Goal: Task Accomplishment & Management: Use online tool/utility

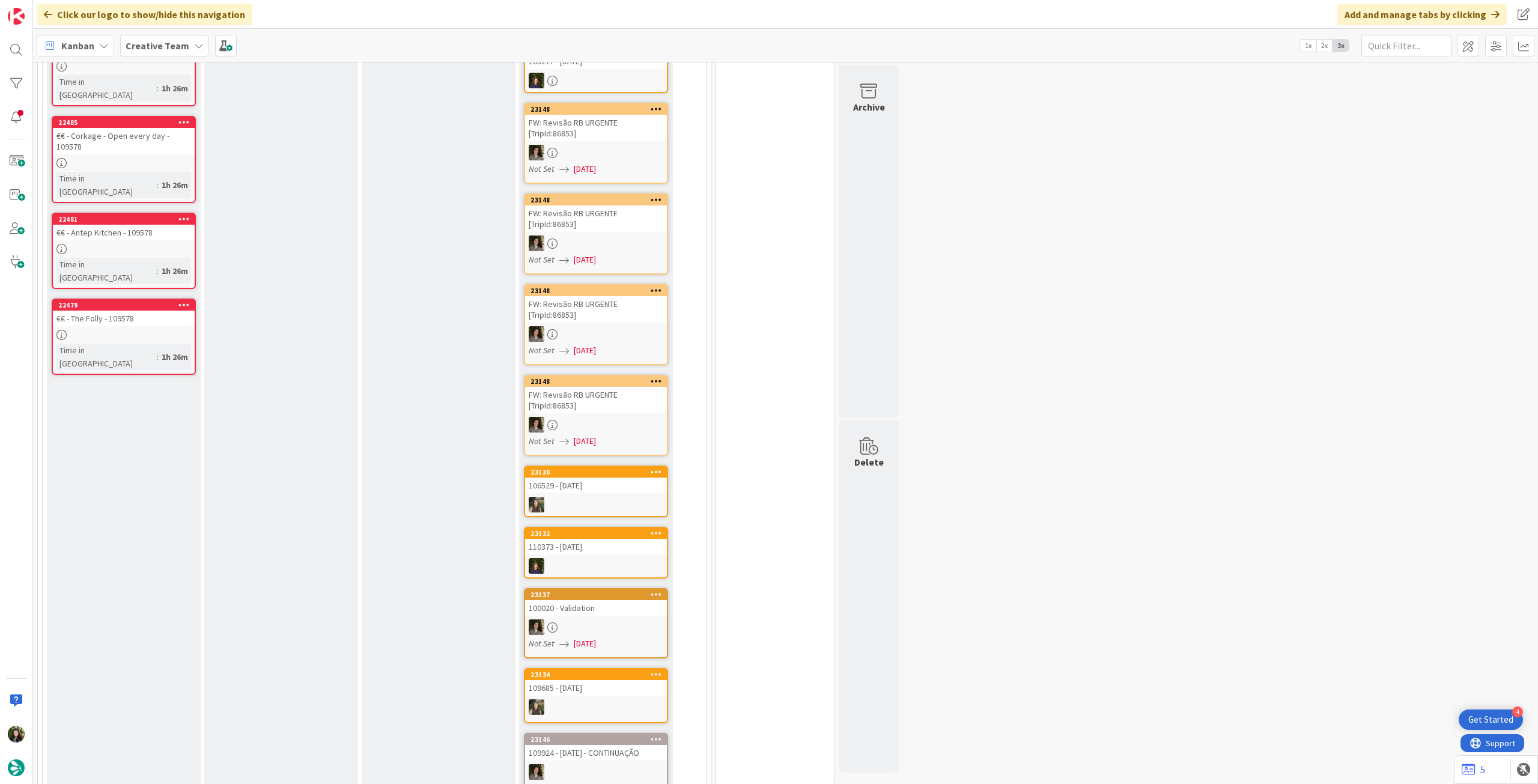
scroll to position [1041, 0]
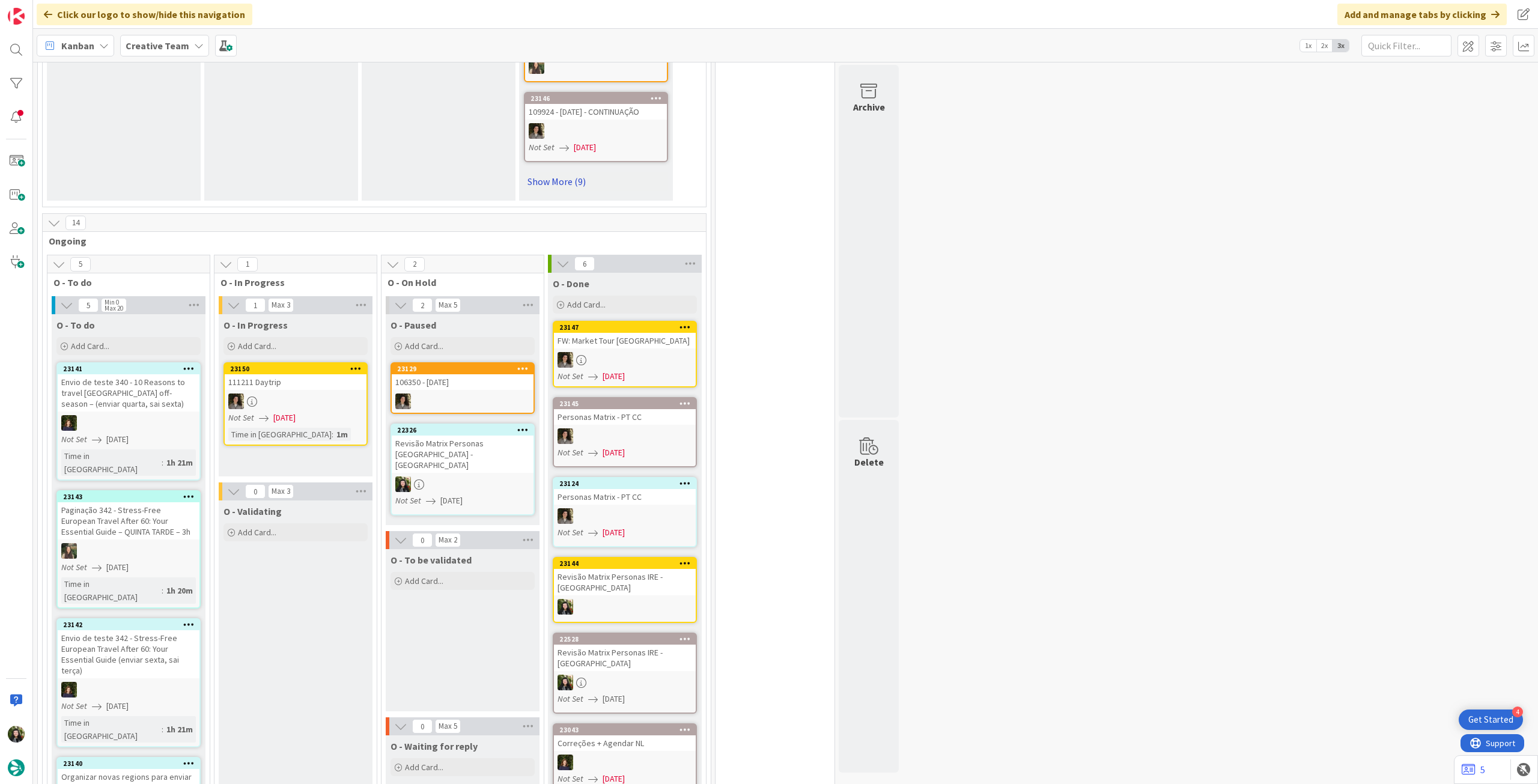
click at [562, 179] on link "Show More (9)" at bounding box center [596, 181] width 144 height 19
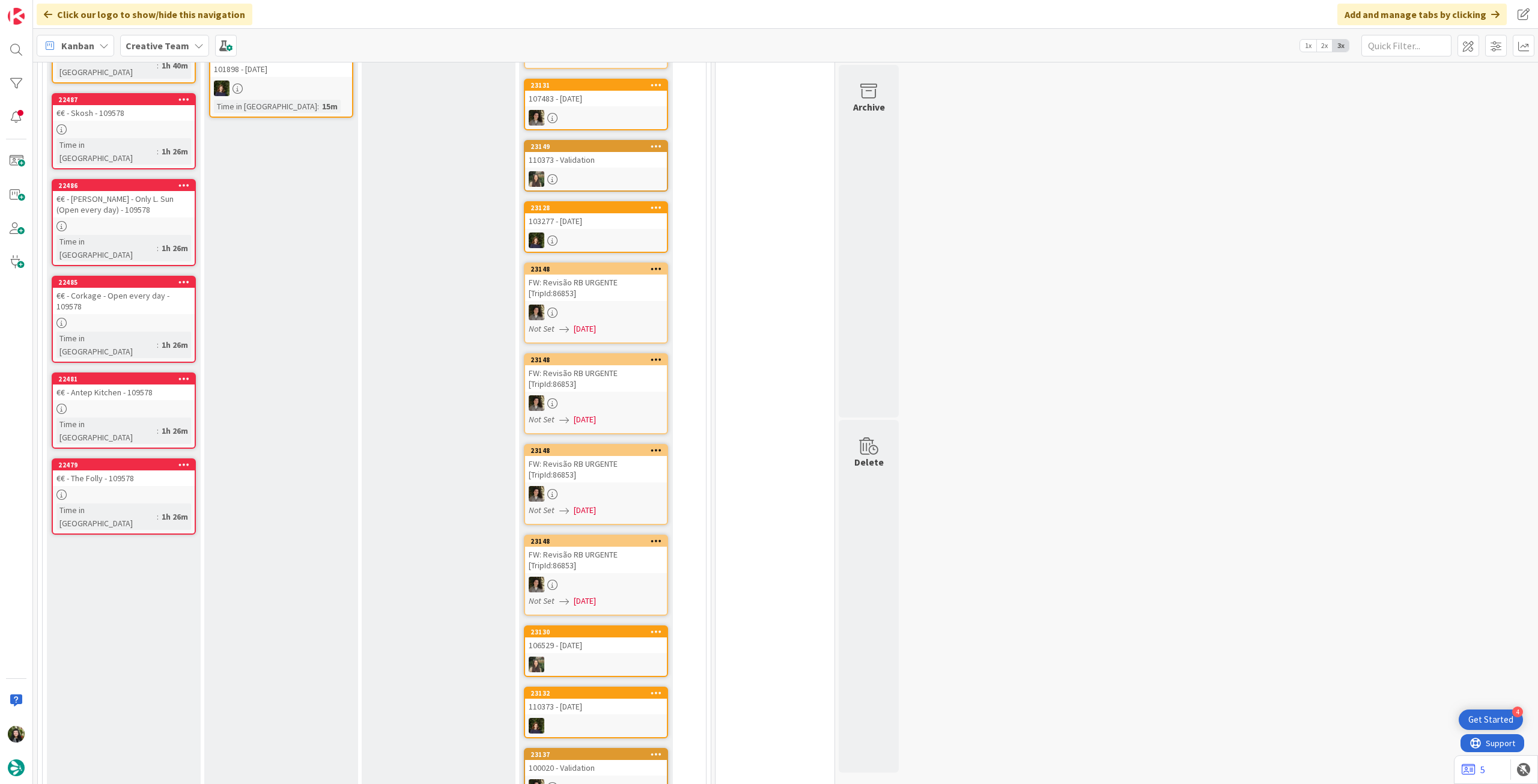
scroll to position [0, 0]
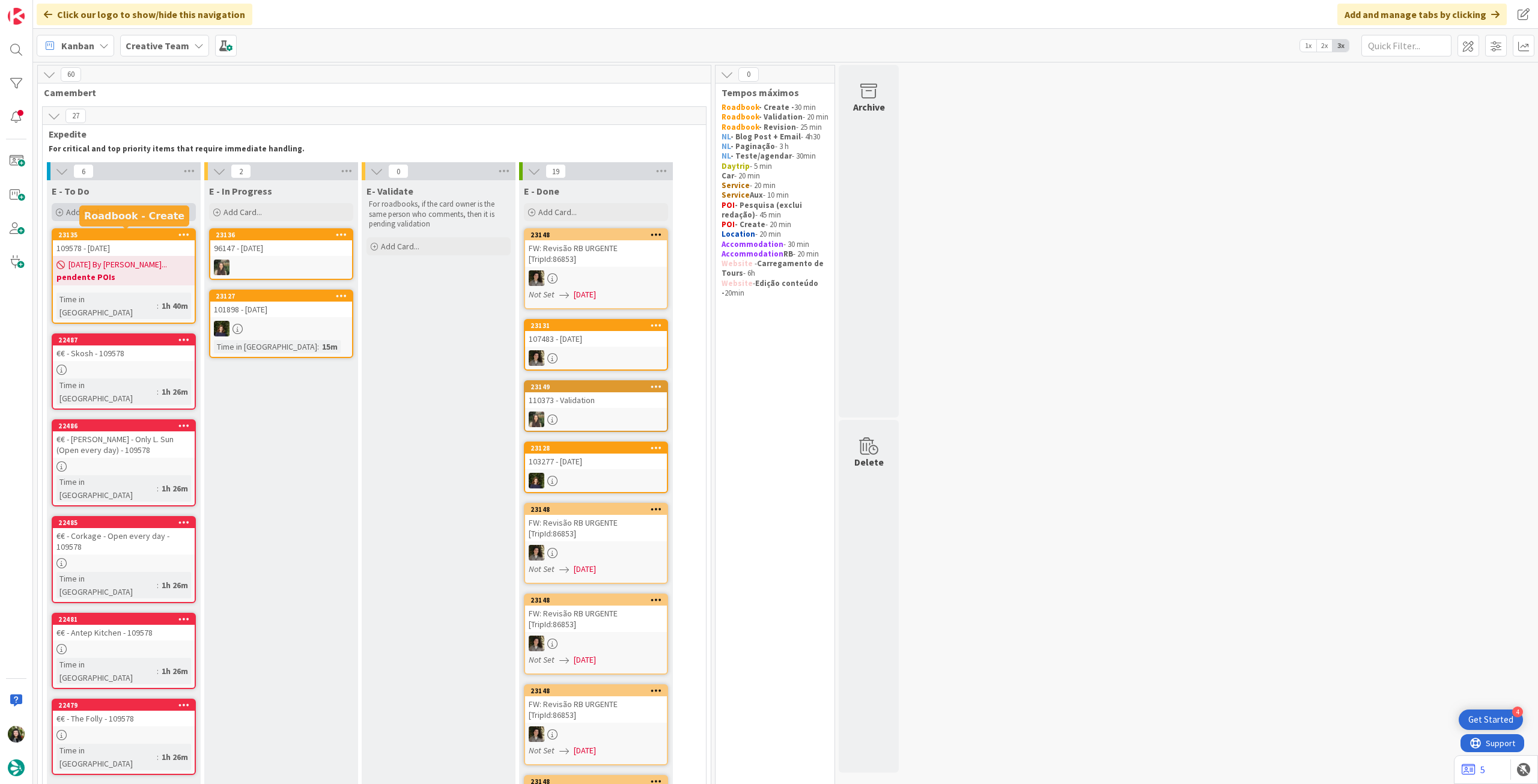
click at [102, 215] on span "Add Card..." at bounding box center [85, 211] width 39 height 11
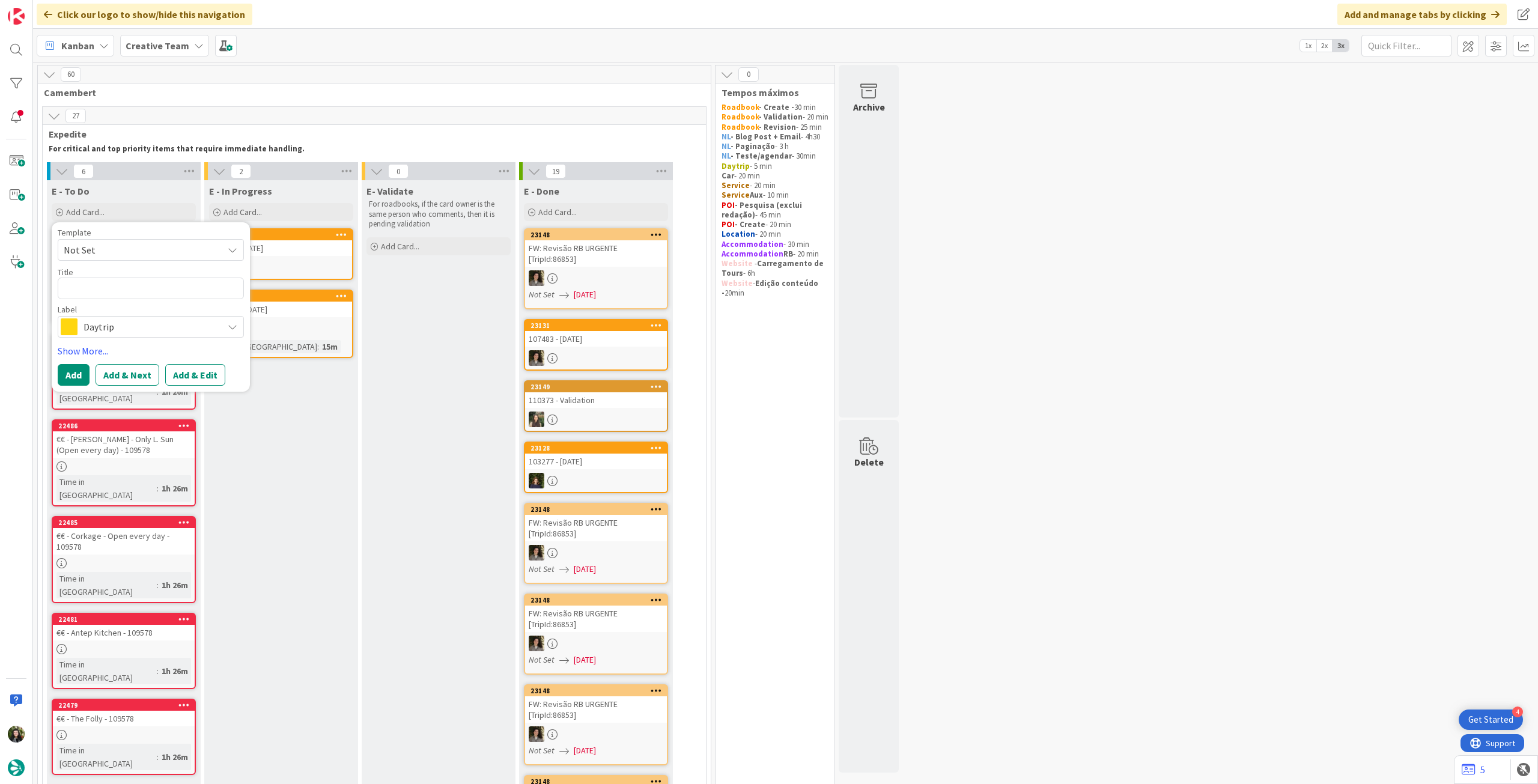
click at [118, 325] on span "Daytrip" at bounding box center [150, 327] width 133 height 17
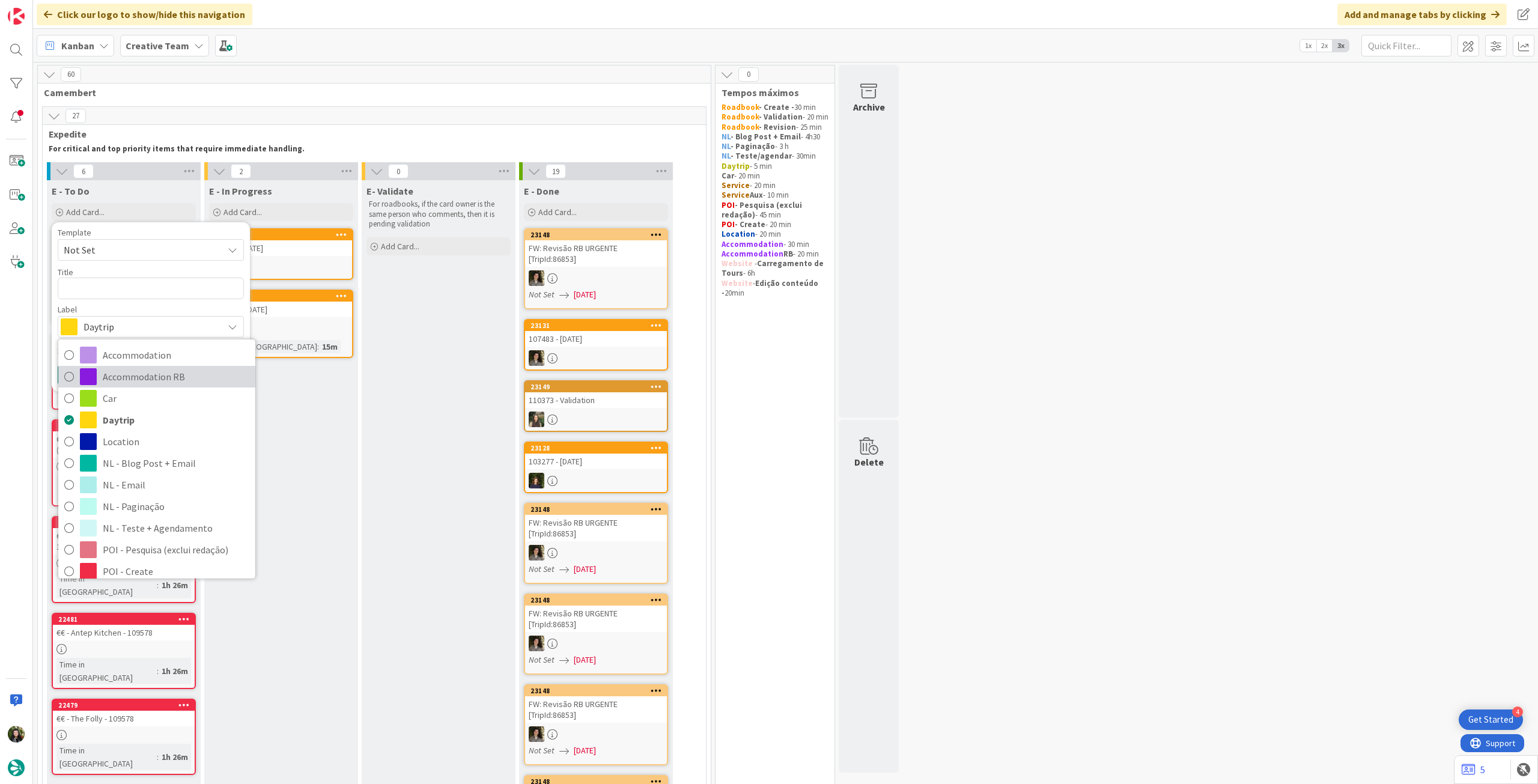
click at [162, 383] on span "Accommodation RB" at bounding box center [176, 376] width 147 height 18
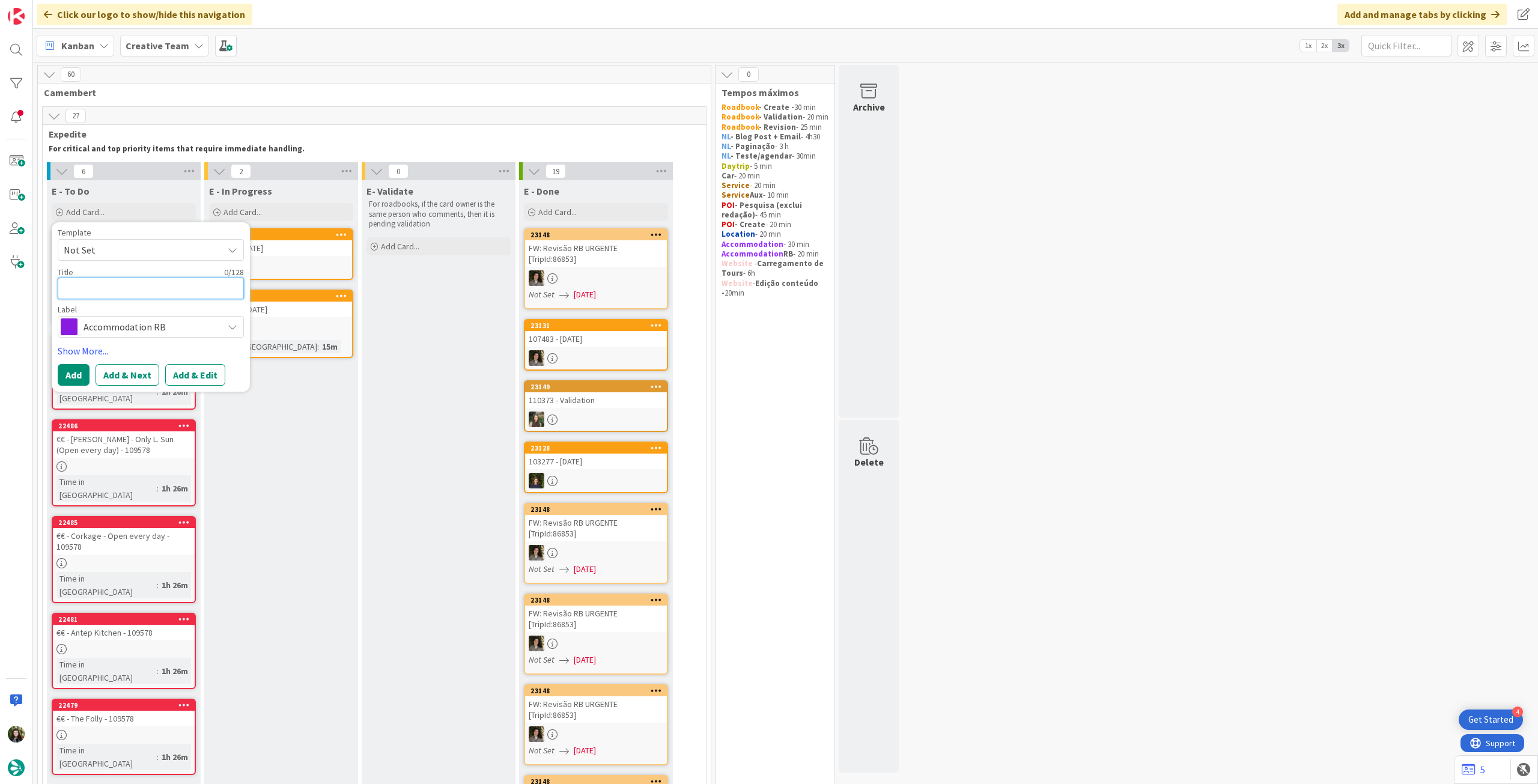
click at [159, 283] on textarea at bounding box center [151, 289] width 187 height 22
paste textarea "Catalonia Donosti"
type textarea "x"
type textarea "Catalonia Donosti"
type textarea "x"
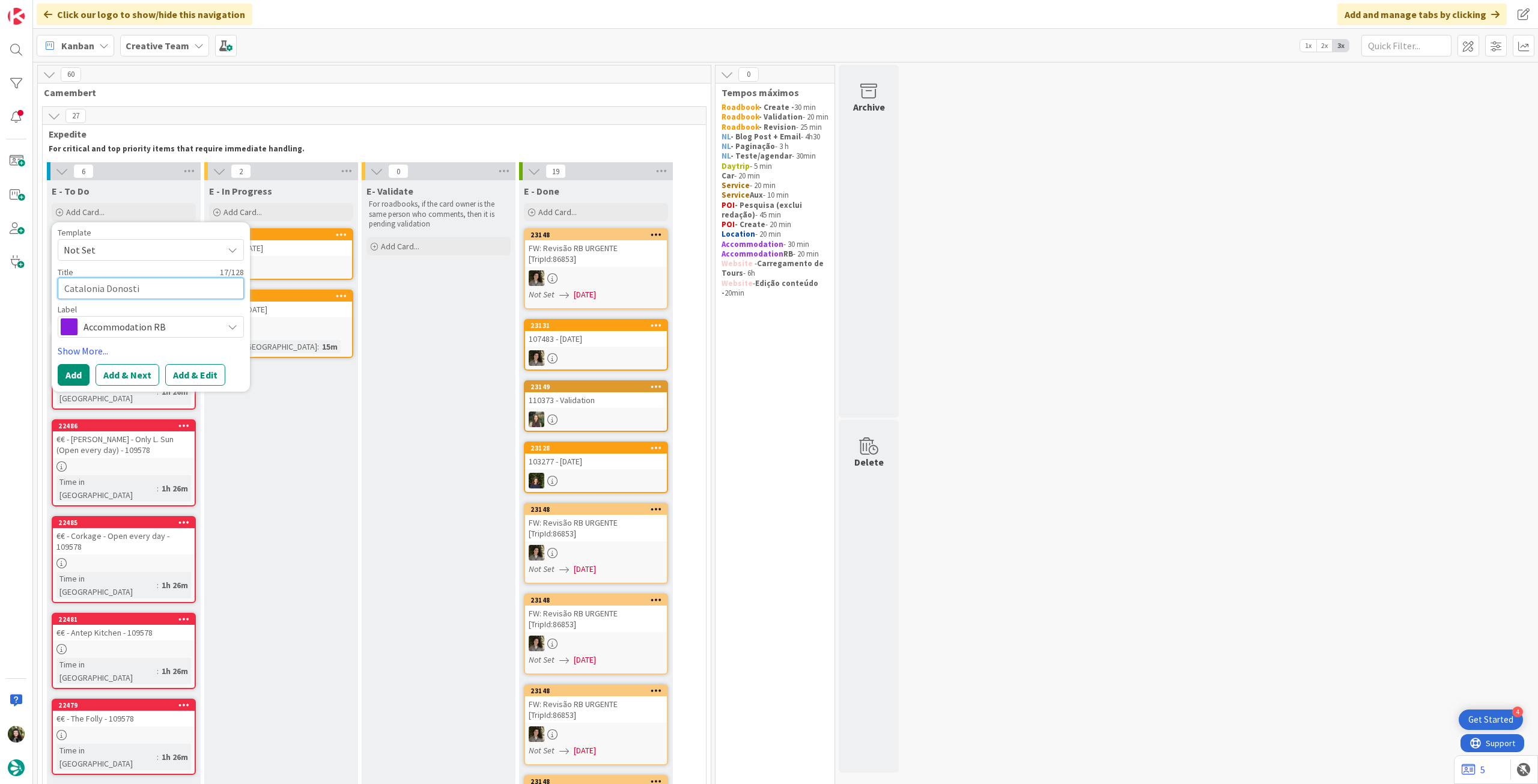
type textarea "Catalonia Donosti"
type textarea "x"
type textarea "Catalonia Donosti -"
type textarea "x"
type textarea "Catalonia Donosti -"
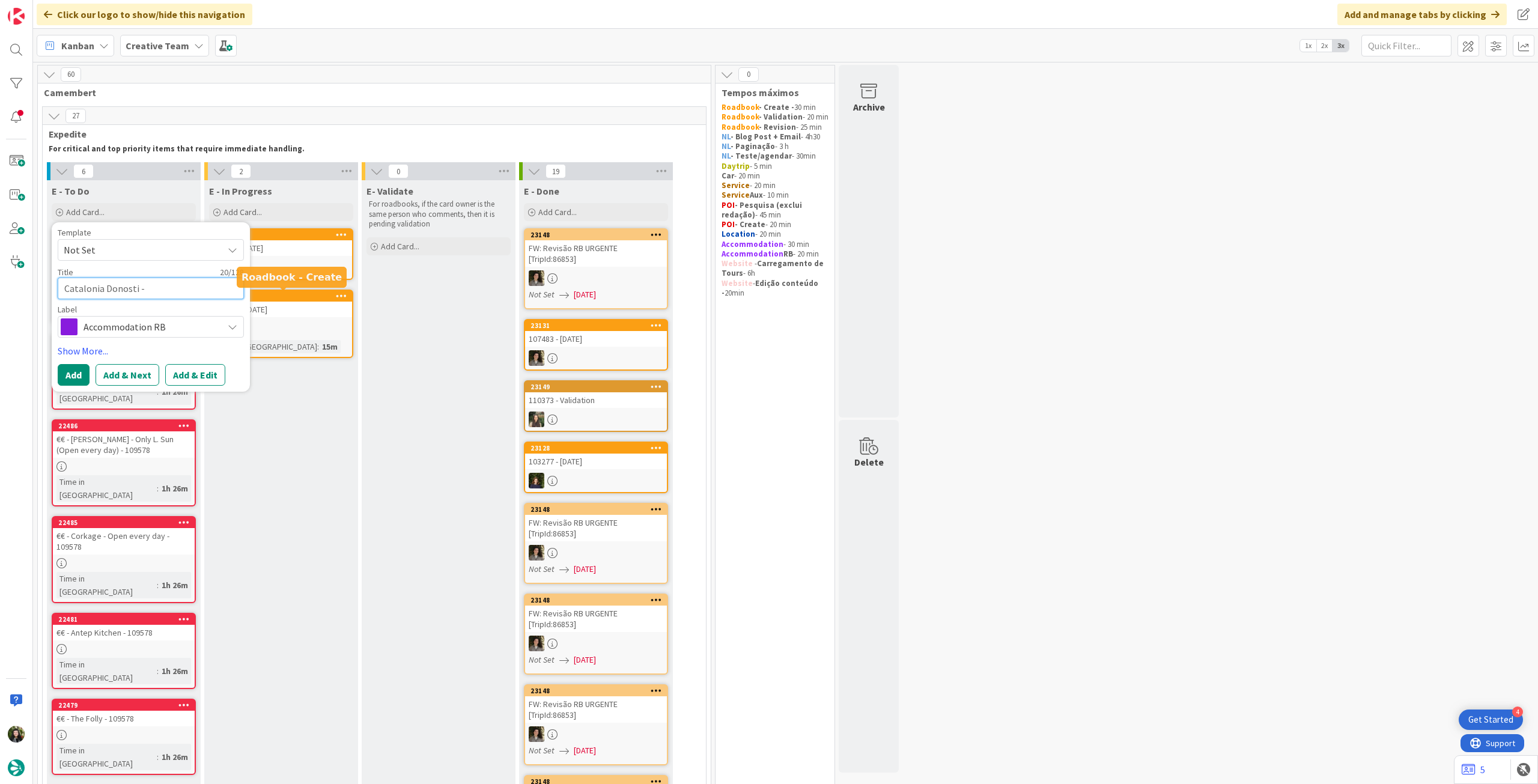
paste textarea "106350"
type textarea "x"
type textarea "Catalonia Donosti - 106350"
drag, startPoint x: 79, startPoint y: 377, endPoint x: 92, endPoint y: 389, distance: 17.7
click at [79, 376] on button "Add" at bounding box center [73, 375] width 32 height 22
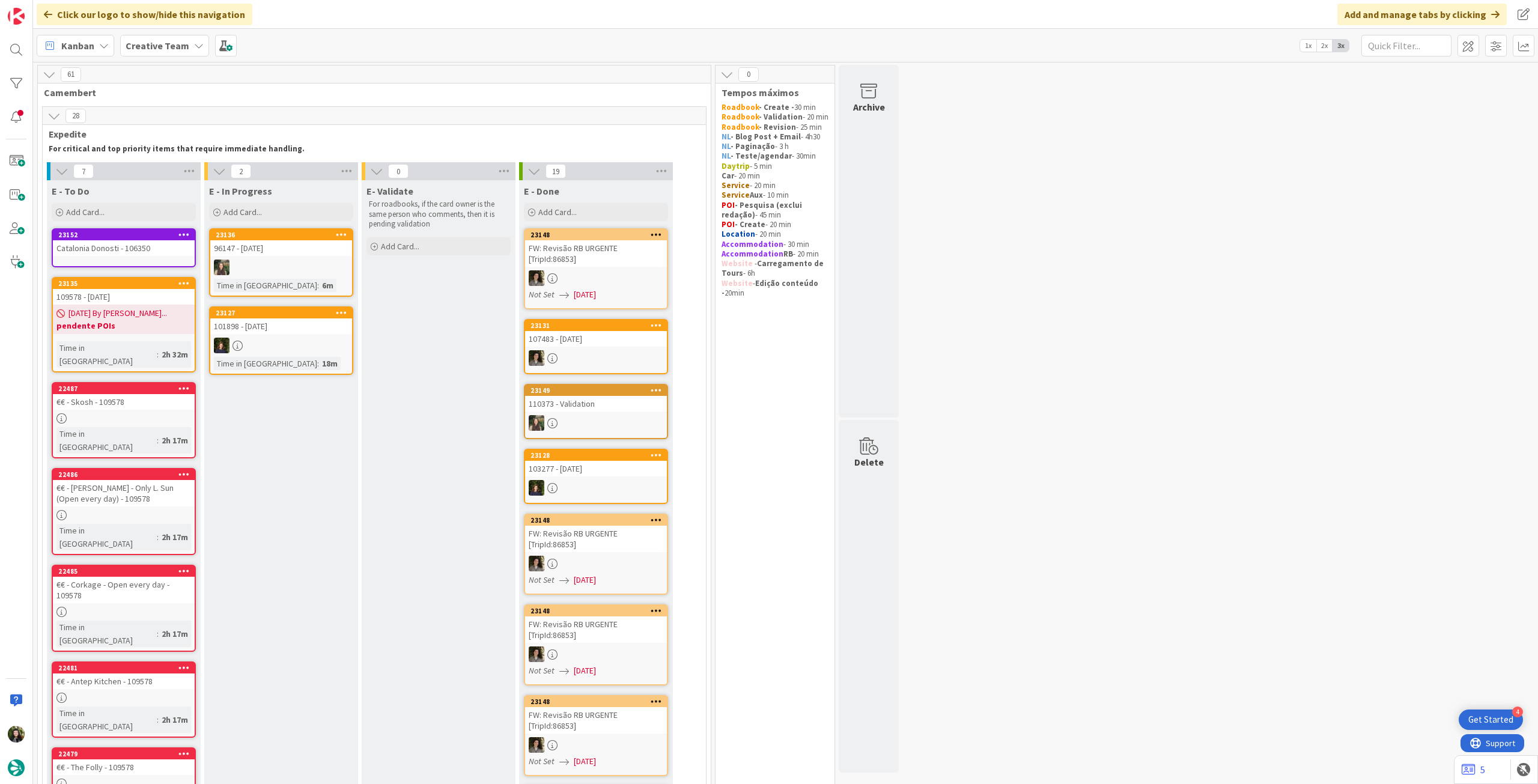
click at [109, 216] on div "Add Card..." at bounding box center [123, 212] width 144 height 18
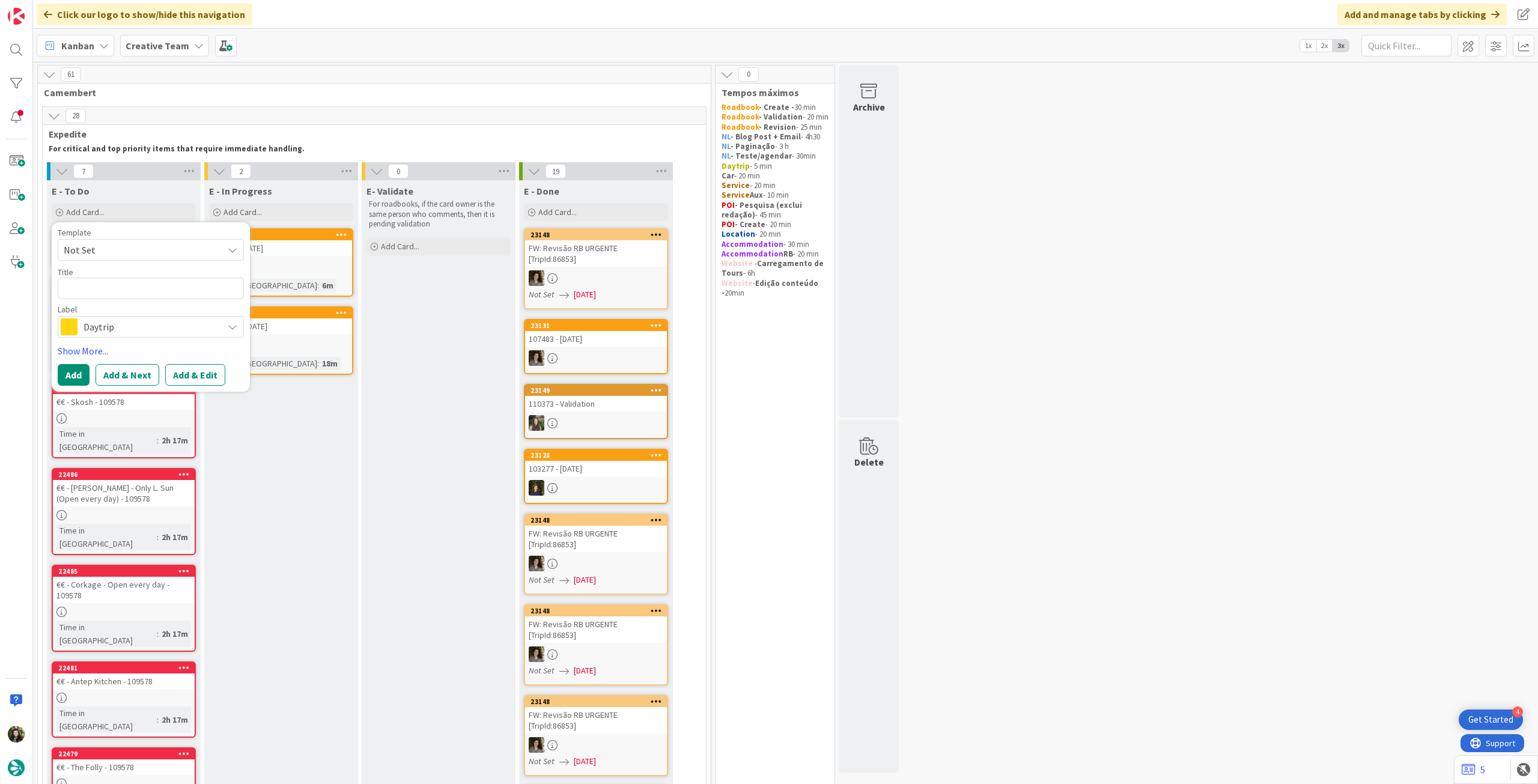
click at [113, 325] on span "Daytrip" at bounding box center [150, 327] width 133 height 17
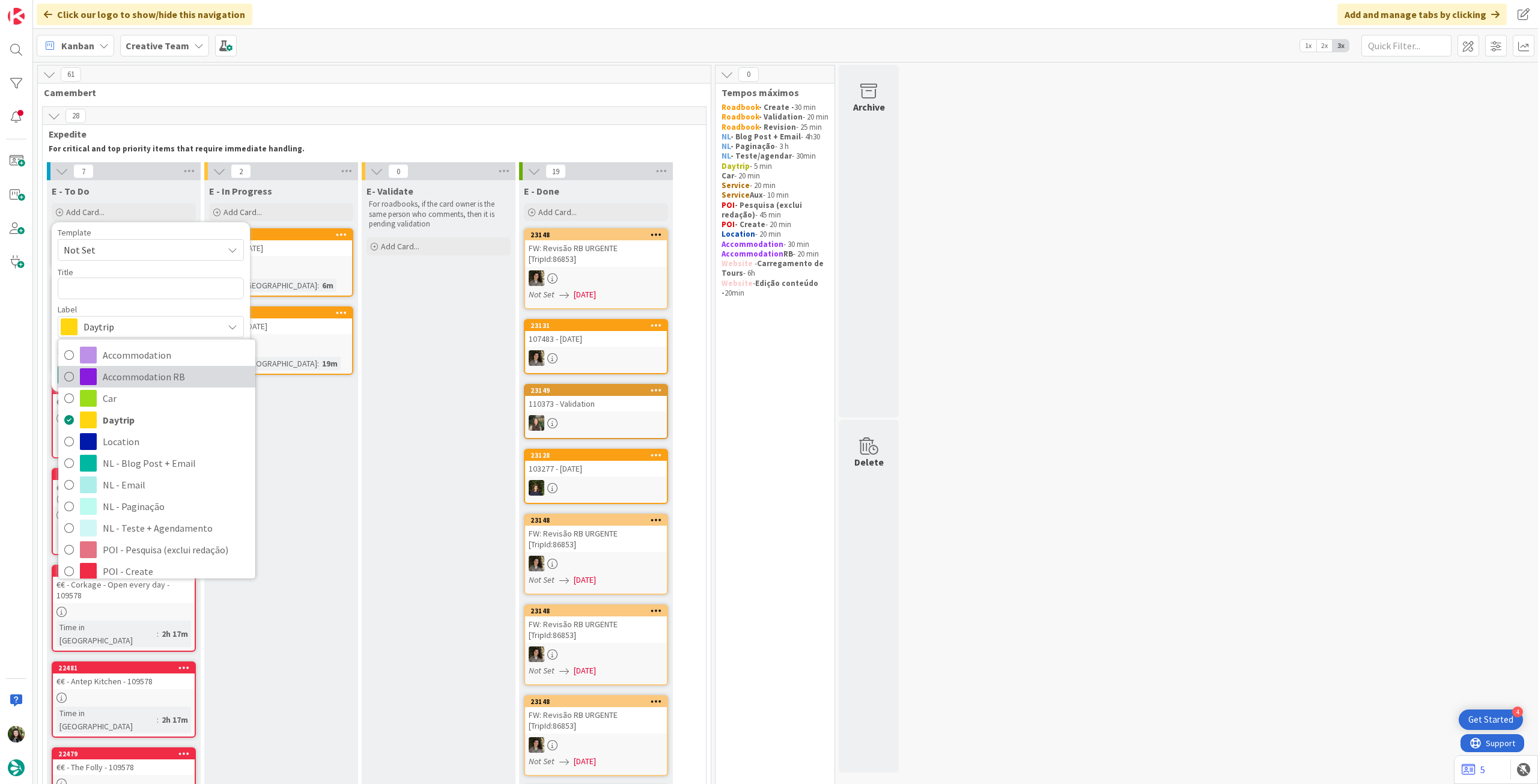
click at [116, 369] on span "Accommodation RB" at bounding box center [176, 376] width 147 height 18
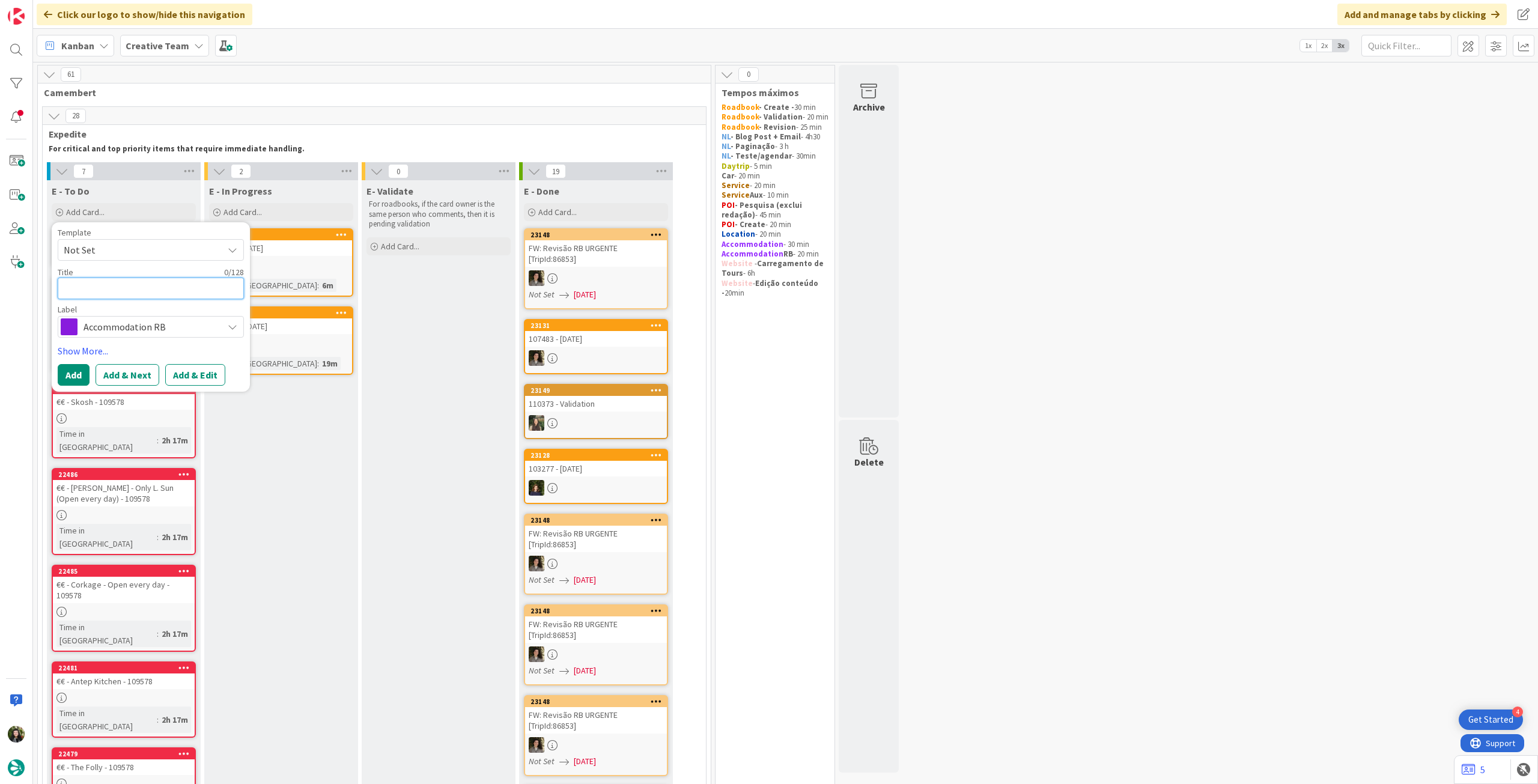
click at [115, 298] on textarea at bounding box center [151, 289] width 187 height 22
paste textarea "Hôtel Le Mosaïque"
type textarea "x"
type textarea "Hôtel Le Mosaïque"
type textarea "x"
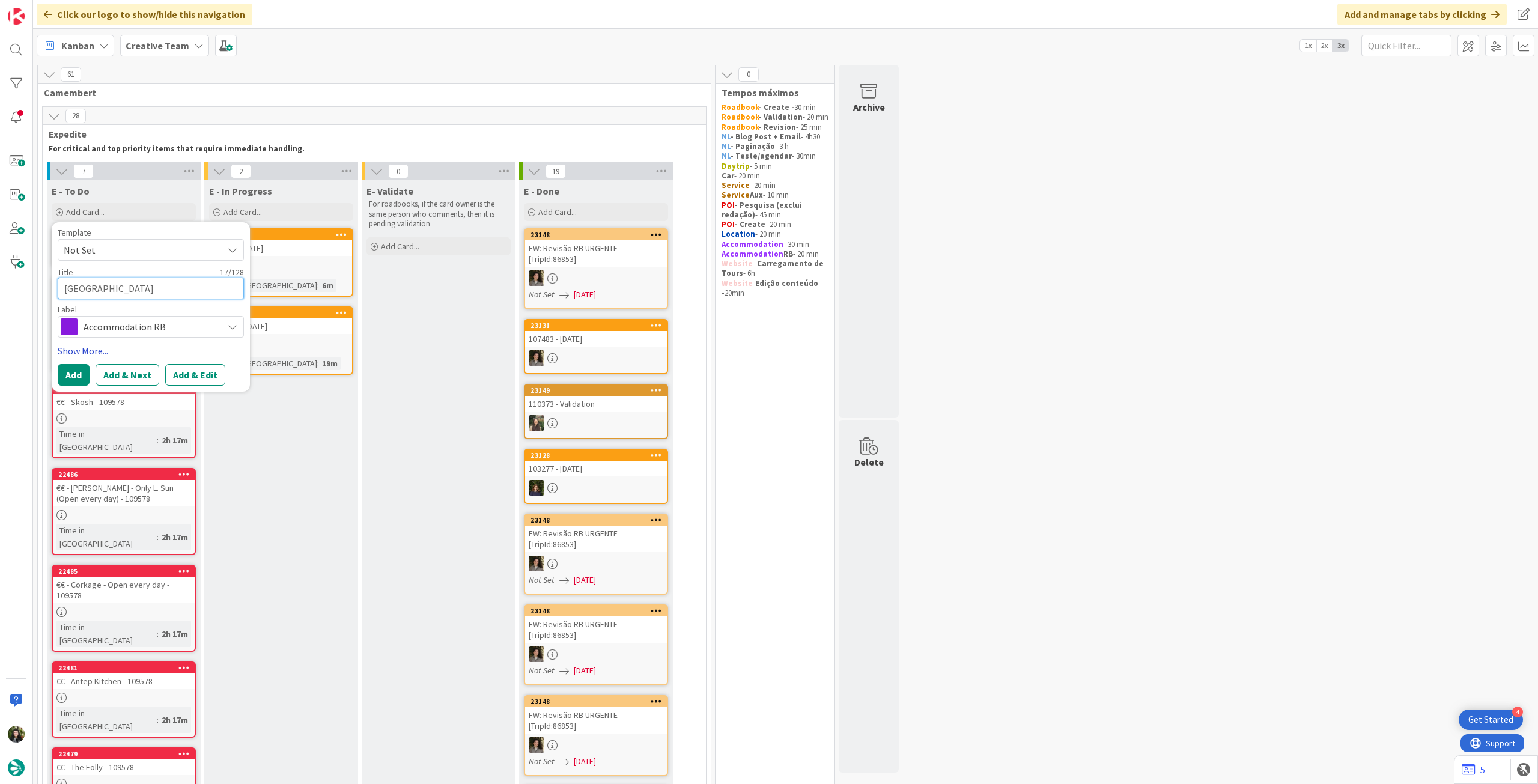
type textarea "Hôtel Le Mosaïque"
type textarea "x"
type textarea "Hôtel Le Mosaïque -"
type textarea "x"
type textarea "Hôtel Le Mosaïque -"
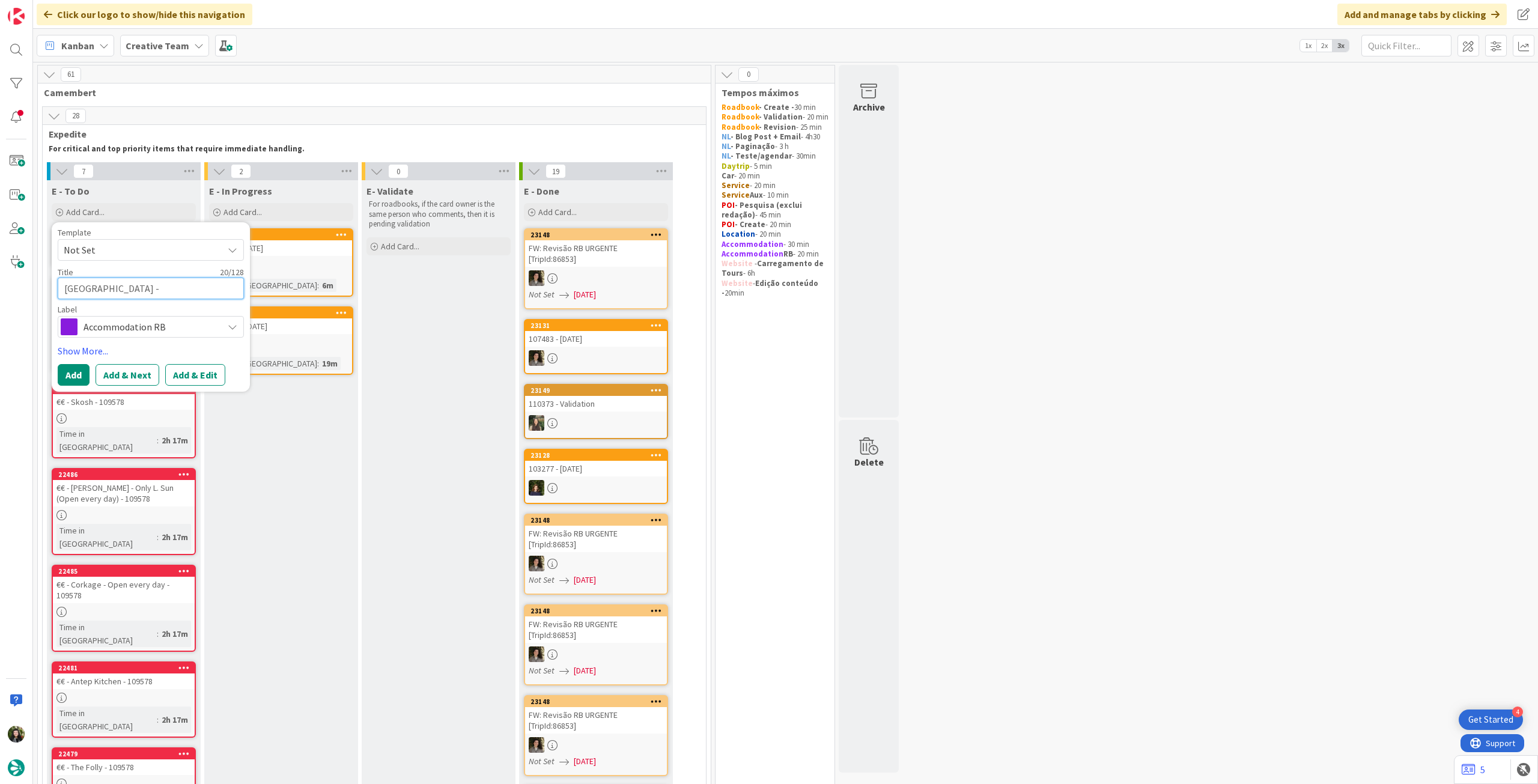
paste textarea "106350"
type textarea "x"
type textarea "[GEOGRAPHIC_DATA] - 106350"
click at [66, 376] on button "Add" at bounding box center [73, 375] width 32 height 22
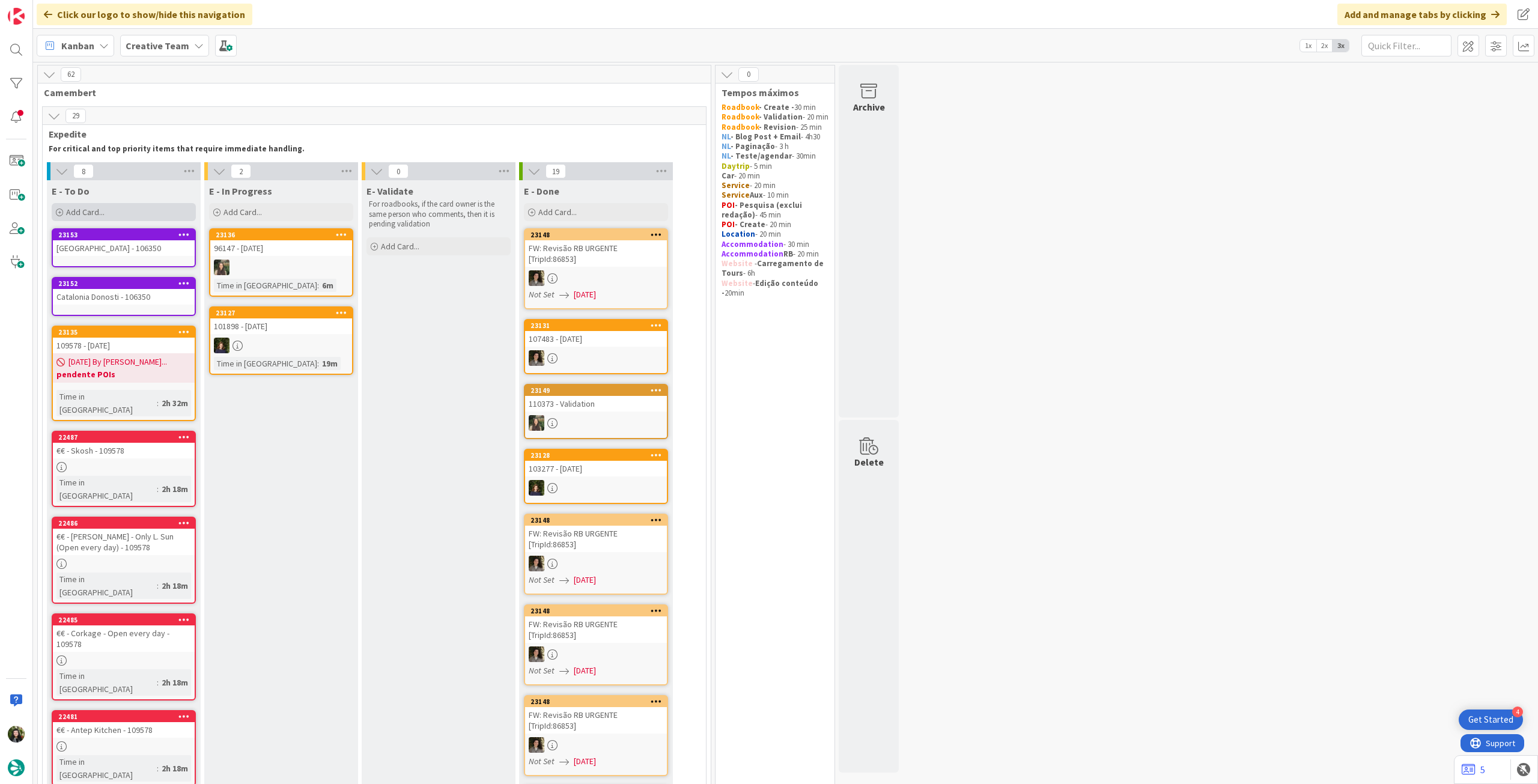
click at [122, 216] on div "Add Card..." at bounding box center [123, 212] width 144 height 18
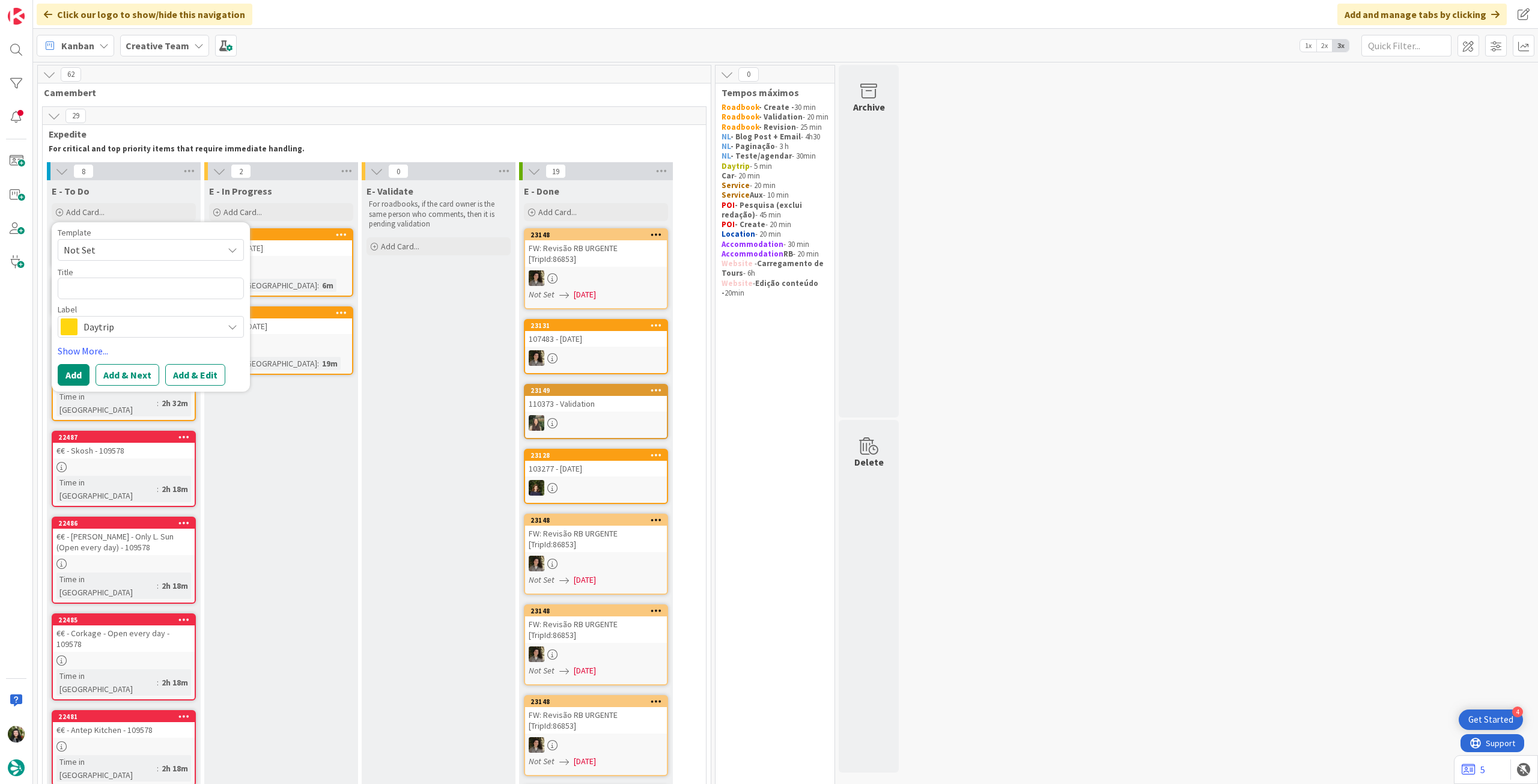
click at [115, 324] on span "Daytrip" at bounding box center [150, 327] width 133 height 17
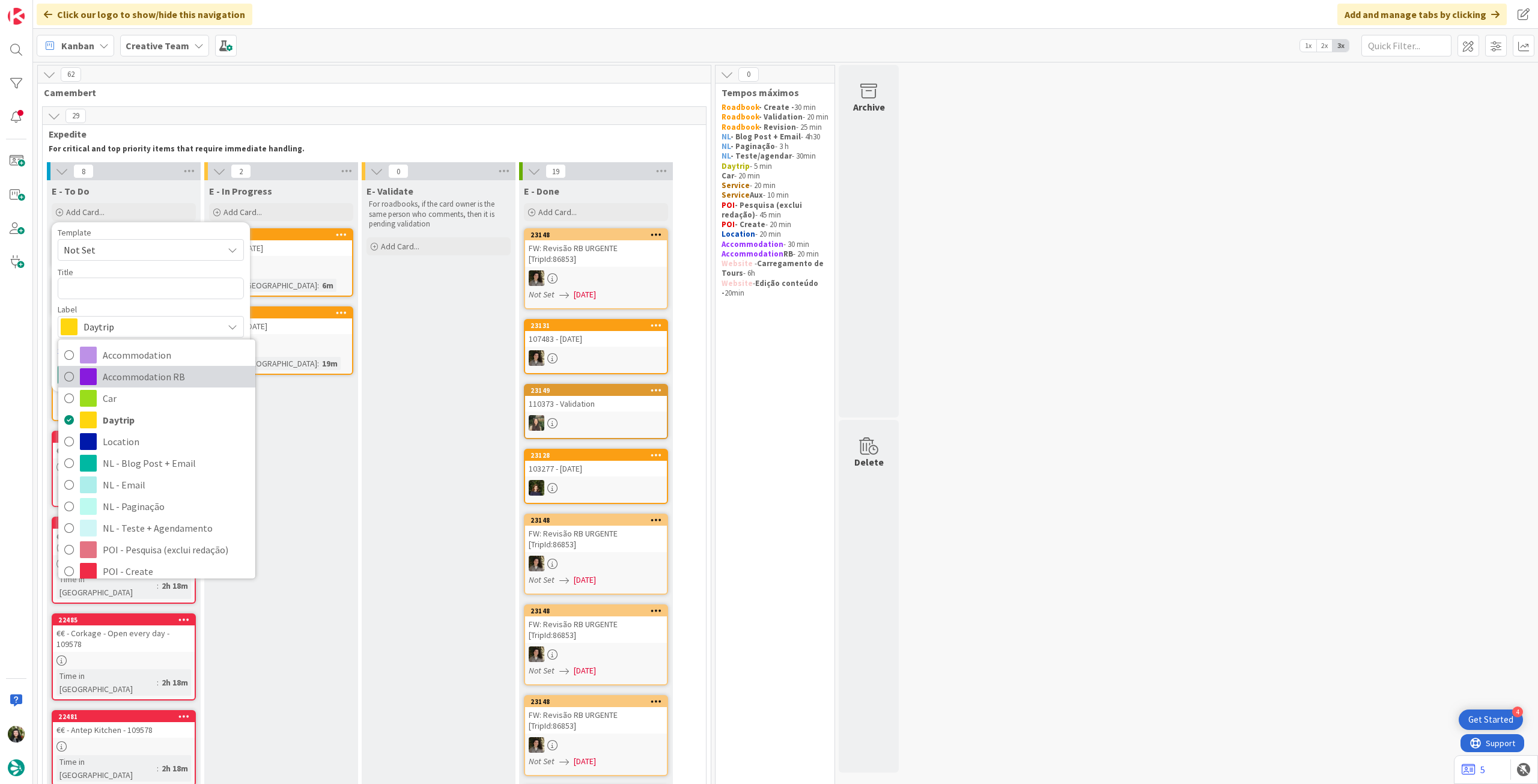
click at [118, 371] on span "Accommodation RB" at bounding box center [176, 376] width 147 height 18
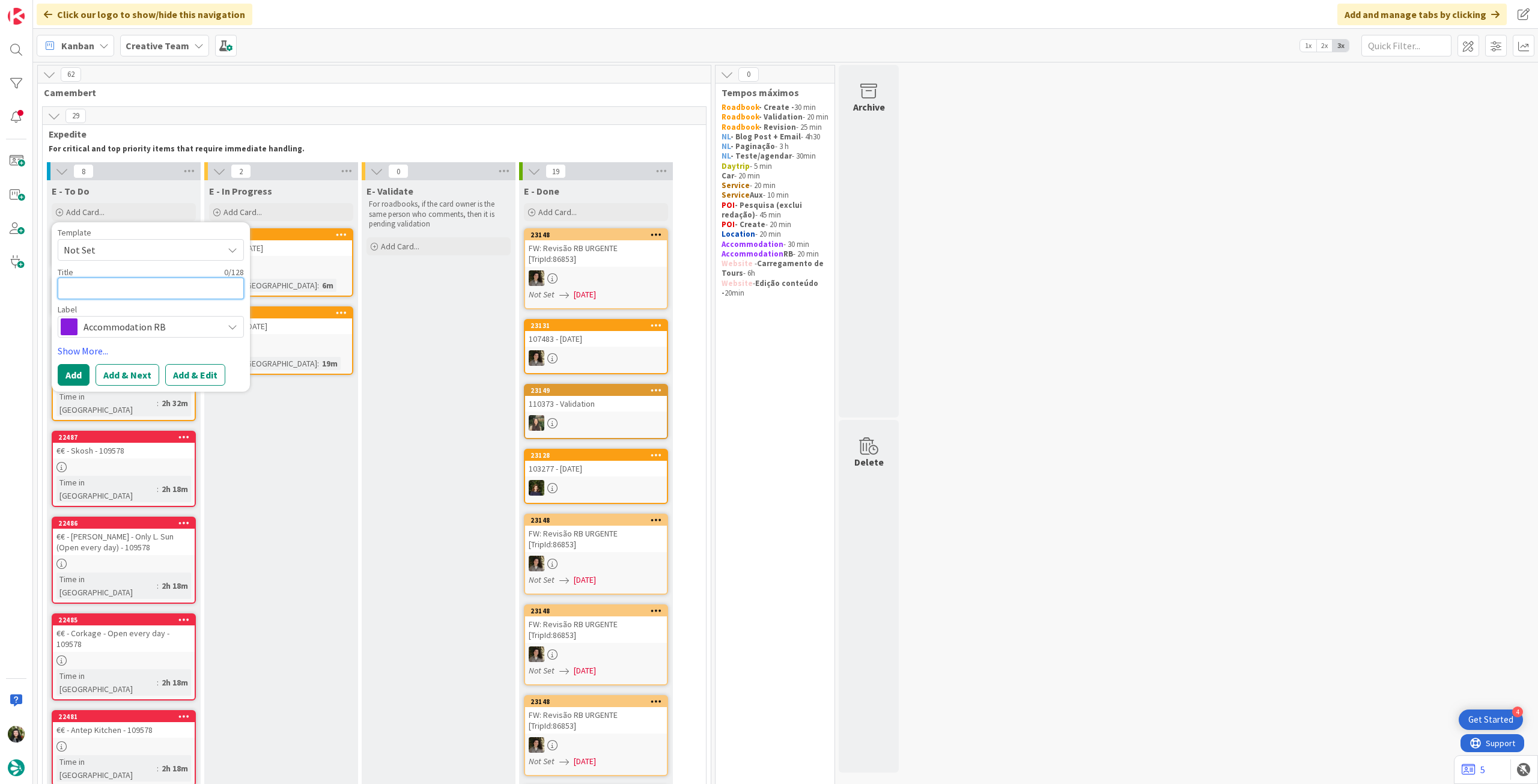
click at [125, 295] on textarea at bounding box center [151, 289] width 187 height 22
paste textarea "The Scotsman Hotel"
type textarea "x"
type textarea "The Scotsman Hotel"
type textarea "x"
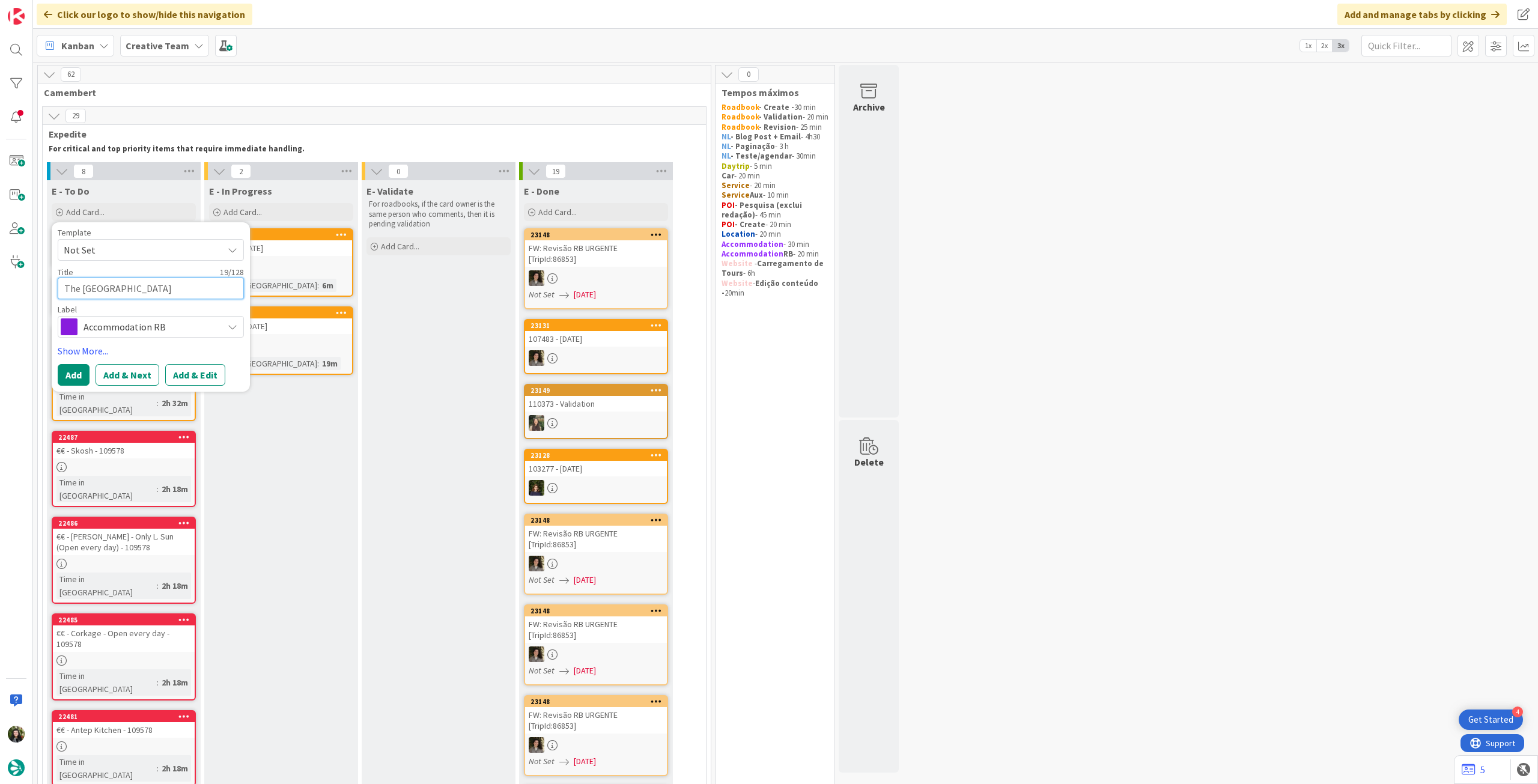
type textarea "The Scotsman Hotel -"
type textarea "x"
type textarea "The Scotsman Hotel -"
paste textarea "109578"
type textarea "x"
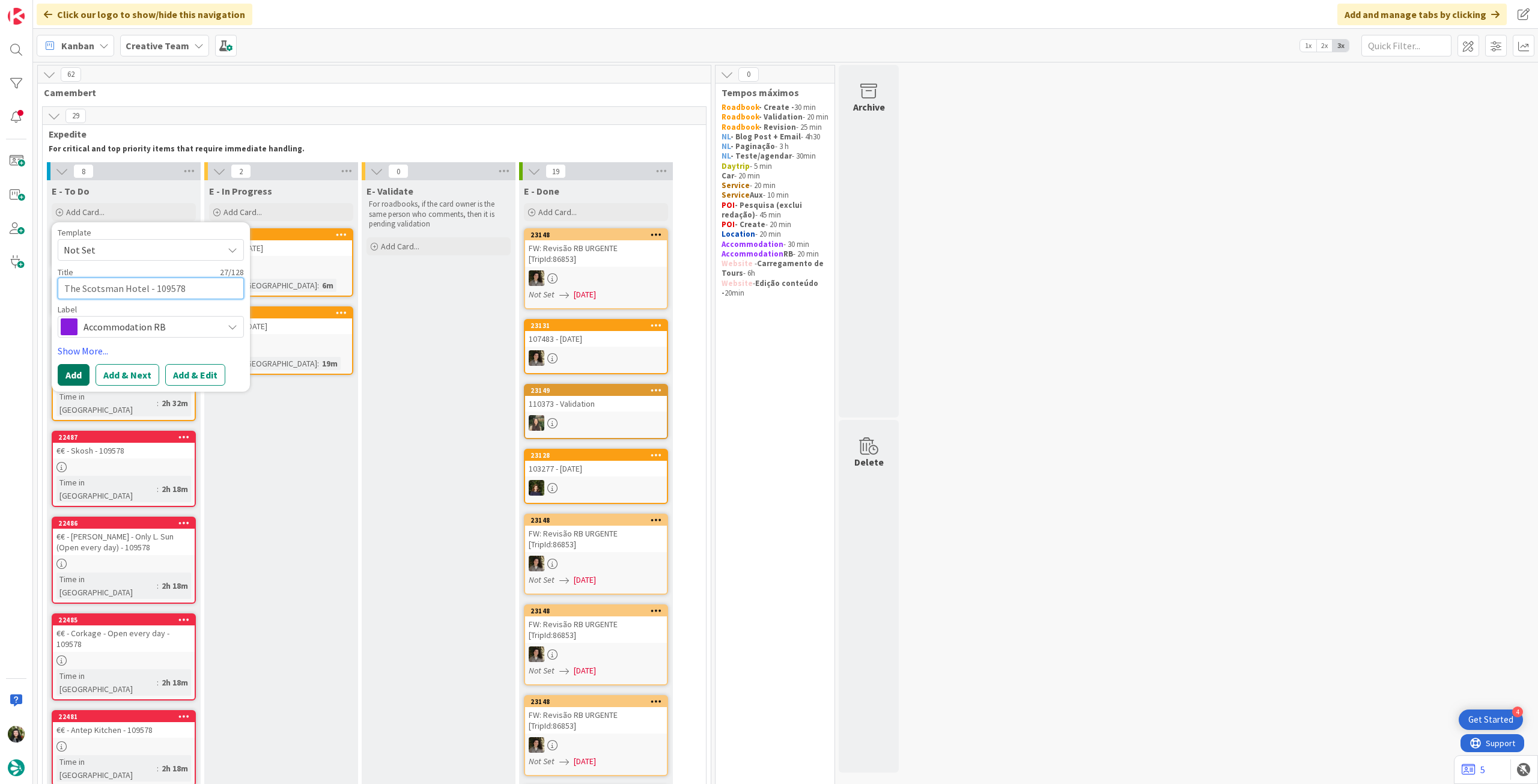
type textarea "The Scotsman Hotel - 109578"
click at [71, 373] on button "Add" at bounding box center [73, 375] width 32 height 22
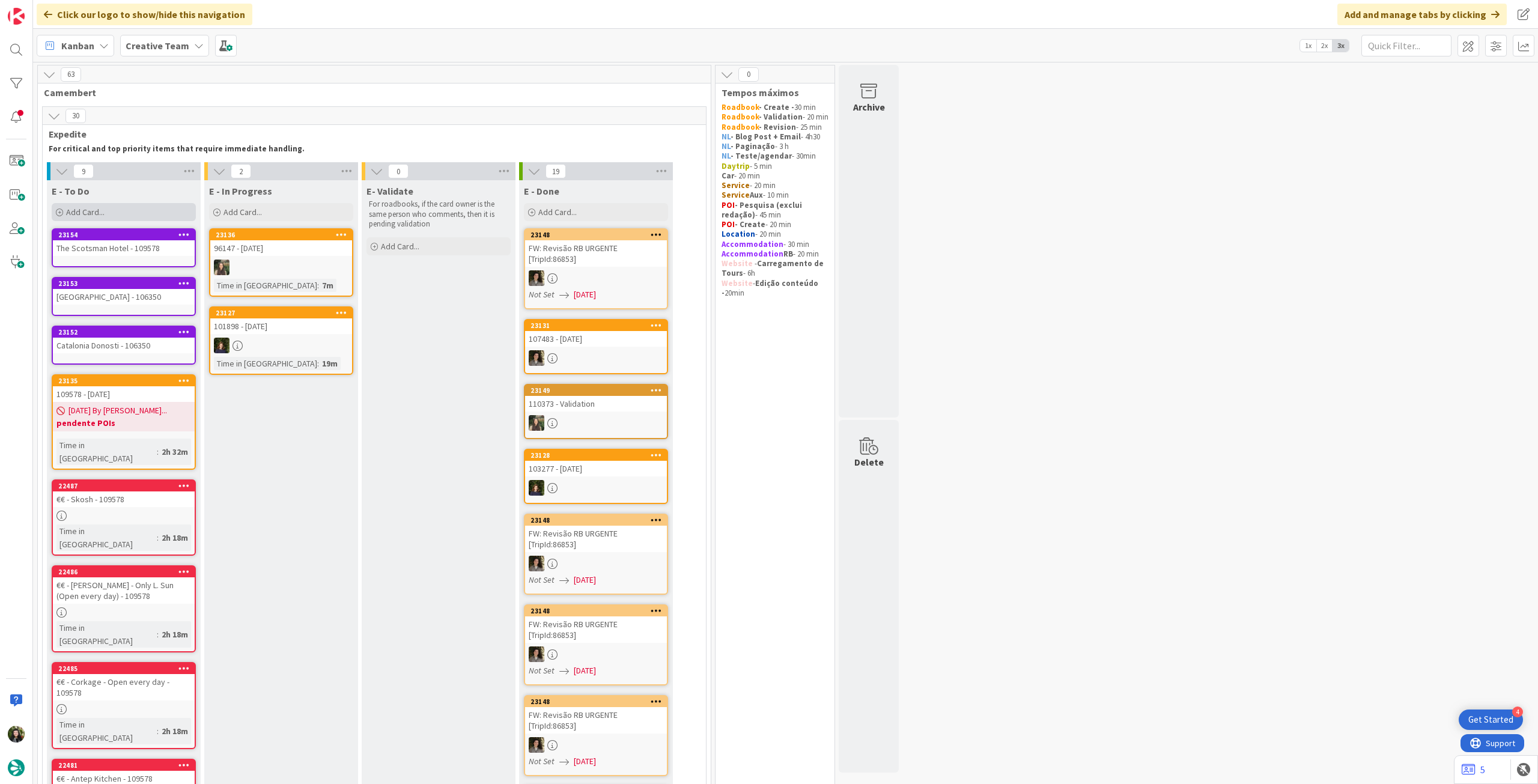
click at [142, 213] on div "Add Card..." at bounding box center [123, 212] width 144 height 18
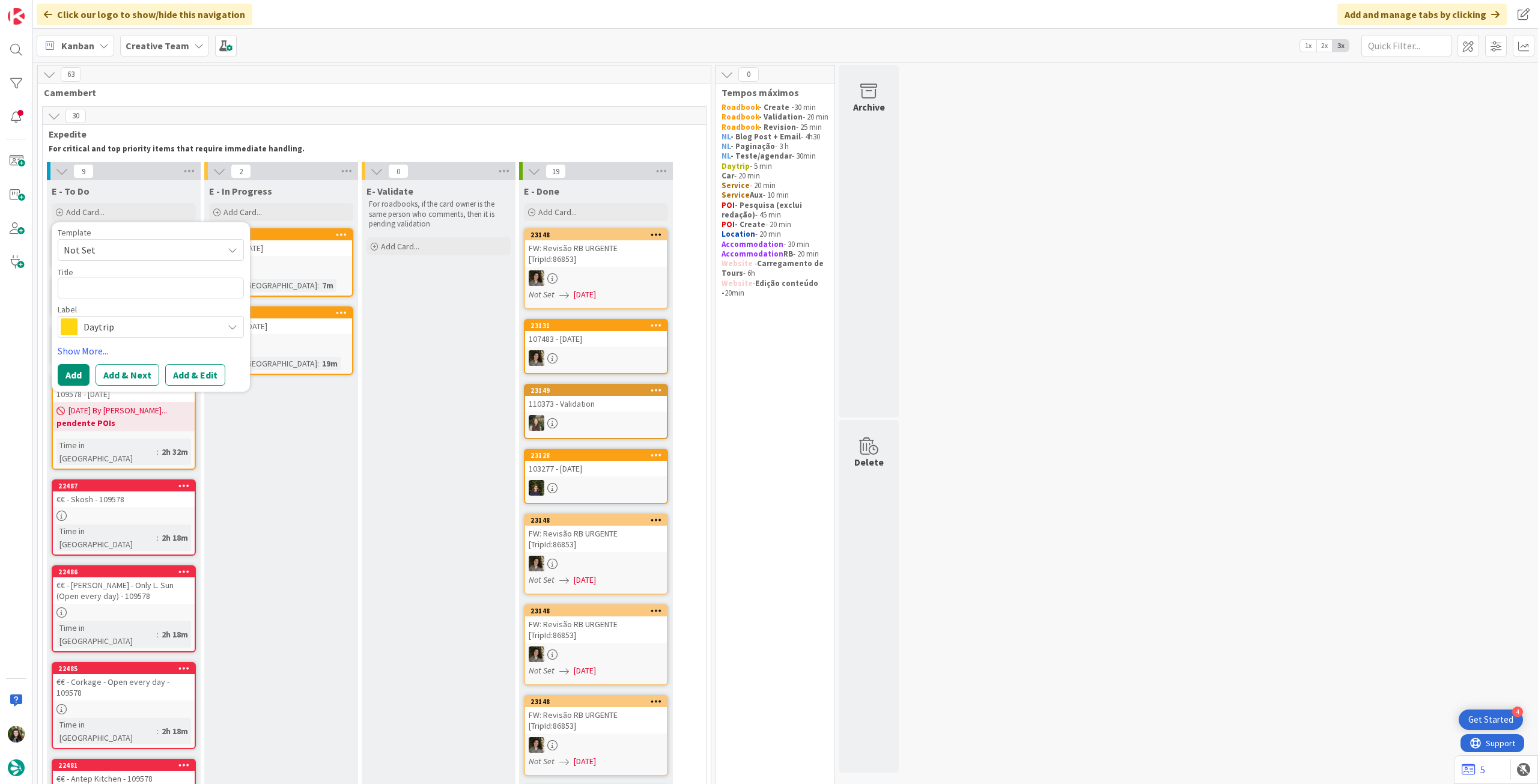
click at [126, 325] on span "Daytrip" at bounding box center [150, 327] width 133 height 17
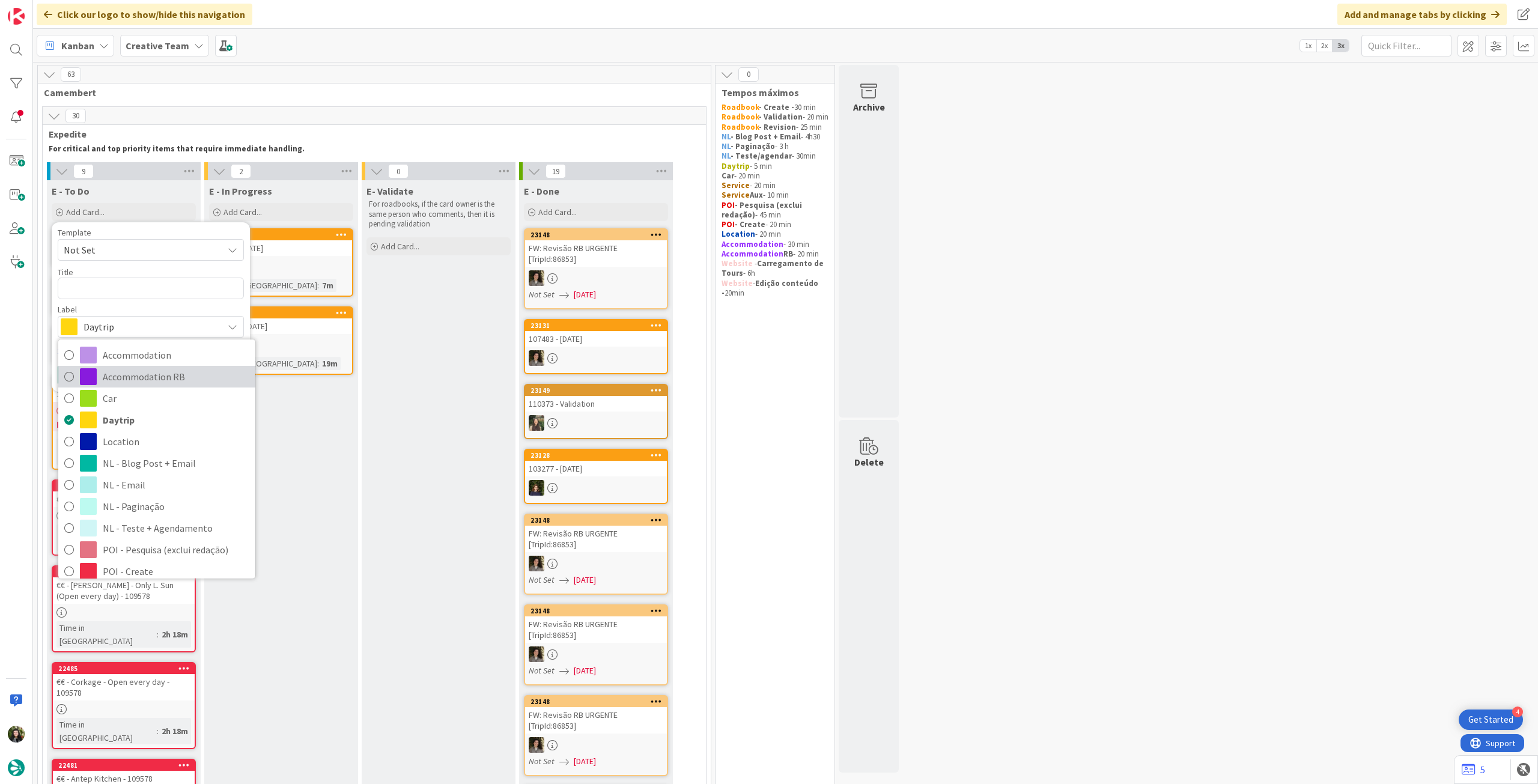
click at [145, 377] on span "Accommodation RB" at bounding box center [176, 376] width 147 height 18
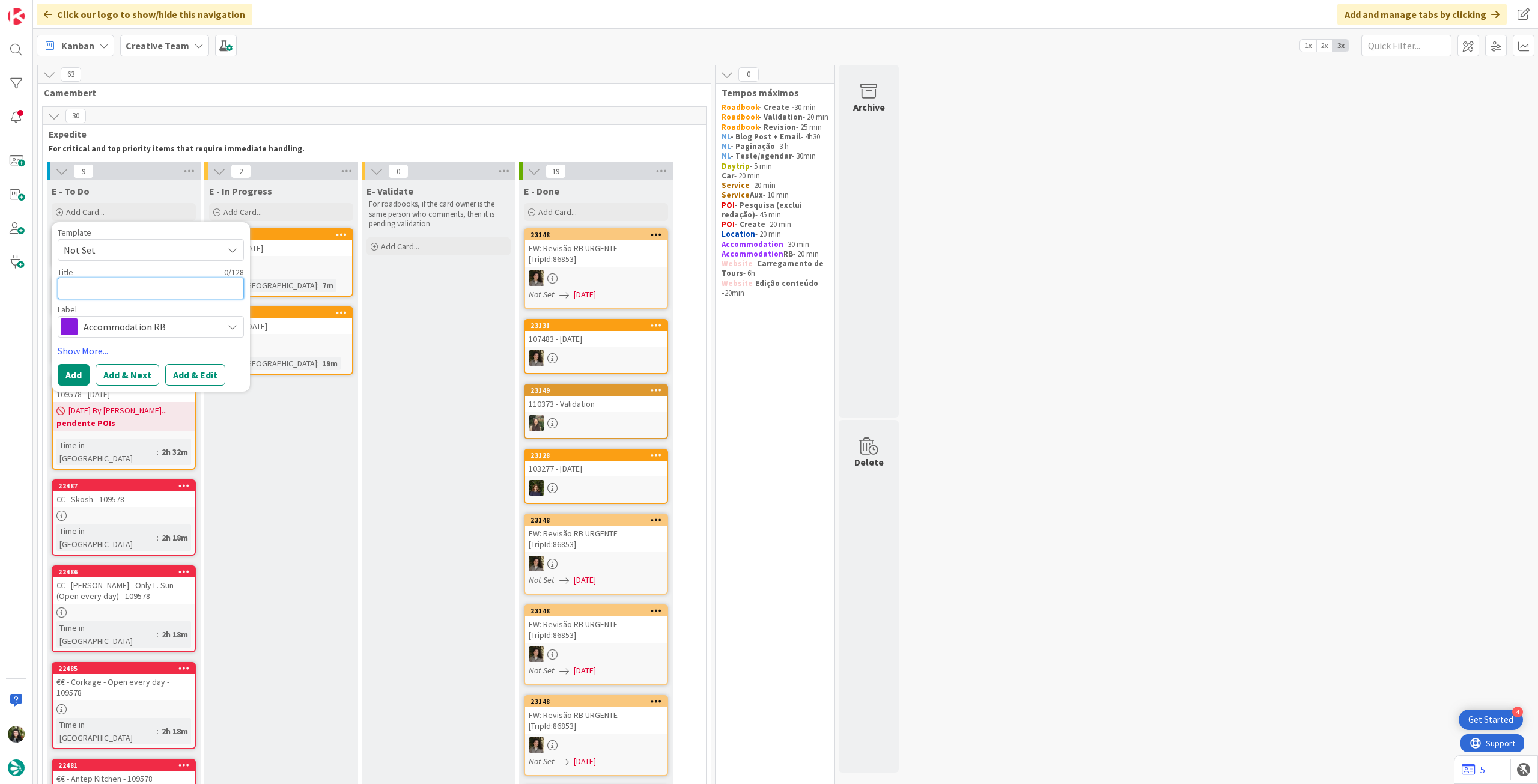
click at [133, 284] on textarea at bounding box center [151, 289] width 187 height 22
paste textarea "Henrietta House"
type textarea "x"
type textarea "Henrietta House"
drag, startPoint x: 75, startPoint y: 368, endPoint x: 83, endPoint y: 378, distance: 12.8
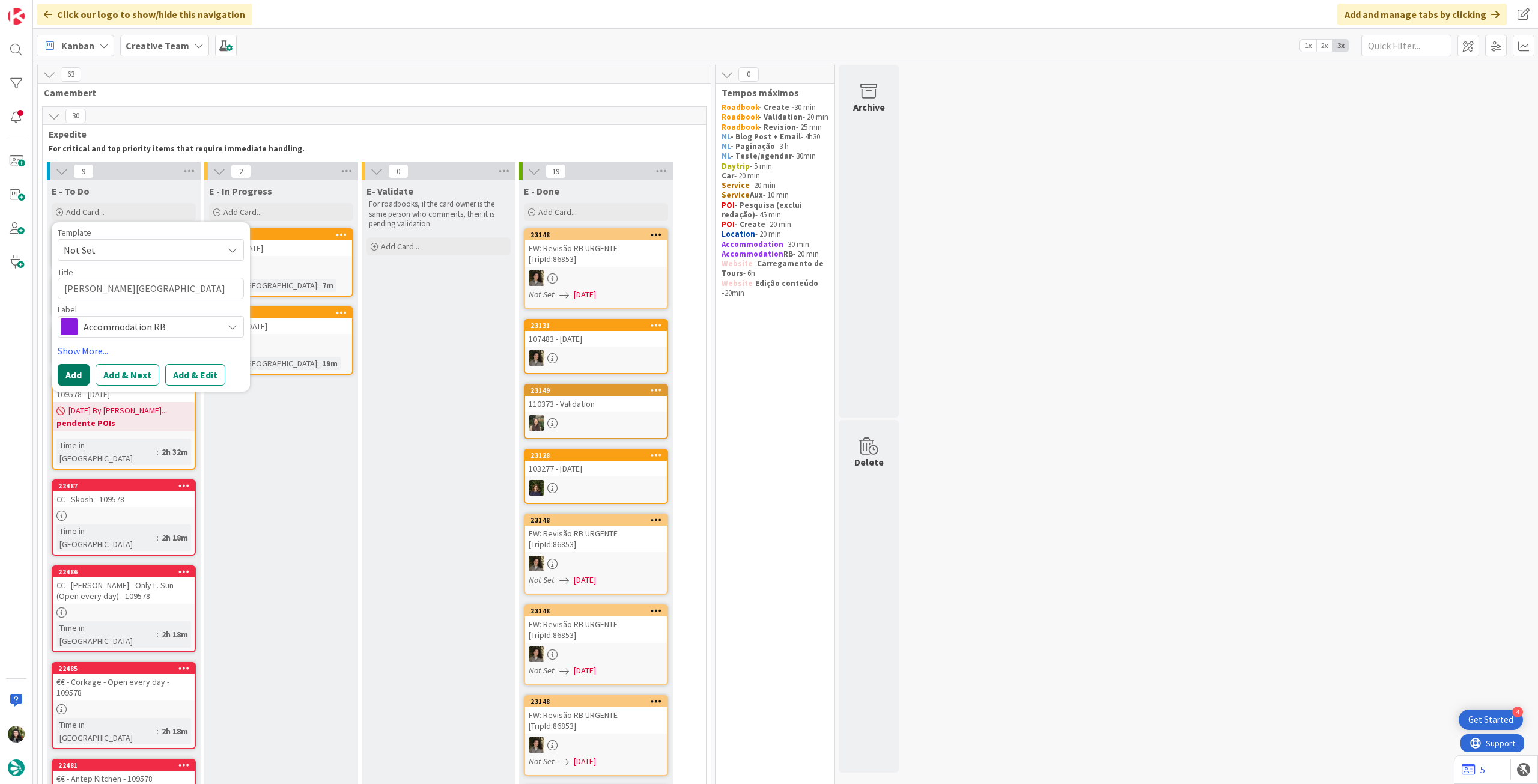
click at [75, 370] on button "Add" at bounding box center [73, 375] width 32 height 22
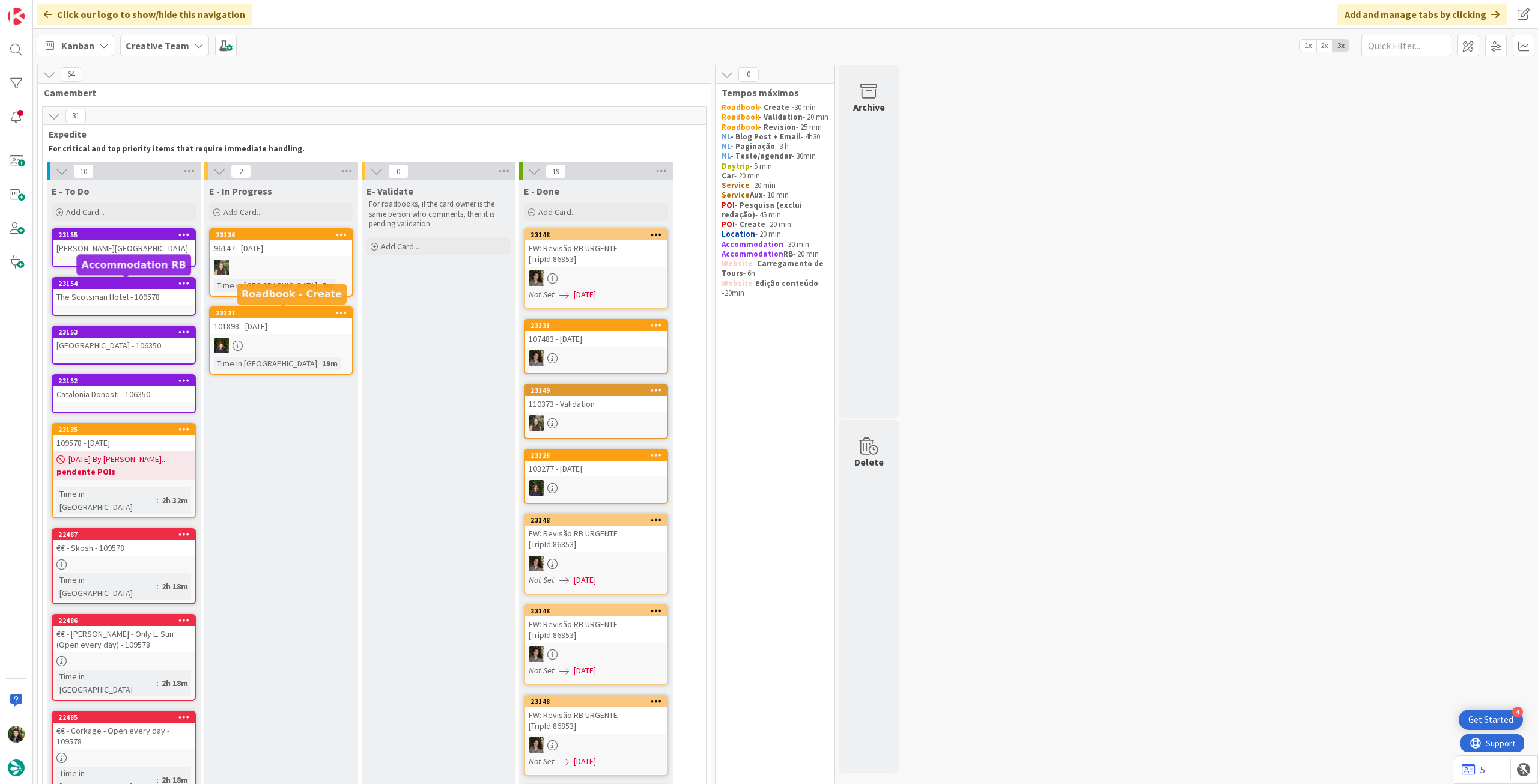
click at [131, 253] on div "Henrietta House" at bounding box center [123, 248] width 142 height 16
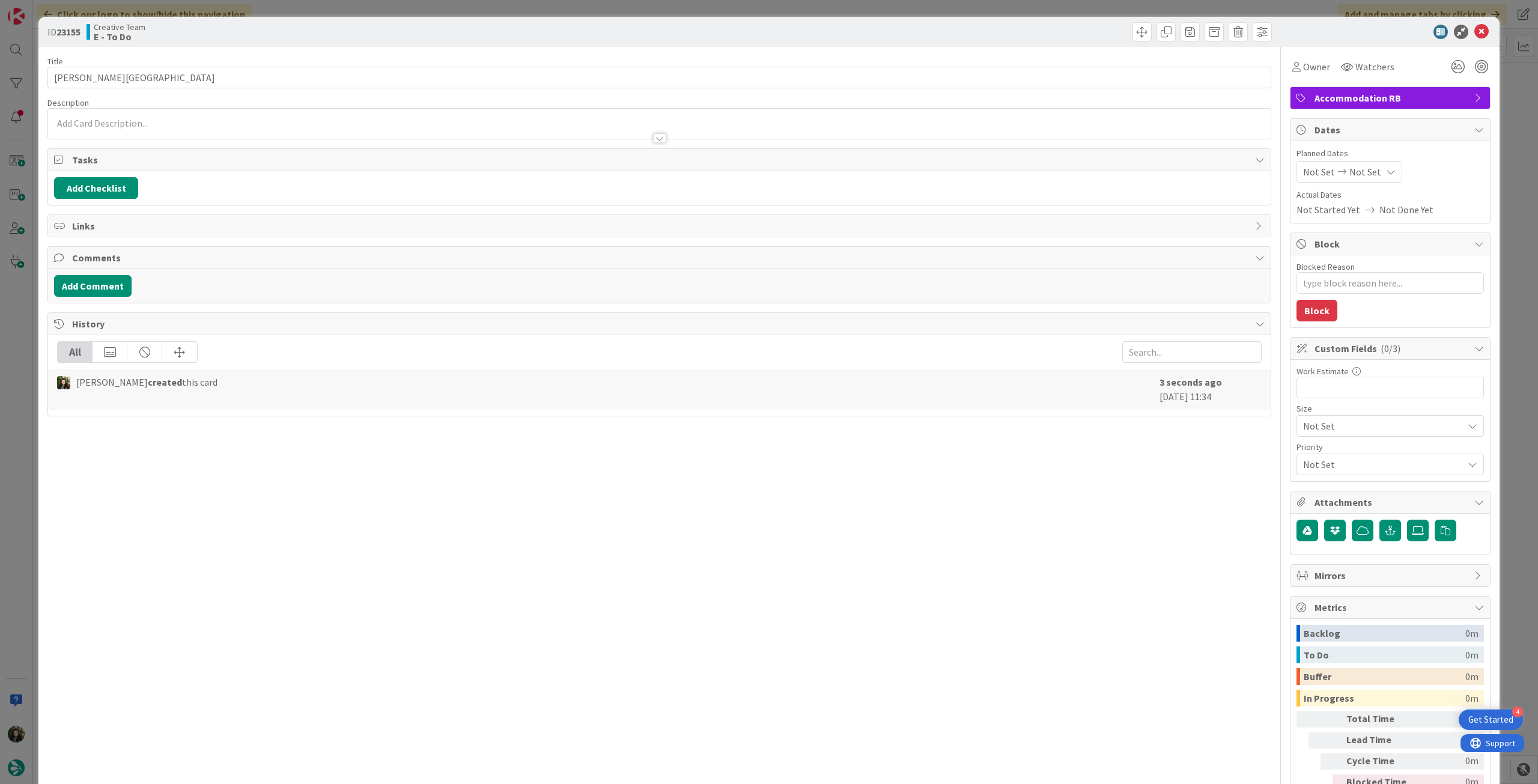
type textarea "x"
click at [188, 72] on input "Henrietta House" at bounding box center [659, 77] width 1224 height 22
paste input "109578"
type input "[PERSON_NAME] - 109578"
type textarea "x"
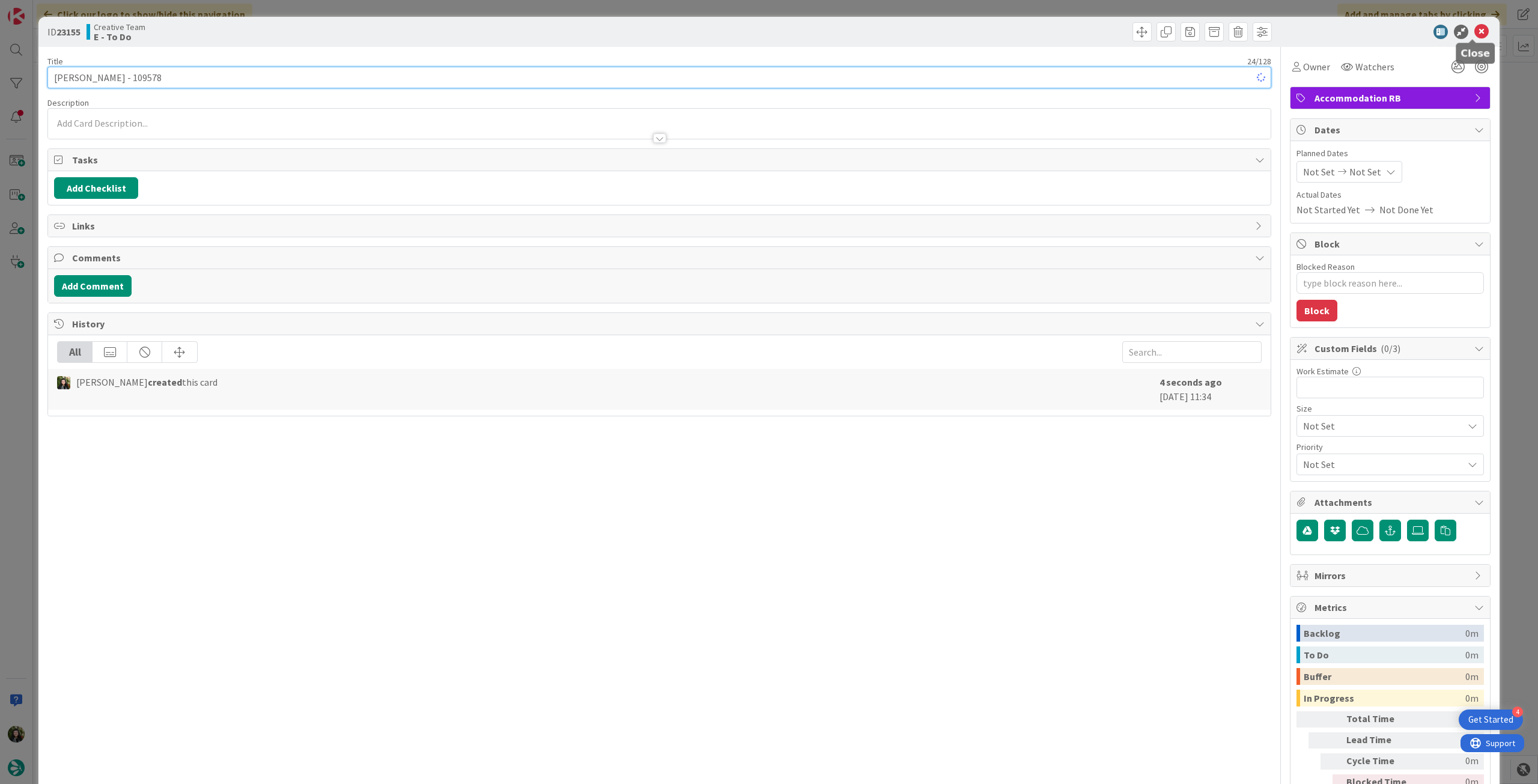
type input "[PERSON_NAME] - 109578"
click at [1474, 34] on icon at bounding box center [1481, 32] width 15 height 15
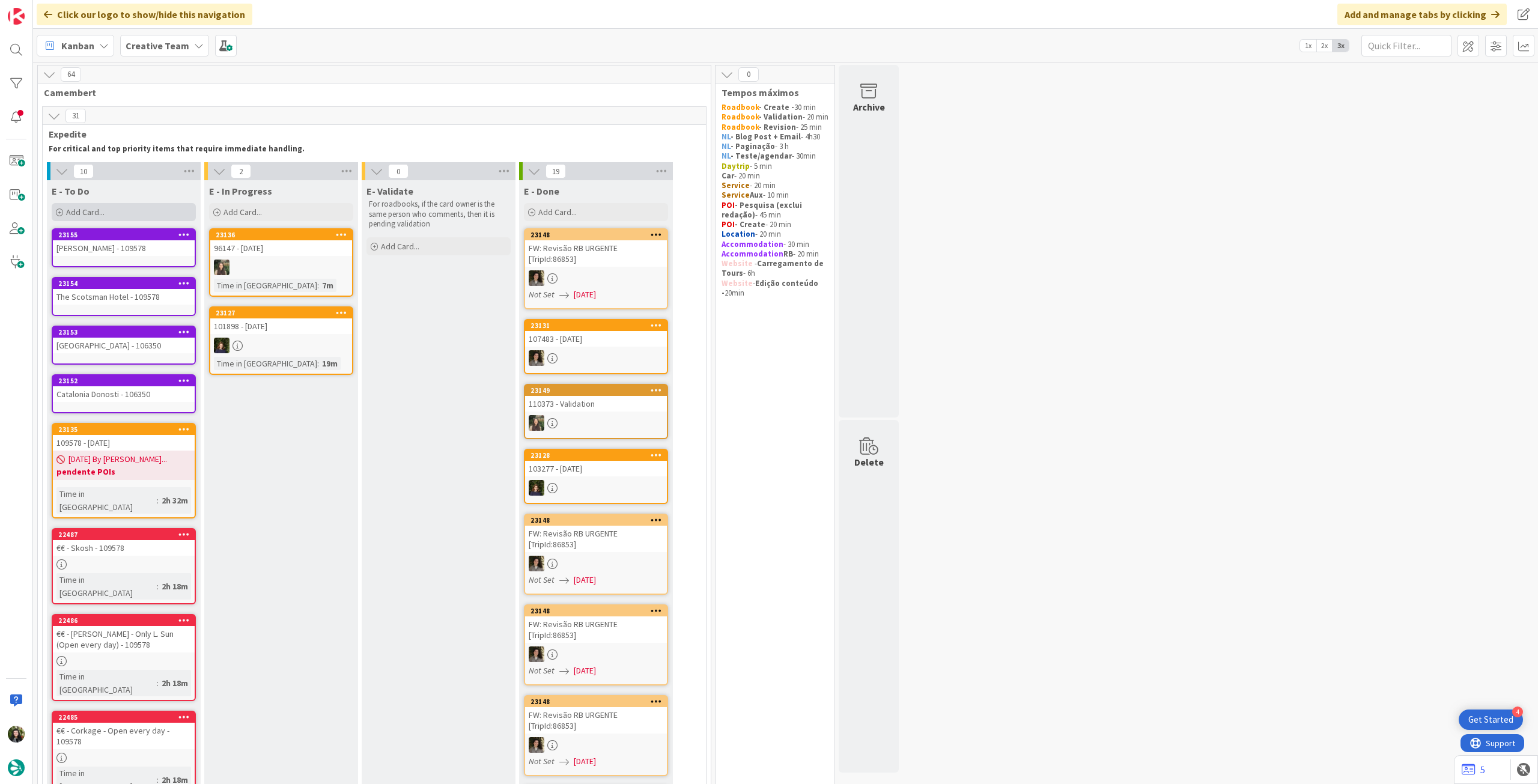
click at [106, 212] on div "Add Card..." at bounding box center [123, 212] width 144 height 18
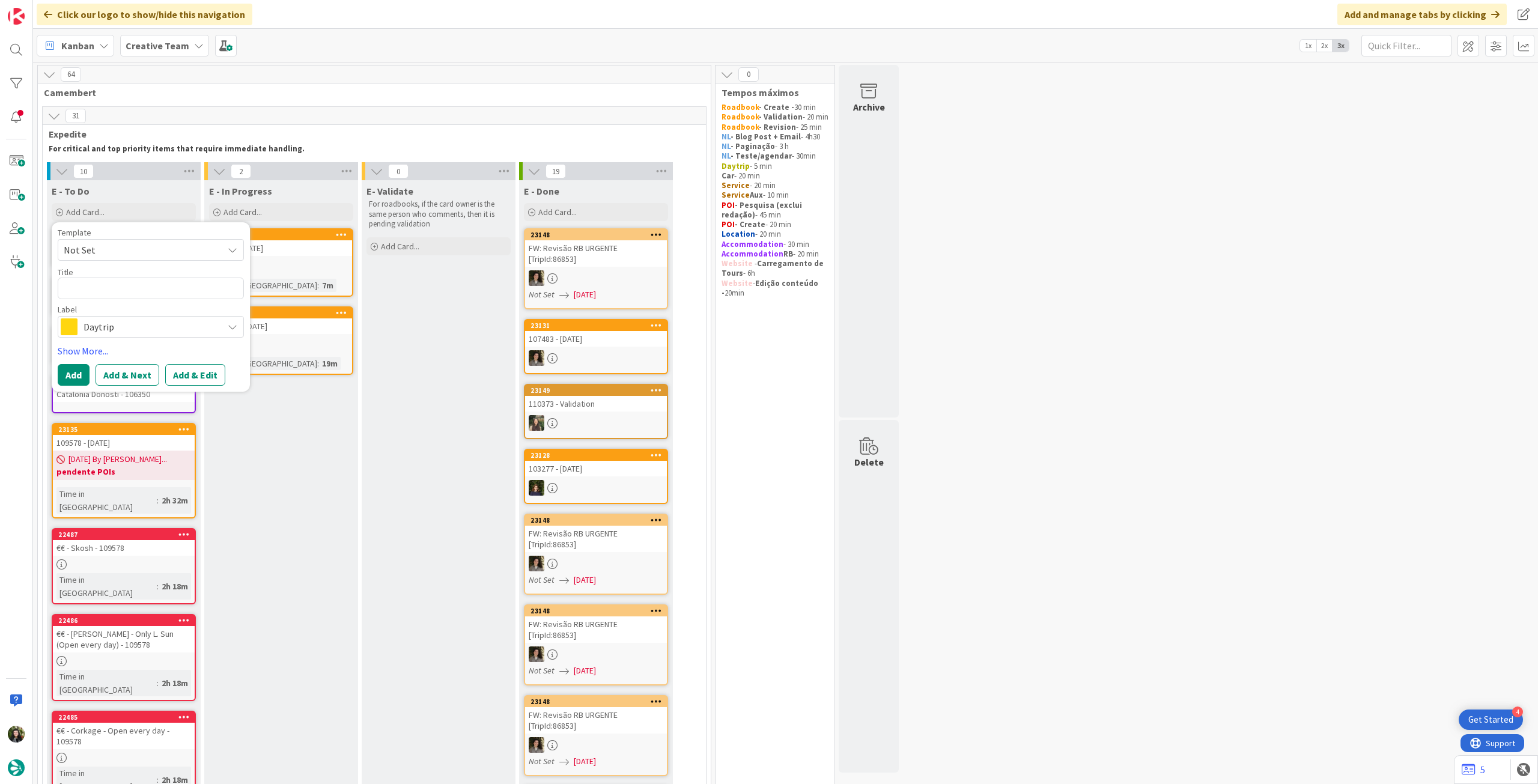
click at [112, 322] on span "Daytrip" at bounding box center [150, 327] width 133 height 17
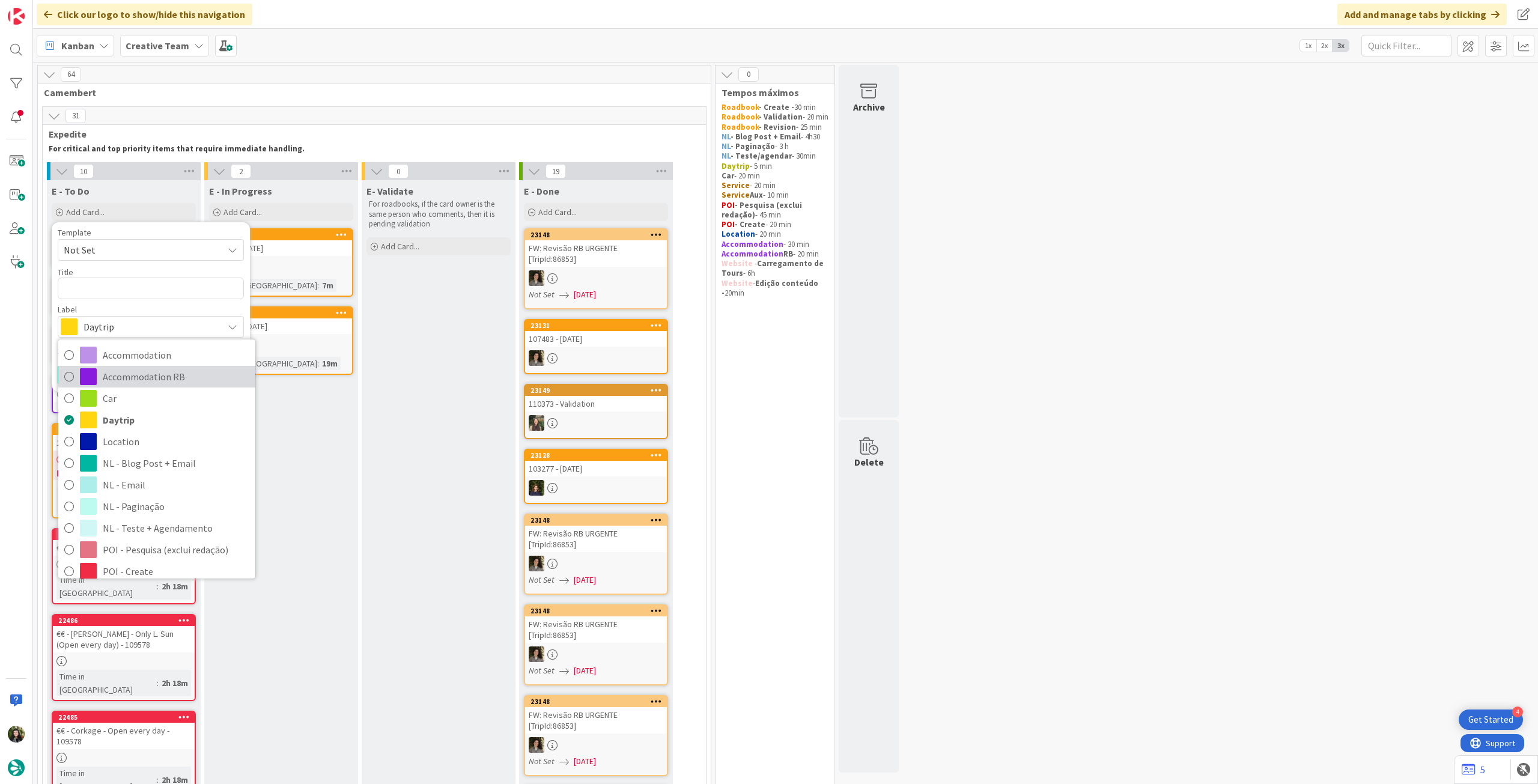
click at [107, 369] on span "Accommodation RB" at bounding box center [176, 376] width 147 height 18
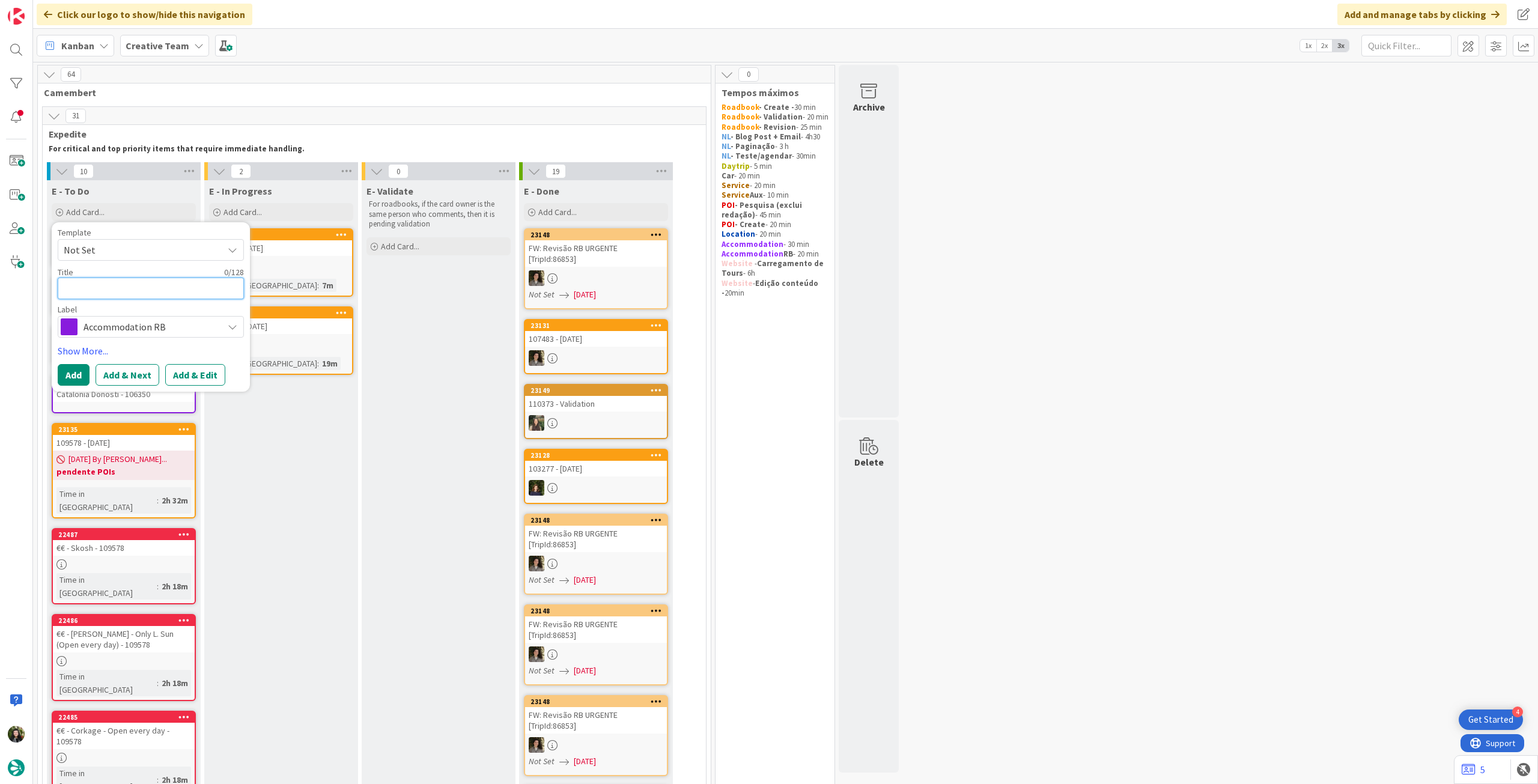
click at [109, 290] on textarea at bounding box center [151, 289] width 187 height 22
paste textarea "Leonardo Royal Hotel Oxford (Fora do centro)"
type textarea "x"
type textarea "Leonardo Royal Hotel Oxford (Fora do centro)"
type textarea "x"
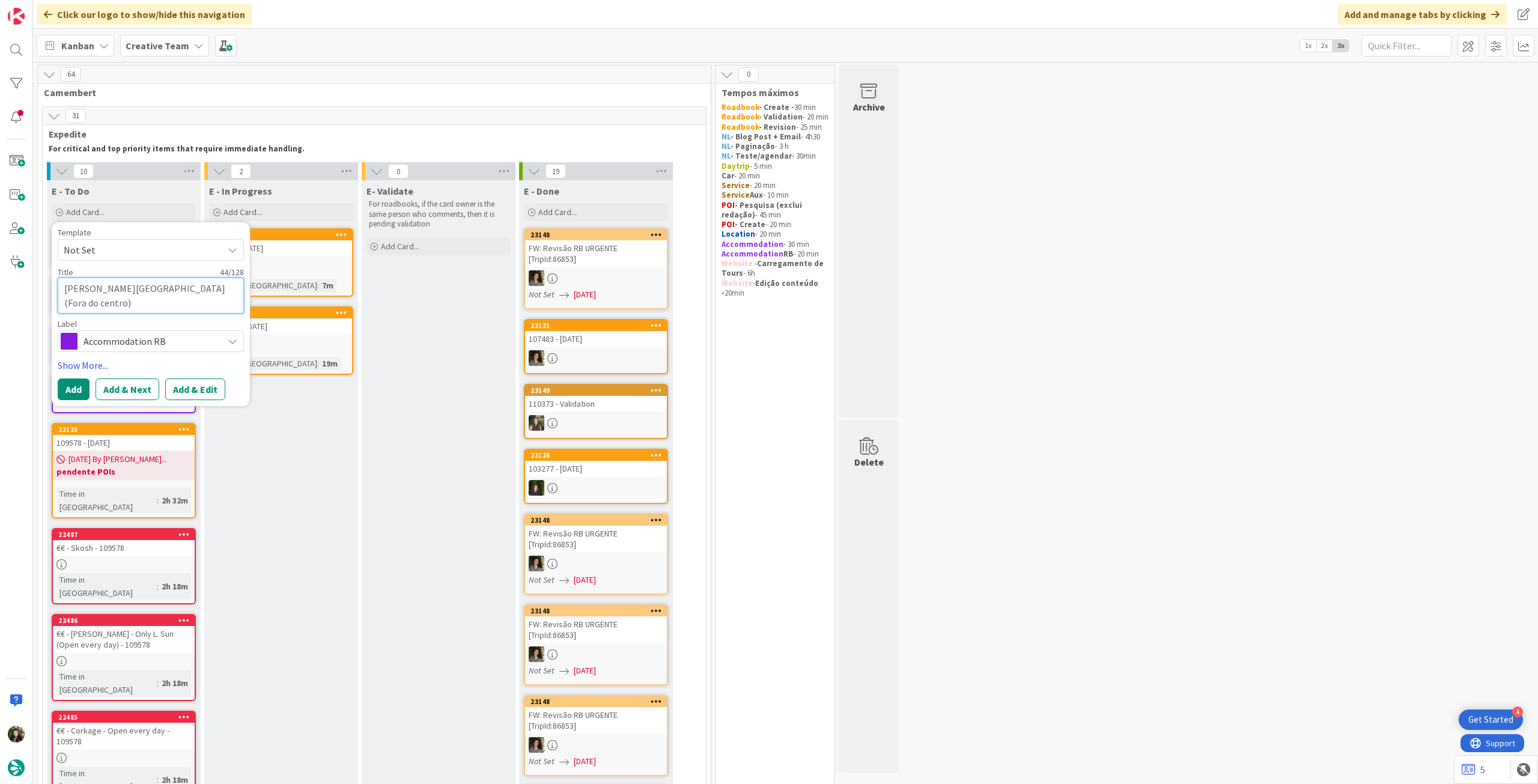
type textarea "Leonardo Royal Hotel Oxford (Fora do centro)"
type textarea "x"
type textarea "Leonardo Royal Hotel Oxford (Fora do centro) -"
type textarea "x"
type textarea "Leonardo Royal Hotel Oxford (Fora do centro) -"
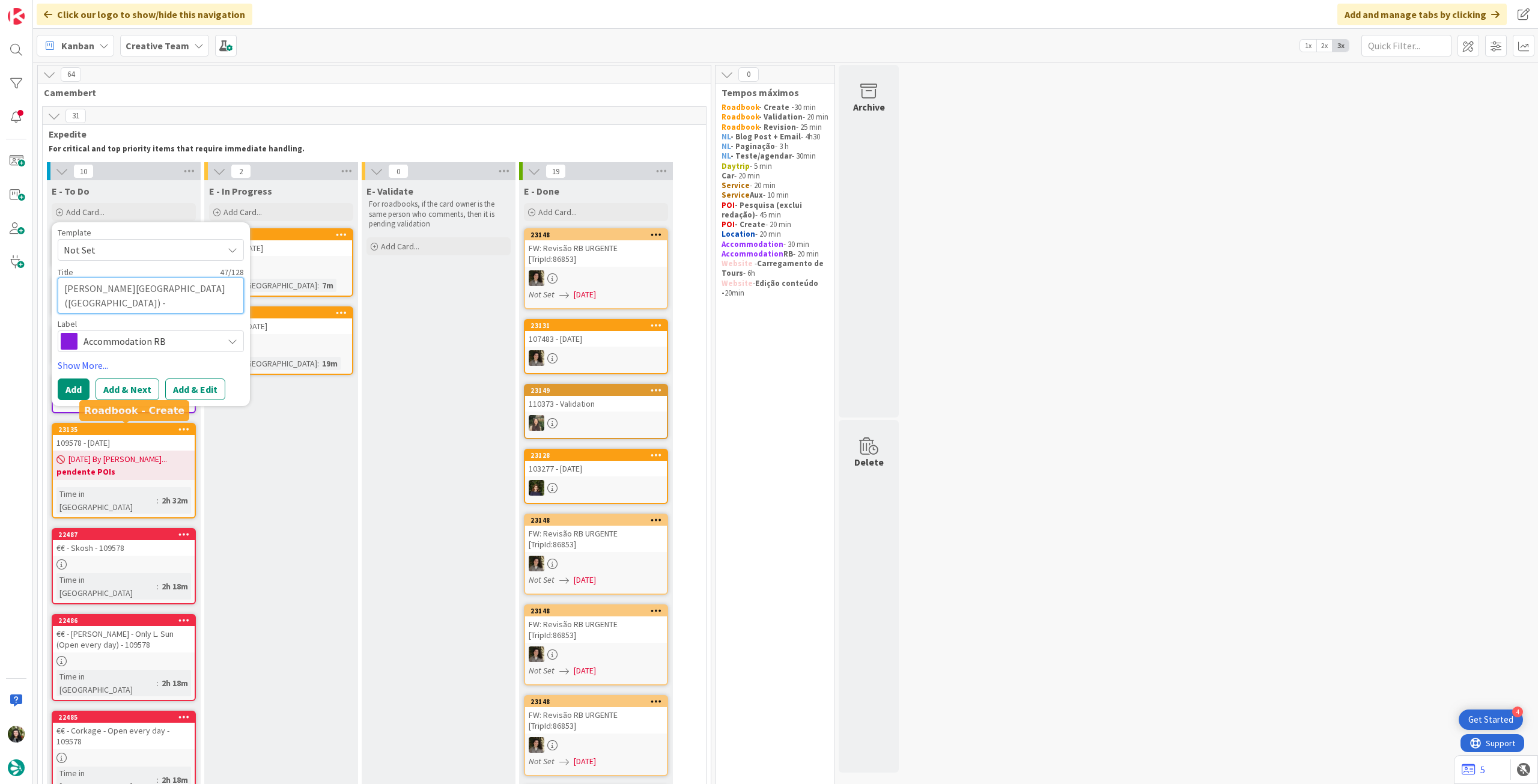
paste textarea "109578"
type textarea "x"
type textarea "[GEOGRAPHIC_DATA] (Fora do centro) - 109578"
click at [70, 393] on button "Add" at bounding box center [73, 389] width 32 height 22
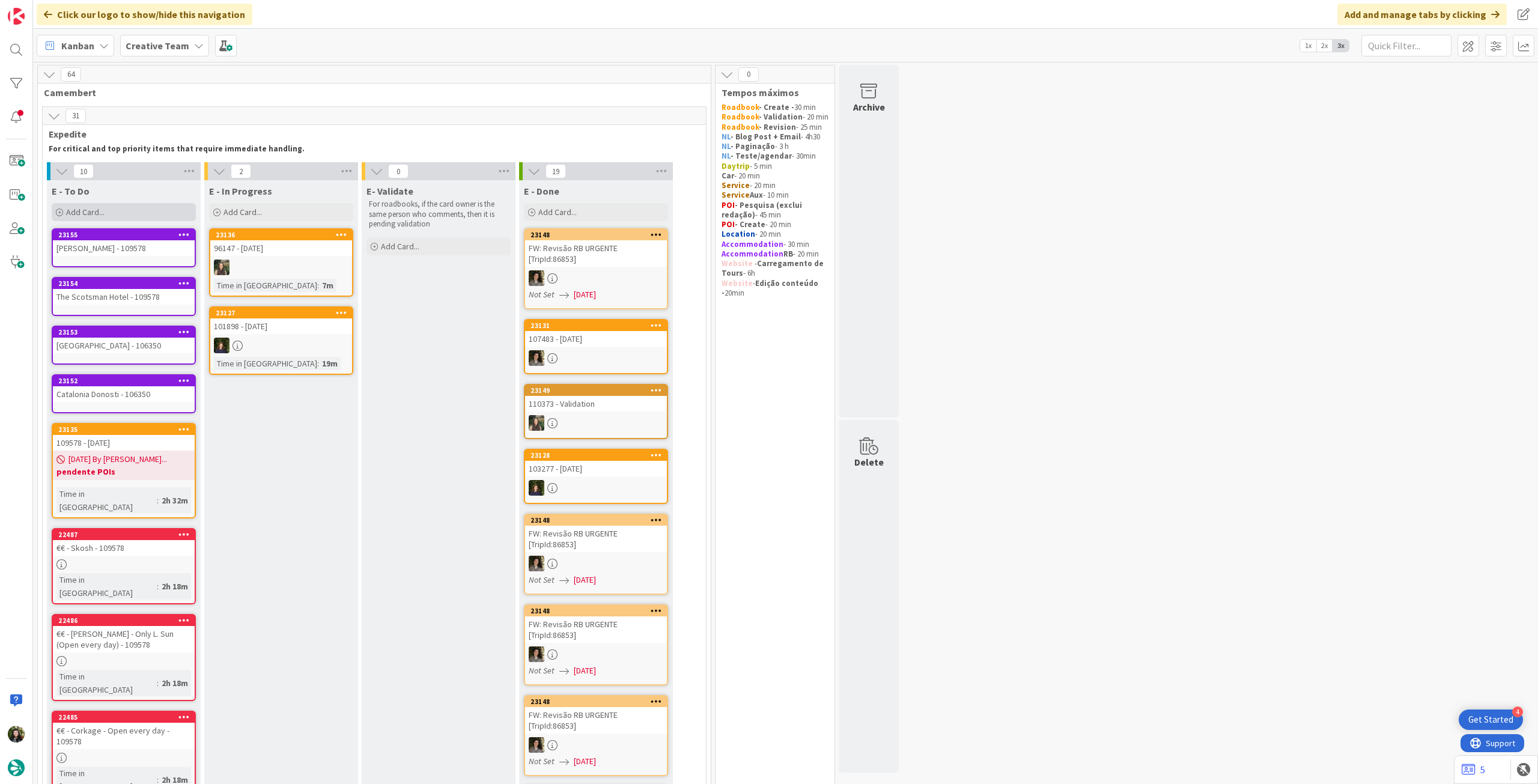
click at [138, 214] on div "Add Card..." at bounding box center [123, 212] width 144 height 18
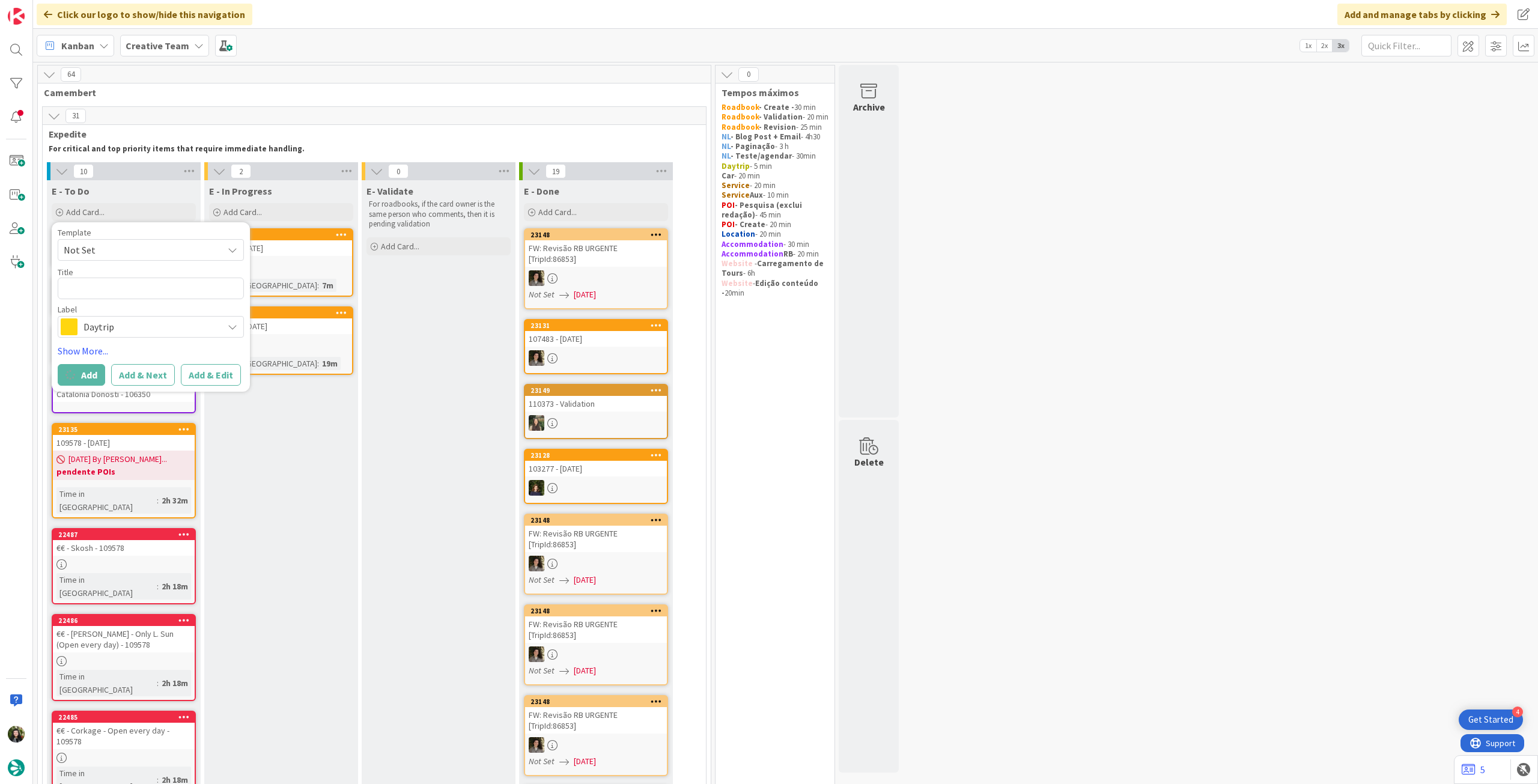
click at [123, 327] on span "Daytrip" at bounding box center [150, 327] width 133 height 17
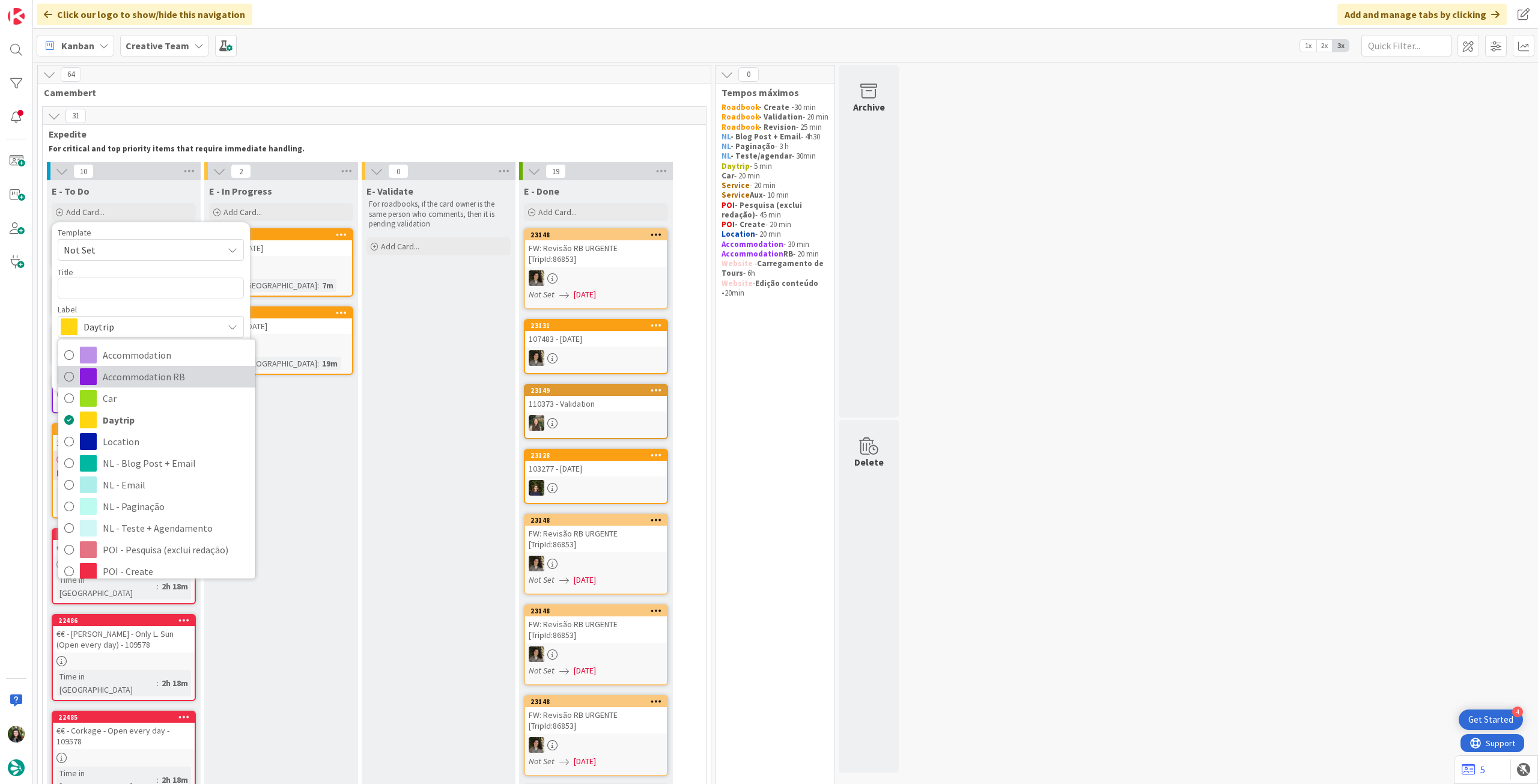
click at [122, 373] on span "Accommodation RB" at bounding box center [176, 376] width 147 height 18
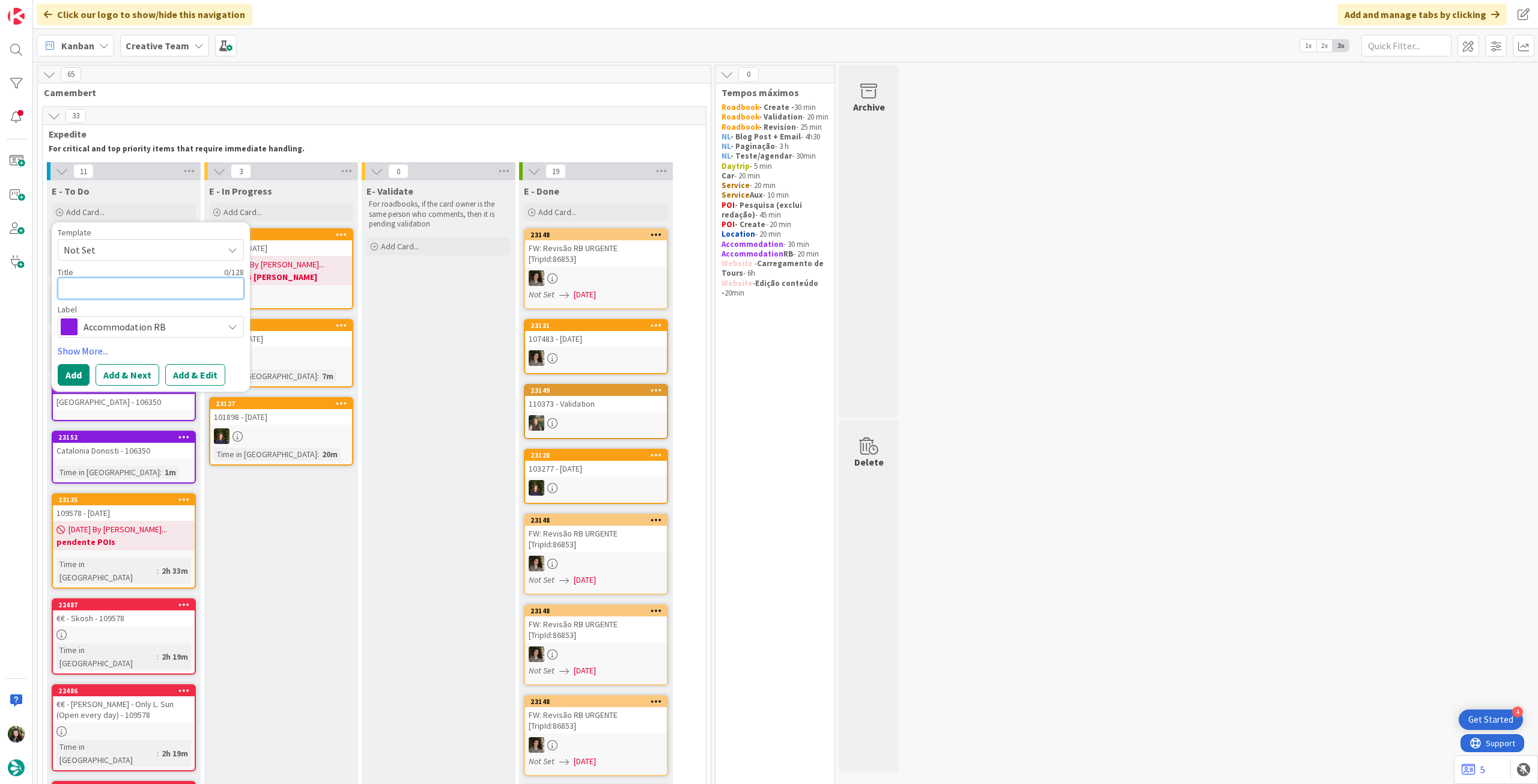
click at [175, 294] on textarea at bounding box center [151, 289] width 187 height 22
paste textarea "The Grand York"
type textarea "x"
type textarea "The Grand York"
type textarea "x"
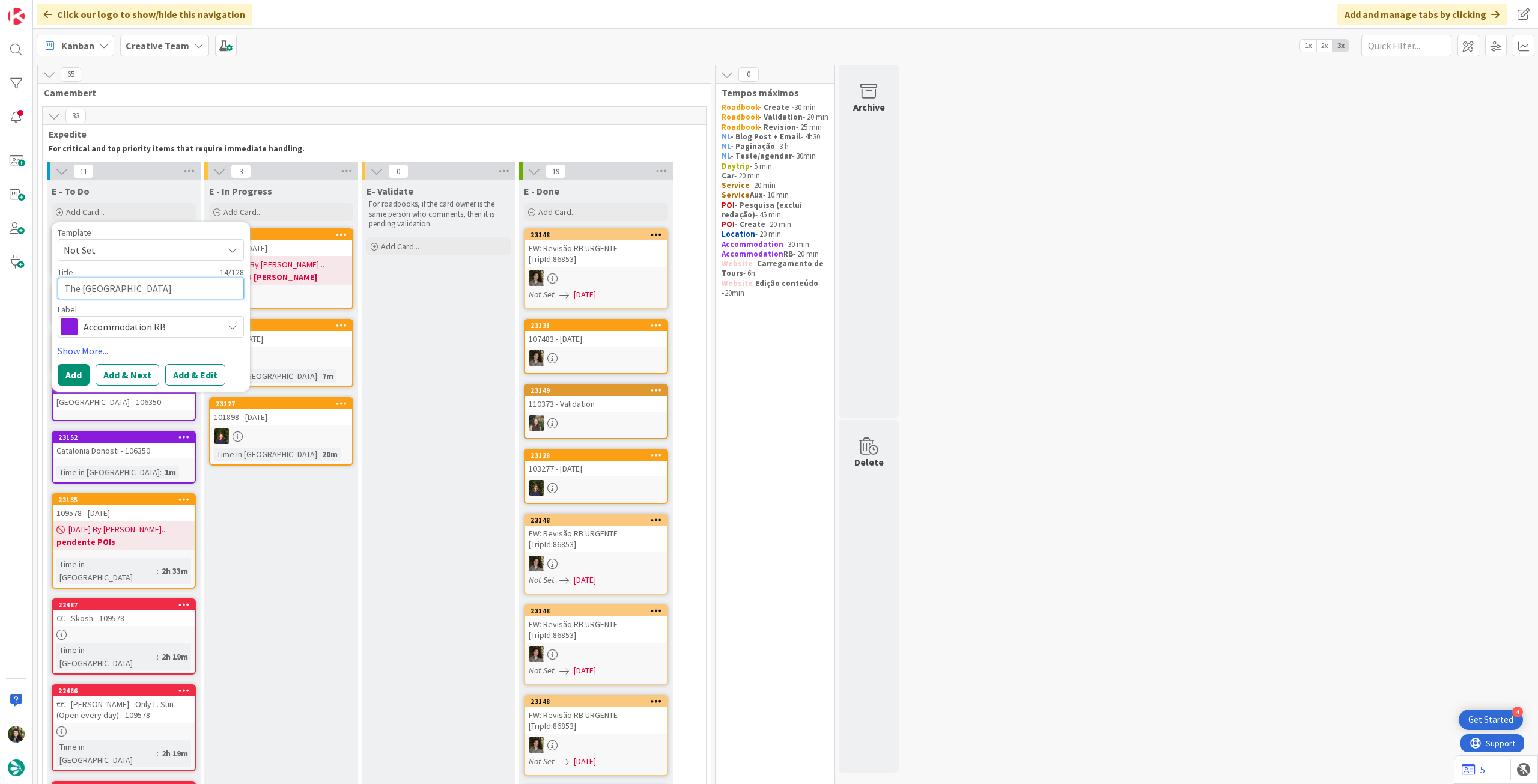
type textarea "The Grand York"
type textarea "x"
type textarea "The Grand York -"
type textarea "x"
type textarea "The Grand York -"
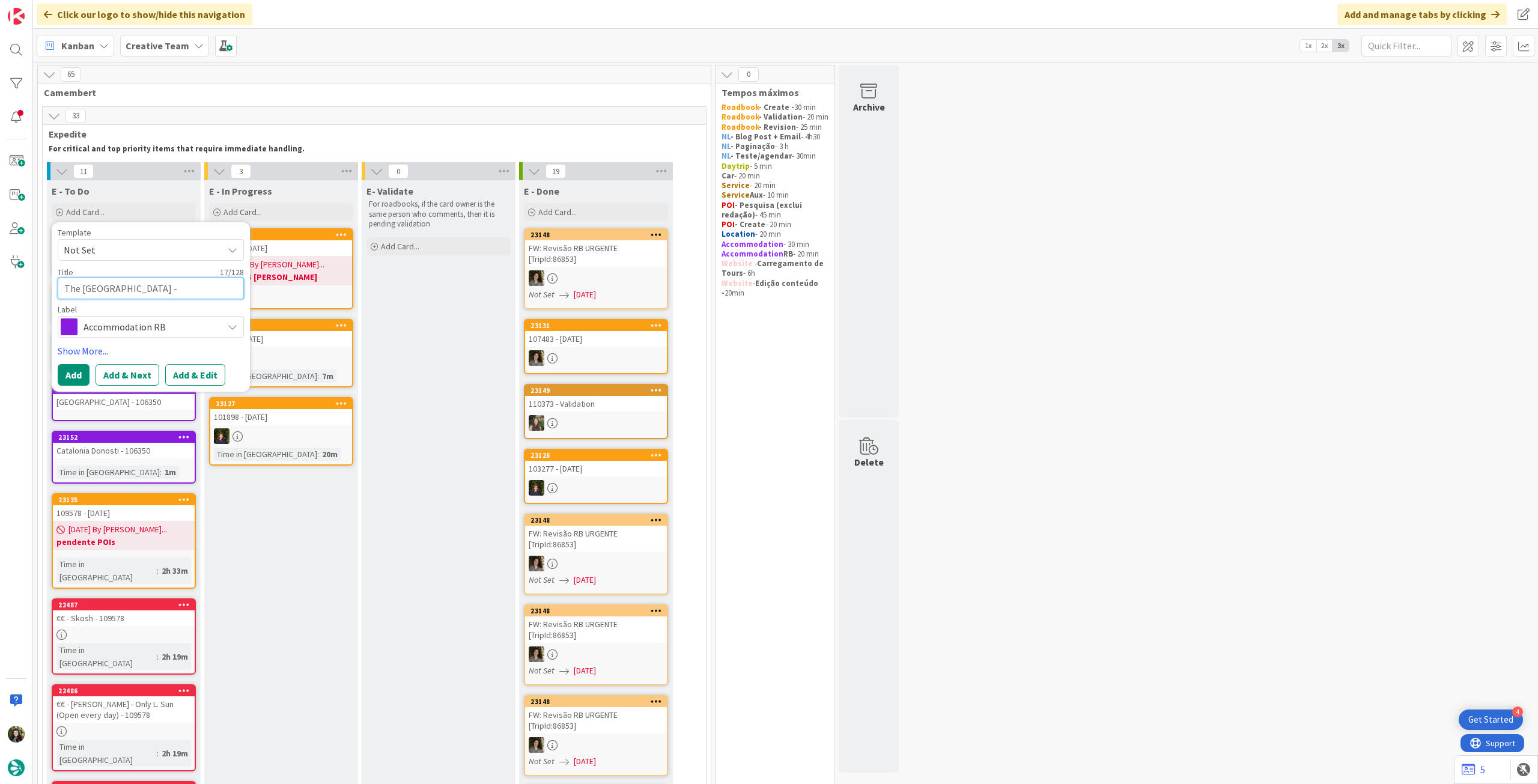
paste textarea "109578"
type textarea "x"
type textarea "The Grand York - 109578"
click at [70, 378] on button "Add" at bounding box center [73, 375] width 32 height 22
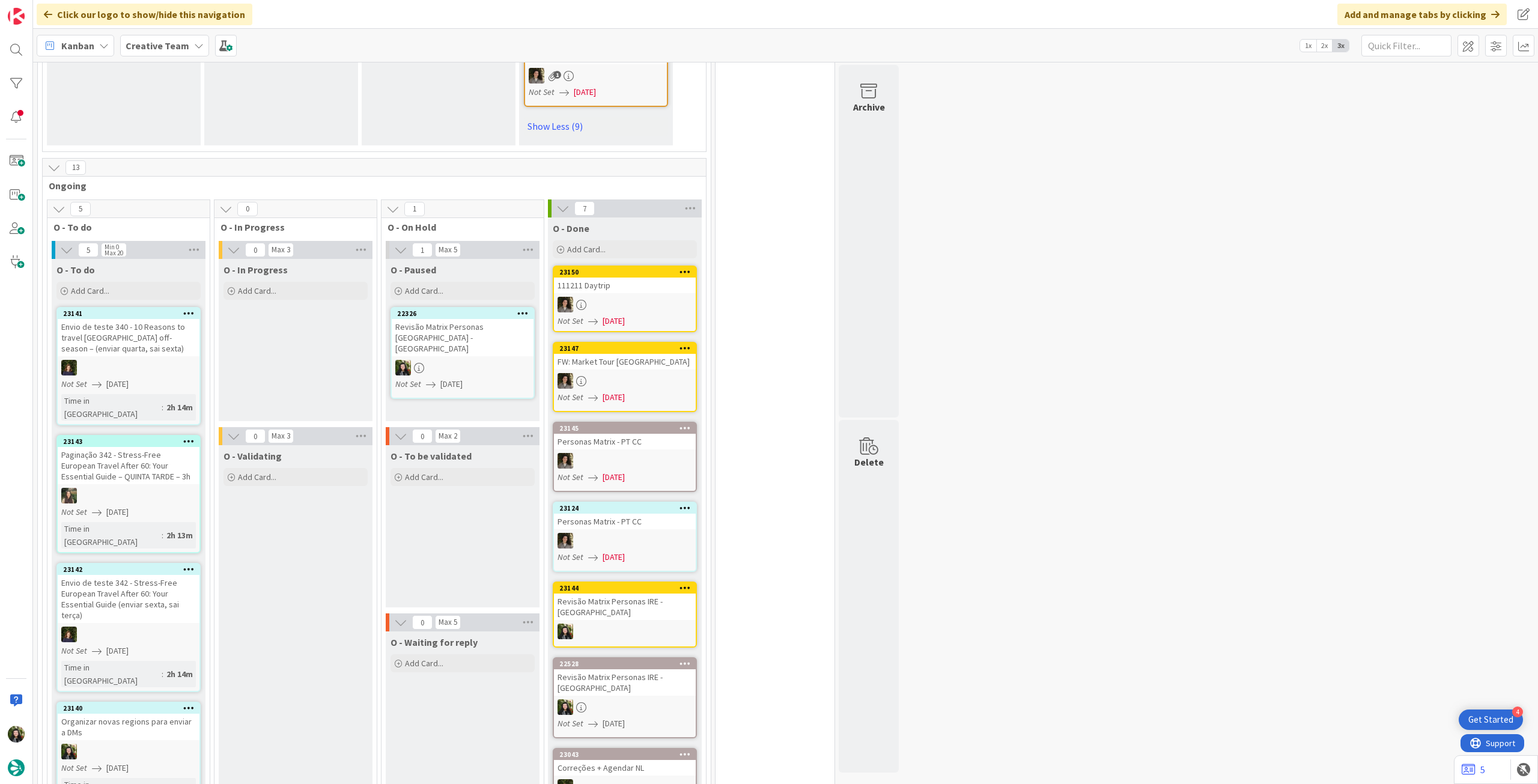
scroll to position [1762, 0]
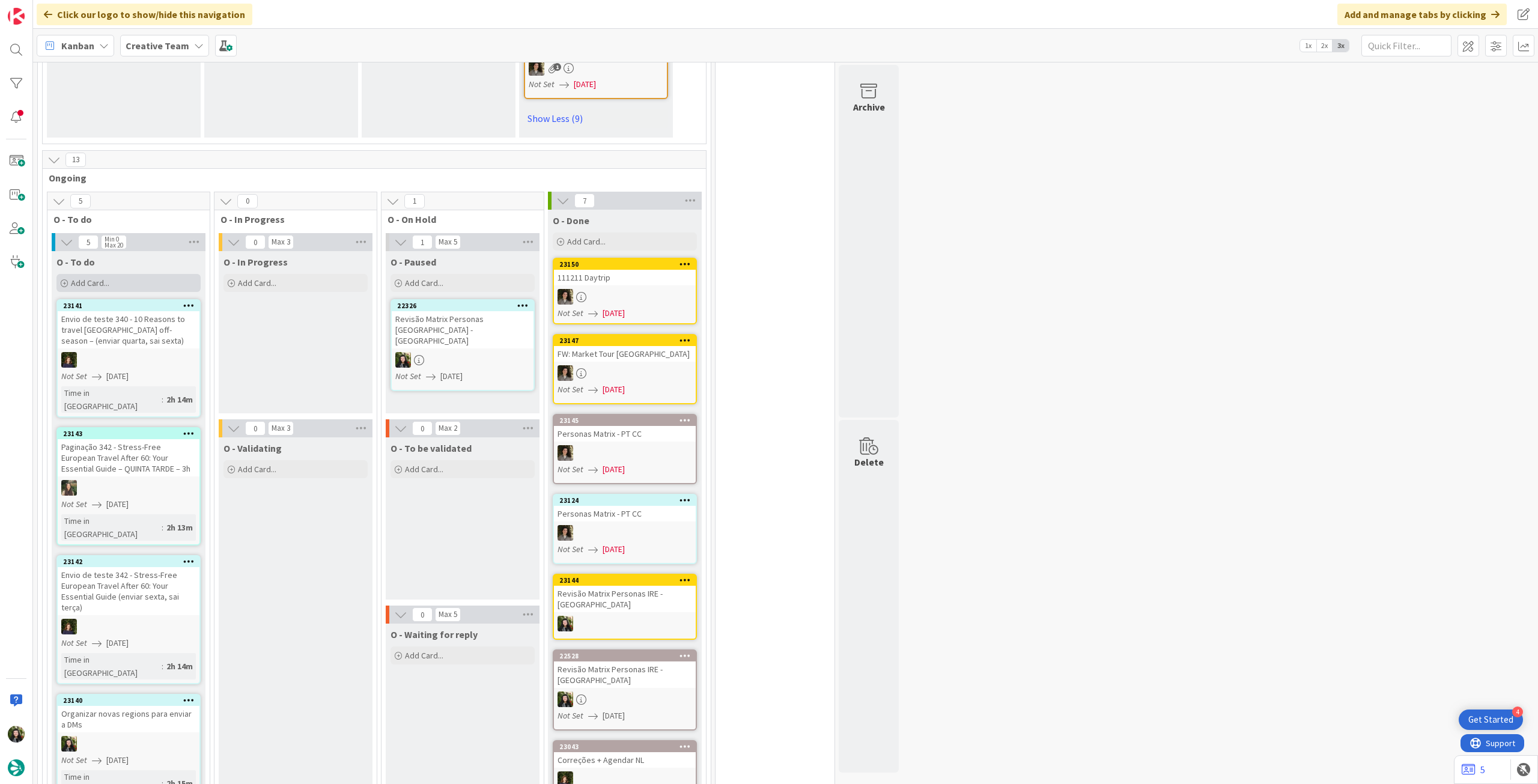
click at [121, 280] on div "Add Card..." at bounding box center [128, 283] width 144 height 18
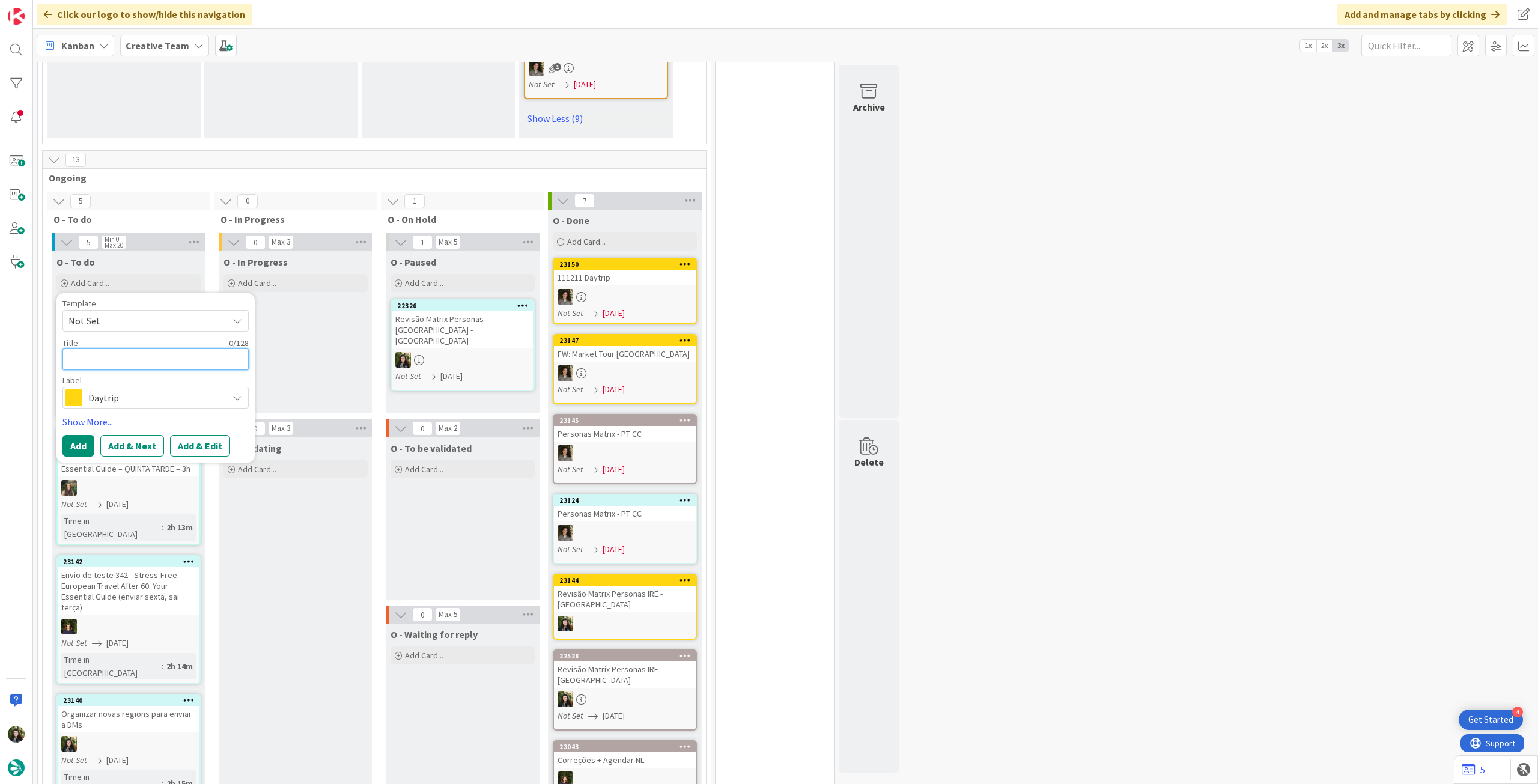
paste textarea "[GEOGRAPHIC_DATA] / [GEOGRAPHIC_DATA] / [GEOGRAPHIC_DATA] / [GEOGRAPHIC_DATA] /…"
type textarea "[GEOGRAPHIC_DATA] / [GEOGRAPHIC_DATA] / [GEOGRAPHIC_DATA] / [GEOGRAPHIC_DATA] /…"
type textarea "x"
type textarea "[GEOGRAPHIC_DATA] / [GEOGRAPHIC_DATA] / [GEOGRAPHIC_DATA] / [GEOGRAPHIC_DATA] /…"
click at [80, 456] on button "Add" at bounding box center [78, 460] width 32 height 22
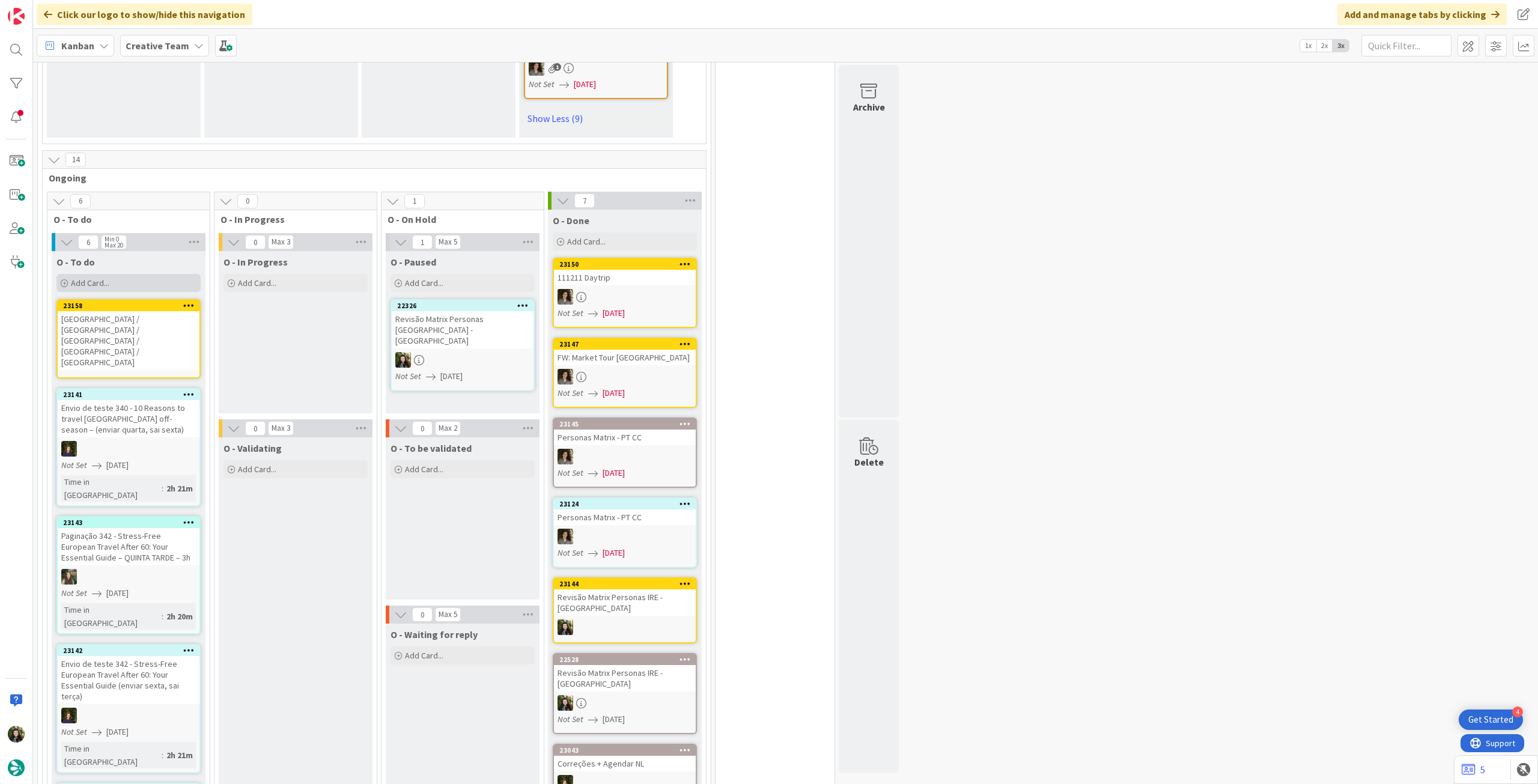
click at [115, 285] on div "Add Card..." at bounding box center [128, 283] width 144 height 18
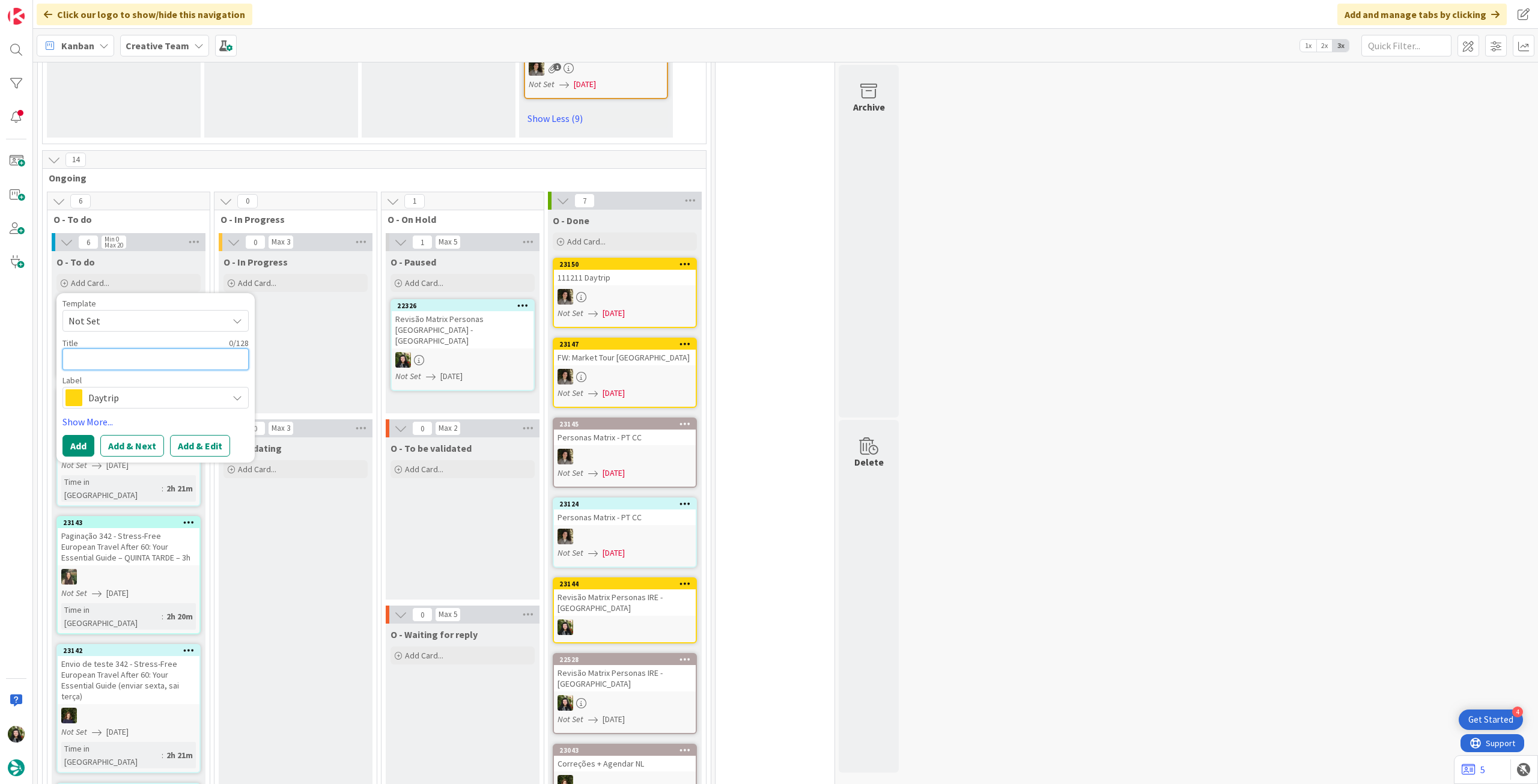
paste textarea "Killarney / Portmagee / Cahersiven / Sneem / Kenmare / [GEOGRAPHIC_DATA]"
type textarea "Killarney / Portmagee / Cahersiven / Sneem / Kenmare / [GEOGRAPHIC_DATA]"
type textarea "x"
type textarea "Killarney / Portmagee / Cahersiven / Sneem / Kenmare / [GEOGRAPHIC_DATA]"
click at [78, 457] on button "Add" at bounding box center [78, 460] width 32 height 22
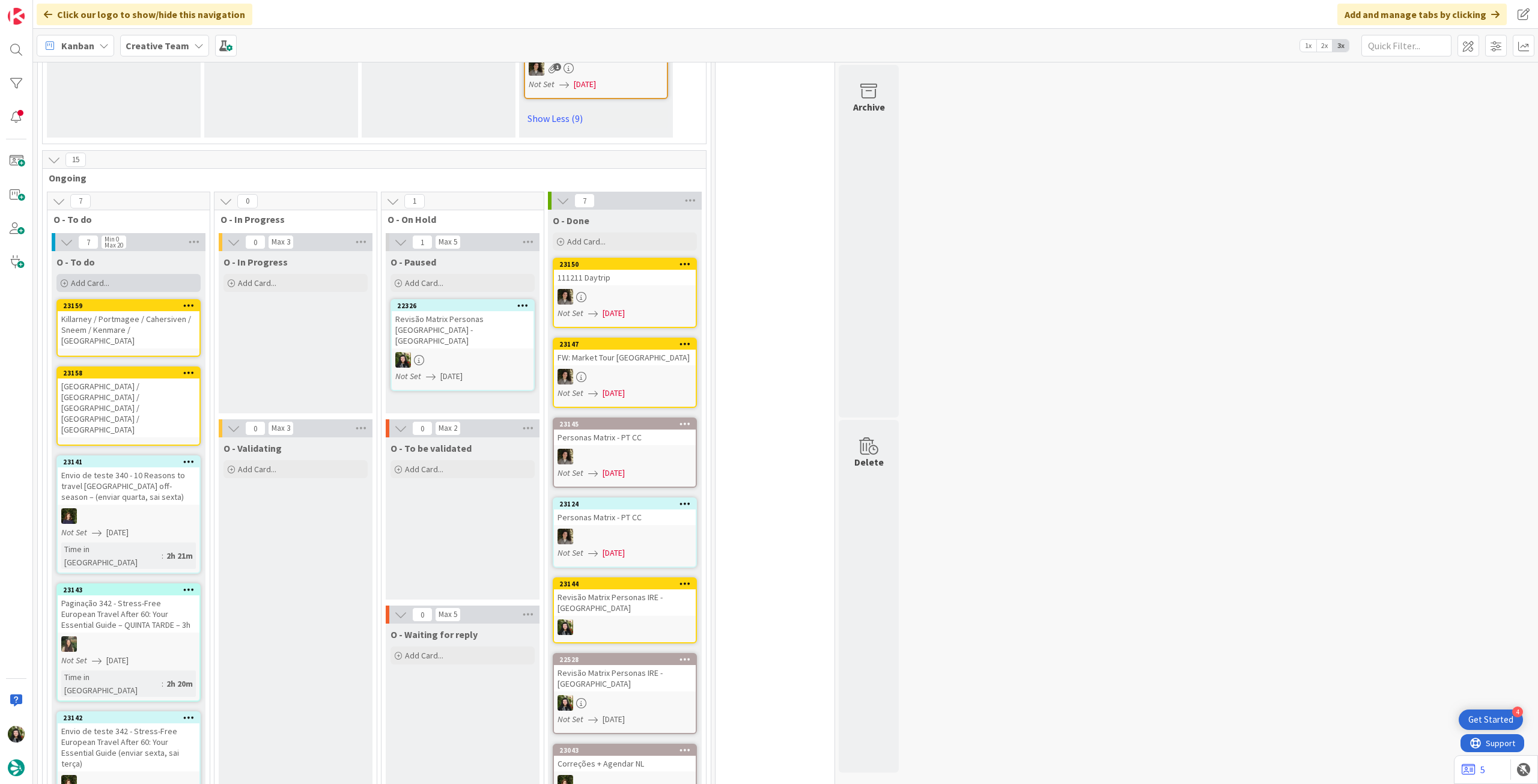
click at [106, 290] on div "Add Card..." at bounding box center [128, 283] width 144 height 18
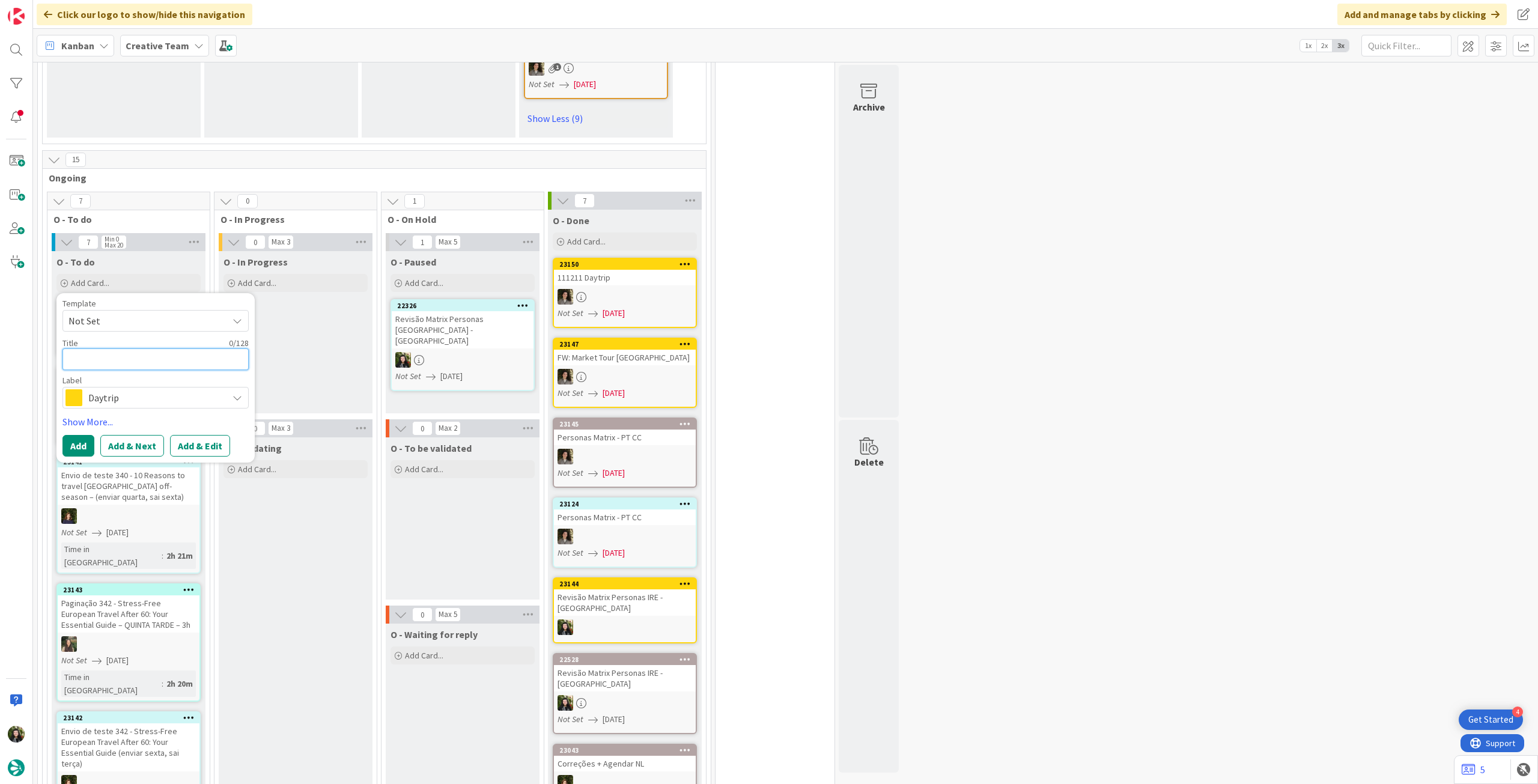
paste textarea "[GEOGRAPHIC_DATA] / [GEOGRAPHIC_DATA] / [GEOGRAPHIC_DATA] / [GEOGRAPHIC_DATA] /…"
type textarea "[GEOGRAPHIC_DATA] / [GEOGRAPHIC_DATA] / [GEOGRAPHIC_DATA] / [GEOGRAPHIC_DATA] /…"
type textarea "x"
type textarea "[GEOGRAPHIC_DATA] / [GEOGRAPHIC_DATA] / [GEOGRAPHIC_DATA] / [GEOGRAPHIC_DATA] /…"
click at [80, 457] on button "Add" at bounding box center [78, 460] width 32 height 22
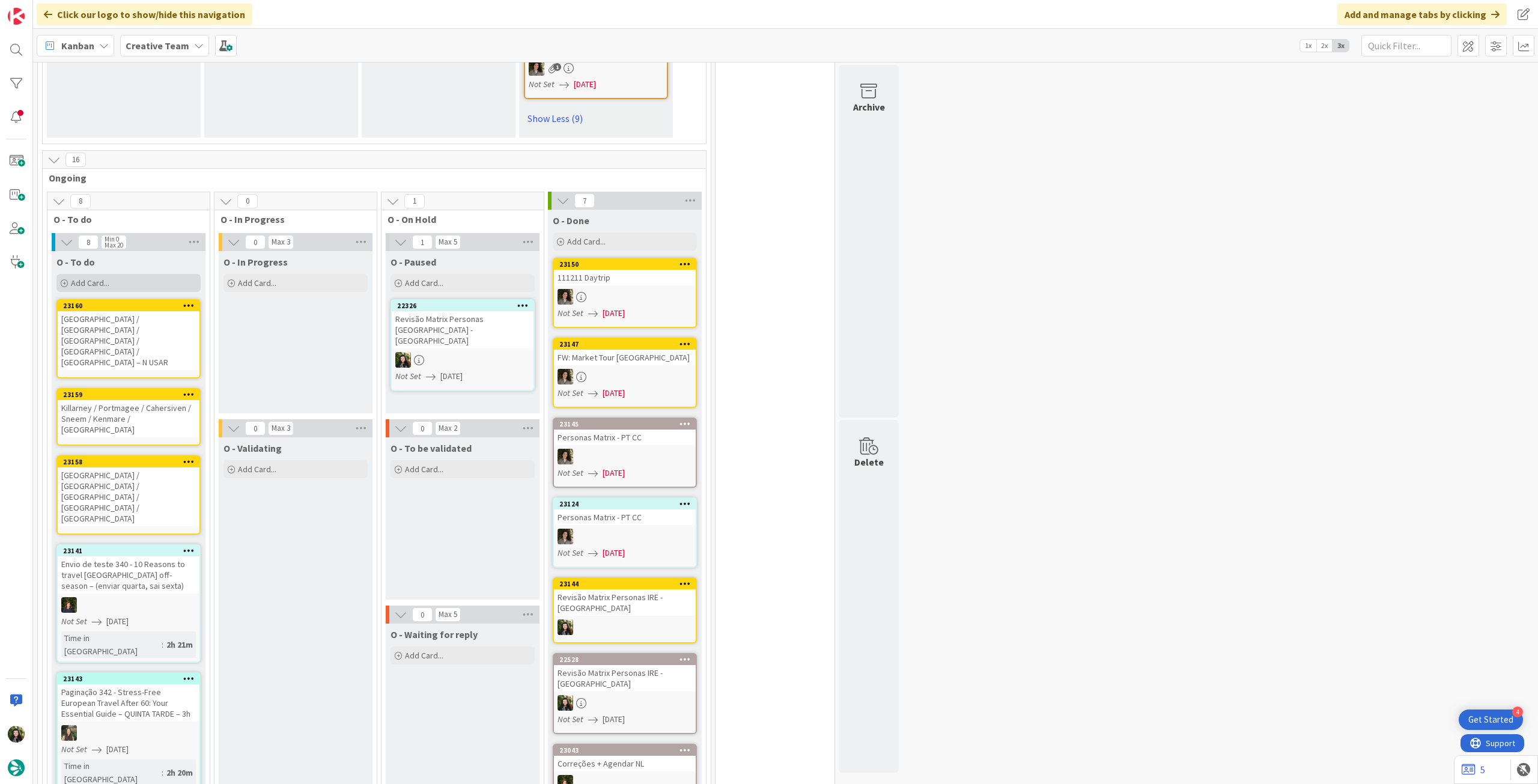
click at [95, 284] on span "Add Card..." at bounding box center [89, 283] width 39 height 11
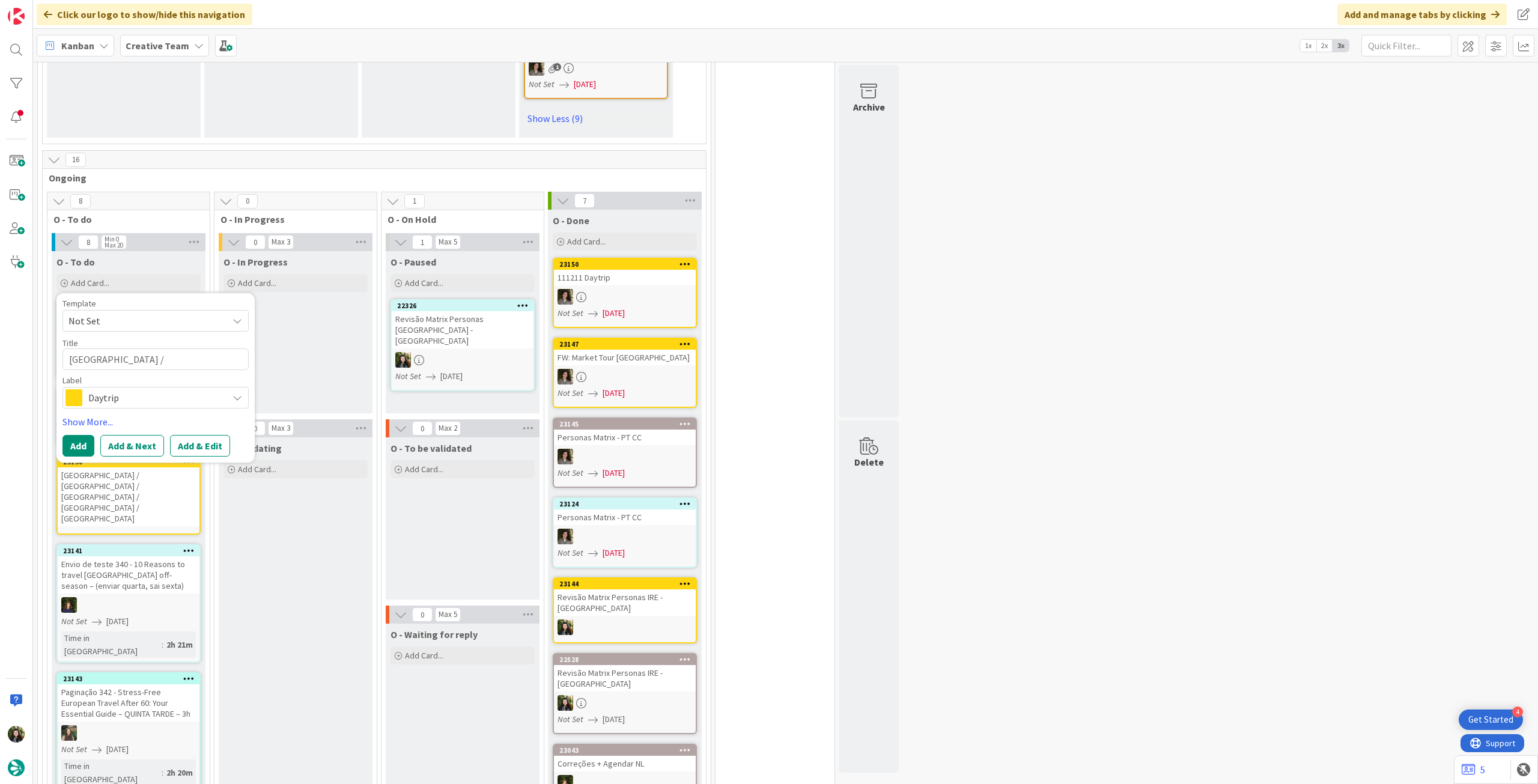
click at [120, 398] on span "Daytrip" at bounding box center [155, 397] width 133 height 17
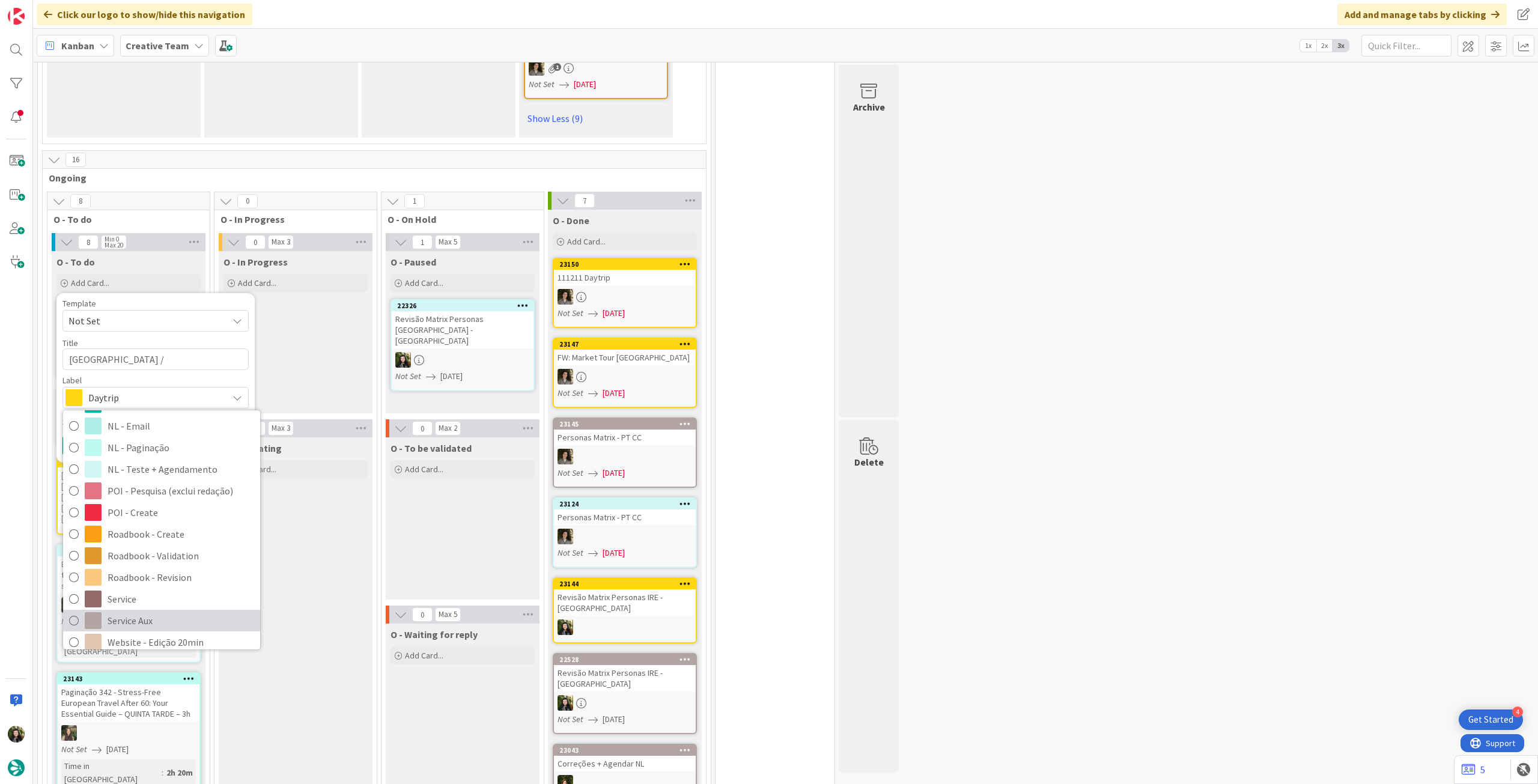
scroll to position [160, 0]
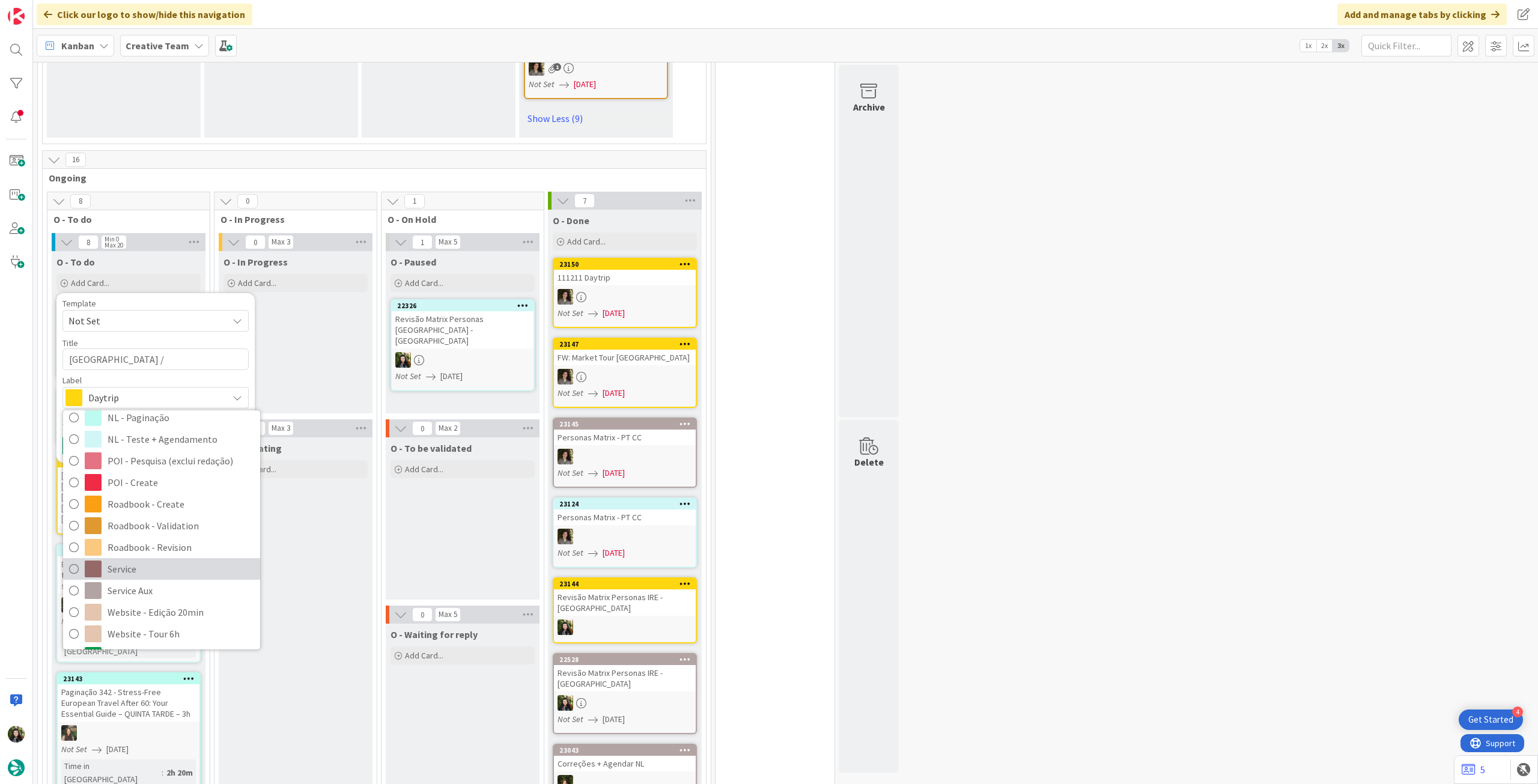
click at [149, 569] on span "Service" at bounding box center [181, 569] width 147 height 18
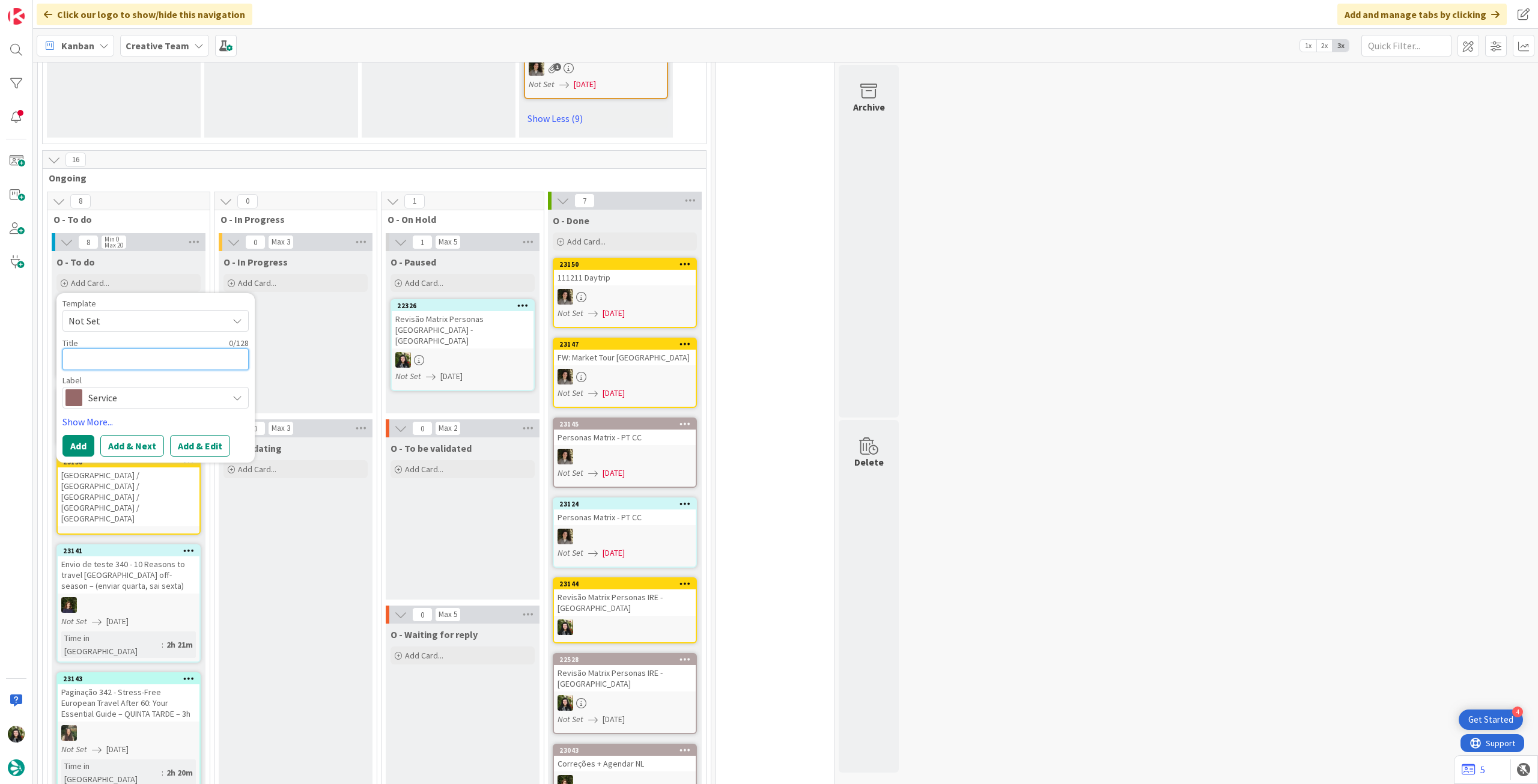
click at [129, 363] on textarea at bounding box center [156, 359] width 187 height 22
paste textarea "1h Ultimate Treaty City Brewery Tour - Only Fri & Sat"
type textarea "1h Ultimate Treaty City Brewery Tour - Only Fri & Sat"
type textarea "x"
type textarea "1h Ultimate Treaty City Brewery Tour - Only Fri & Sat"
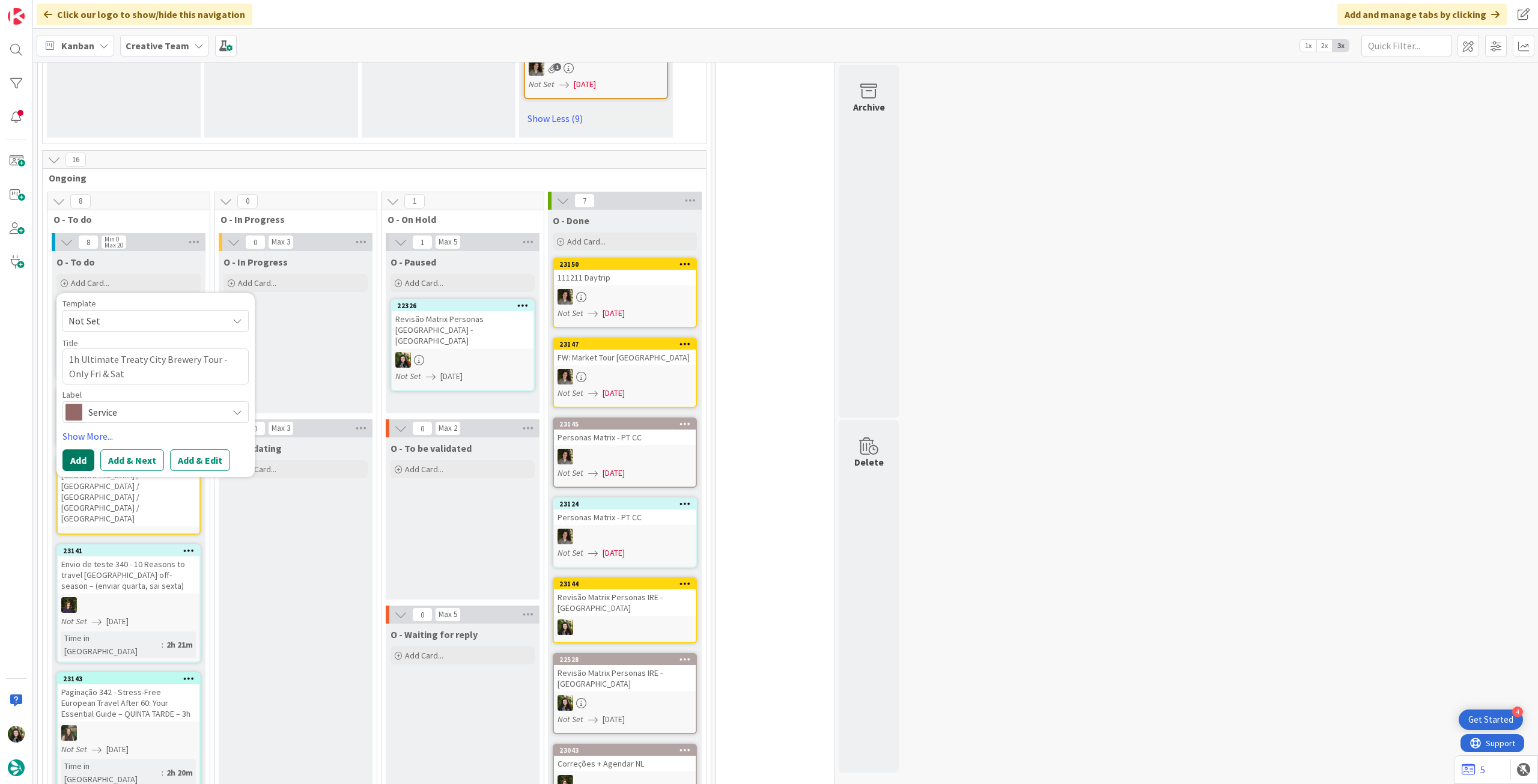
click at [73, 464] on button "Add" at bounding box center [78, 460] width 32 height 22
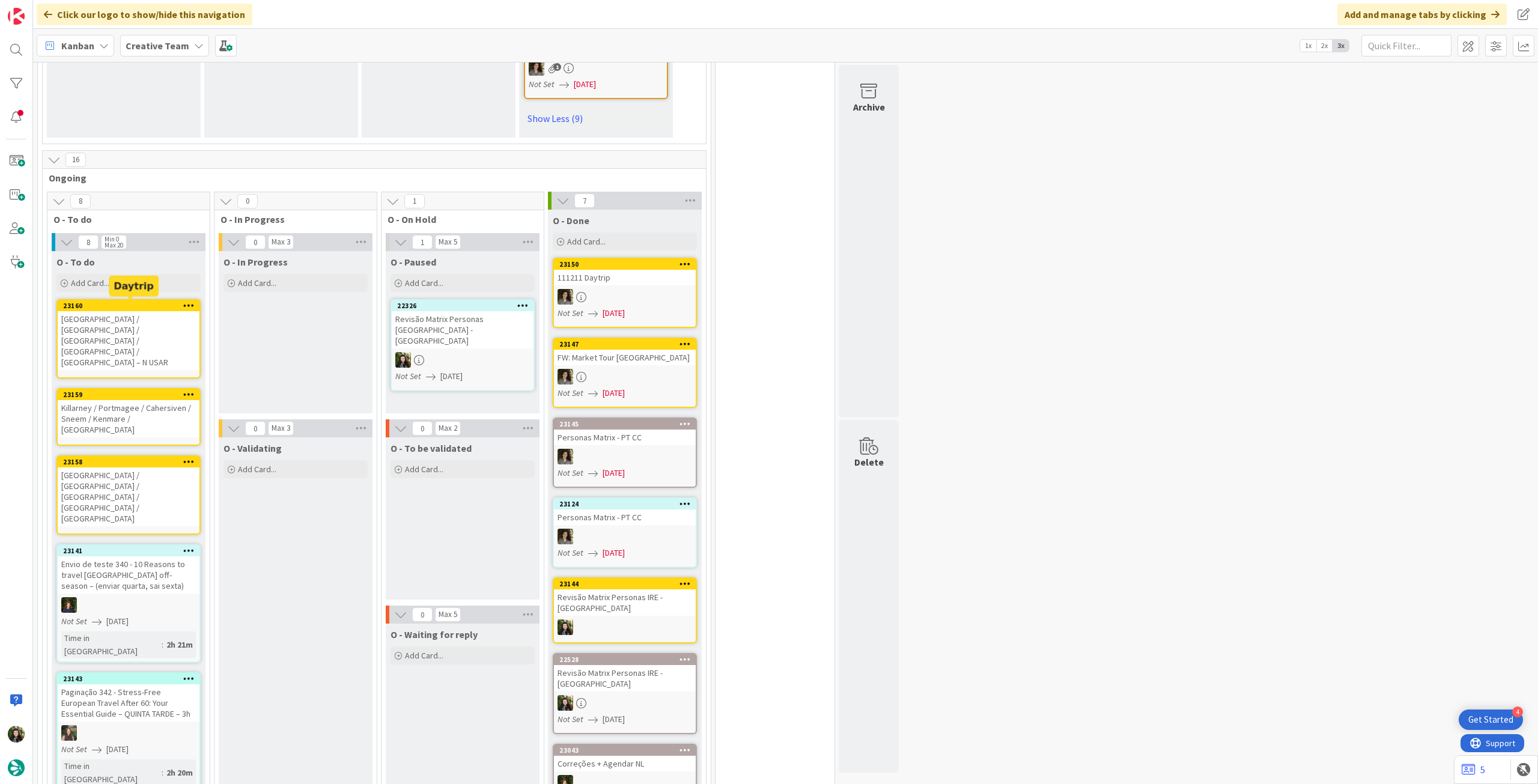
click at [138, 276] on div "Add Card..." at bounding box center [128, 283] width 144 height 18
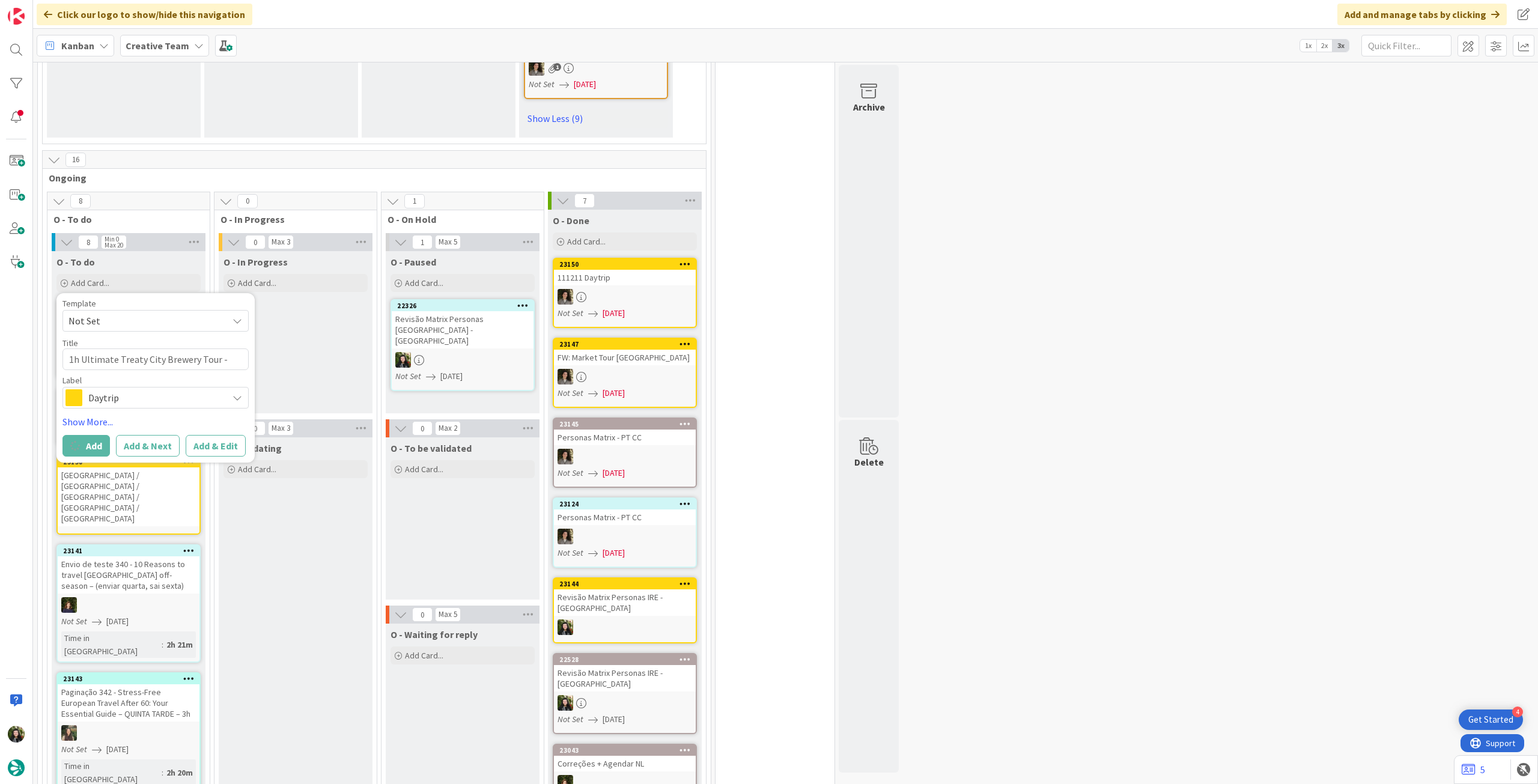
drag, startPoint x: 128, startPoint y: 389, endPoint x: 136, endPoint y: 453, distance: 64.5
click at [128, 389] on span "Daytrip" at bounding box center [155, 397] width 133 height 17
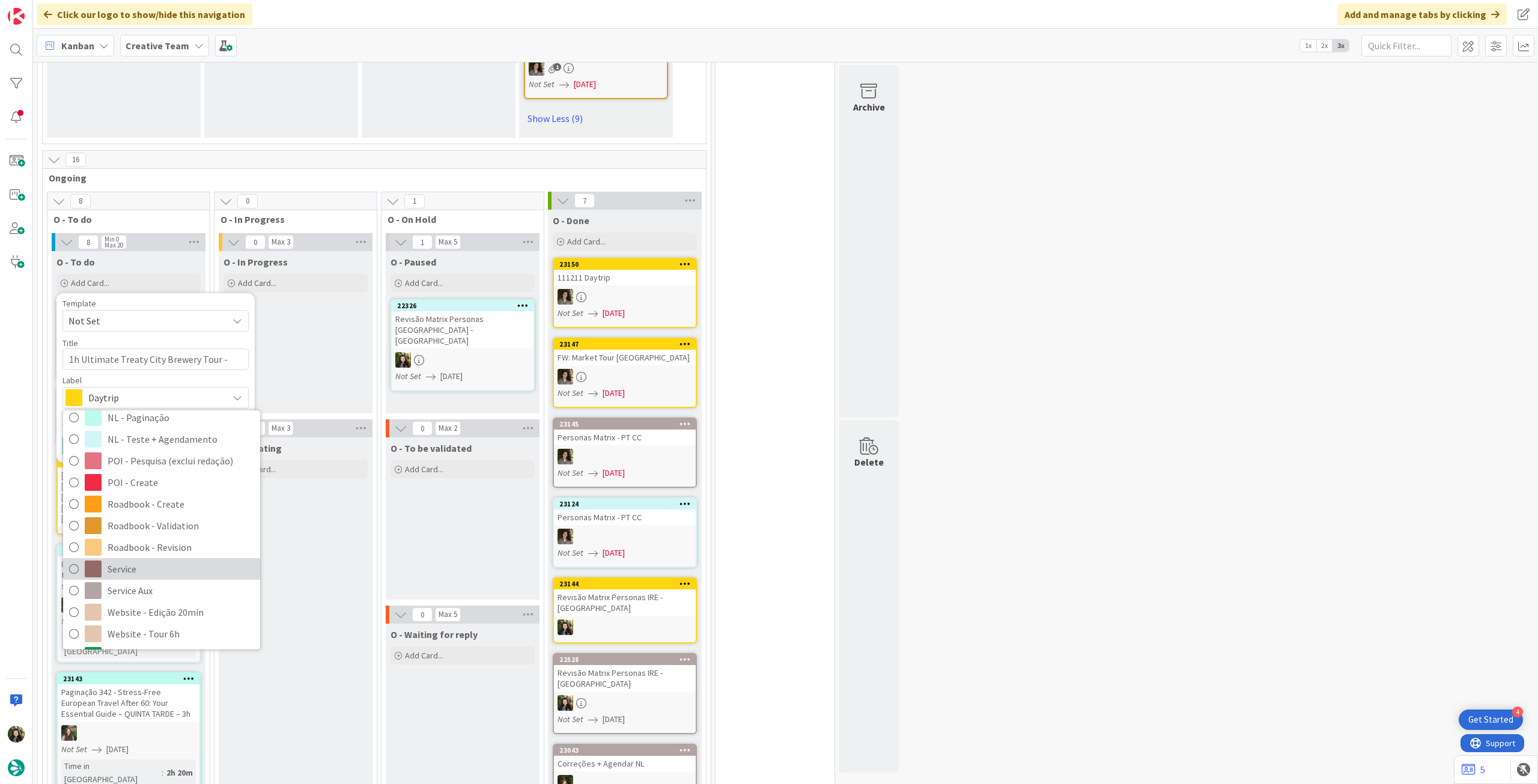
click at [133, 562] on span "Service" at bounding box center [181, 569] width 147 height 18
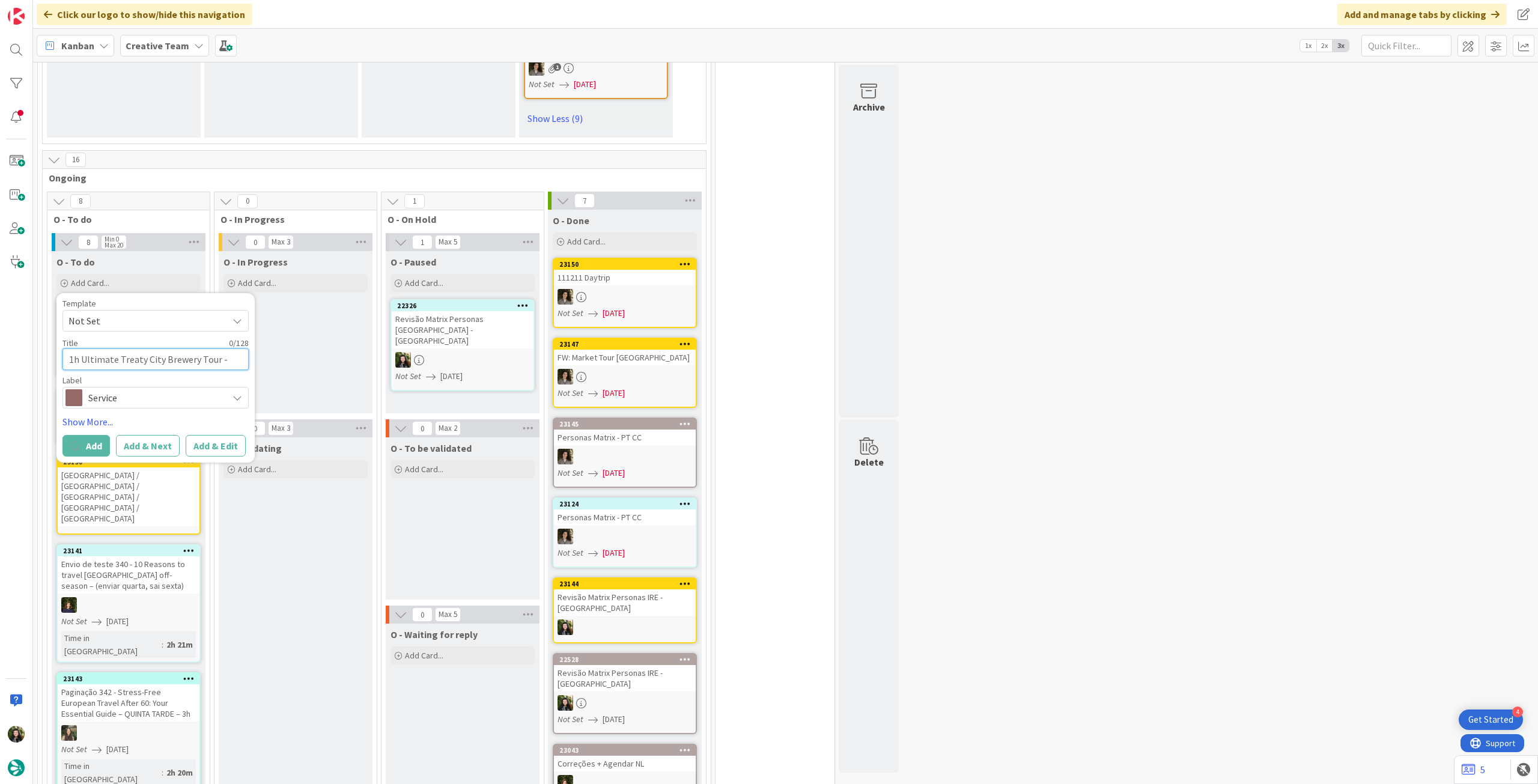
click at [120, 362] on textarea "1h Ultimate Treaty City Brewery Tour - Only Fri & Sat" at bounding box center [156, 359] width 187 height 22
paste textarea "1h Ultimate Treaty City Brewery Tour - Only Fri & Sat"
type textarea "1h Ultimate Treaty City Brewery Tour - Only Fri & Sat"
type textarea "x"
type textarea "1h Ultimate Treaty City Brewery Tour - Only Fri & Sat"
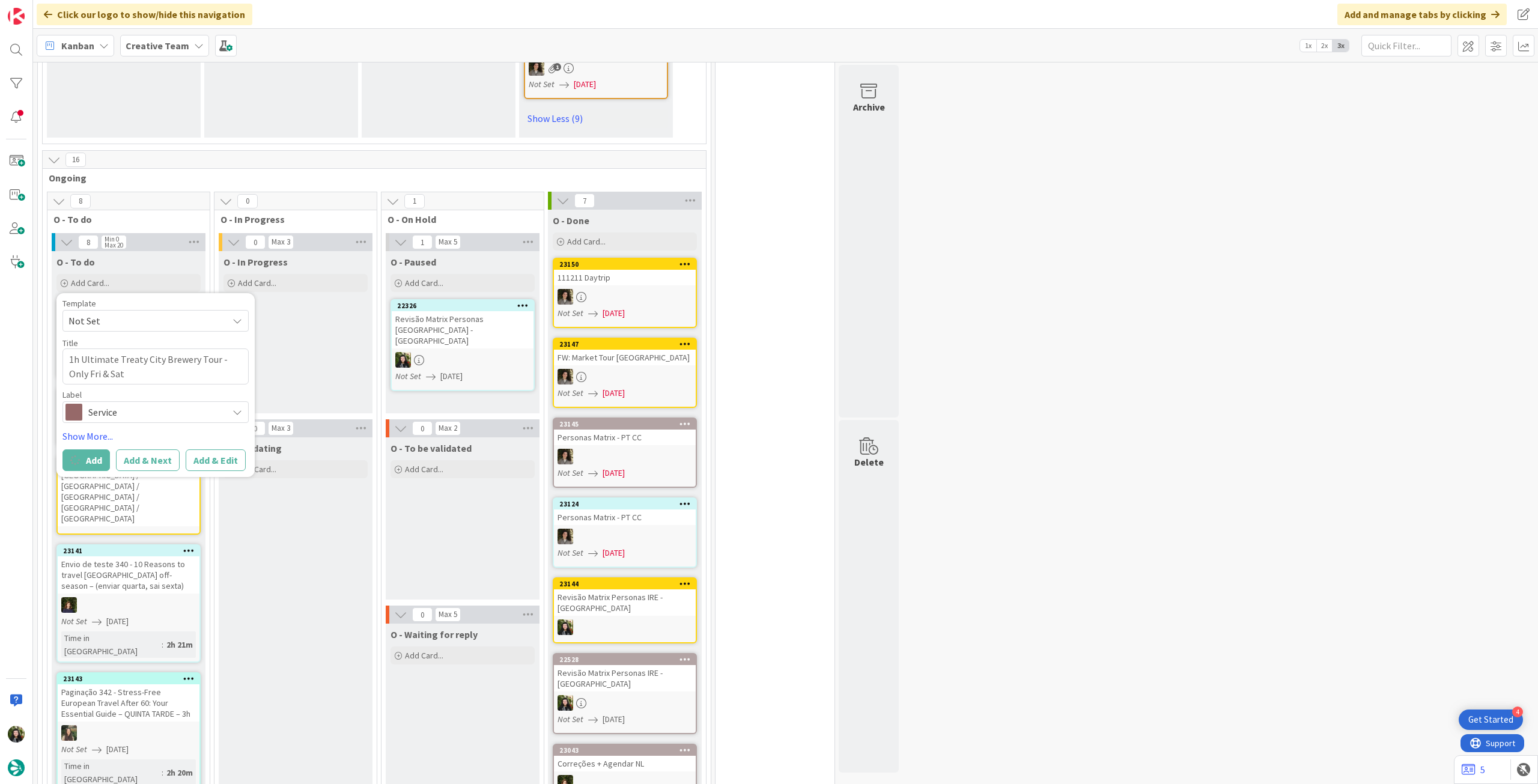
click at [305, 338] on div "O - In Progress Add Card... Template Not Set Title 0 / 128 Label Daytrip Show M…" at bounding box center [295, 331] width 154 height 162
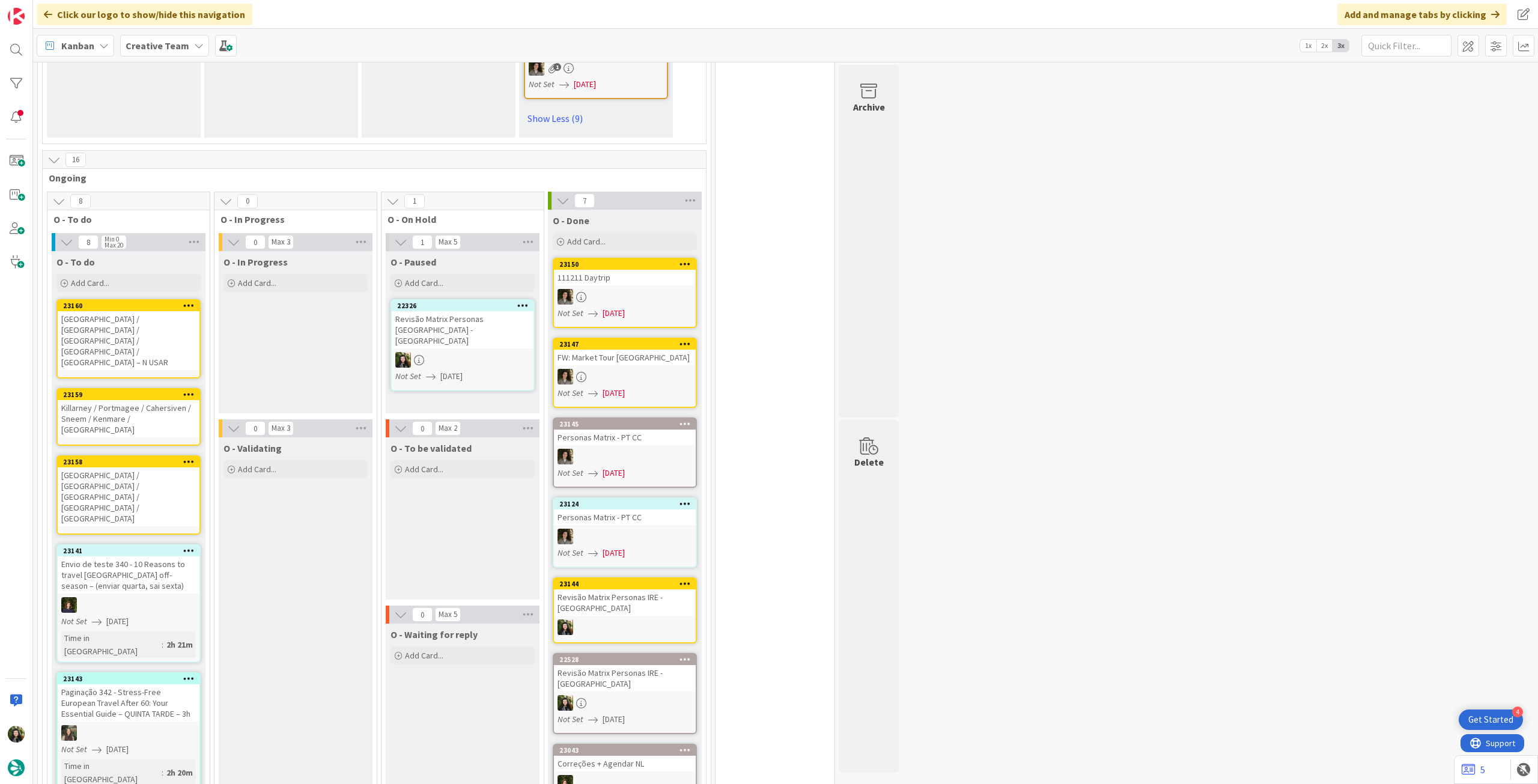
type textarea "x"
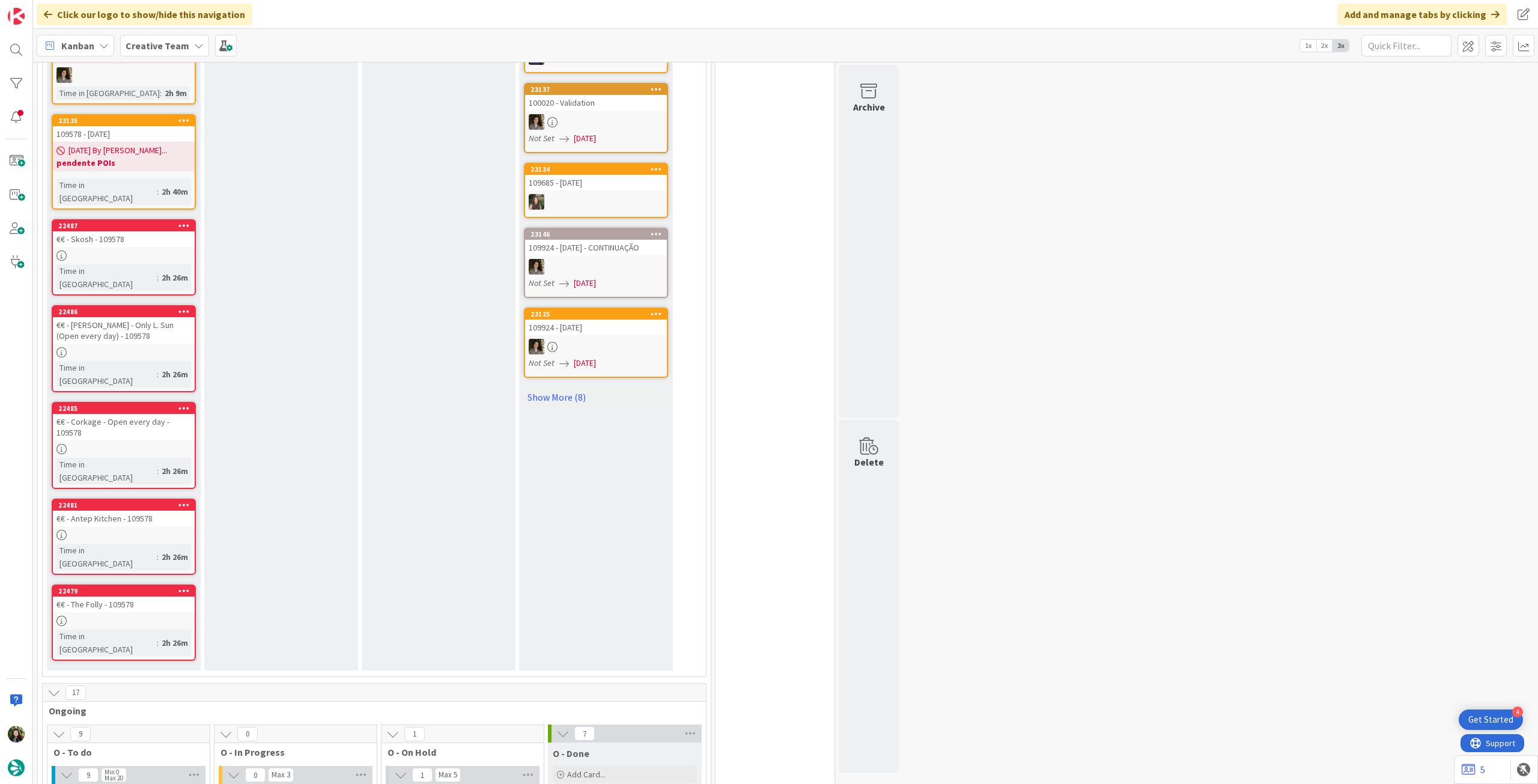
scroll to position [961, 0]
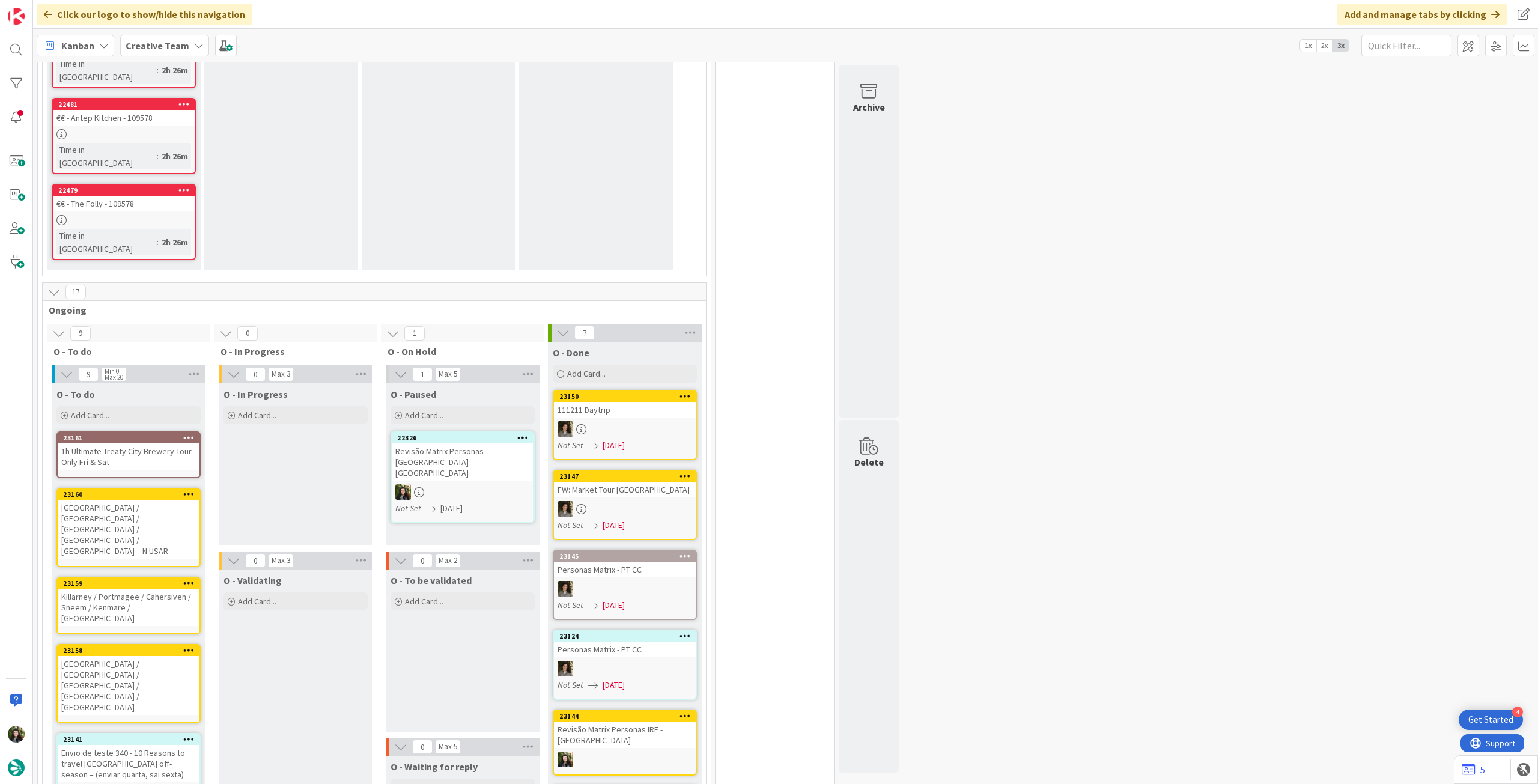
click at [167, 444] on div "1h Ultimate Treaty City Brewery Tour - Only Fri & Sat" at bounding box center [128, 457] width 142 height 27
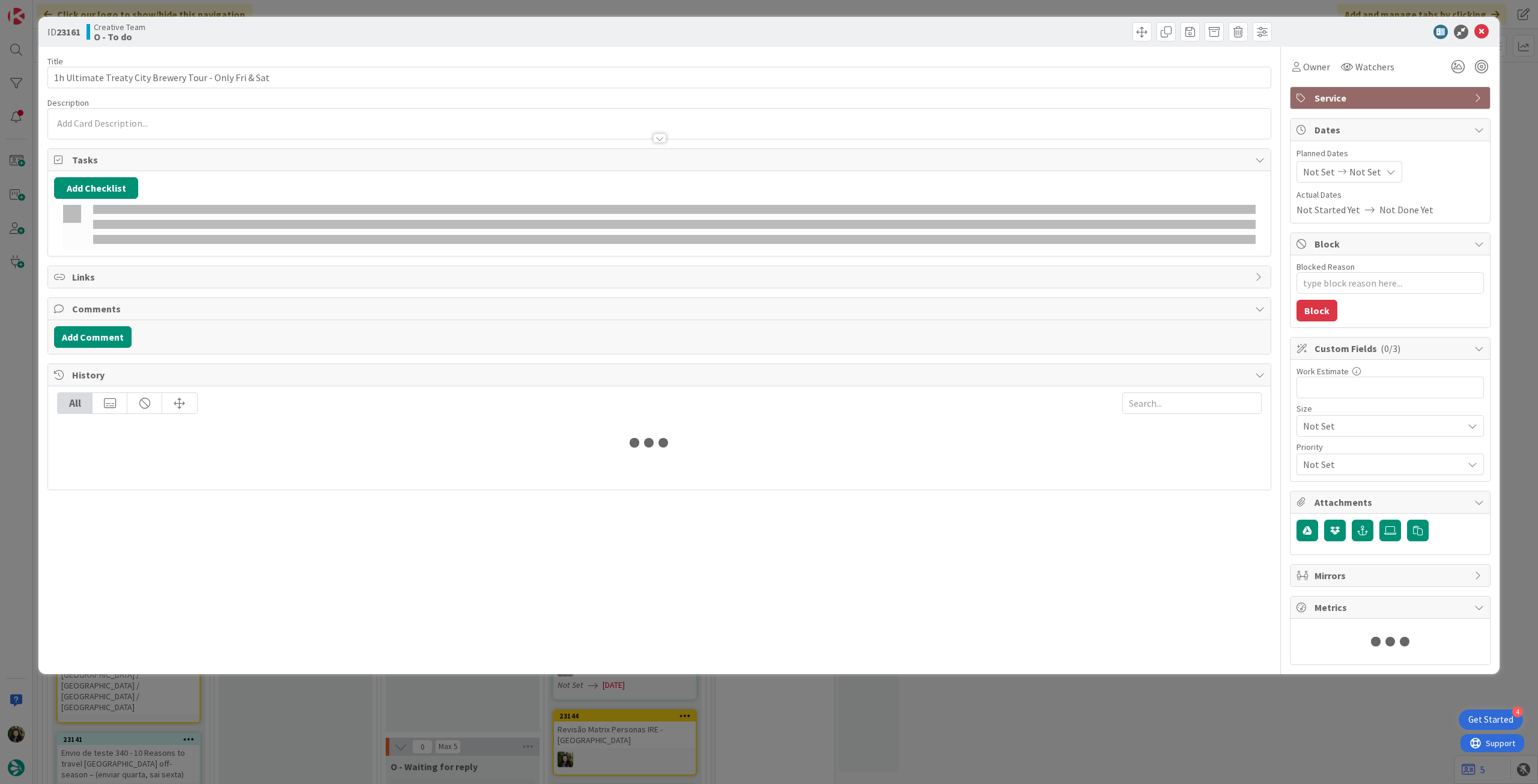
type textarea "x"
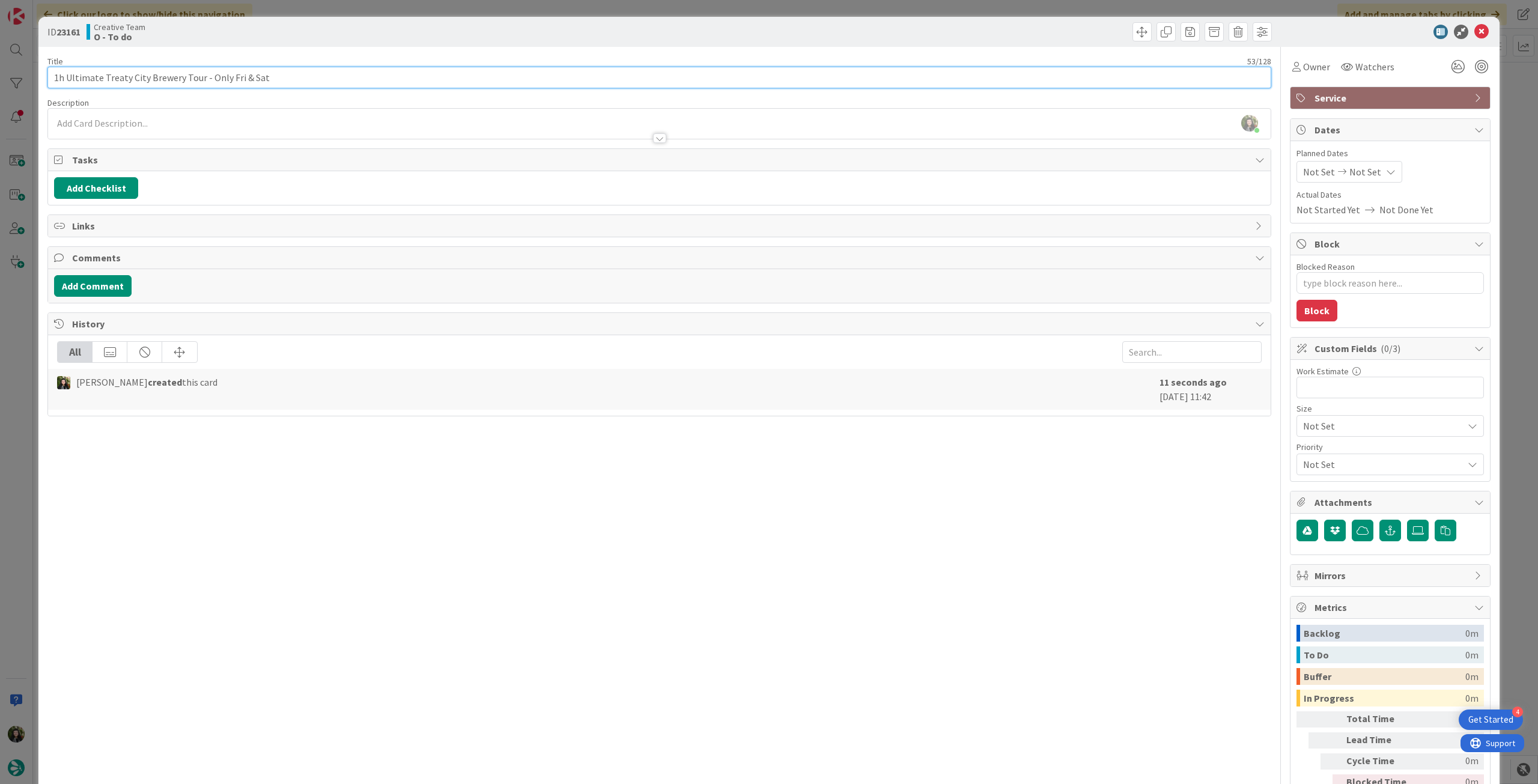
click at [332, 79] on input "1h Ultimate Treaty City Brewery Tour - Only Fri & Sat" at bounding box center [659, 77] width 1224 height 22
paste input "Treaty City Distillery"
type input "1h Ultimate Treaty City Brewery Tour - Only Fri & Sat (Treaty City Distillery)"
type textarea "x"
type input "1h Ultimate Treaty City Brewery Tour - Only Fri & Sat (Treaty City Distillery)"
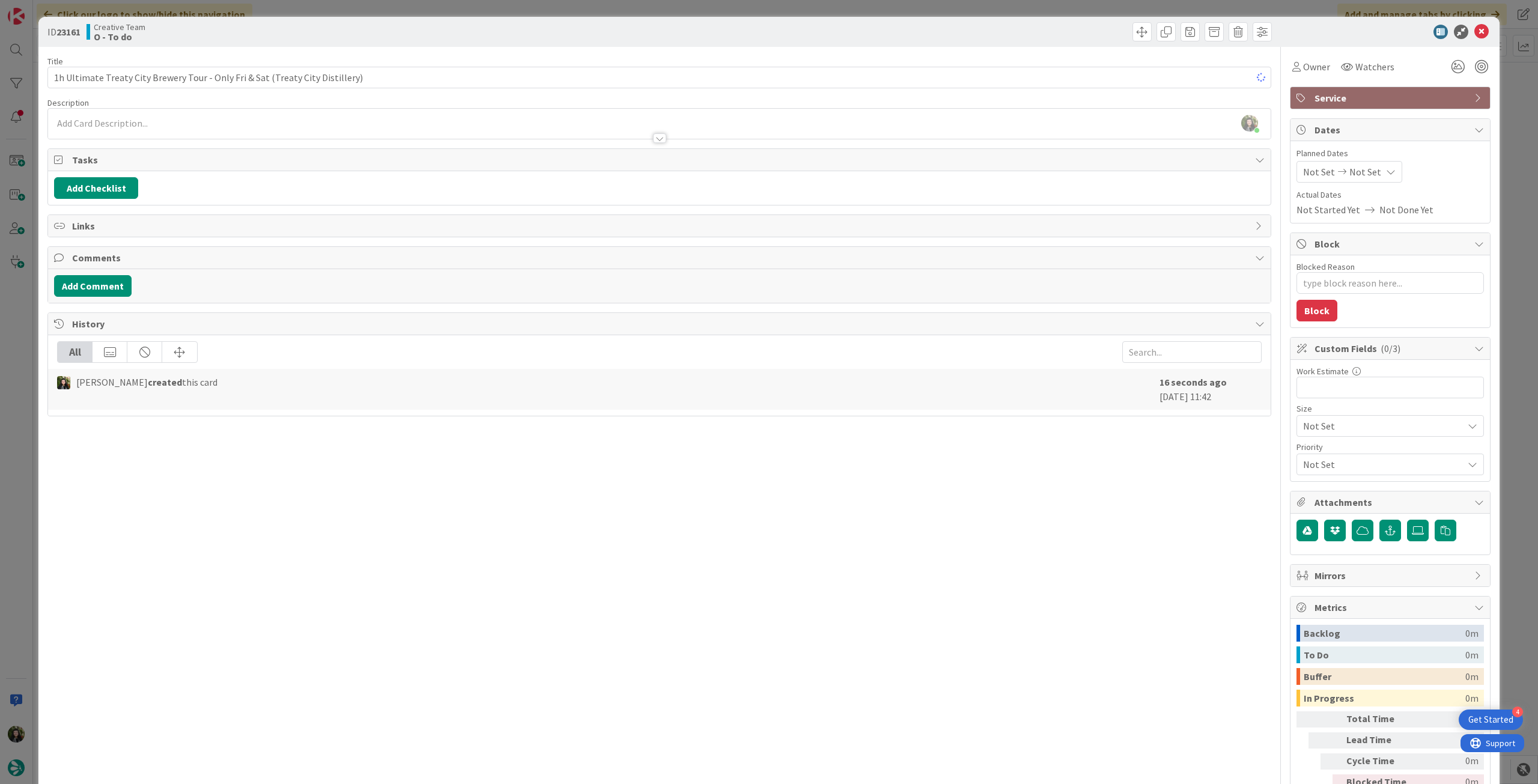
click at [338, 132] on div at bounding box center [659, 132] width 1223 height 13
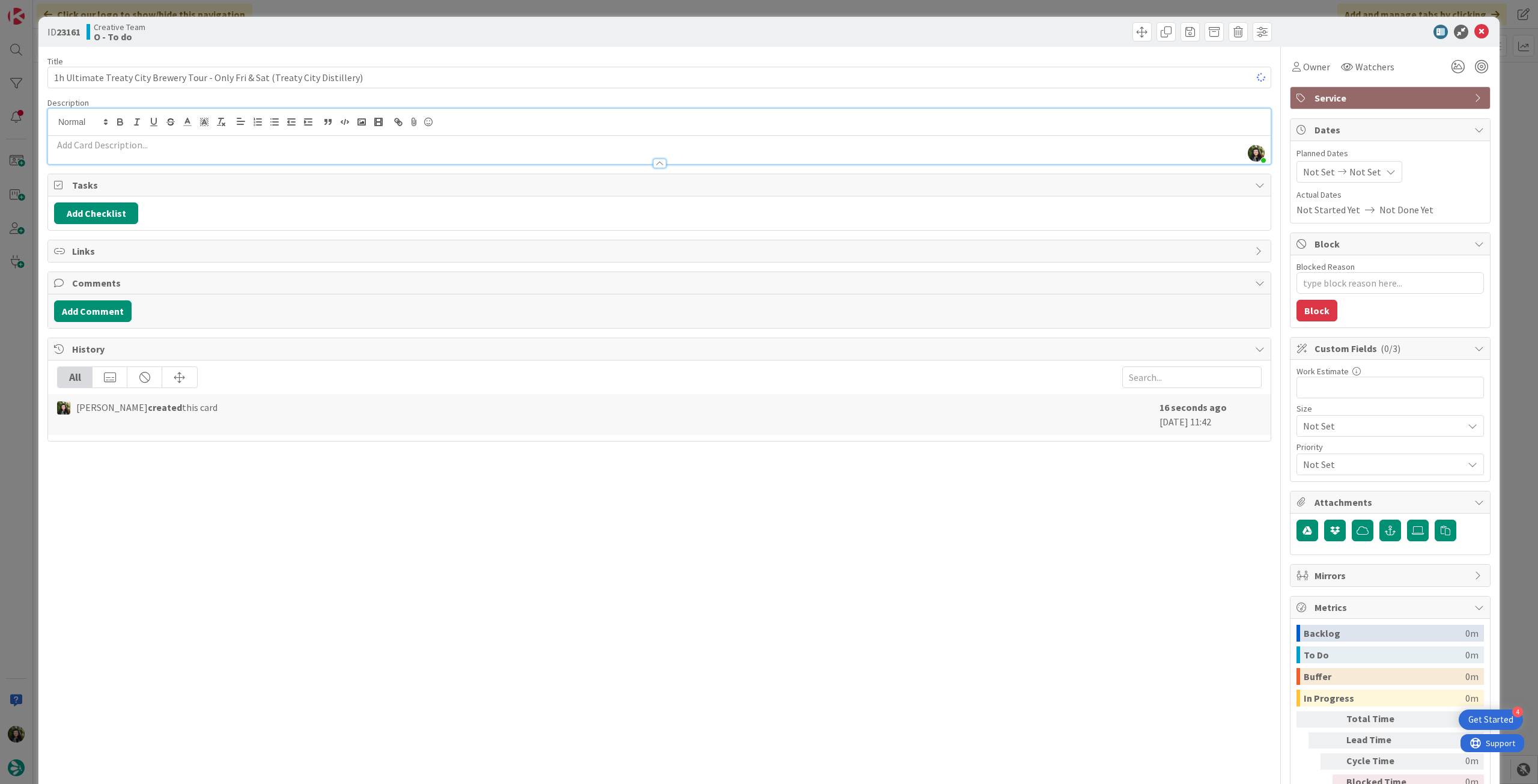
type textarea "x"
click at [332, 139] on p at bounding box center [658, 145] width 1210 height 14
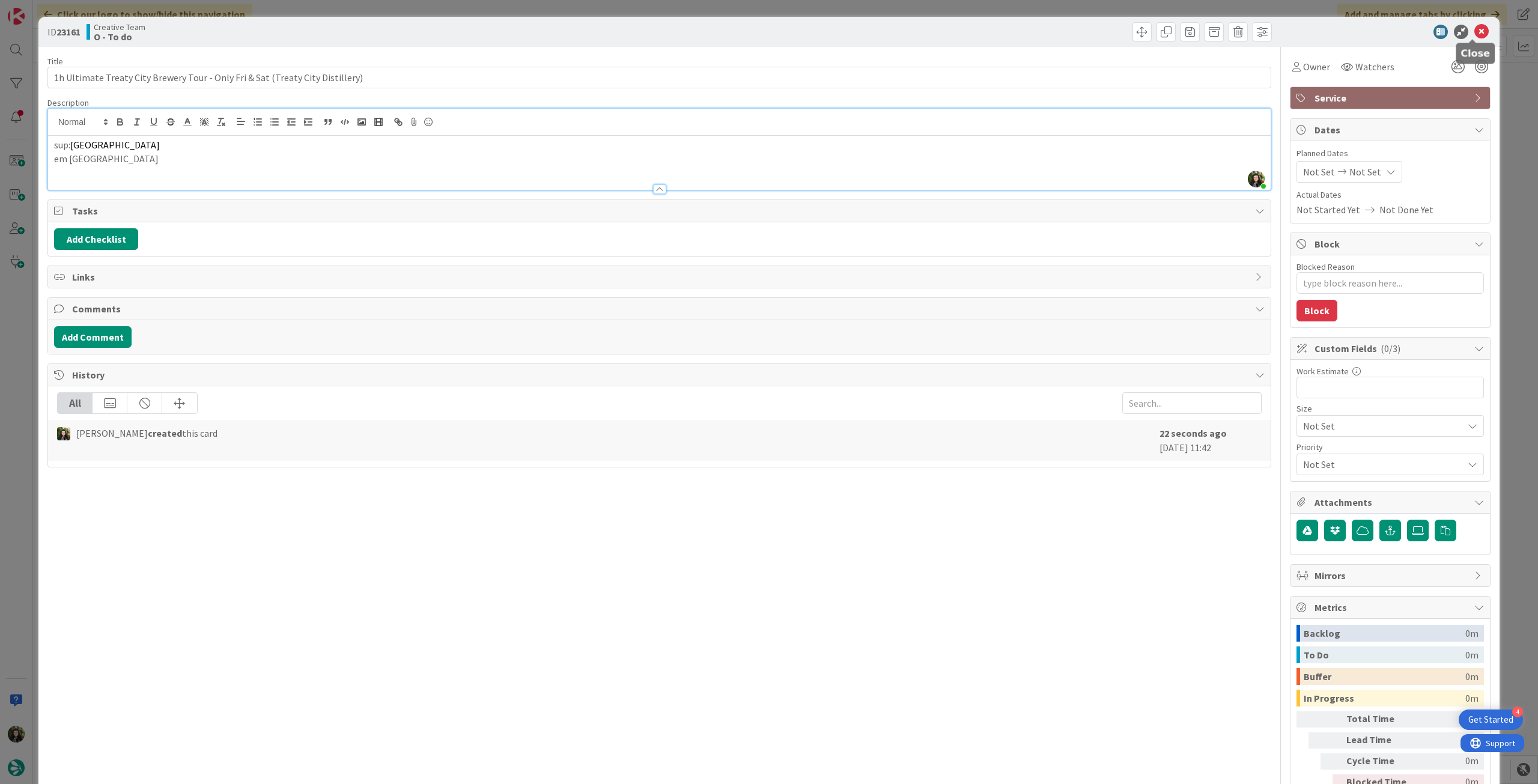
click at [1474, 34] on icon at bounding box center [1481, 32] width 15 height 15
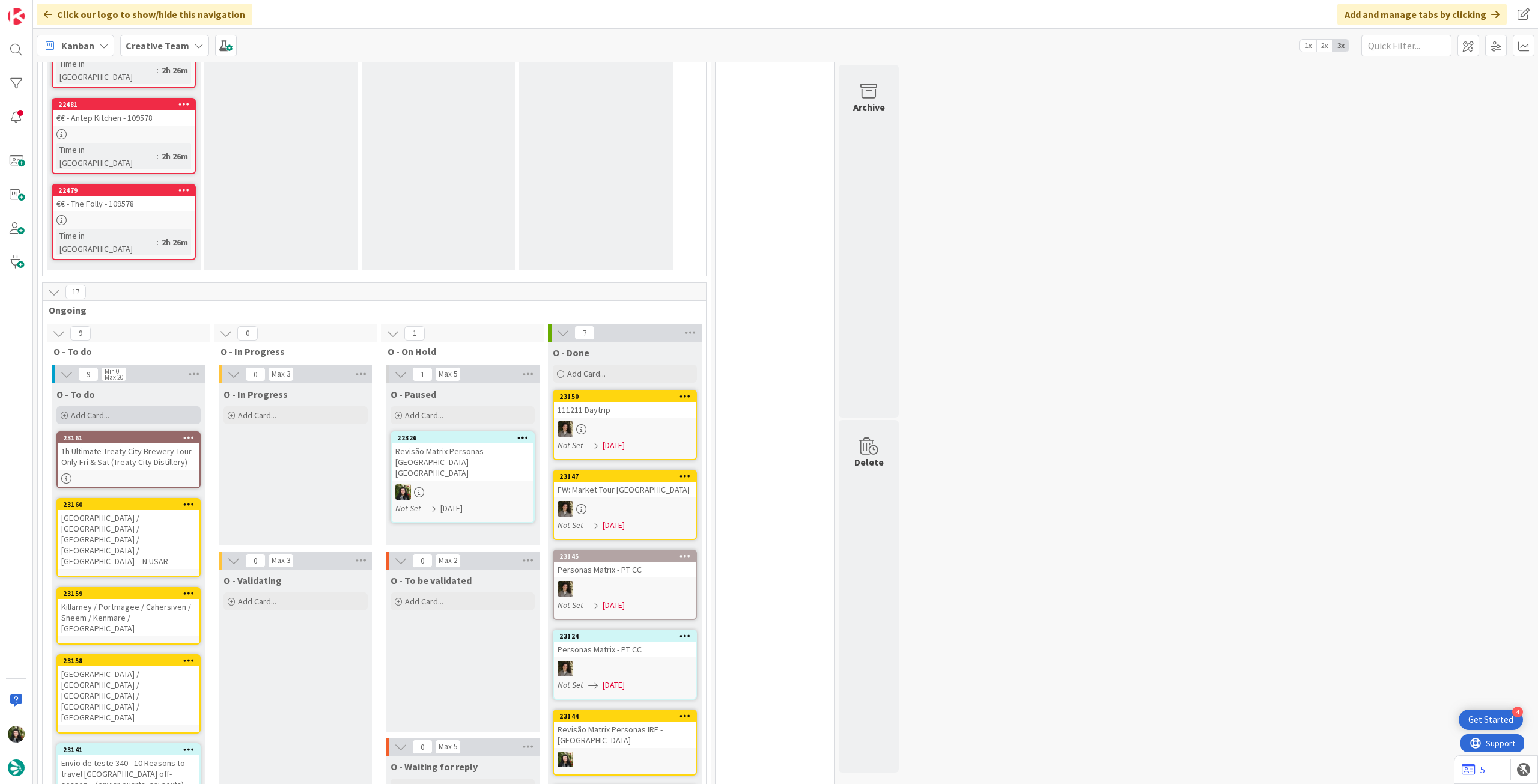
click at [125, 406] on div "Add Card..." at bounding box center [128, 415] width 144 height 18
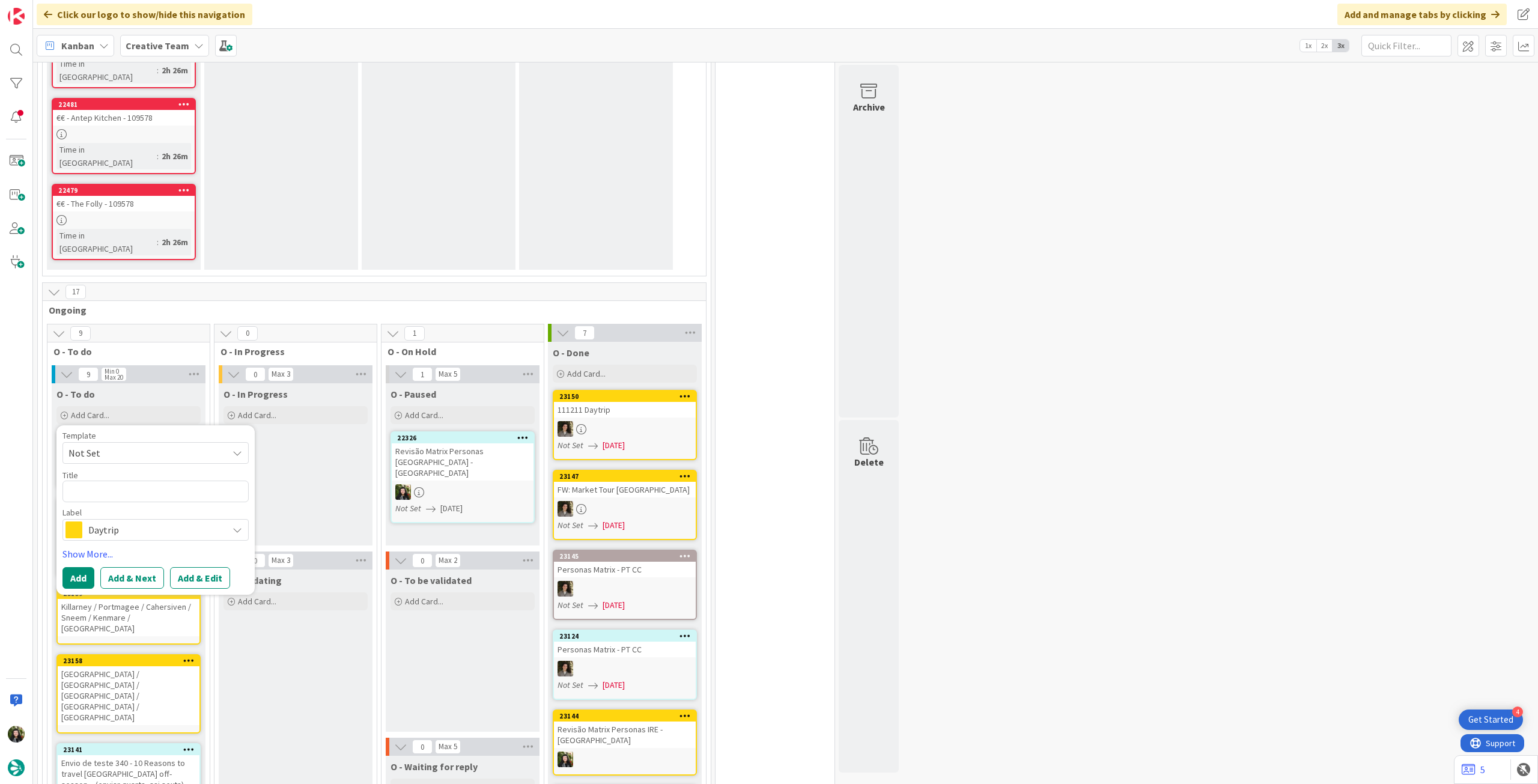
click at [153, 521] on span "Daytrip" at bounding box center [155, 529] width 133 height 17
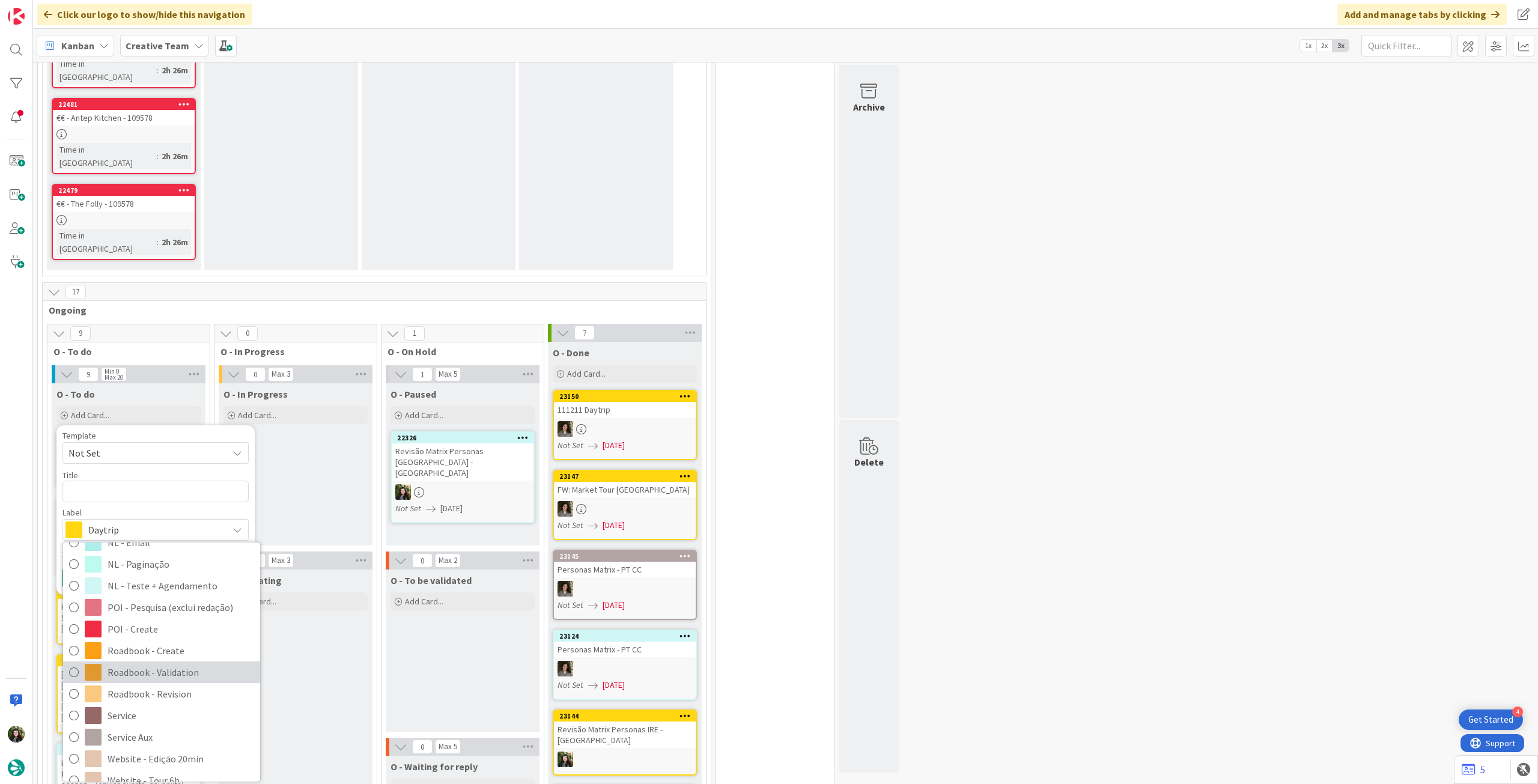
scroll to position [160, 0]
drag, startPoint x: 138, startPoint y: 619, endPoint x: 128, endPoint y: 535, distance: 84.6
click at [138, 692] on span "Service" at bounding box center [181, 701] width 147 height 18
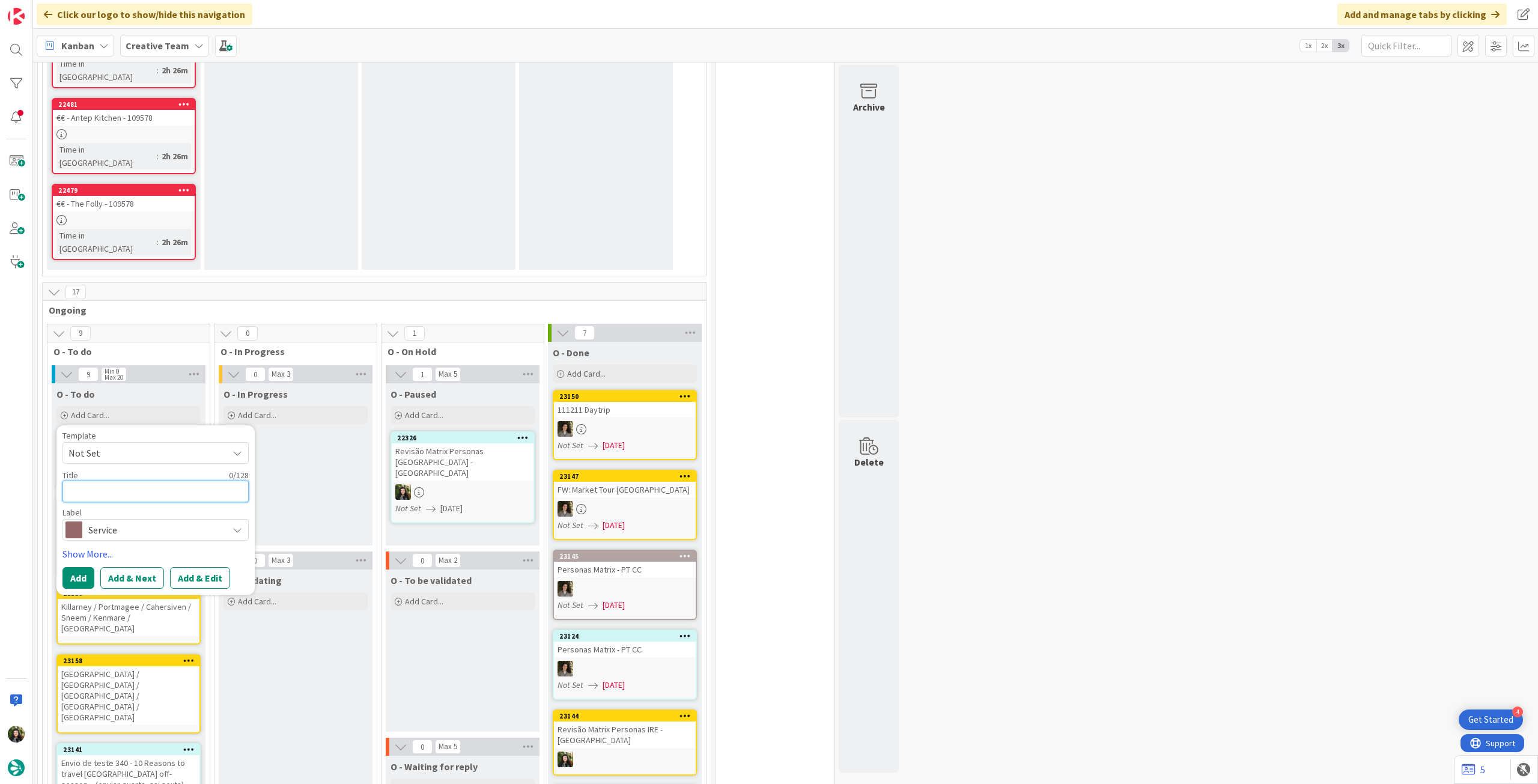
click at [135, 480] on textarea at bounding box center [156, 491] width 187 height 22
paste textarea "2h30 Burren Farm Experience Safari"
type textarea "x"
type textarea "2h30 Burren Farm Experience Safari"
click at [76, 567] on button "Add" at bounding box center [78, 578] width 32 height 22
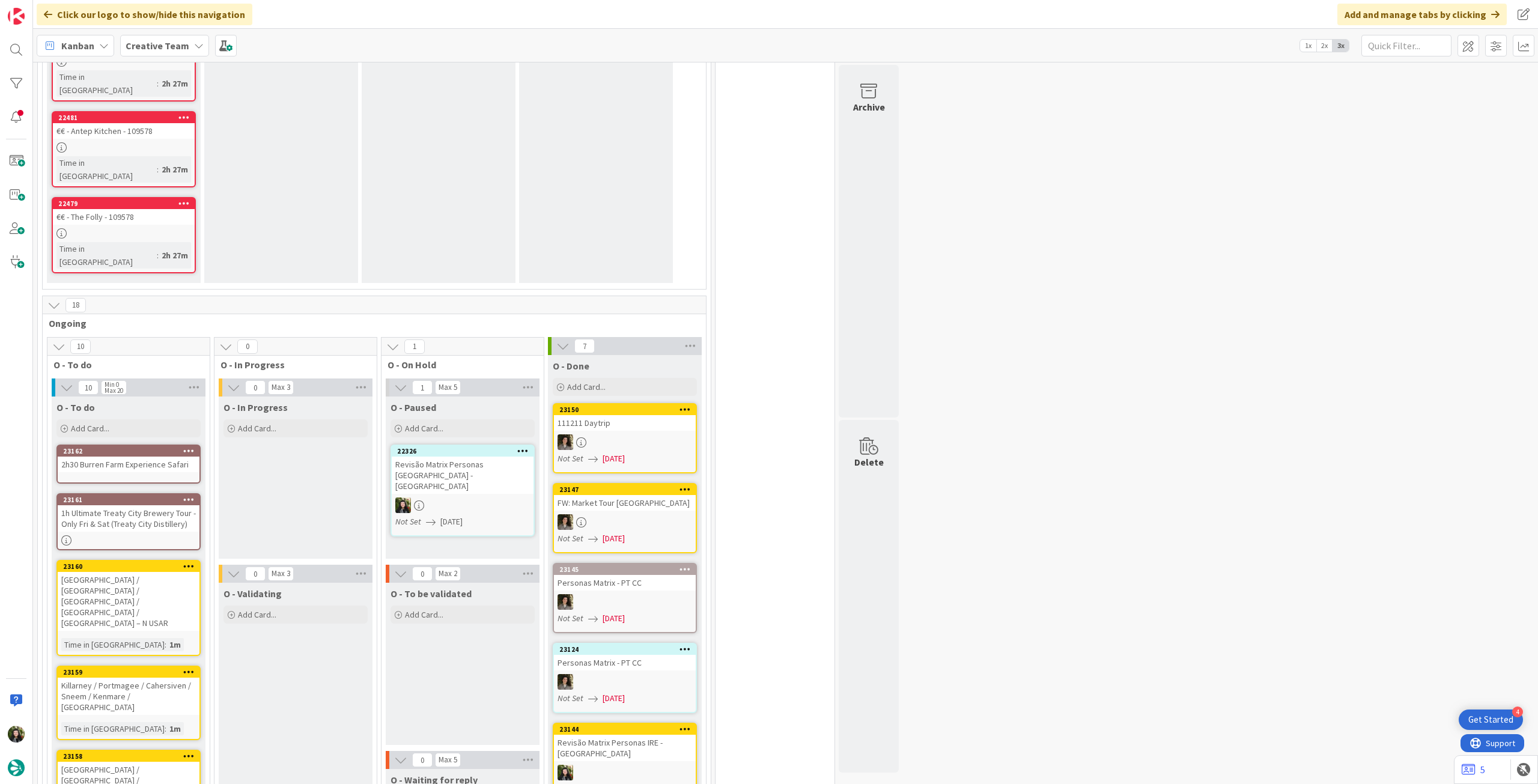
click at [153, 457] on div "2h30 Burren Farm Experience Safari" at bounding box center [128, 464] width 142 height 16
type textarea "x"
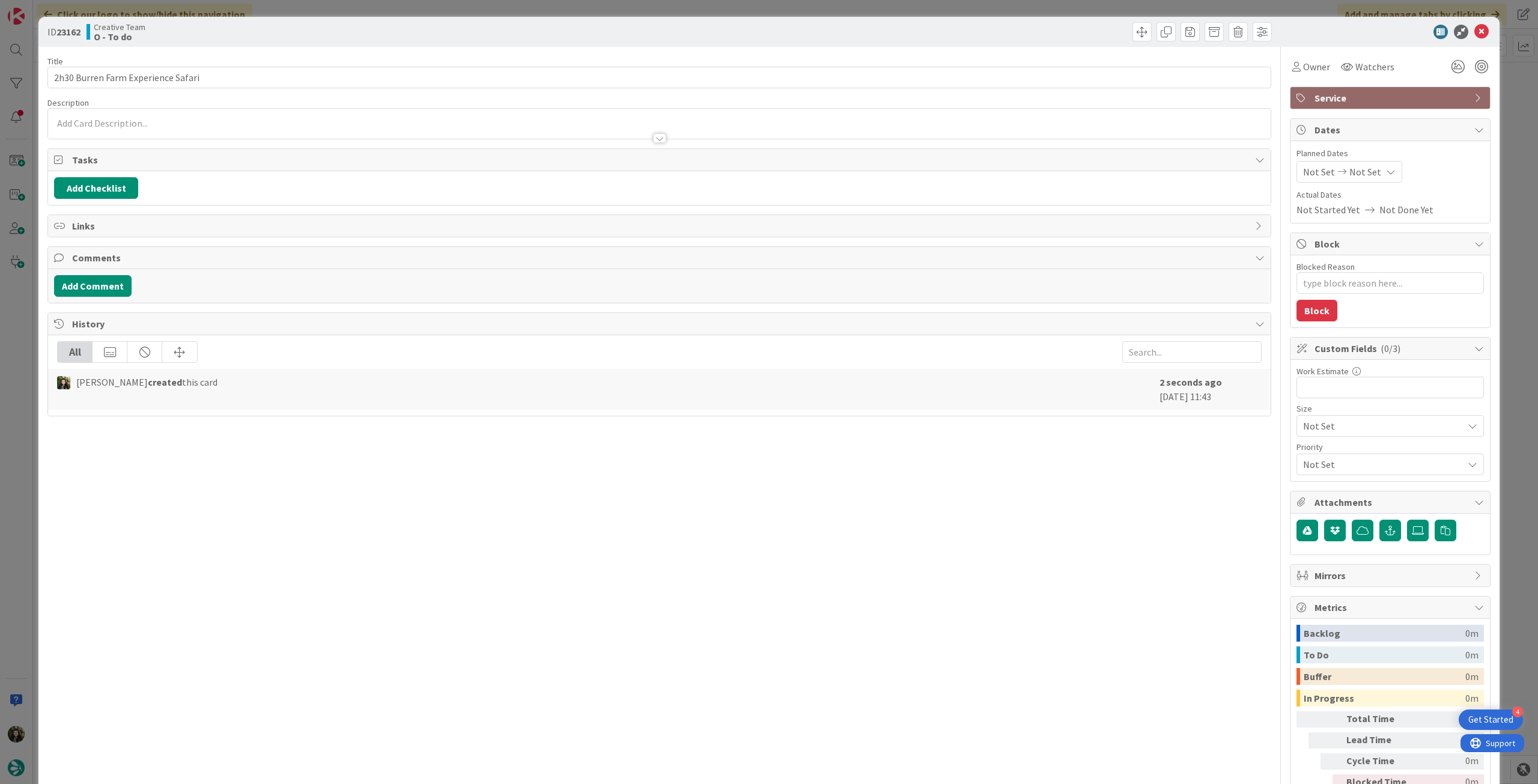
click at [211, 129] on div at bounding box center [659, 132] width 1223 height 13
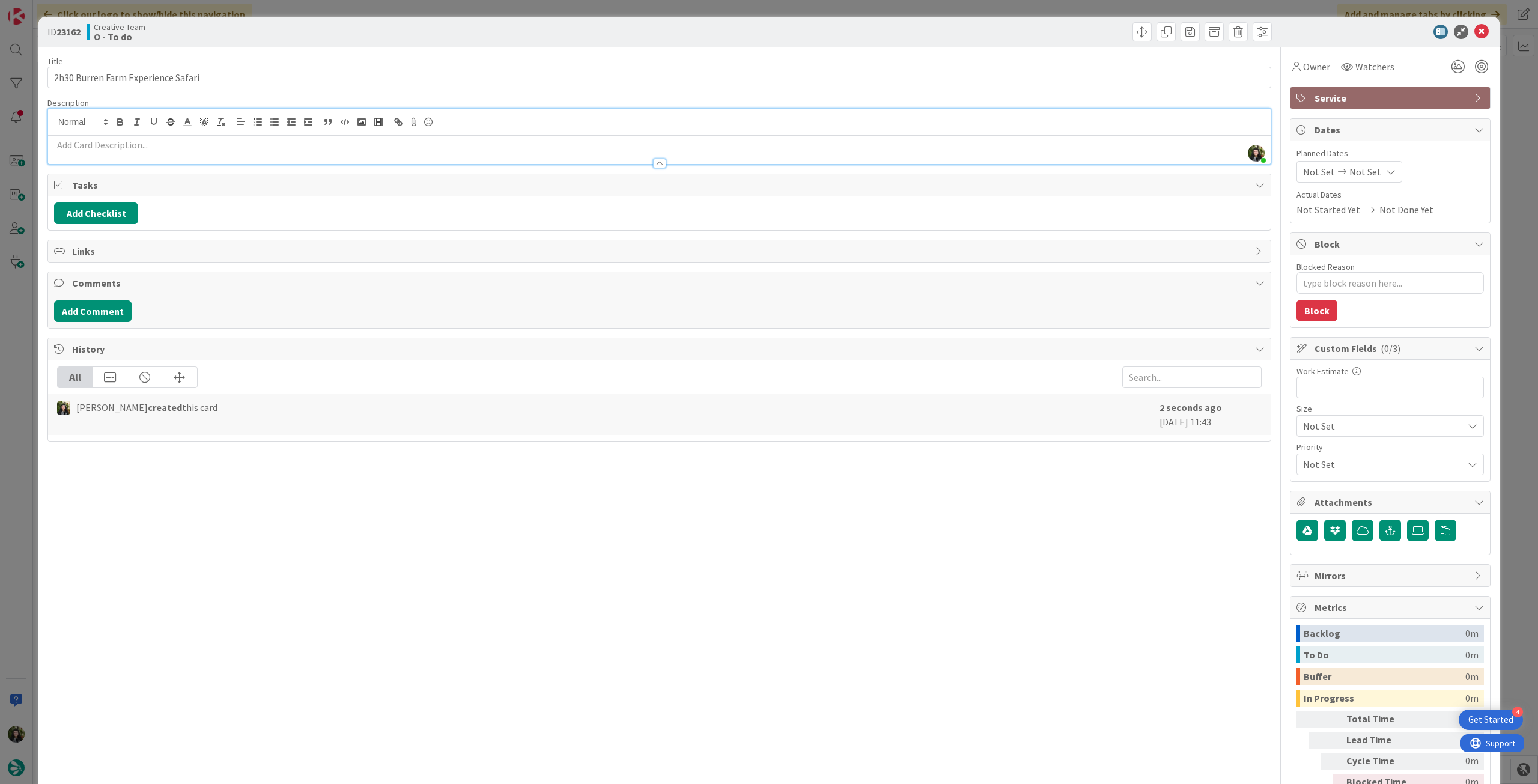
click at [207, 143] on p at bounding box center [658, 145] width 1210 height 14
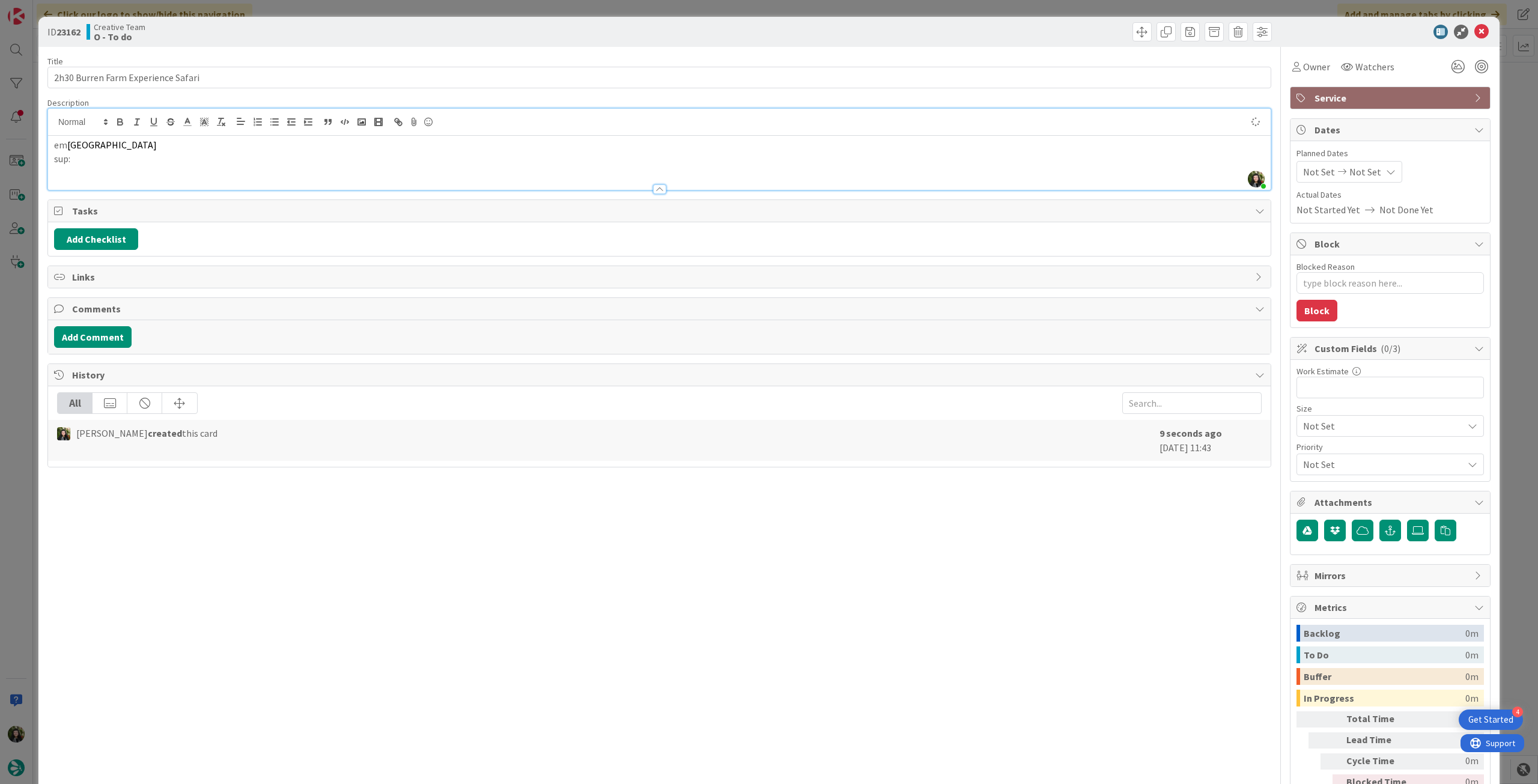
type textarea "x"
click at [359, 79] on input "2h30 Burren Farm Experience Safari" at bounding box center [659, 77] width 1224 height 22
paste input "Burren Farm Experience"
type input "2h30 Burren Farm Experience Safari (Burren Farm Experience)"
type textarea "x"
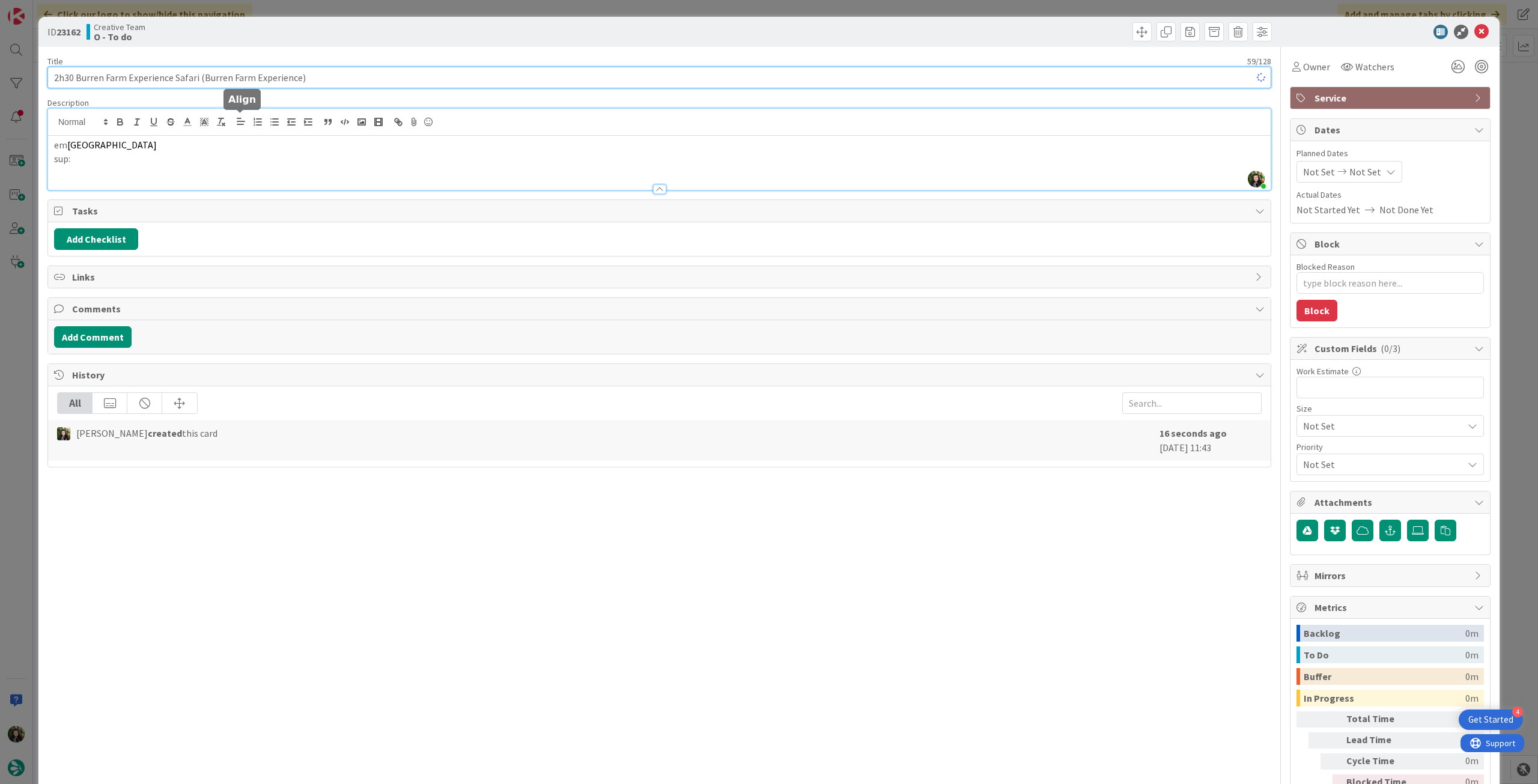
type input "2h30 Burren Farm Experience Safari (Burren Farm Experience)"
click at [202, 148] on p "em Burren National Park" at bounding box center [658, 145] width 1210 height 14
click at [200, 161] on p "sup:" at bounding box center [658, 159] width 1210 height 14
click at [1474, 31] on icon at bounding box center [1481, 32] width 15 height 15
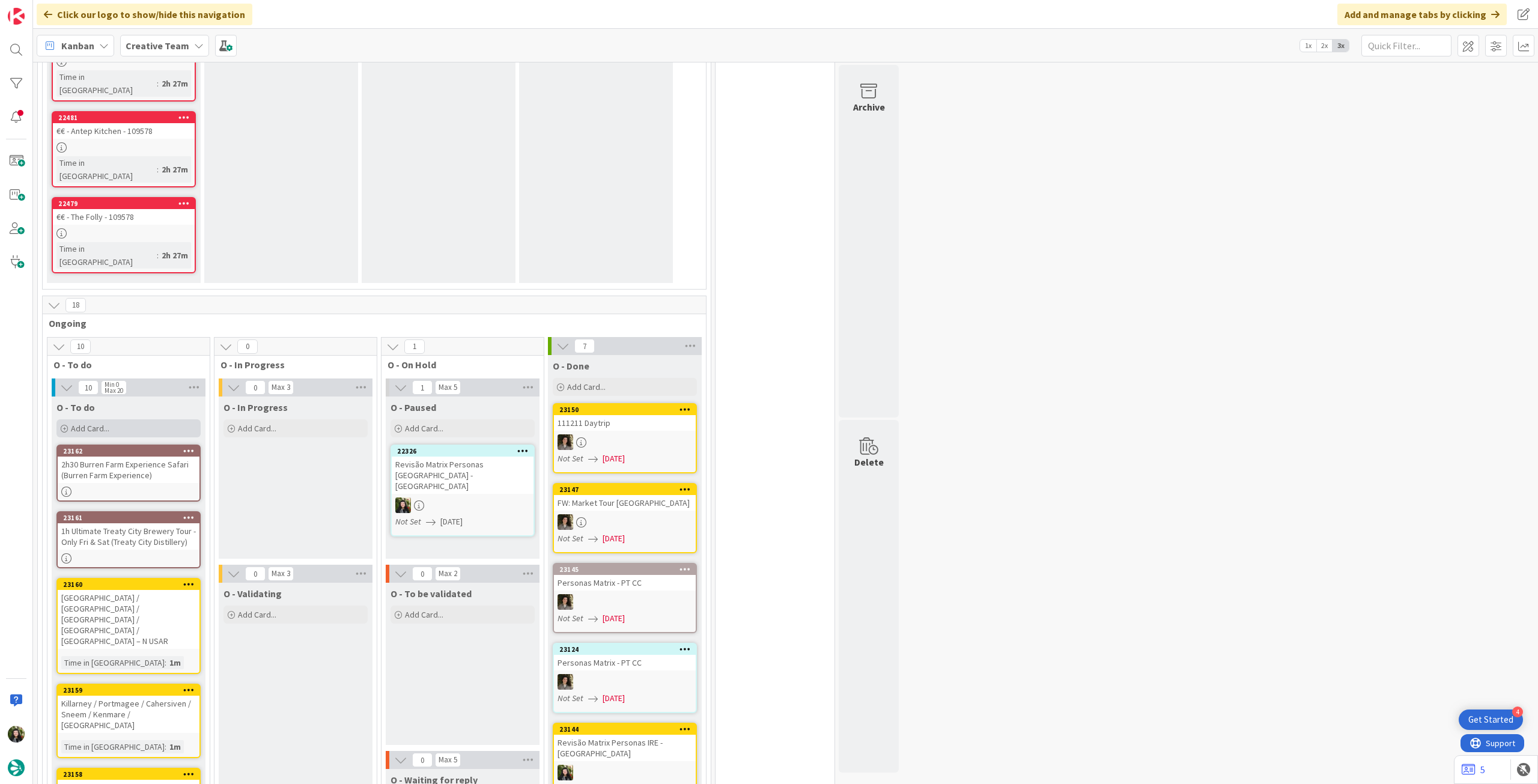
click at [98, 423] on span "Add Card..." at bounding box center [89, 428] width 39 height 11
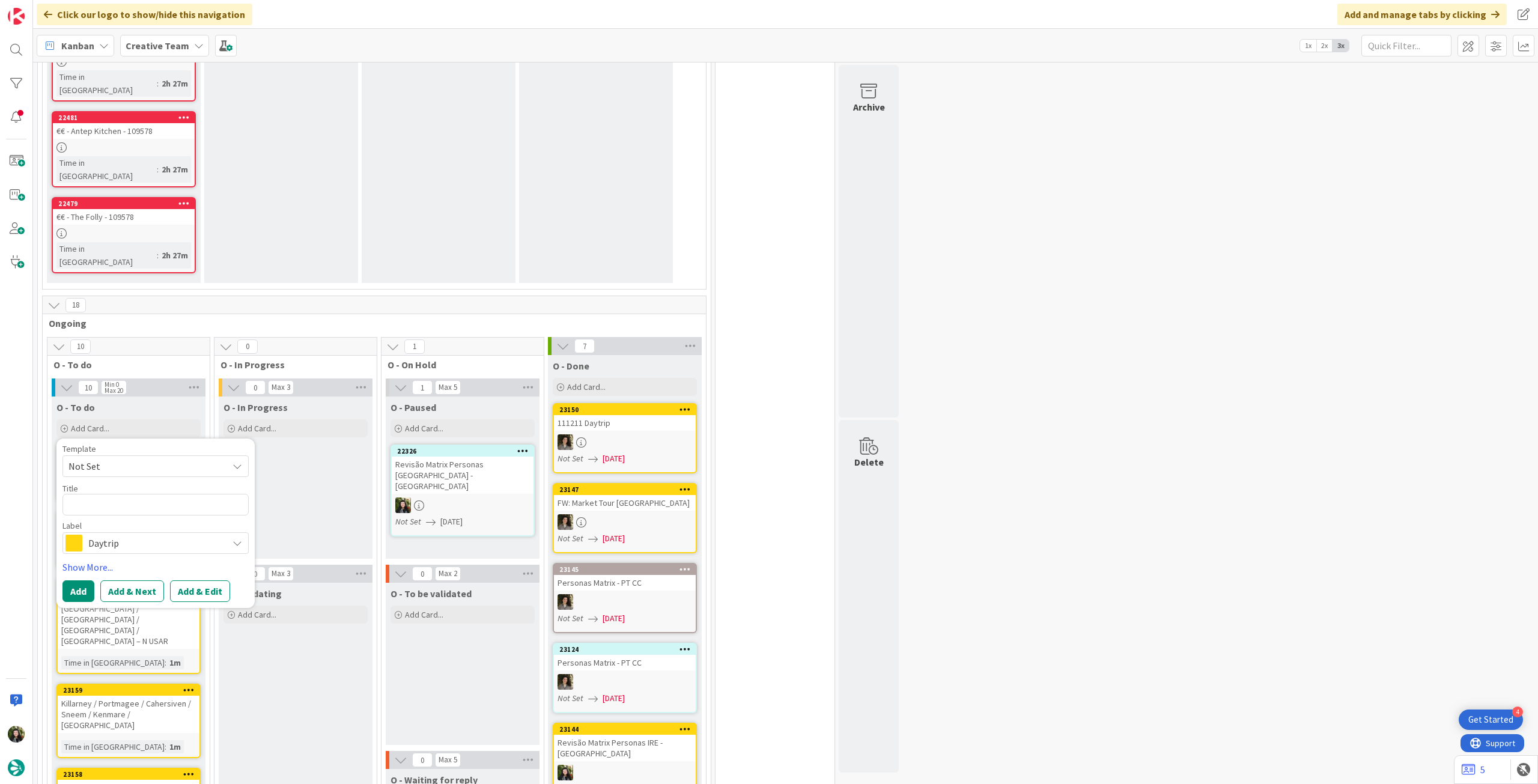
click at [149, 535] on span "Daytrip" at bounding box center [155, 543] width 133 height 17
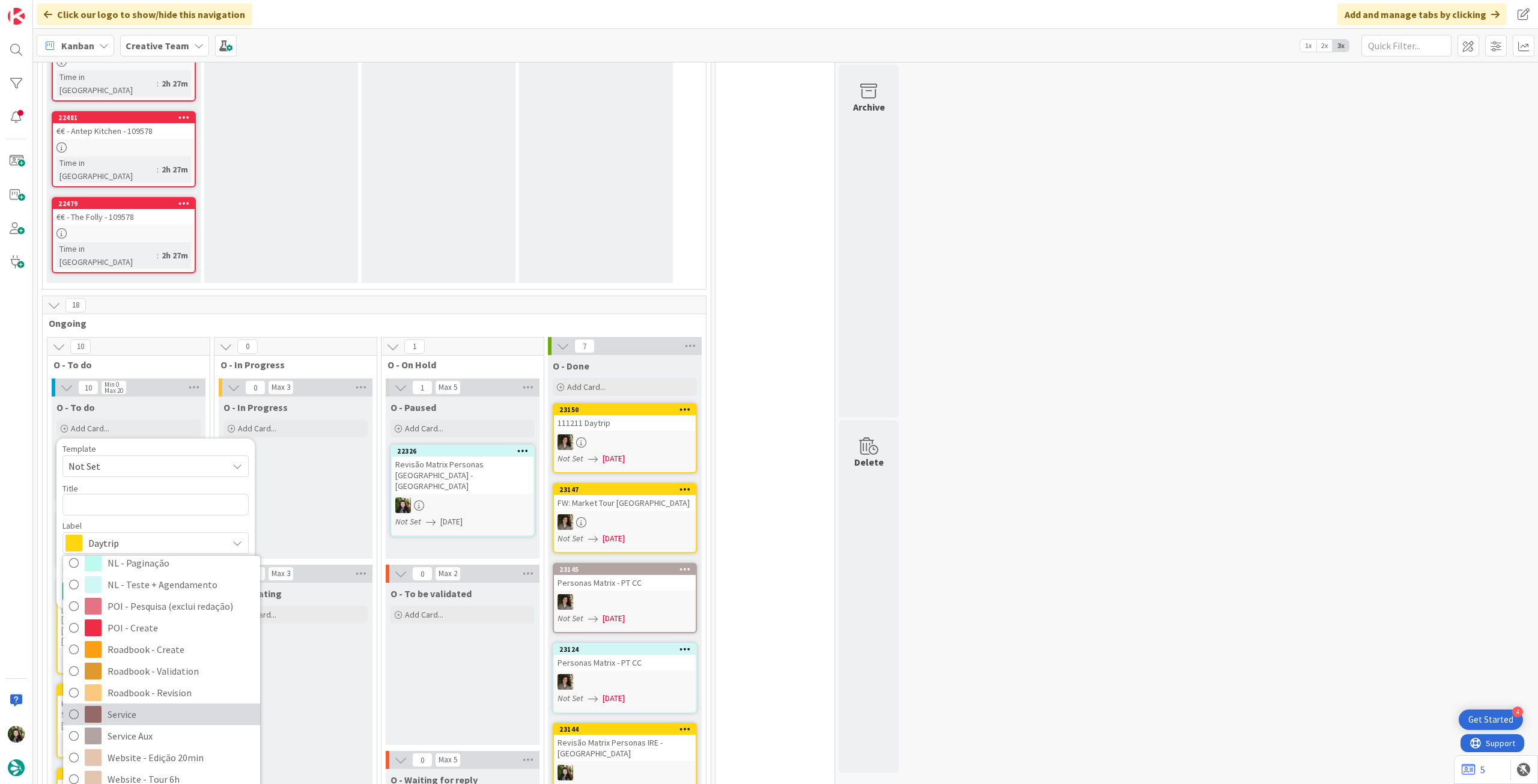
click at [136, 704] on link "Service" at bounding box center [162, 715] width 198 height 22
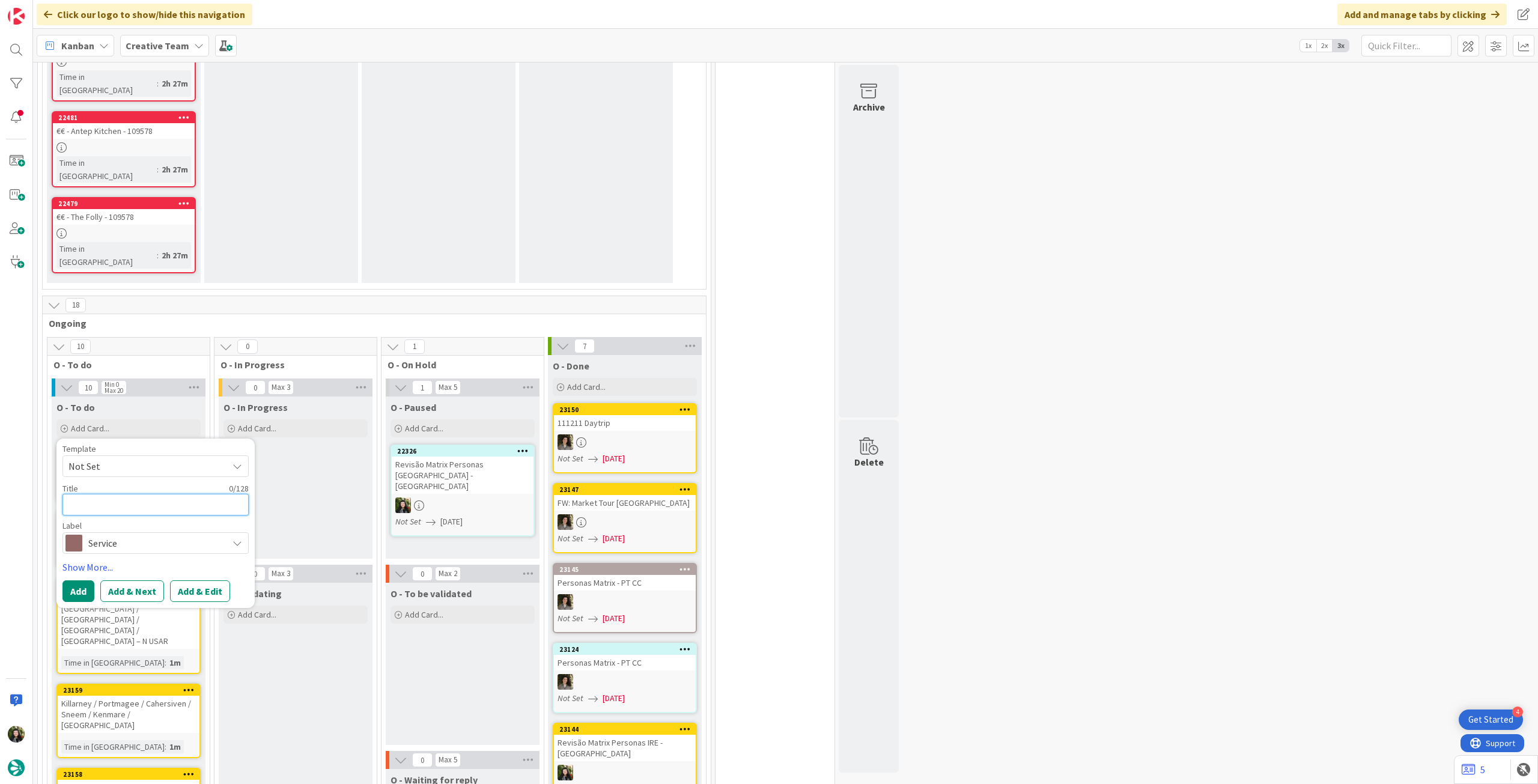
click at [131, 493] on textarea at bounding box center [156, 504] width 187 height 22
paste textarea "Tickets to King John's Castle"
type textarea "x"
type textarea "Tickets to King John's Castle"
click at [80, 581] on button "Add" at bounding box center [78, 591] width 32 height 22
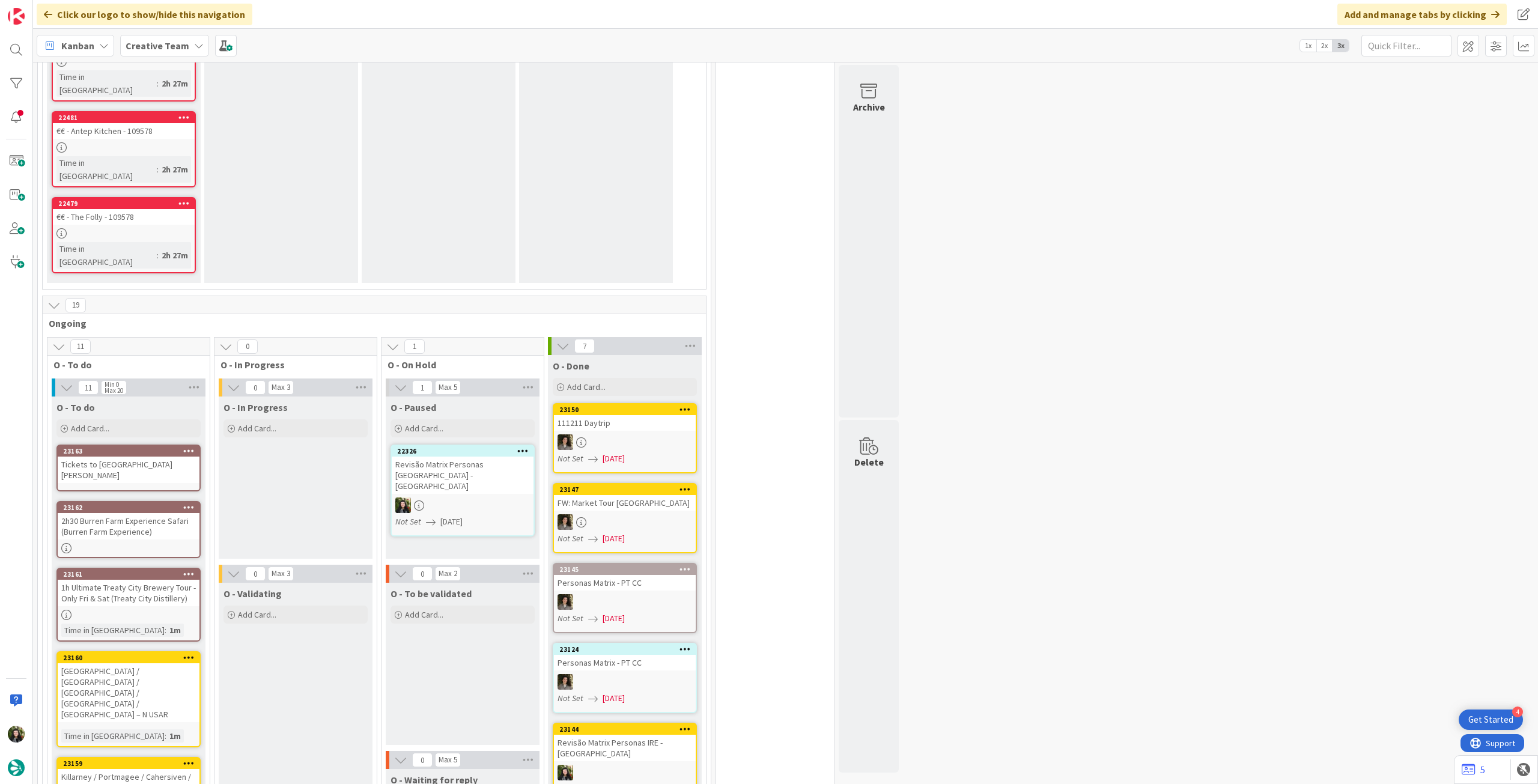
click at [147, 457] on div "Tickets to King John's Castle" at bounding box center [128, 469] width 142 height 27
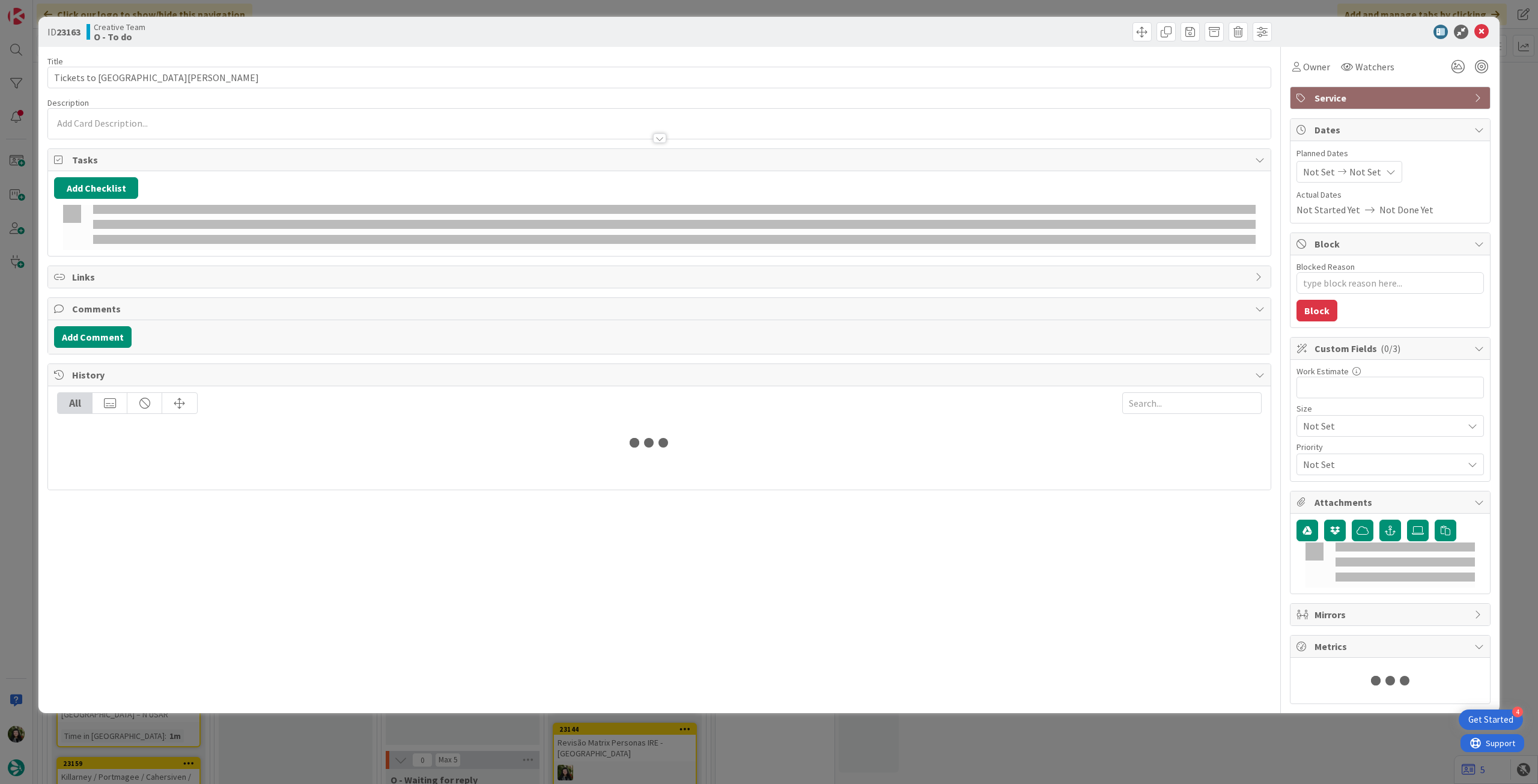
type textarea "x"
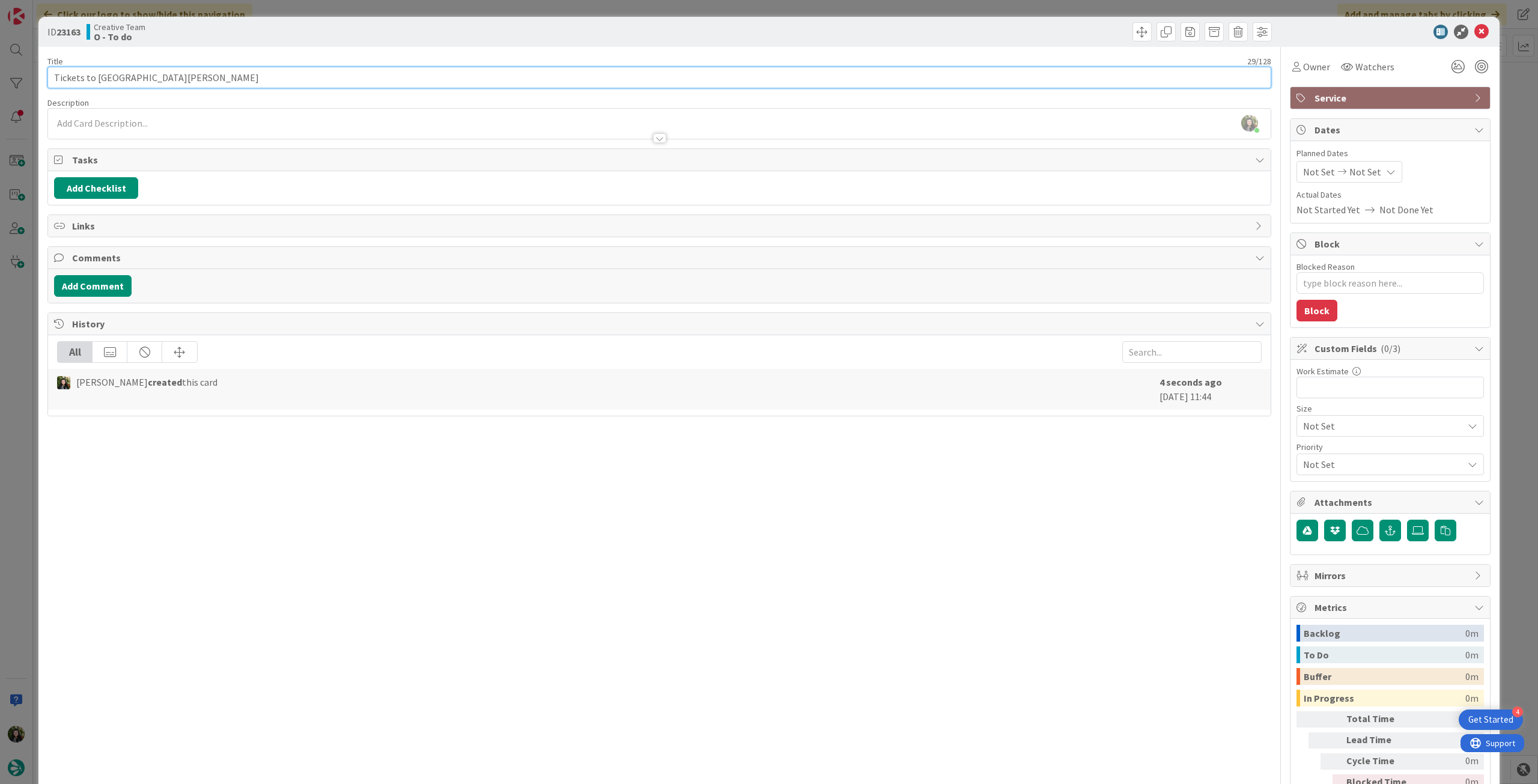
click at [409, 77] on input "Tickets to King John's Castle" at bounding box center [659, 77] width 1224 height 22
paste input "King John's Castle"
type input "Tickets to King [PERSON_NAME] Castle ([GEOGRAPHIC_DATA][PERSON_NAME])"
type textarea "x"
type input "Tickets to King [PERSON_NAME] Castle ([GEOGRAPHIC_DATA][PERSON_NAME])"
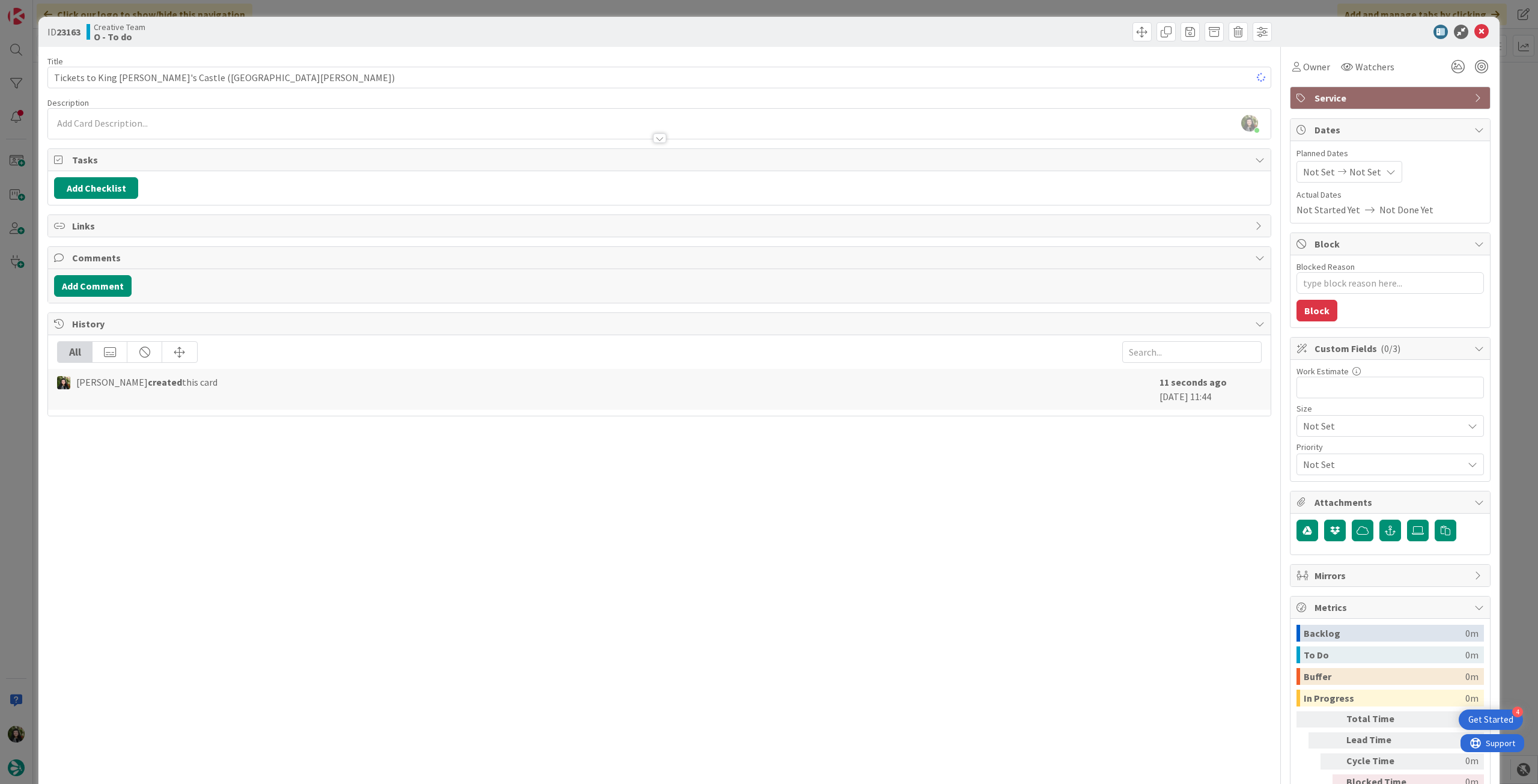
click at [355, 122] on div "Beatriz Cassona just joined" at bounding box center [659, 124] width 1223 height 30
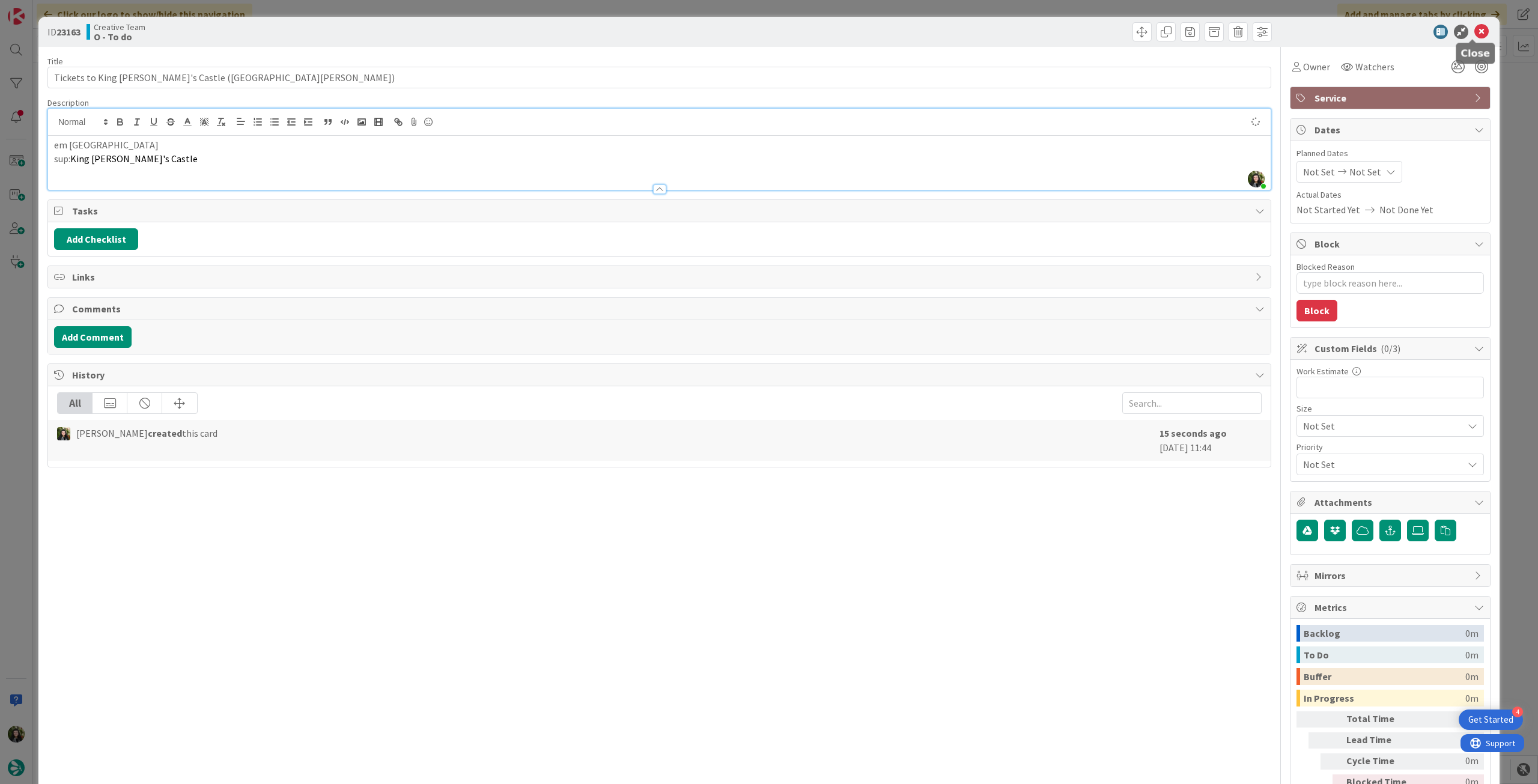
click at [1474, 28] on icon at bounding box center [1481, 32] width 15 height 15
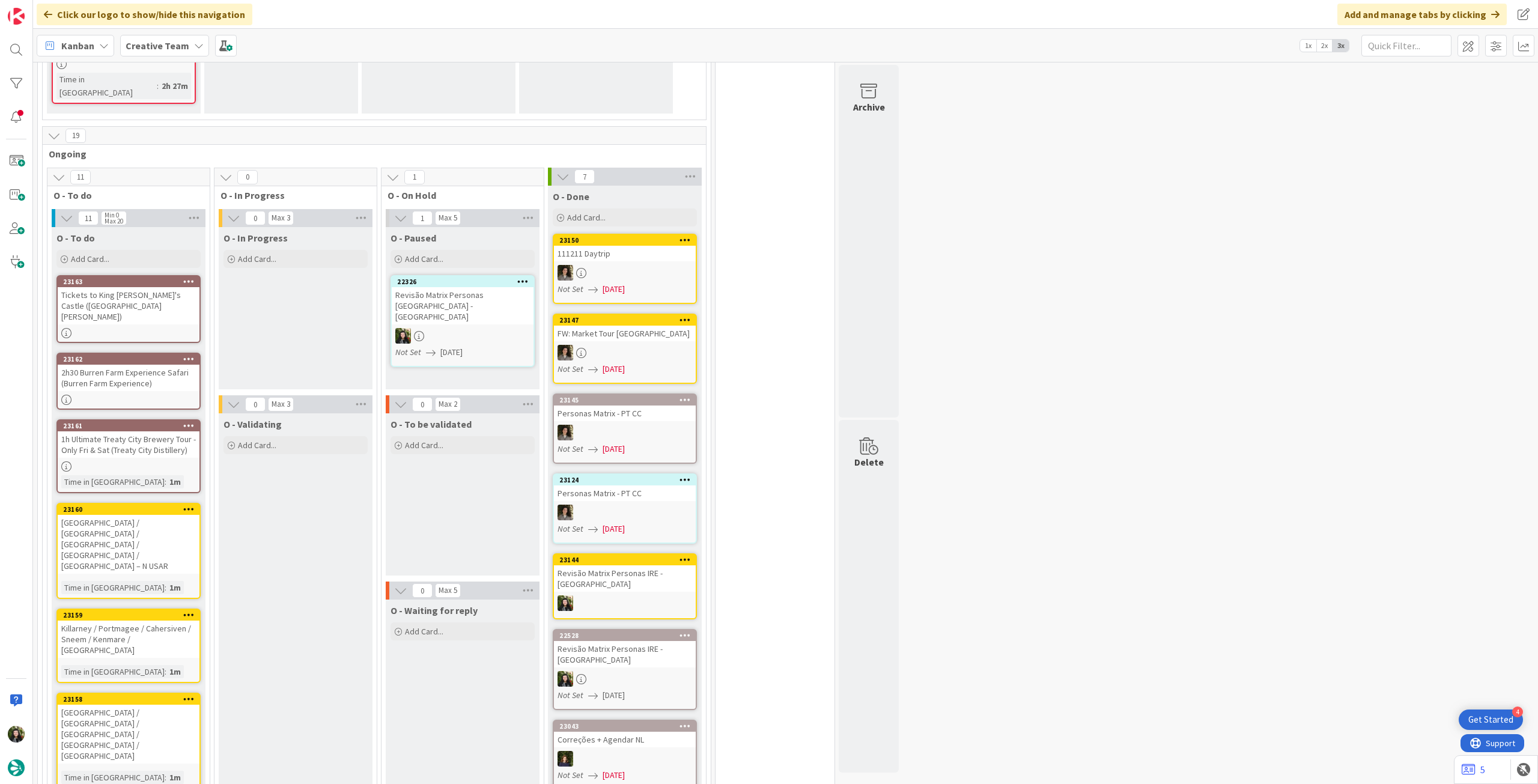
scroll to position [1120, 0]
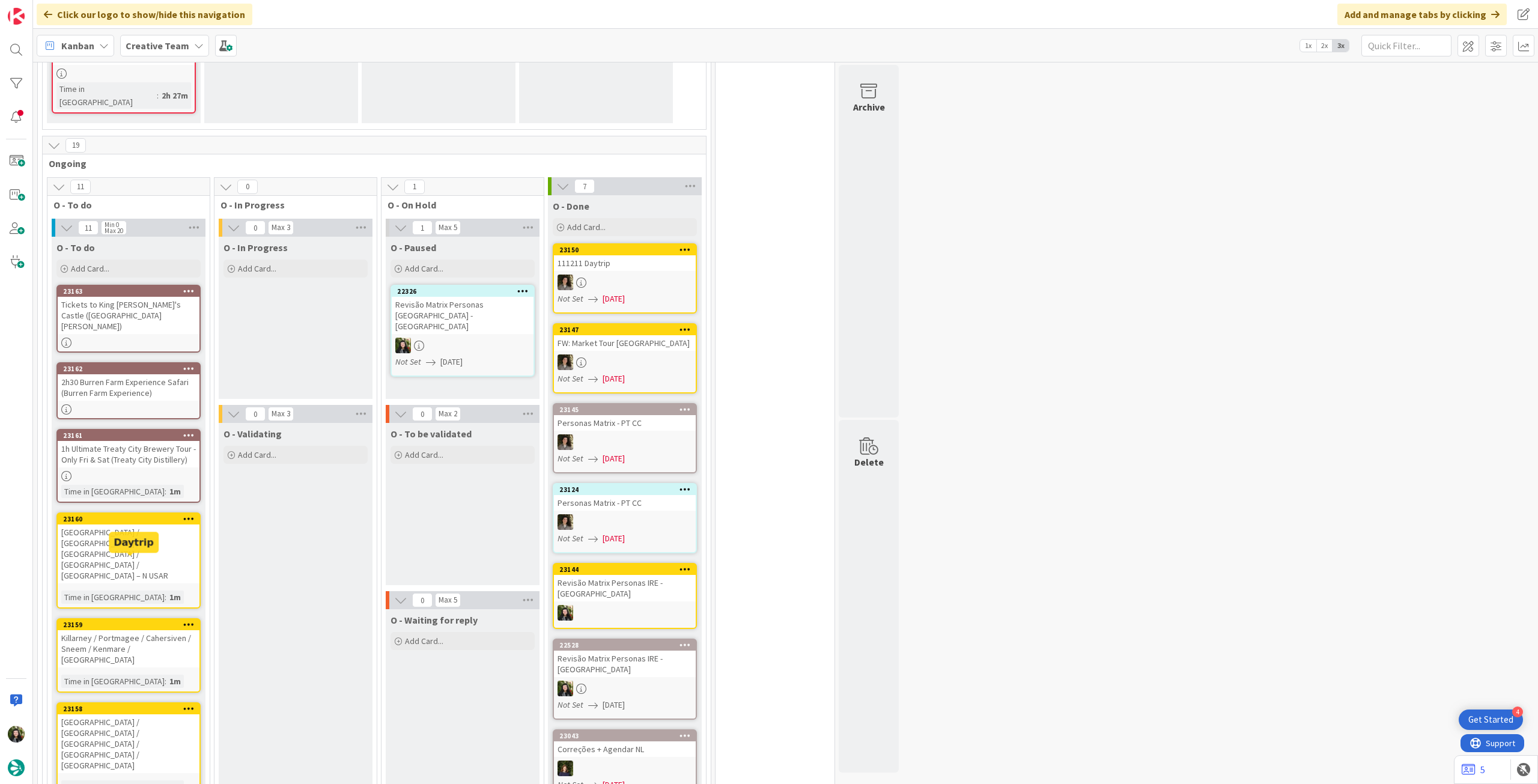
click at [149, 715] on div "[GEOGRAPHIC_DATA] / [GEOGRAPHIC_DATA] / [GEOGRAPHIC_DATA] / [GEOGRAPHIC_DATA] /…" at bounding box center [128, 743] width 142 height 59
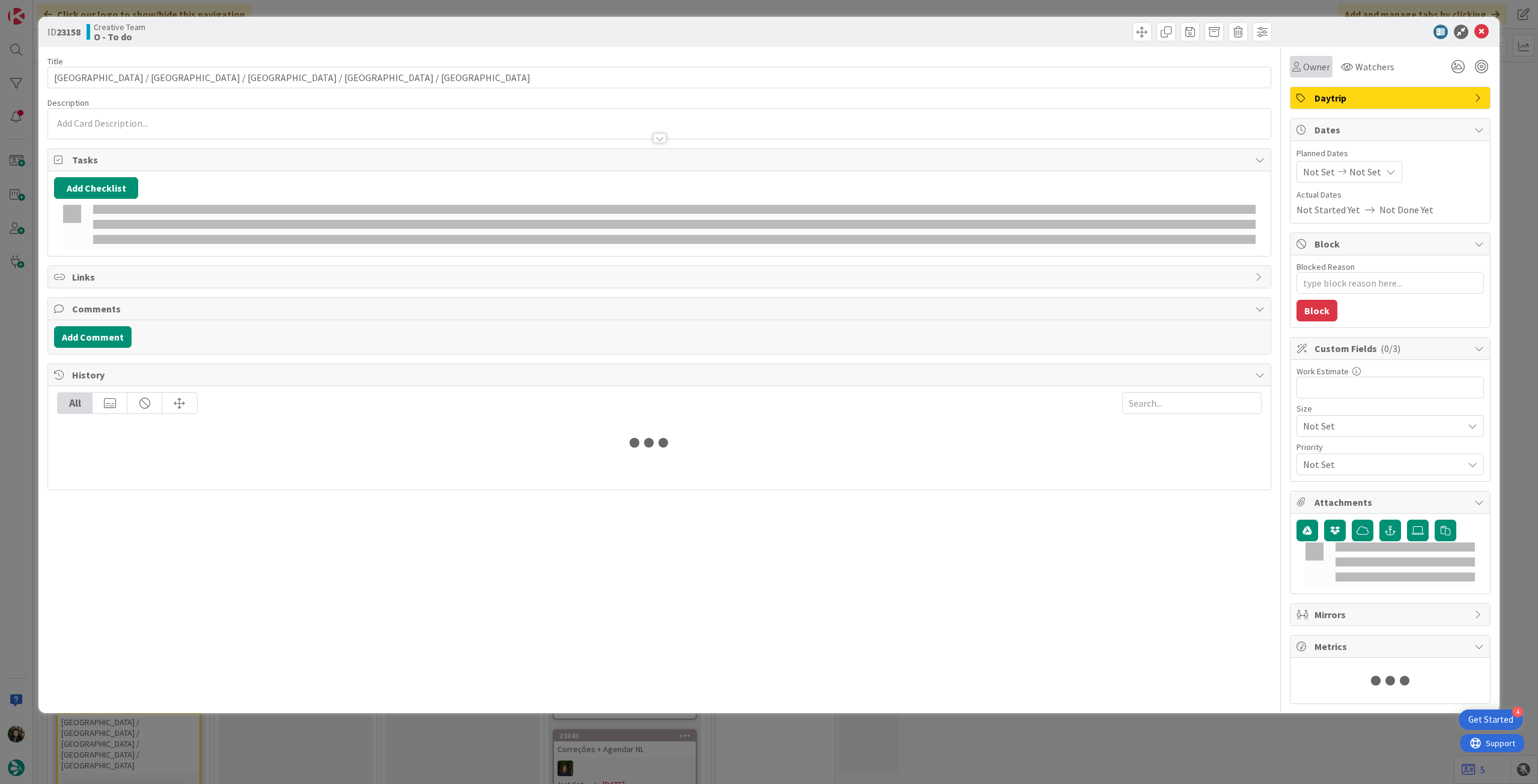
click at [1307, 67] on span "Owner" at bounding box center [1317, 66] width 27 height 15
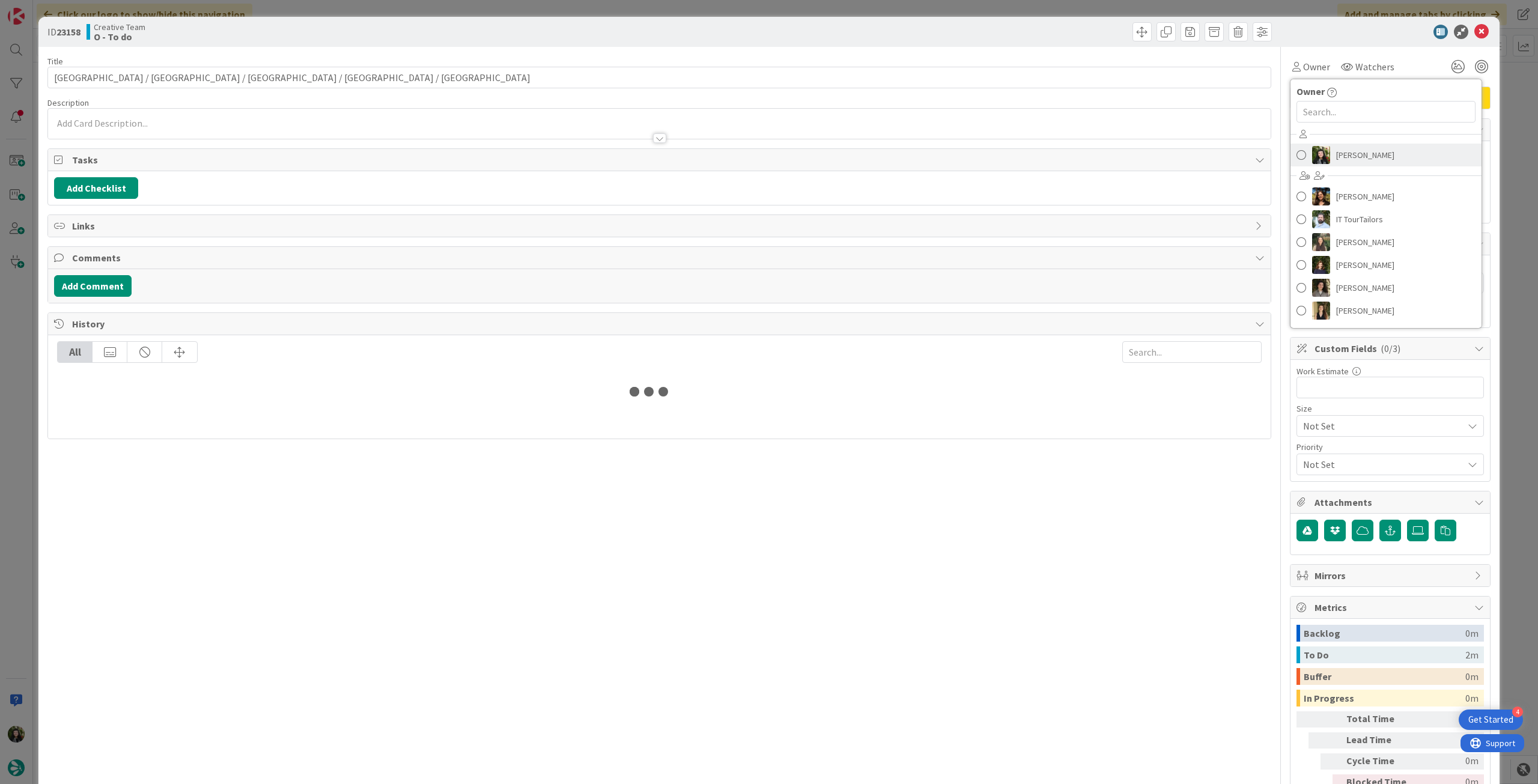
click at [1337, 148] on span "[PERSON_NAME]" at bounding box center [1365, 155] width 59 height 18
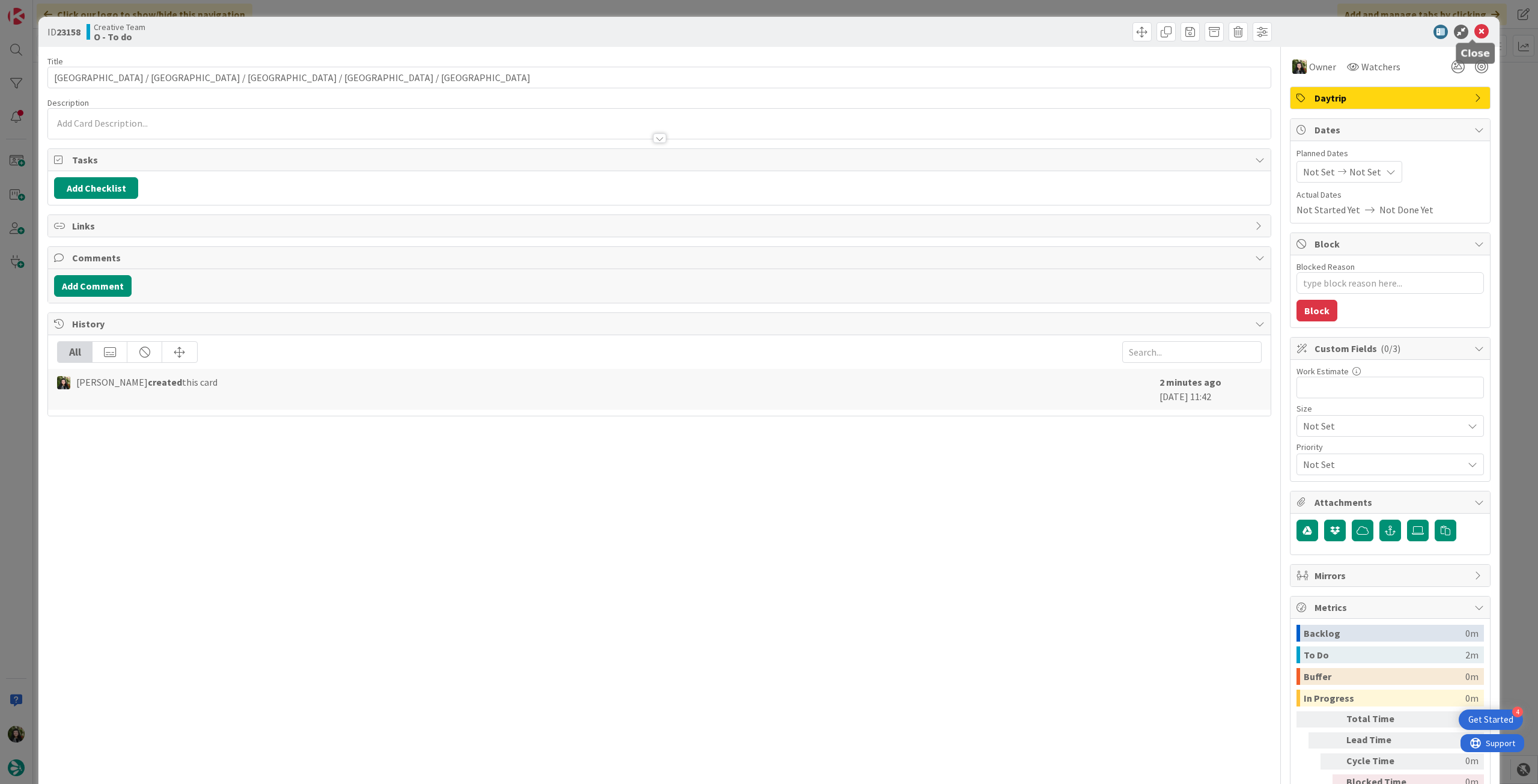
click at [1474, 31] on icon at bounding box center [1481, 32] width 15 height 15
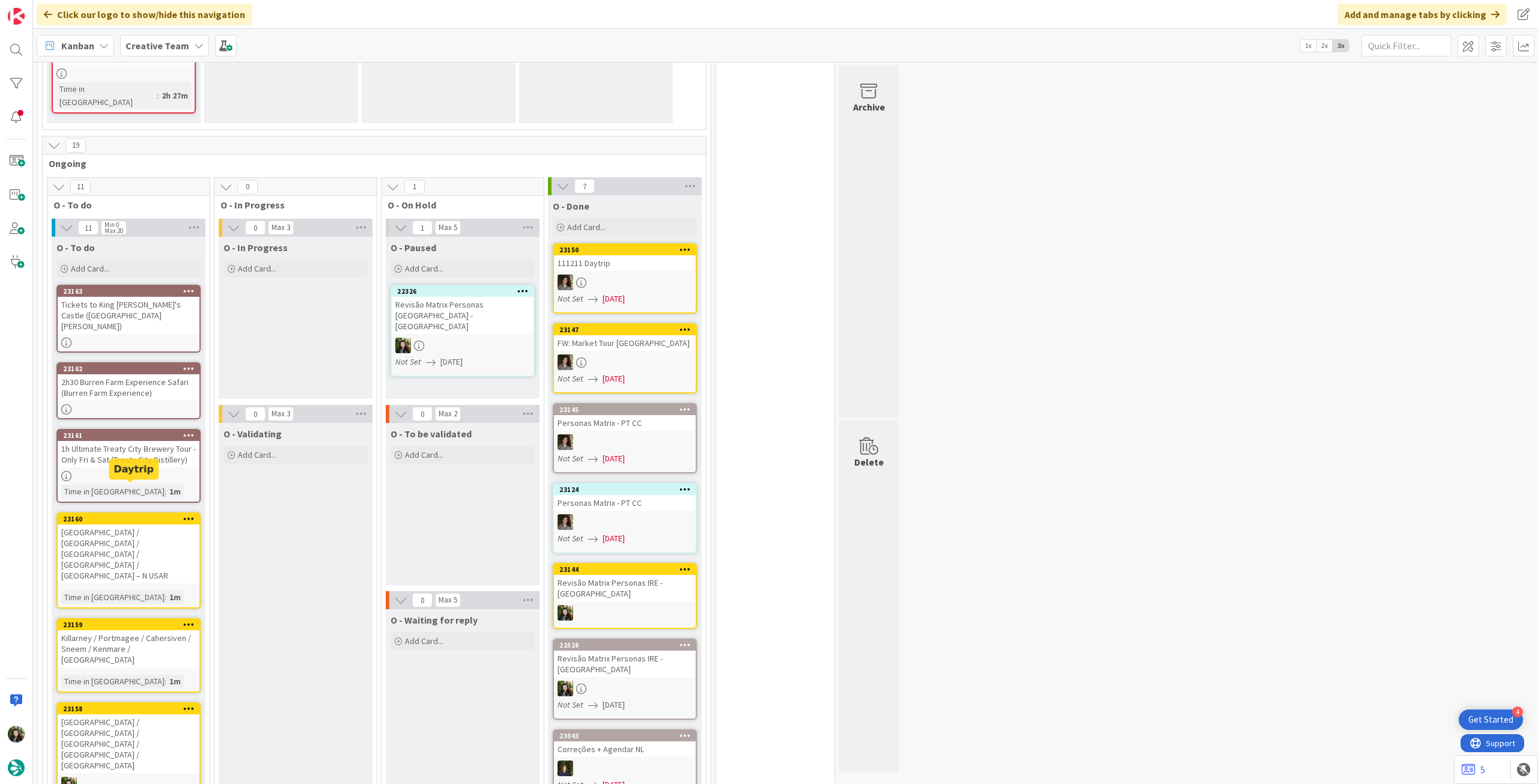
click at [148, 630] on div "Killarney / Portmagee / Cahersiven / Sneem / Kenmare / [GEOGRAPHIC_DATA]" at bounding box center [128, 649] width 142 height 38
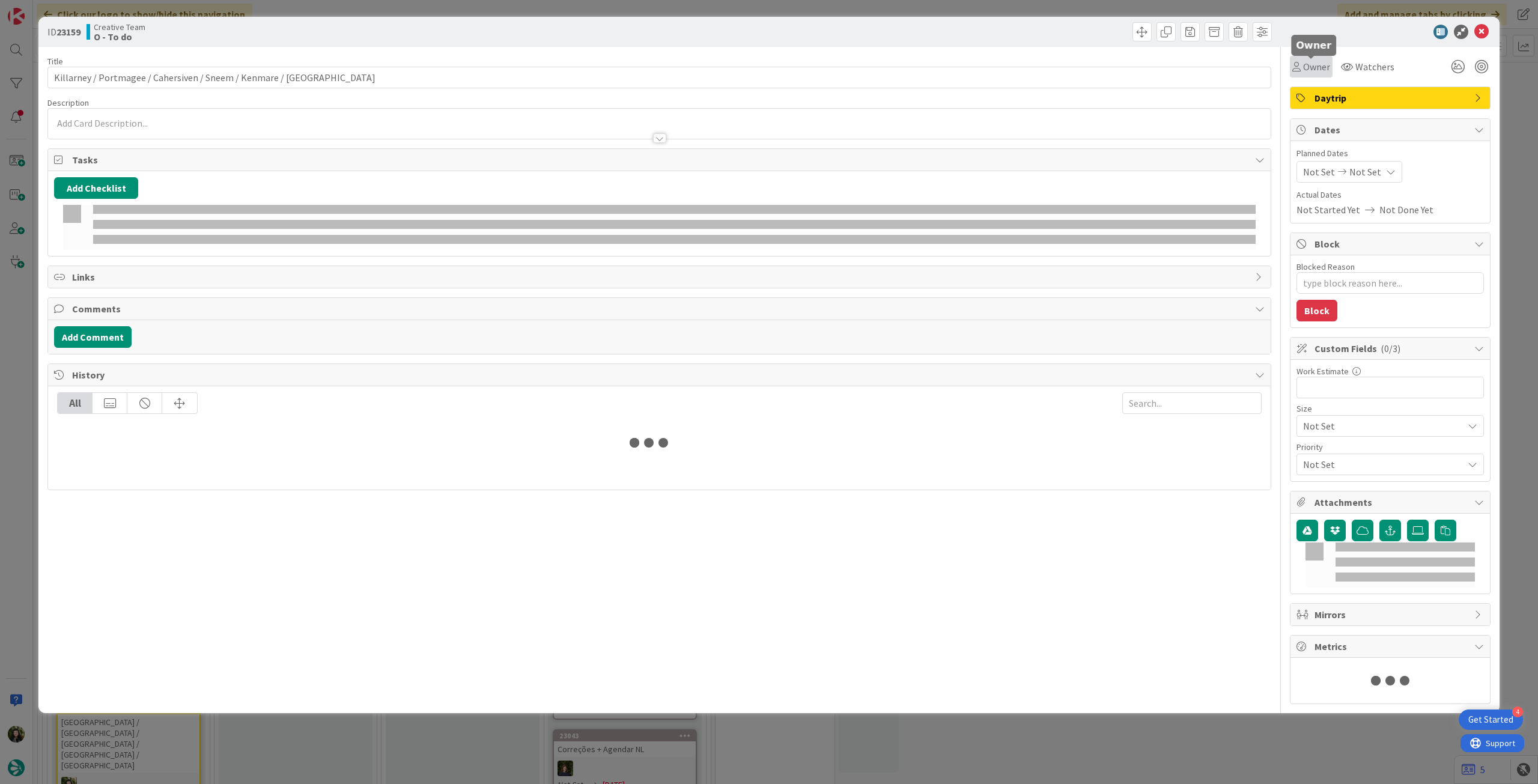
click at [1304, 69] on span "Owner" at bounding box center [1317, 66] width 27 height 15
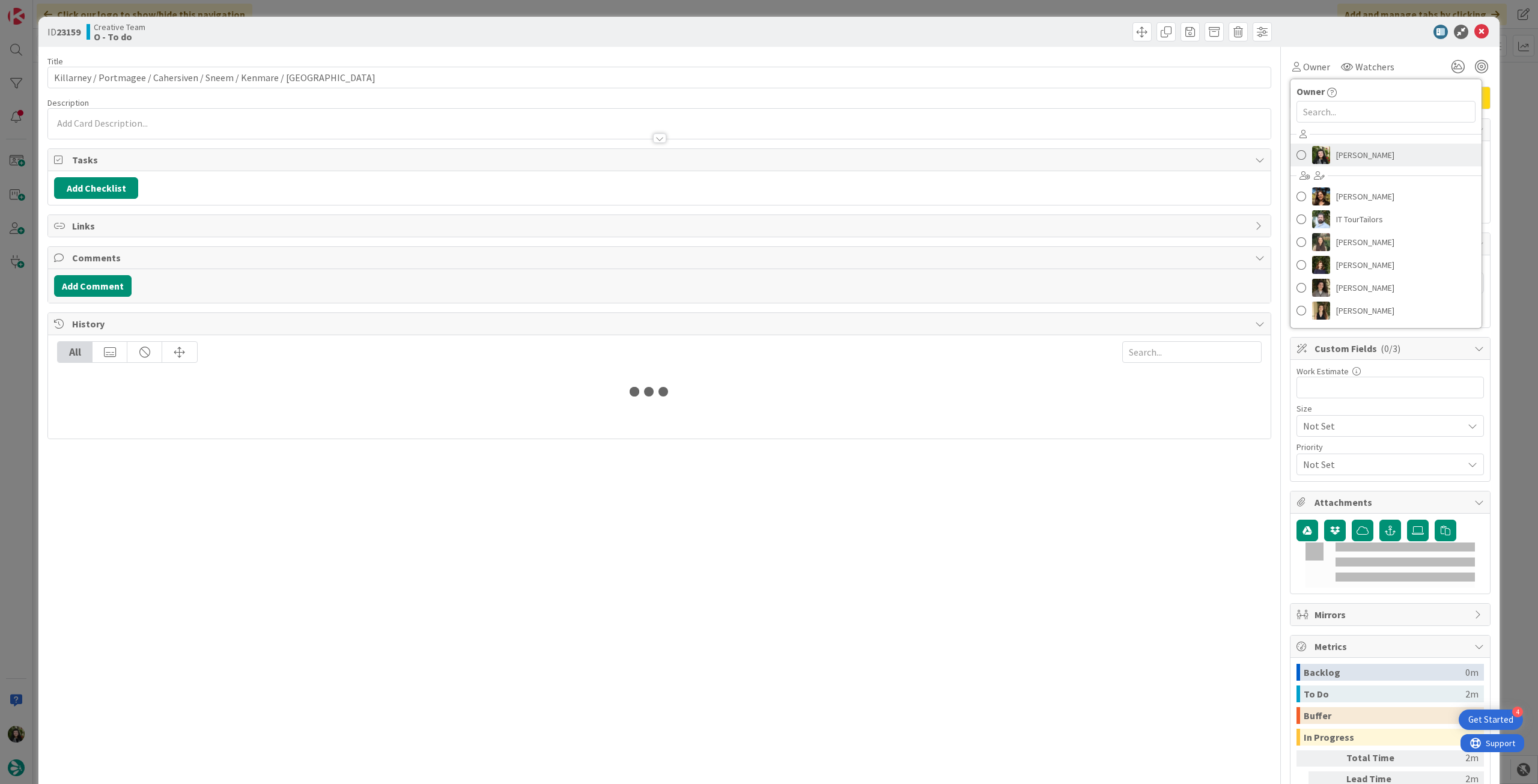
click at [1346, 155] on span "[PERSON_NAME]" at bounding box center [1365, 155] width 59 height 18
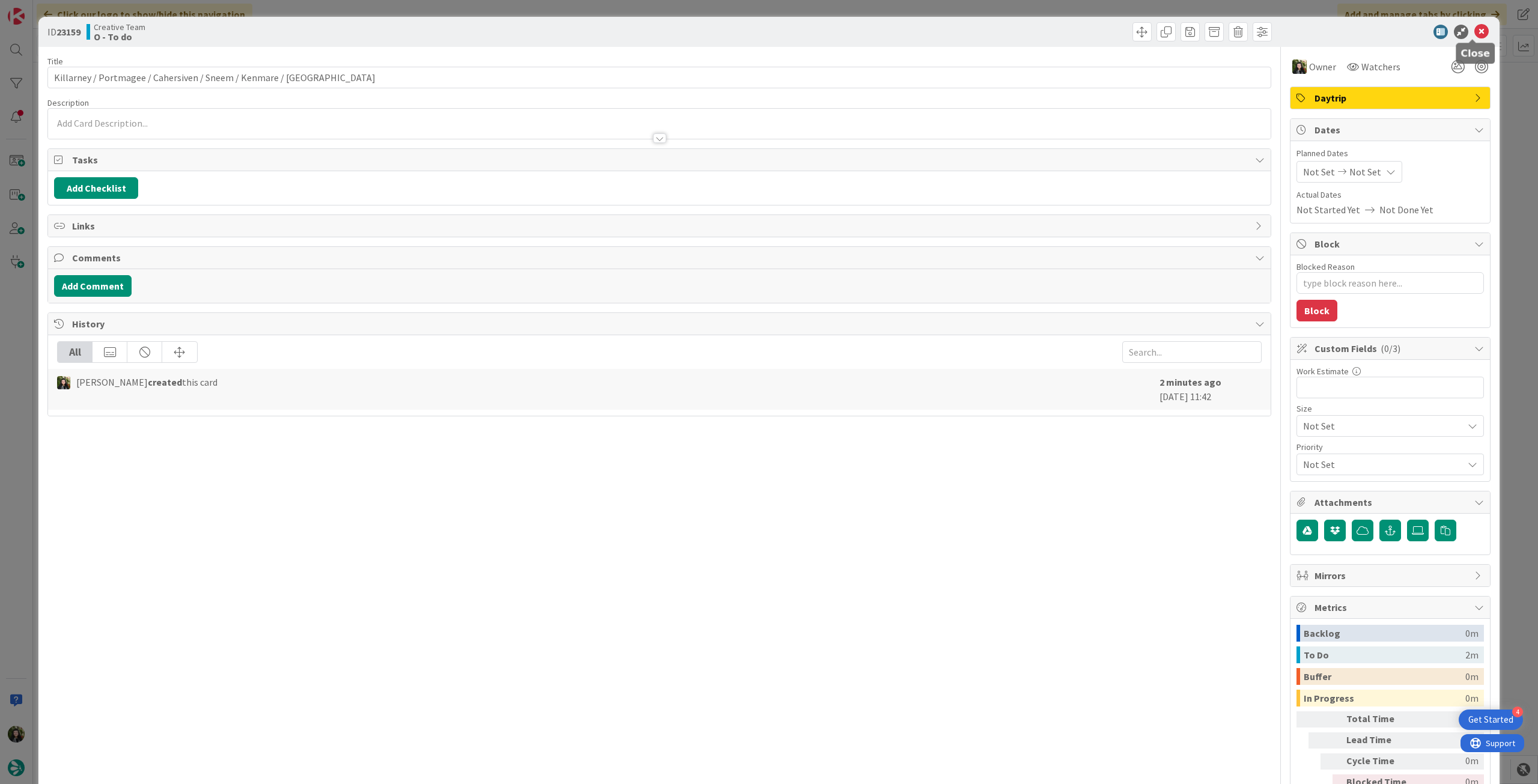
click at [1474, 32] on icon at bounding box center [1481, 32] width 15 height 15
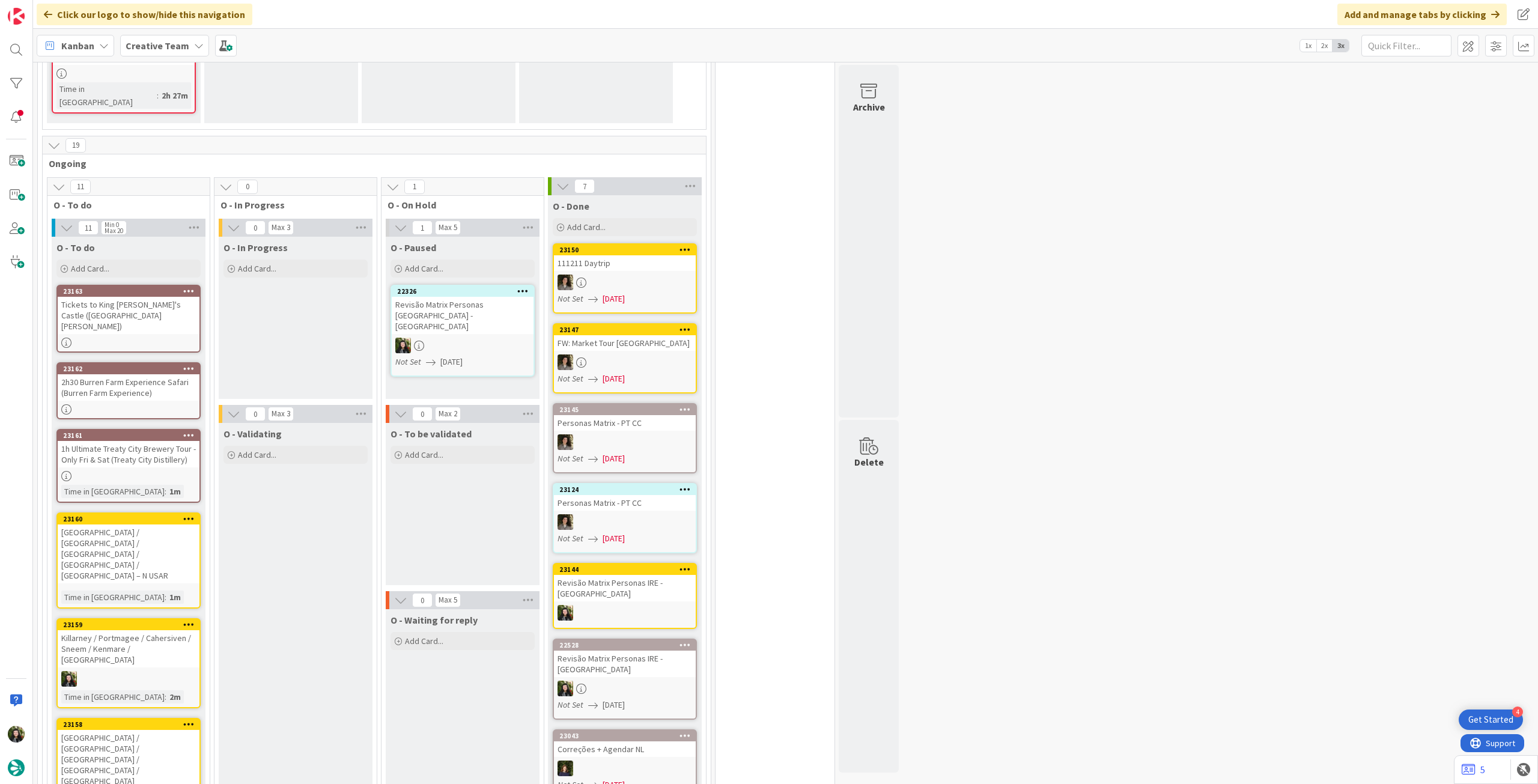
click at [119, 524] on div "[GEOGRAPHIC_DATA] / [GEOGRAPHIC_DATA] / [GEOGRAPHIC_DATA] / [GEOGRAPHIC_DATA] /…" at bounding box center [128, 553] width 142 height 59
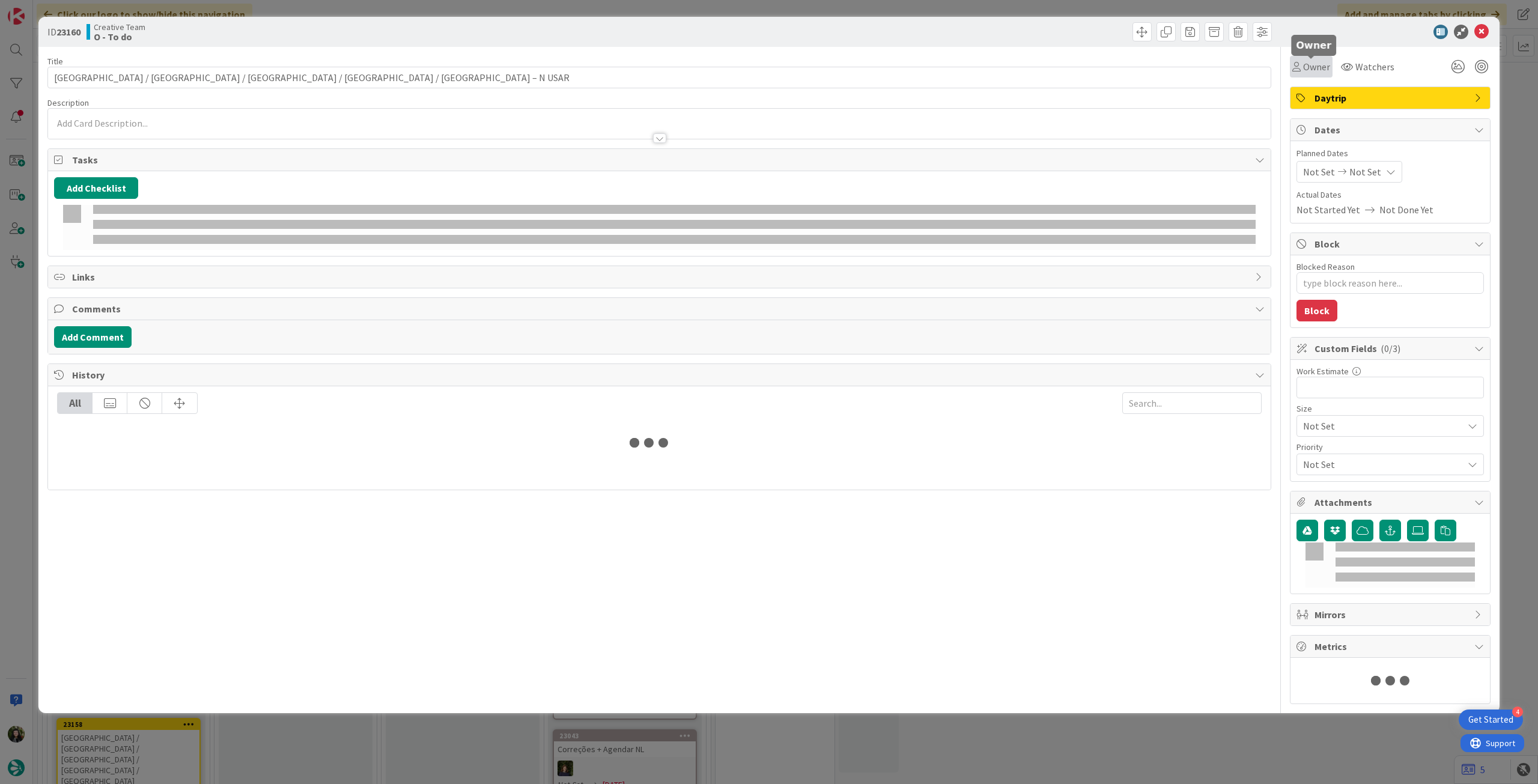
click at [1321, 69] on span "Owner" at bounding box center [1317, 66] width 27 height 15
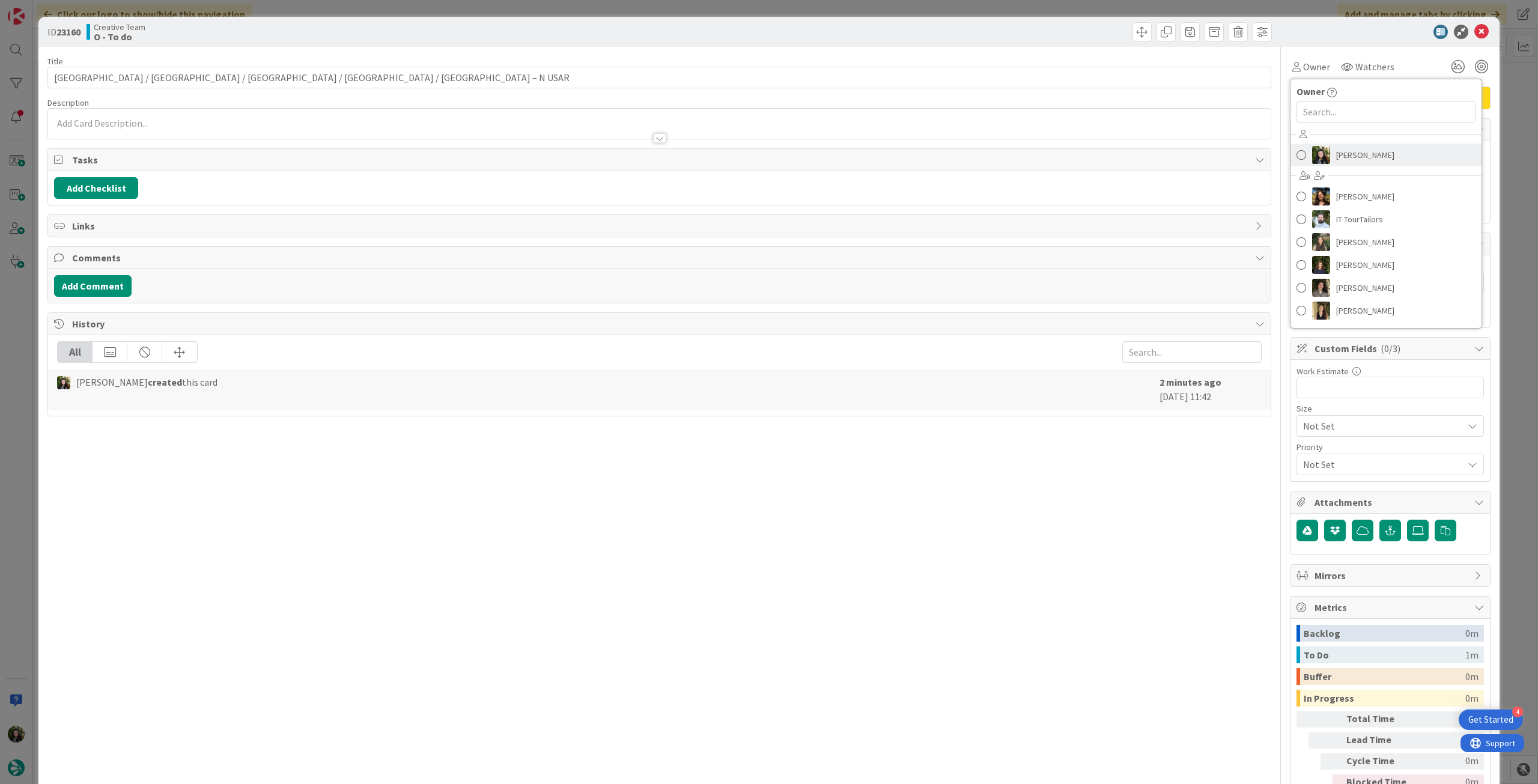
click at [1341, 148] on span "[PERSON_NAME]" at bounding box center [1365, 155] width 59 height 18
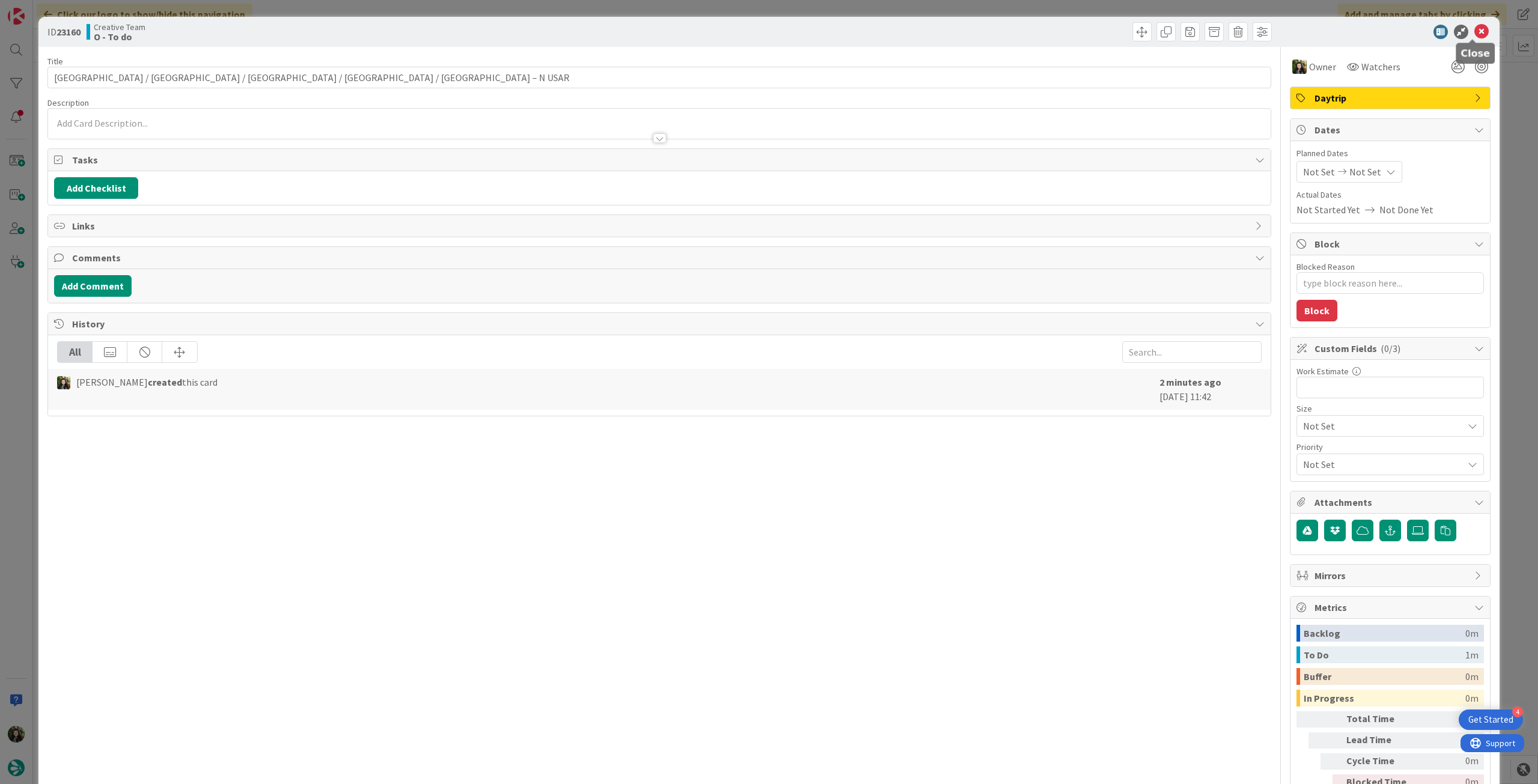
click at [1474, 32] on icon at bounding box center [1481, 32] width 15 height 15
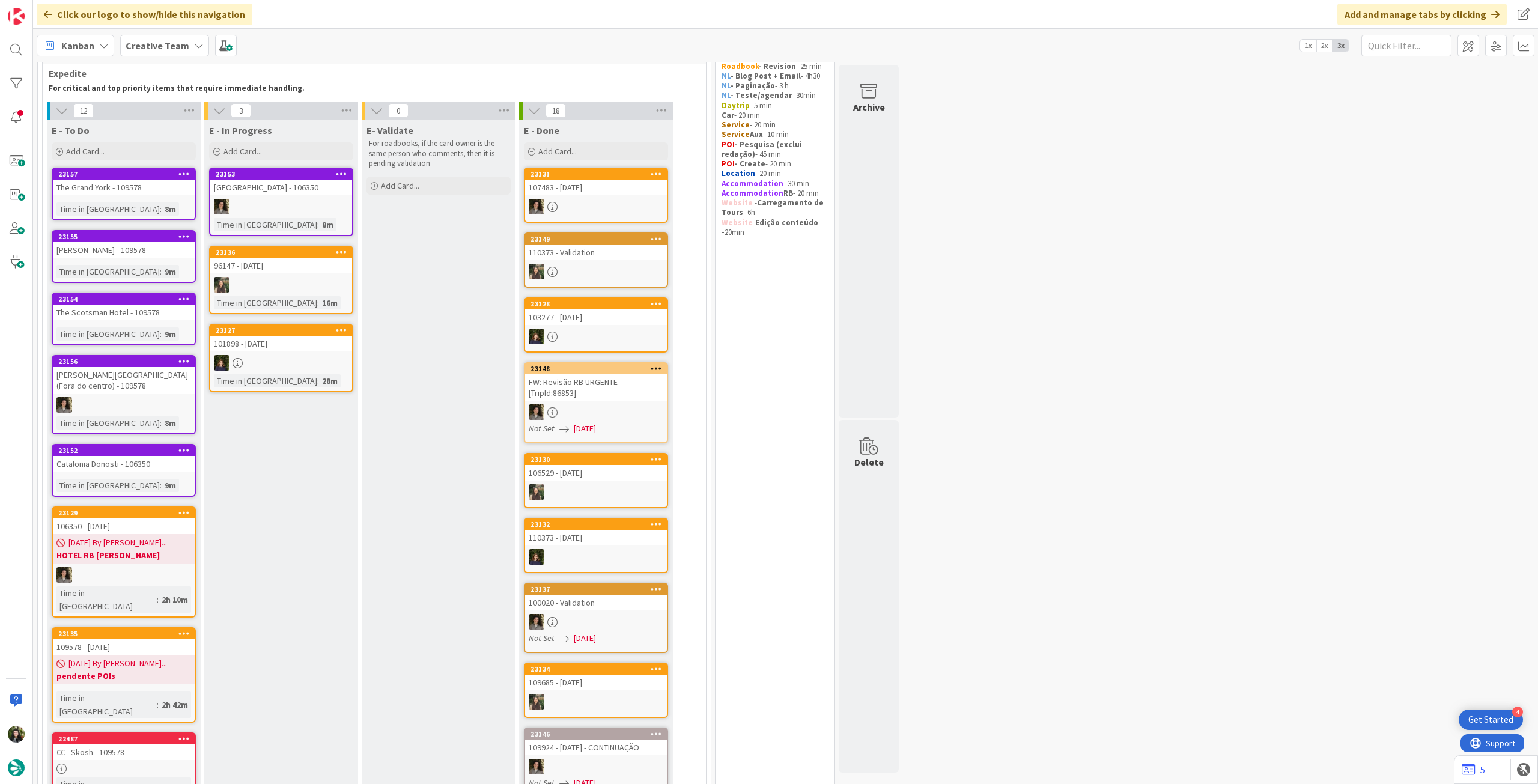
scroll to position [79, 0]
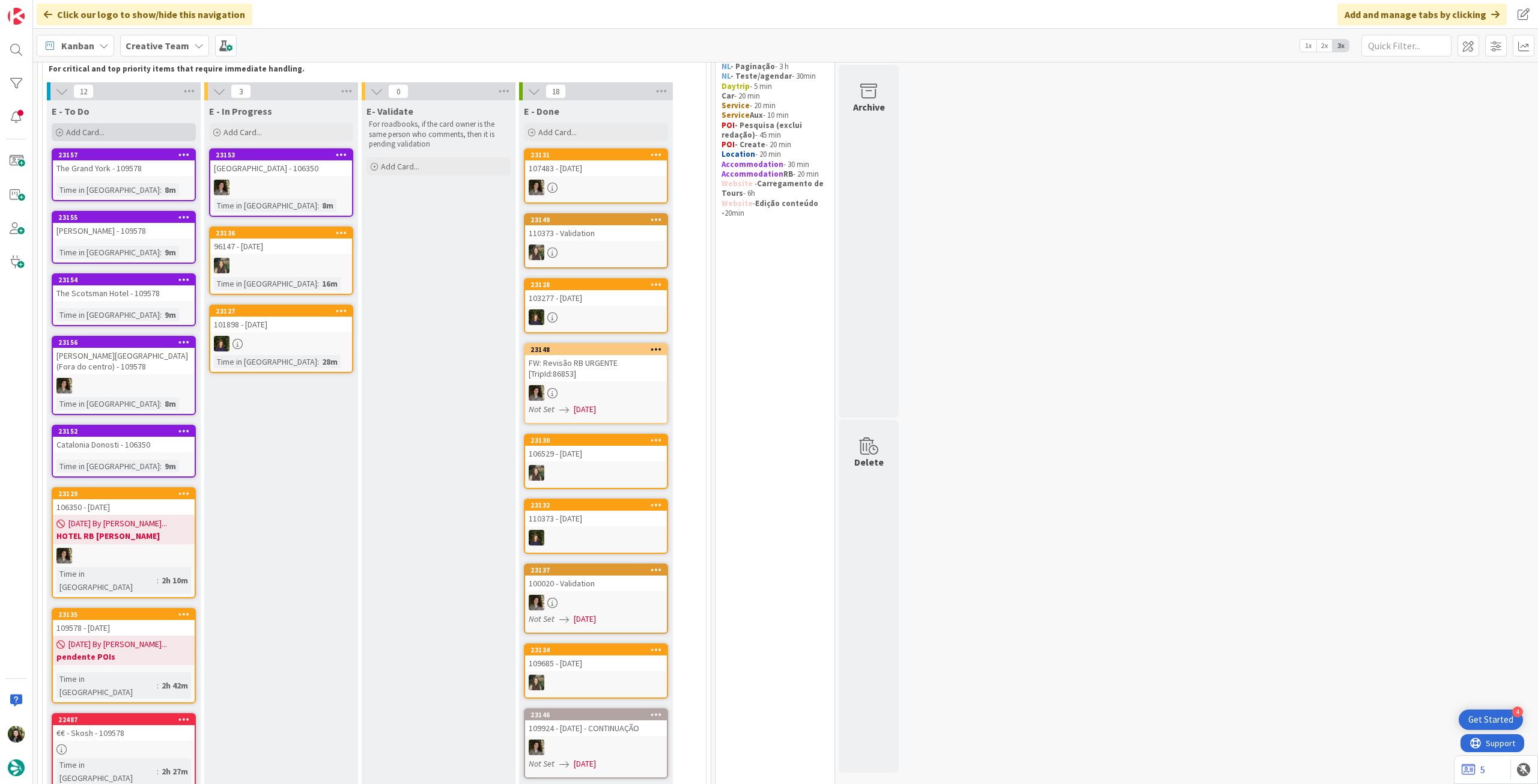
click at [143, 131] on div "Add Card..." at bounding box center [123, 132] width 144 height 18
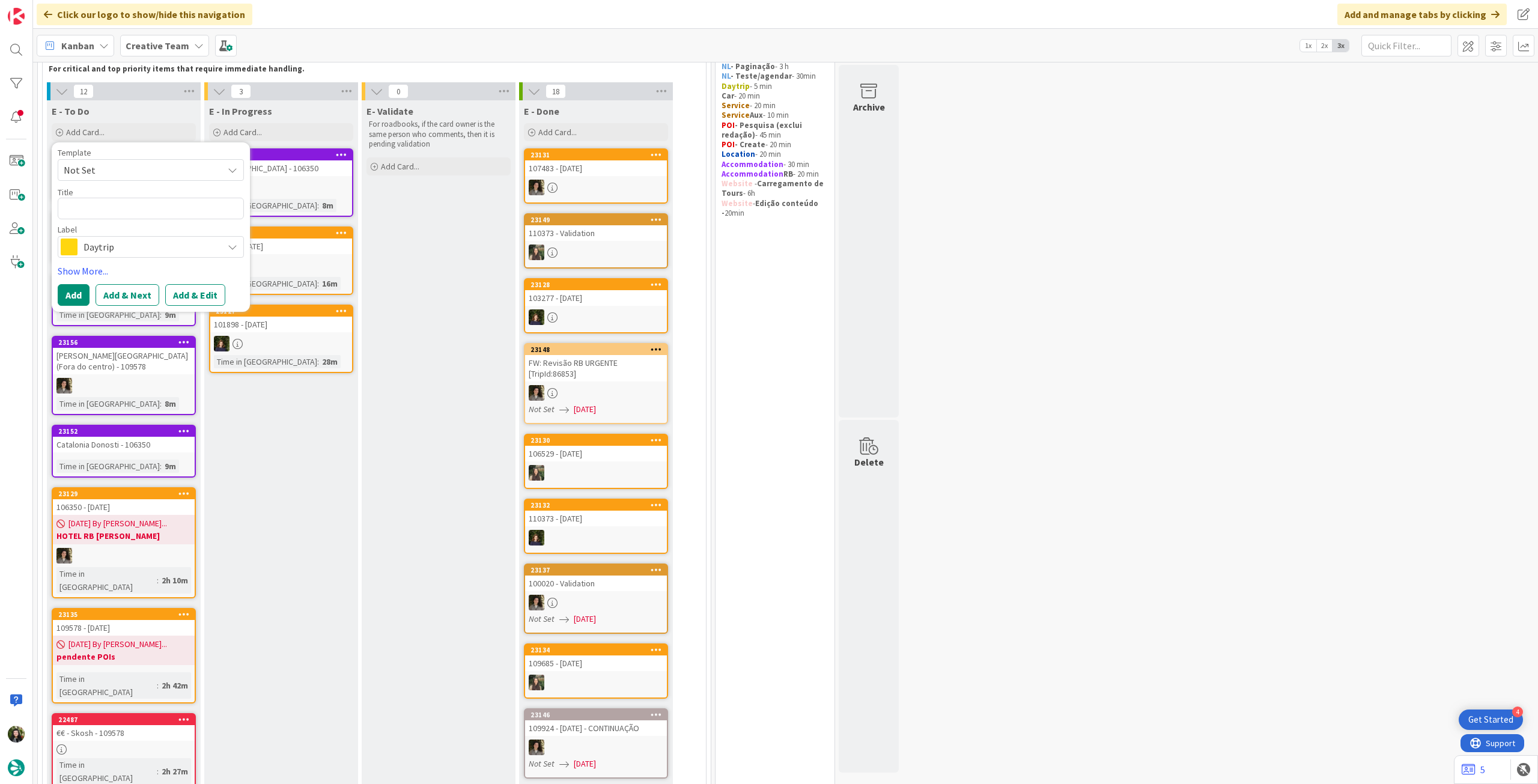
type textarea "x"
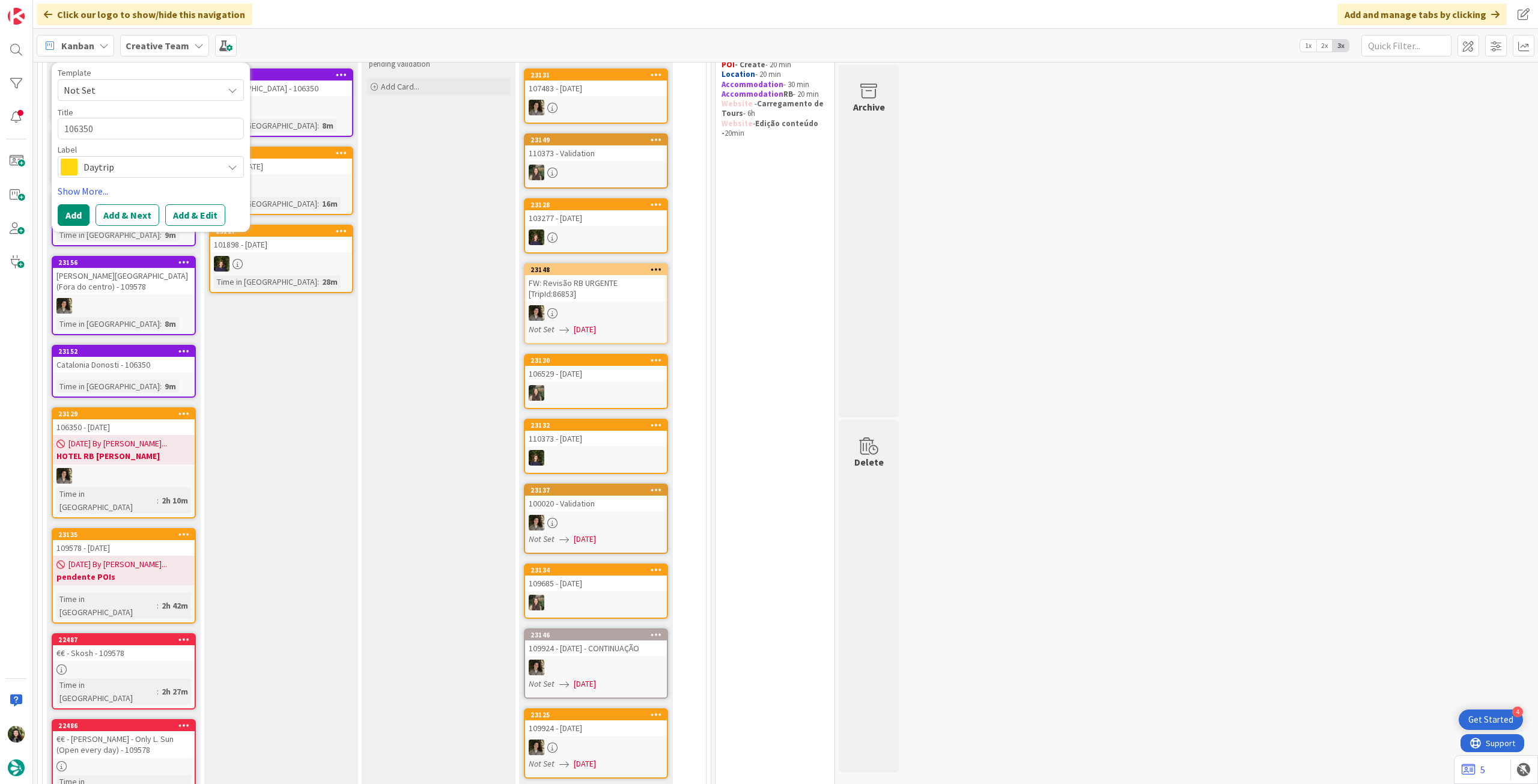
scroll to position [0, 0]
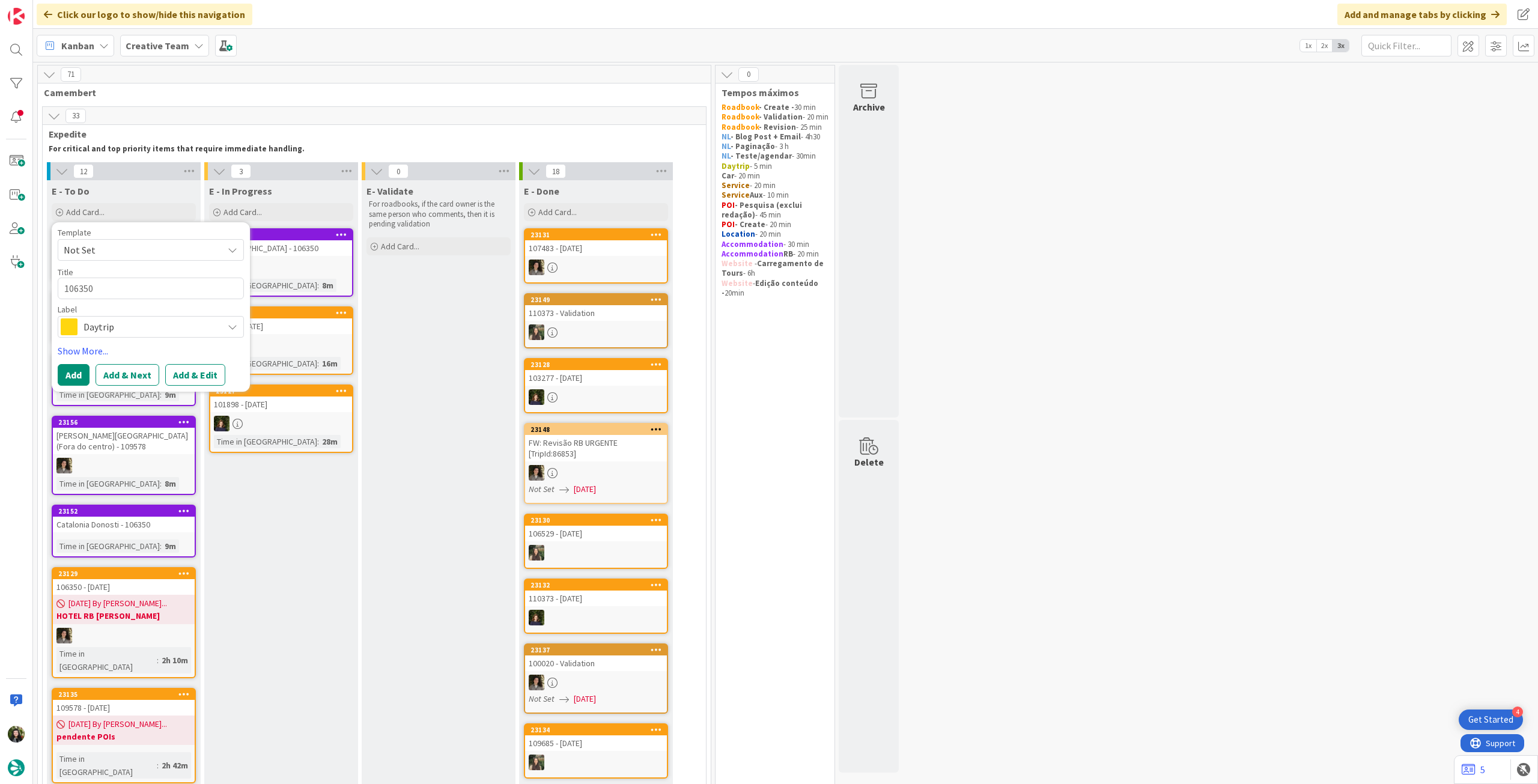
type textarea "106350"
click at [154, 329] on span "Daytrip" at bounding box center [150, 327] width 133 height 17
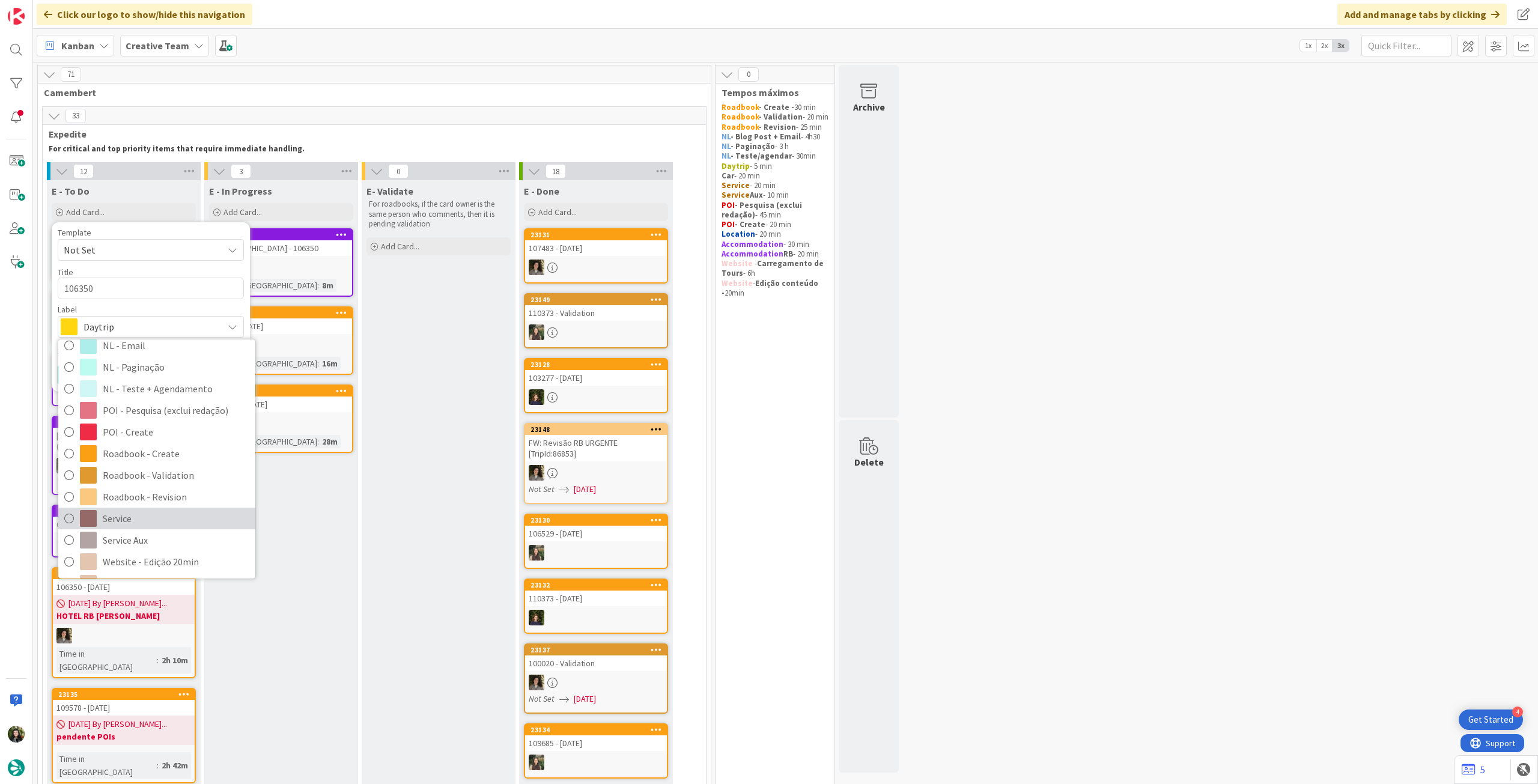
scroll to position [160, 0]
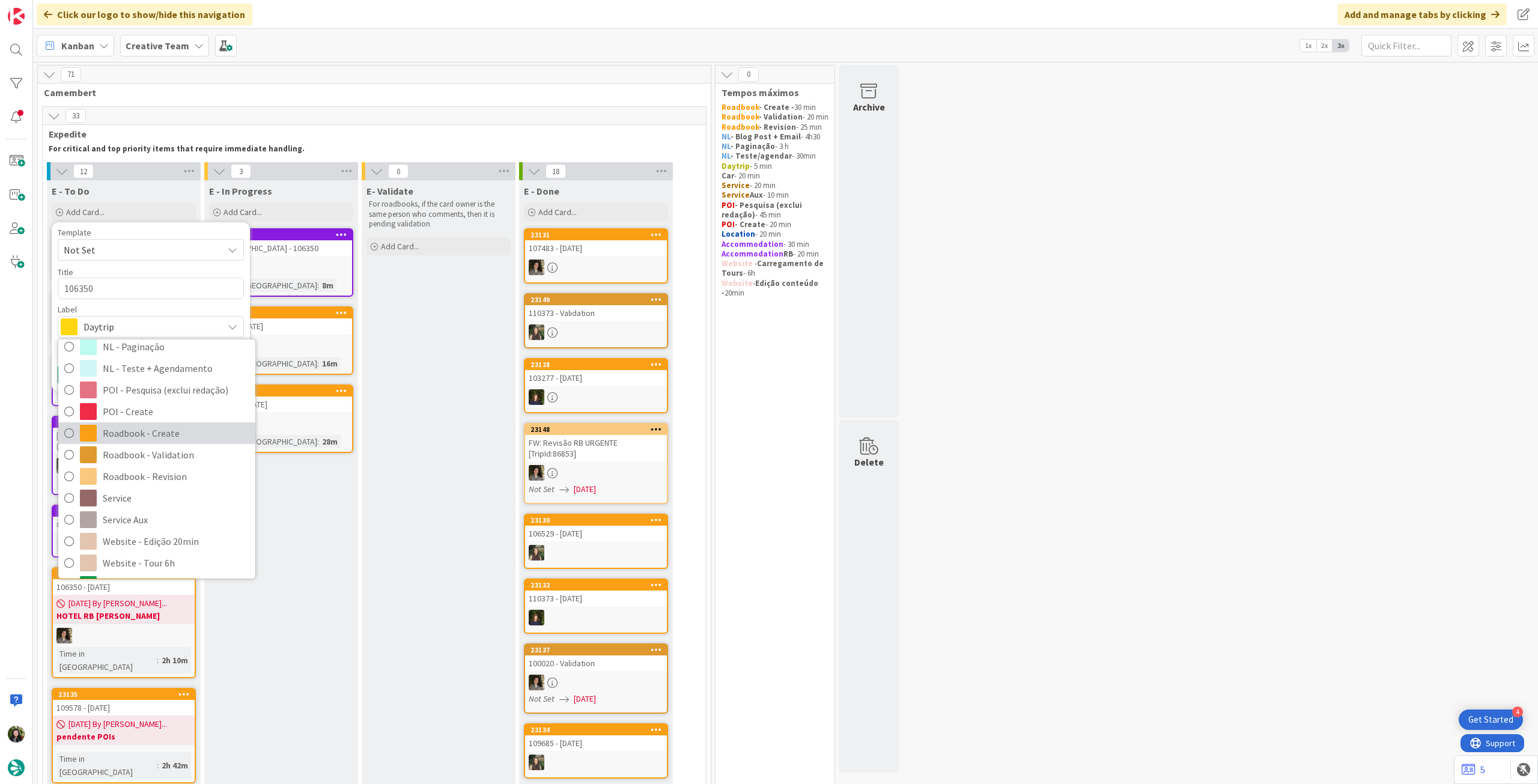
click at [173, 429] on span "Roadbook - Create" at bounding box center [176, 433] width 147 height 18
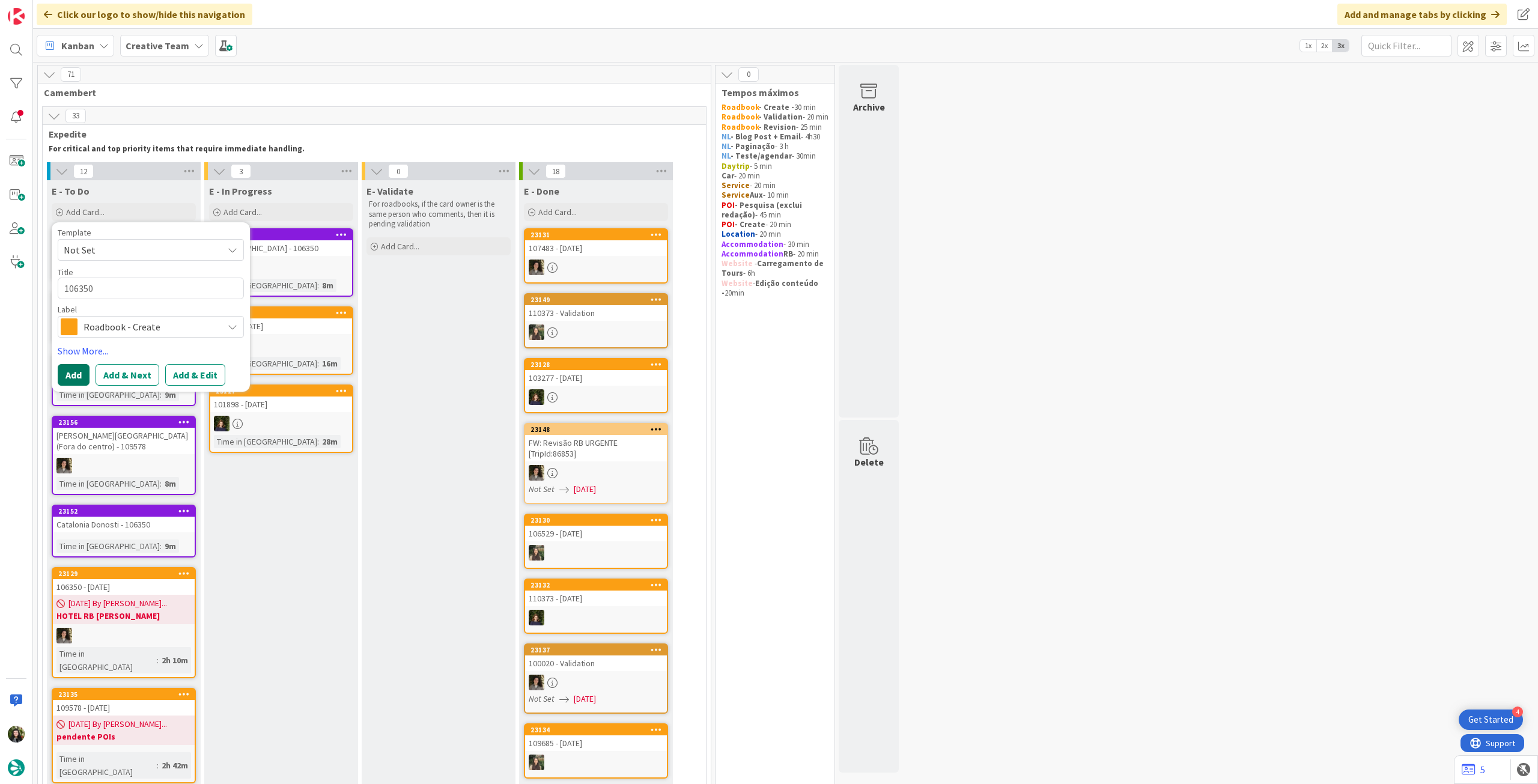
click at [70, 366] on button "Add" at bounding box center [73, 375] width 32 height 22
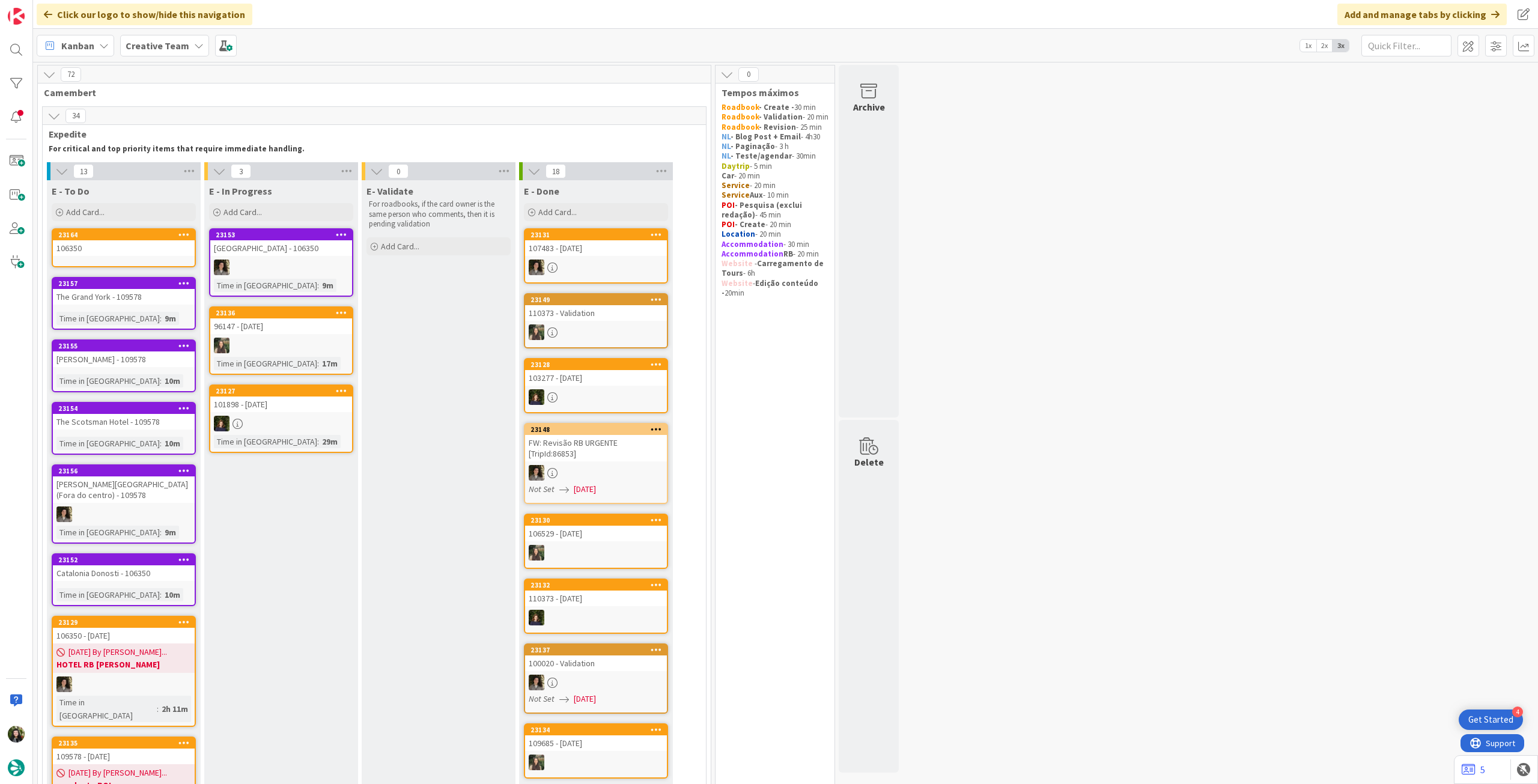
click at [187, 235] on icon at bounding box center [184, 234] width 11 height 8
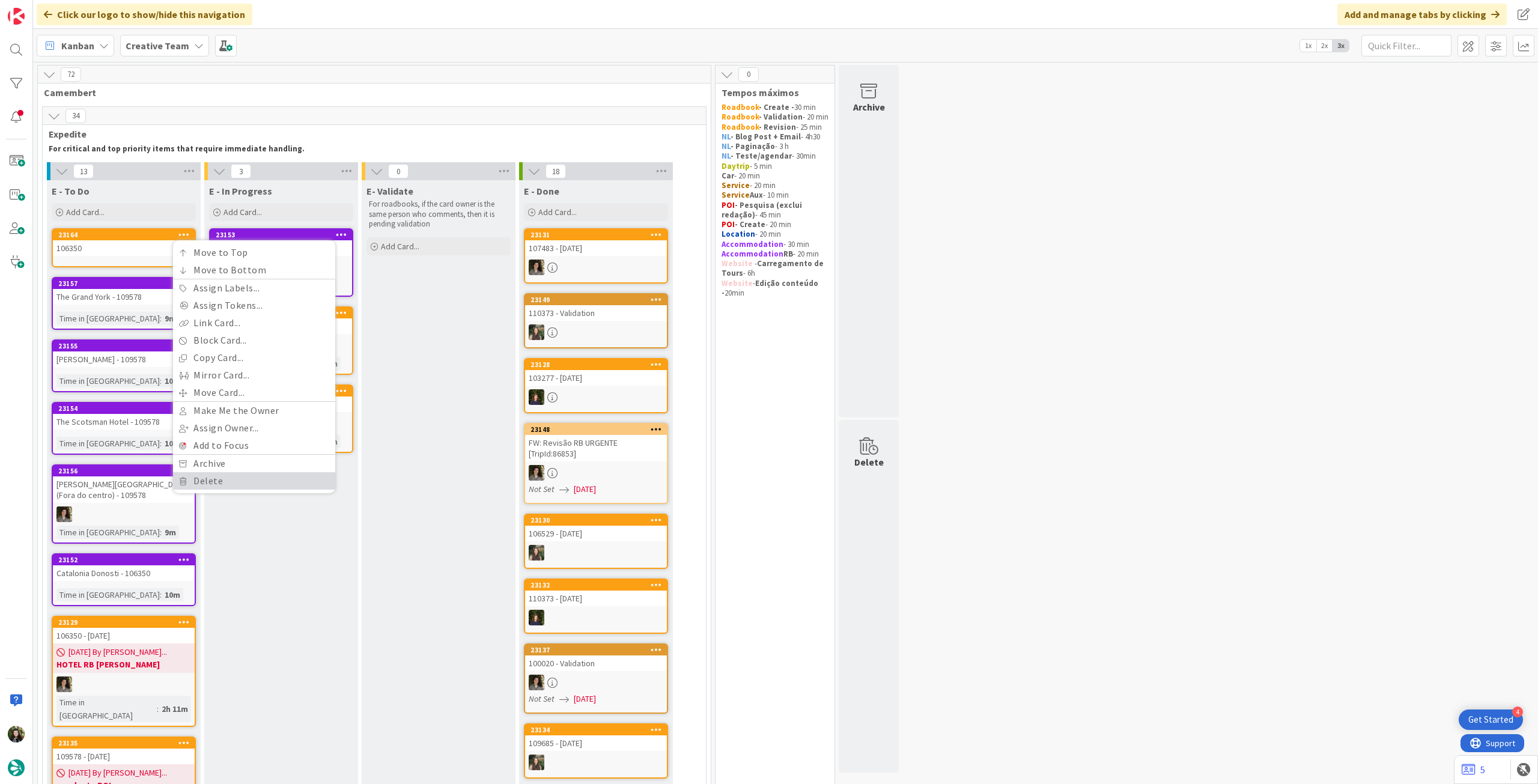
click at [215, 484] on link "Delete" at bounding box center [253, 481] width 162 height 18
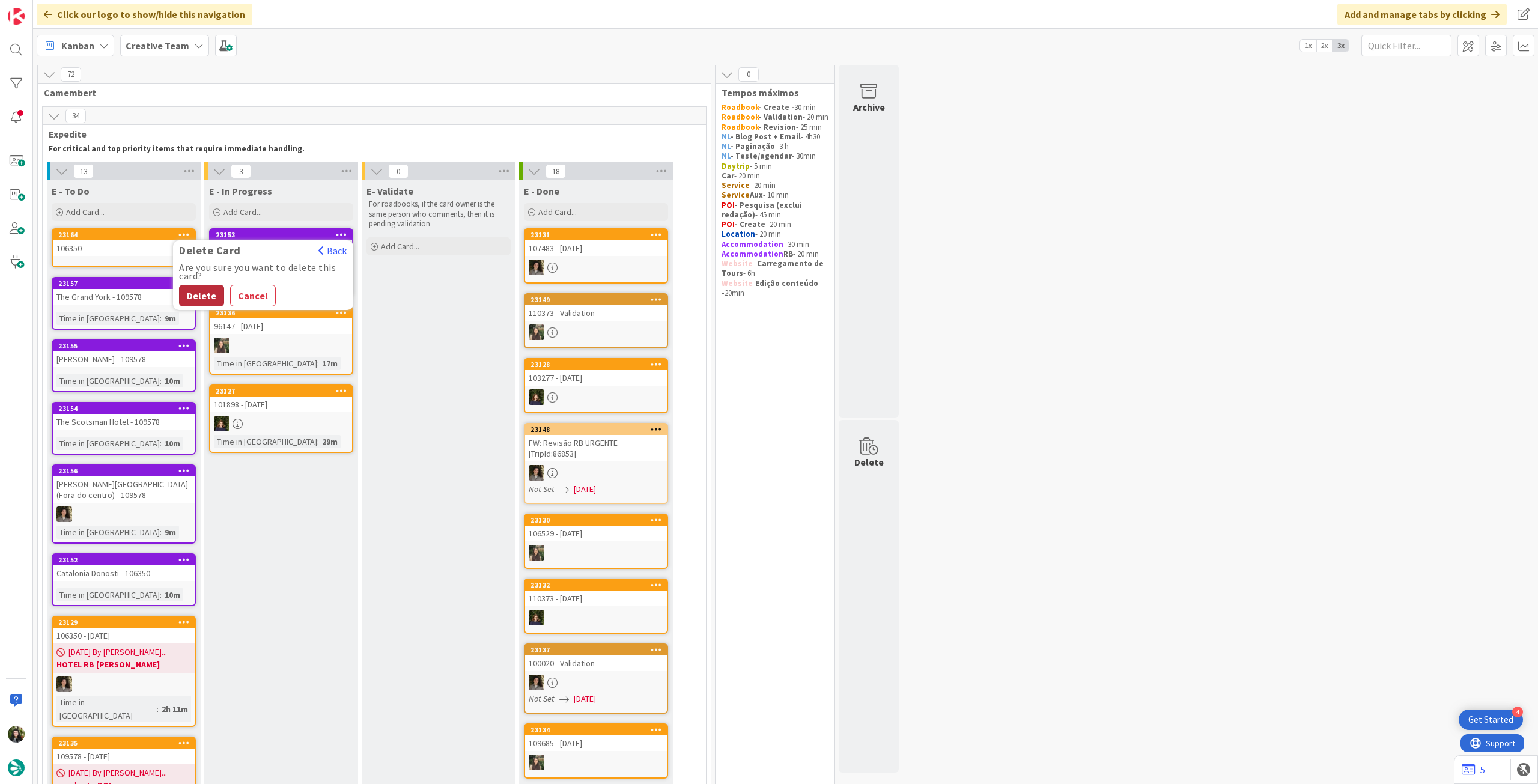
click at [207, 298] on button "Delete" at bounding box center [201, 296] width 45 height 22
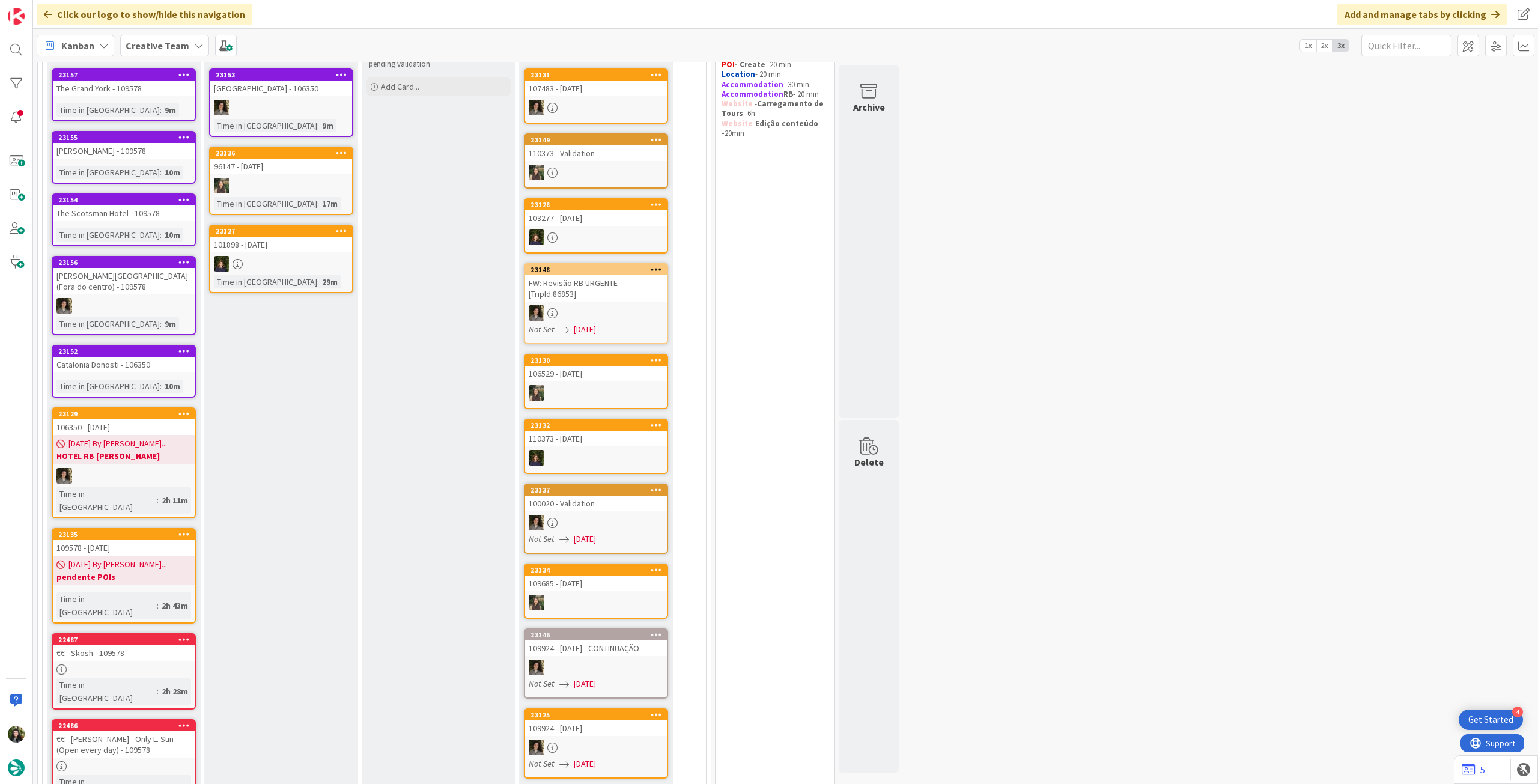
scroll to position [79, 0]
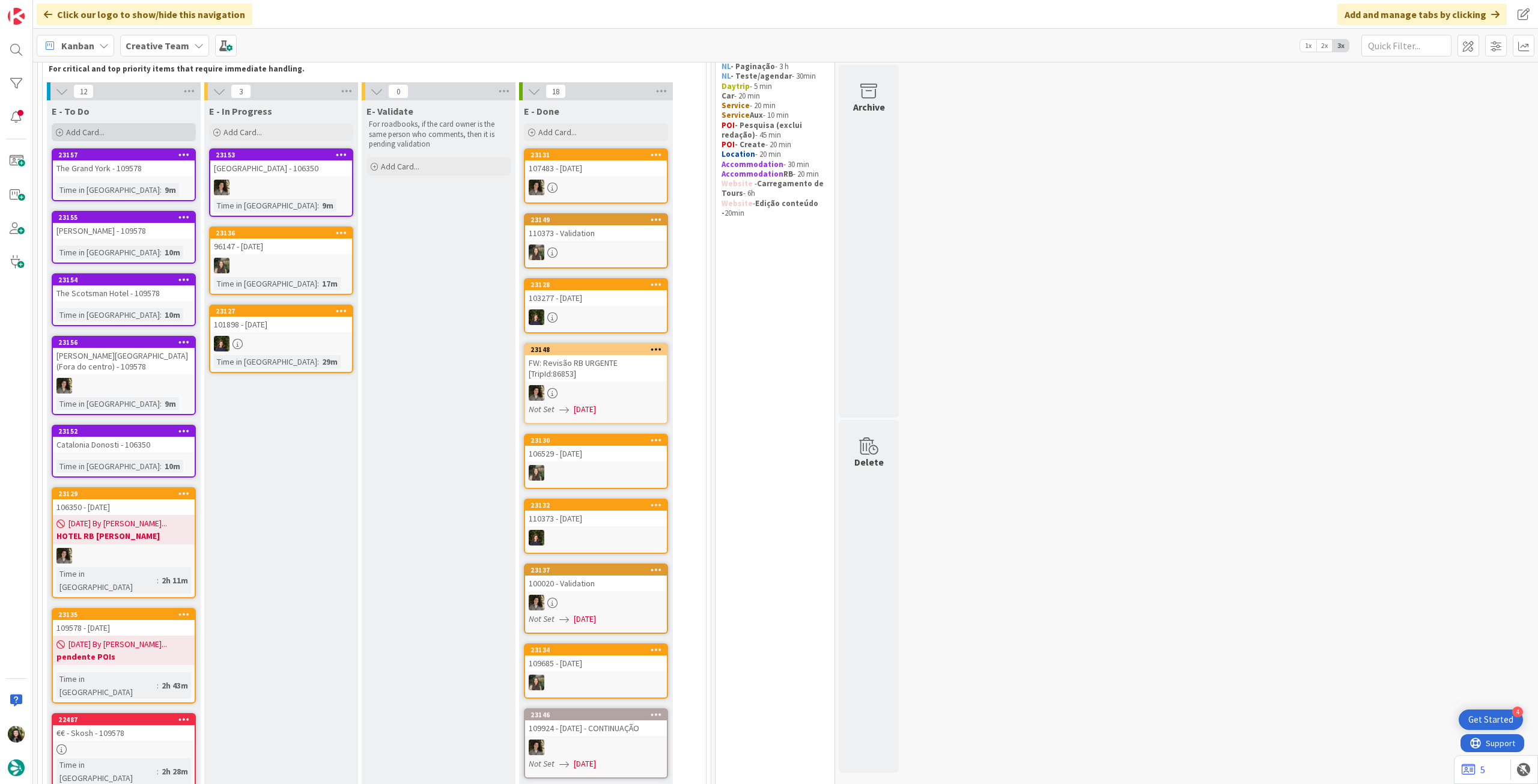
click at [137, 124] on div "Add Card..." at bounding box center [123, 132] width 144 height 18
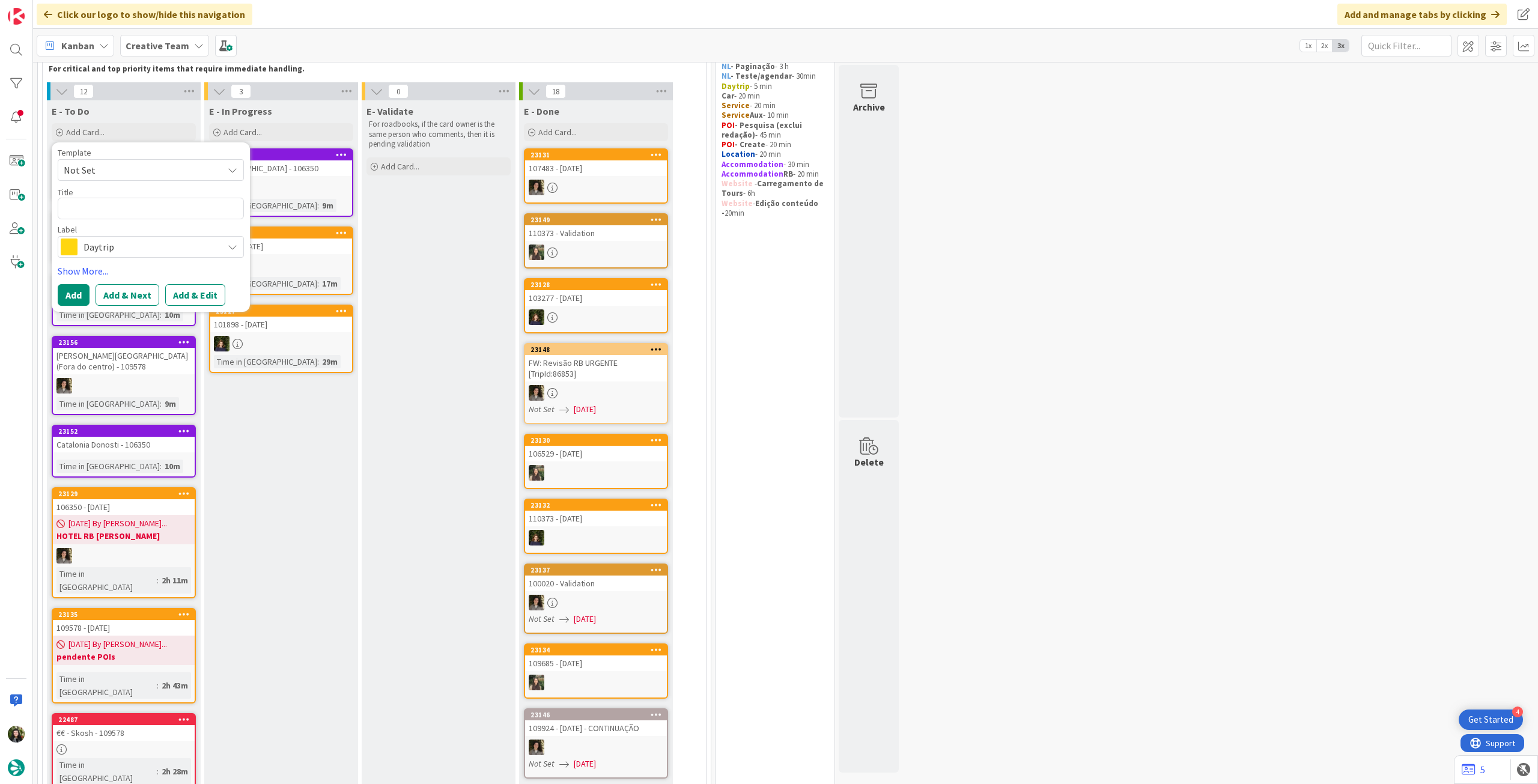
click at [132, 248] on span "Daytrip" at bounding box center [150, 246] width 133 height 17
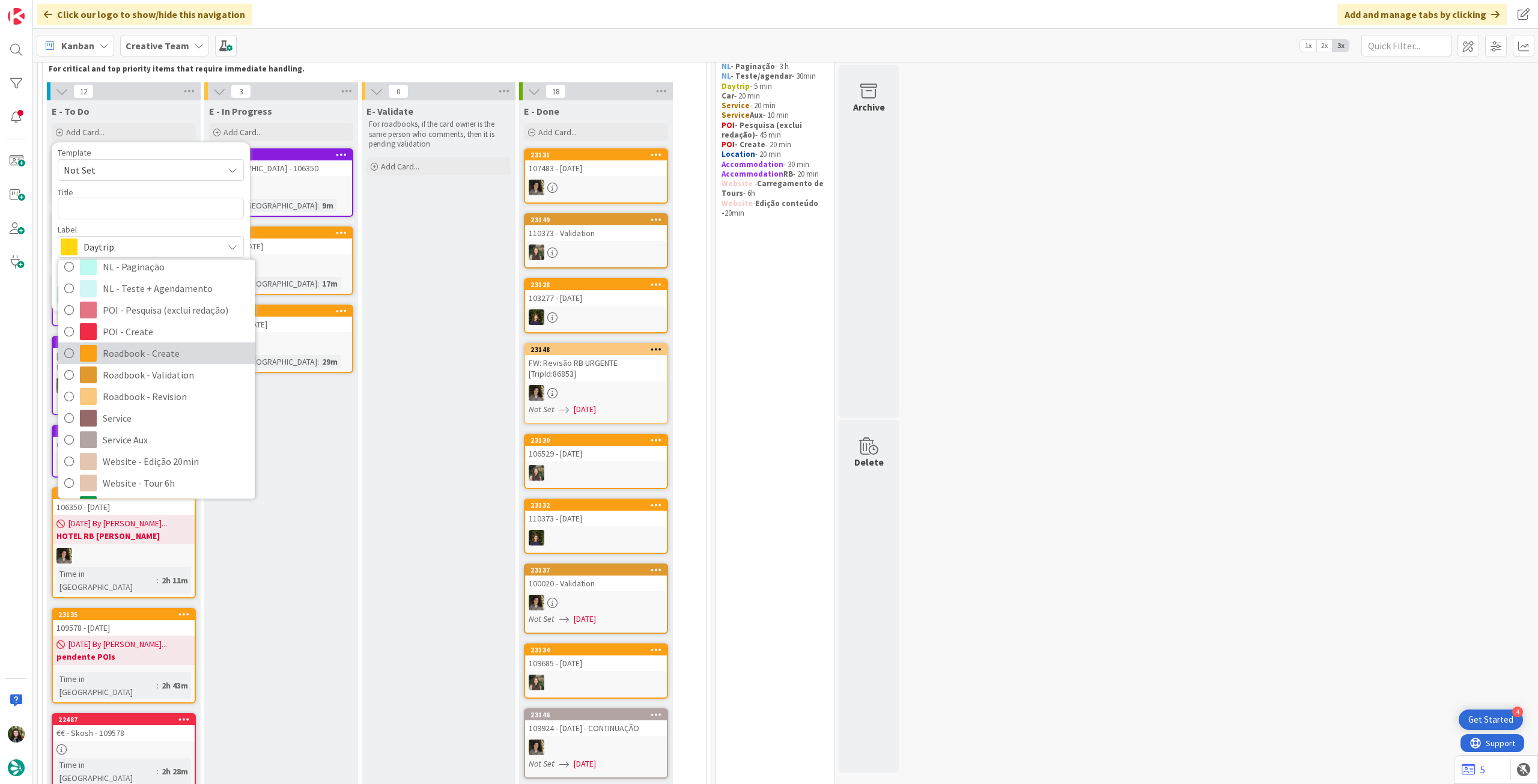
click at [161, 352] on span "Roadbook - Create" at bounding box center [176, 353] width 147 height 18
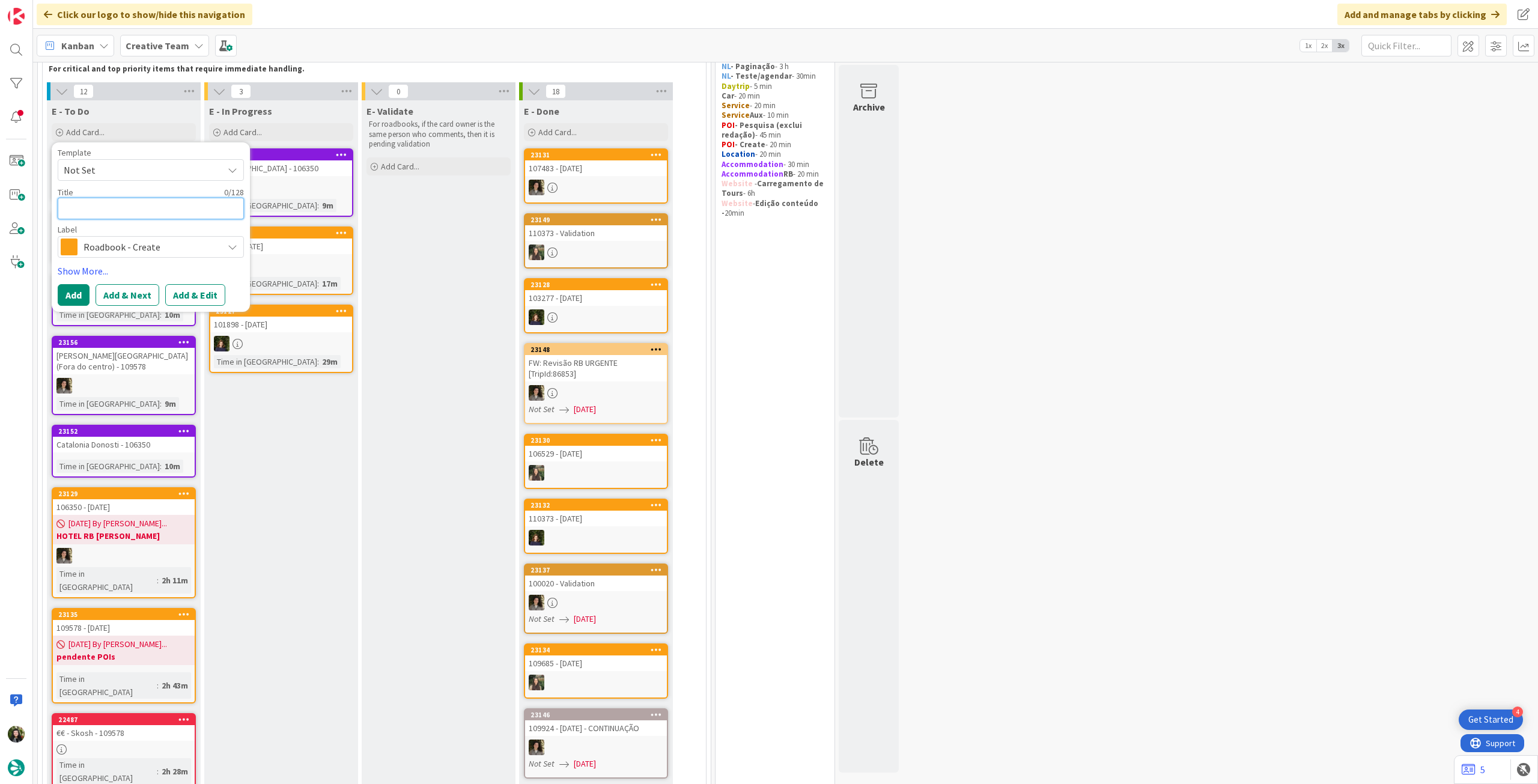
click at [148, 206] on textarea at bounding box center [151, 208] width 187 height 22
paste textarea "109265"
type textarea "x"
type textarea "109265"
click at [75, 288] on button "Add" at bounding box center [73, 295] width 32 height 22
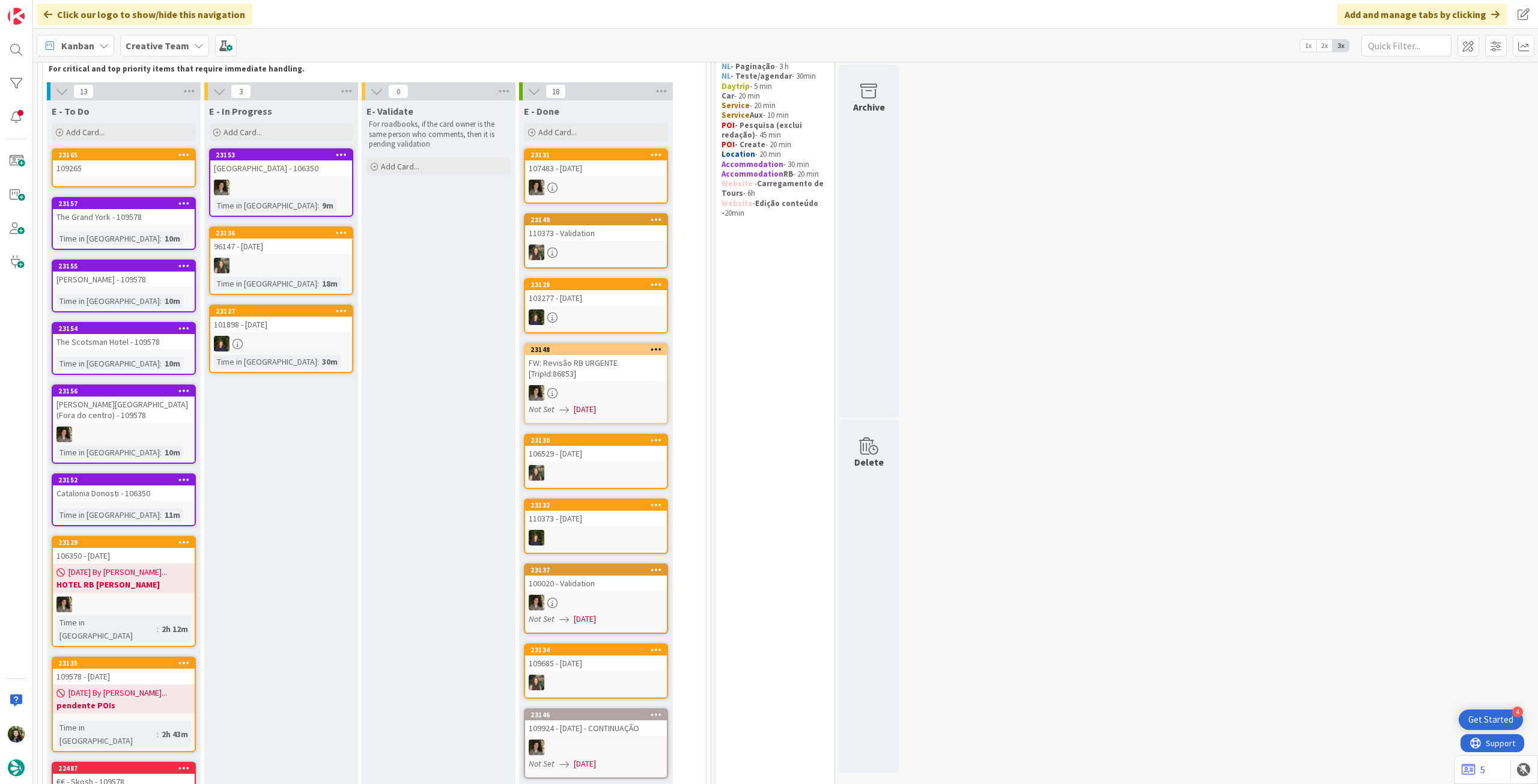
click at [160, 281] on div "[PERSON_NAME] - 109578" at bounding box center [123, 280] width 142 height 16
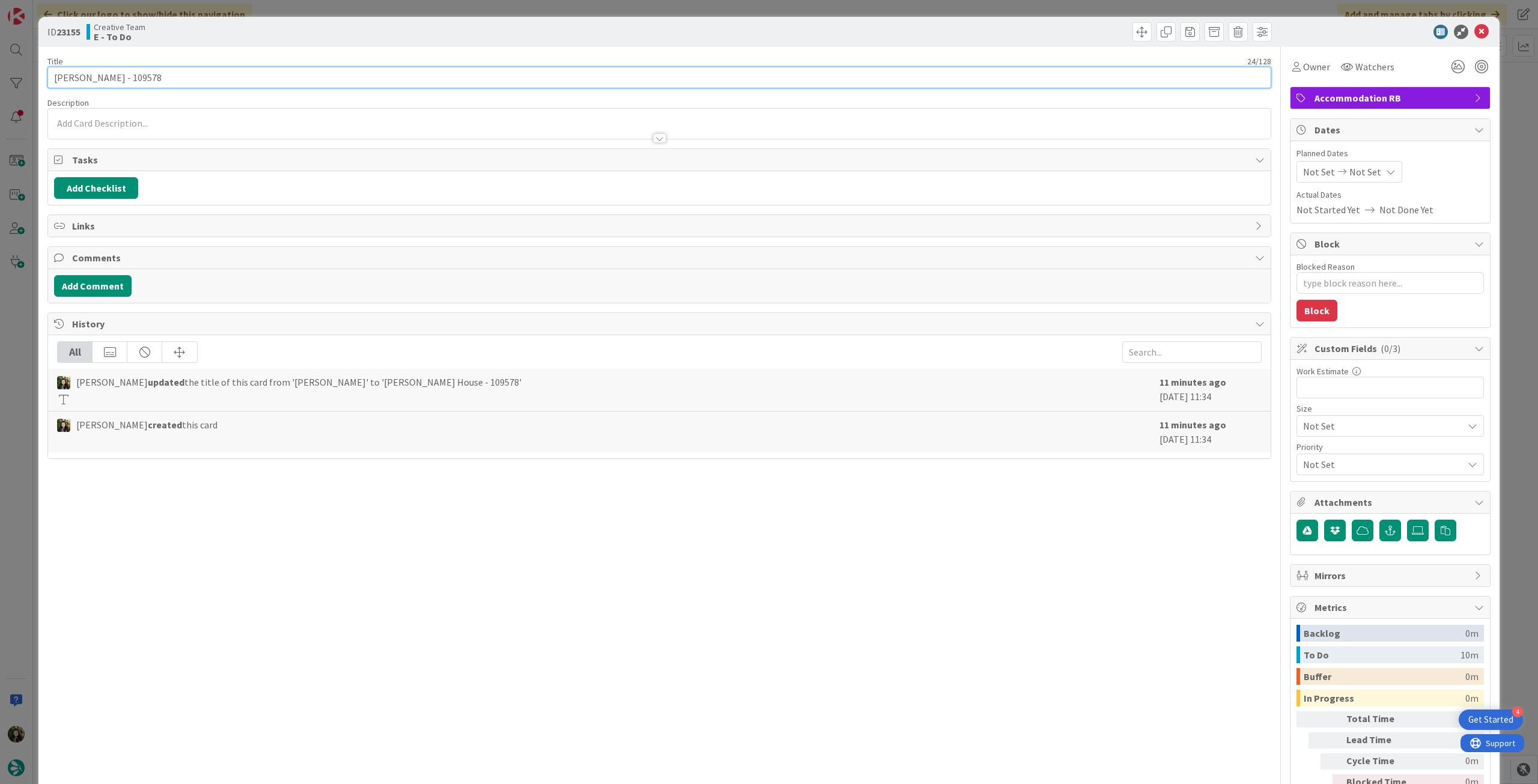
drag, startPoint x: 125, startPoint y: 75, endPoint x: 318, endPoint y: 27, distance: 198.9
click at [251, 72] on input "[PERSON_NAME] - 109578" at bounding box center [659, 77] width 1224 height 22
click at [1474, 25] on icon at bounding box center [1481, 32] width 15 height 15
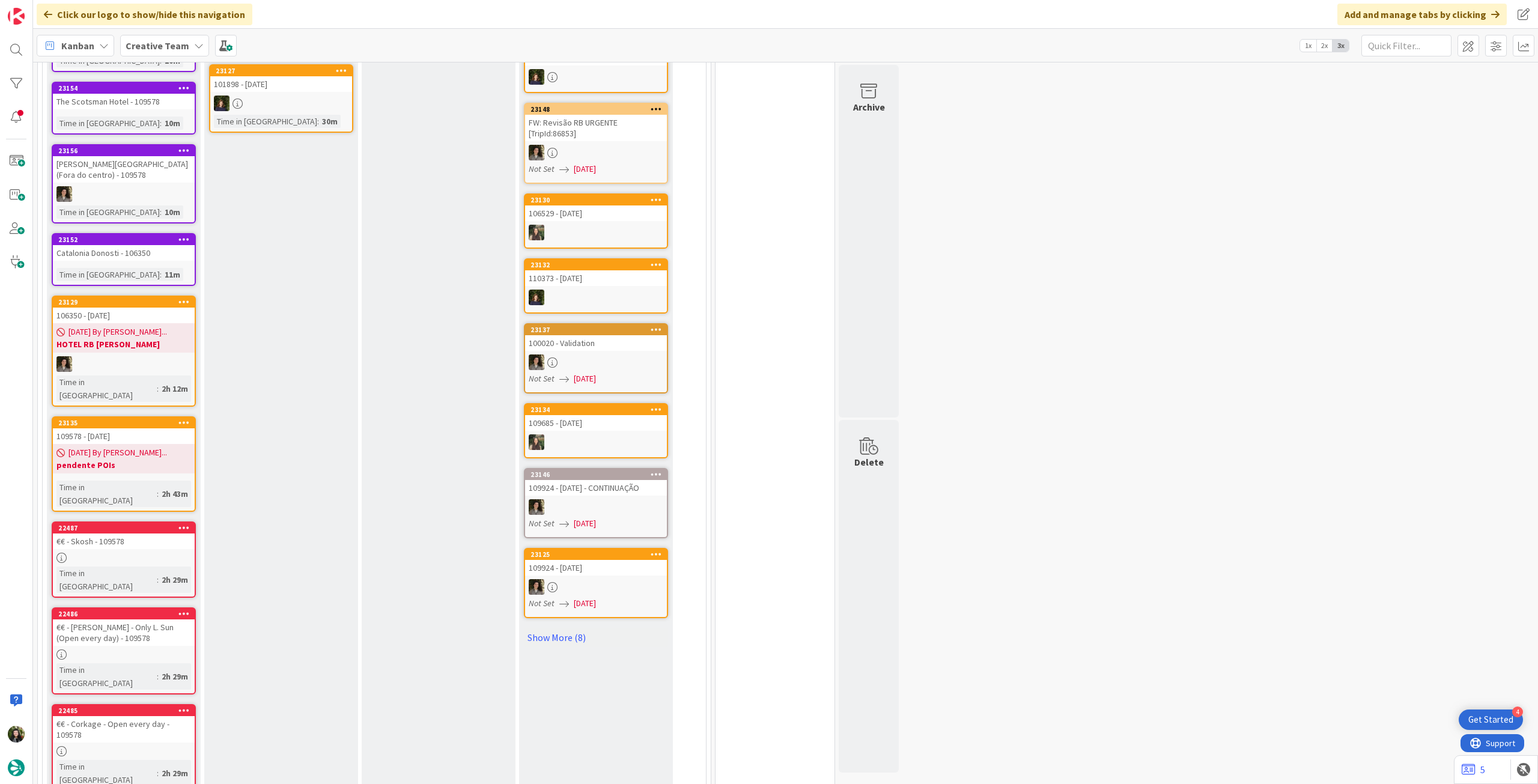
click at [137, 458] on b "pendente POIs" at bounding box center [124, 464] width 135 height 12
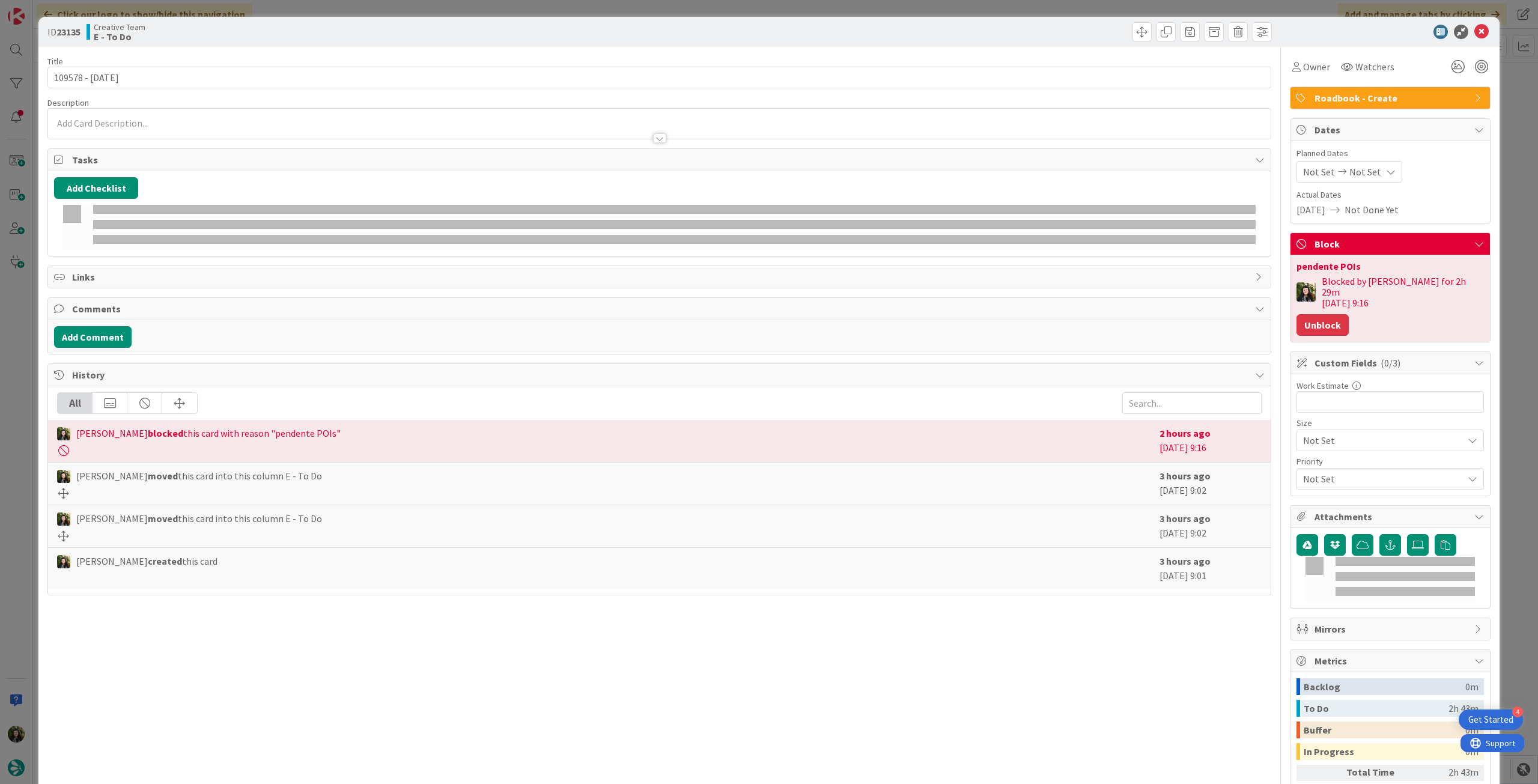
click at [1322, 315] on button "Unblock" at bounding box center [1323, 326] width 53 height 22
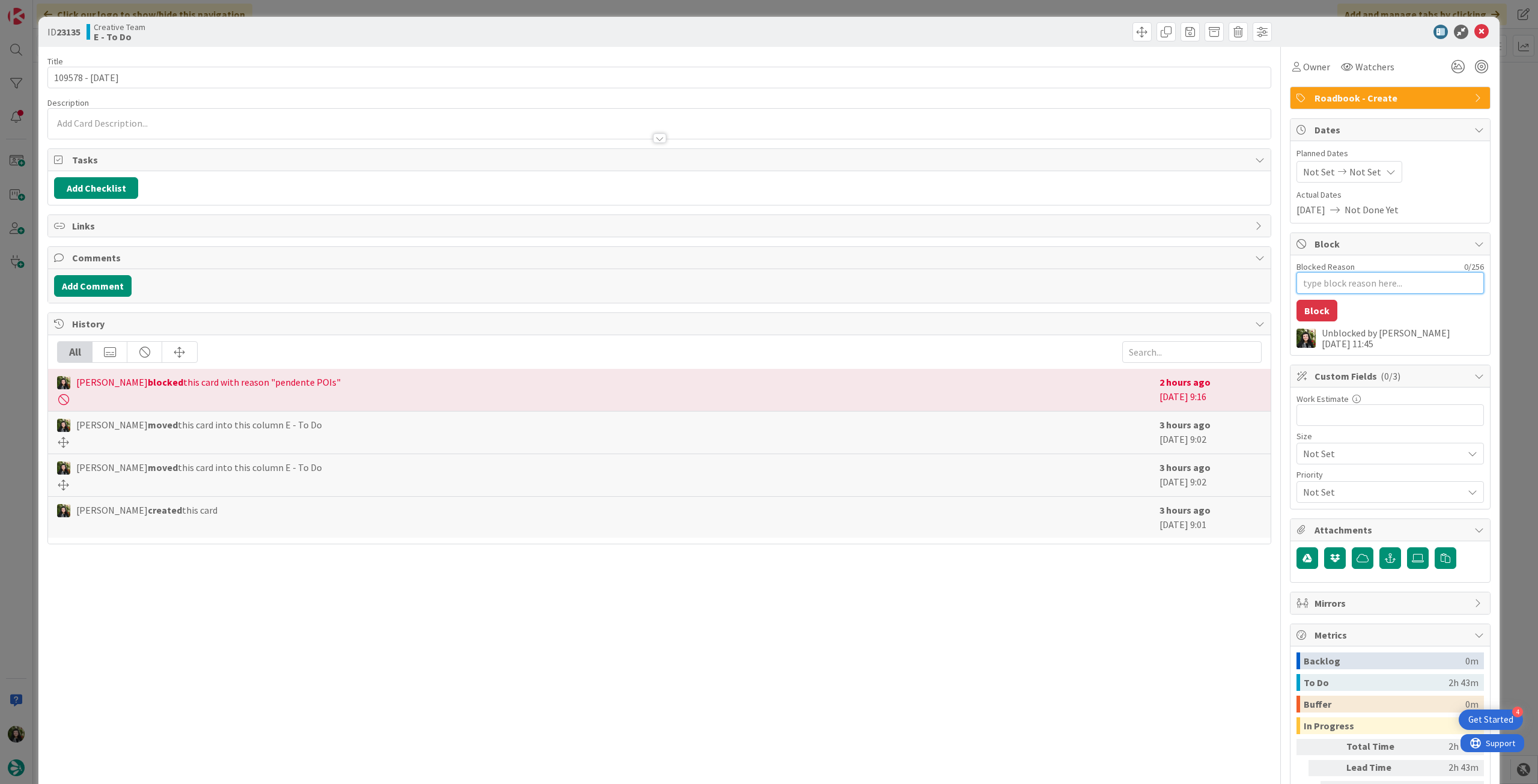
click at [1331, 282] on textarea "Blocked Reason" at bounding box center [1390, 283] width 188 height 22
type textarea "x"
type textarea "p"
type textarea "x"
type textarea "pe"
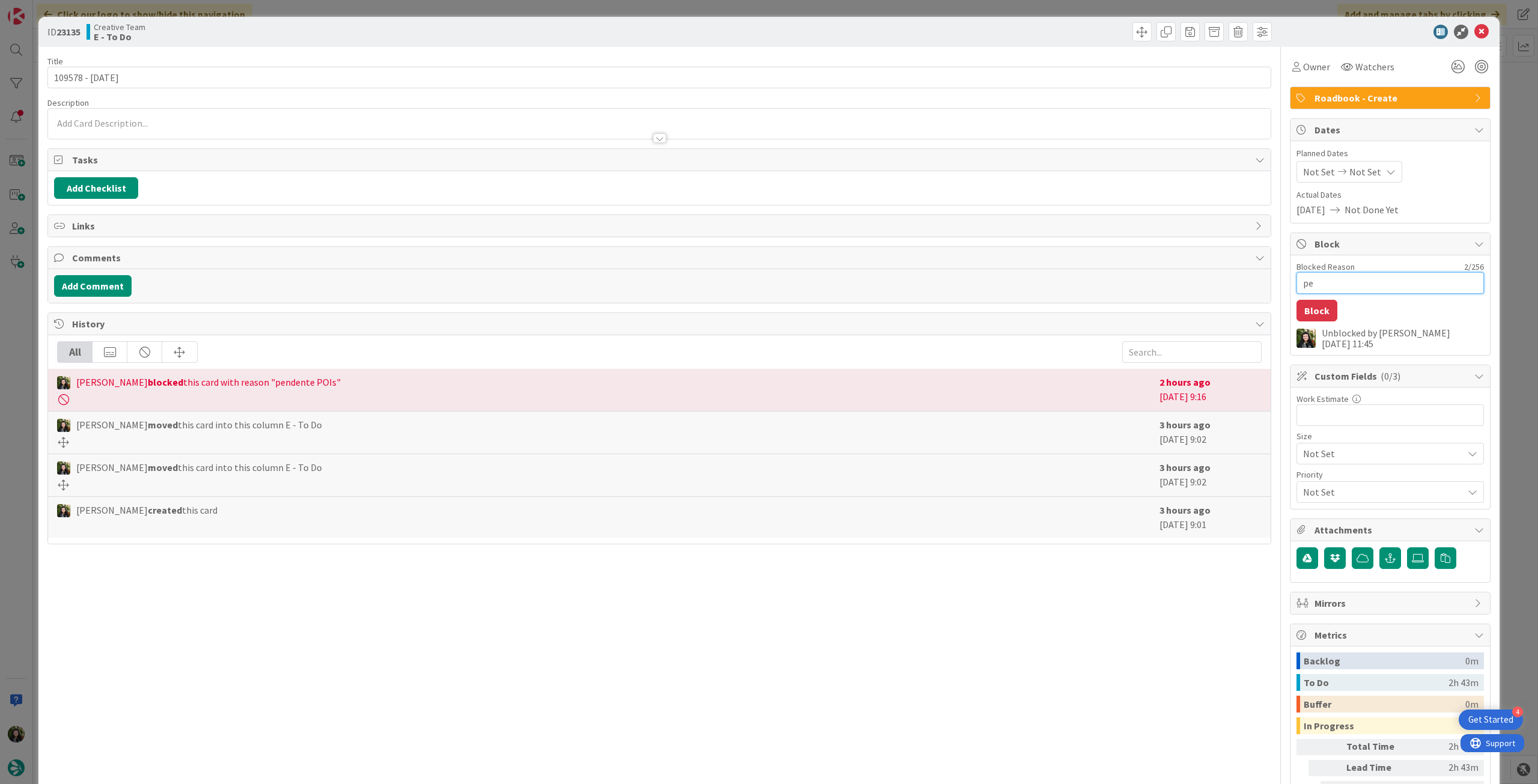
type textarea "x"
type textarea "pen"
type textarea "x"
type textarea "pend"
type textarea "x"
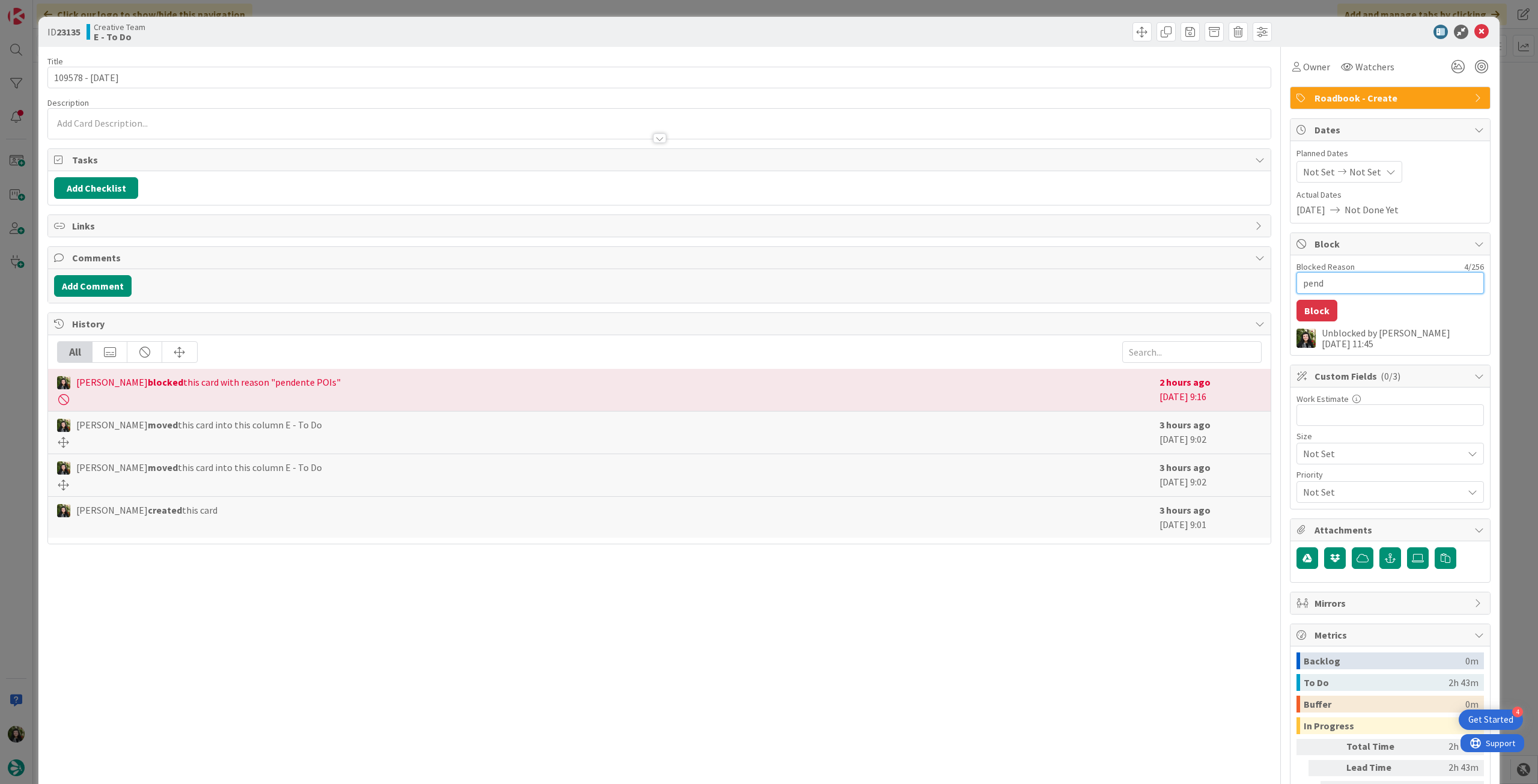
type textarea "pende"
type textarea "x"
type textarea "penden"
type textarea "x"
type textarea "pendent"
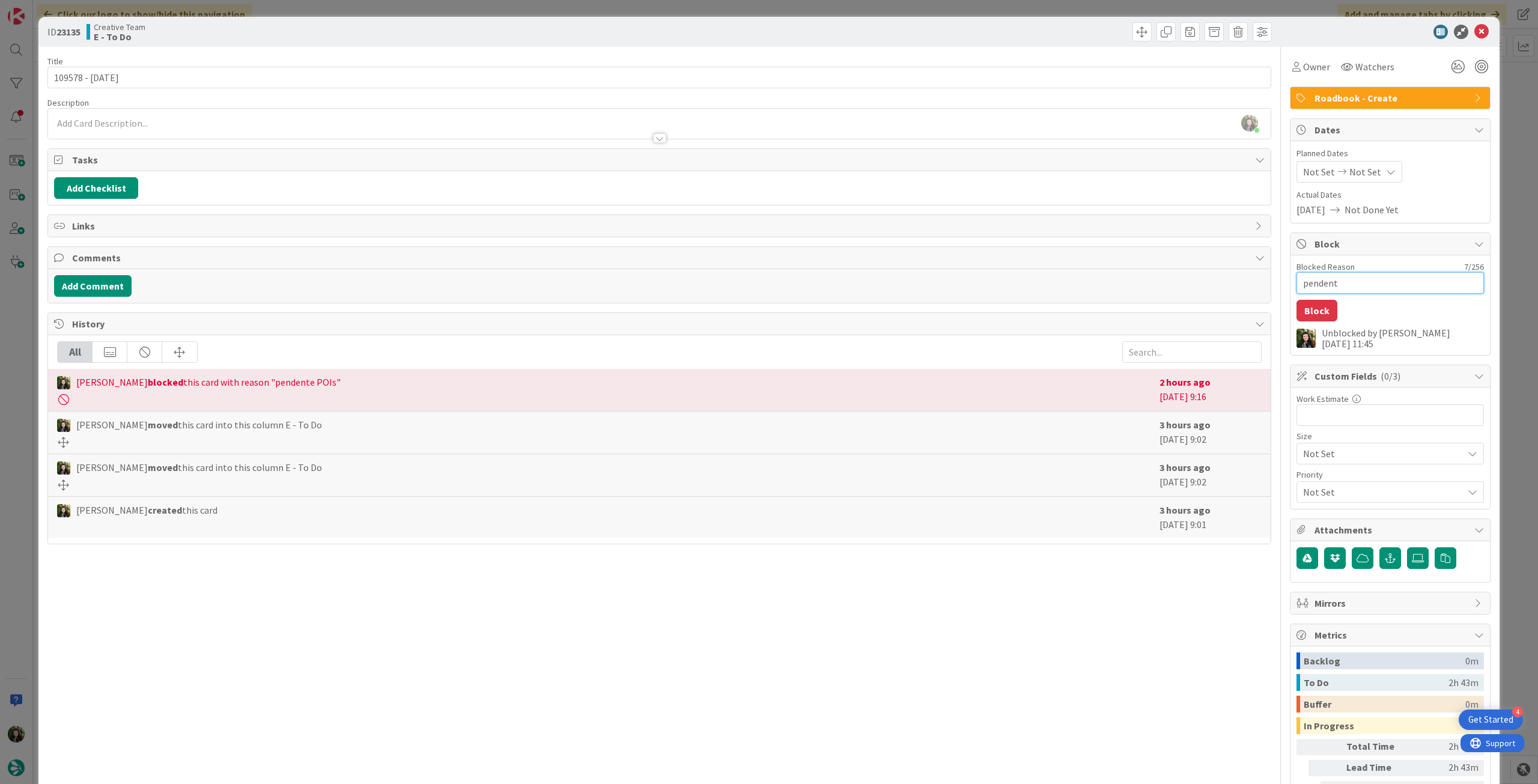
type textarea "x"
type textarea "pendente"
type textarea "x"
type textarea "pendente"
type textarea "x"
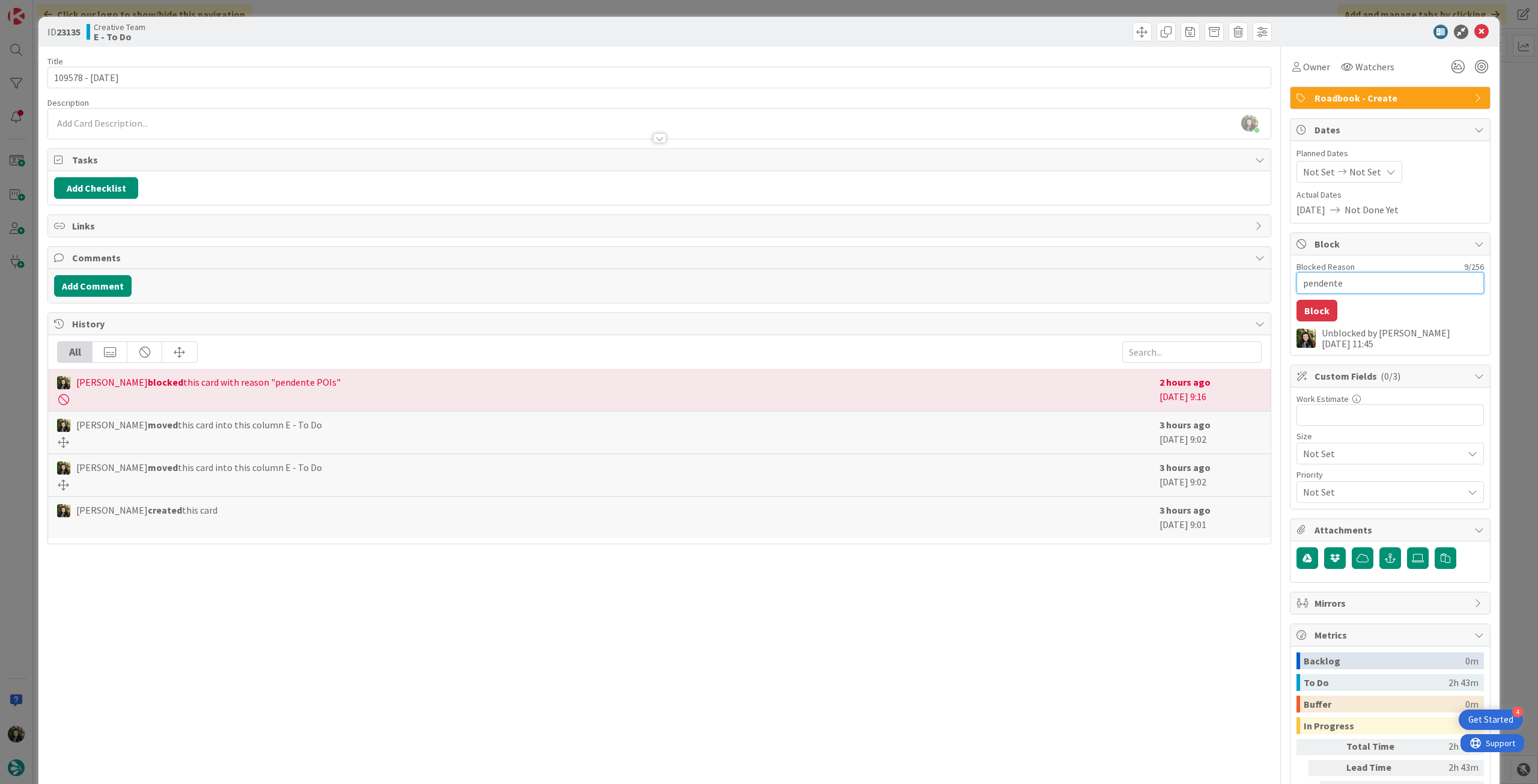
type textarea "pendente P"
type textarea "x"
type textarea "pendente PO"
type textarea "x"
type textarea "pendente POI"
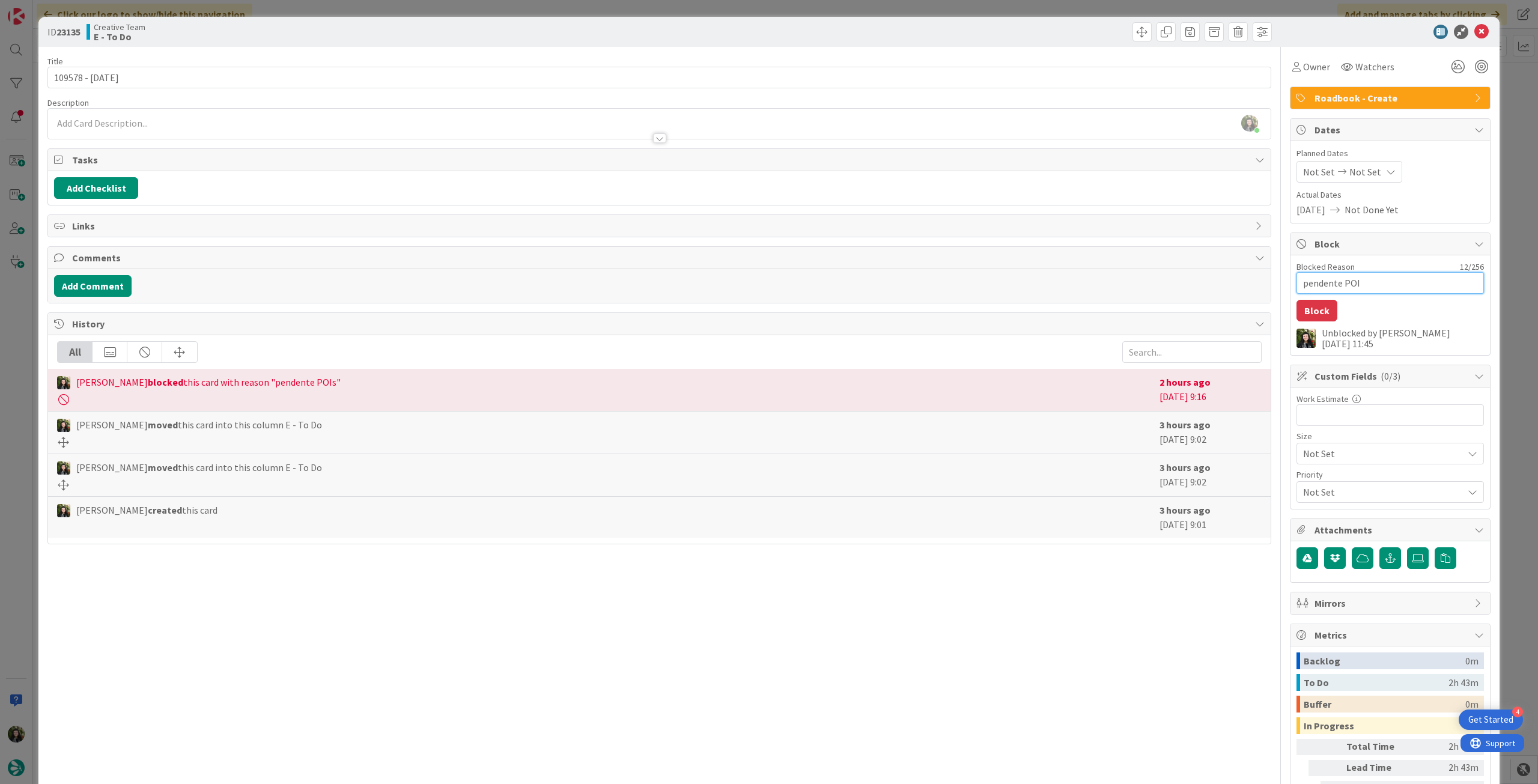
type textarea "x"
type textarea "pendente POIs"
type textarea "x"
type textarea "pendente POIs"
type textarea "x"
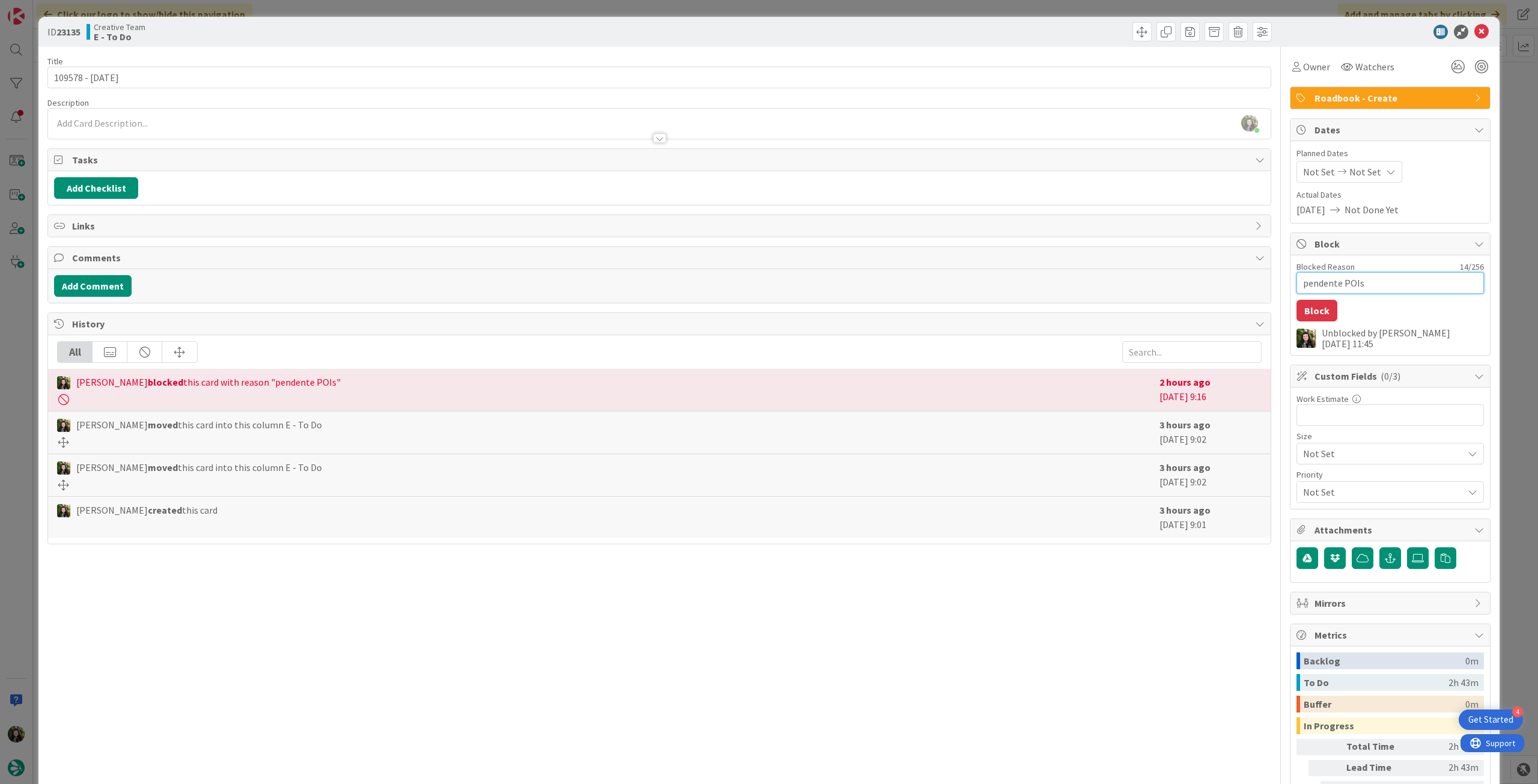
type textarea "pendente POIs e"
type textarea "x"
type textarea "pendente POIs e"
type textarea "x"
type textarea "pendente POIs e Hi"
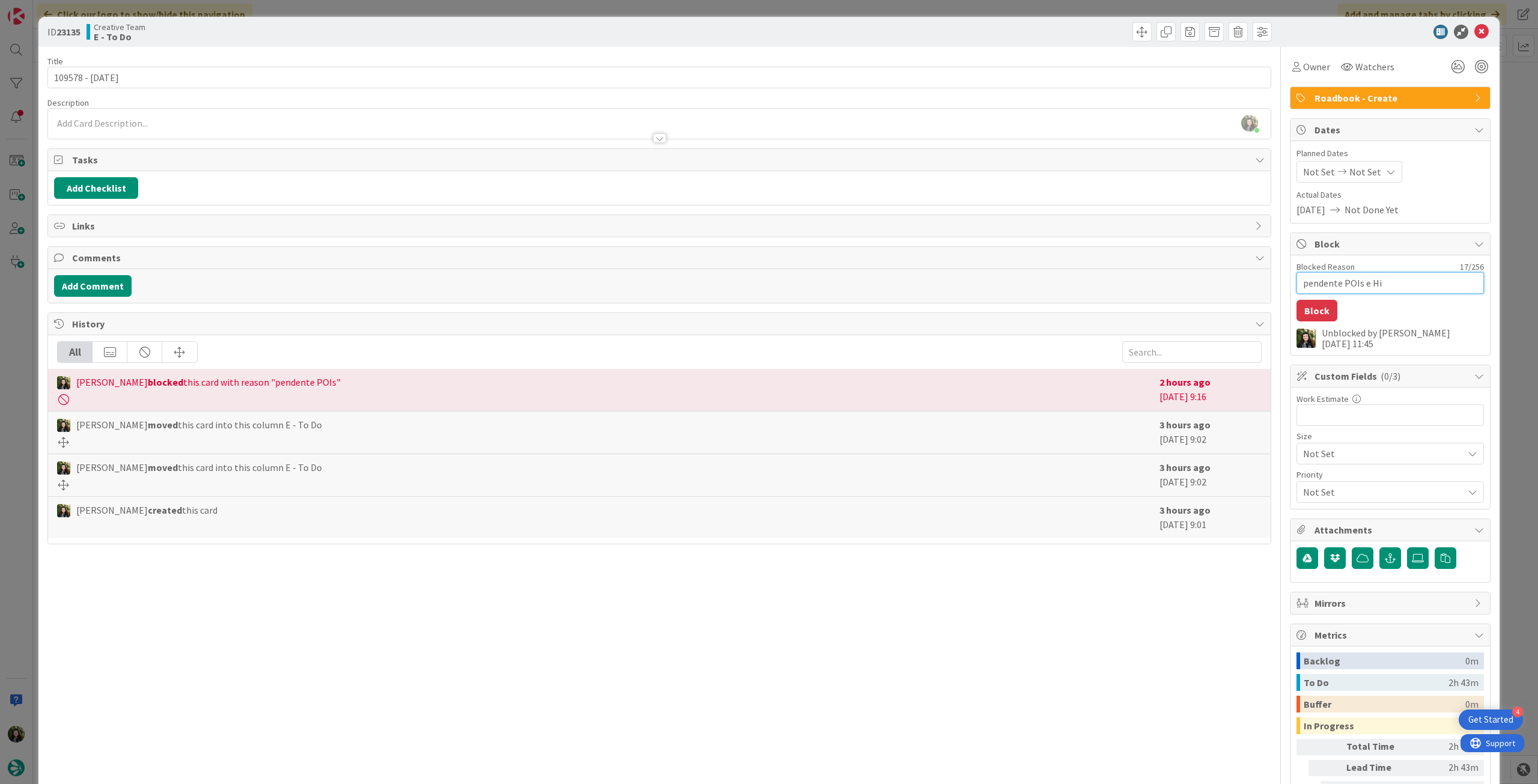
type textarea "x"
type textarea "pendente POIs e Hiot"
type textarea "x"
type textarea "pendente POIs e Hiote"
type textarea "x"
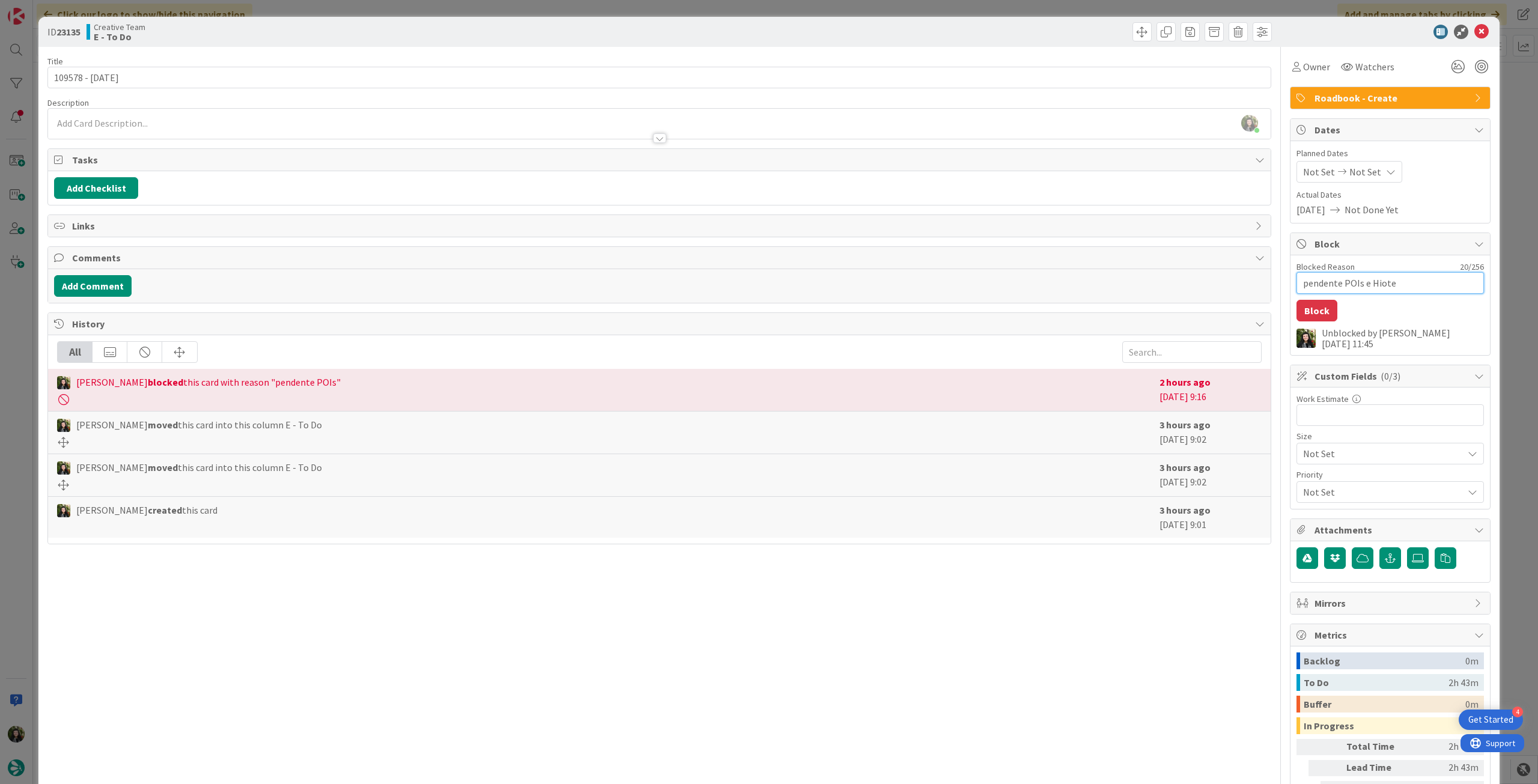
type textarea "pendente POIs e Hiot"
type textarea "x"
type textarea "pendente POIs e Hio"
type textarea "x"
type textarea "pendente POIs e Hi"
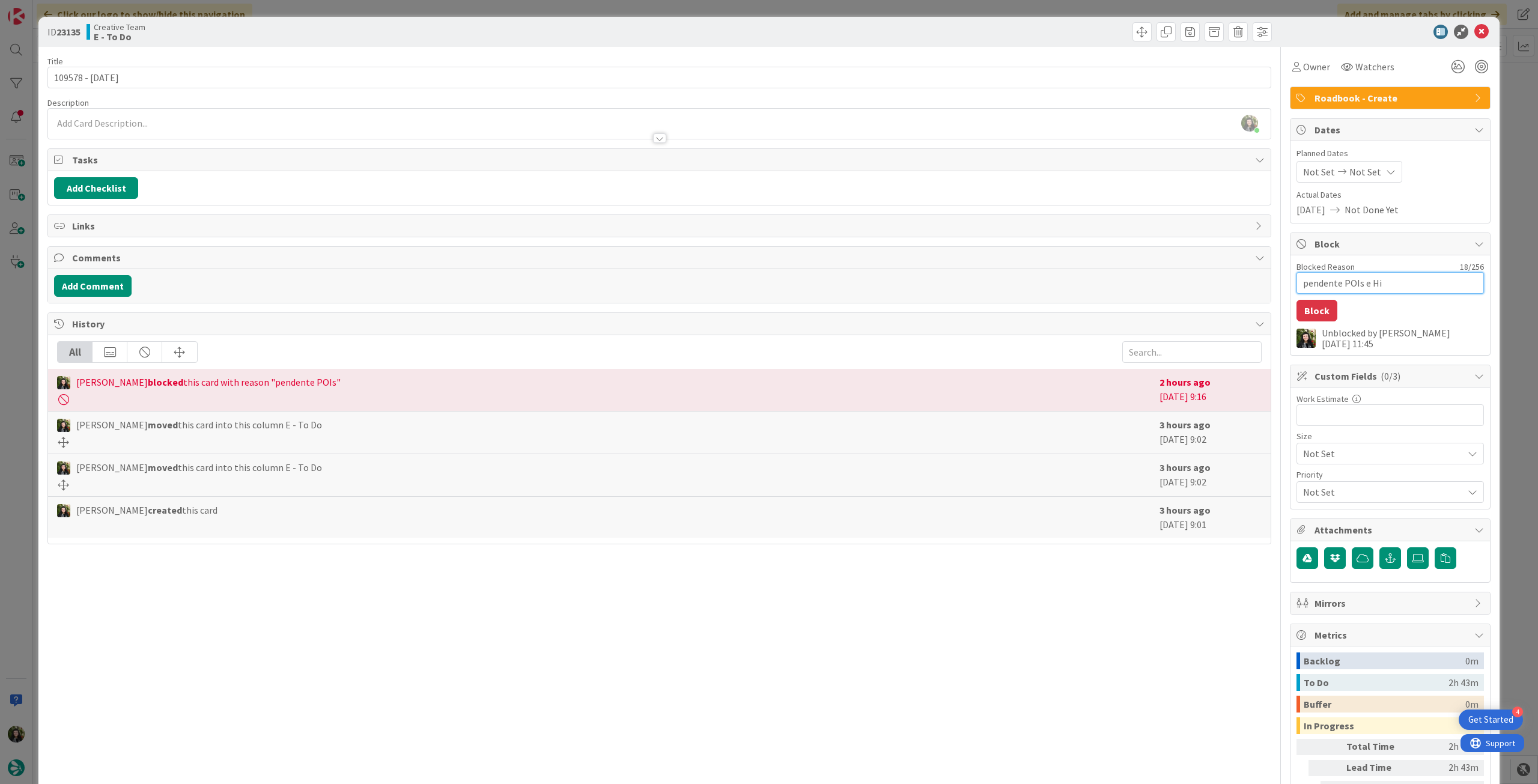
type textarea "x"
type textarea "pendente POIs e H"
type textarea "x"
type textarea "pendente POIs e Ho"
type textarea "x"
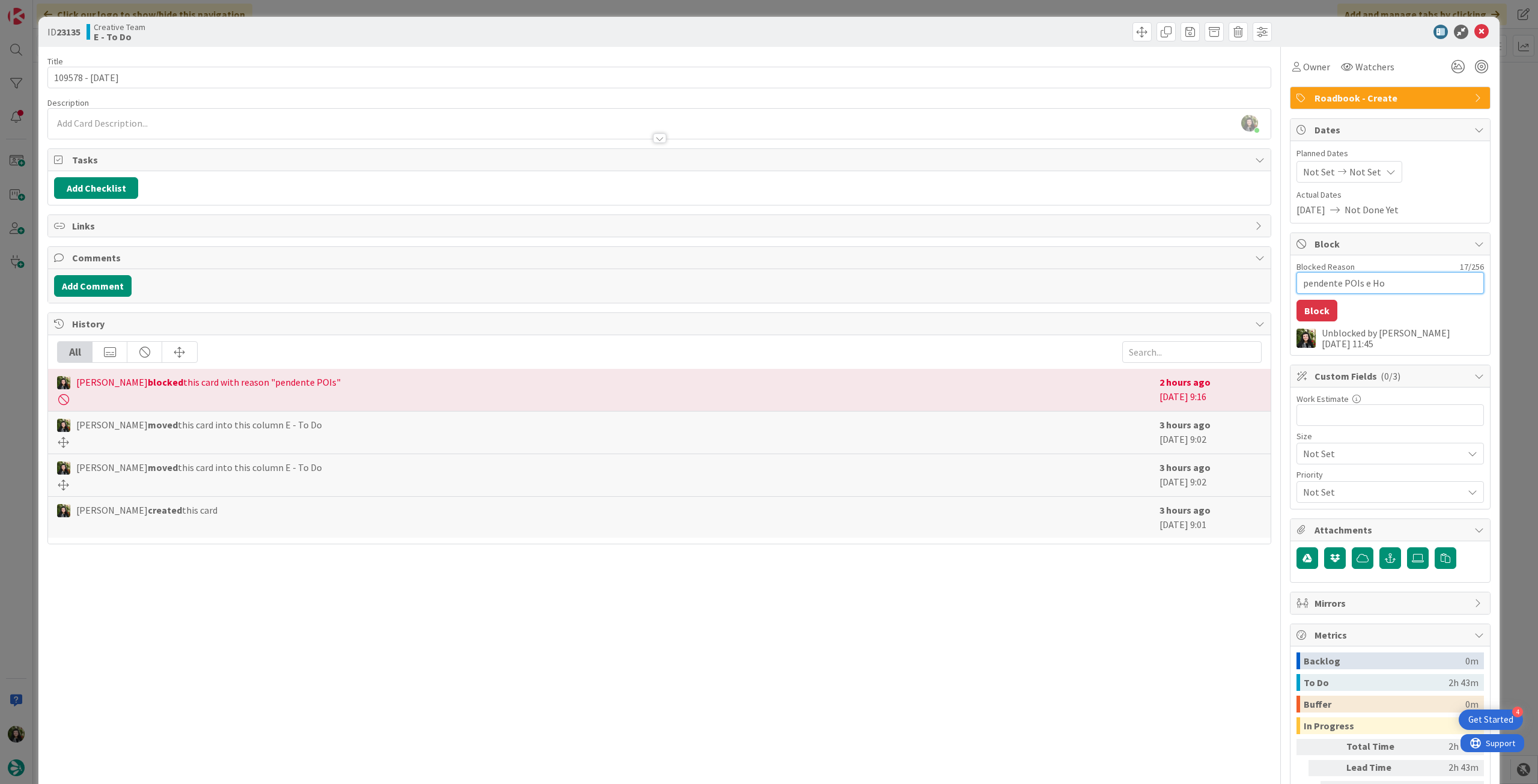
type textarea "pendente POIs e Hot"
type textarea "x"
type textarea "pendente POIs e Hotei"
type textarea "x"
type textarea "pendente POIs e Hoteis"
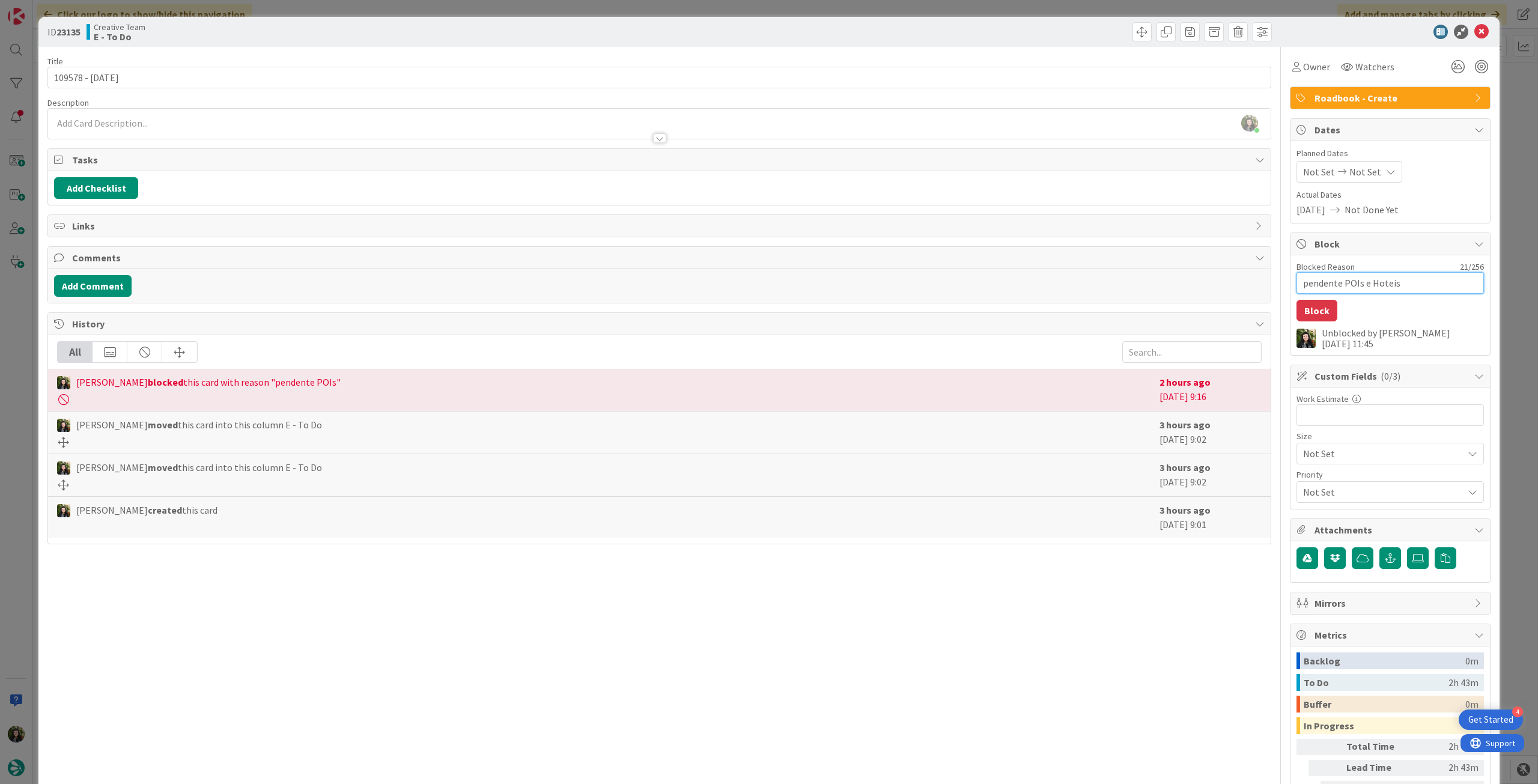
type textarea "x"
type textarea "pendente POIs e Hoteis"
type textarea "x"
type textarea "pendente POIs e Hoteis RV"
type textarea "x"
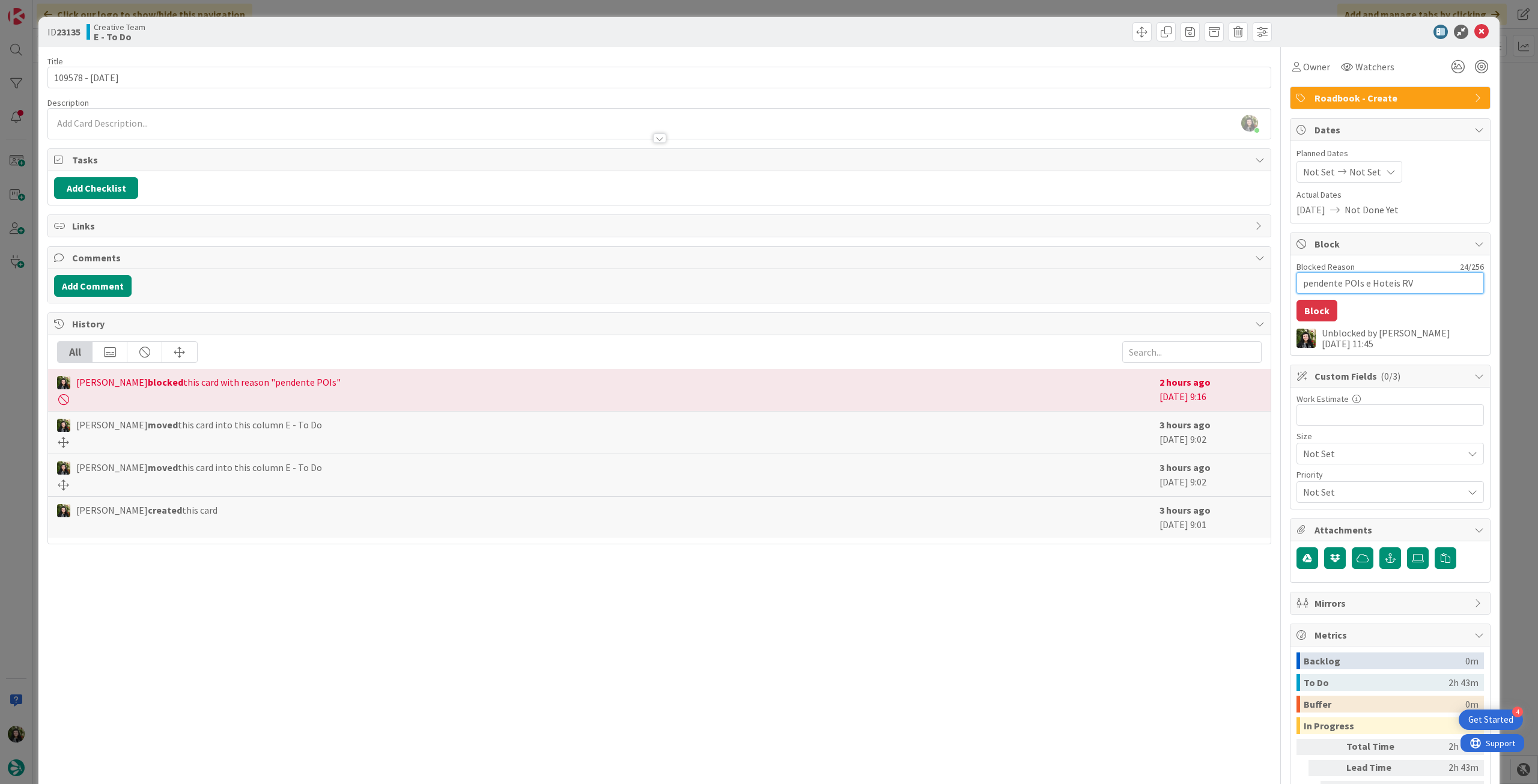
type textarea "pendente POIs e Hoteis RVB"
type textarea "x"
type textarea "pendente POIs e Hoteis RV"
type textarea "x"
type textarea "pendente POIs e Hoteis R"
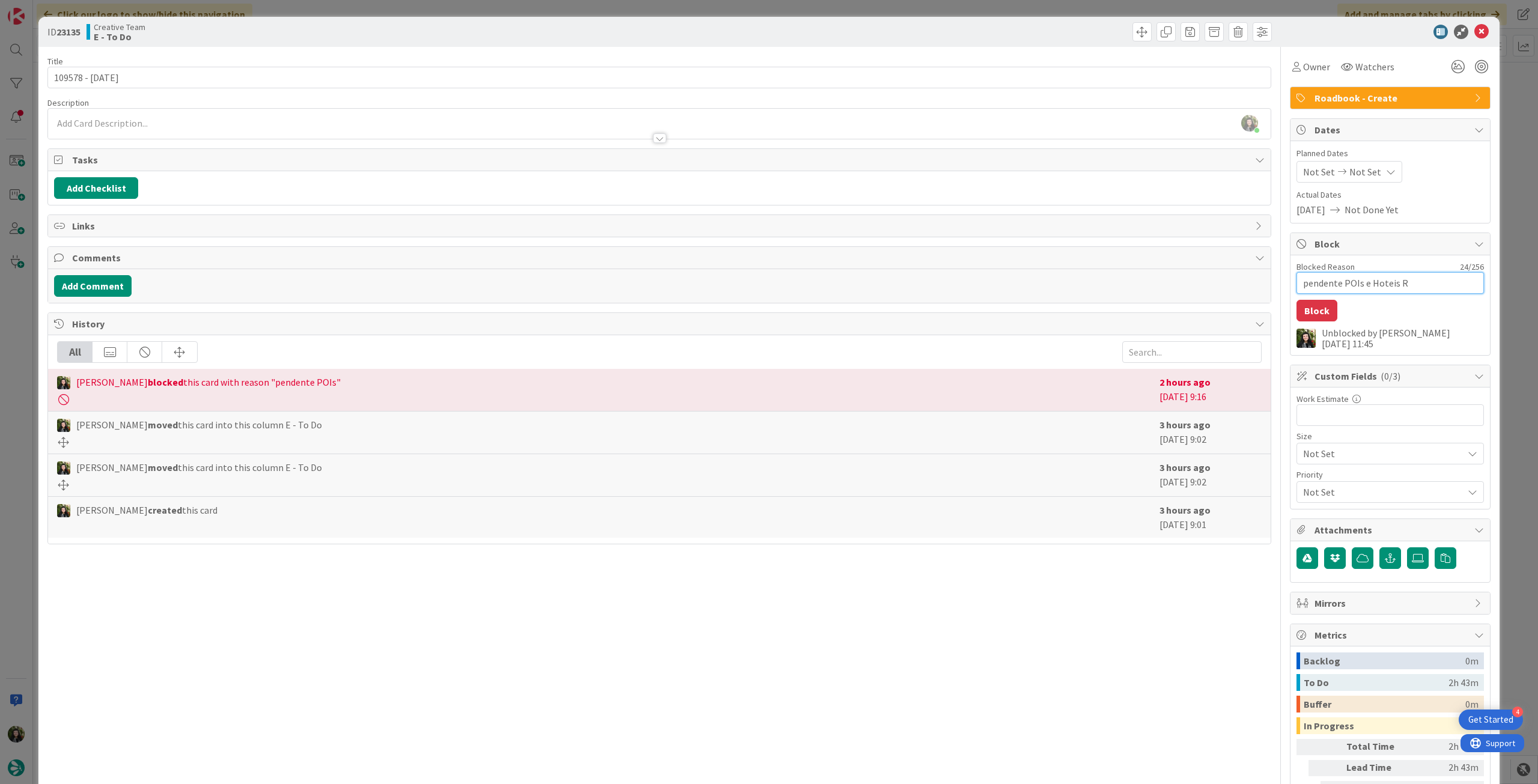
type textarea "x"
type textarea "pendente POIs e Hoteis RB"
click at [1318, 310] on button "Block" at bounding box center [1317, 311] width 41 height 22
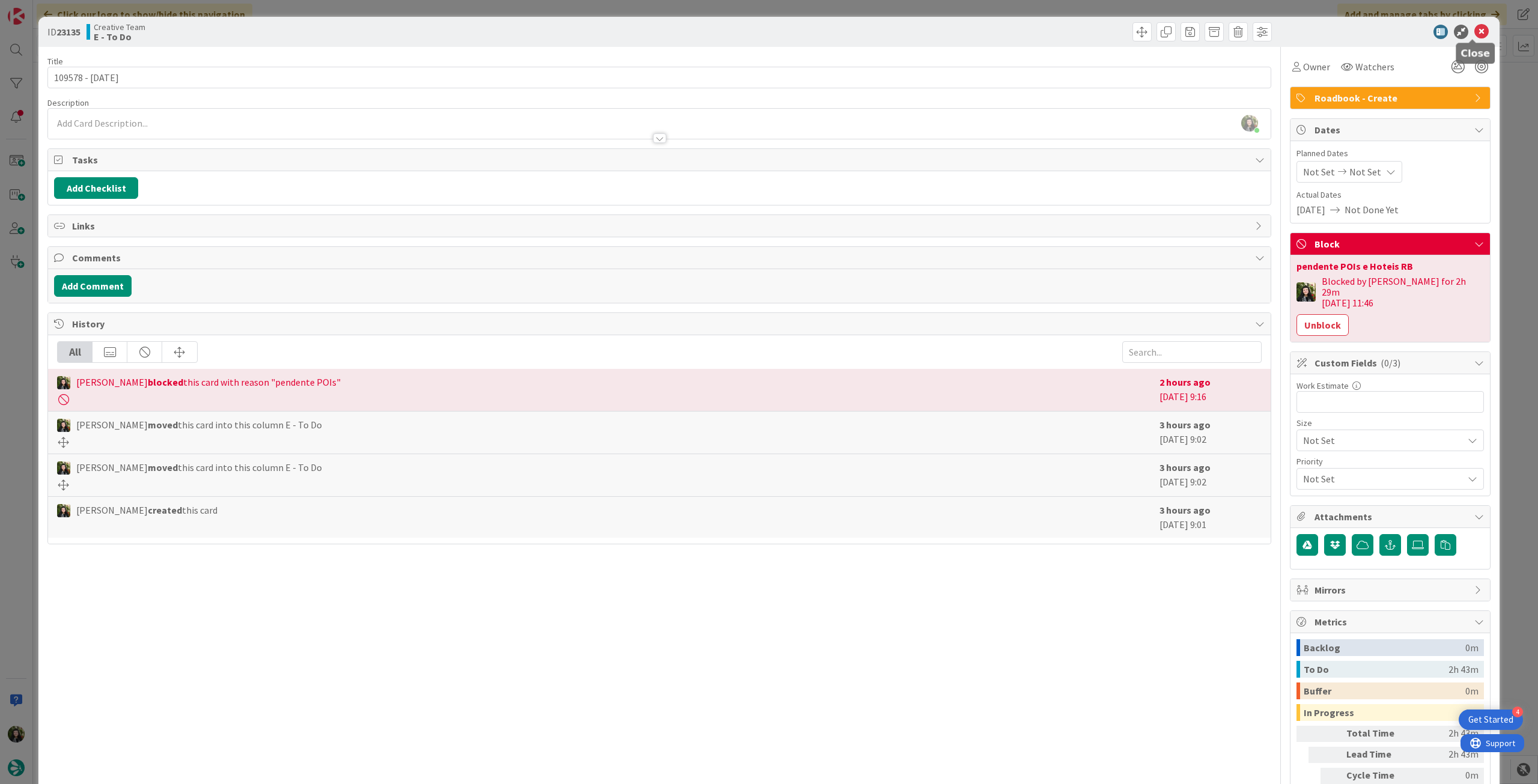
click at [1474, 30] on icon at bounding box center [1481, 32] width 15 height 15
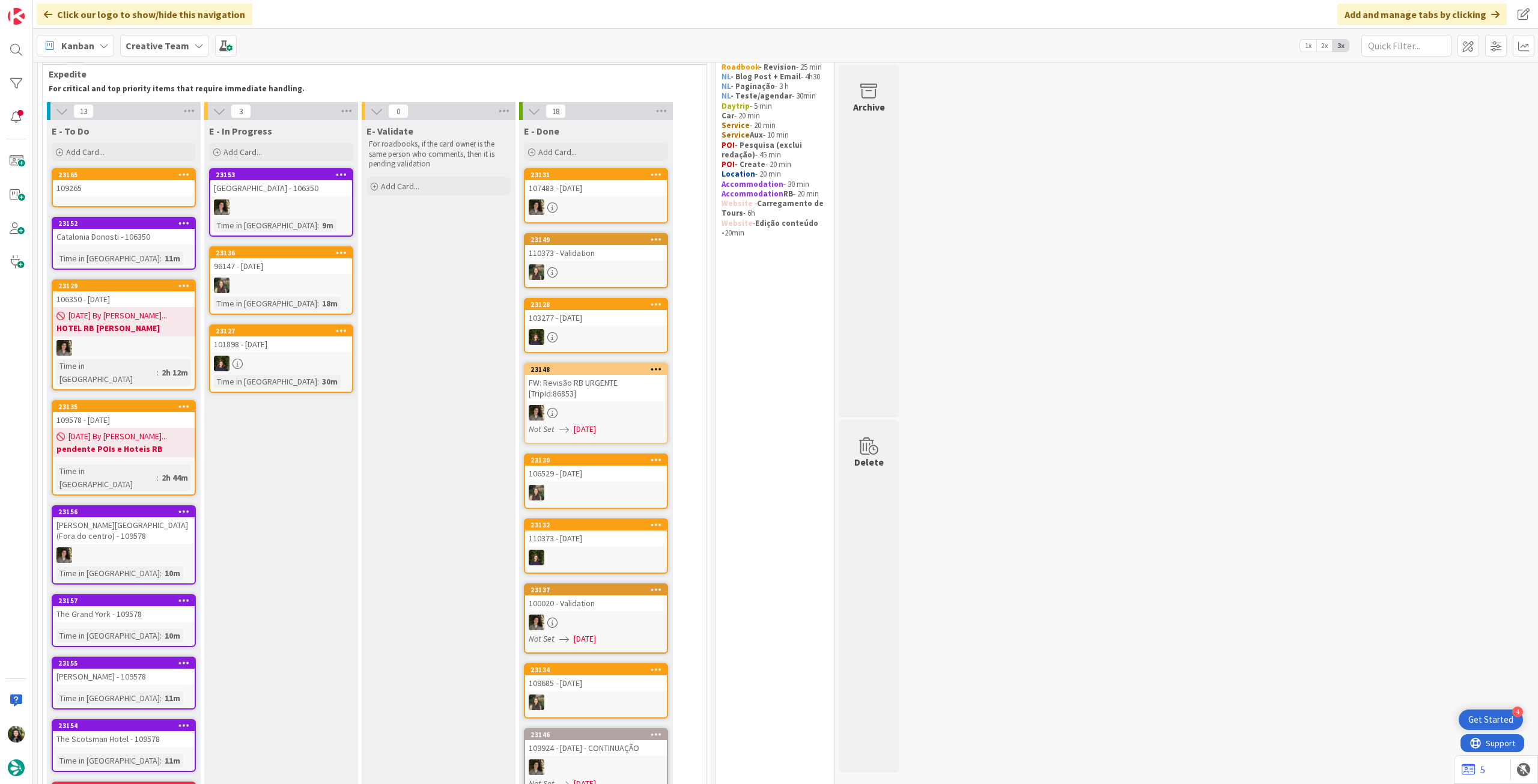
scroll to position [41, 0]
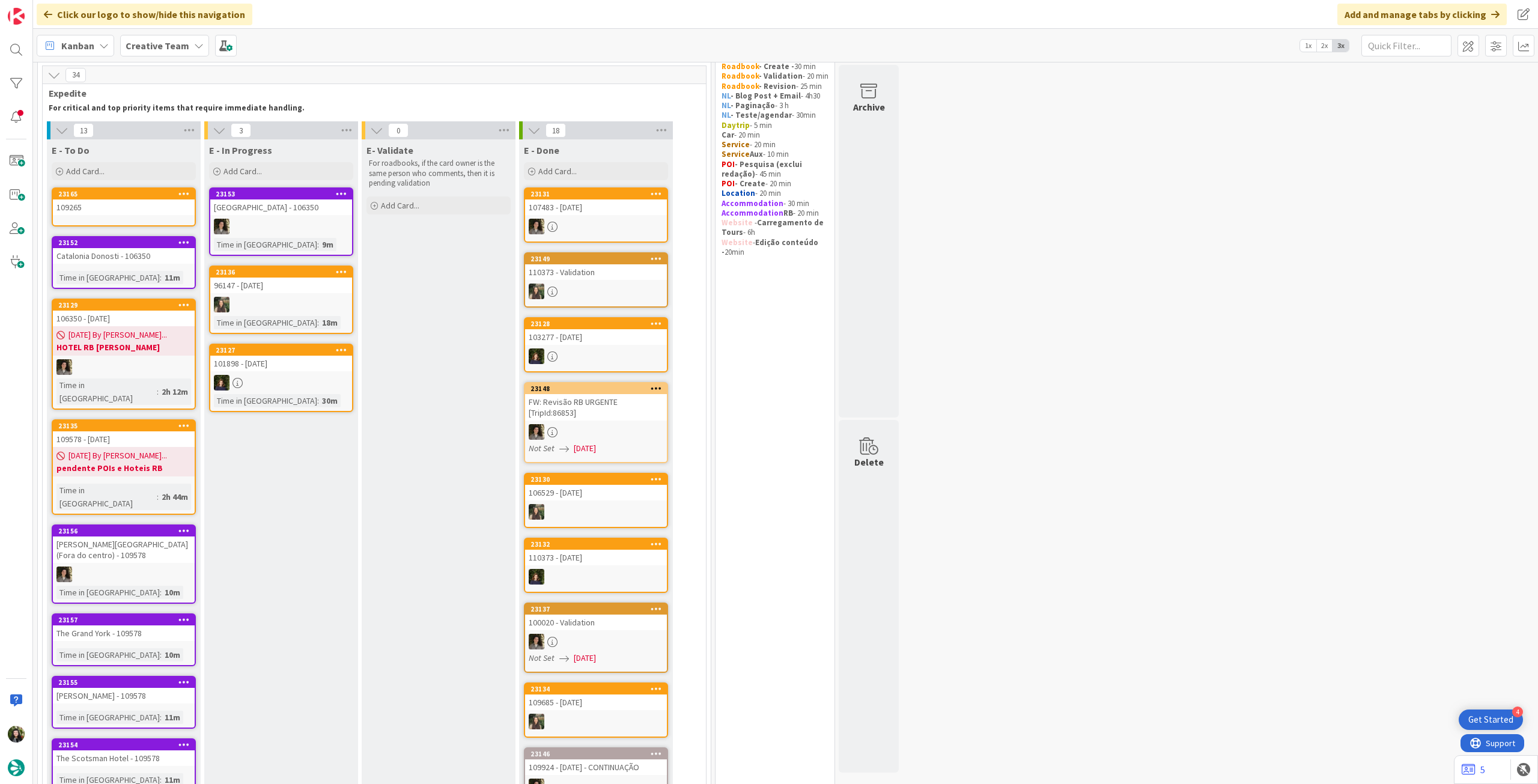
click at [132, 215] on link "23165 109265" at bounding box center [123, 206] width 144 height 39
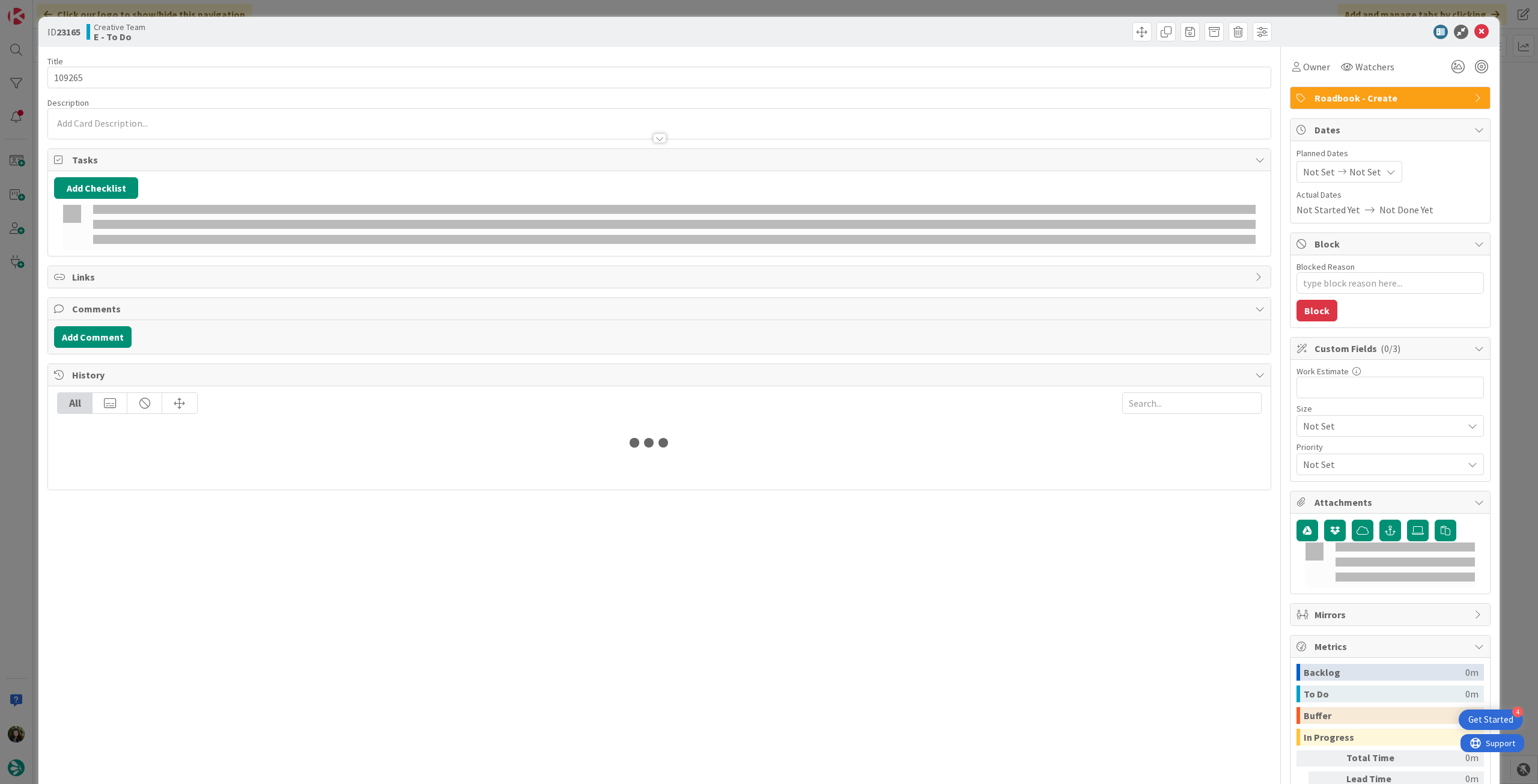
type textarea "x"
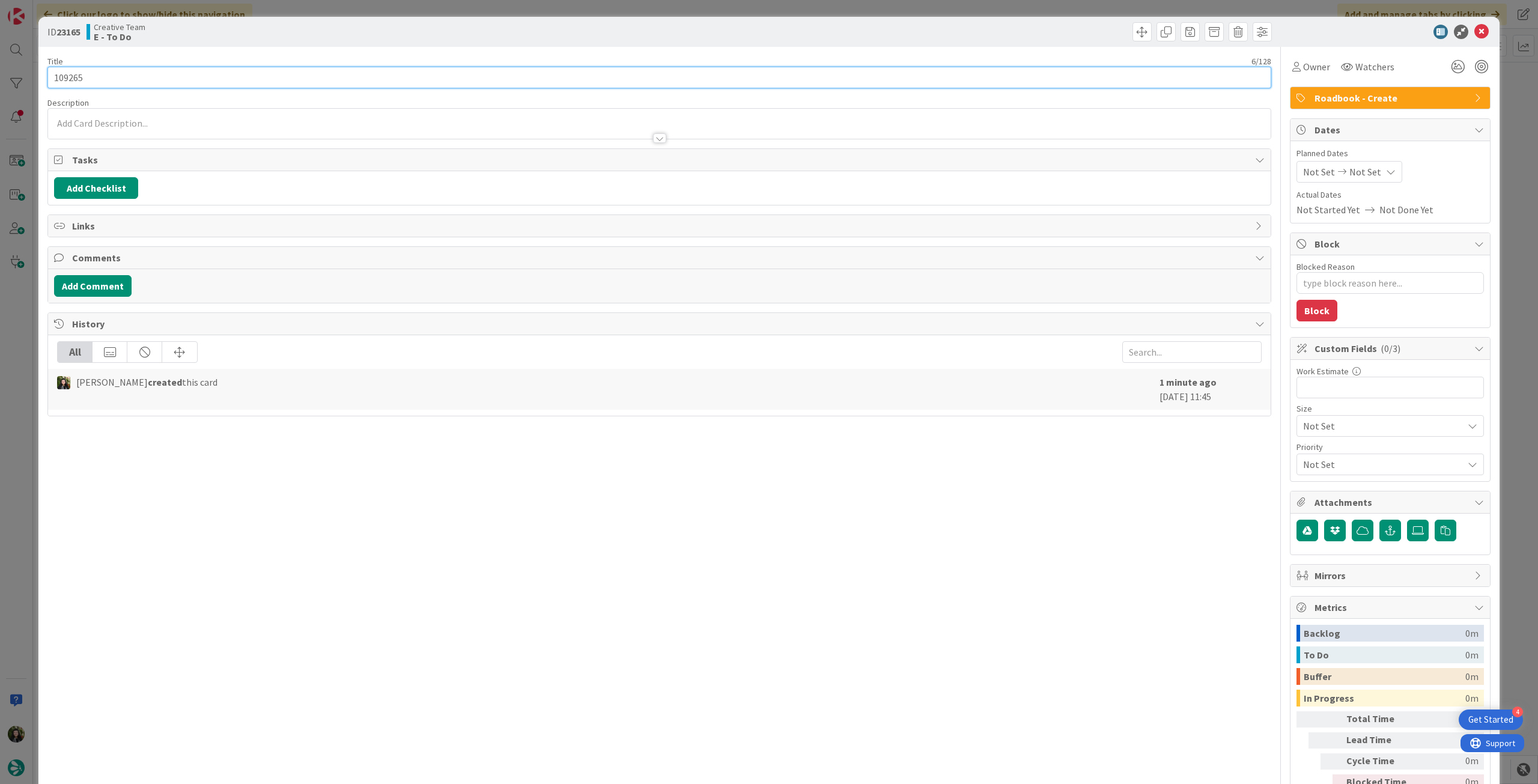
click at [173, 83] on input "109265" at bounding box center [659, 77] width 1224 height 22
type input "109265 - [DATE]"
type textarea "x"
type input "109265 - [DATE]"
click at [1474, 27] on icon at bounding box center [1481, 32] width 15 height 15
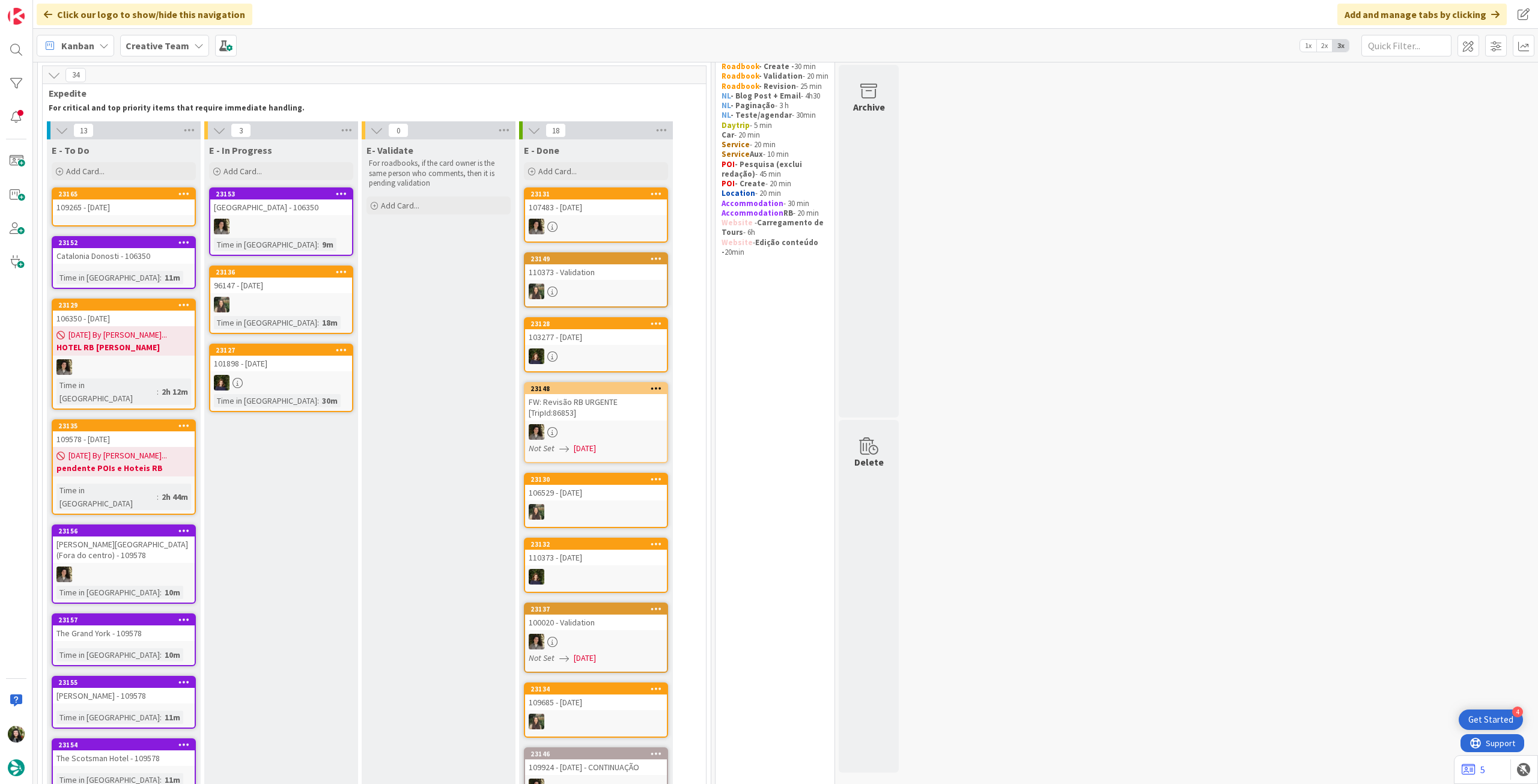
click at [184, 194] on icon at bounding box center [184, 194] width 11 height 8
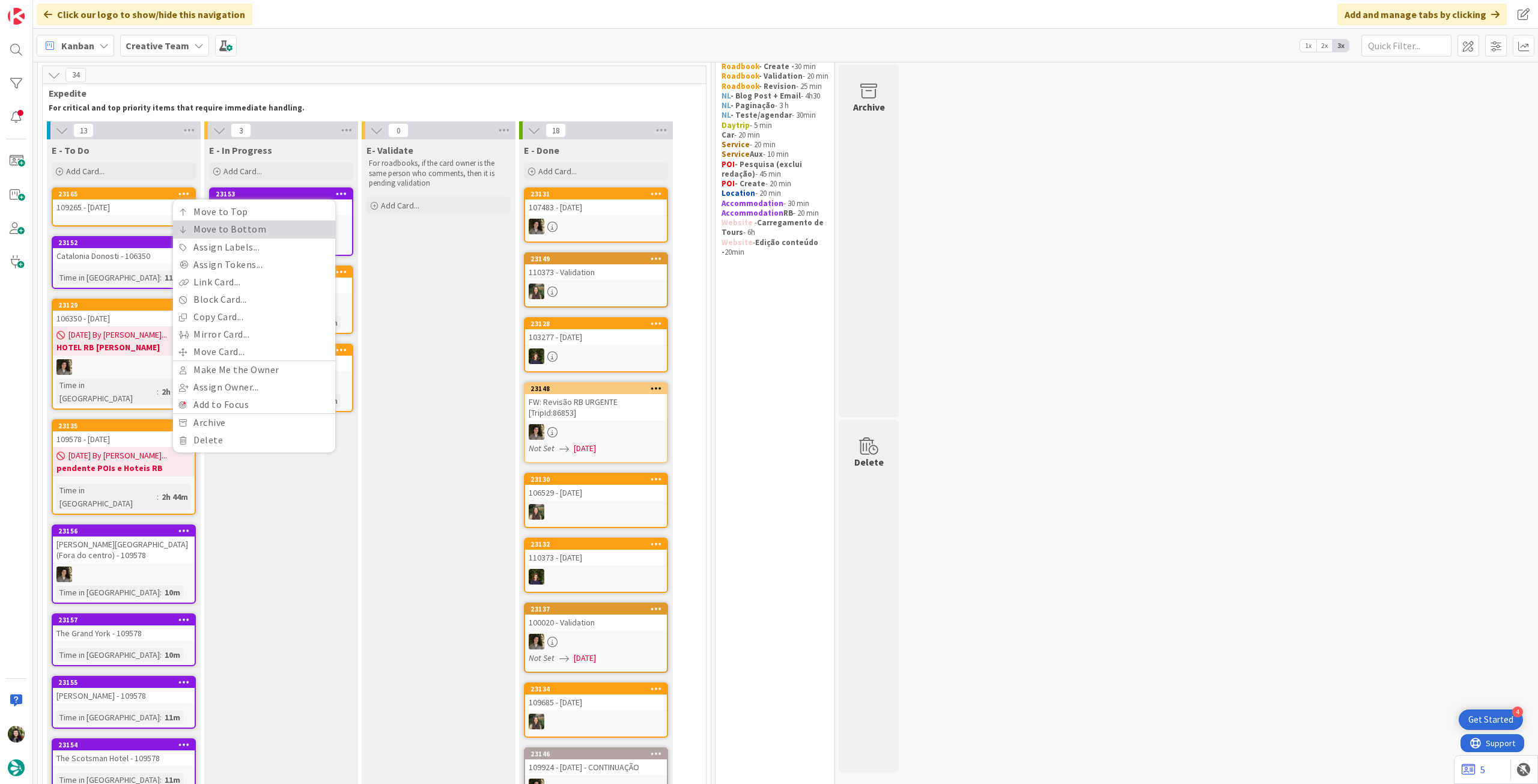
click at [191, 232] on link "Move to Bottom" at bounding box center [253, 229] width 162 height 18
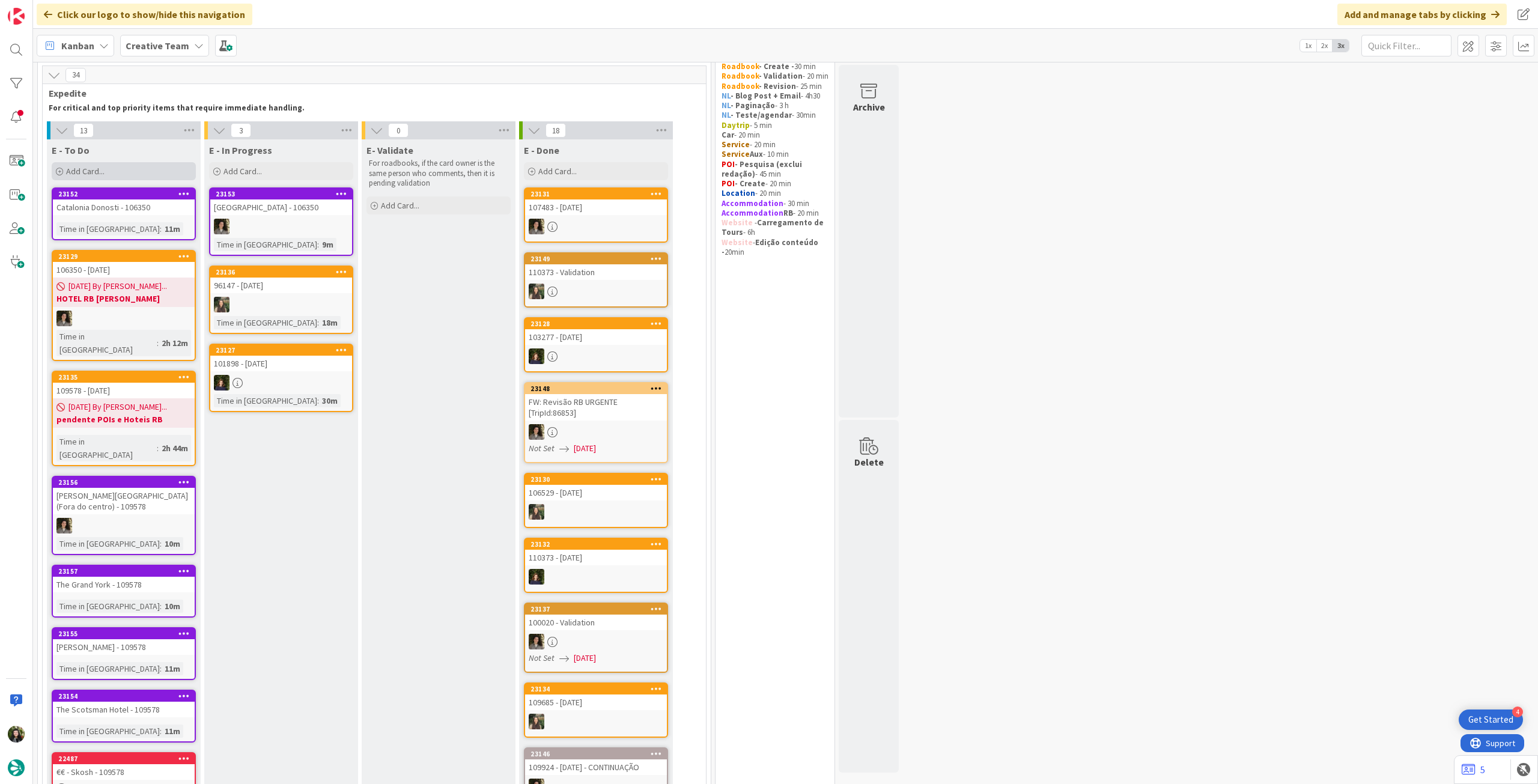
click at [118, 172] on div "Add Card..." at bounding box center [123, 171] width 144 height 18
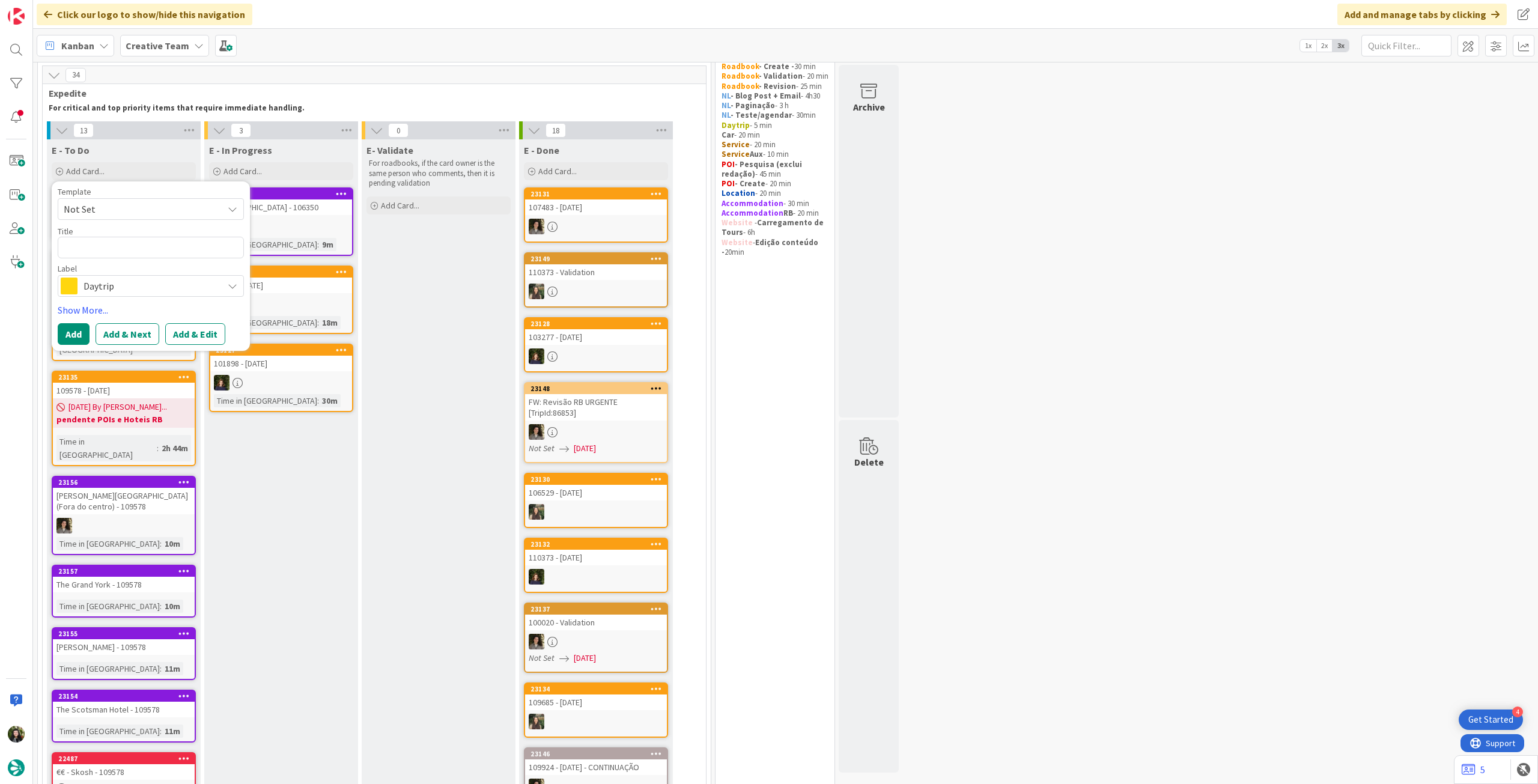
click at [124, 276] on div "Daytrip" at bounding box center [151, 286] width 187 height 22
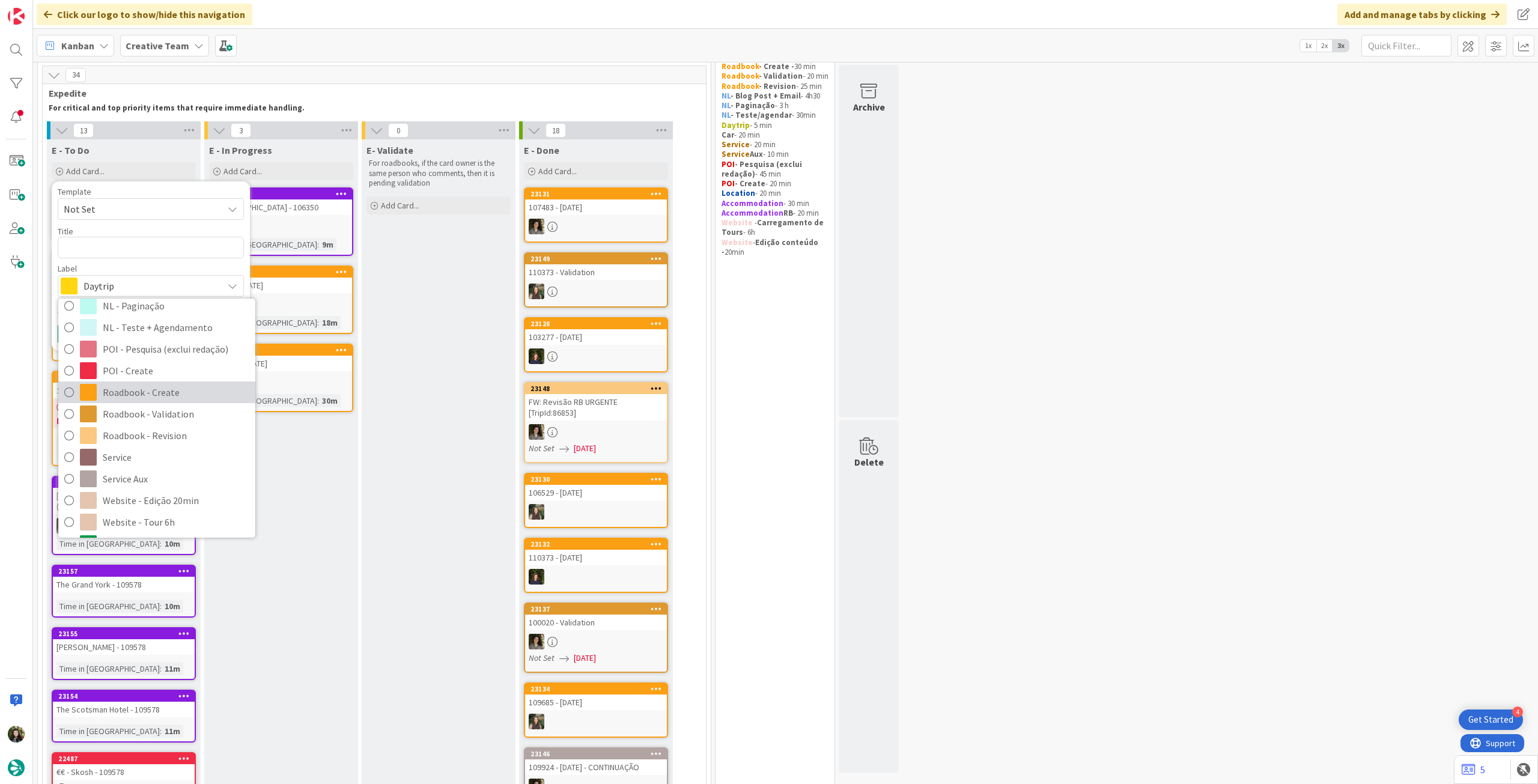
click at [166, 390] on span "Roadbook - Create" at bounding box center [176, 392] width 147 height 18
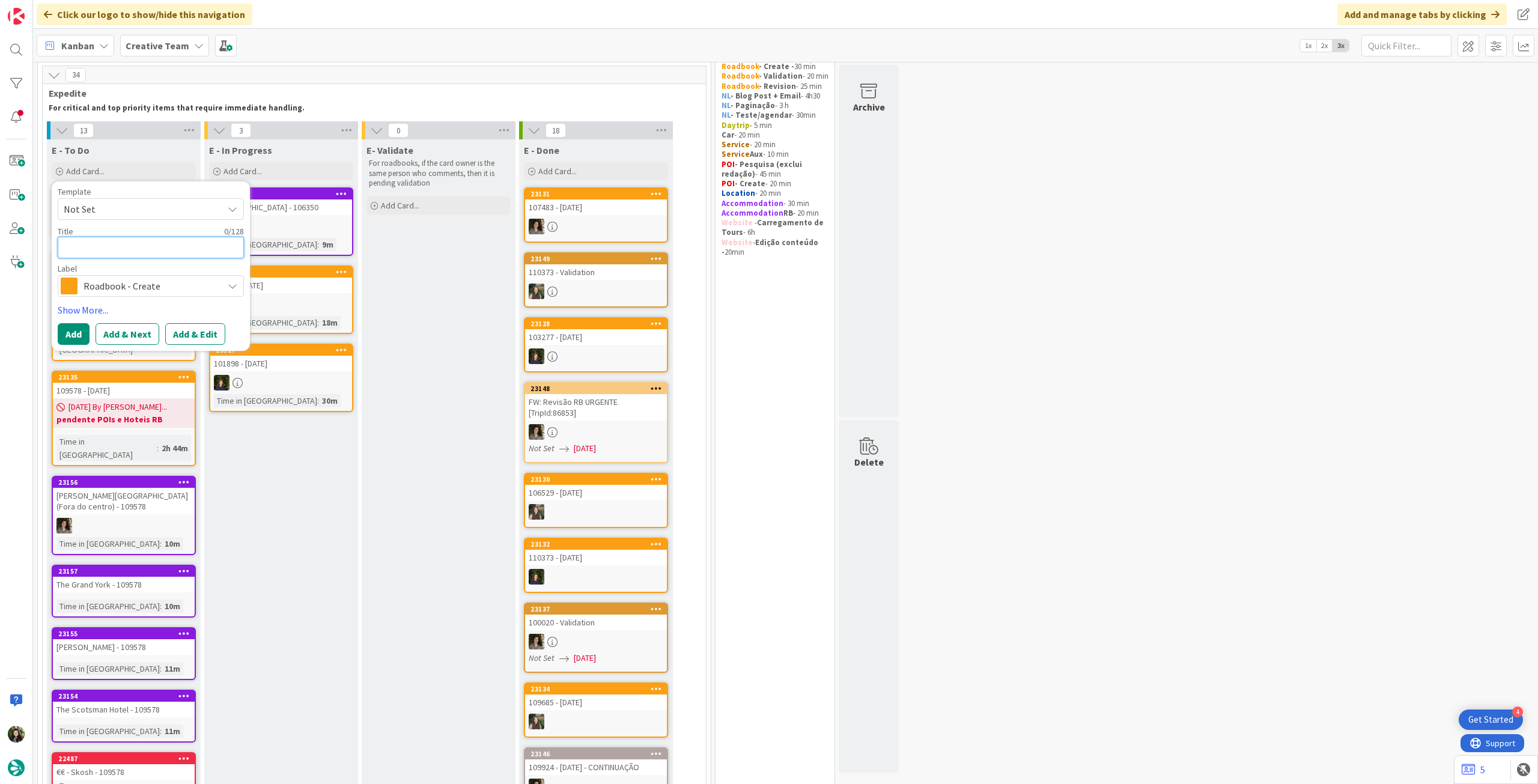
click at [148, 254] on textarea at bounding box center [151, 247] width 187 height 22
paste textarea "103573"
type textarea "x"
type textarea "103573"
type textarea "x"
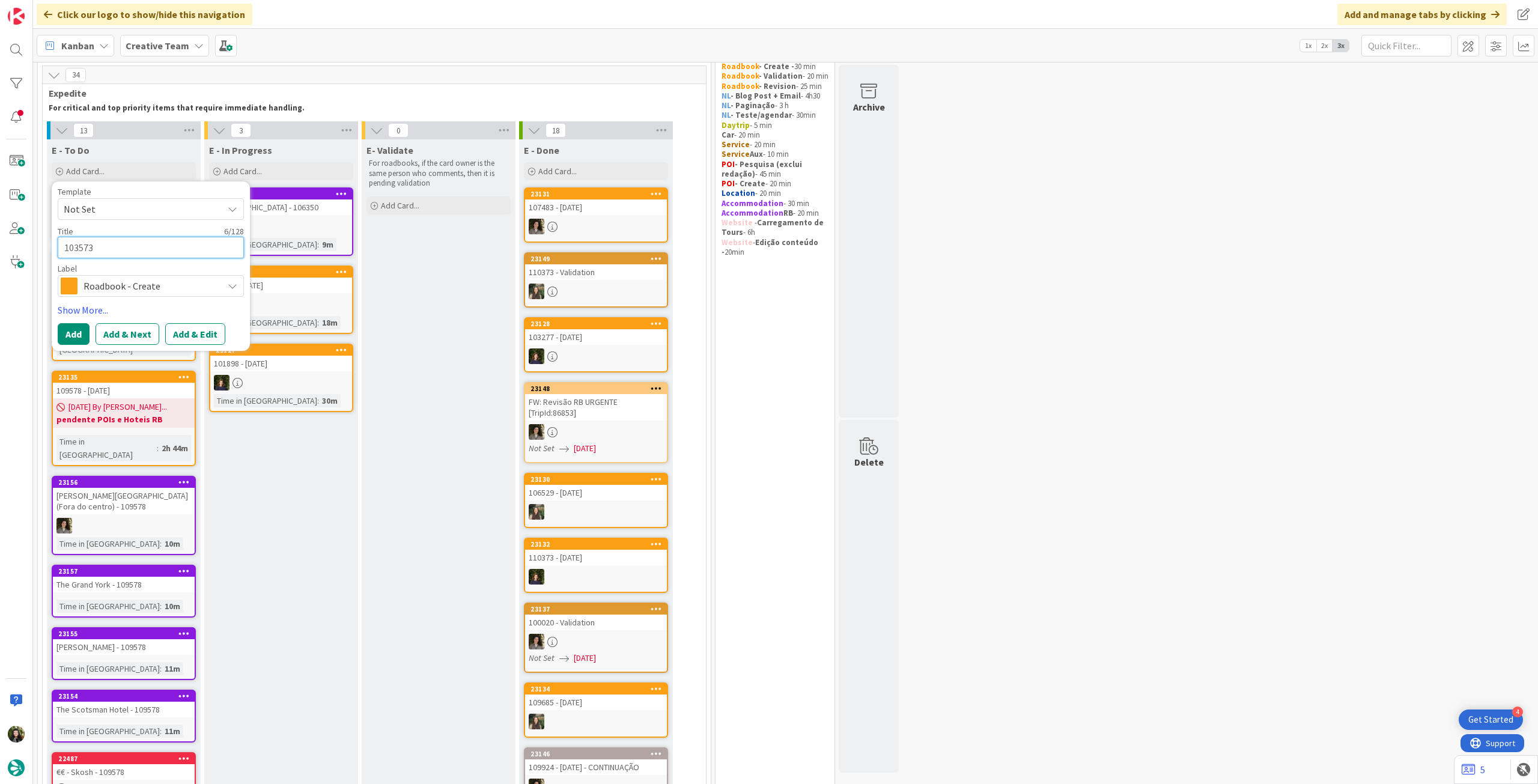
type textarea "103573"
type textarea "x"
type textarea "103573 -"
type textarea "x"
type textarea "103573 -"
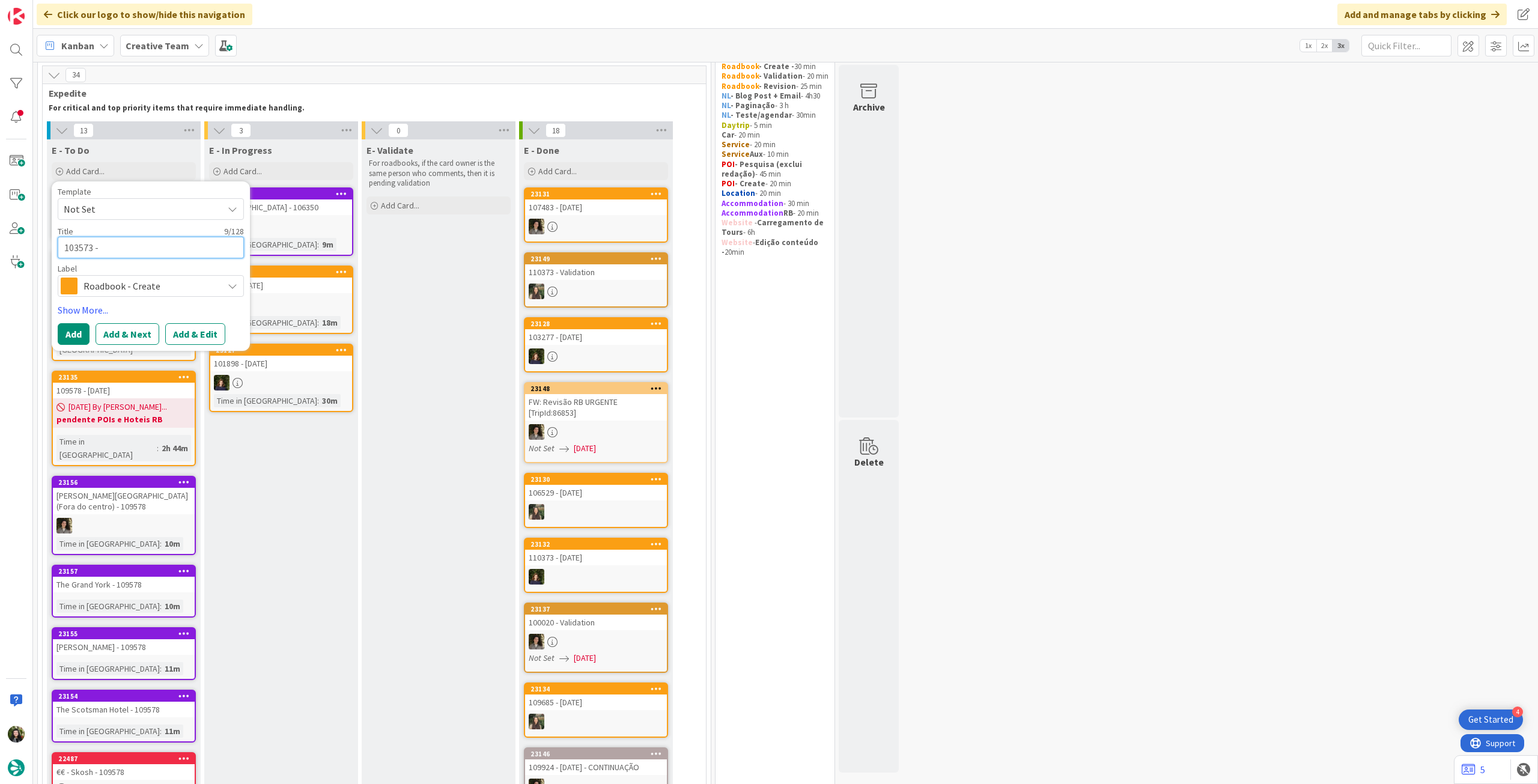
type textarea "x"
type textarea "103573 - 1"
type textarea "x"
type textarea "103573 - 13"
type textarea "x"
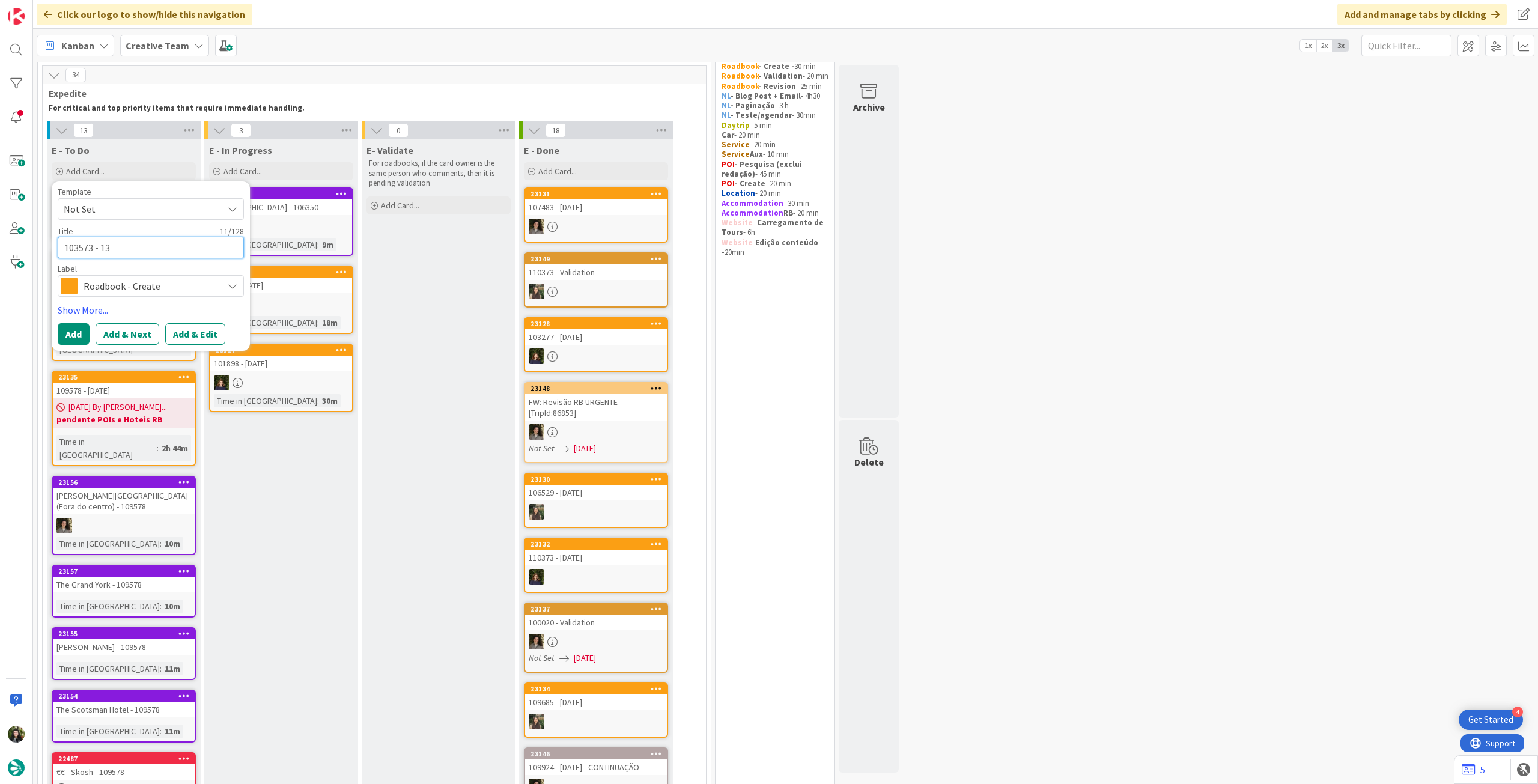
type textarea "103573 - 13"
type textarea "x"
type textarea "103573 - 13 oc"
type textarea "x"
type textarea "103573 - [DATE]"
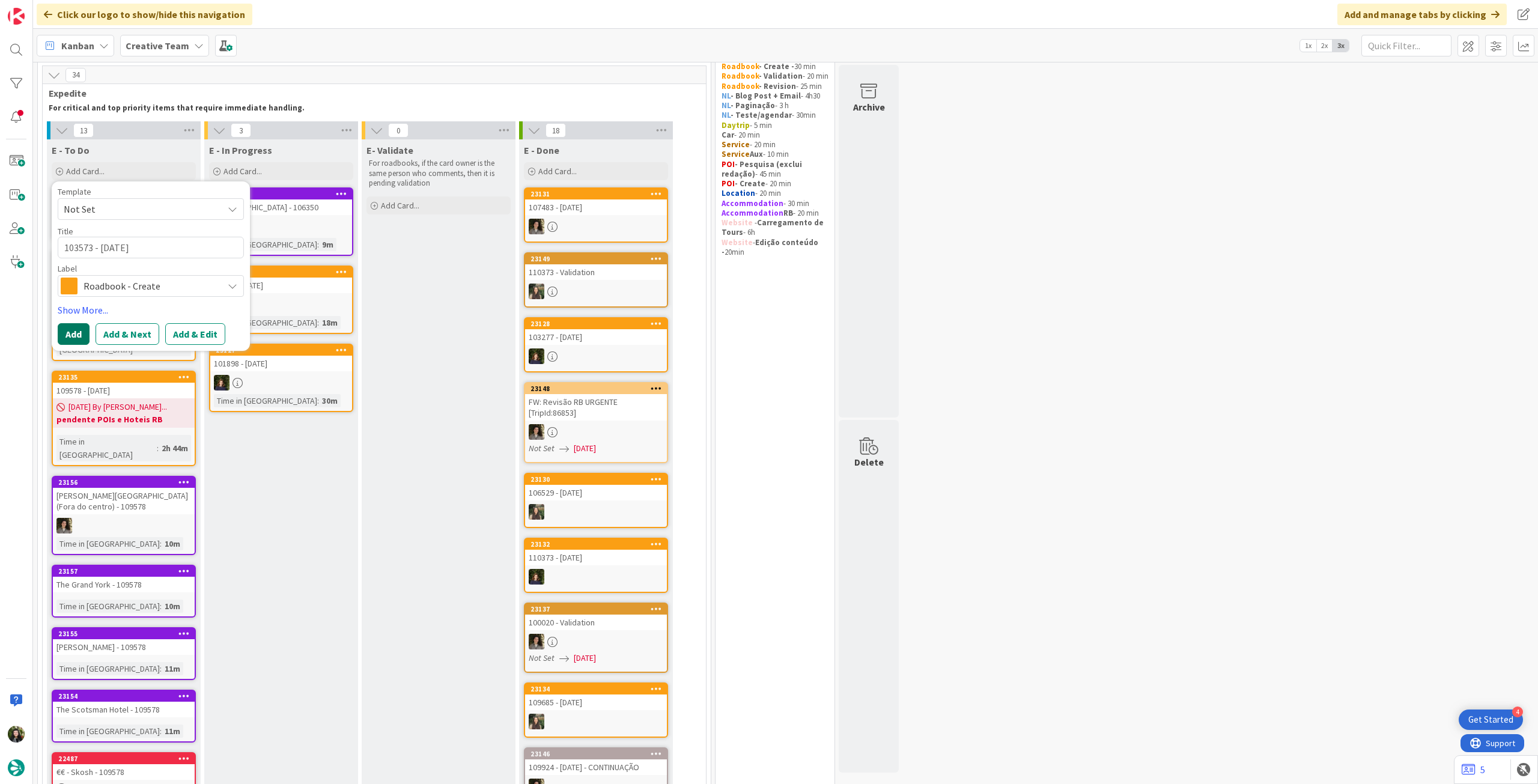
click at [69, 329] on button "Add" at bounding box center [73, 334] width 32 height 22
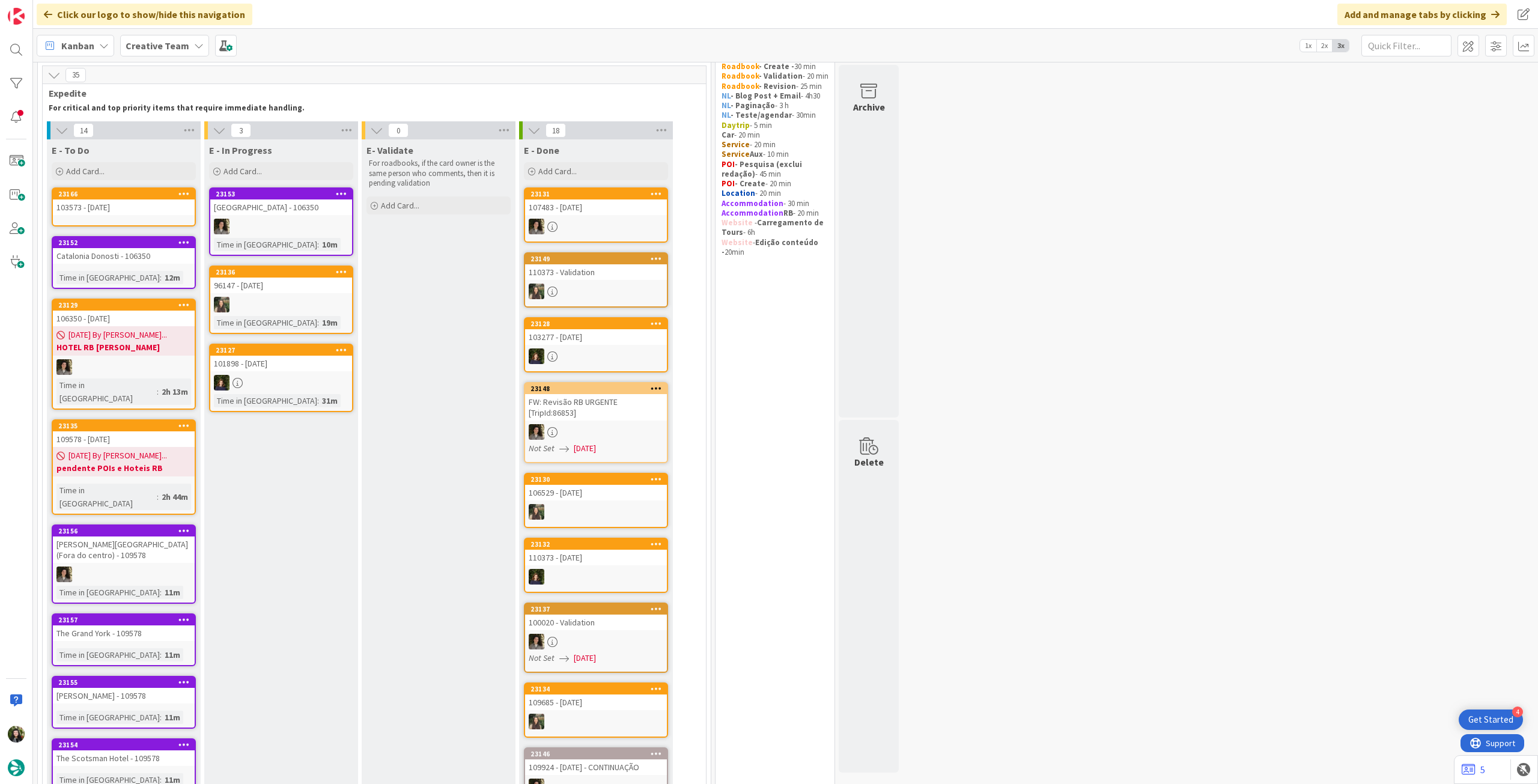
click at [182, 194] on icon at bounding box center [184, 194] width 11 height 8
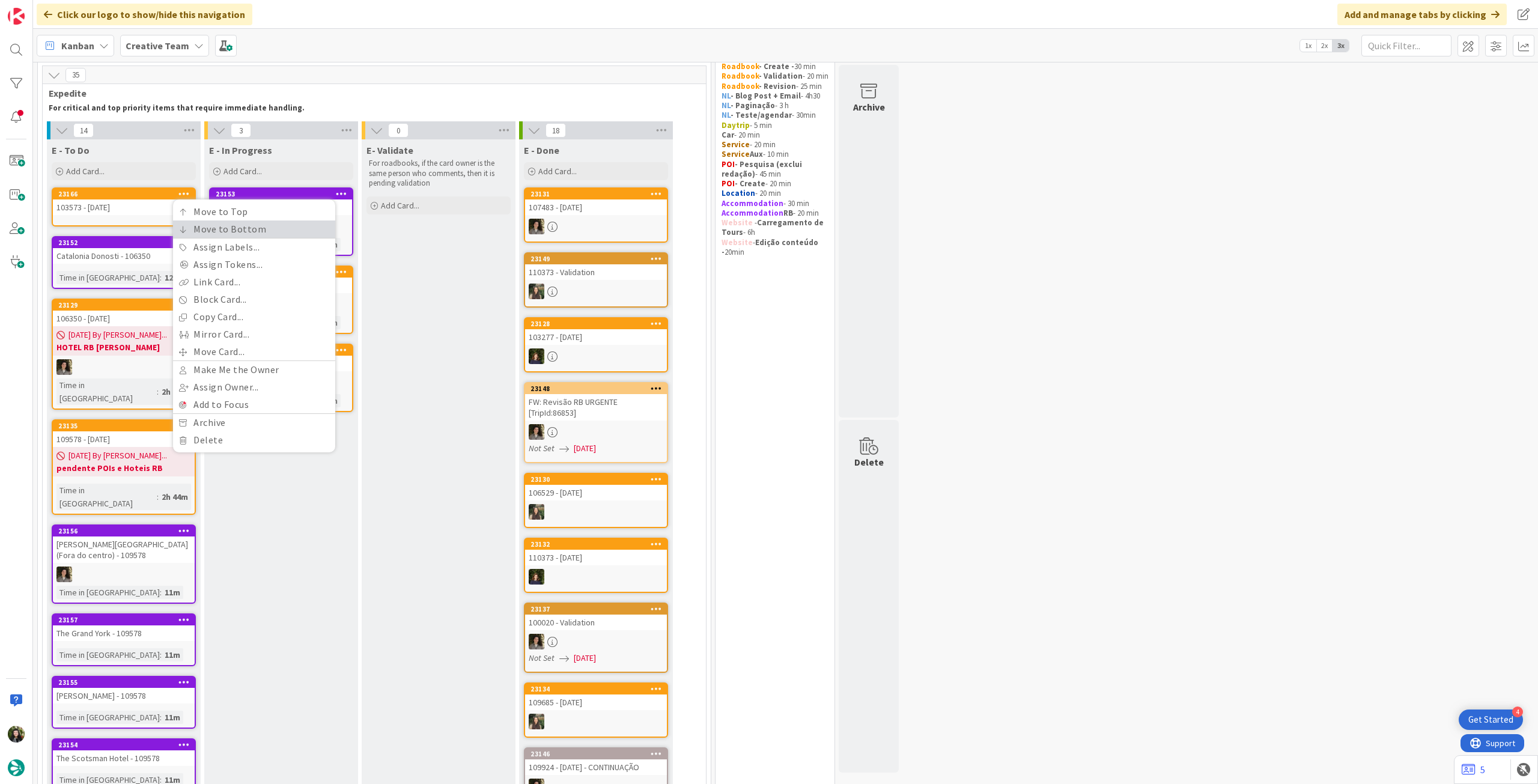
click at [182, 230] on icon at bounding box center [183, 229] width 8 height 7
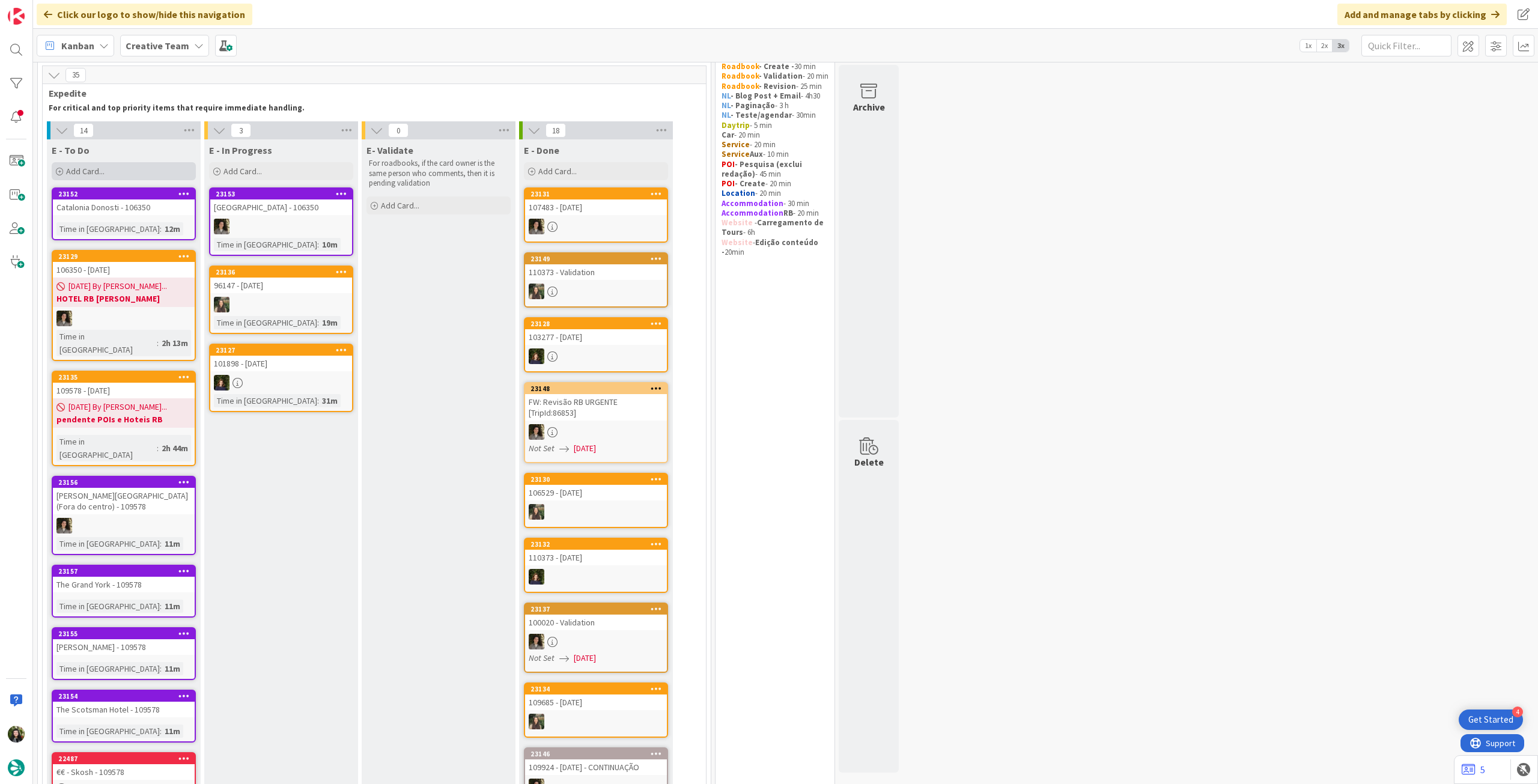
click at [125, 167] on div "Add Card..." at bounding box center [123, 171] width 144 height 18
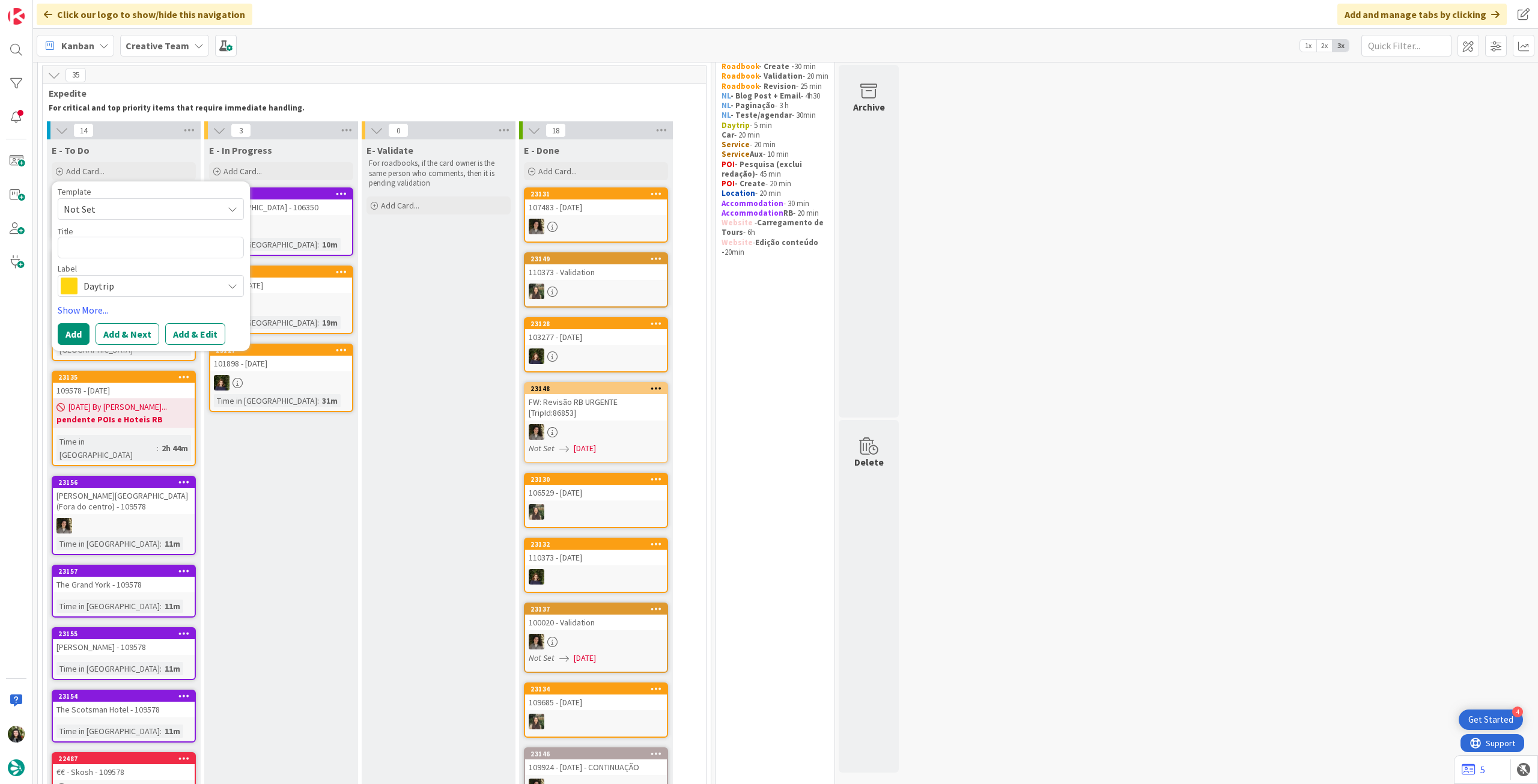
click at [118, 295] on div "Daytrip" at bounding box center [151, 286] width 187 height 22
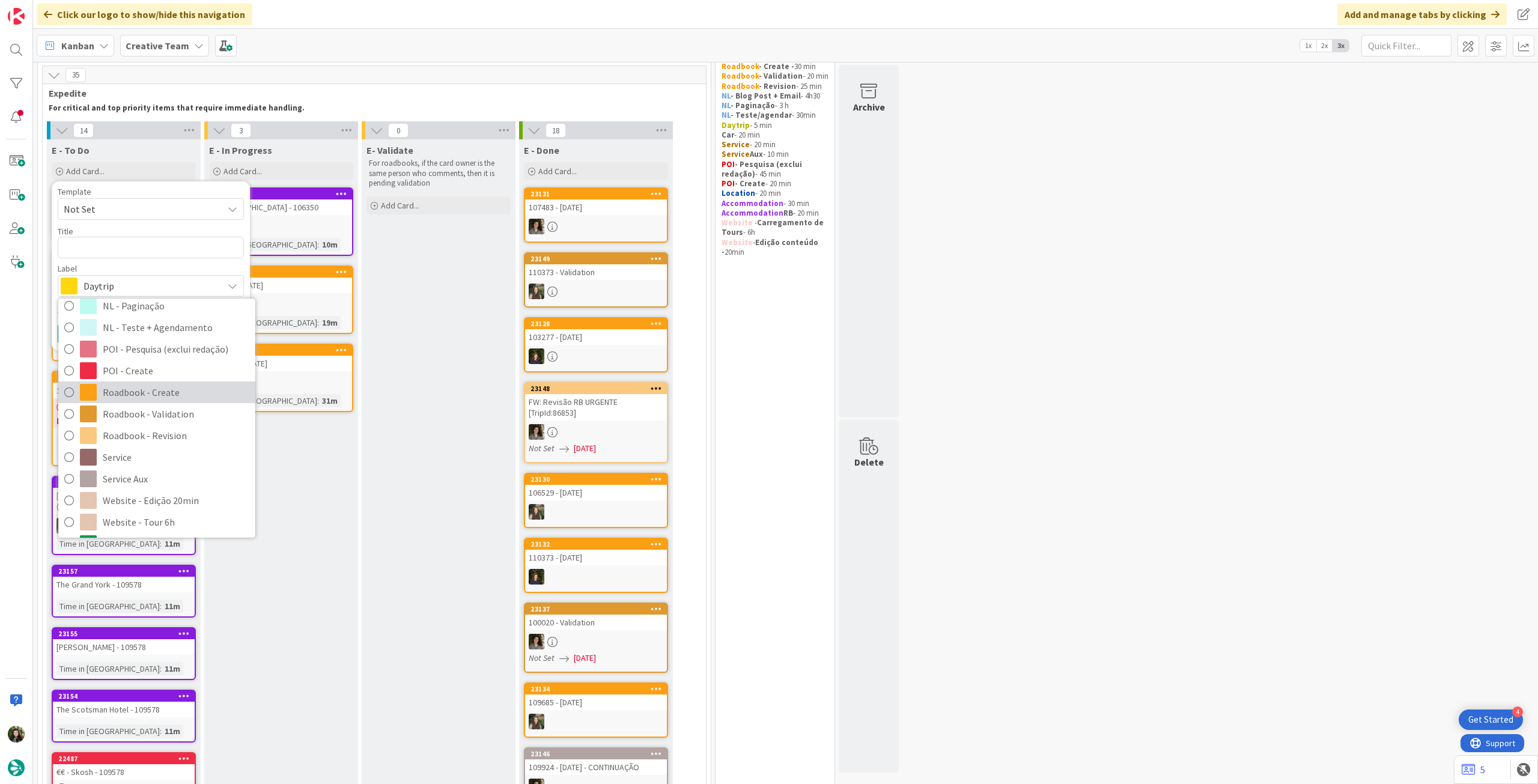
click at [154, 387] on span "Roadbook - Create" at bounding box center [176, 392] width 147 height 18
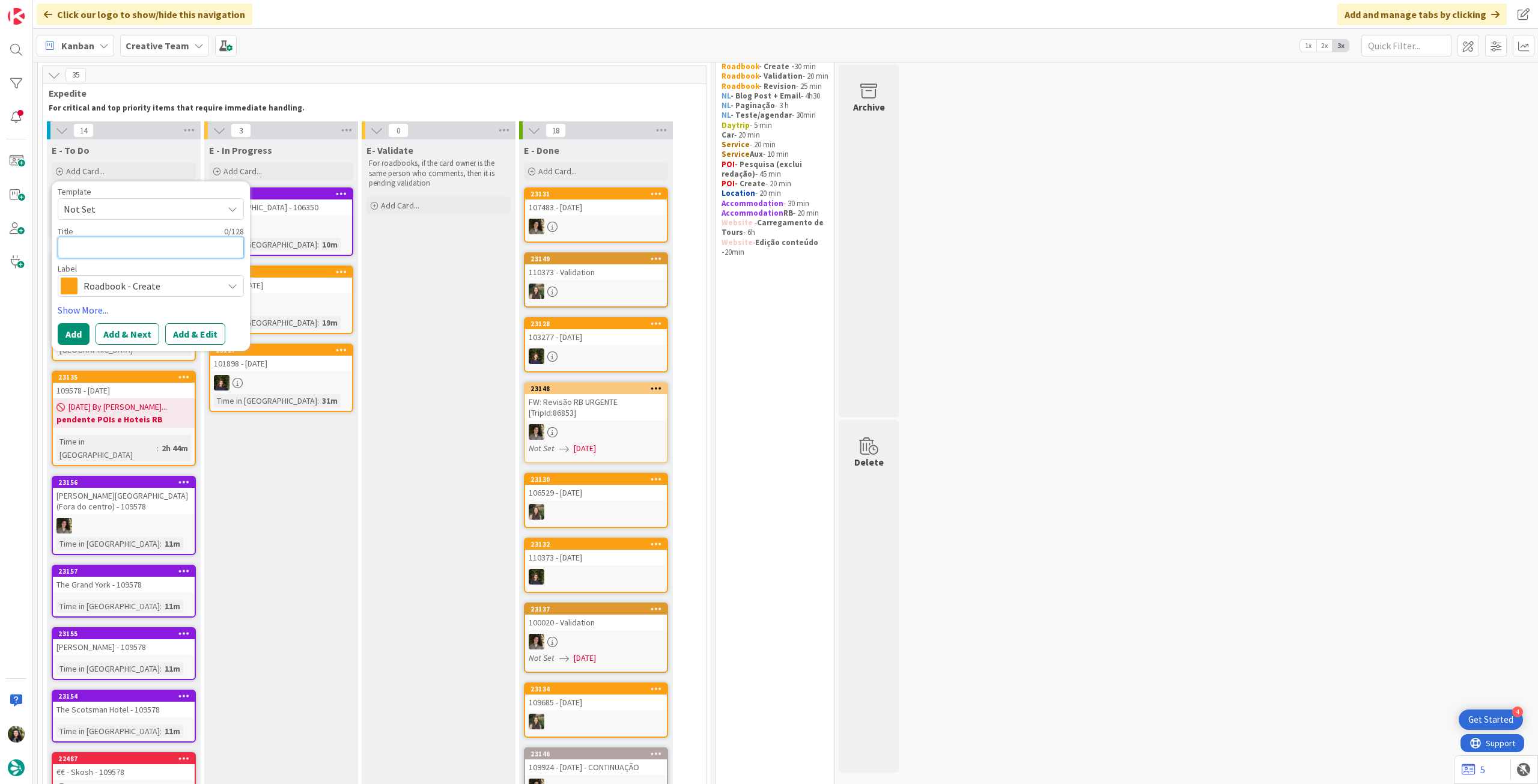
click at [131, 242] on textarea at bounding box center [151, 247] width 187 height 22
paste textarea "106813"
type textarea "x"
type textarea "106813"
type textarea "x"
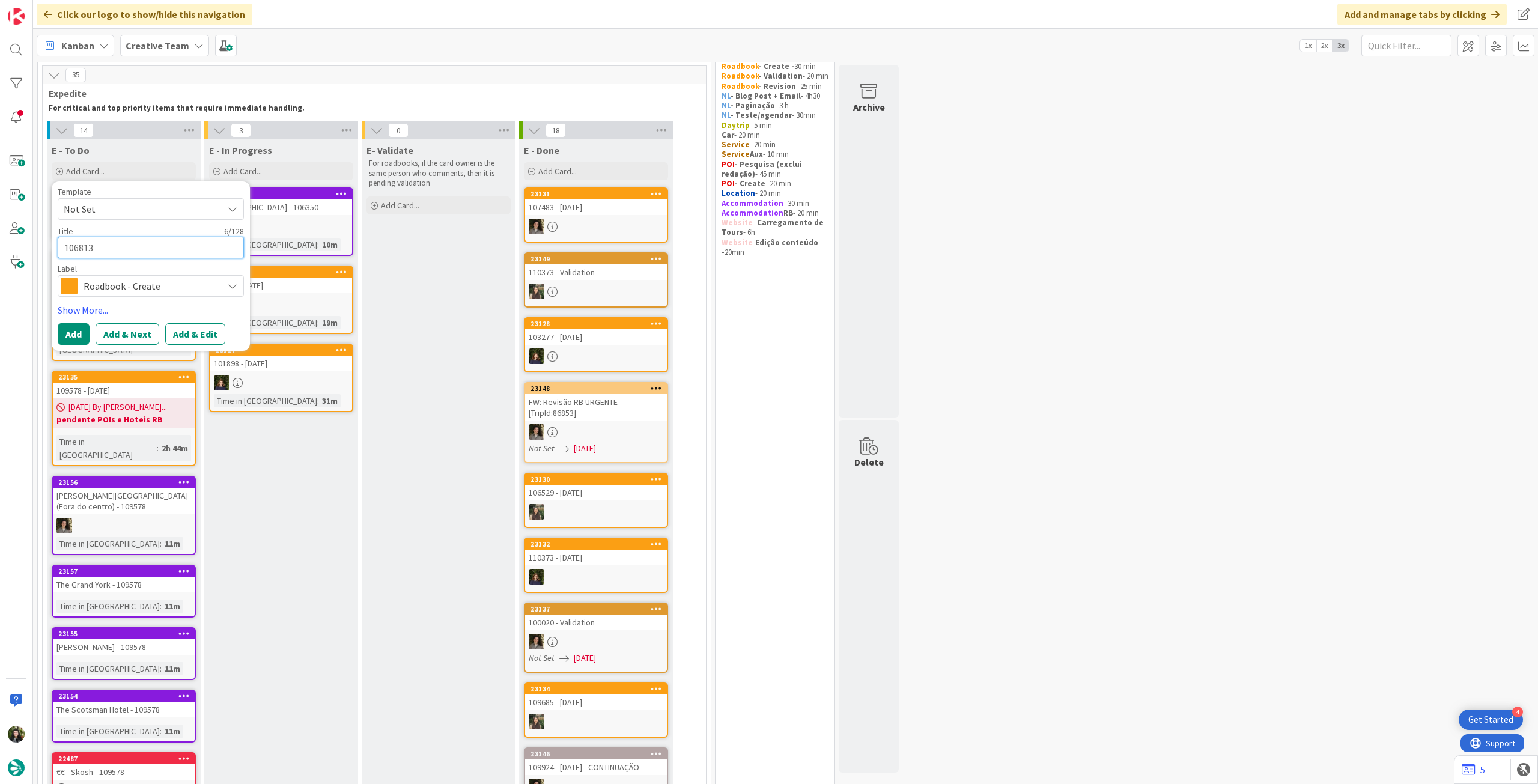
type textarea "106813"
type textarea "x"
type textarea "106813 -"
type textarea "x"
type textarea "106813 -"
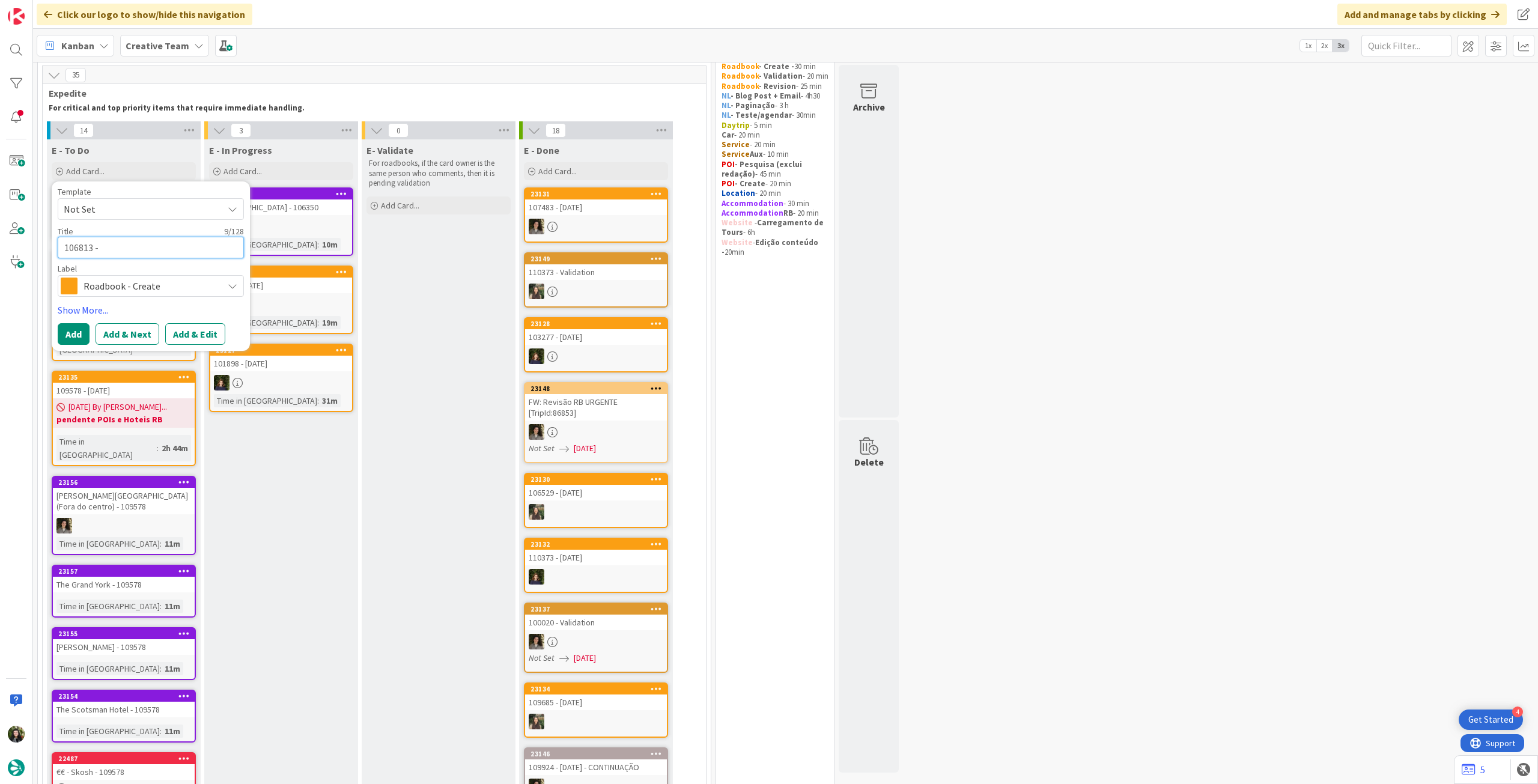
type textarea "x"
type textarea "106813 - 1"
type textarea "x"
type textarea "106813 - 13"
type textarea "x"
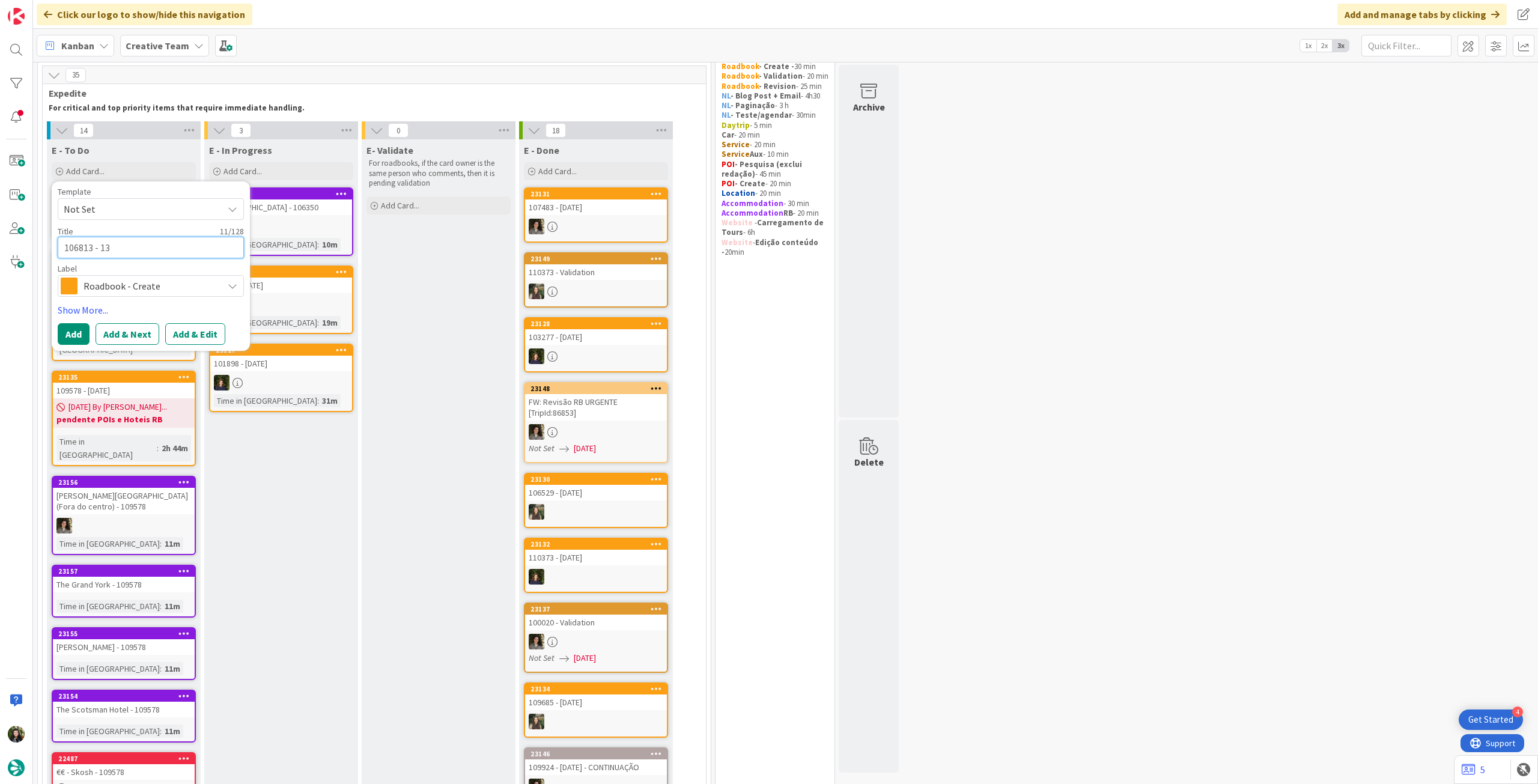
type textarea "106813 - 13"
type textarea "x"
type textarea "106813 - 13 o"
type textarea "x"
type textarea "106813 - 13 oc"
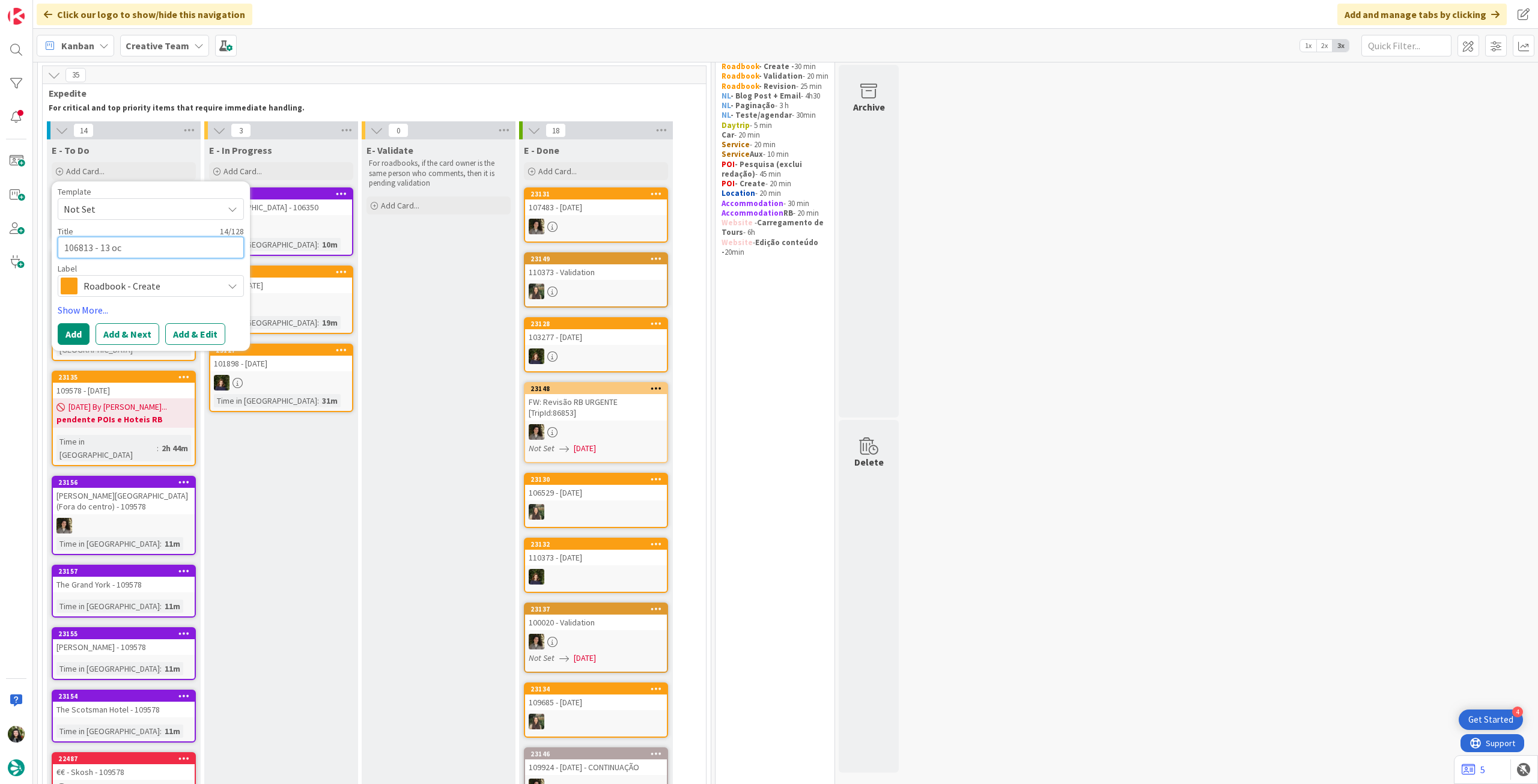
type textarea "x"
type textarea "106813 - [DATE]"
click at [75, 334] on button "Add" at bounding box center [73, 334] width 32 height 22
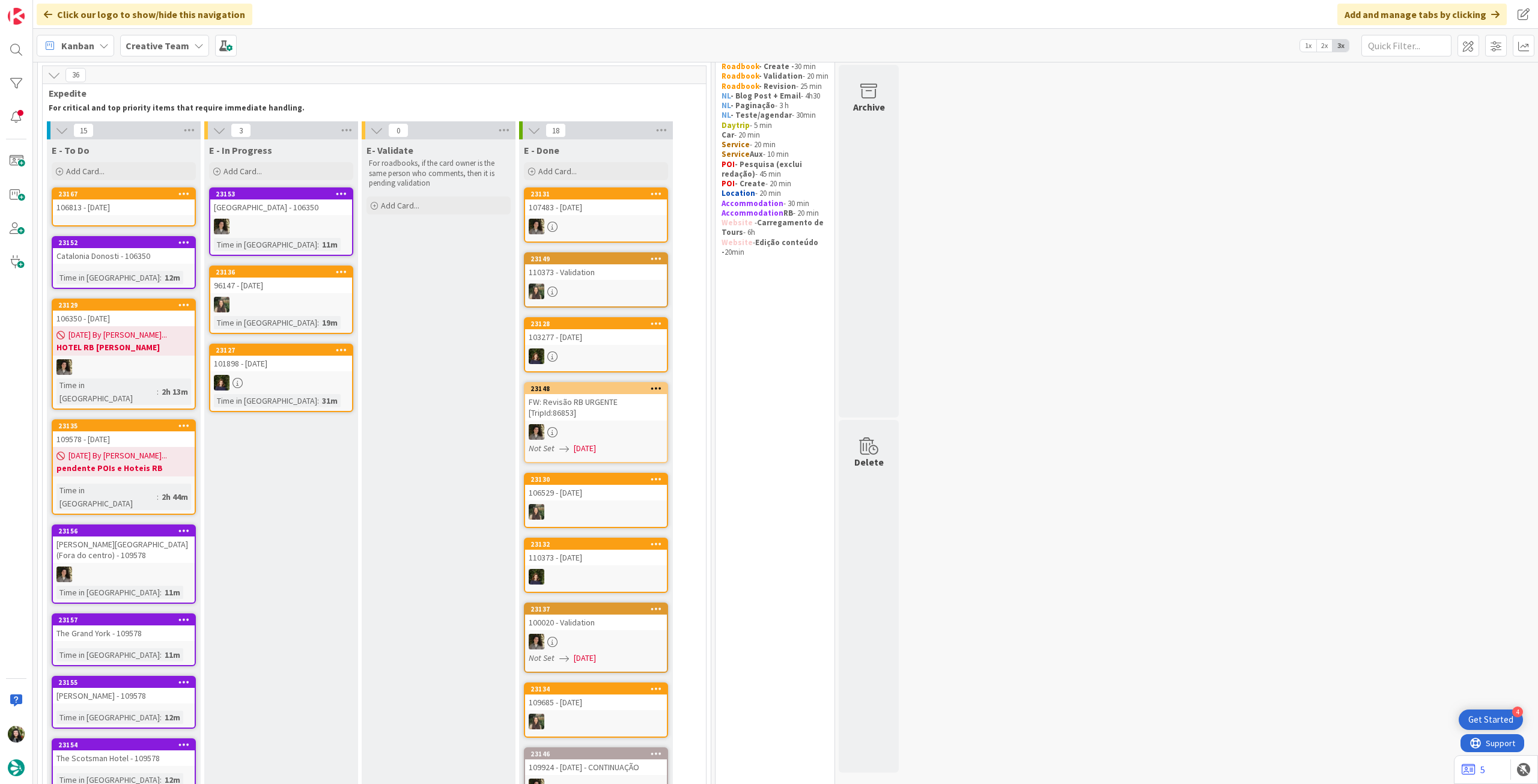
click at [188, 192] on icon at bounding box center [184, 194] width 11 height 8
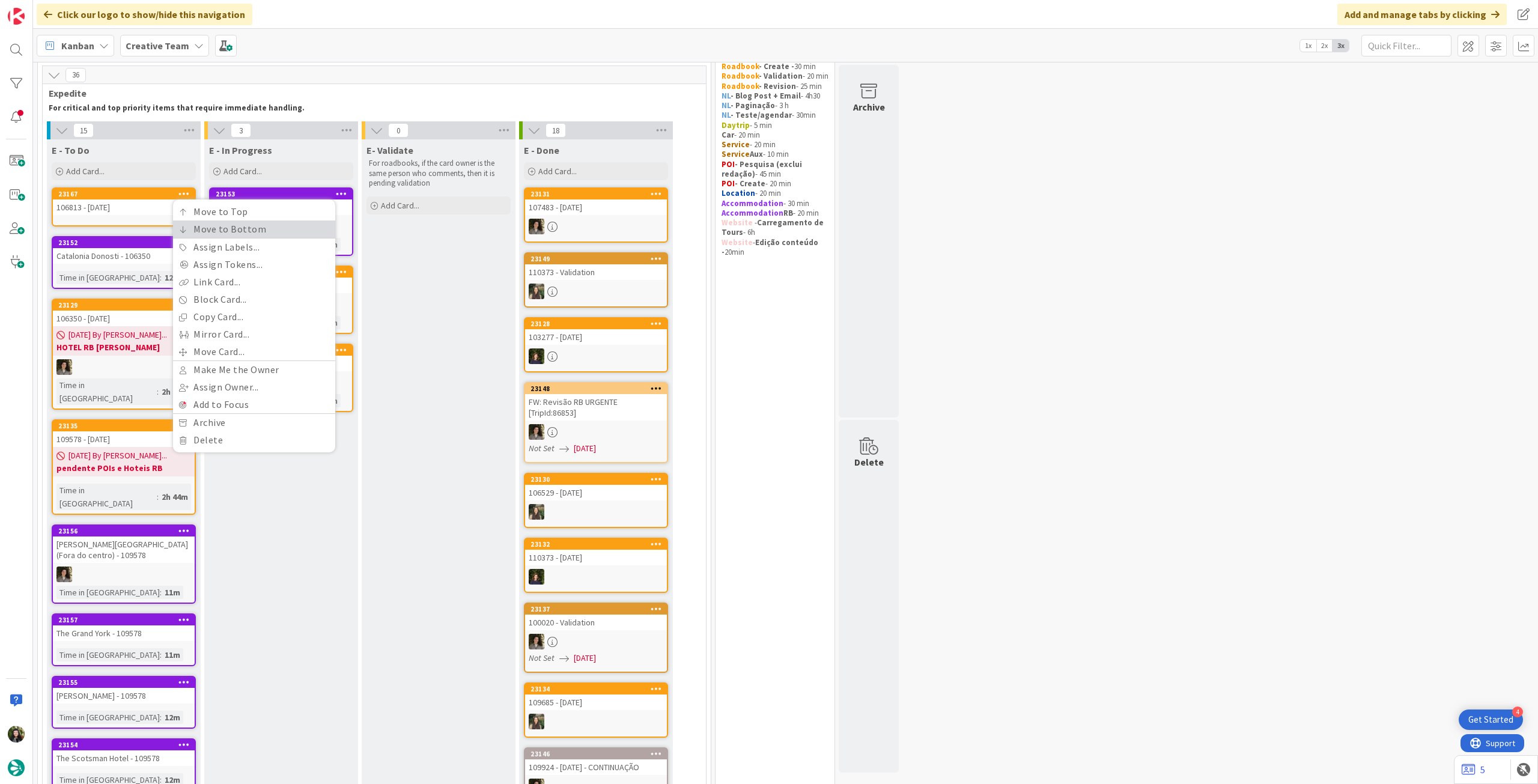
click at [179, 232] on link "Move to Bottom" at bounding box center [253, 229] width 162 height 18
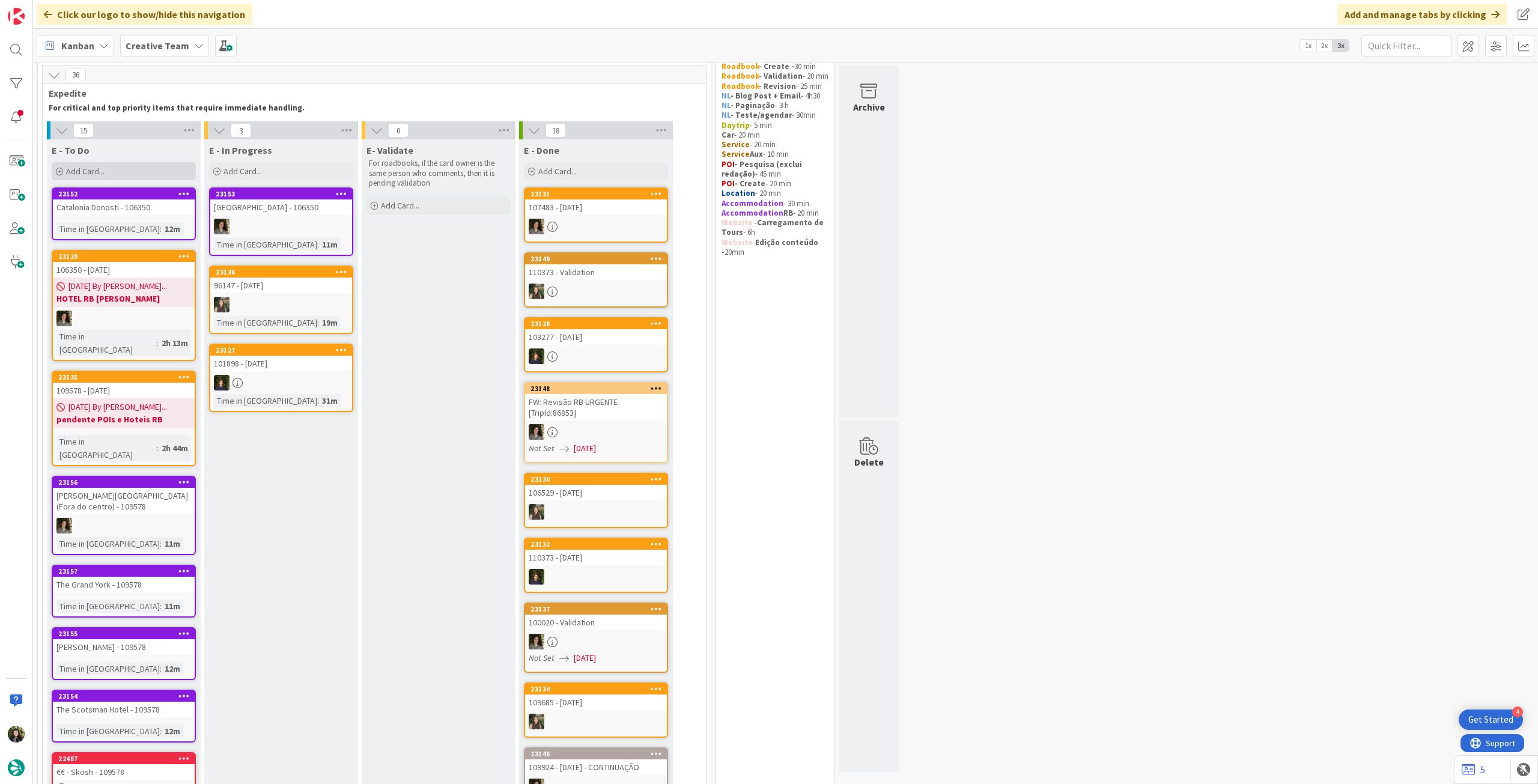
click at [126, 165] on div "Add Card..." at bounding box center [123, 171] width 144 height 18
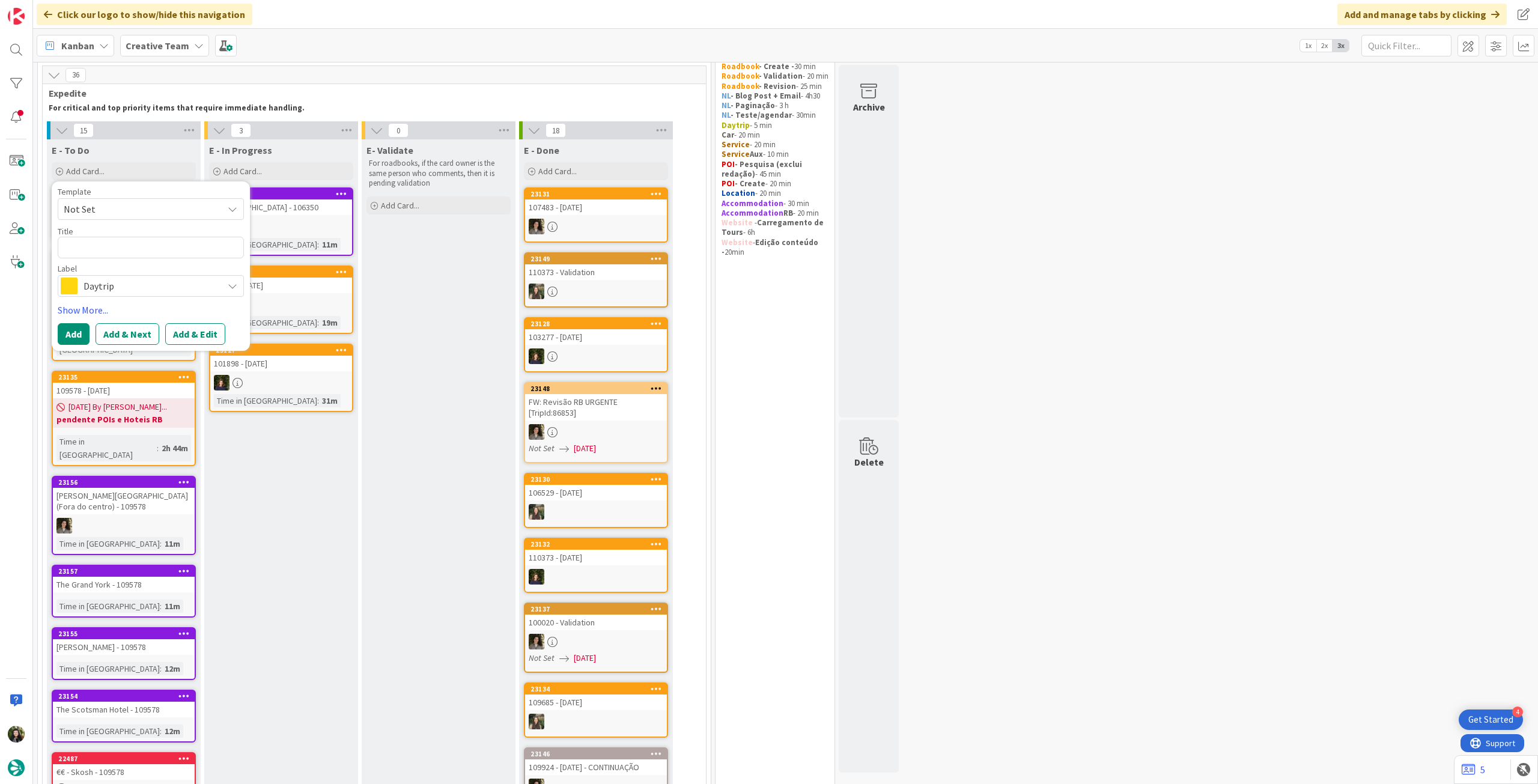
click at [132, 288] on span "Daytrip" at bounding box center [150, 286] width 133 height 17
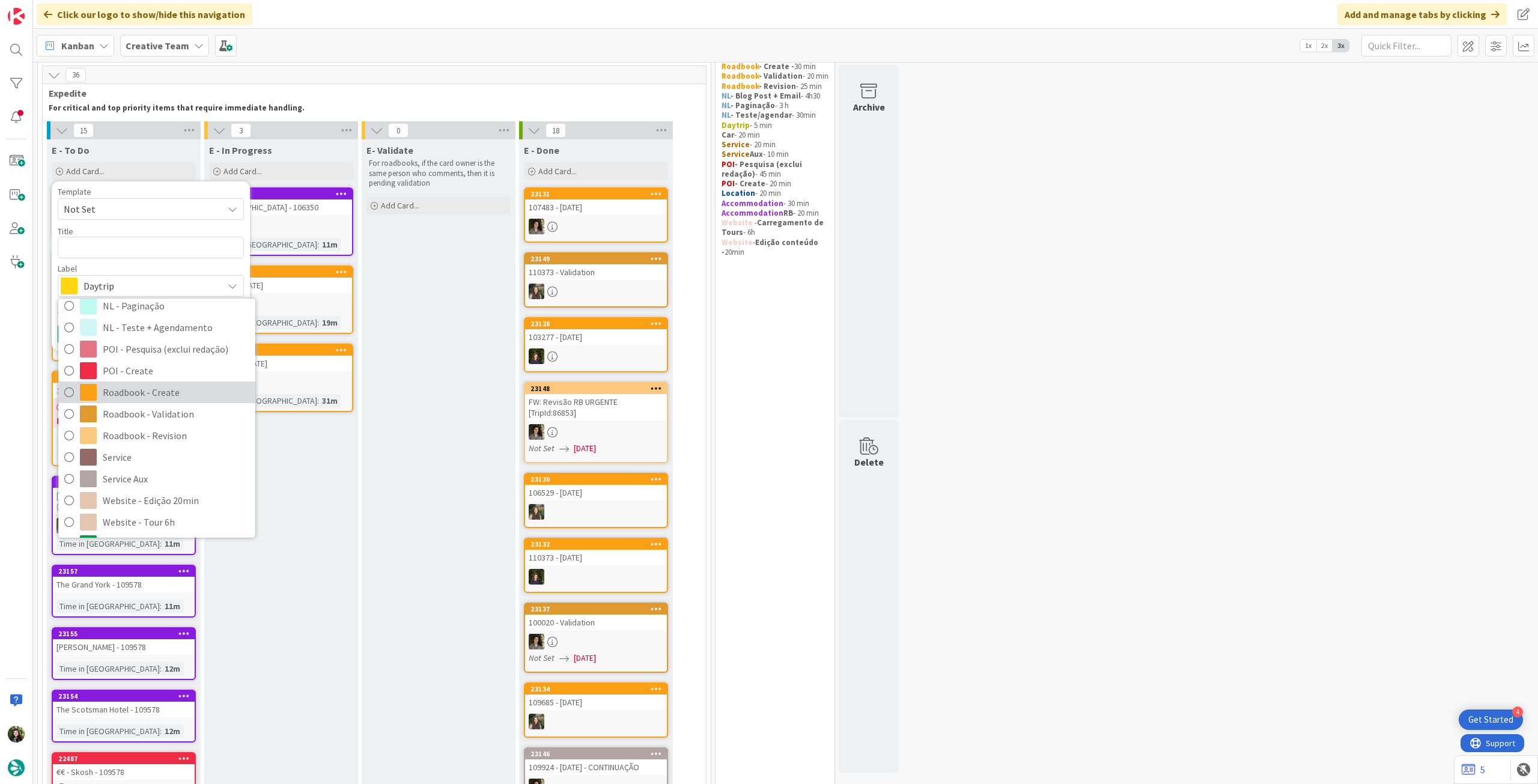
click at [170, 385] on span "Roadbook - Create" at bounding box center [176, 392] width 147 height 18
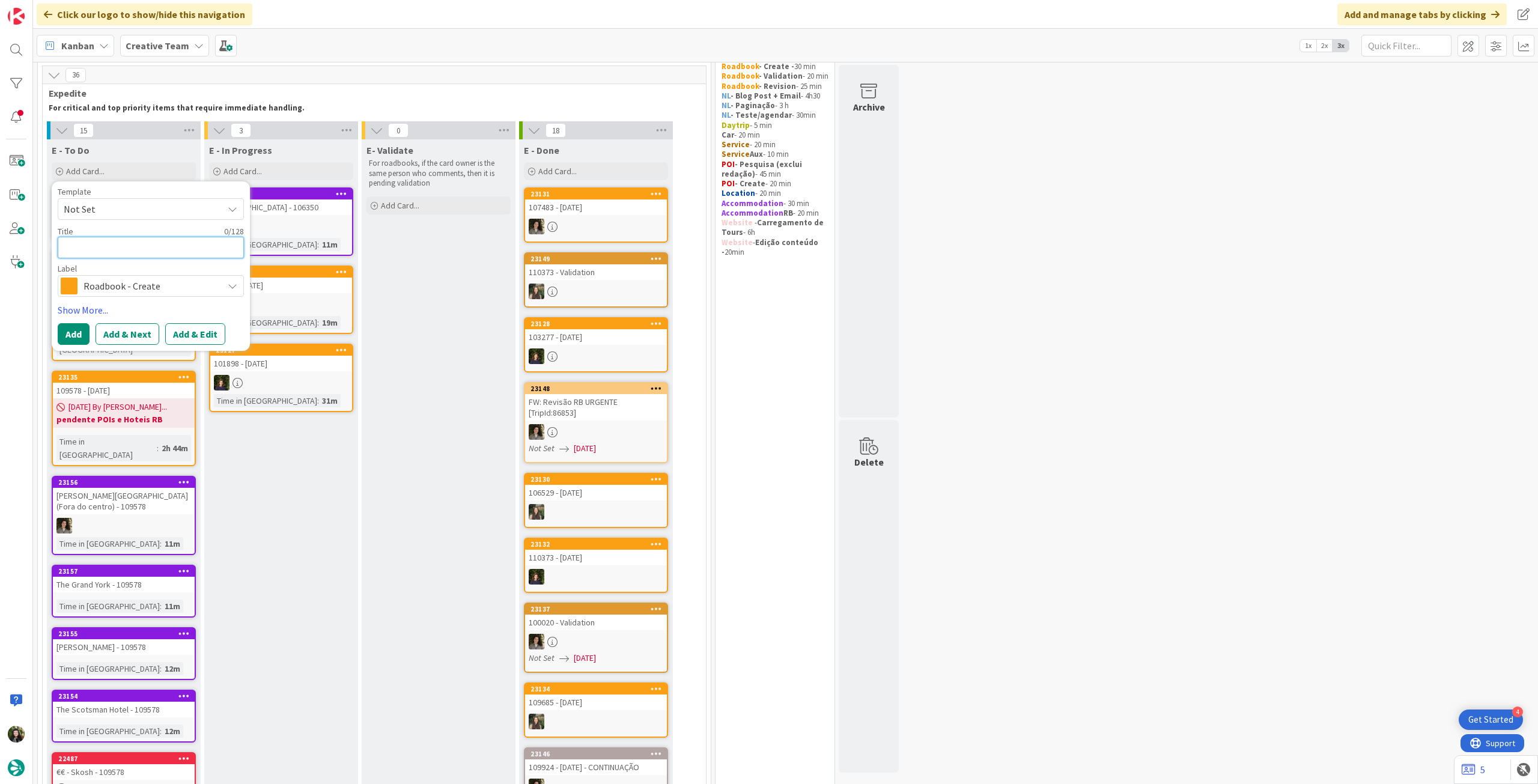
click at [133, 244] on textarea at bounding box center [151, 247] width 187 height 22
paste textarea "89187"
type textarea "x"
type textarea "89187"
type textarea "x"
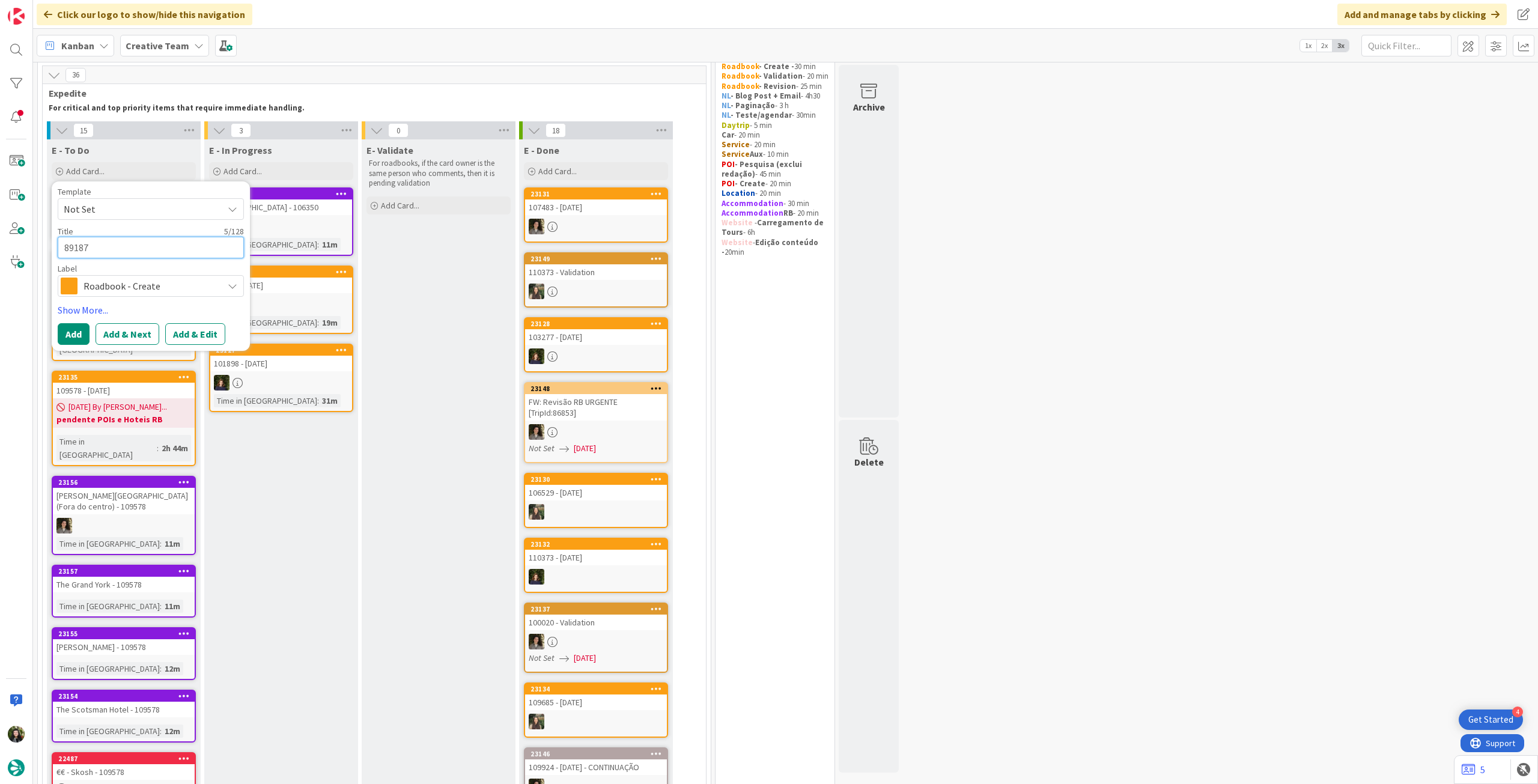
type textarea "89187"
type textarea "x"
type textarea "89187 -"
type textarea "x"
type textarea "89187 - 1"
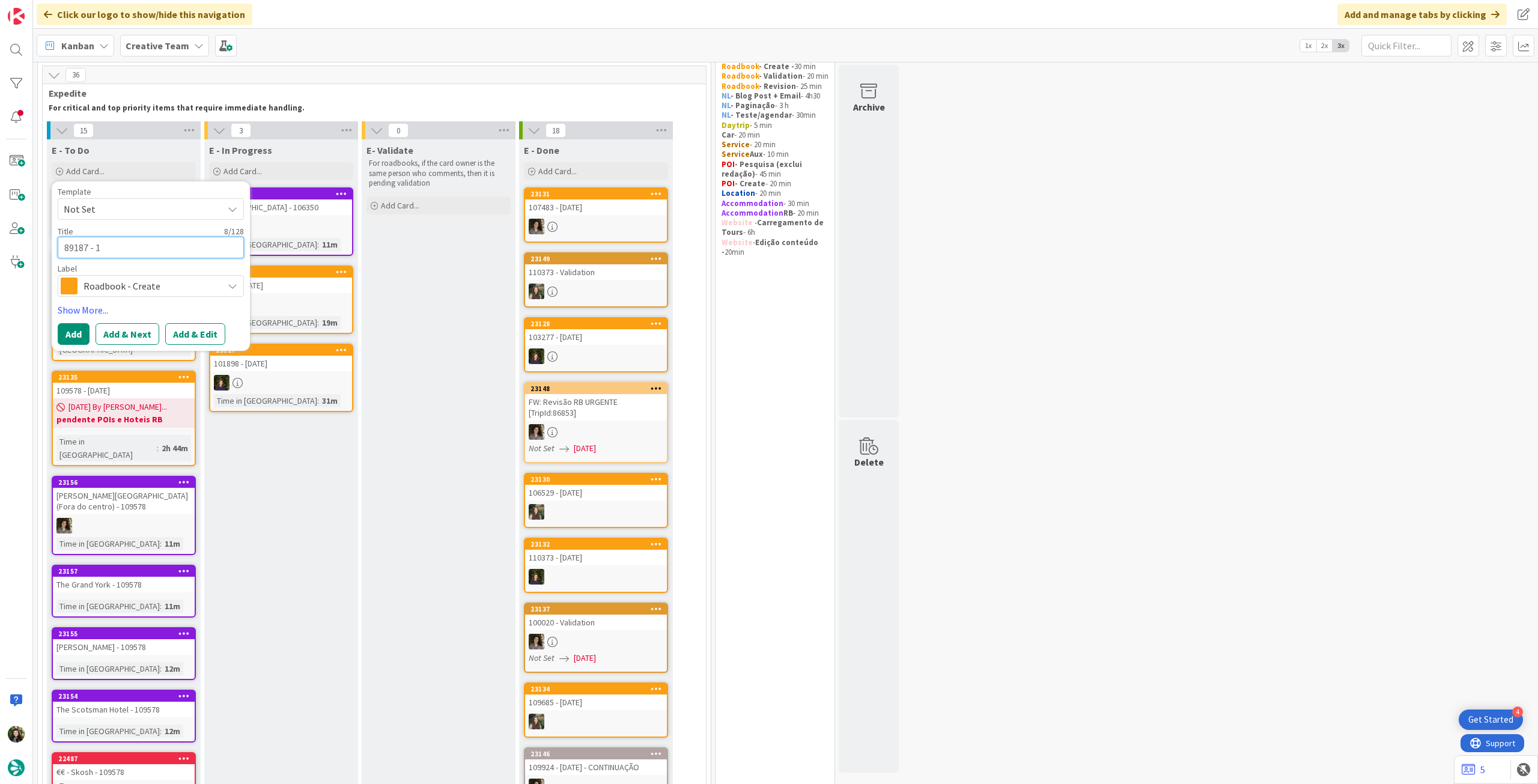
type textarea "x"
type textarea "89187 - 13"
type textarea "x"
type textarea "89187 - 13"
type textarea "x"
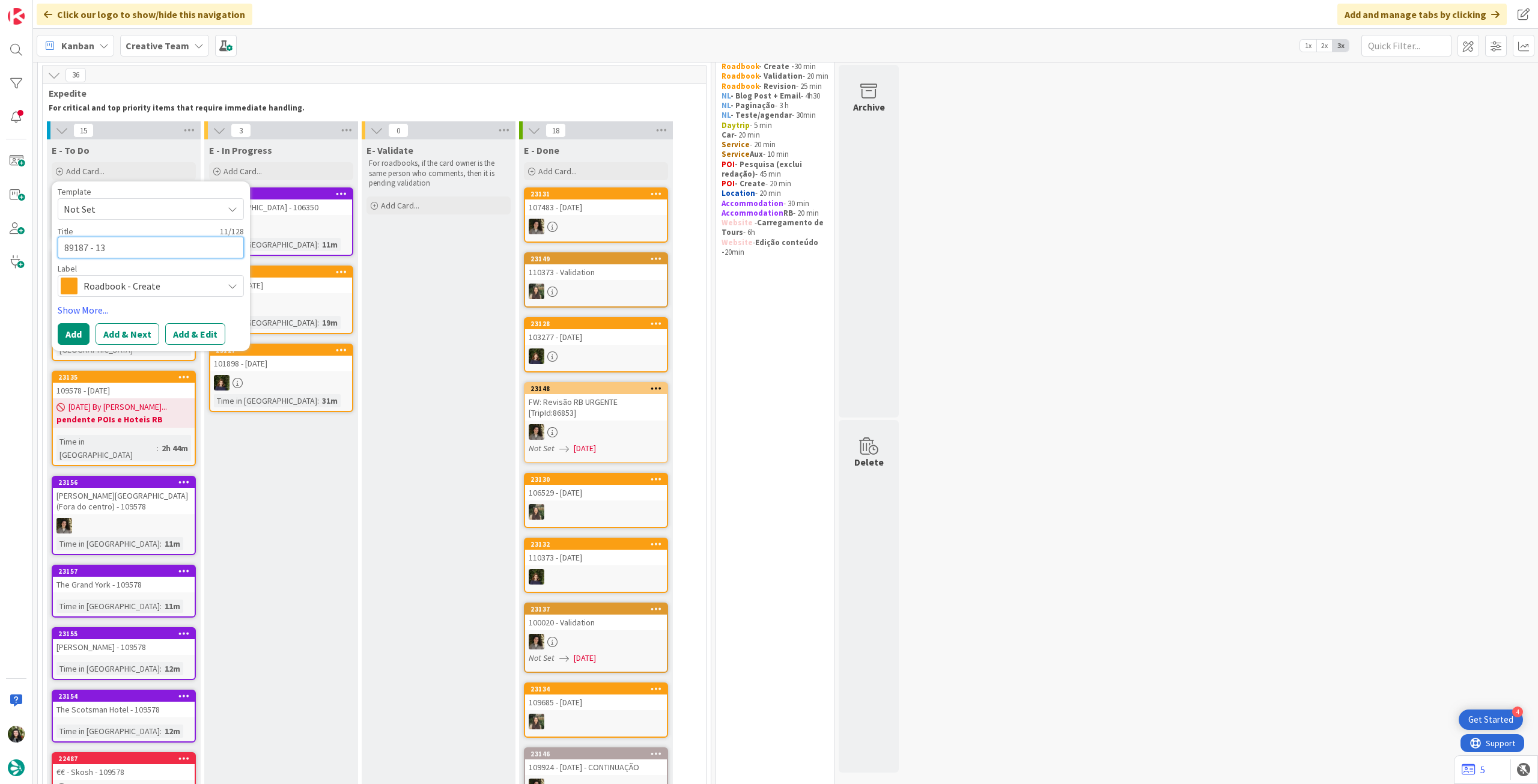
type textarea "89187 - 13 p"
type textarea "x"
type textarea "89187 - 13"
type textarea "x"
type textarea "89187 - 13 oc"
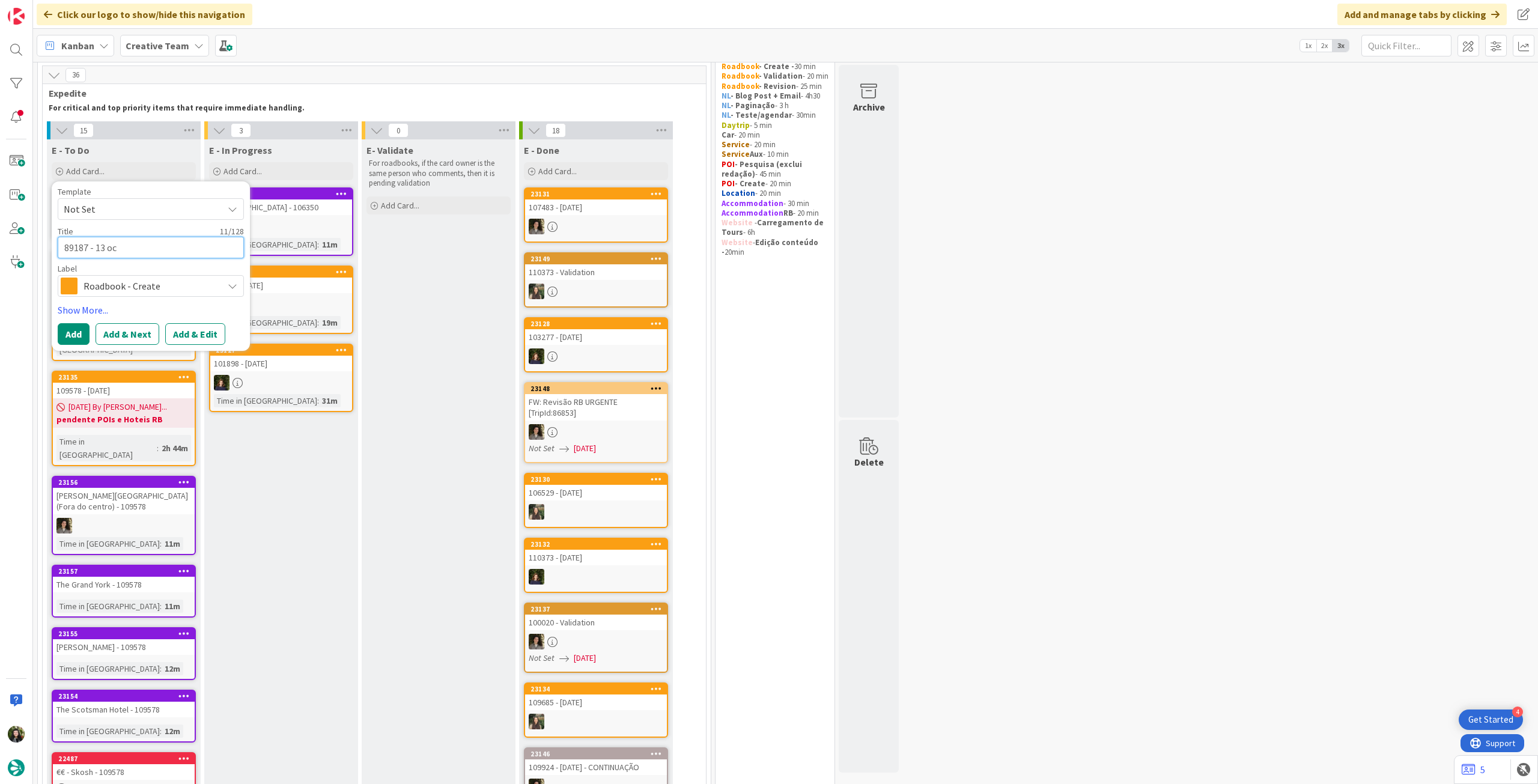
type textarea "x"
type textarea "89187 - [DATE]"
click at [74, 327] on button "Add" at bounding box center [73, 334] width 32 height 22
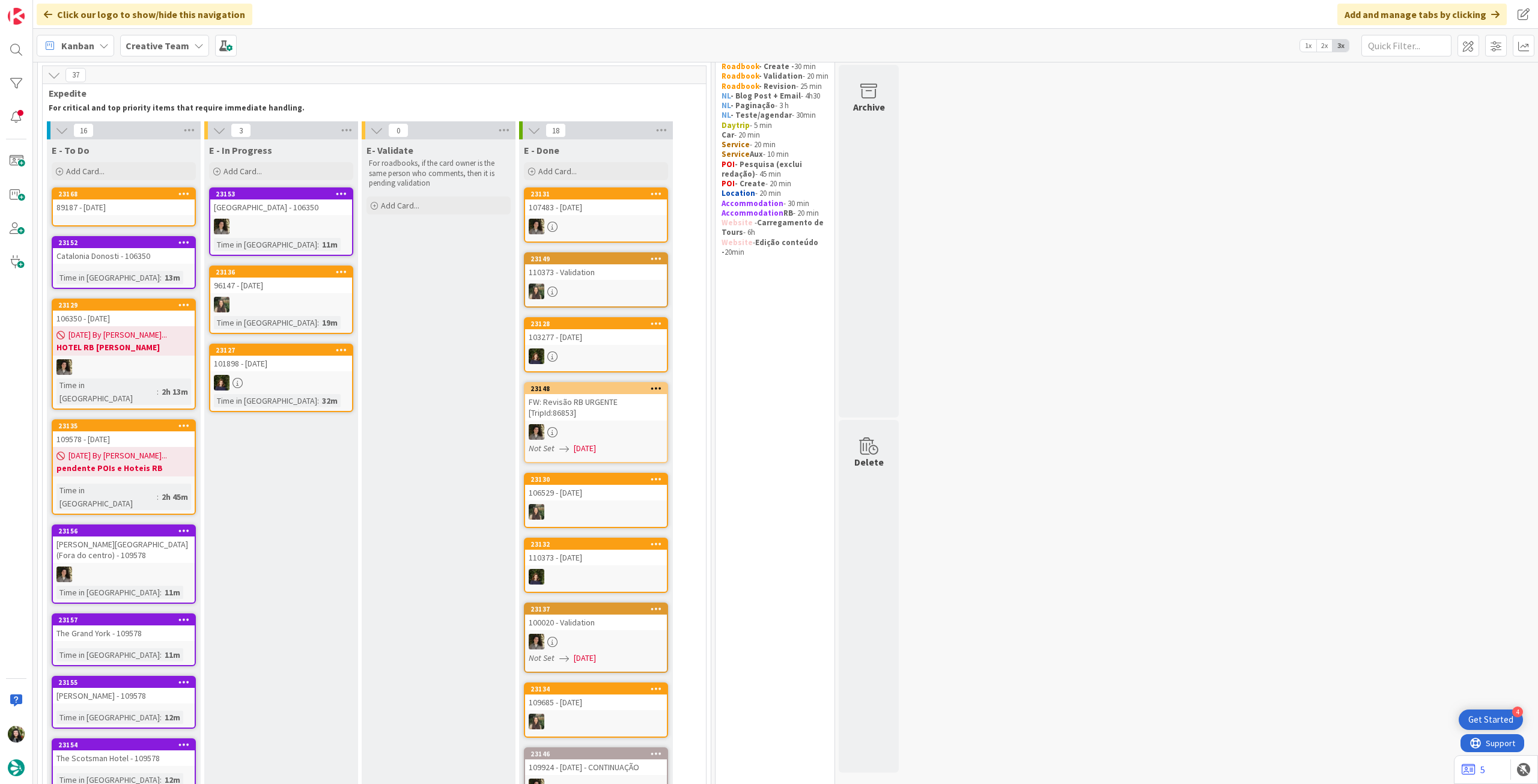
click at [185, 192] on icon at bounding box center [184, 194] width 11 height 8
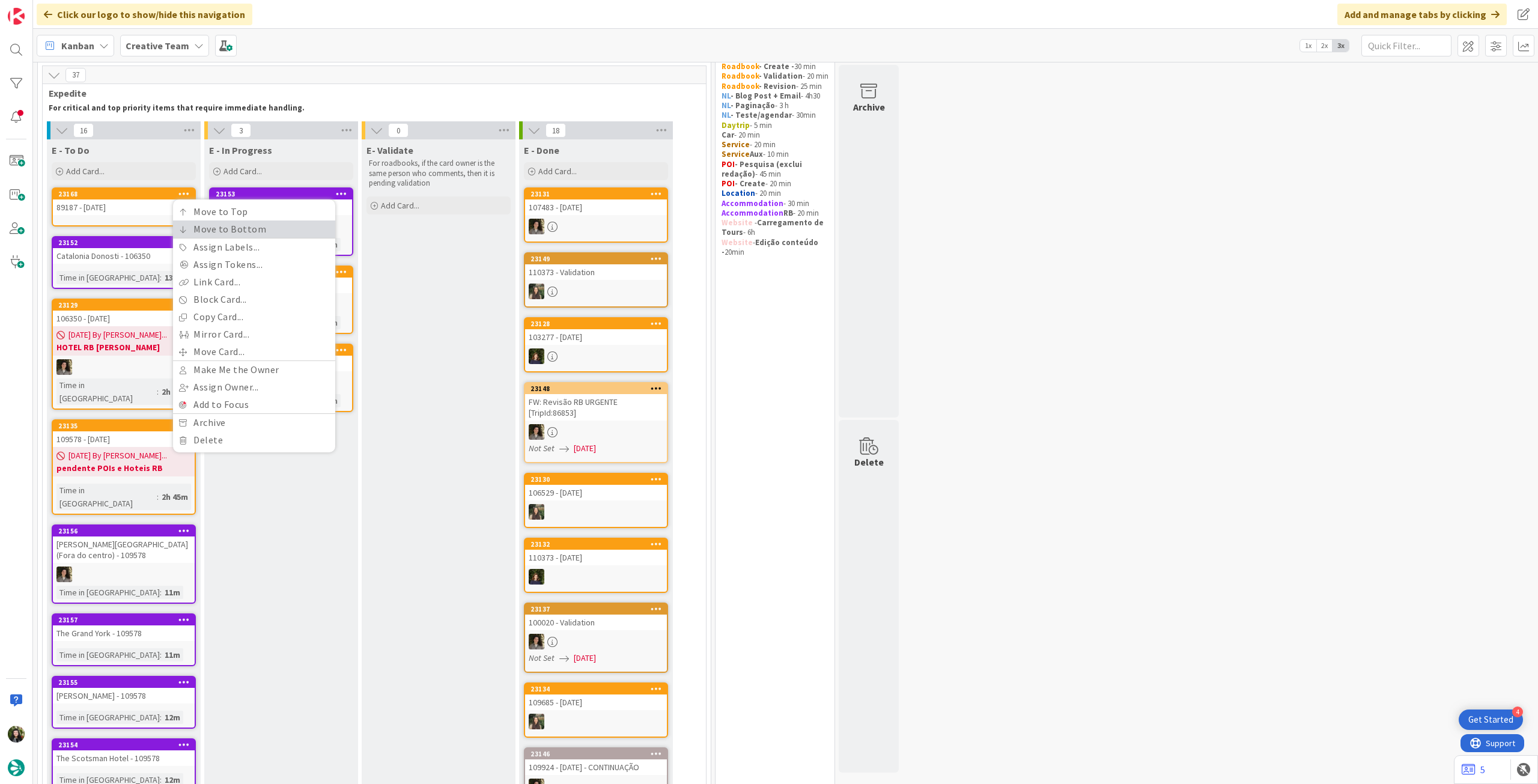
click at [179, 223] on link "Move to Bottom" at bounding box center [253, 229] width 162 height 18
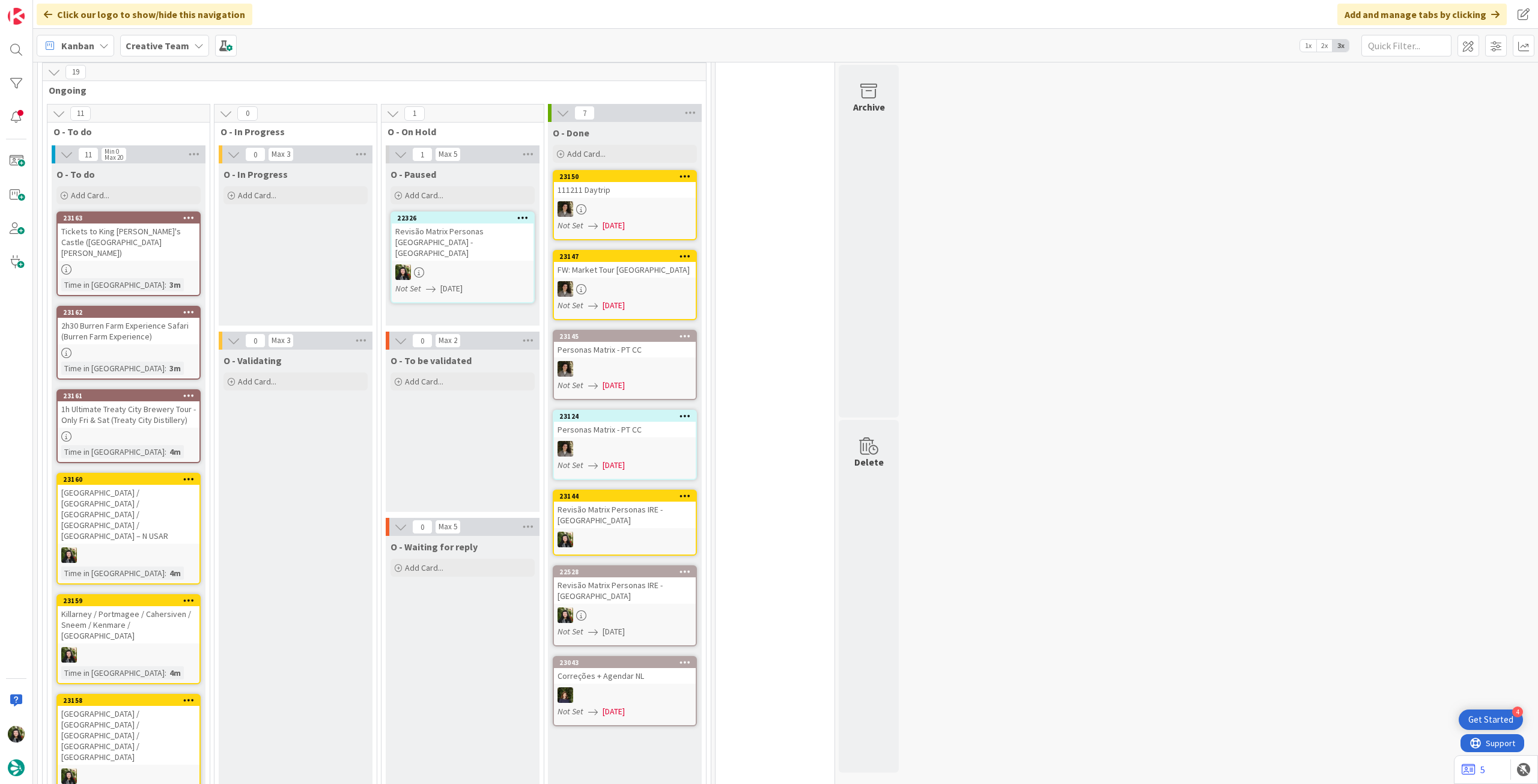
scroll to position [1323, 0]
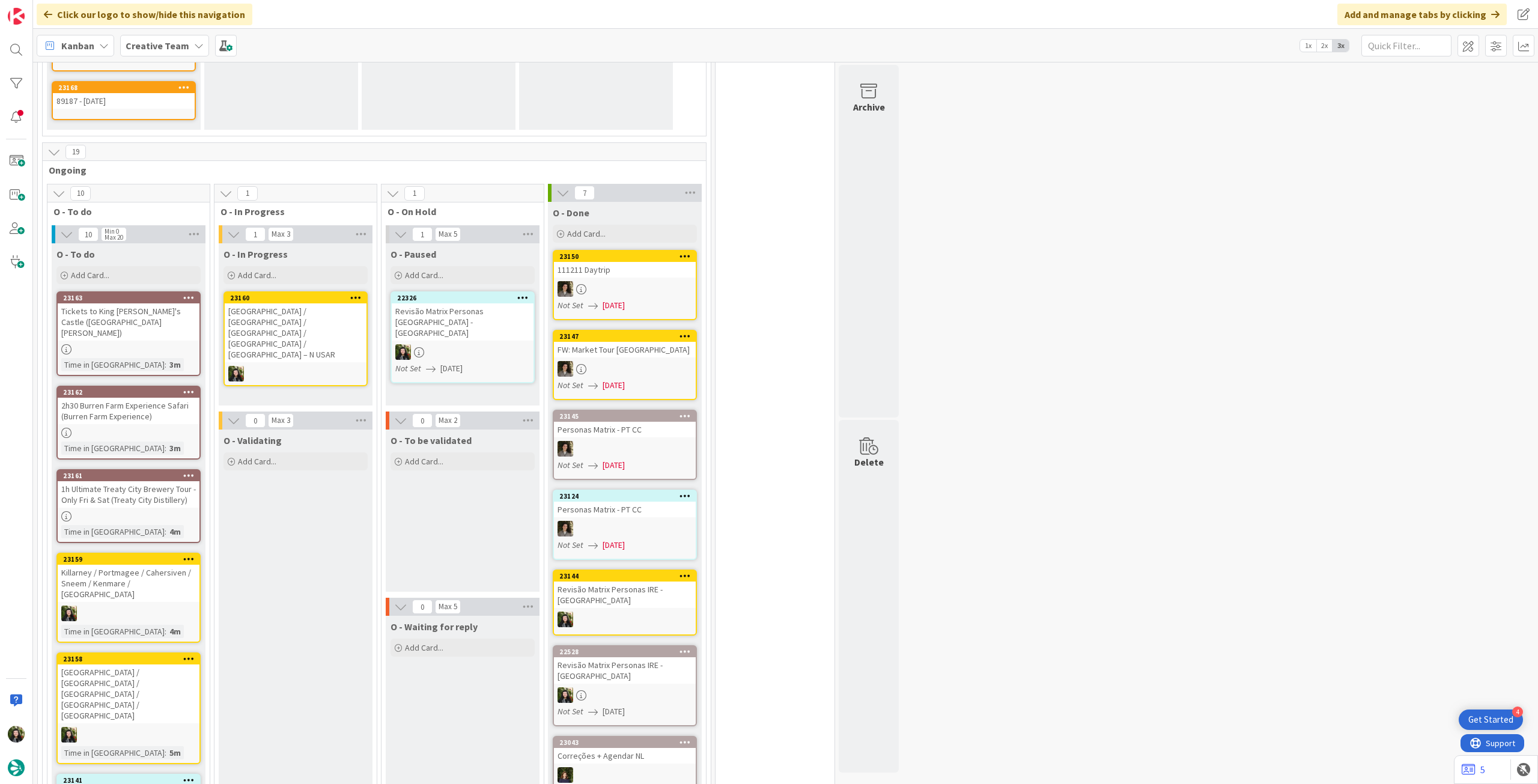
click at [292, 366] on div at bounding box center [295, 374] width 142 height 16
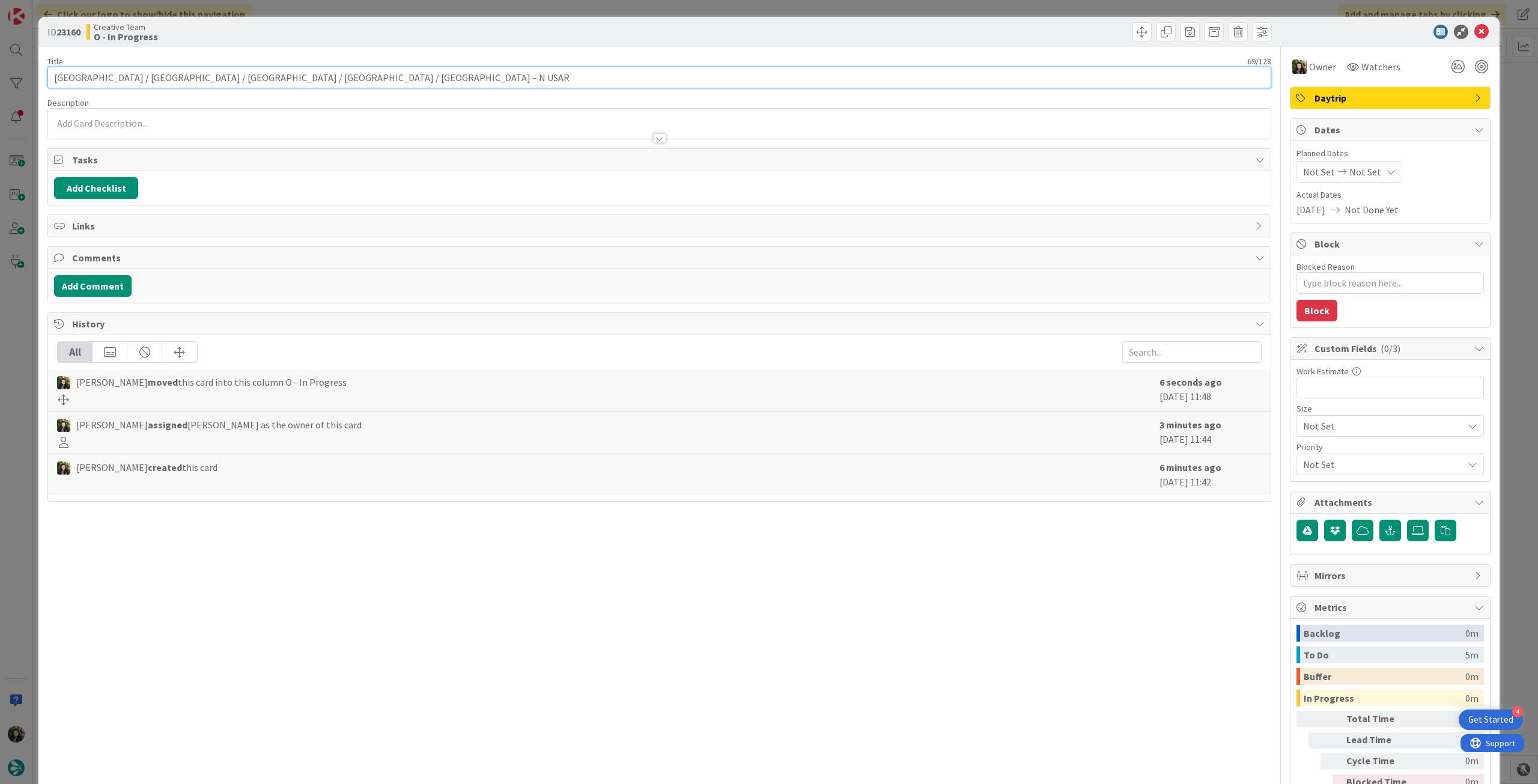
drag, startPoint x: 334, startPoint y: 74, endPoint x: 145, endPoint y: 27, distance: 194.8
click at [59, 66] on div "Title 69 / 128 Killarney / Limerick / Ennis / Burren National Park / Galway – N…" at bounding box center [659, 71] width 1224 height 33
click at [340, 81] on input "[GEOGRAPHIC_DATA] / [GEOGRAPHIC_DATA] / [GEOGRAPHIC_DATA] / [GEOGRAPHIC_DATA] /…" at bounding box center [659, 77] width 1224 height 22
drag, startPoint x: 346, startPoint y: 76, endPoint x: 35, endPoint y: 73, distance: 311.0
click at [35, 73] on div "ID 23160 Creative Team O - In Progress Title 69 / 128 Killarney / Limerick / En…" at bounding box center [769, 392] width 1538 height 784
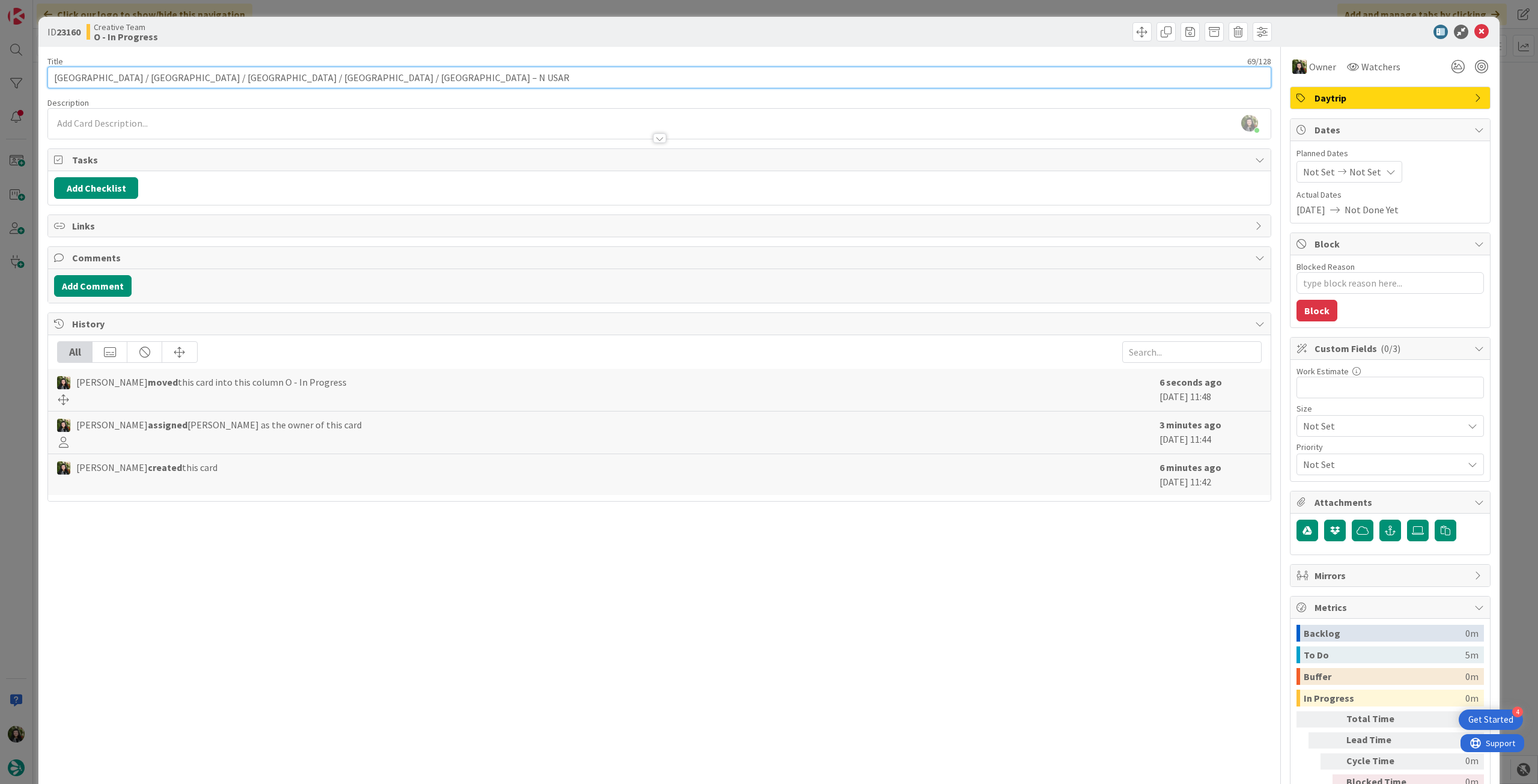
scroll to position [1245, 0]
click at [1474, 30] on icon at bounding box center [1481, 32] width 15 height 15
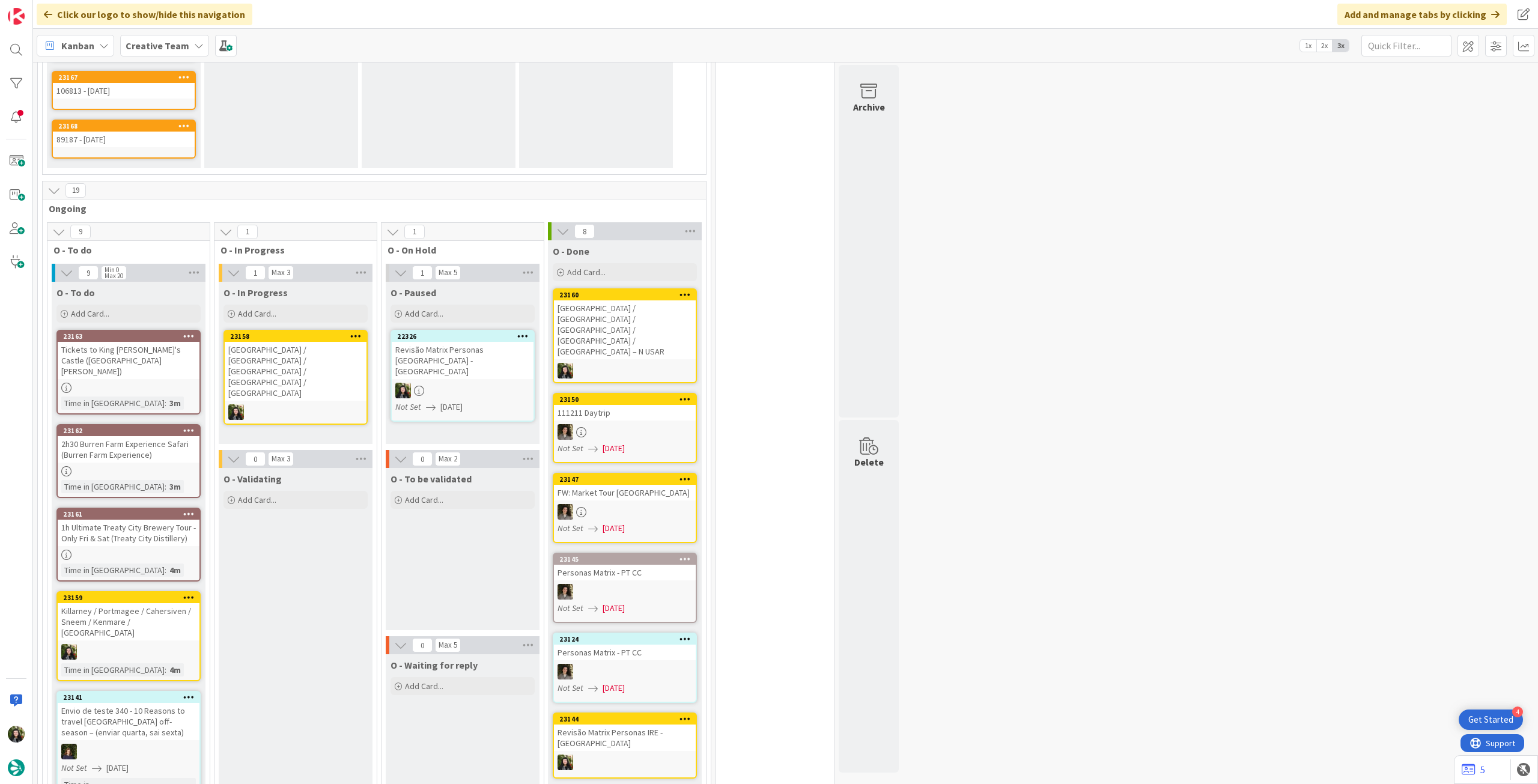
drag, startPoint x: 137, startPoint y: 591, endPoint x: 280, endPoint y: 269, distance: 352.3
click at [280, 341] on div "[GEOGRAPHIC_DATA] / [GEOGRAPHIC_DATA] / [GEOGRAPHIC_DATA] / [GEOGRAPHIC_DATA] /…" at bounding box center [295, 370] width 142 height 59
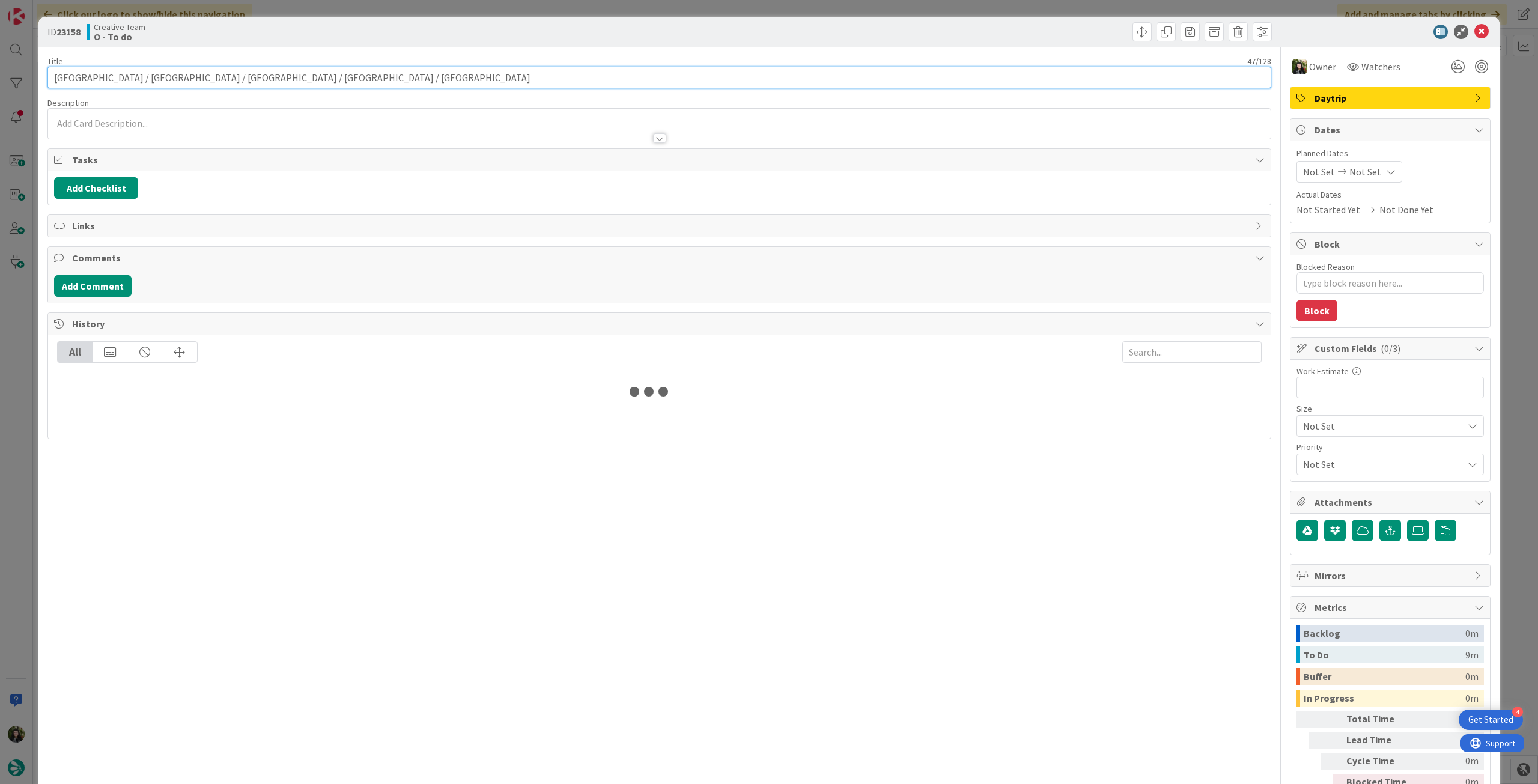
drag, startPoint x: 264, startPoint y: 77, endPoint x: 161, endPoint y: 70, distance: 103.2
click at [35, 71] on div "ID 23158 Creative Team O - To do Title 47 / 128 Dublin / Glendalough / Kilkenny…" at bounding box center [769, 392] width 1538 height 784
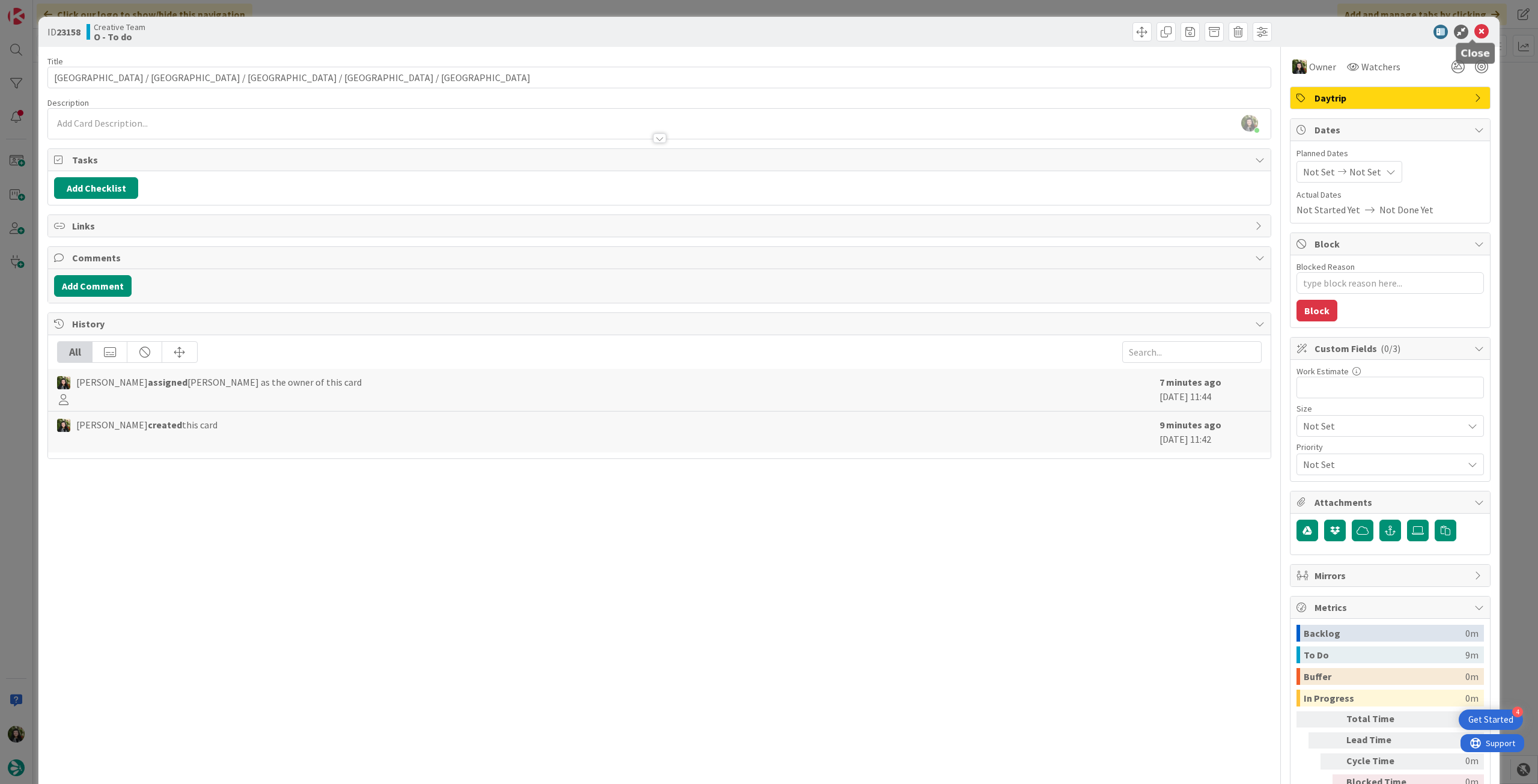
click at [1474, 30] on icon at bounding box center [1481, 32] width 15 height 15
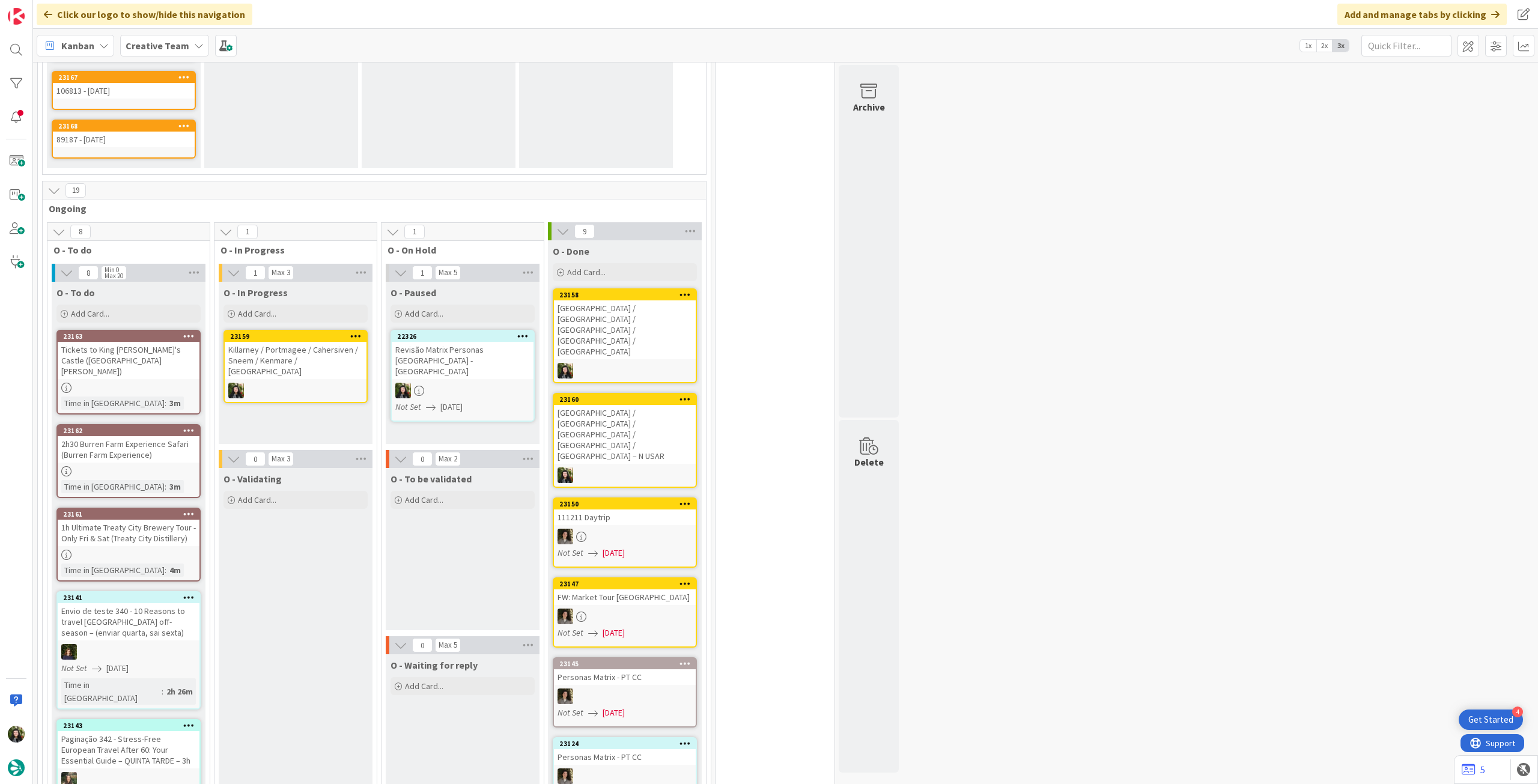
click at [298, 383] on div at bounding box center [295, 391] width 142 height 16
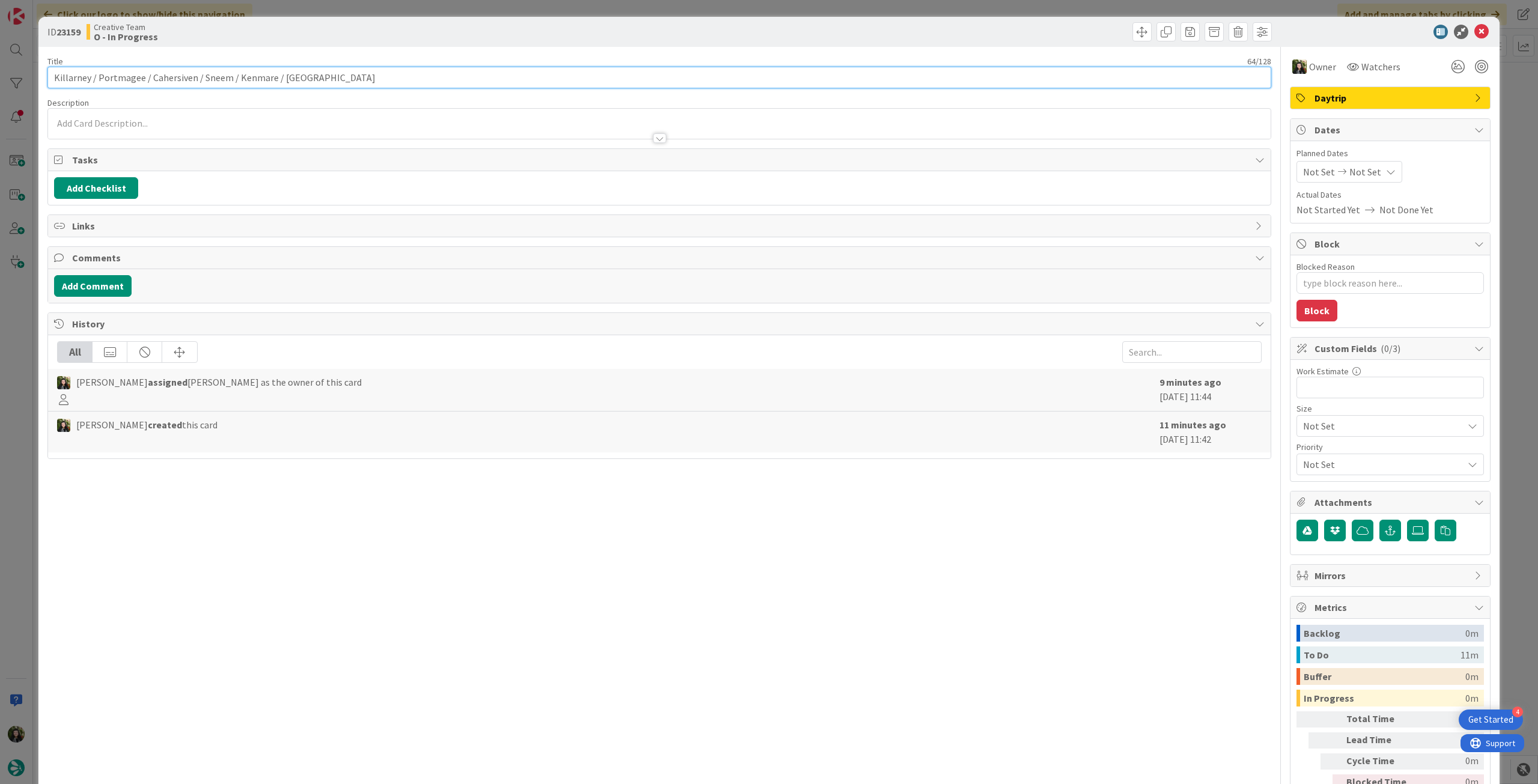
drag, startPoint x: 332, startPoint y: 73, endPoint x: 68, endPoint y: 67, distance: 264.1
click at [68, 67] on input "Killarney / Portmagee / Cahersiven / Sneem / Kenmare / [GEOGRAPHIC_DATA]" at bounding box center [659, 77] width 1224 height 22
click at [234, 73] on input "Killarney / Portmagee / Cahersiven / Sneem / Kenmare / [GEOGRAPHIC_DATA]" at bounding box center [659, 77] width 1224 height 22
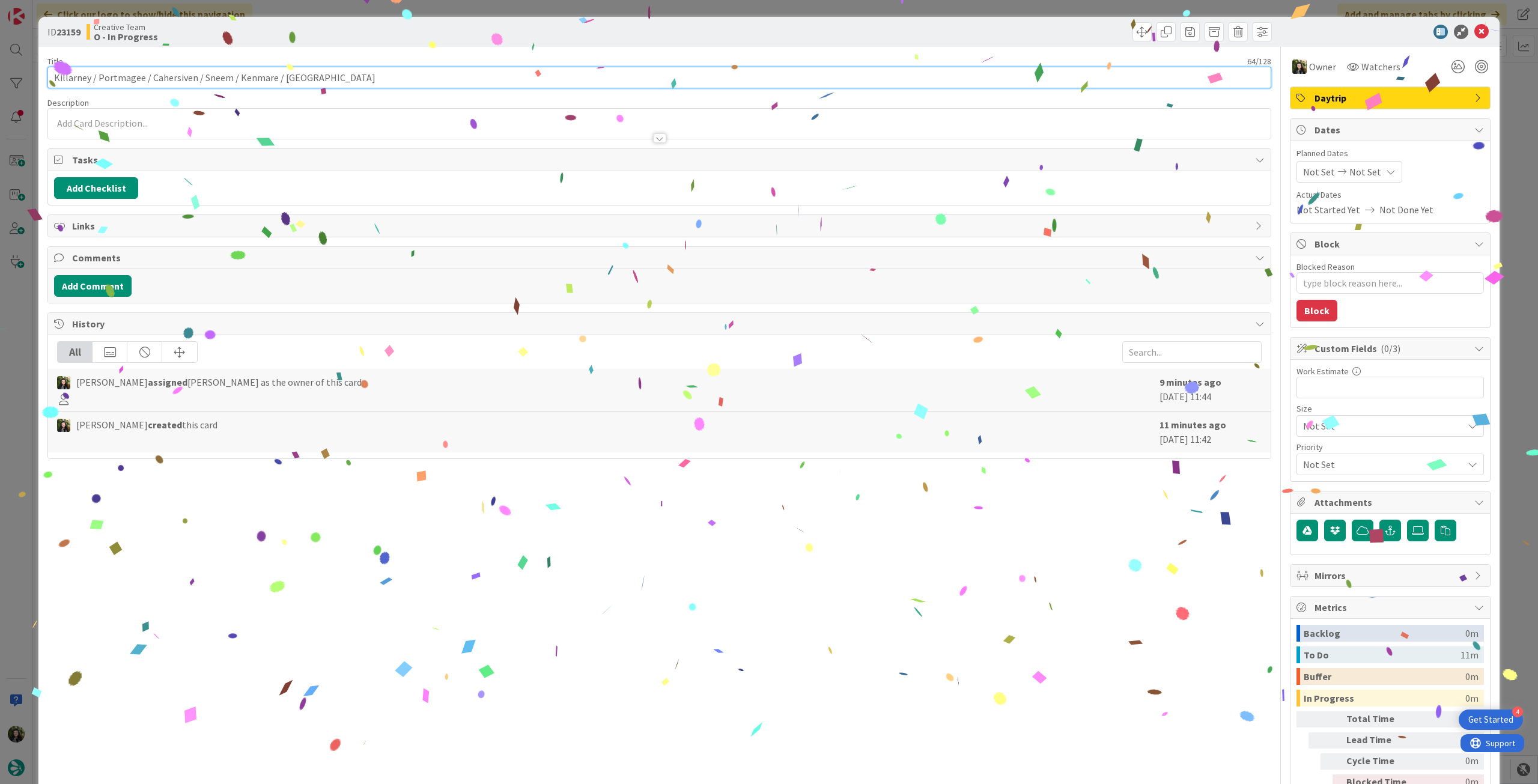
drag, startPoint x: 124, startPoint y: 72, endPoint x: 5, endPoint y: 69, distance: 119.0
click at [0, 72] on div "ID 23159 Creative Team O - In Progress Title 64 / 128 Killarney / Portmagee / C…" at bounding box center [769, 392] width 1538 height 784
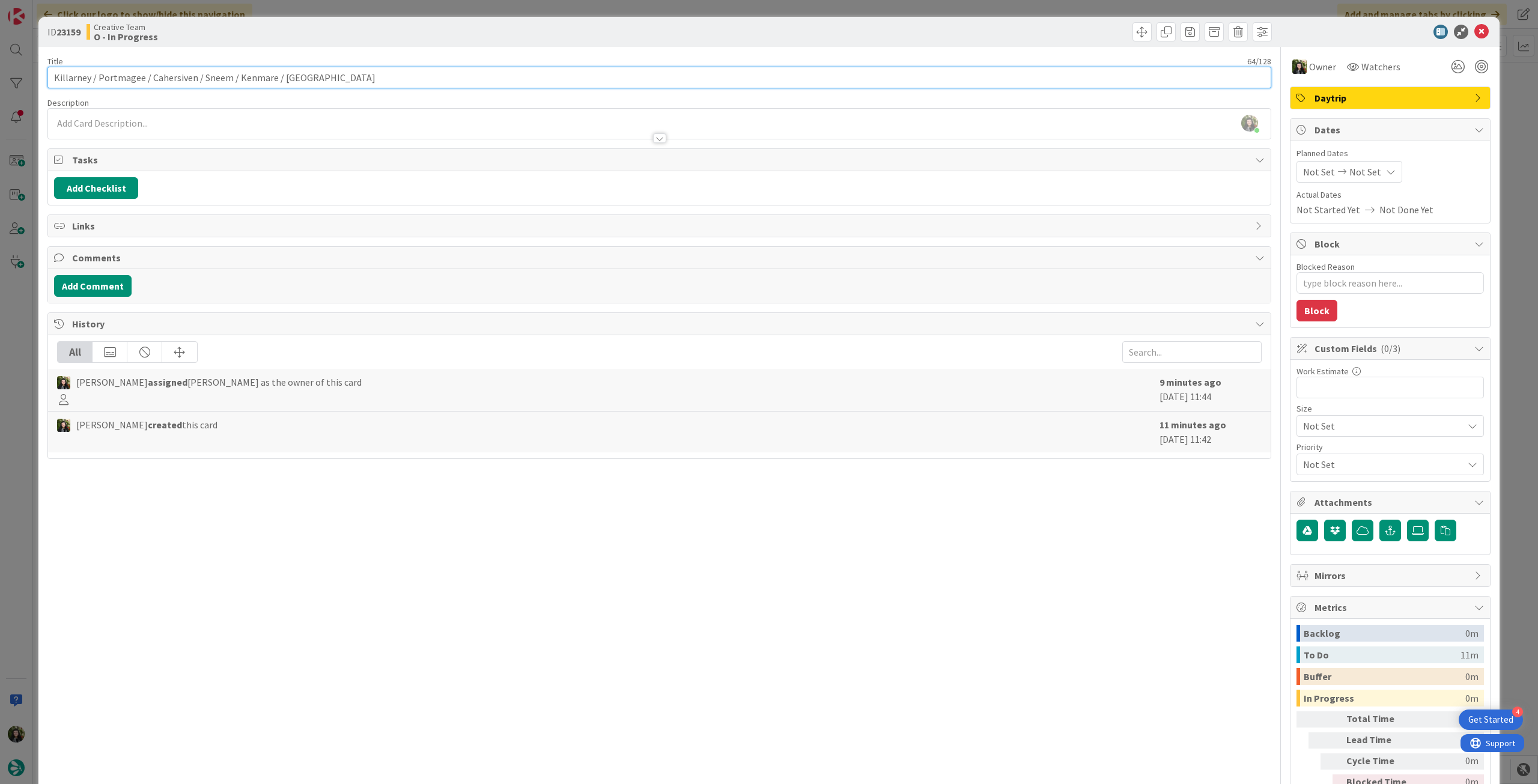
scroll to position [1145, 0]
click at [1474, 30] on icon at bounding box center [1481, 32] width 15 height 15
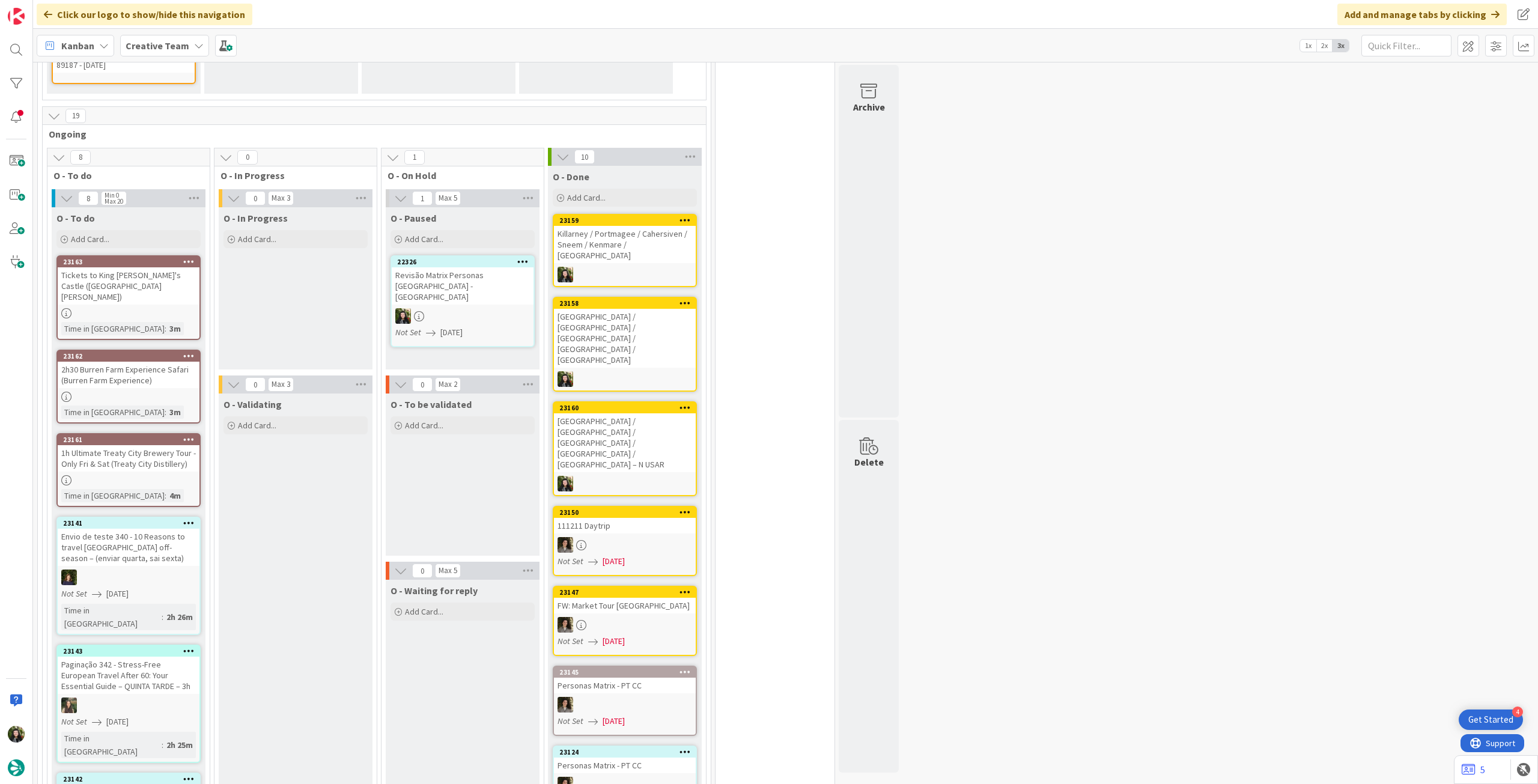
scroll to position [1080, 0]
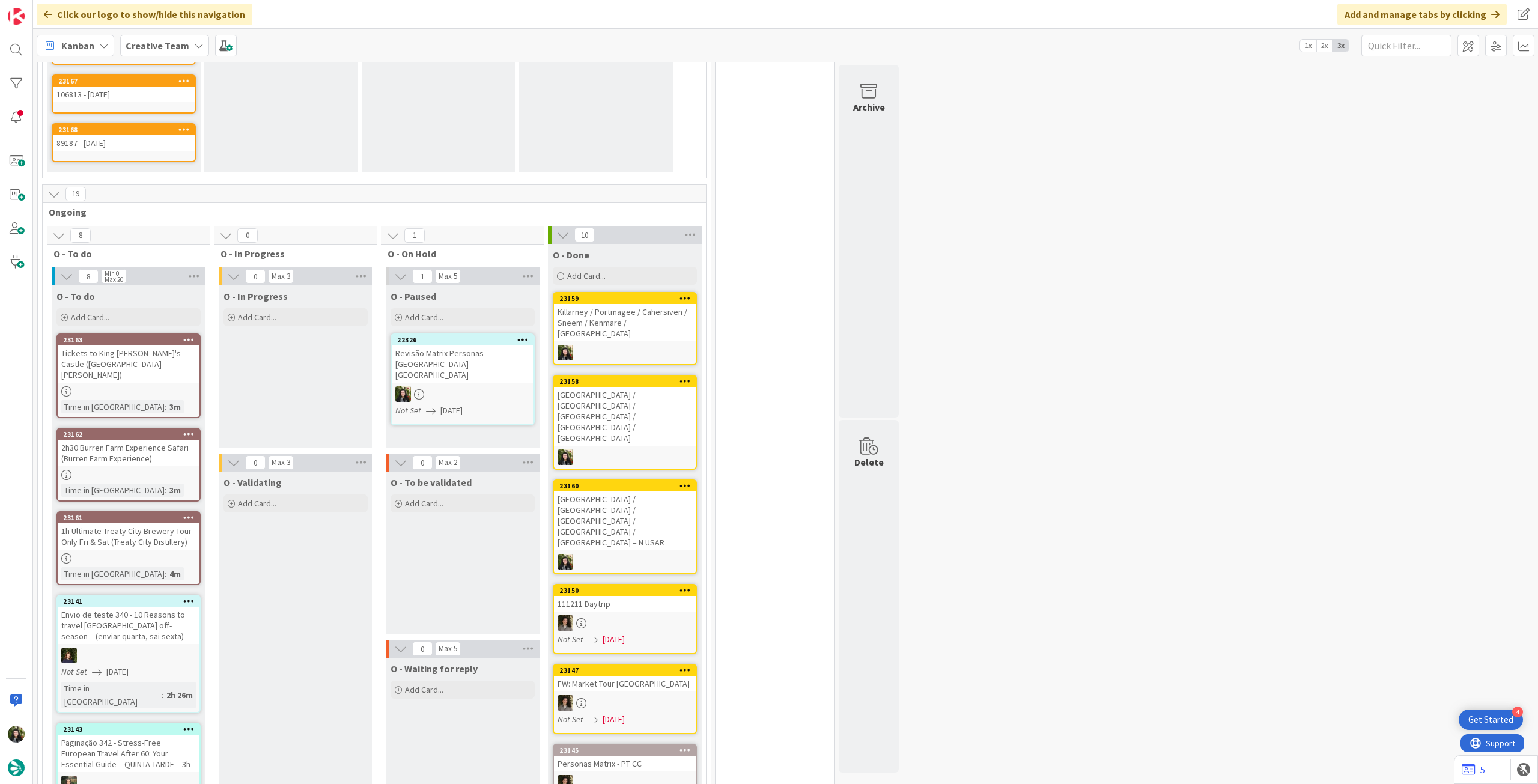
click at [169, 52] on span "Creative Team" at bounding box center [157, 46] width 64 height 15
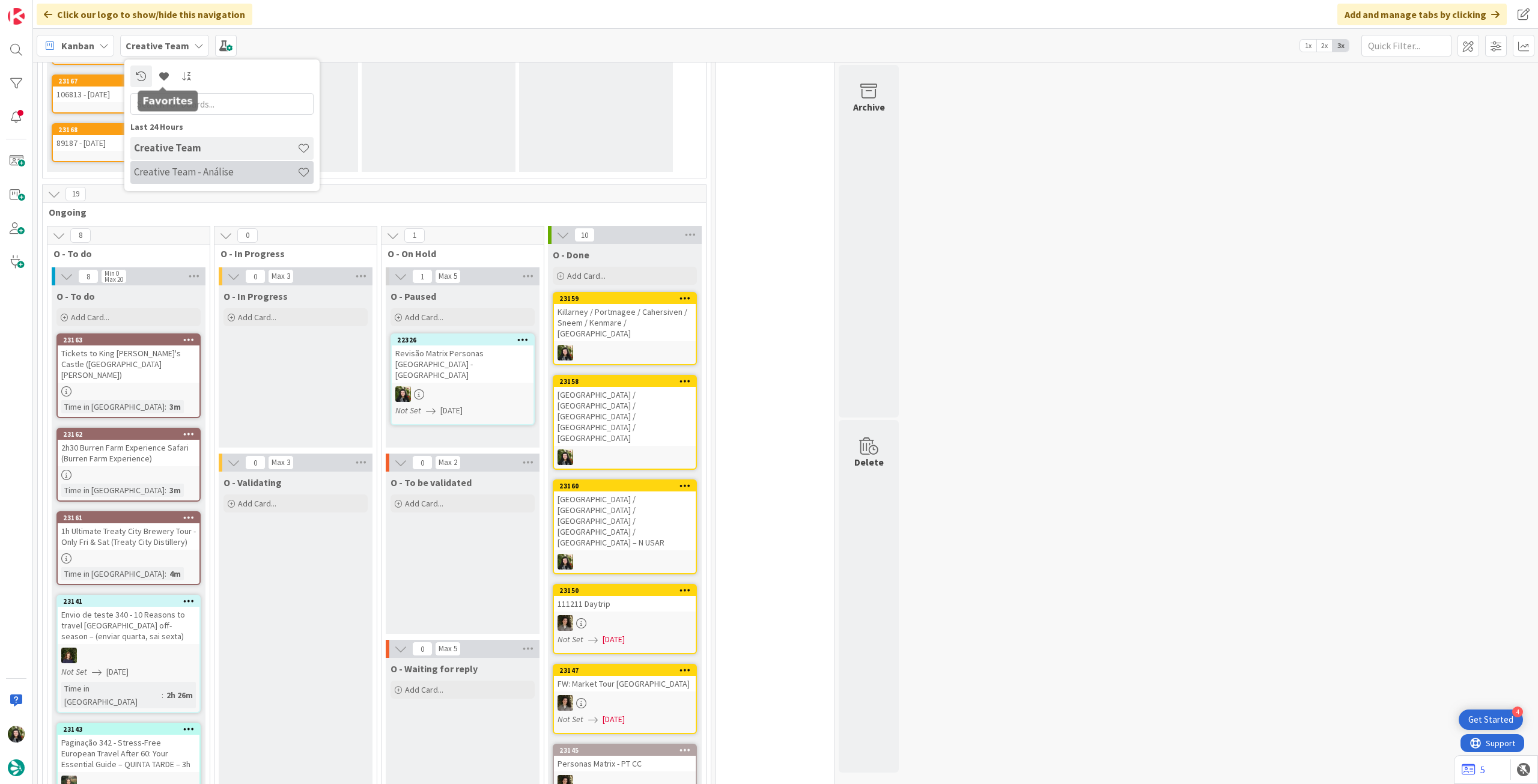
click at [175, 171] on h4 "Creative Team - Análise" at bounding box center [215, 172] width 164 height 12
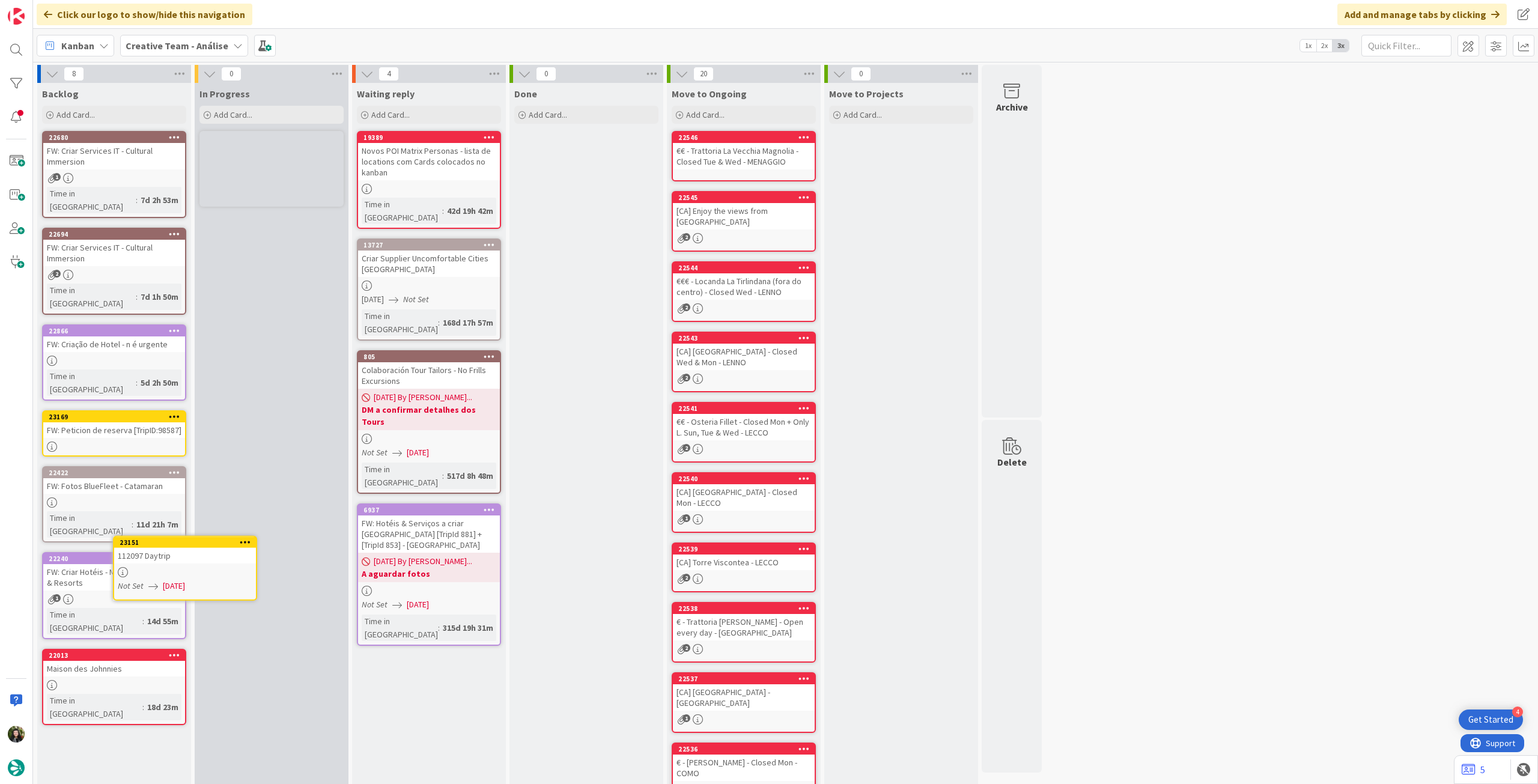
scroll to position [13, 0]
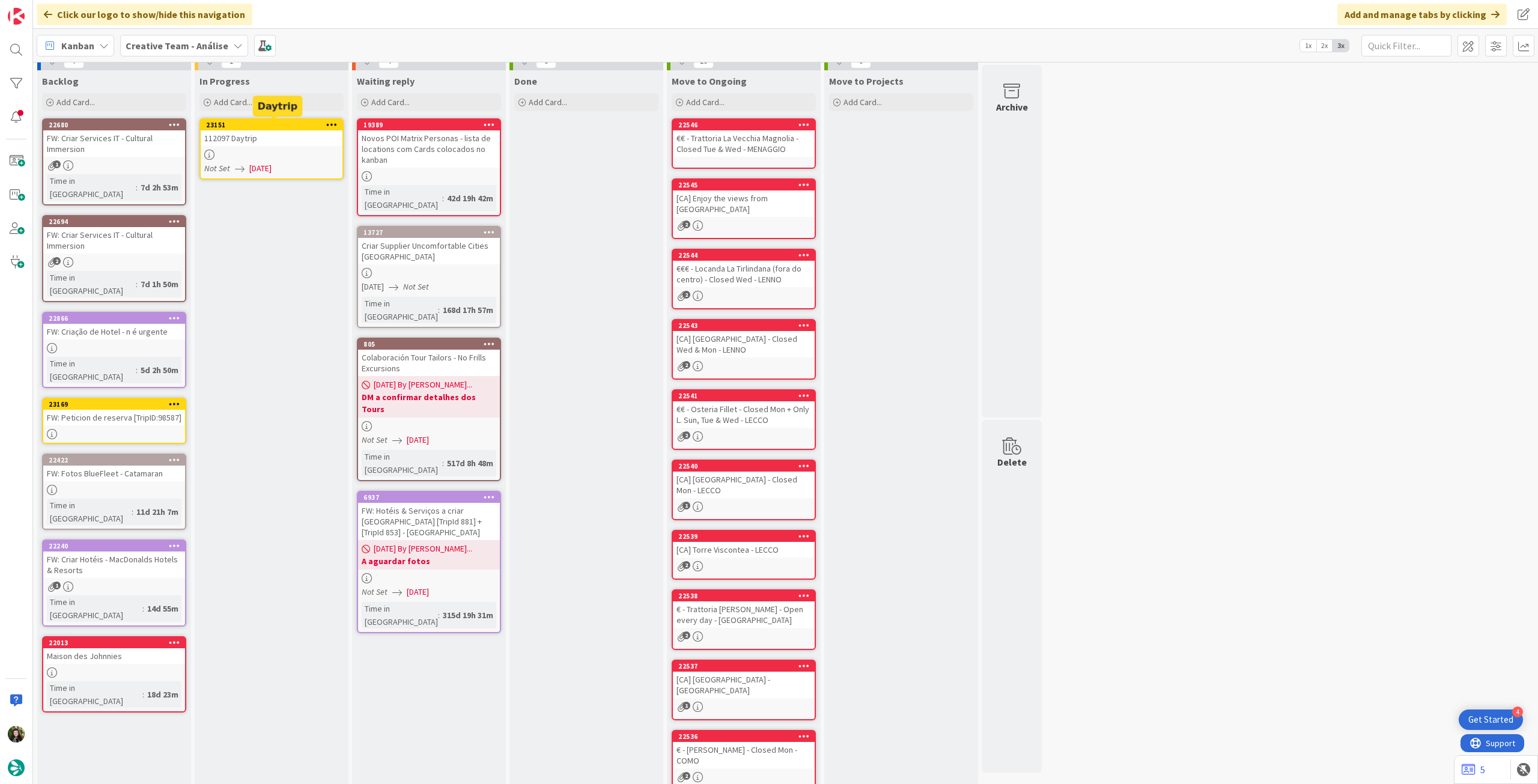
click at [310, 156] on div at bounding box center [271, 155] width 142 height 10
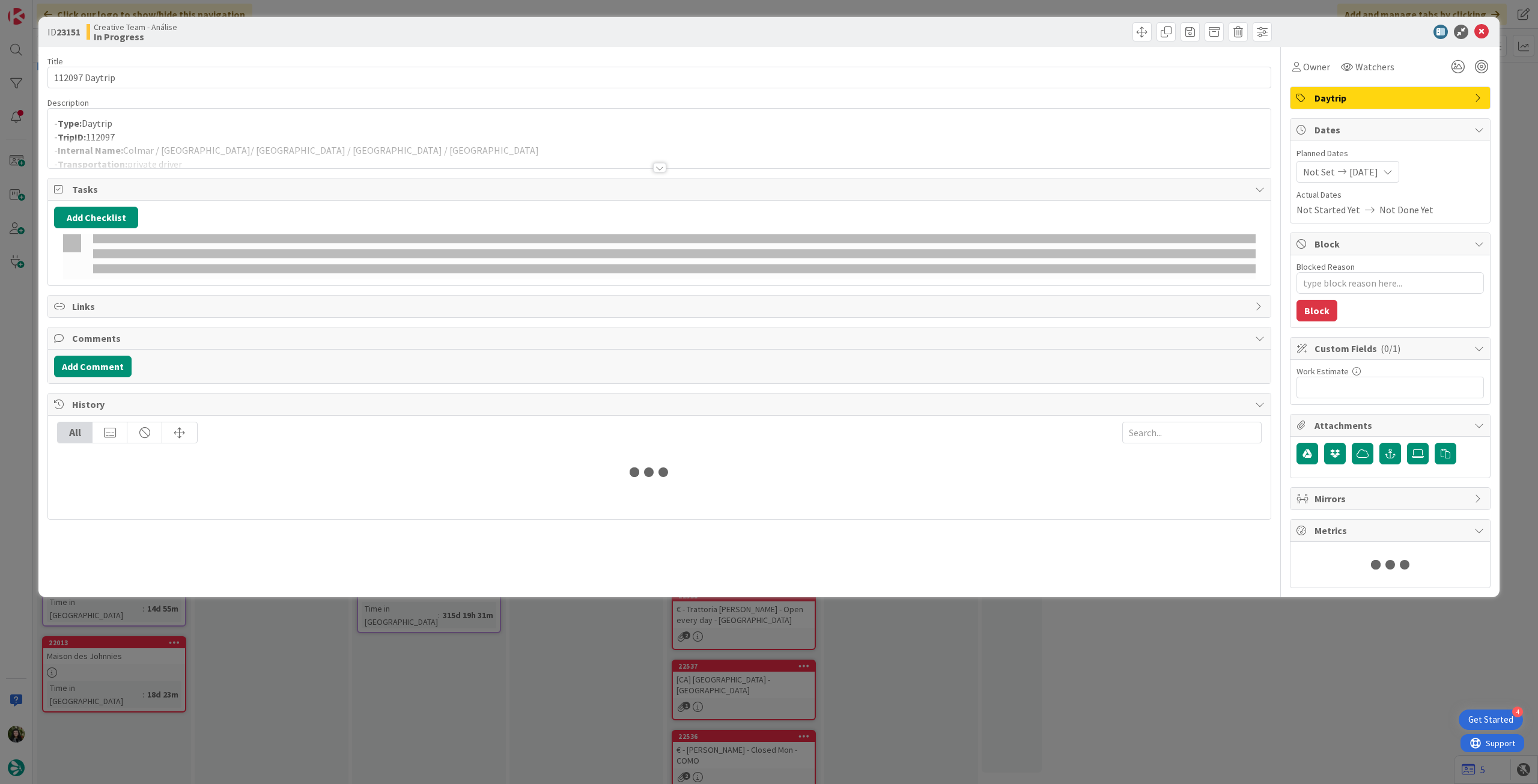
click at [308, 145] on div at bounding box center [659, 153] width 1223 height 31
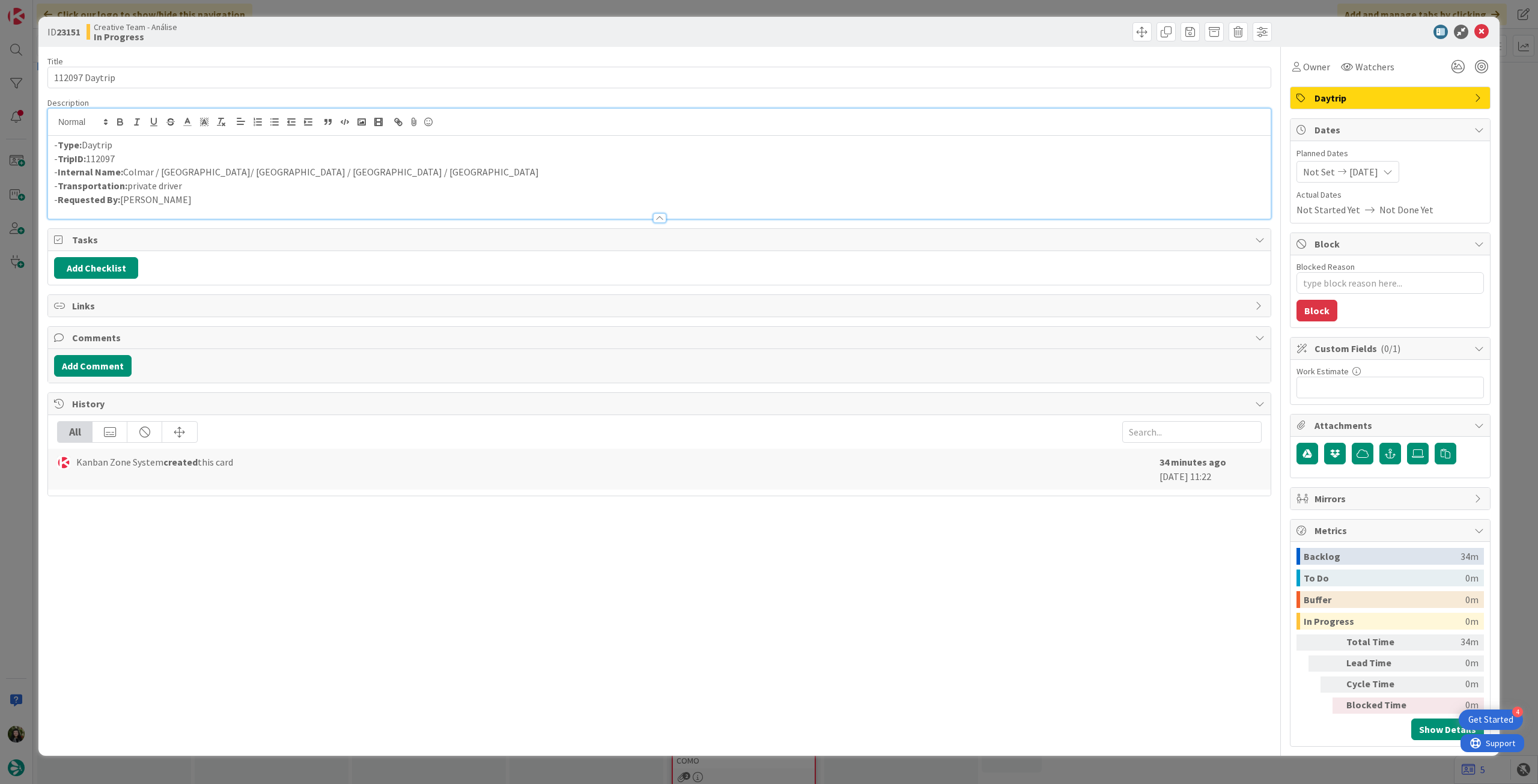
type textarea "x"
click at [205, 174] on p "- Internal Name: Colmar / Ribeauville/ Hunawihr / Kaysersberg / Colmar" at bounding box center [658, 172] width 1210 height 14
drag, startPoint x: 163, startPoint y: 174, endPoint x: 205, endPoint y: 171, distance: 42.1
click at [205, 171] on p "- Internal Name: Colmar / Ribeauville / Hunawihr / Kaysersberg / Colmar" at bounding box center [658, 172] width 1210 height 14
copy p "Ribeauville"
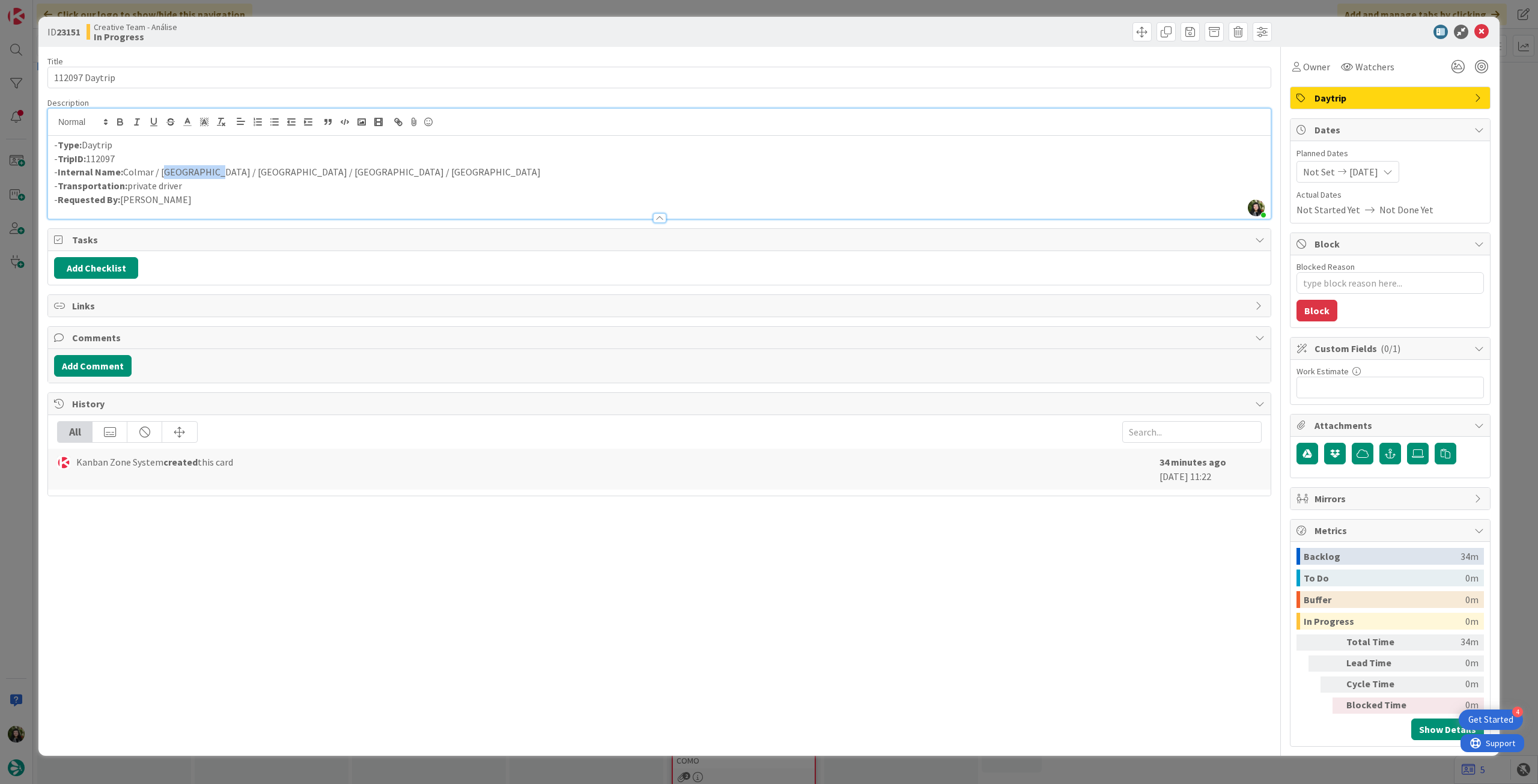
click at [198, 175] on p "- Internal Name: Colmar / Ribeauville / Hunawihr / Kaysersberg / Colmar" at bounding box center [658, 172] width 1210 height 14
click at [204, 173] on p "- Internal Name: Colmar / Ribeauville / Hunawihr / Kaysersberg / Colmar" at bounding box center [658, 172] width 1210 height 14
drag, startPoint x: 213, startPoint y: 173, endPoint x: 252, endPoint y: 173, distance: 39.0
click at [252, 173] on p "- Internal Name: Colmar / Ribeauvillé / Hunawihr / Kaysersberg / Colmar" at bounding box center [658, 172] width 1210 height 14
copy p "Hunawihr"
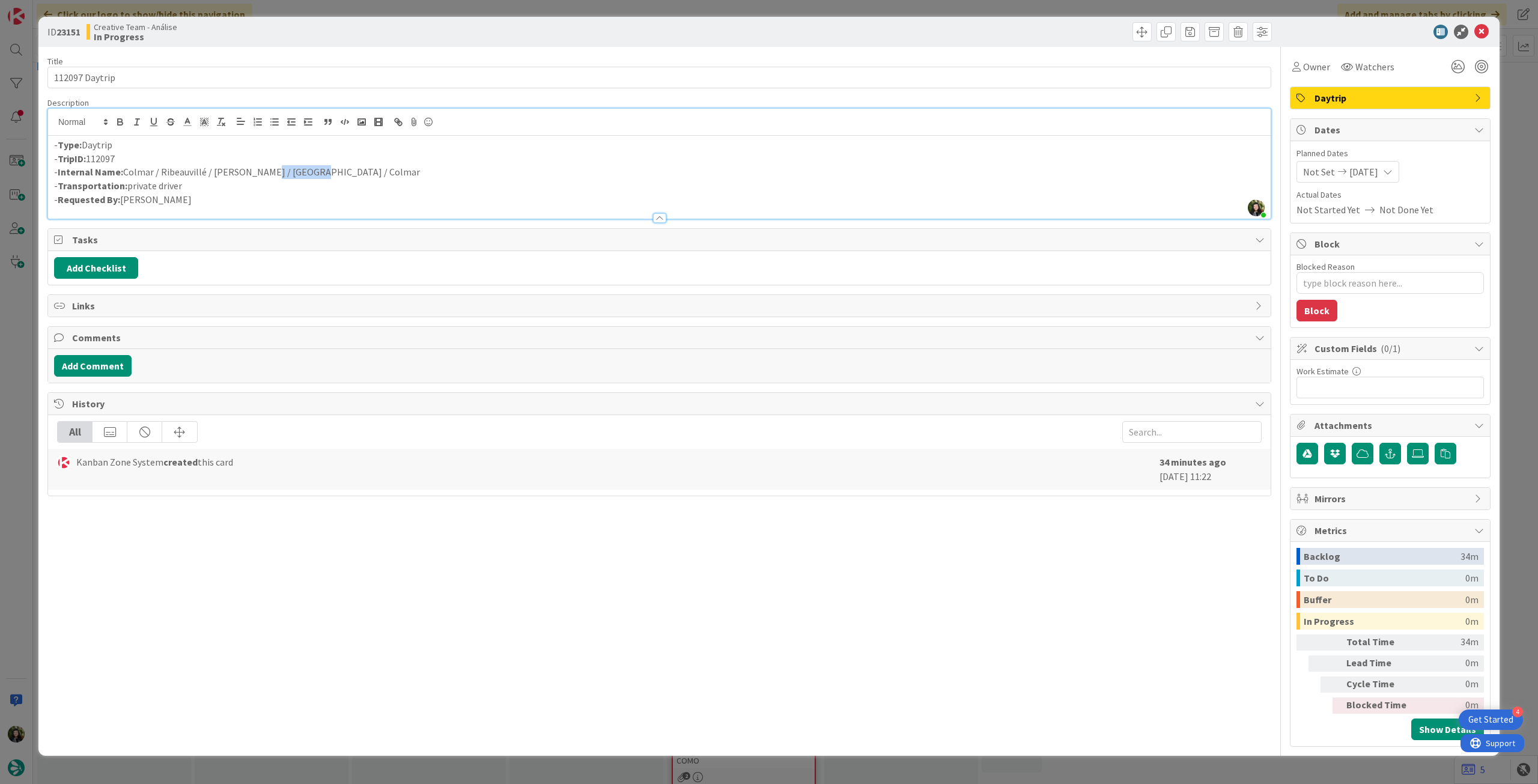
drag, startPoint x: 259, startPoint y: 173, endPoint x: 307, endPoint y: 170, distance: 48.1
click at [307, 170] on p "- Internal Name: Colmar / Ribeauvillé / Hunawihr / Kaysersberg / Colmar" at bounding box center [658, 172] width 1210 height 14
copy p "Kaysersberg"
click at [263, 177] on p "- Internal Name: Colmar / Ribeauvillé / Hunawihr / Kaysersberg / Colmar" at bounding box center [658, 172] width 1210 height 14
click at [1352, 285] on textarea "Blocked Reason" at bounding box center [1390, 283] width 188 height 22
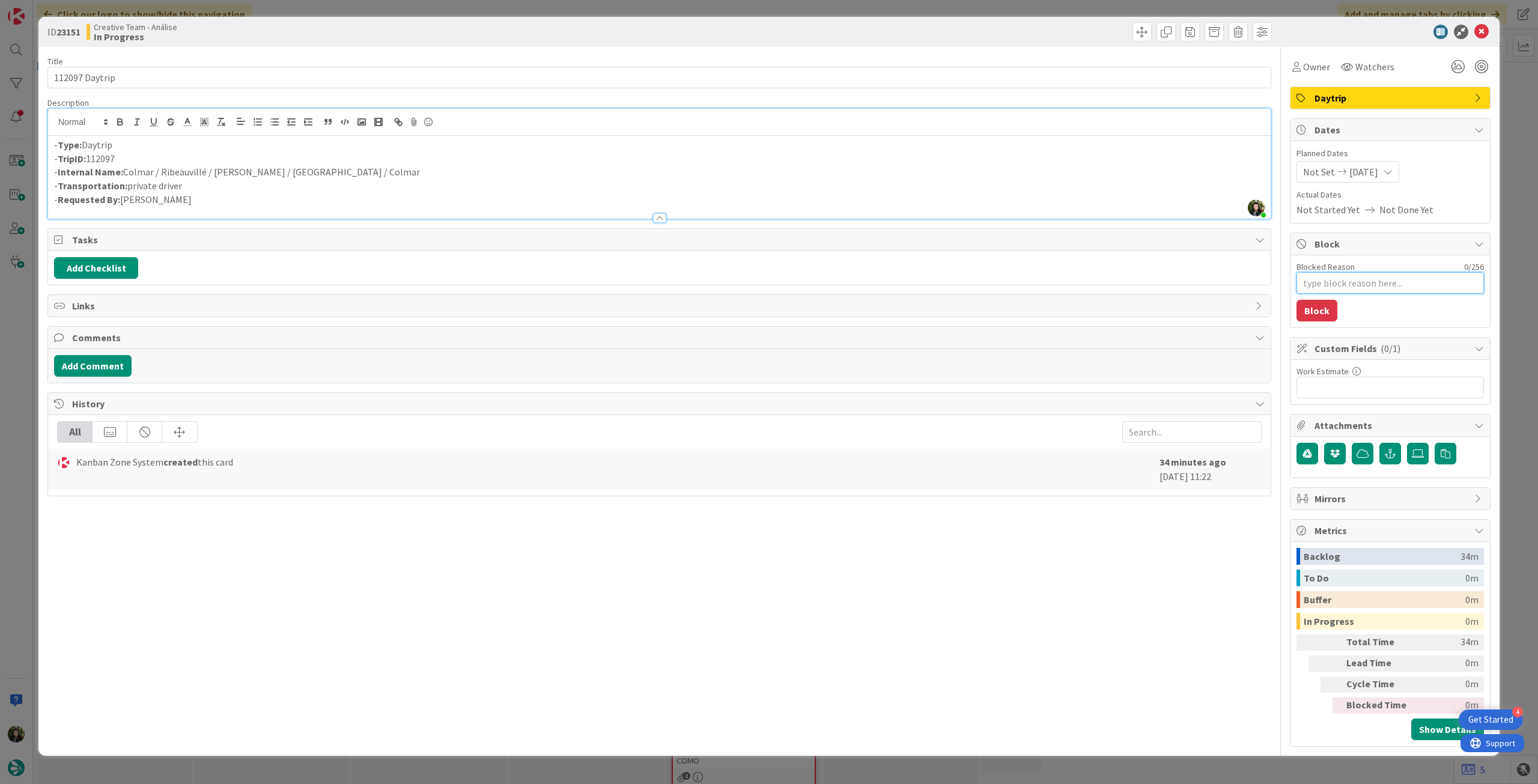
type textarea "x"
type textarea "p"
type textarea "x"
type textarea "pe"
type textarea "x"
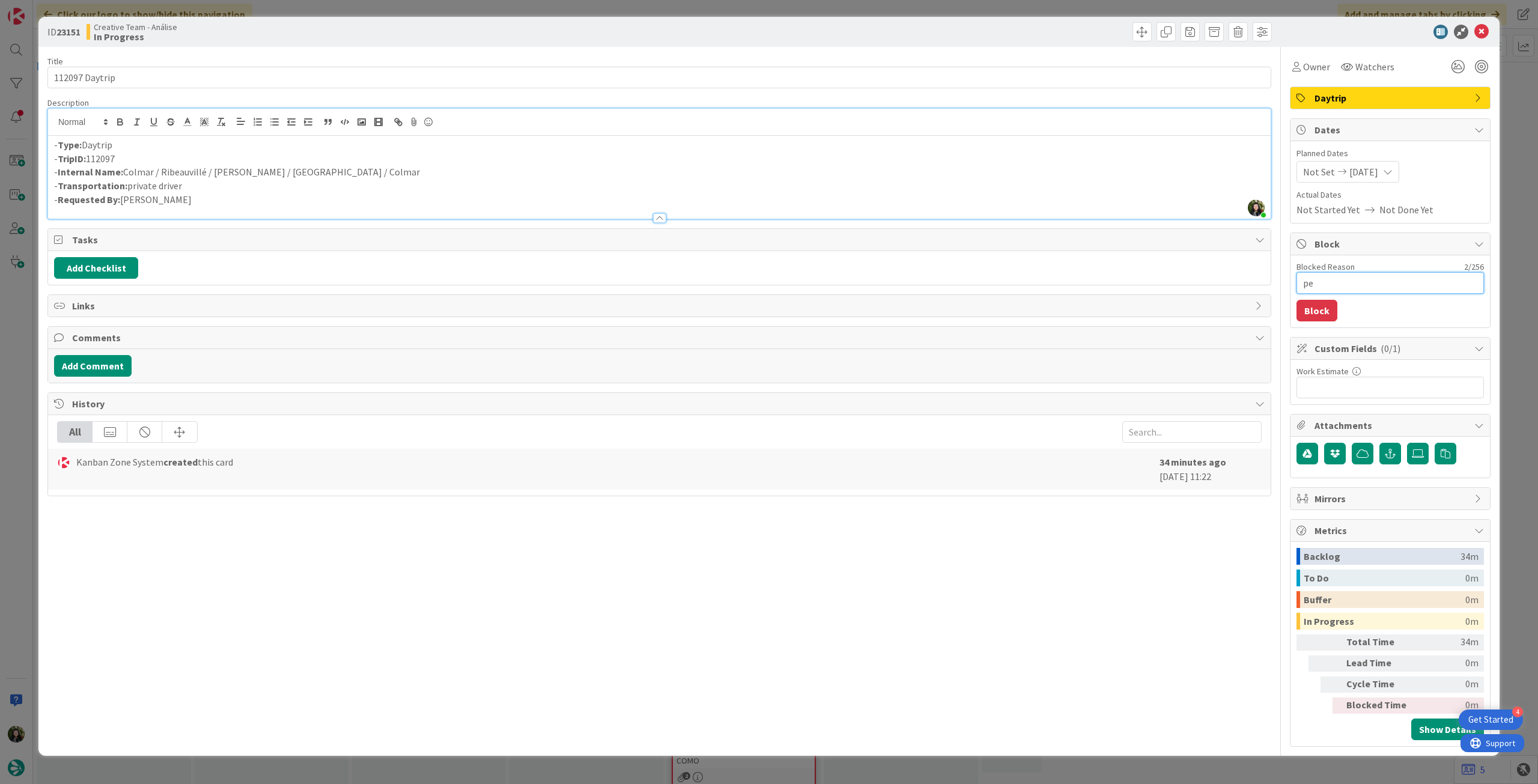
type textarea "pen"
type textarea "x"
type textarea "pend"
type textarea "x"
type textarea "pende"
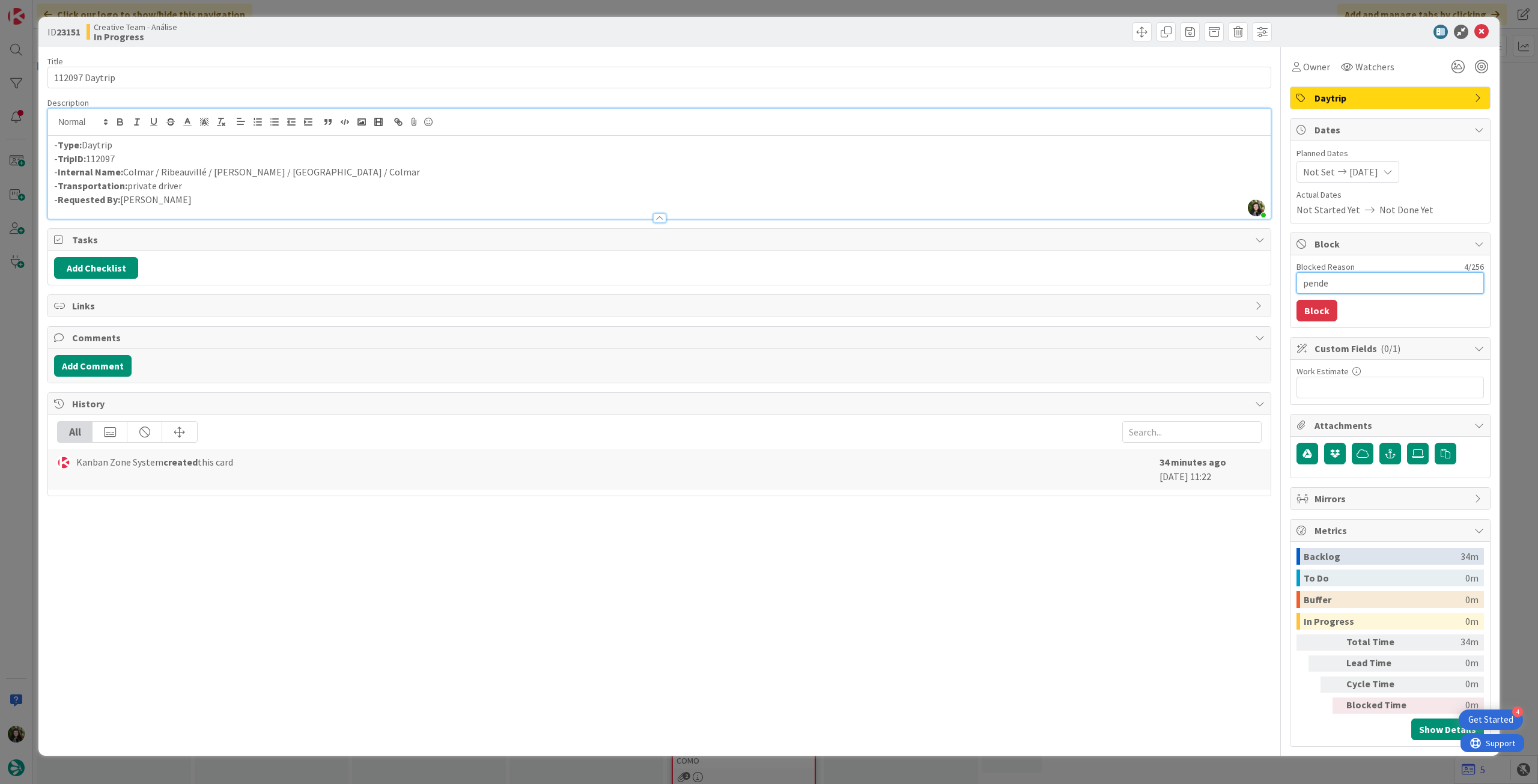
type textarea "x"
type textarea "penden"
type textarea "x"
type textarea "pendent"
type textarea "x"
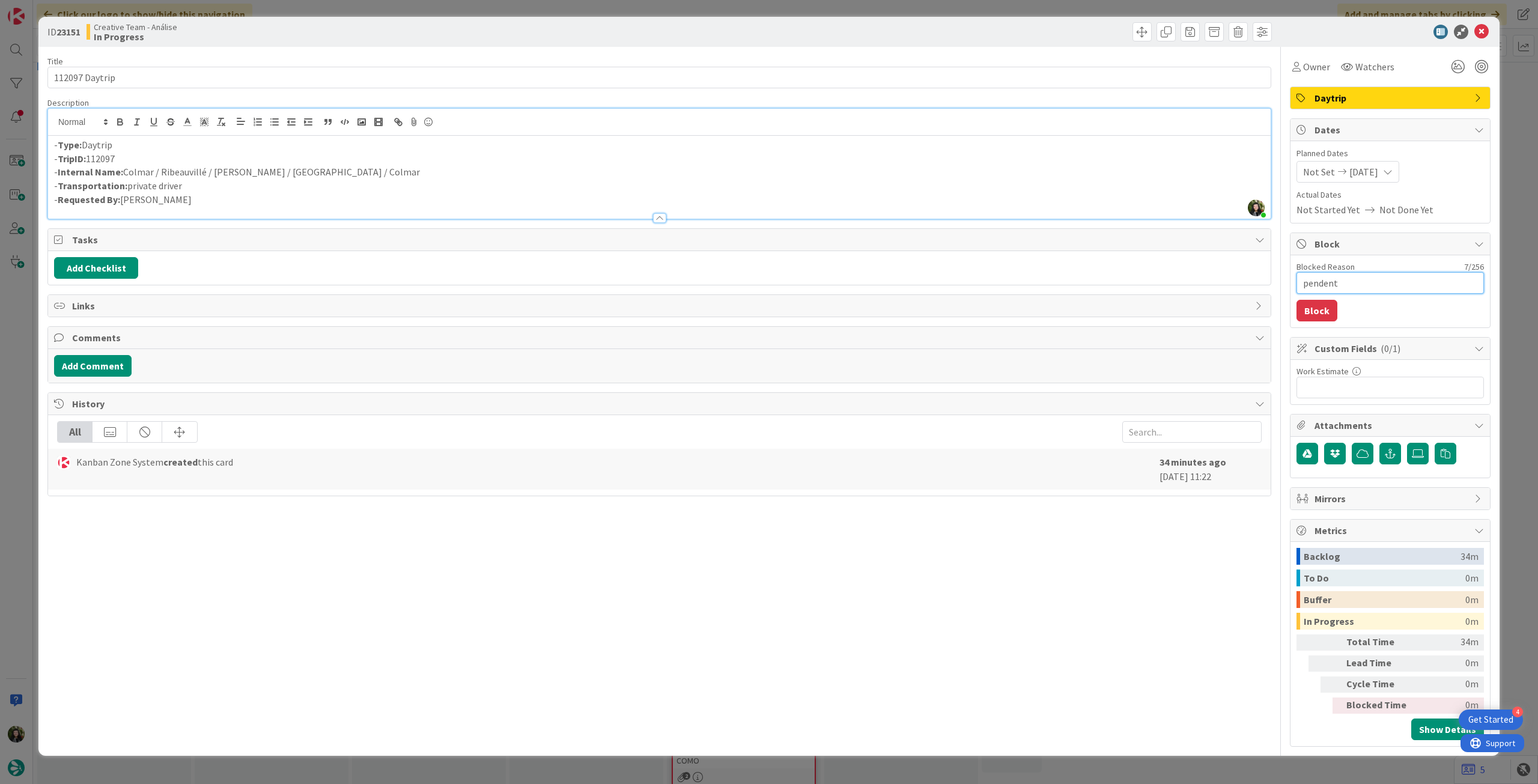
type textarea "pendente"
type textarea "x"
type textarea "pendente"
type textarea "x"
type textarea "pendente l"
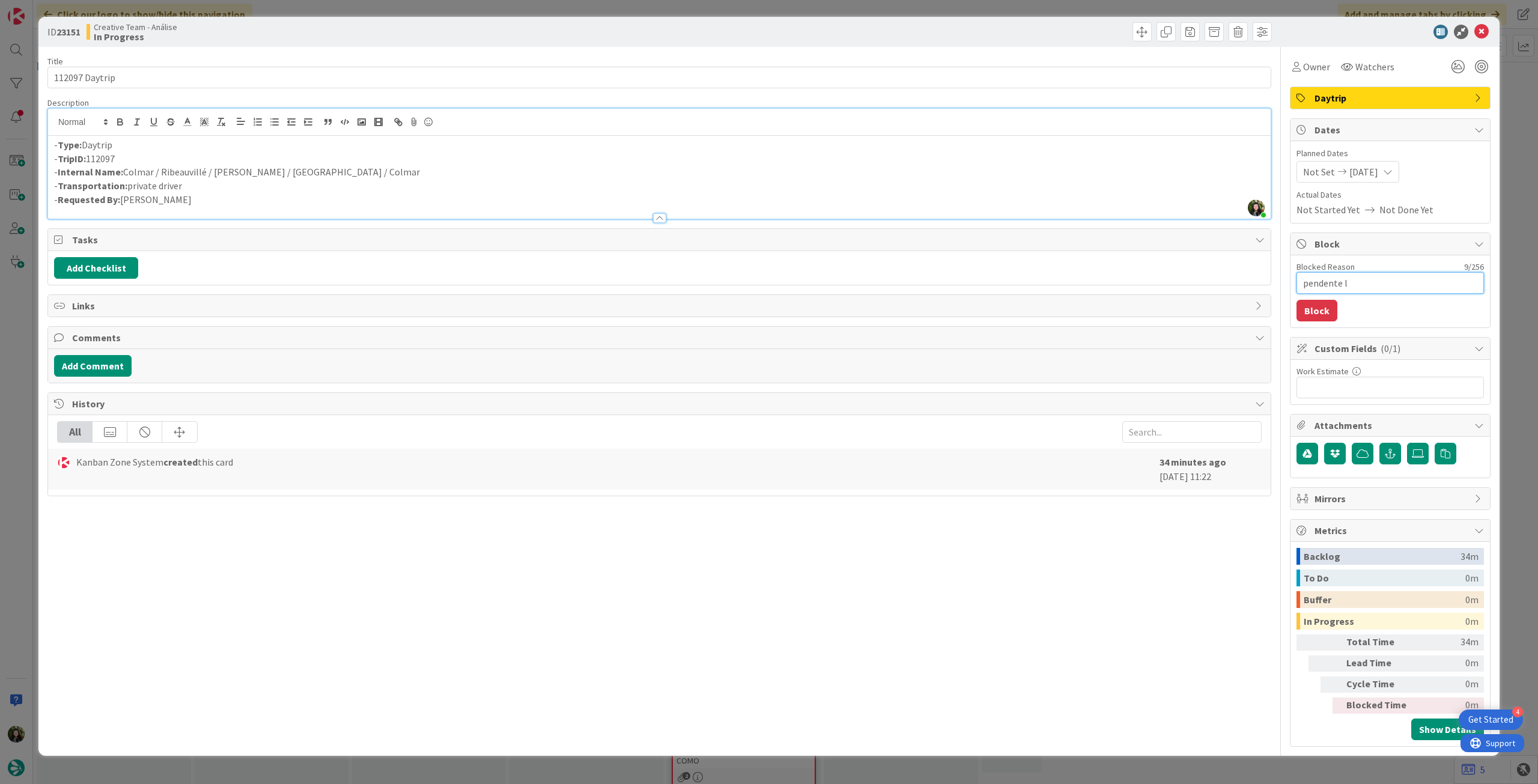
type textarea "x"
type textarea "pendente loc"
type textarea "x"
type textarea "pendente loca"
type textarea "x"
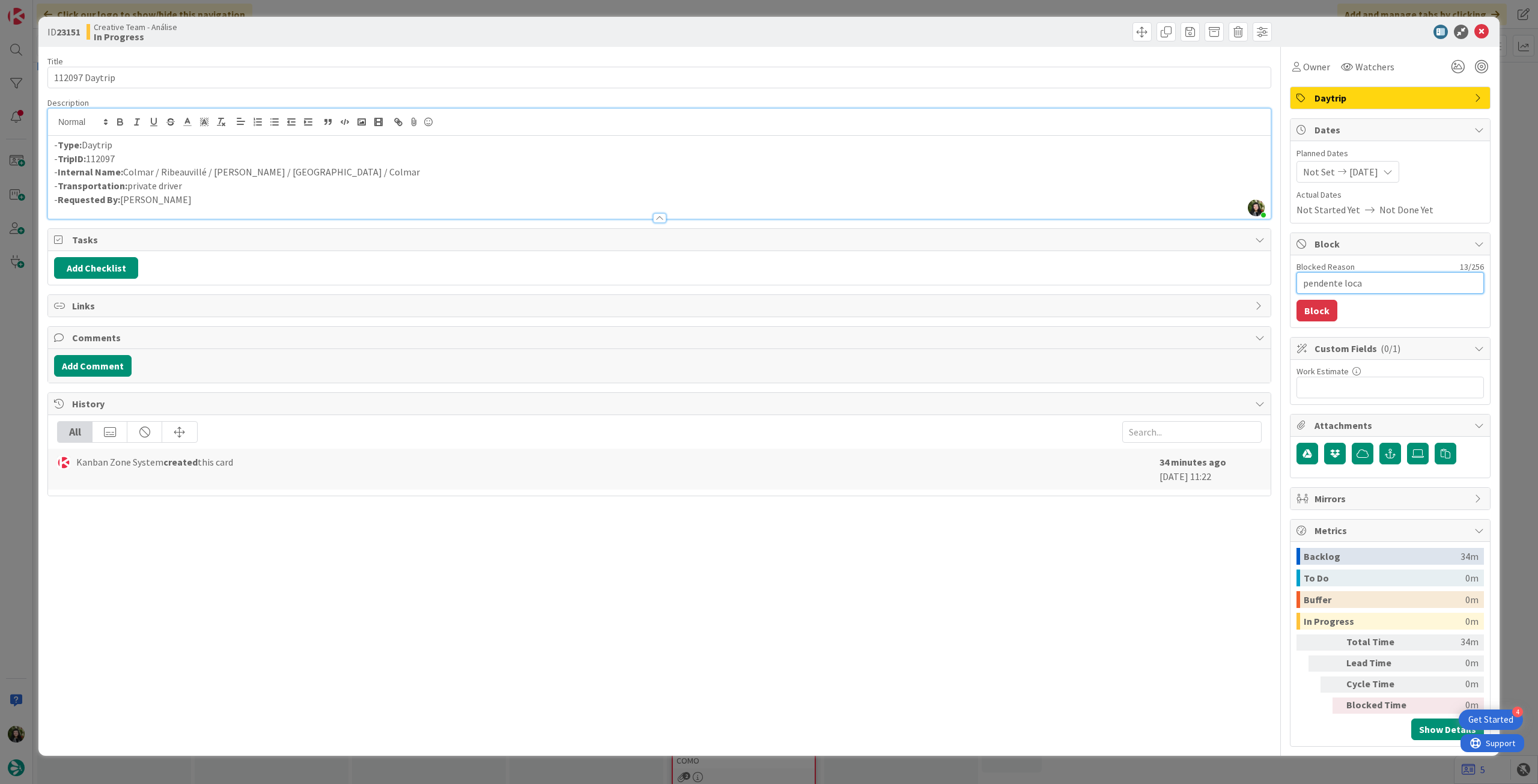
type textarea "pendente locat"
type textarea "x"
type textarea "pendente locati"
type textarea "x"
type textarea "pendente locatio"
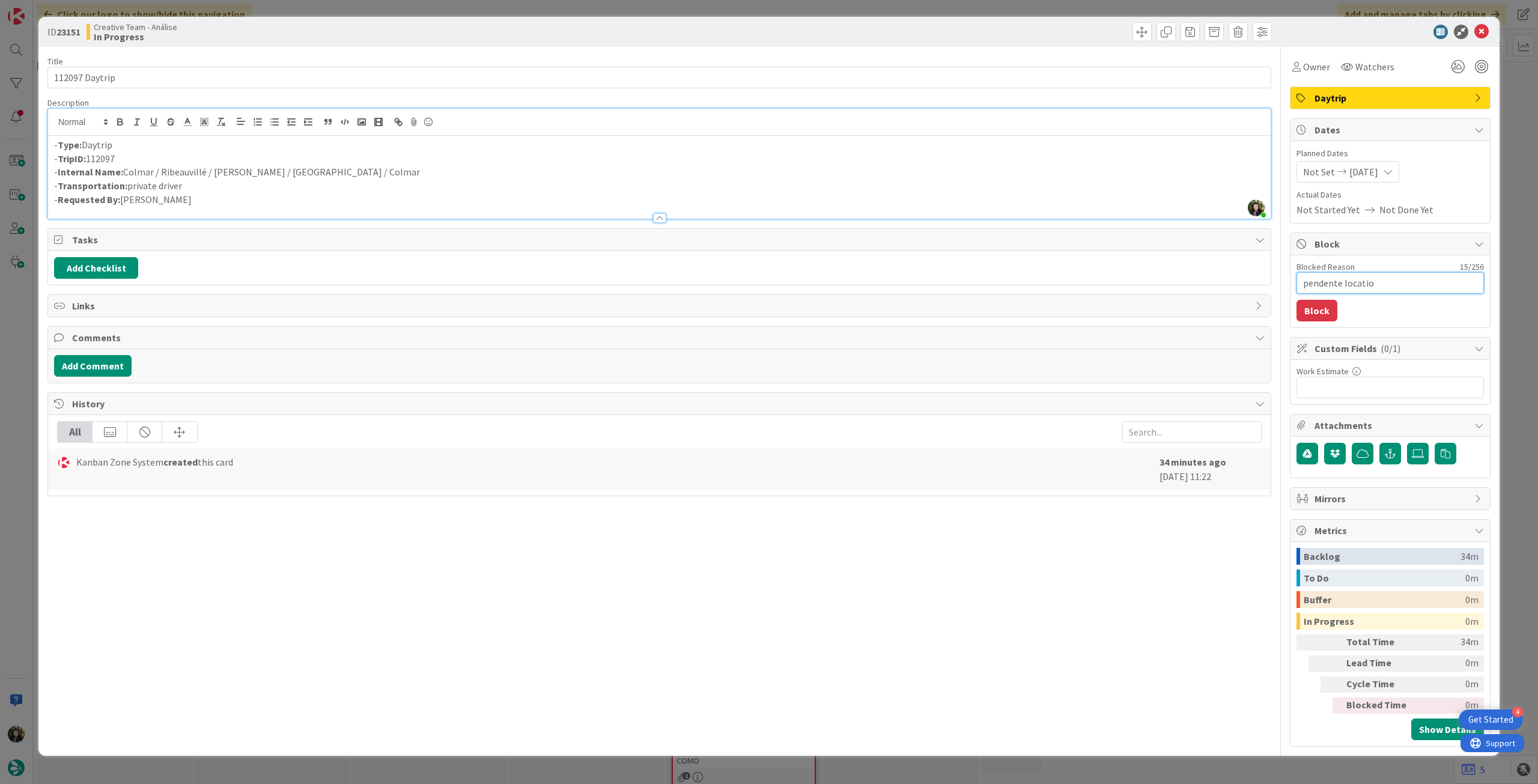
type textarea "x"
type textarea "pendente location"
type textarea "x"
type textarea "pendente locations"
click at [1312, 315] on button "Block" at bounding box center [1317, 311] width 41 height 22
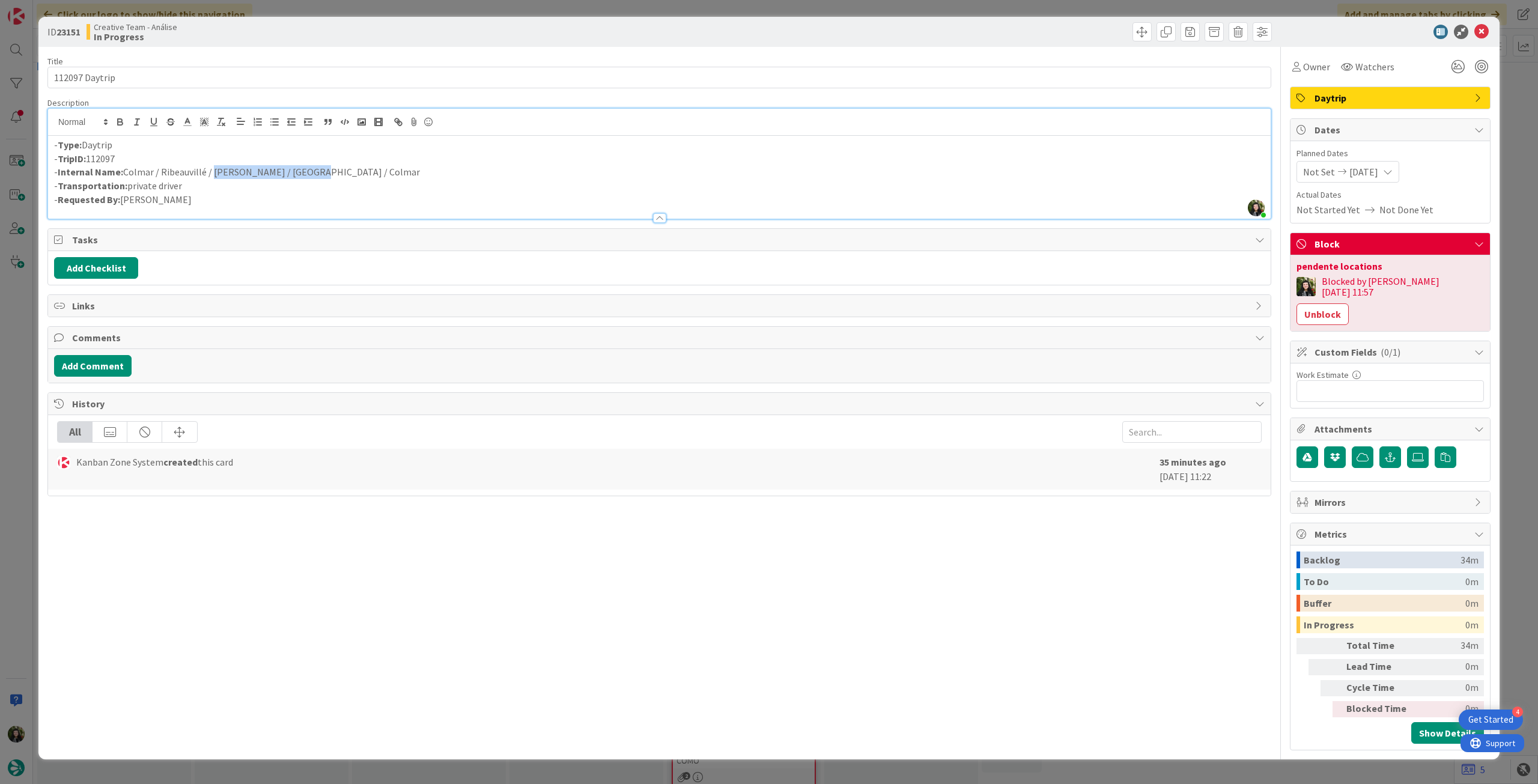
drag, startPoint x: 210, startPoint y: 170, endPoint x: 308, endPoint y: 171, distance: 98.0
click at [308, 171] on p "- Internal Name: Colmar / Ribeauvillé / Hunawihr / Kaysersberg / Colmar" at bounding box center [658, 172] width 1210 height 14
copy p "Hunawihr / Kaysersberg"
click at [1482, 31] on icon at bounding box center [1481, 32] width 15 height 15
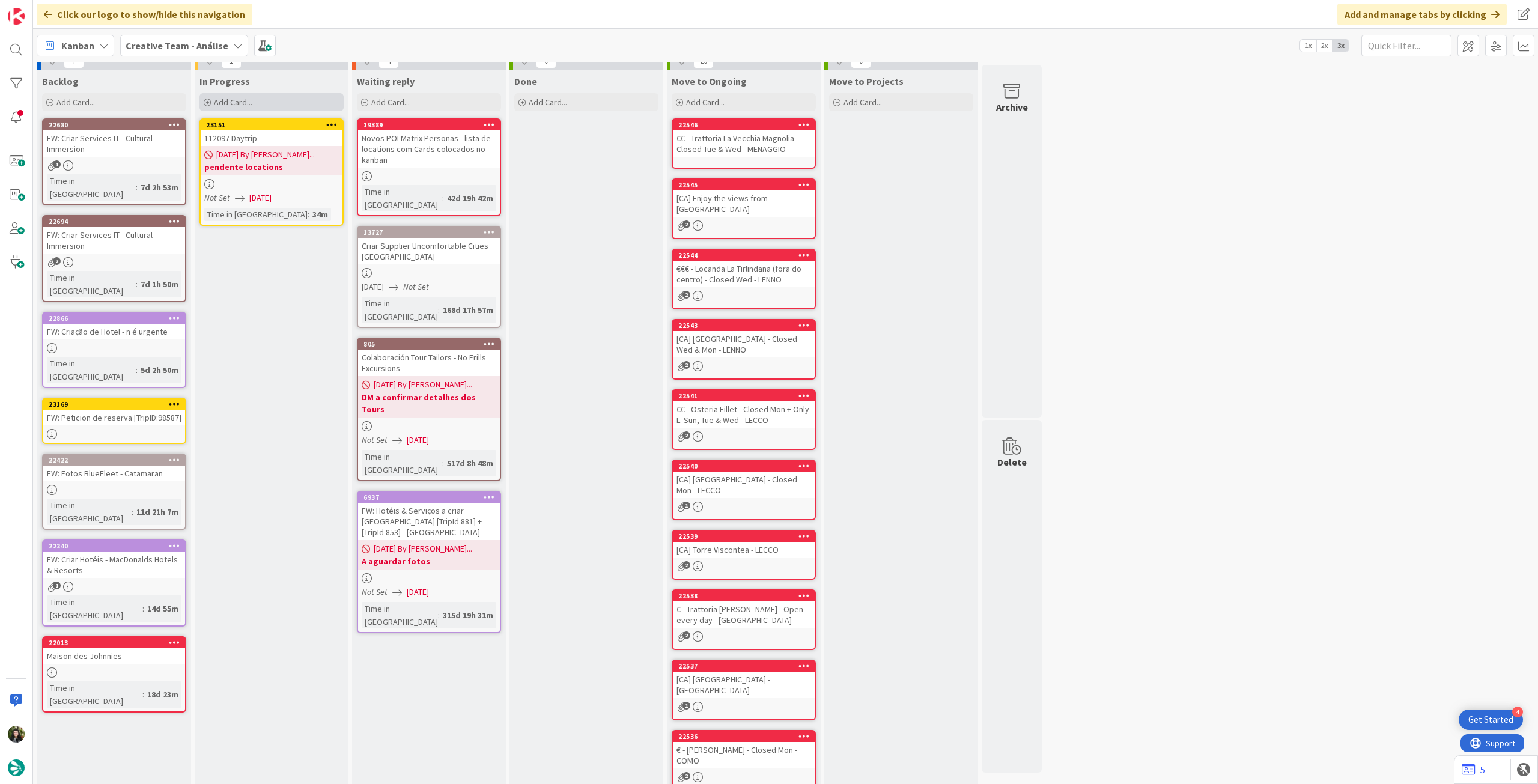
click at [261, 97] on div "Add Card..." at bounding box center [271, 102] width 144 height 18
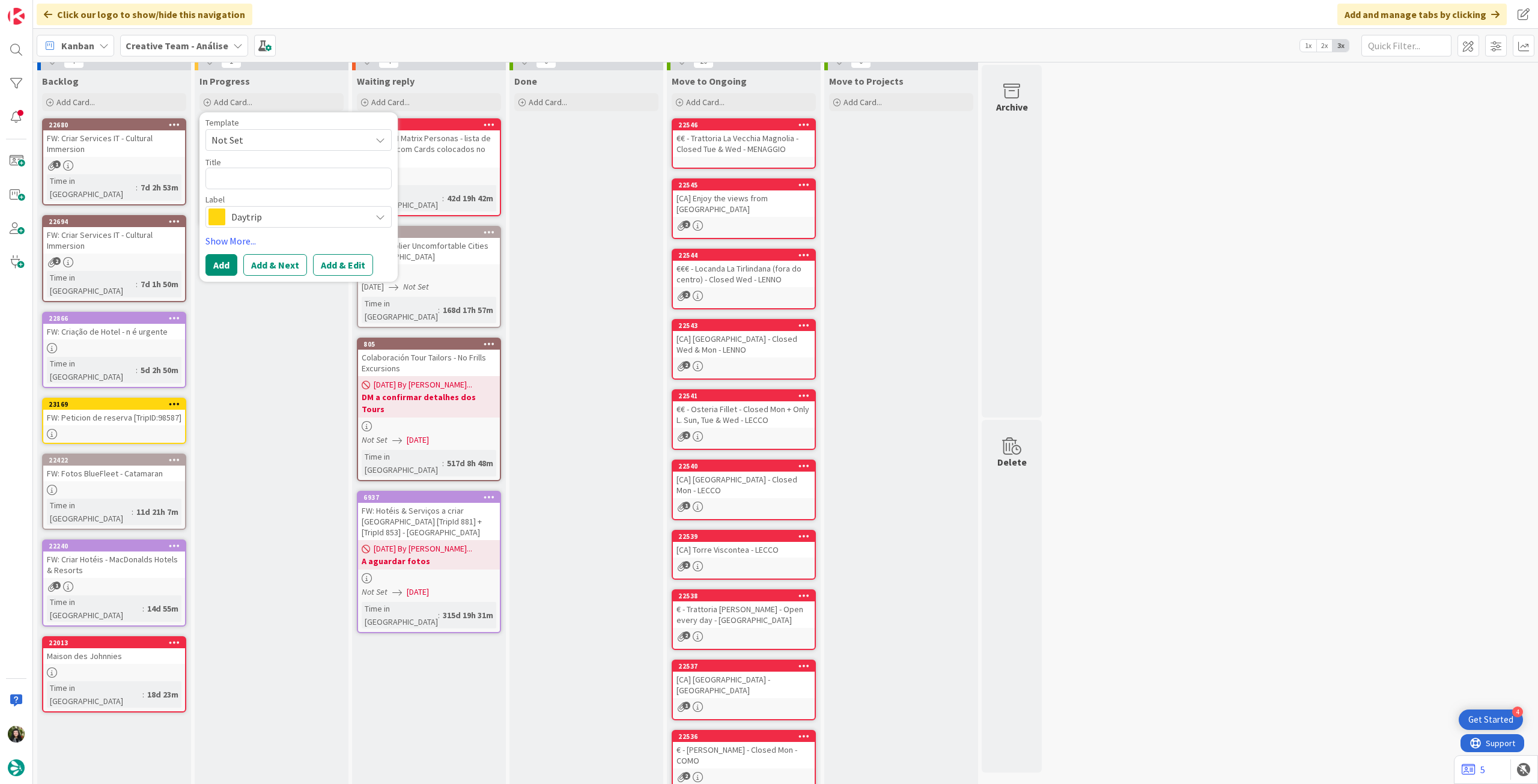
click at [271, 225] on div "Daytrip" at bounding box center [299, 217] width 187 height 22
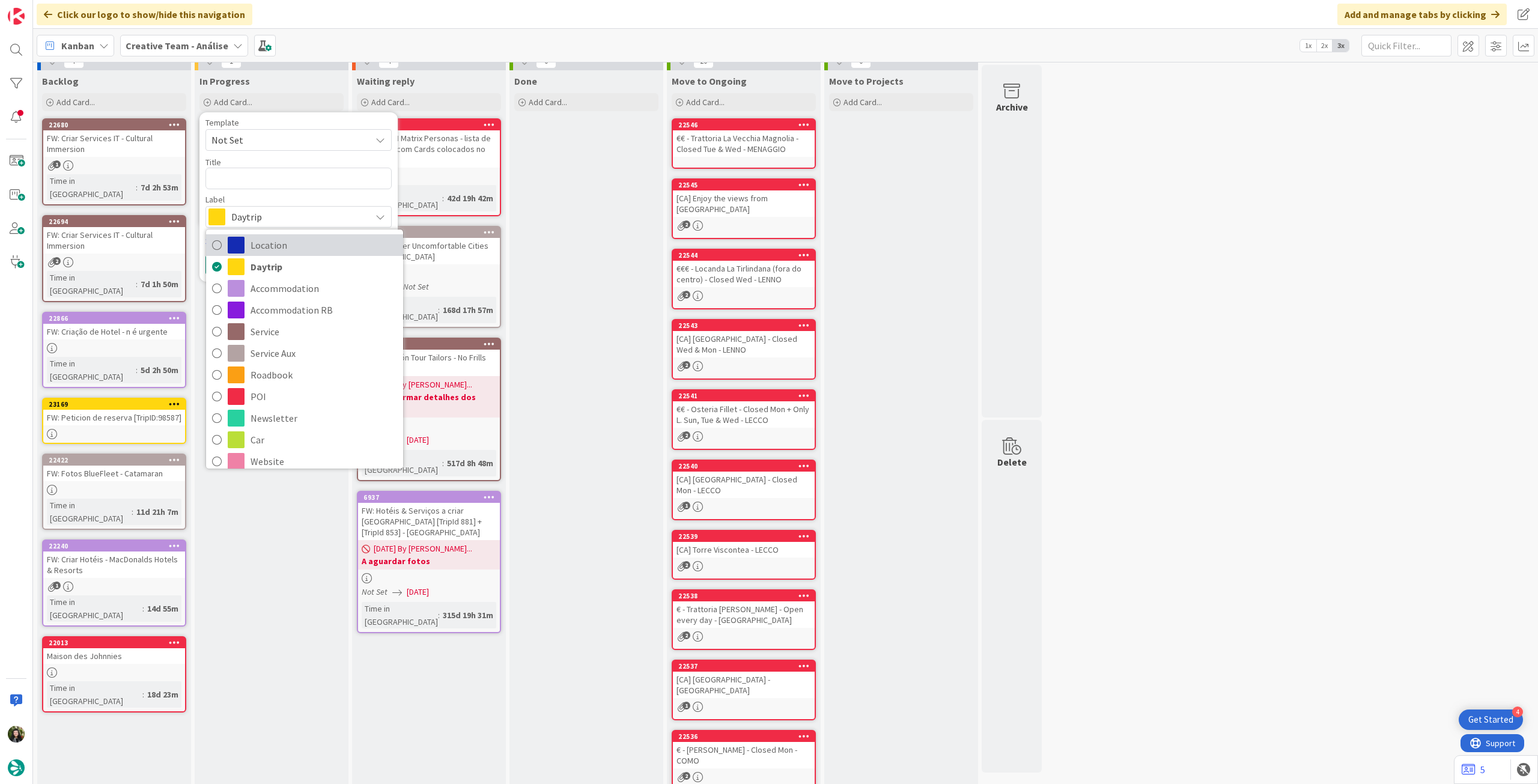
click at [305, 250] on span "Location" at bounding box center [324, 245] width 147 height 18
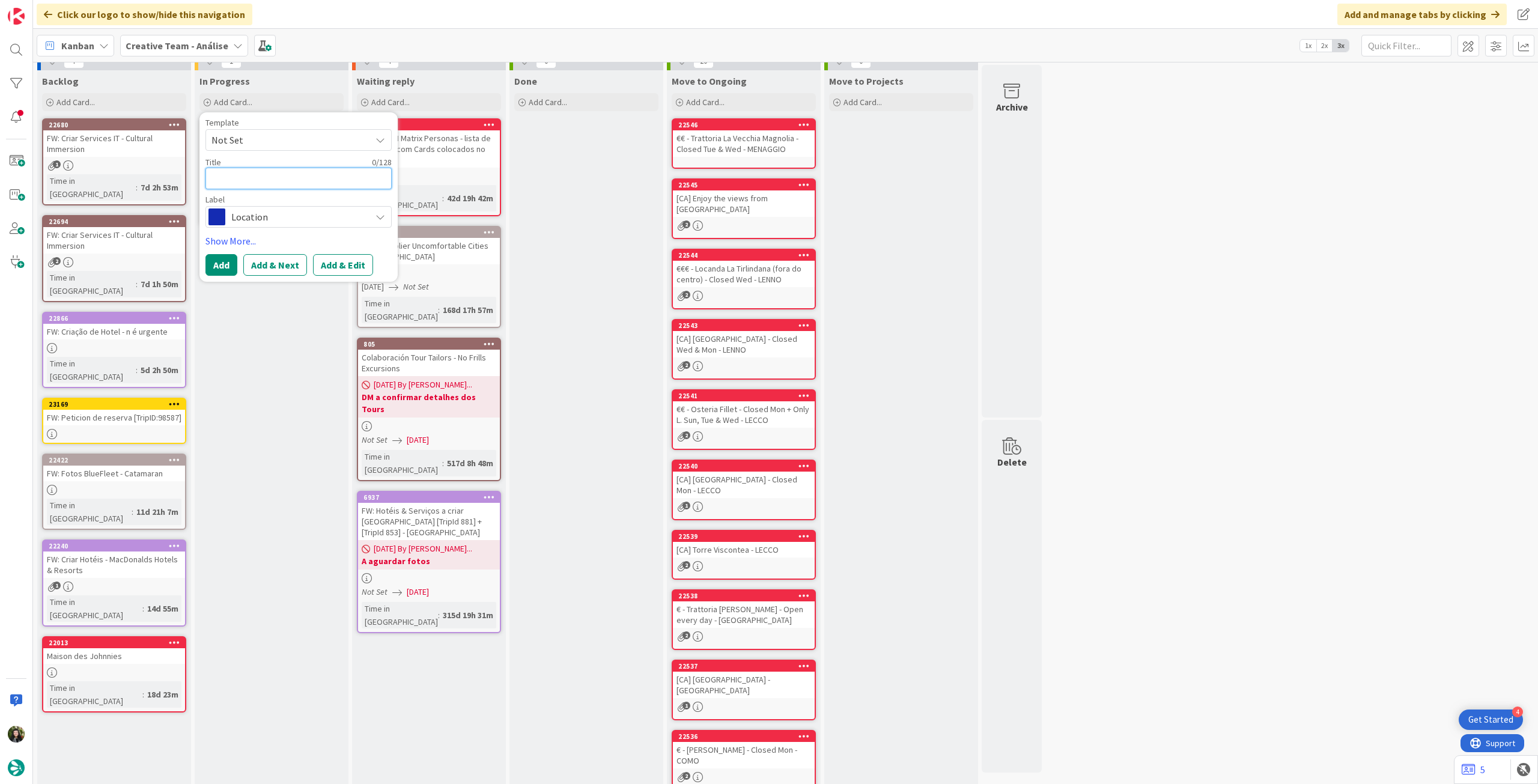
click at [264, 177] on textarea at bounding box center [299, 179] width 187 height 22
paste textarea "Hunawihr / Kaysersberg"
type textarea "x"
type textarea "Hunawihr / Kaysersberg"
drag, startPoint x: 253, startPoint y: 185, endPoint x: 453, endPoint y: 187, distance: 200.0
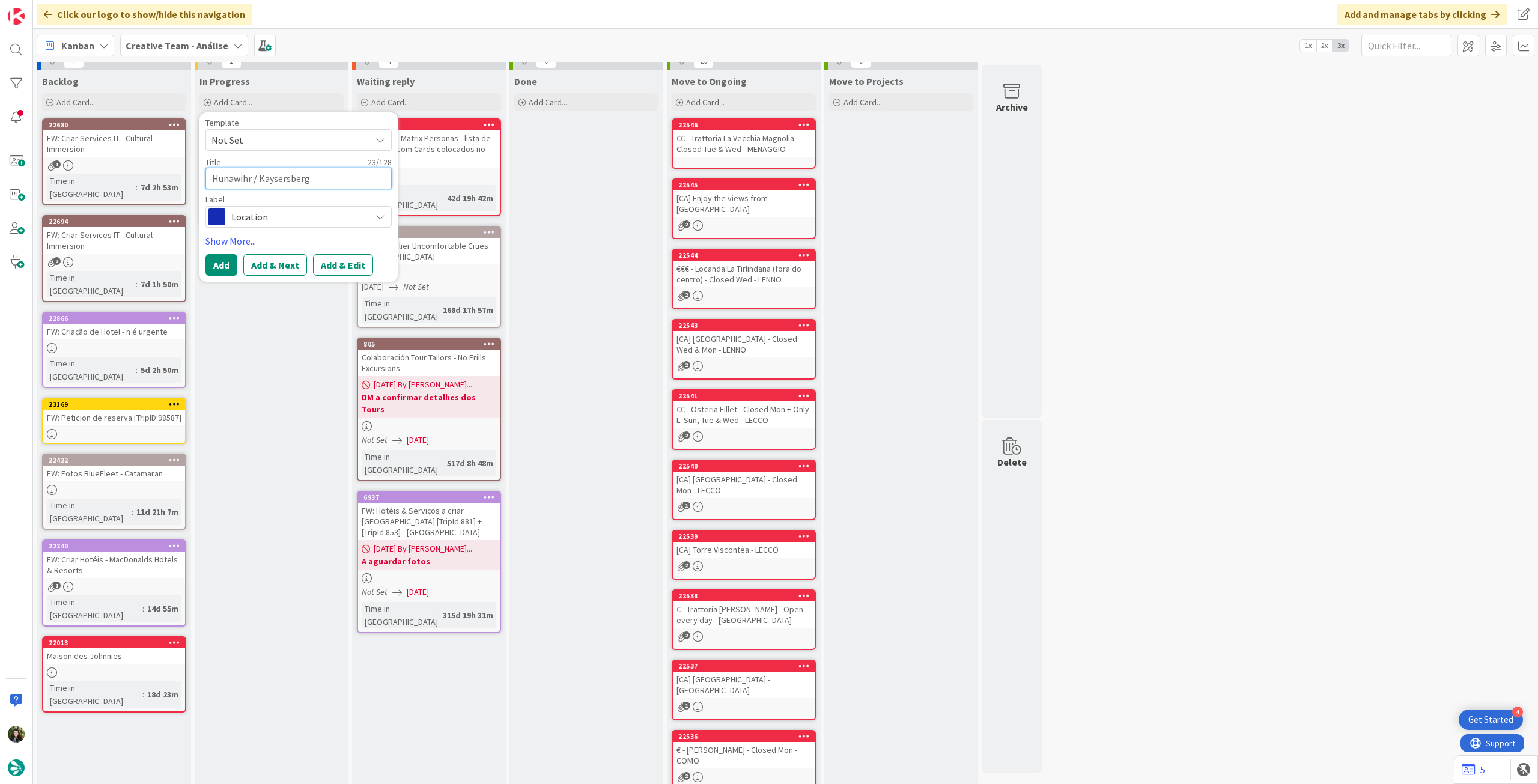
click at [453, 187] on div "7 Backlog Add Card... 22680 FW: Criar Services IT - Cultural Immersion 1 Time i…" at bounding box center [540, 444] width 1009 height 783
type textarea "x"
type textarea "Hunawihr"
click at [210, 267] on button "Add" at bounding box center [221, 265] width 32 height 22
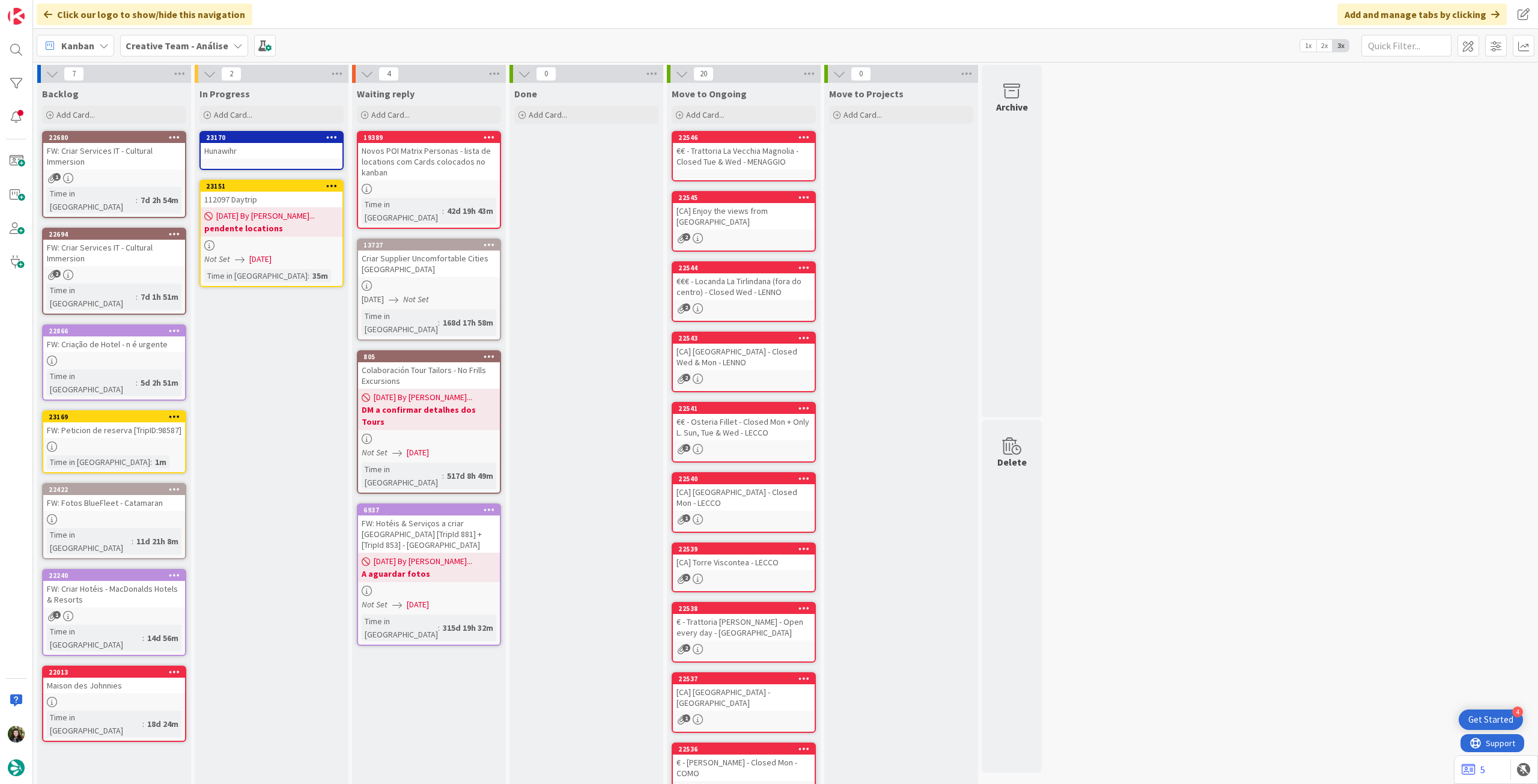
click at [246, 156] on div "Hunawihr" at bounding box center [271, 151] width 142 height 16
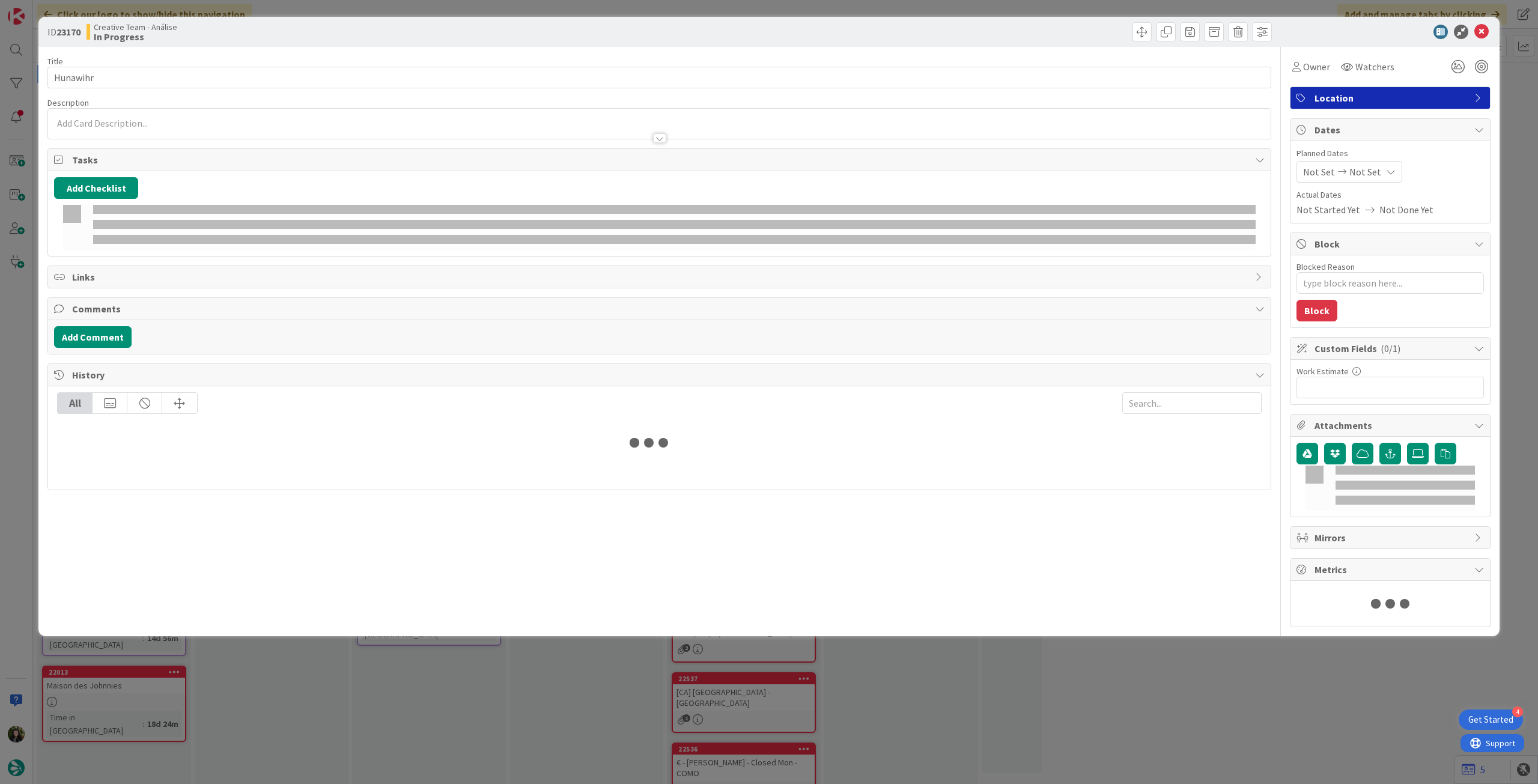
click at [181, 129] on div at bounding box center [659, 132] width 1223 height 13
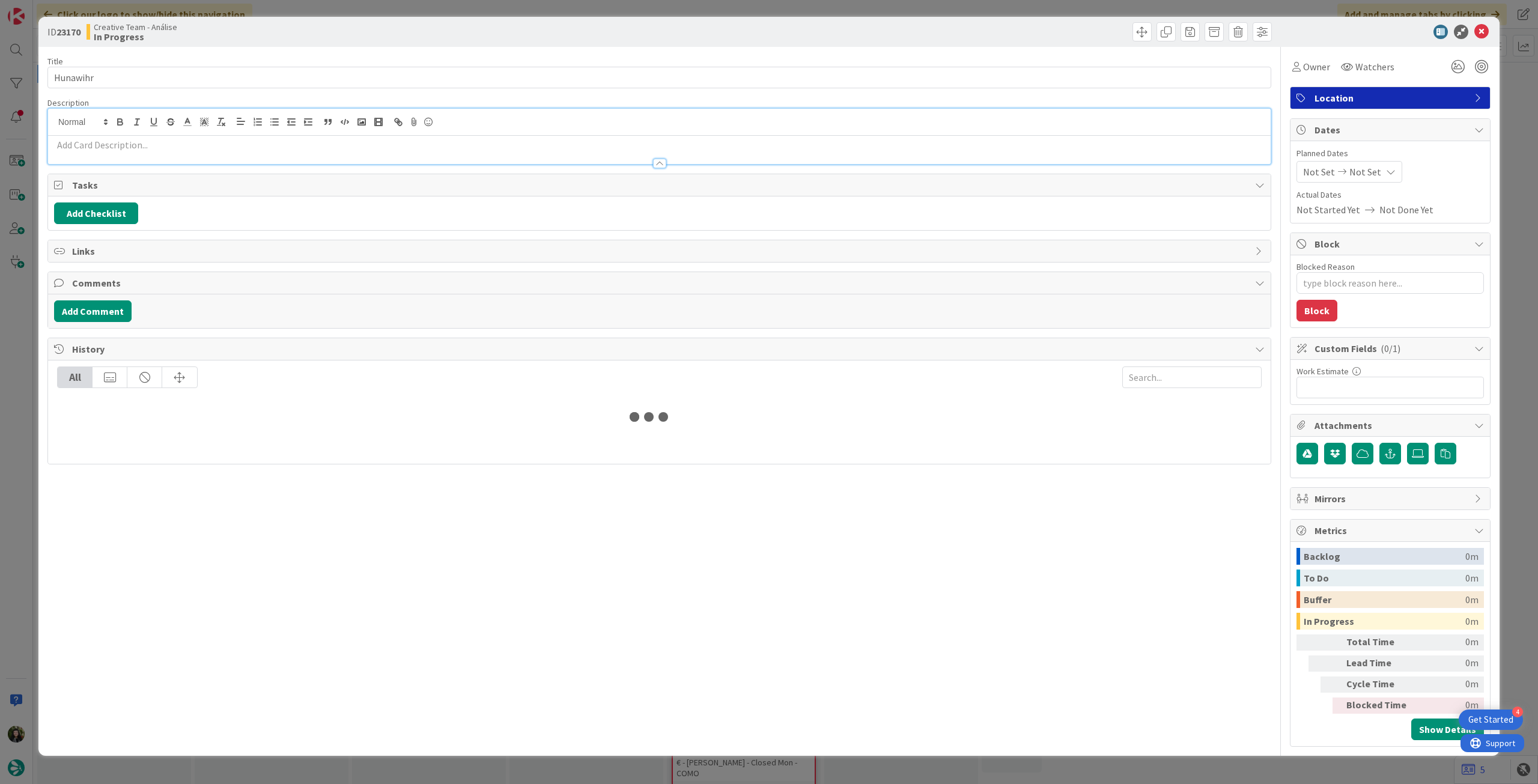
type textarea "x"
click at [180, 138] on p at bounding box center [658, 145] width 1210 height 14
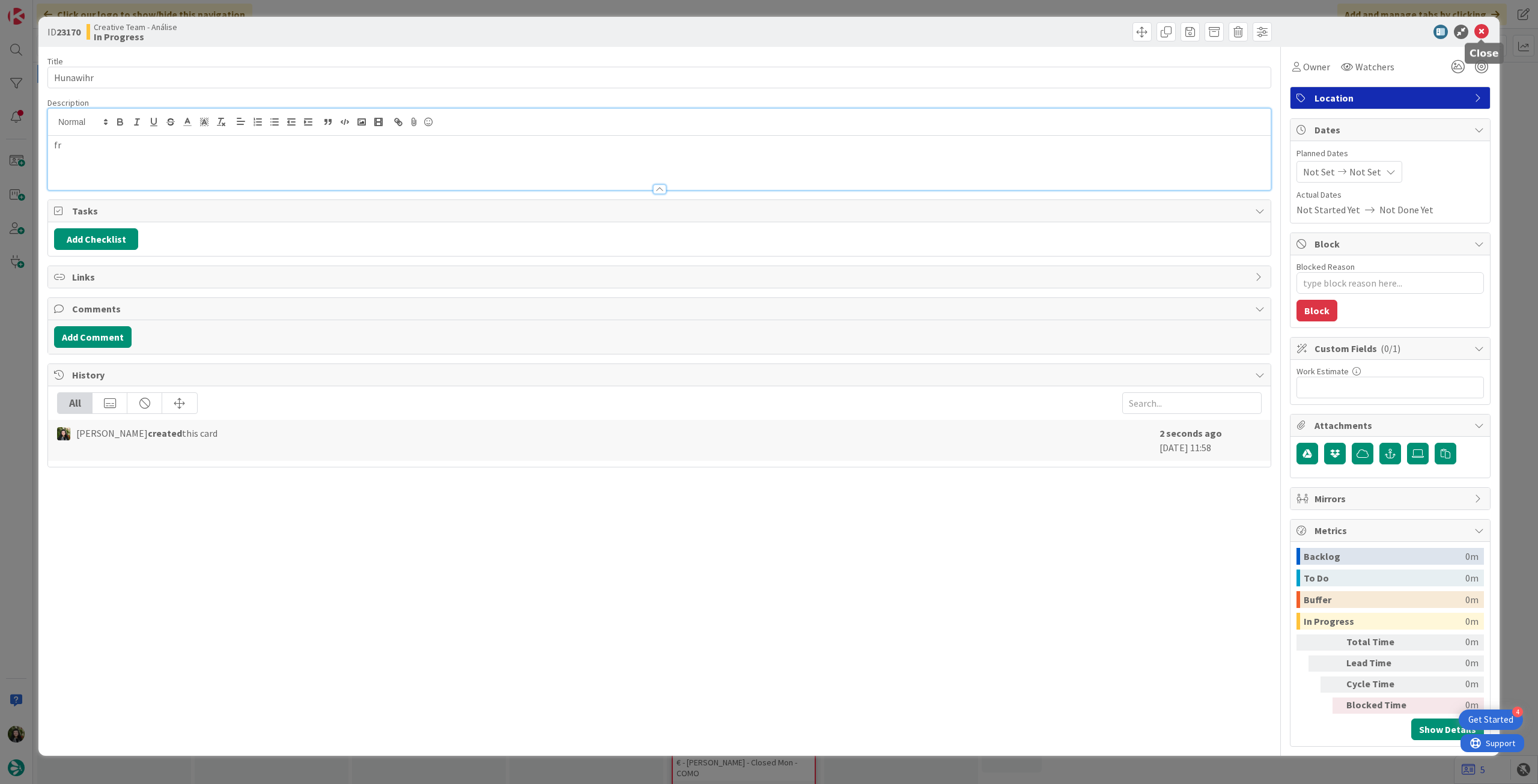
click at [1484, 37] on icon at bounding box center [1481, 32] width 15 height 15
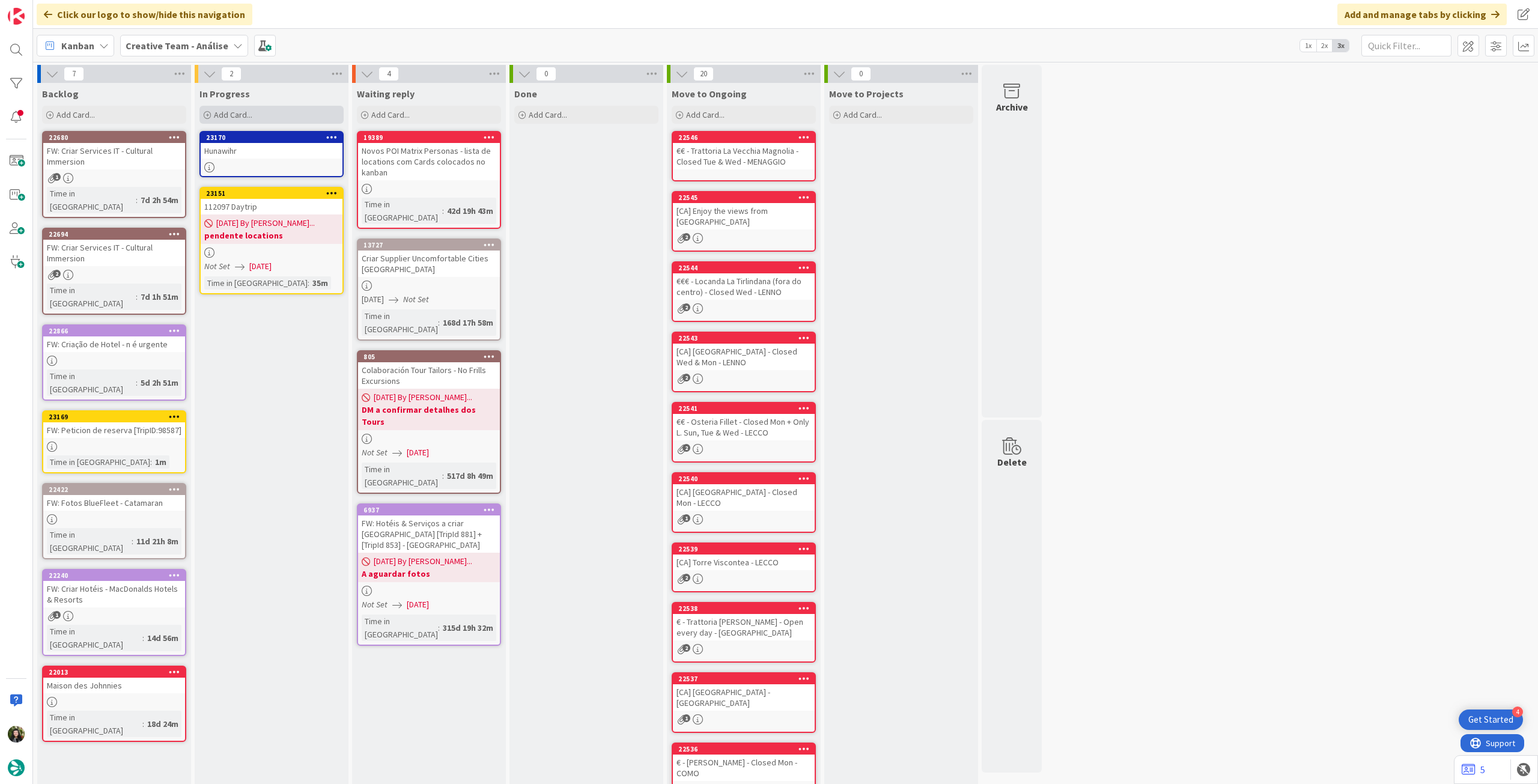
click at [285, 108] on div "Add Card..." at bounding box center [271, 115] width 144 height 18
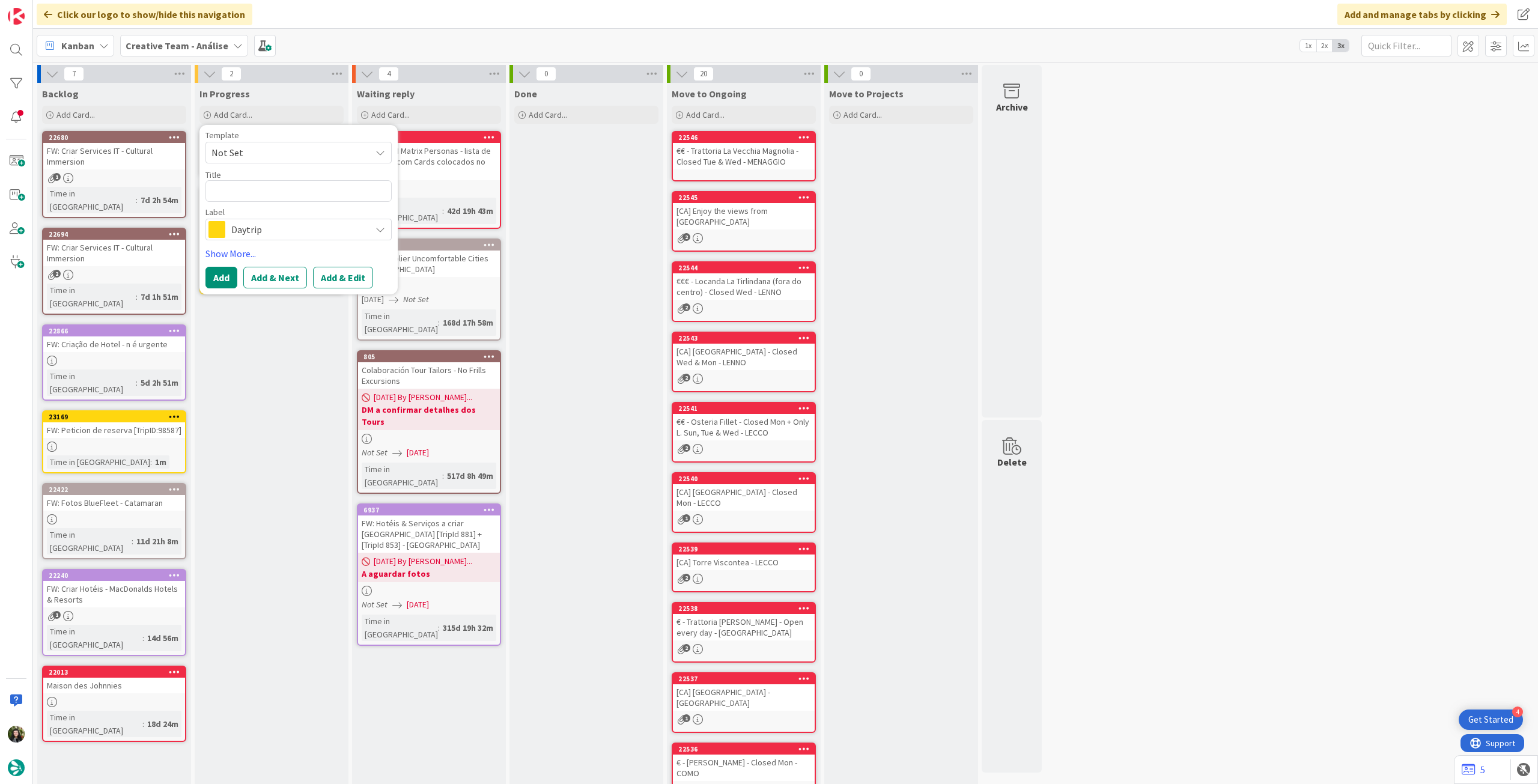
click at [280, 237] on span "Daytrip" at bounding box center [298, 229] width 133 height 17
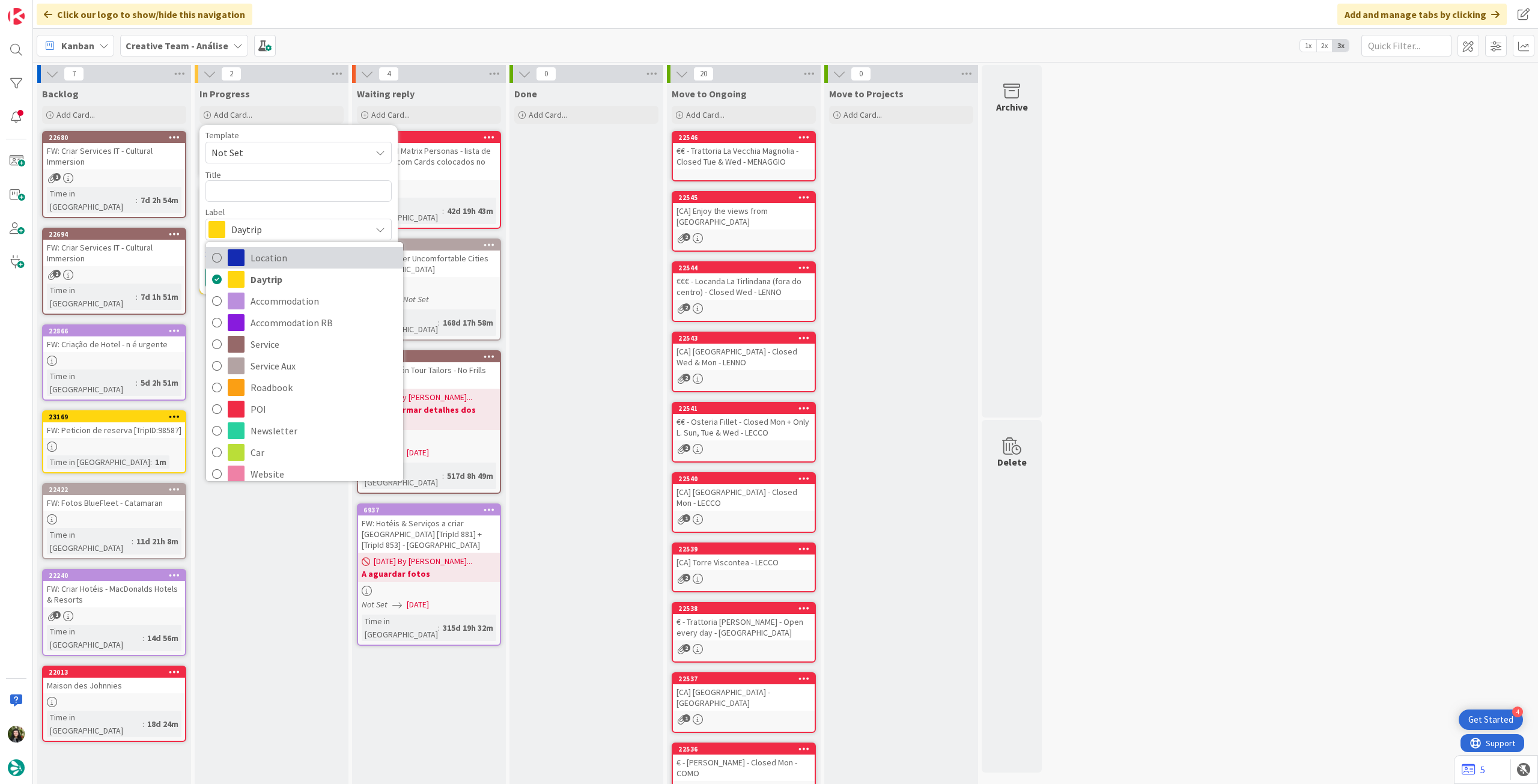
click at [286, 250] on span "Location" at bounding box center [324, 258] width 147 height 18
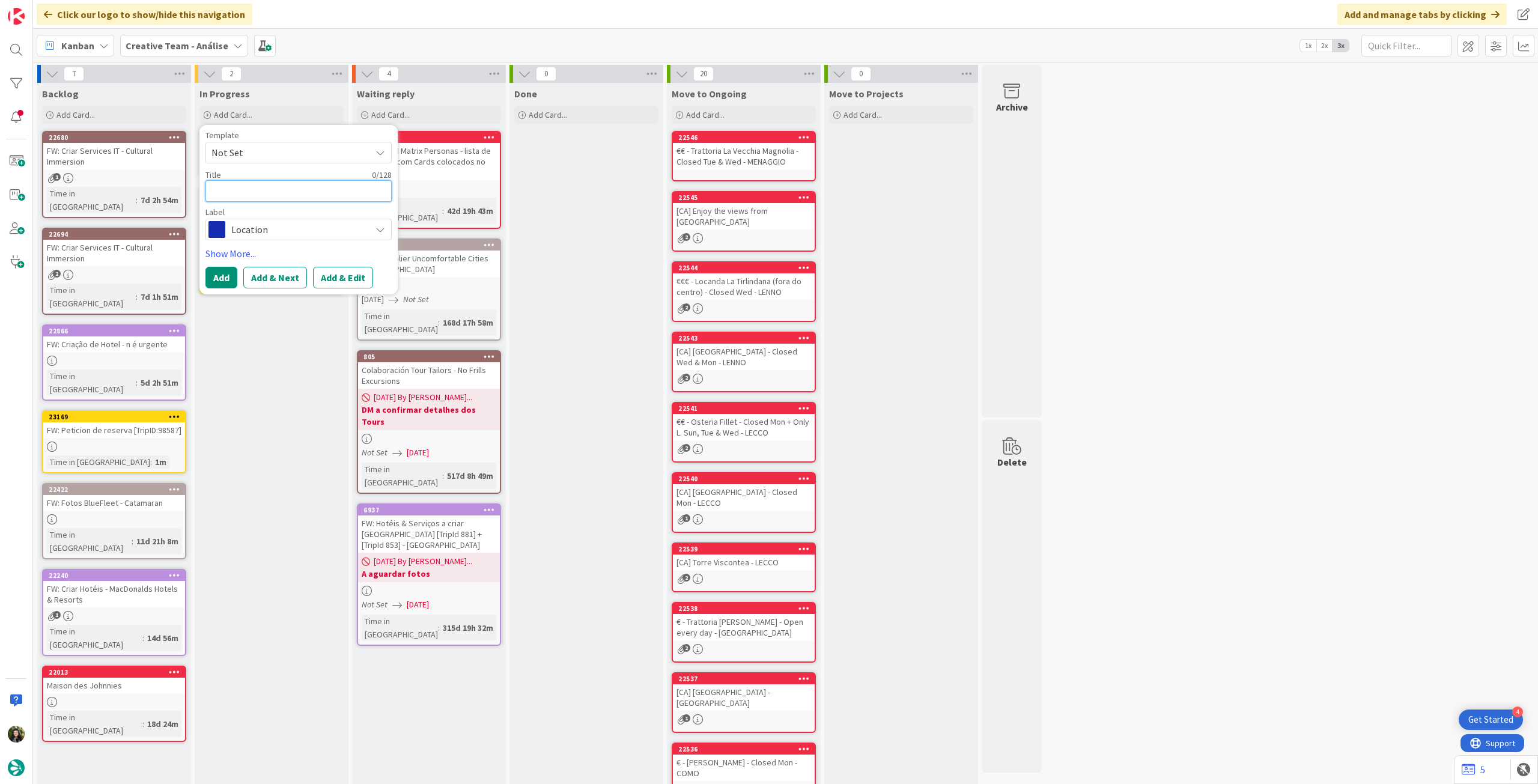
click at [276, 193] on textarea at bounding box center [299, 192] width 187 height 22
paste textarea "Hunawihr / Kaysersberg"
type textarea "x"
type textarea "Hunawihr / Kaysersberg"
drag, startPoint x: 261, startPoint y: 191, endPoint x: 187, endPoint y: 190, distance: 74.0
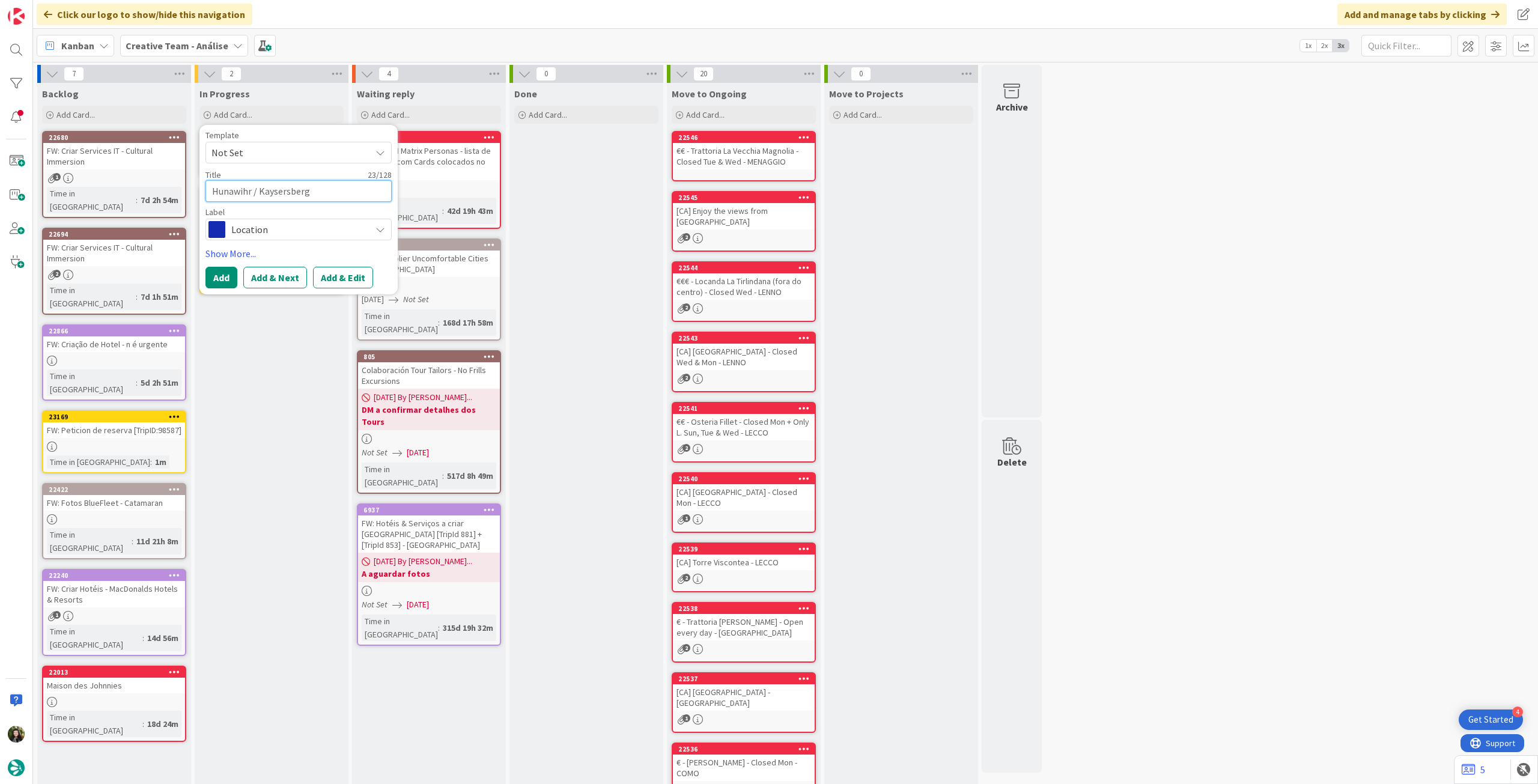
click at [187, 190] on div "7 Backlog Add Card... 22680 FW: Criar Services IT - Cultural Immersion 1 Time i…" at bounding box center [540, 456] width 1009 height 783
type textarea "x"
type textarea "Kaysersberg"
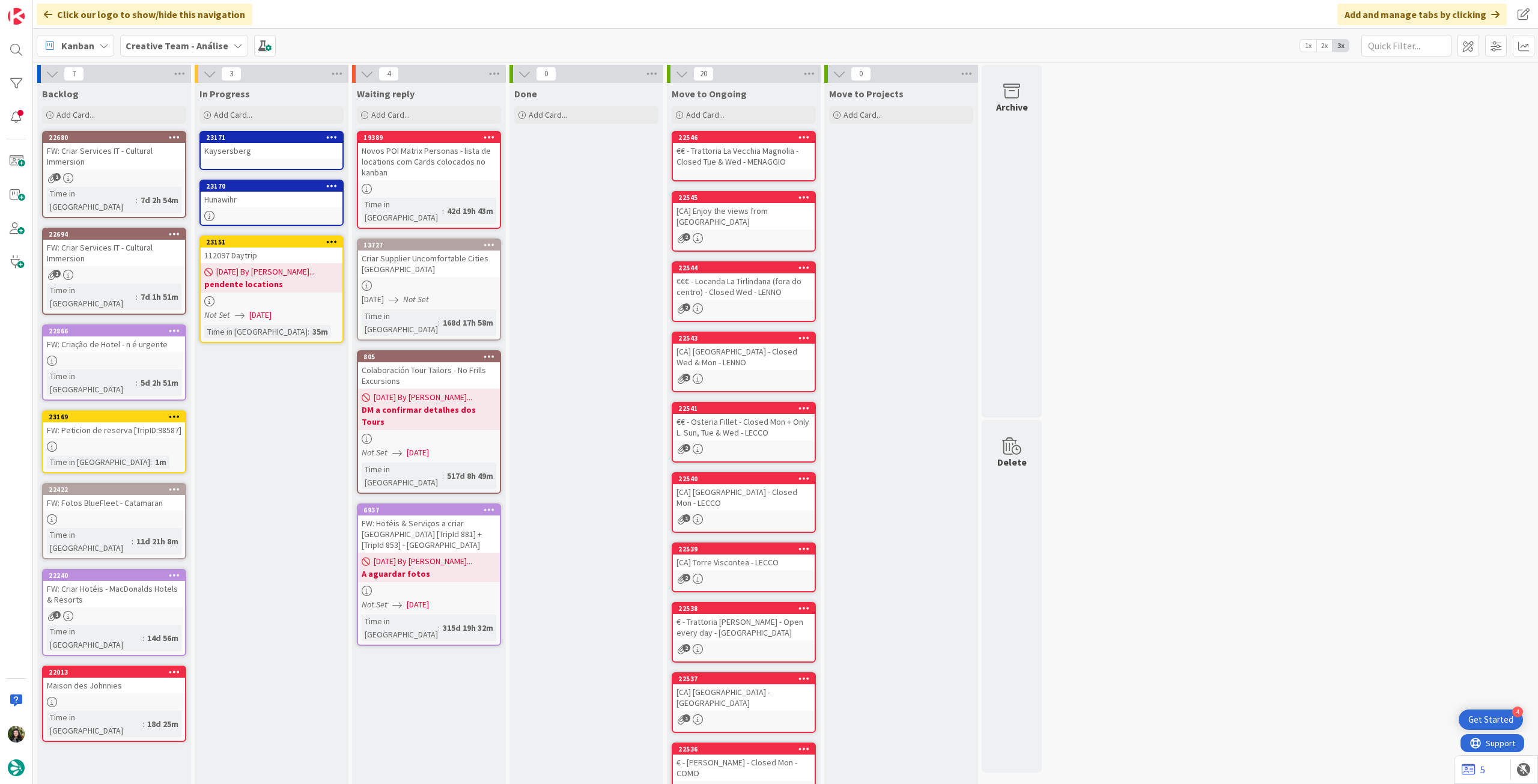
click at [159, 456] on div "Time in Column : 1m" at bounding box center [114, 461] width 135 height 13
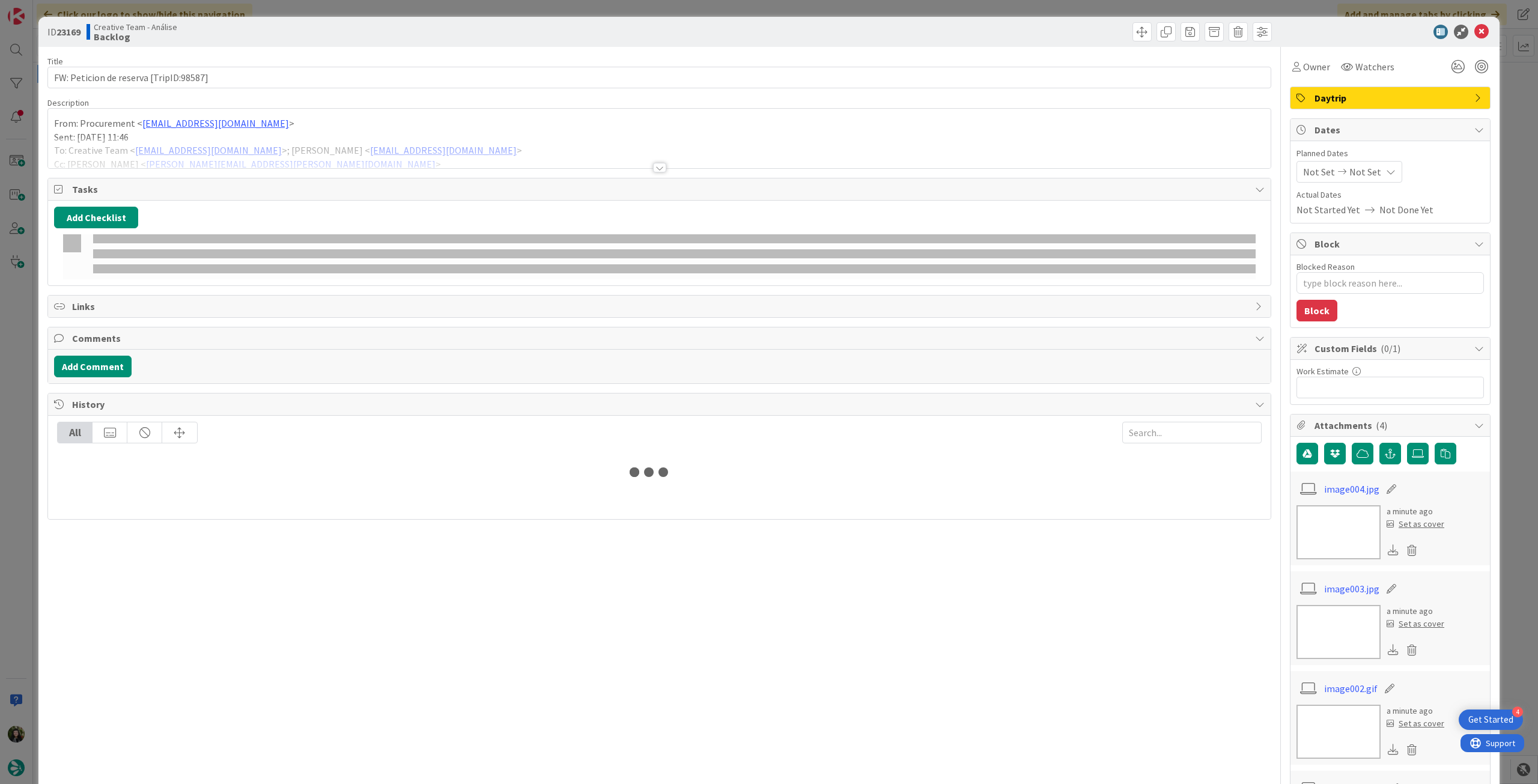
click at [239, 157] on div at bounding box center [659, 153] width 1223 height 31
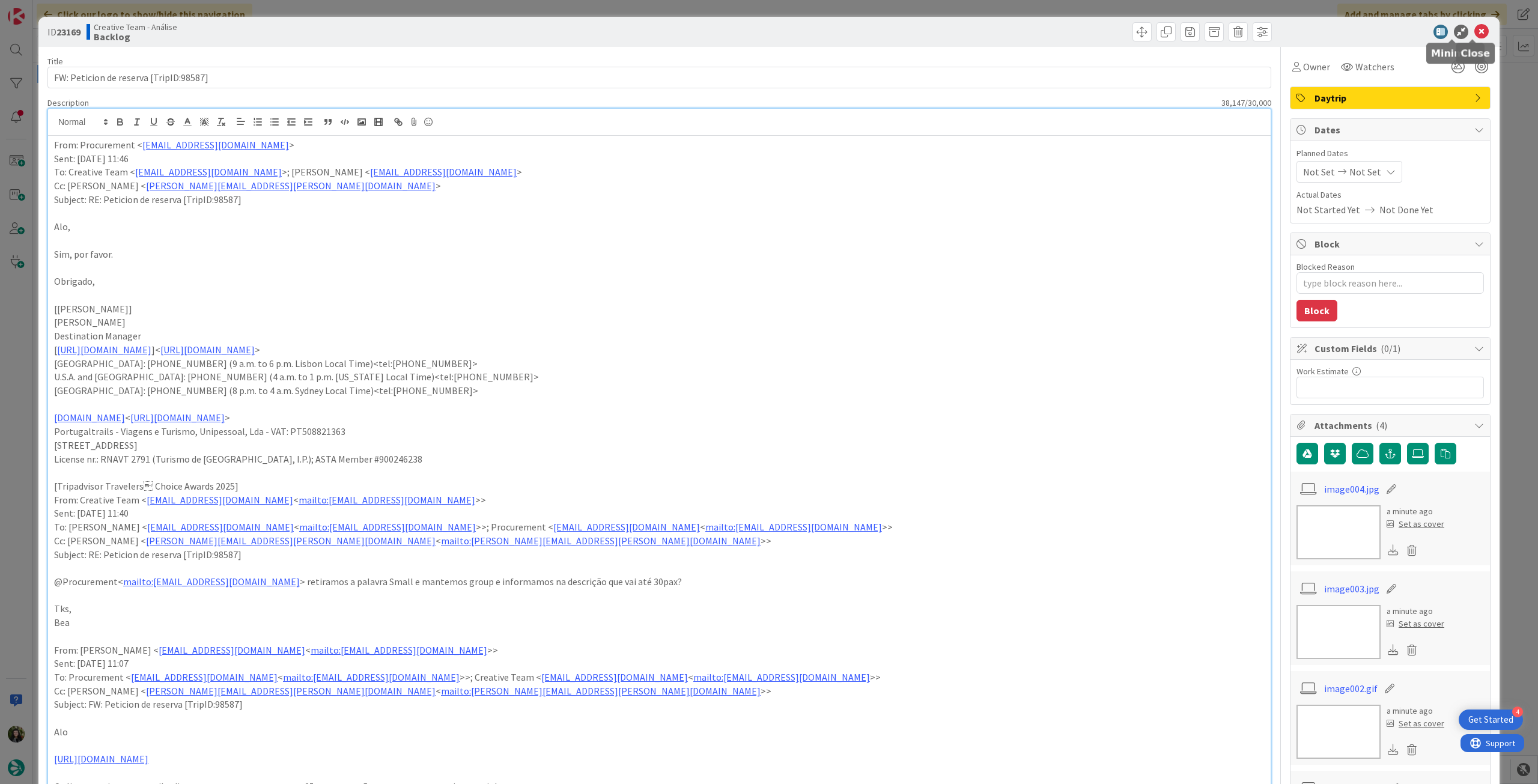
click at [1474, 31] on icon at bounding box center [1481, 32] width 15 height 15
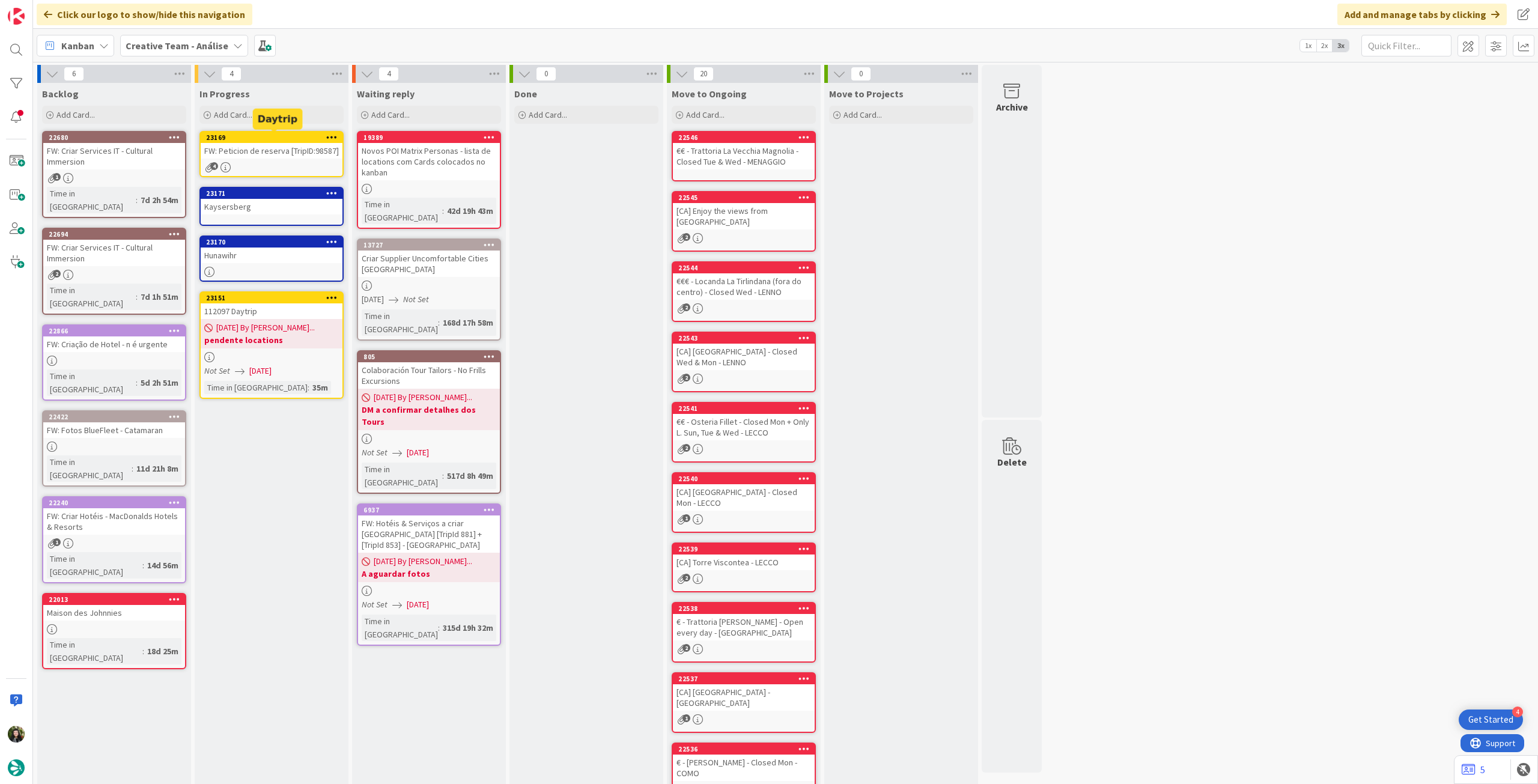
drag, startPoint x: 141, startPoint y: 392, endPoint x: 287, endPoint y: 146, distance: 286.1
click at [287, 146] on div "FW: Peticion de reserva [TripID:98587]" at bounding box center [271, 151] width 142 height 16
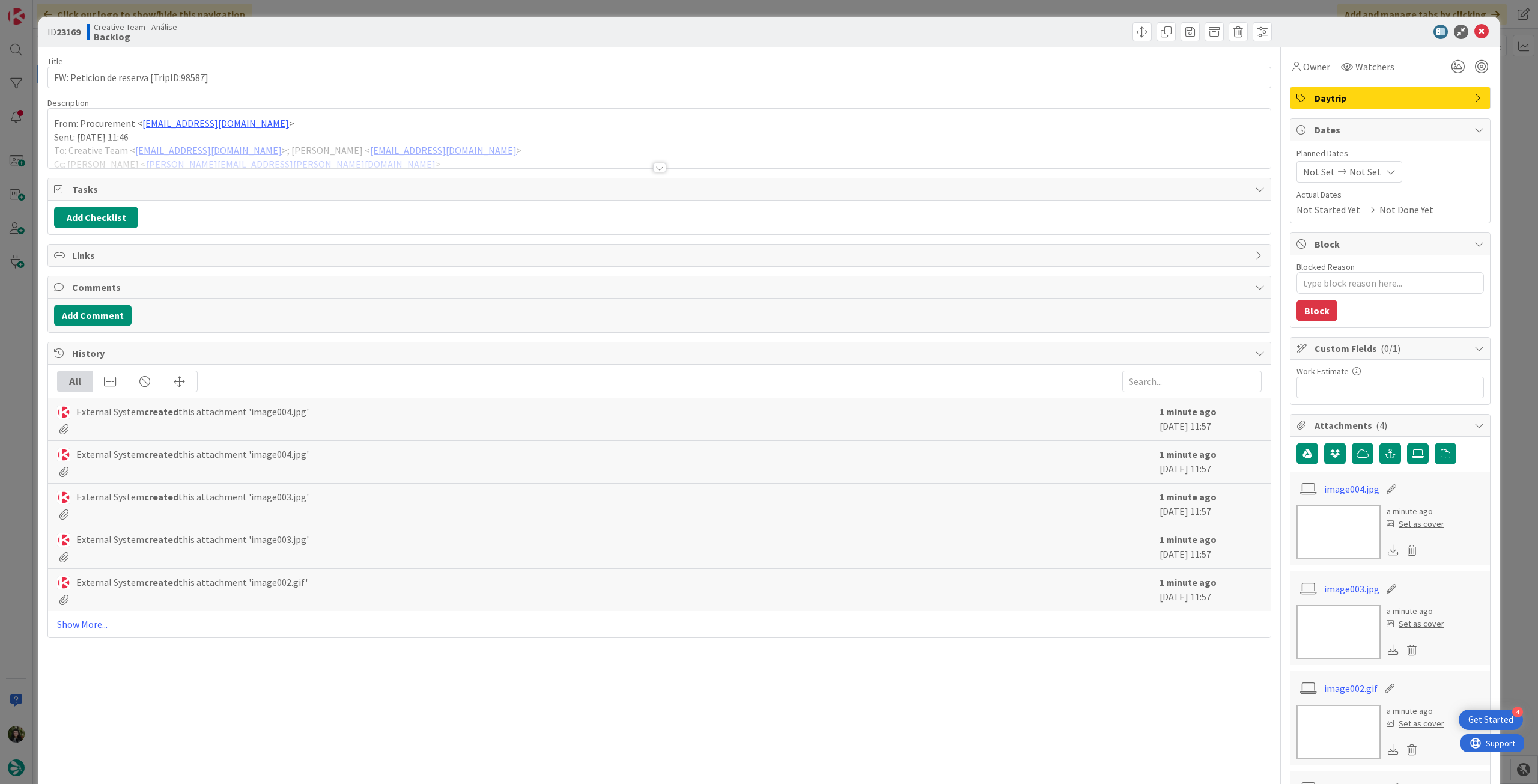
click at [1326, 59] on div "Owner Watchers" at bounding box center [1343, 66] width 108 height 22
click at [1309, 71] on span "Owner" at bounding box center [1317, 66] width 27 height 15
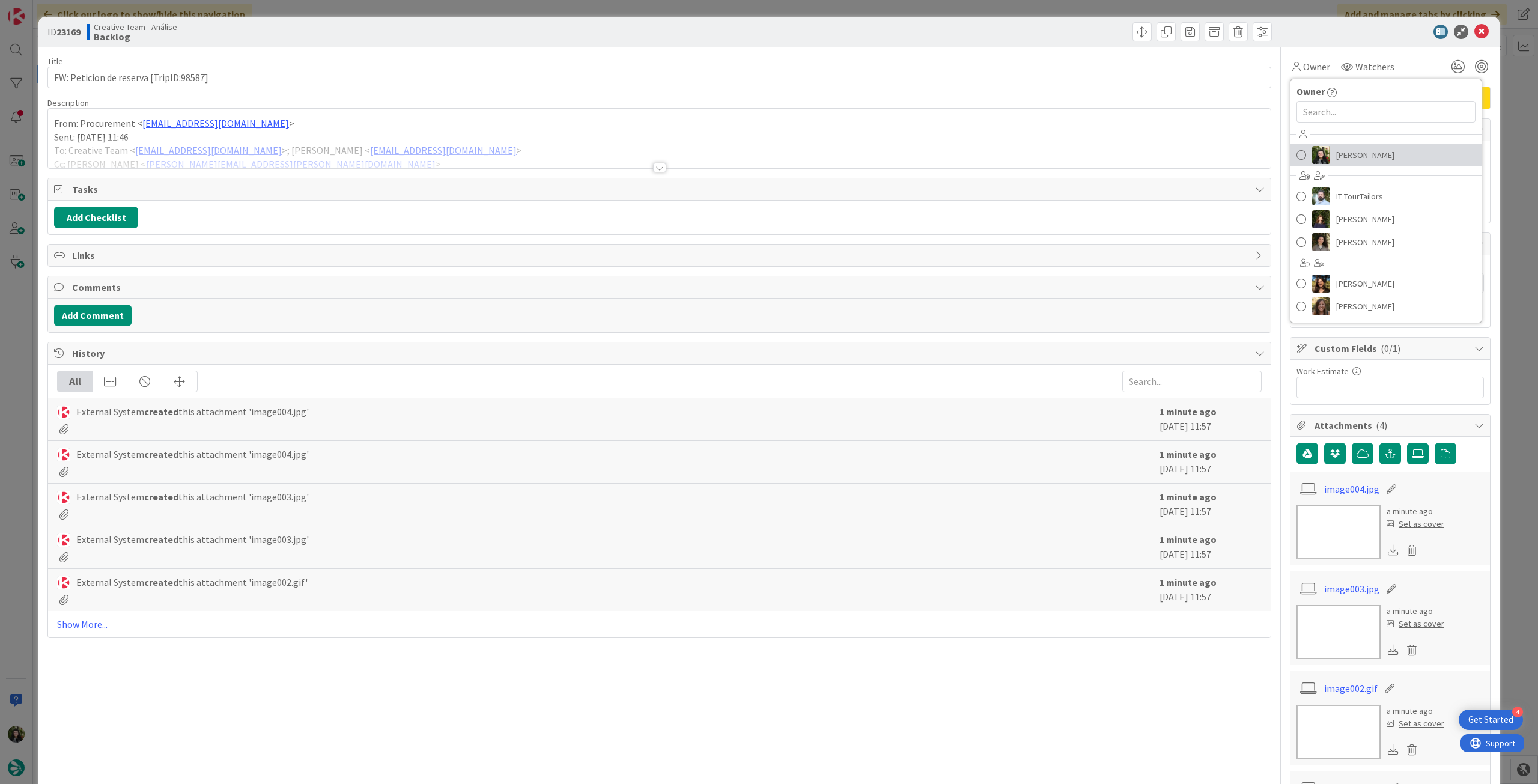
click at [1384, 152] on link "[PERSON_NAME]" at bounding box center [1386, 155] width 191 height 23
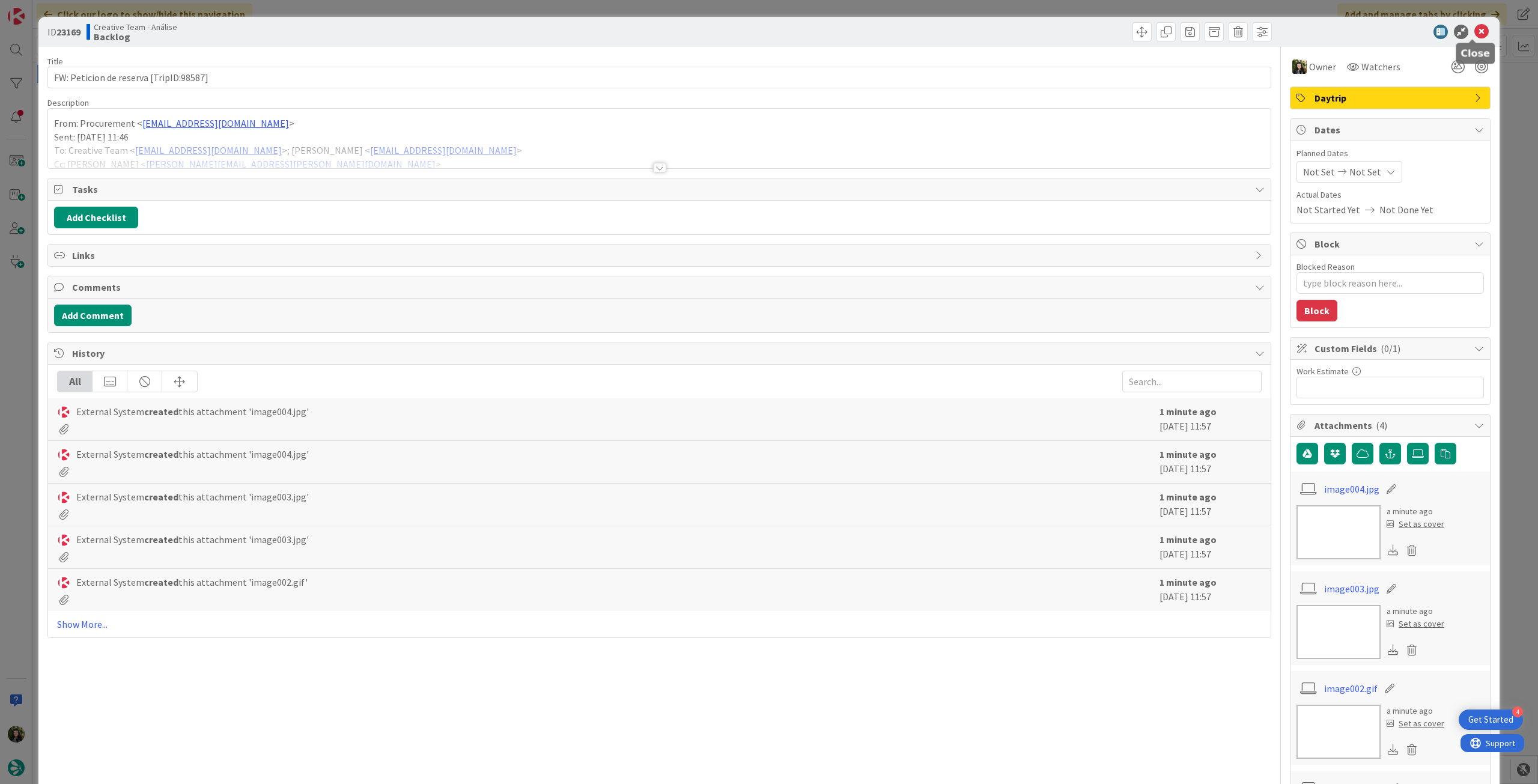
click at [1474, 34] on icon at bounding box center [1481, 32] width 15 height 15
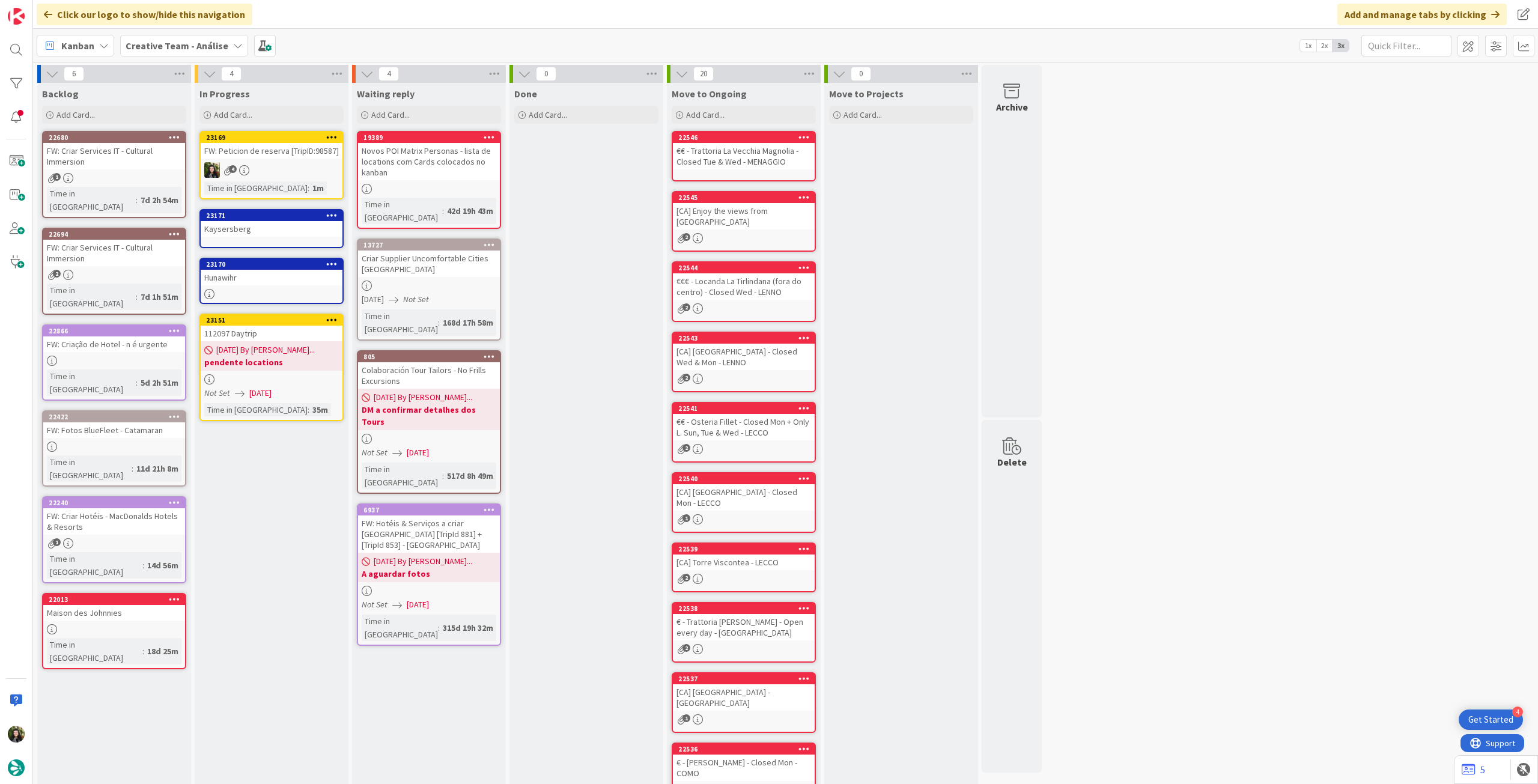
click at [330, 134] on icon at bounding box center [332, 137] width 11 height 8
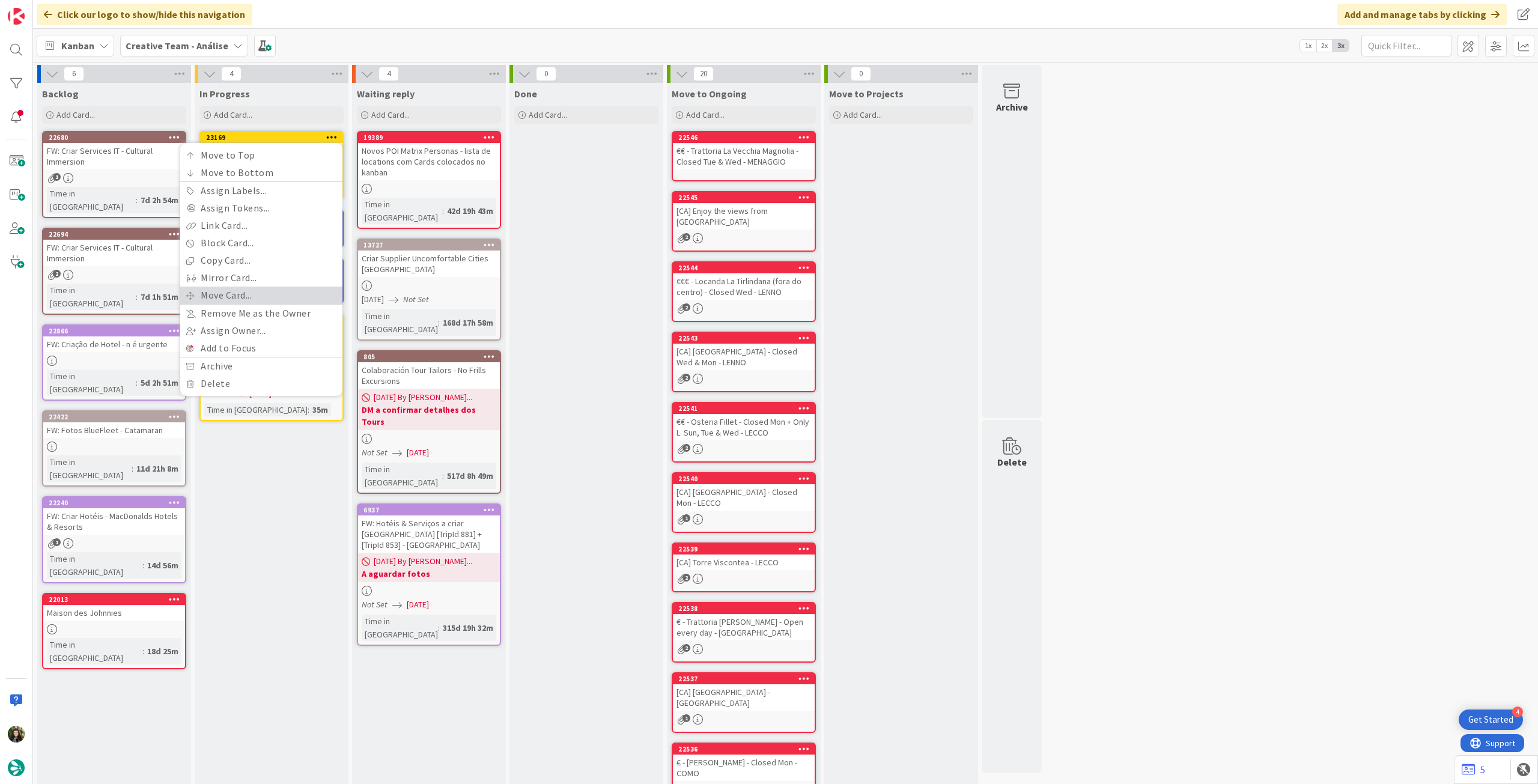
click at [281, 296] on link "Move Card..." at bounding box center [261, 296] width 162 height 18
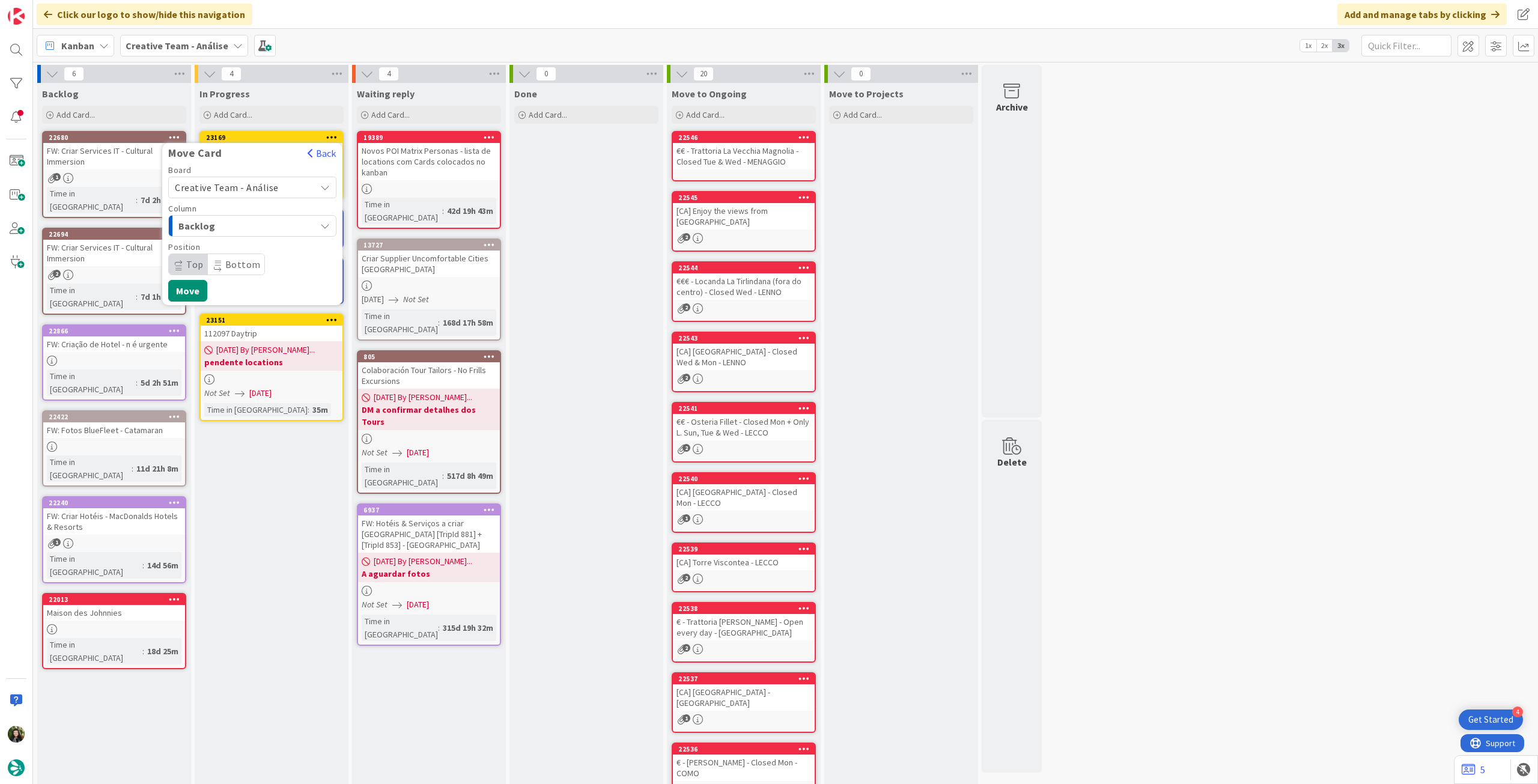
click at [256, 187] on span "Creative Team - Análise" at bounding box center [226, 188] width 104 height 12
click at [247, 233] on link "Creative Team" at bounding box center [252, 244] width 167 height 22
click at [262, 230] on span "Select a Column..." at bounding box center [219, 226] width 90 height 16
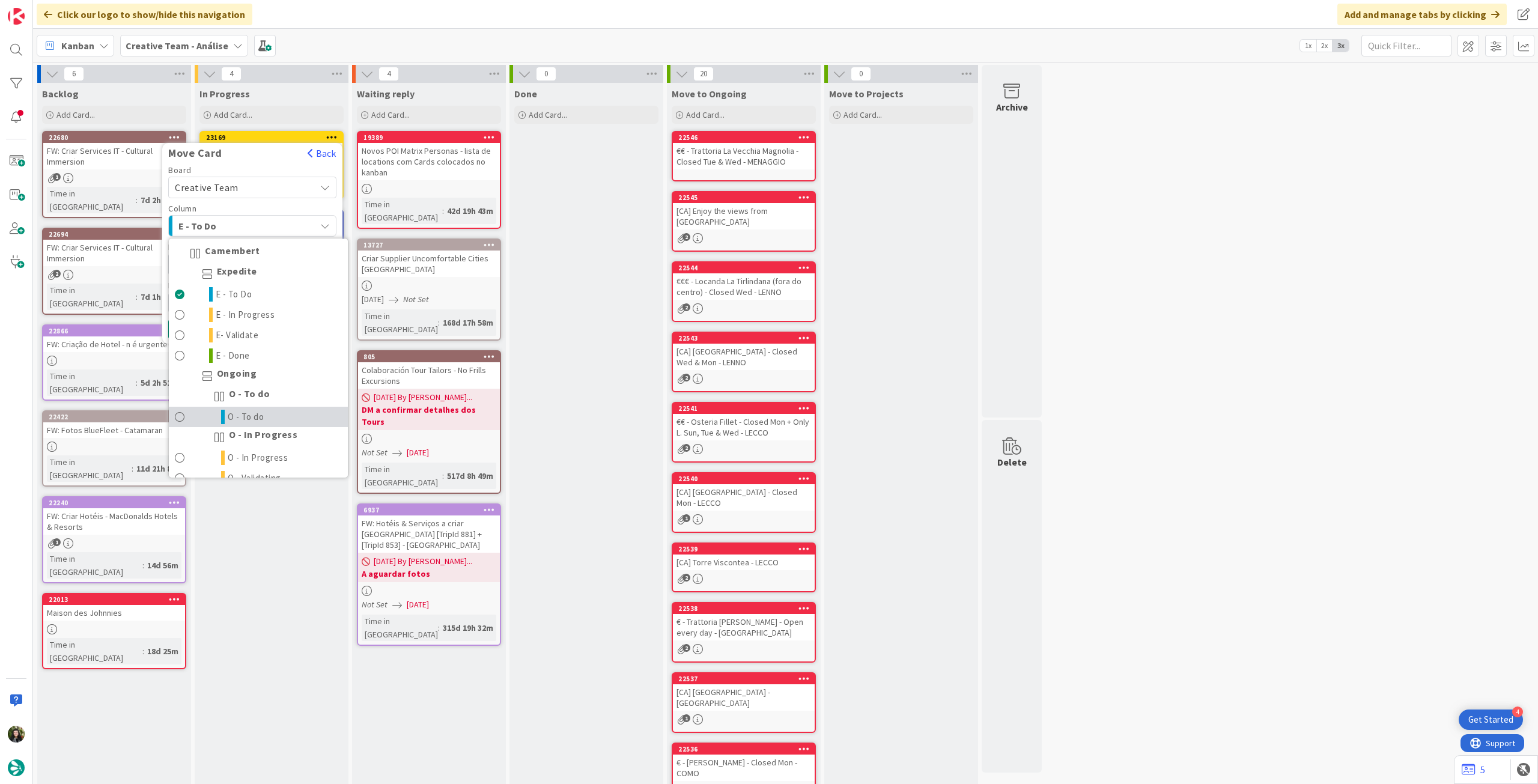
click at [268, 407] on link "O - To do" at bounding box center [258, 417] width 179 height 21
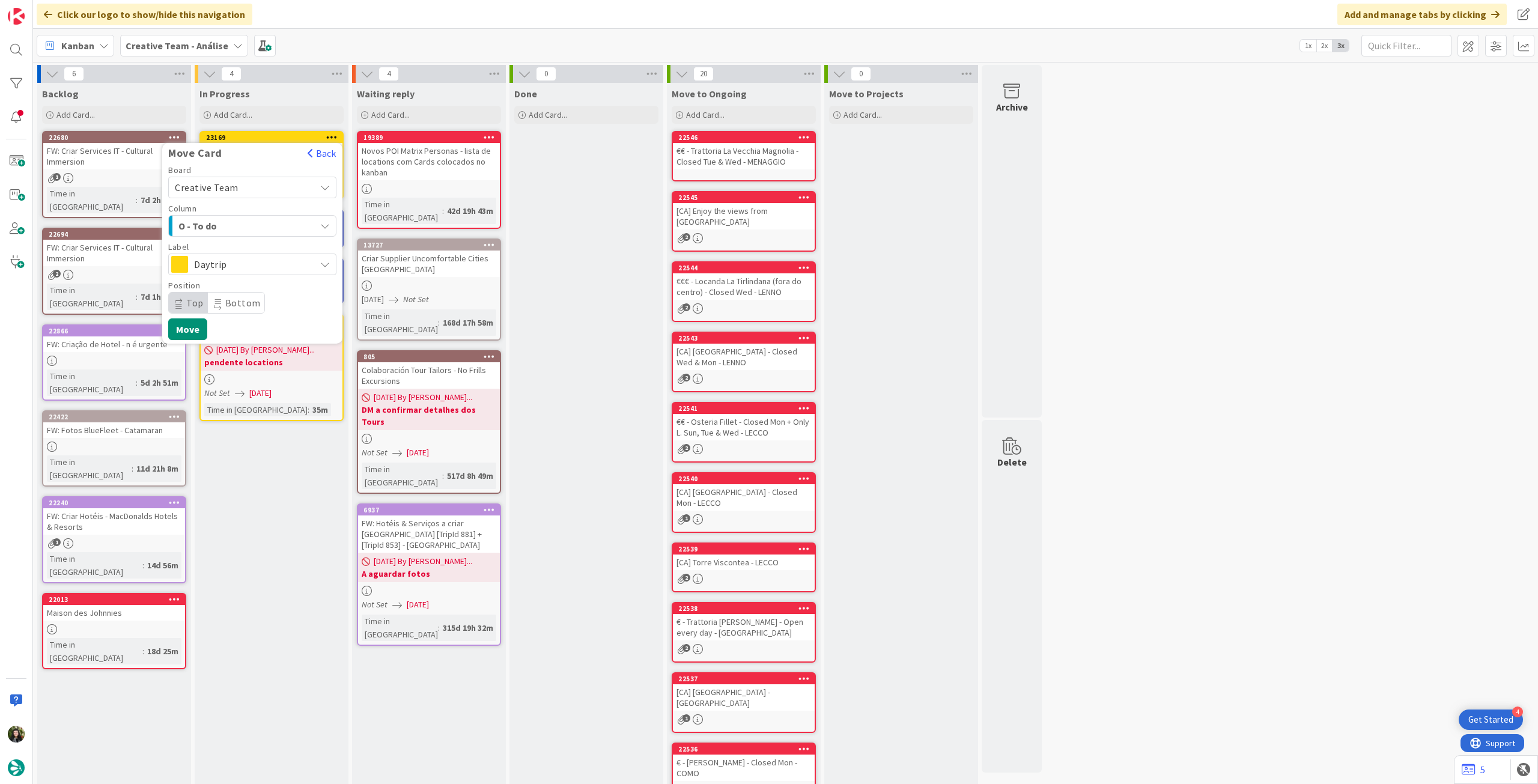
click at [255, 266] on span "Daytrip" at bounding box center [251, 264] width 115 height 17
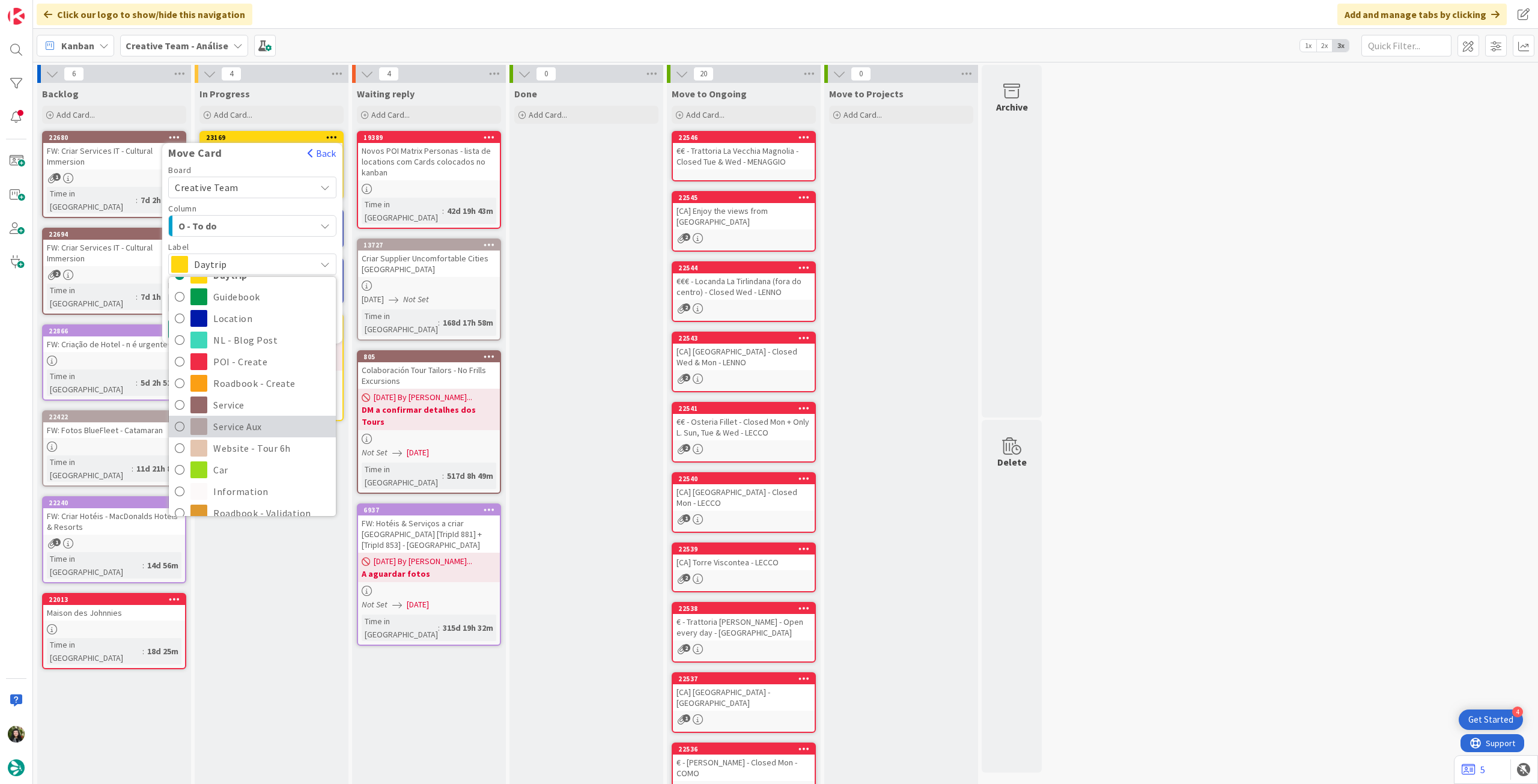
scroll to position [79, 0]
click at [267, 409] on span "Service Aux" at bounding box center [271, 407] width 116 height 18
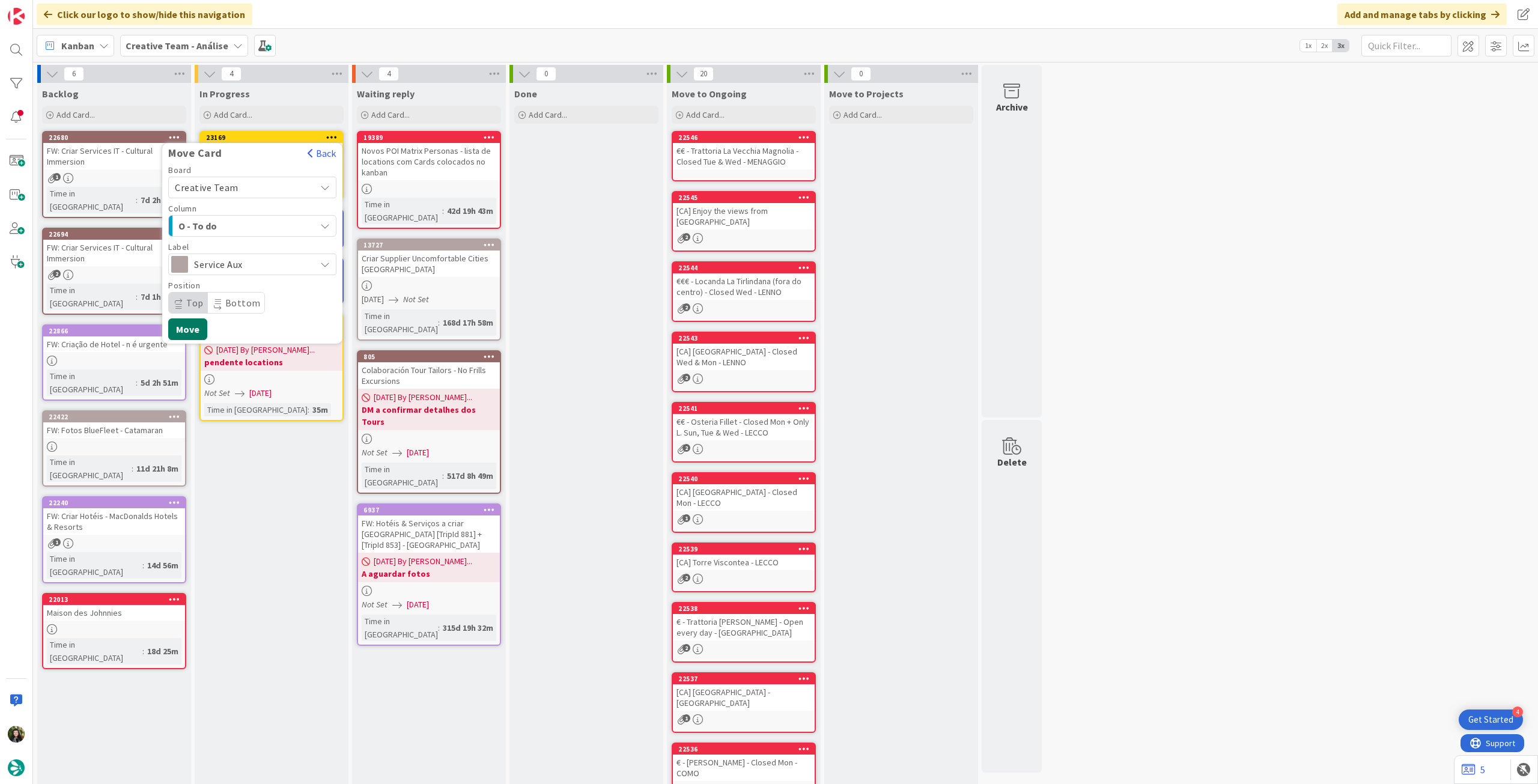
click at [194, 329] on button "Move" at bounding box center [187, 329] width 39 height 22
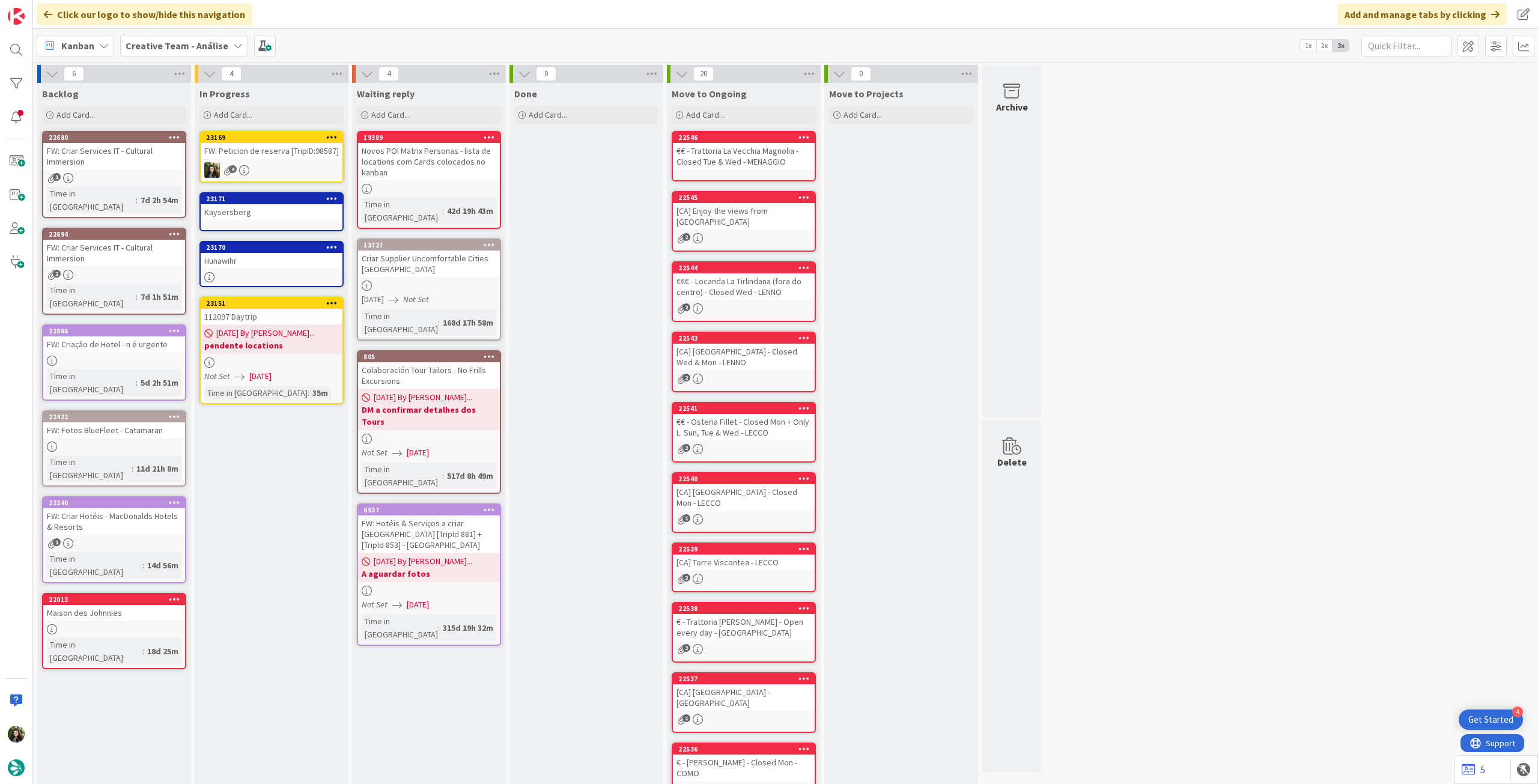
click at [259, 220] on link "23171 Kaysersberg" at bounding box center [271, 211] width 144 height 39
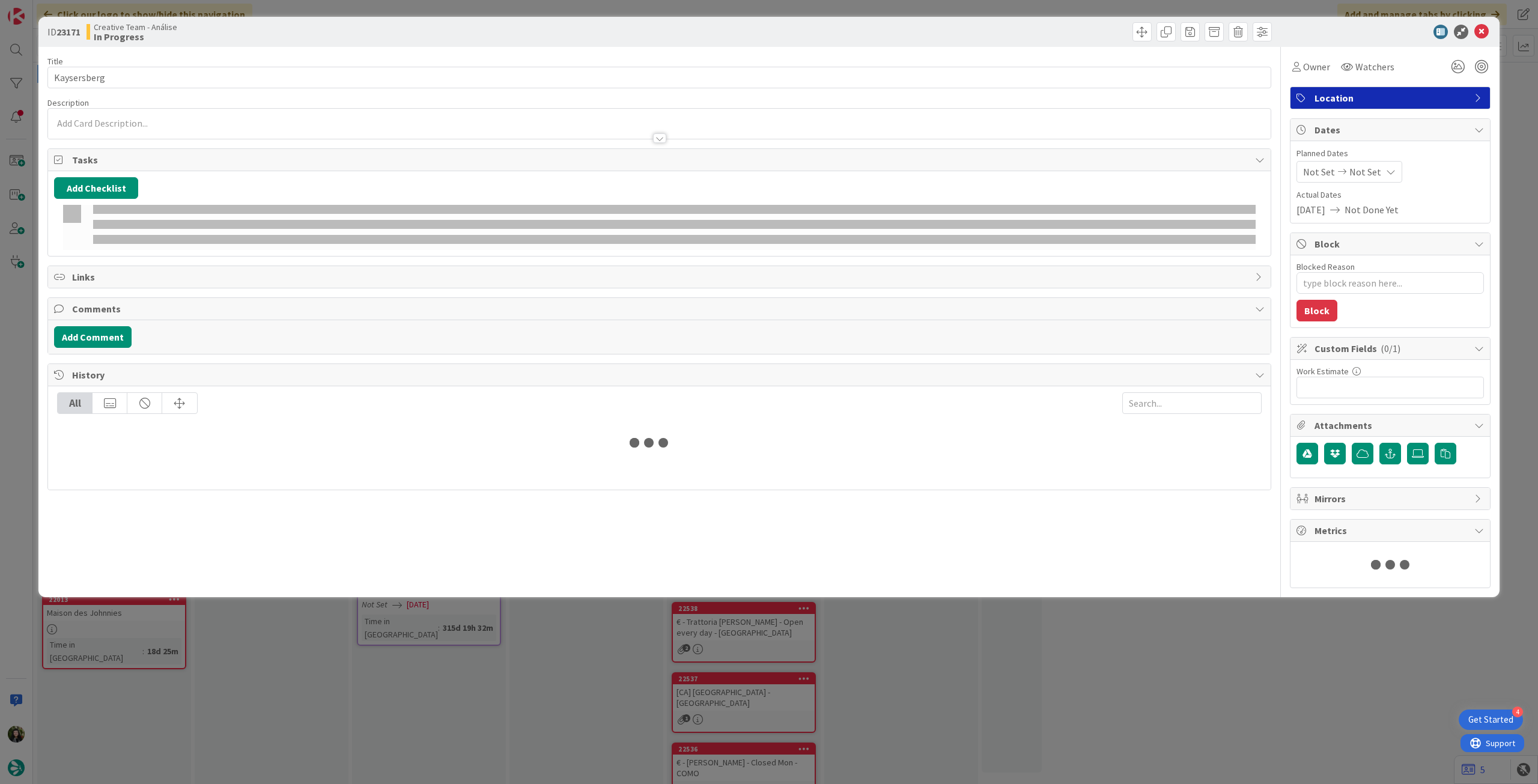
click at [188, 127] on div at bounding box center [659, 132] width 1223 height 13
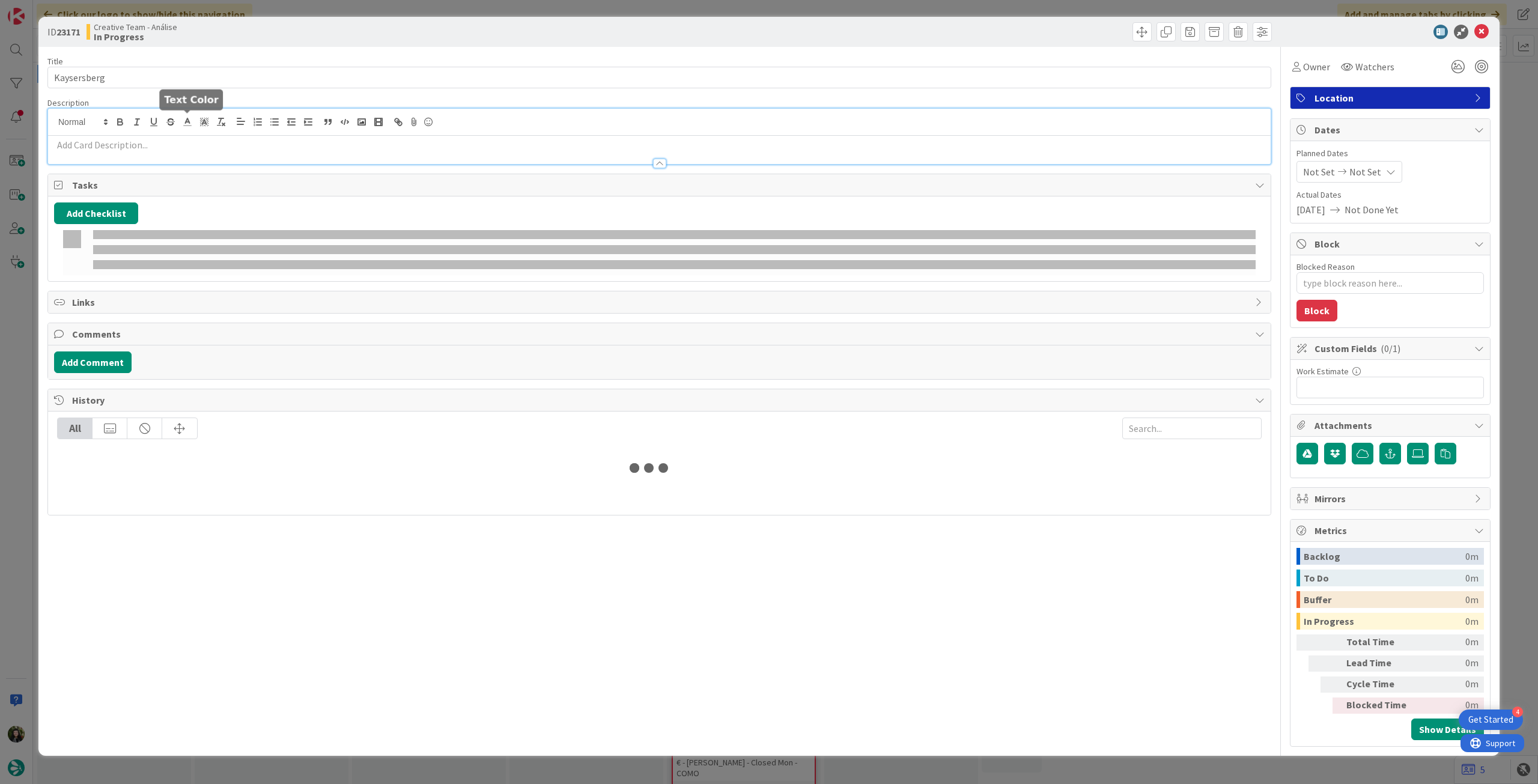
type textarea "x"
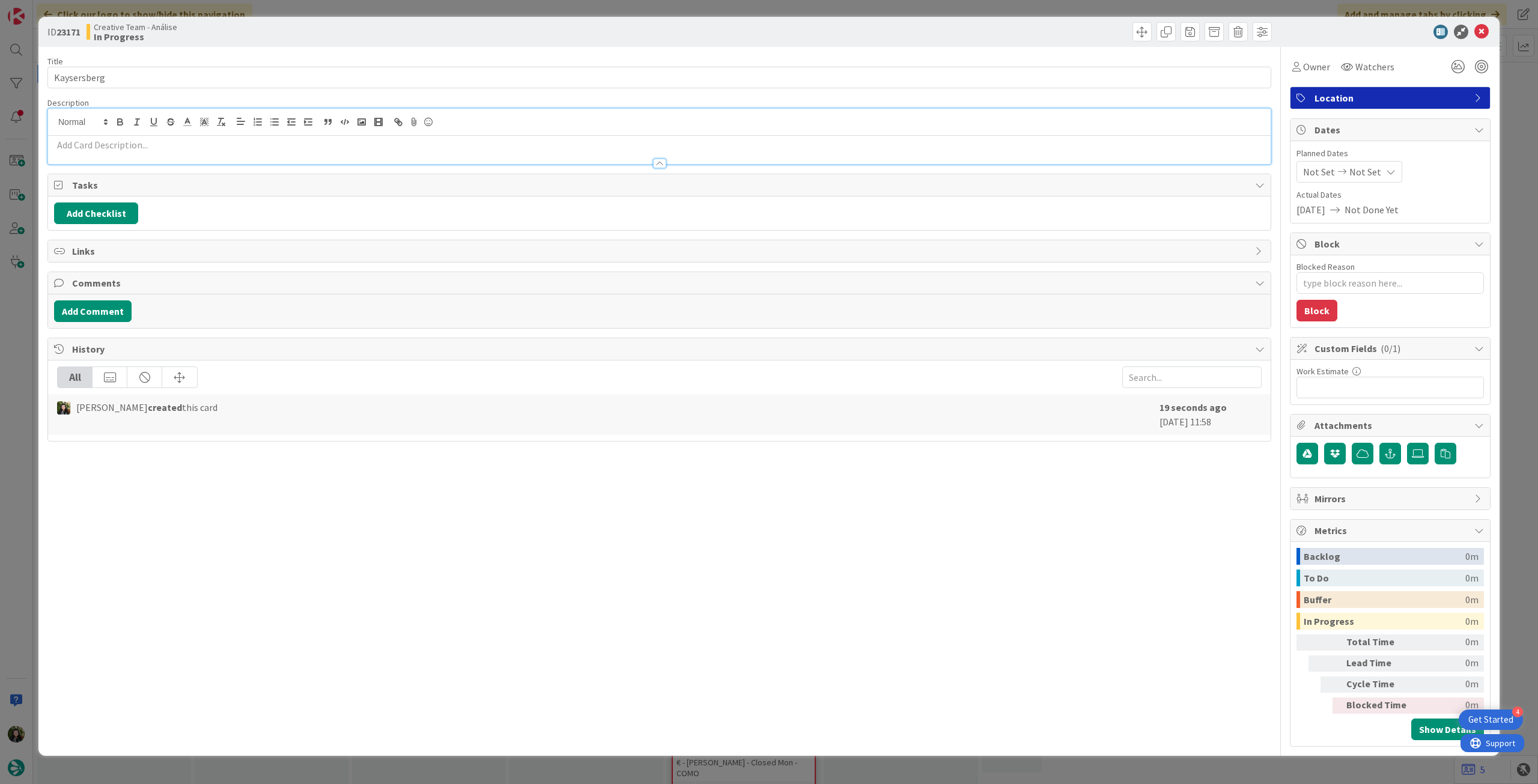
click at [185, 136] on div at bounding box center [659, 150] width 1223 height 28
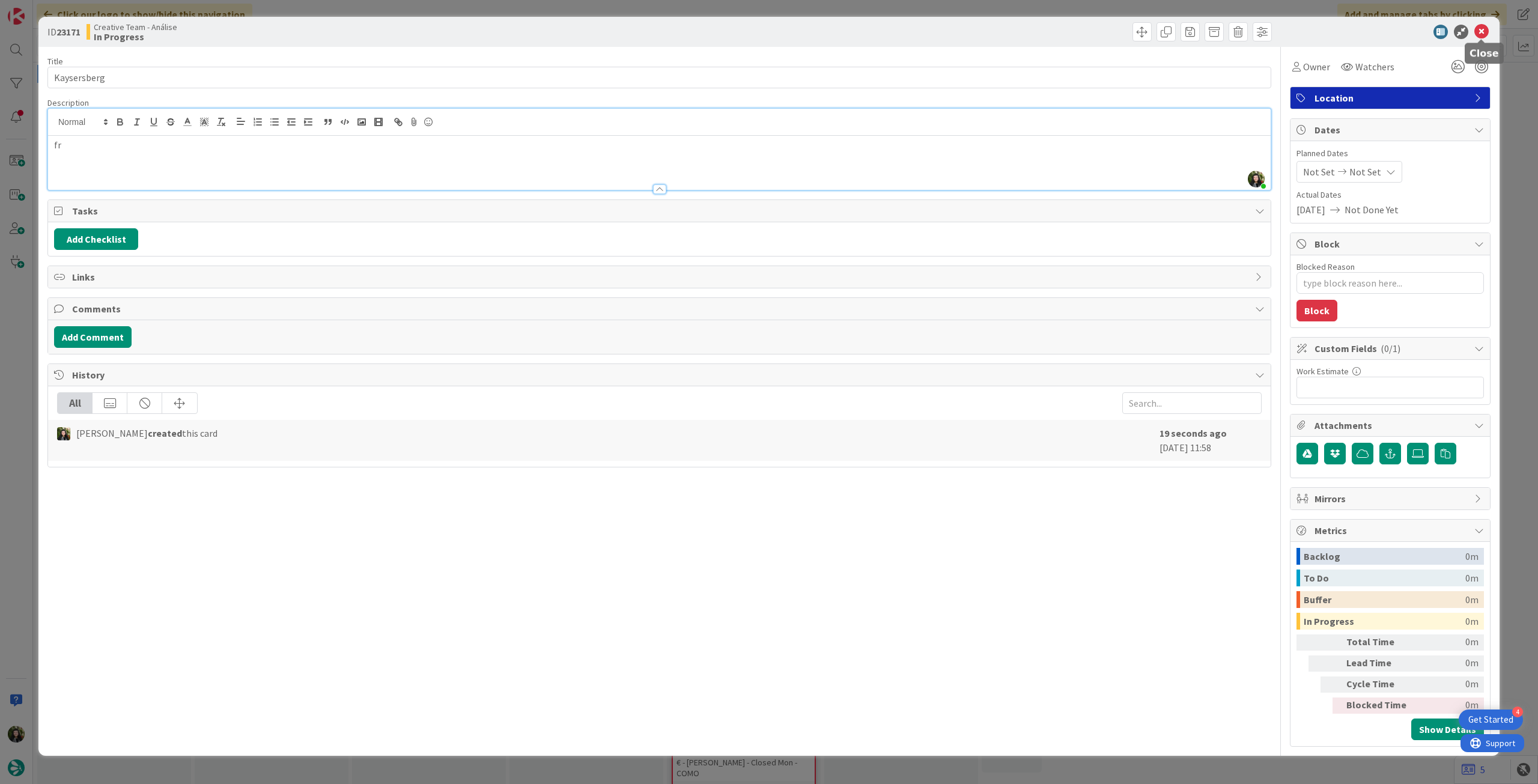
click at [1475, 34] on icon at bounding box center [1481, 32] width 15 height 15
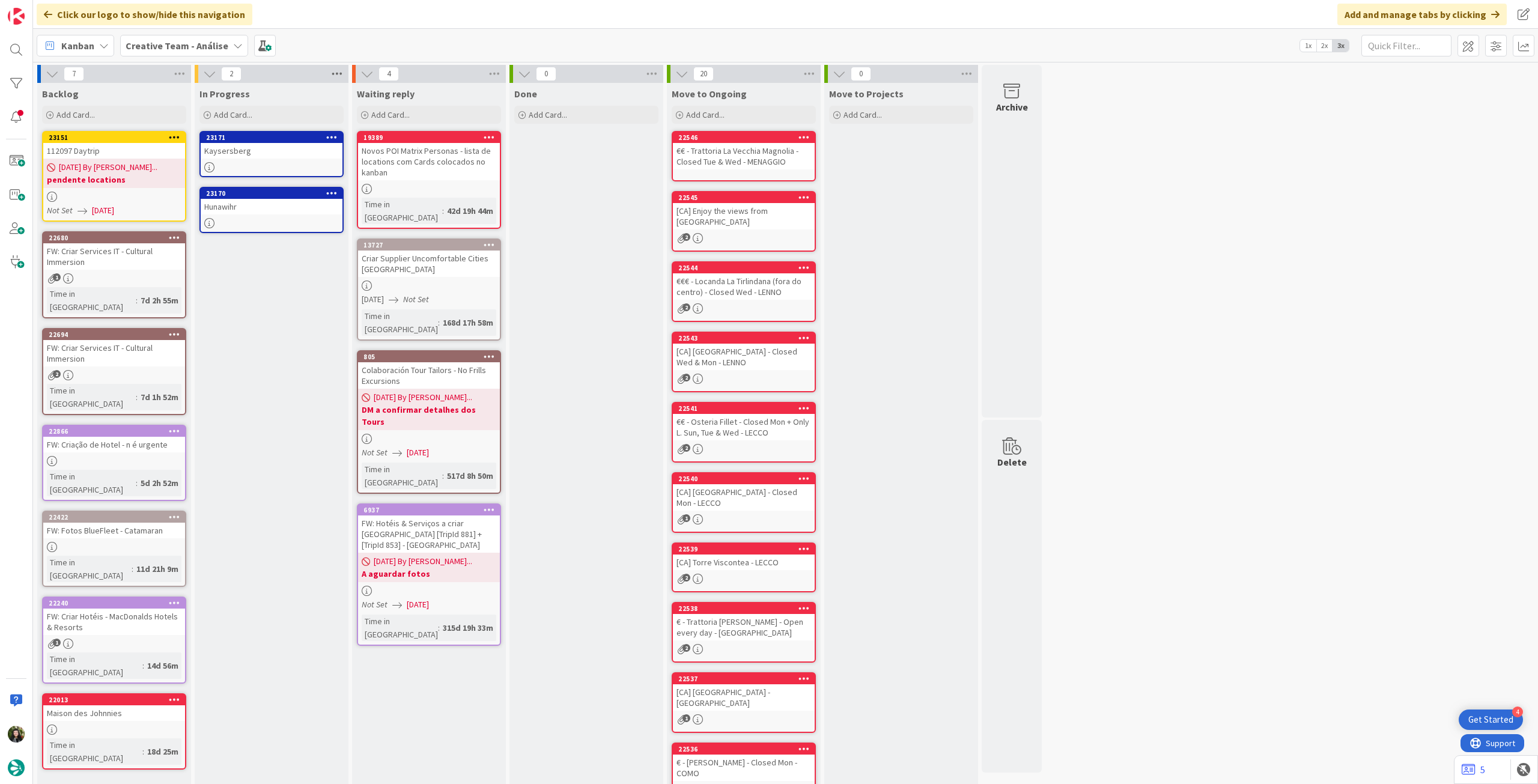
click at [330, 70] on icon at bounding box center [338, 73] width 16 height 18
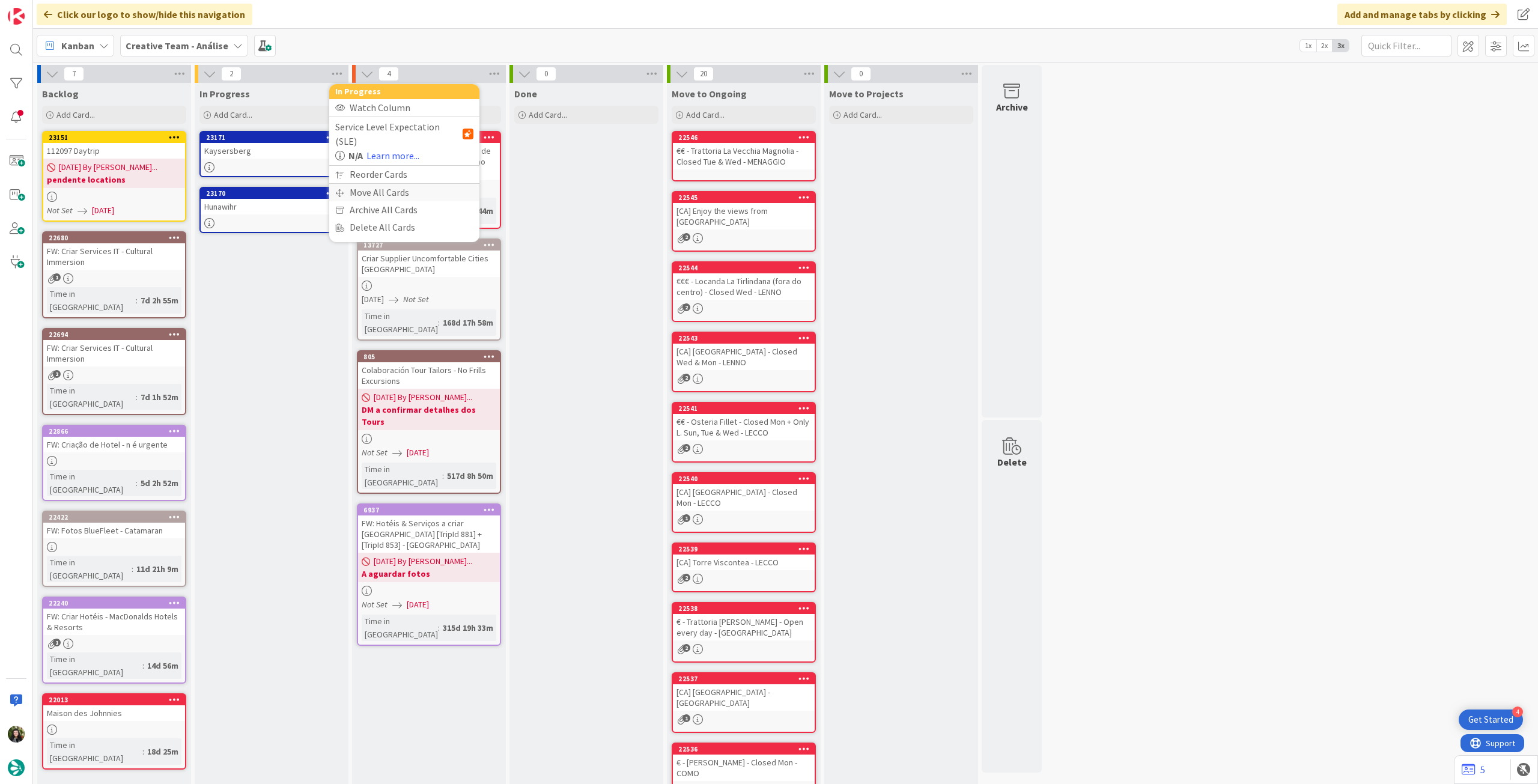
click at [358, 184] on div "Move All Cards" at bounding box center [404, 193] width 150 height 18
click at [390, 129] on span "Creative Team - Análise" at bounding box center [389, 131] width 96 height 12
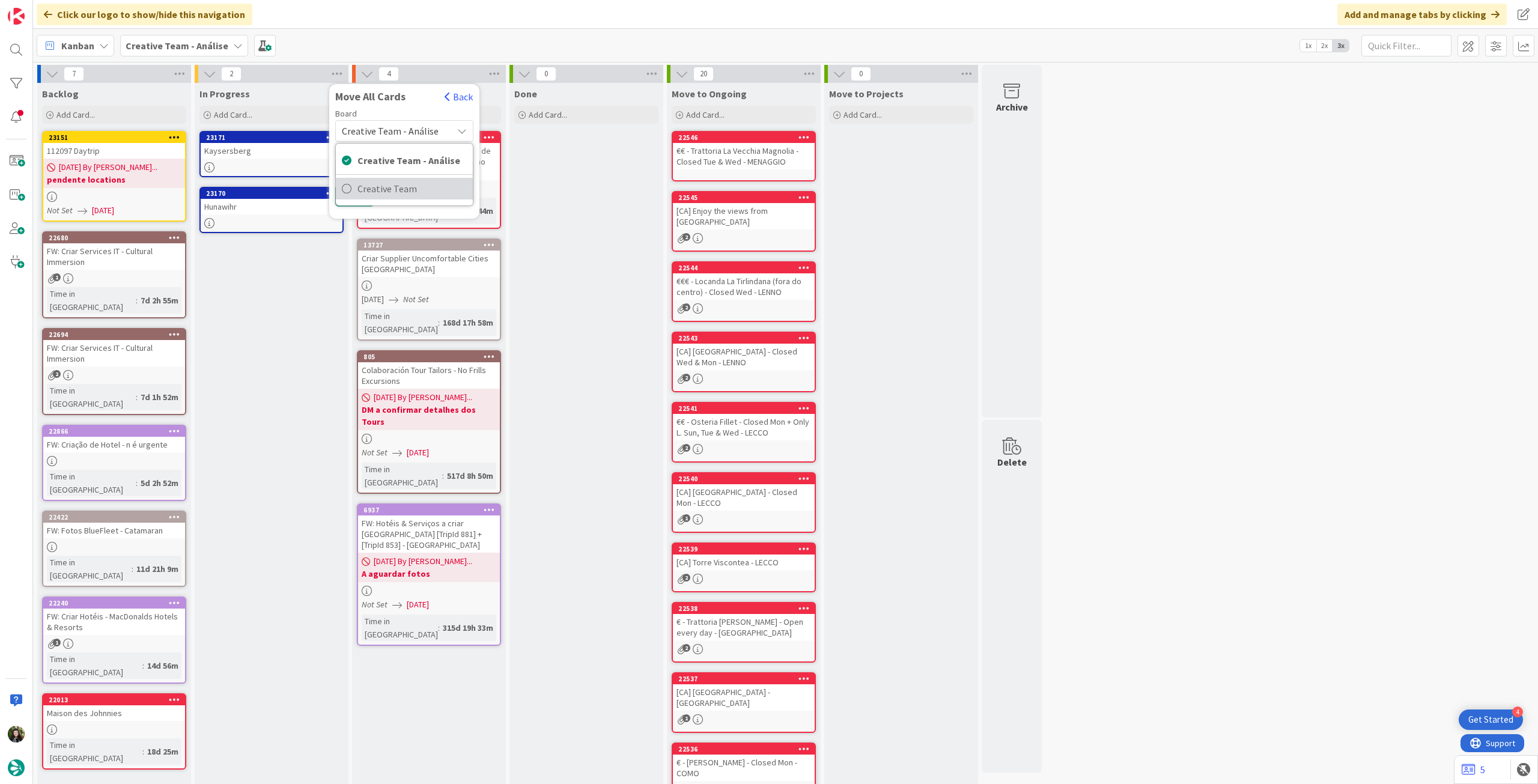
click at [389, 185] on span "Creative Team" at bounding box center [412, 189] width 109 height 18
click at [390, 169] on span "Select a Column..." at bounding box center [380, 170] width 78 height 16
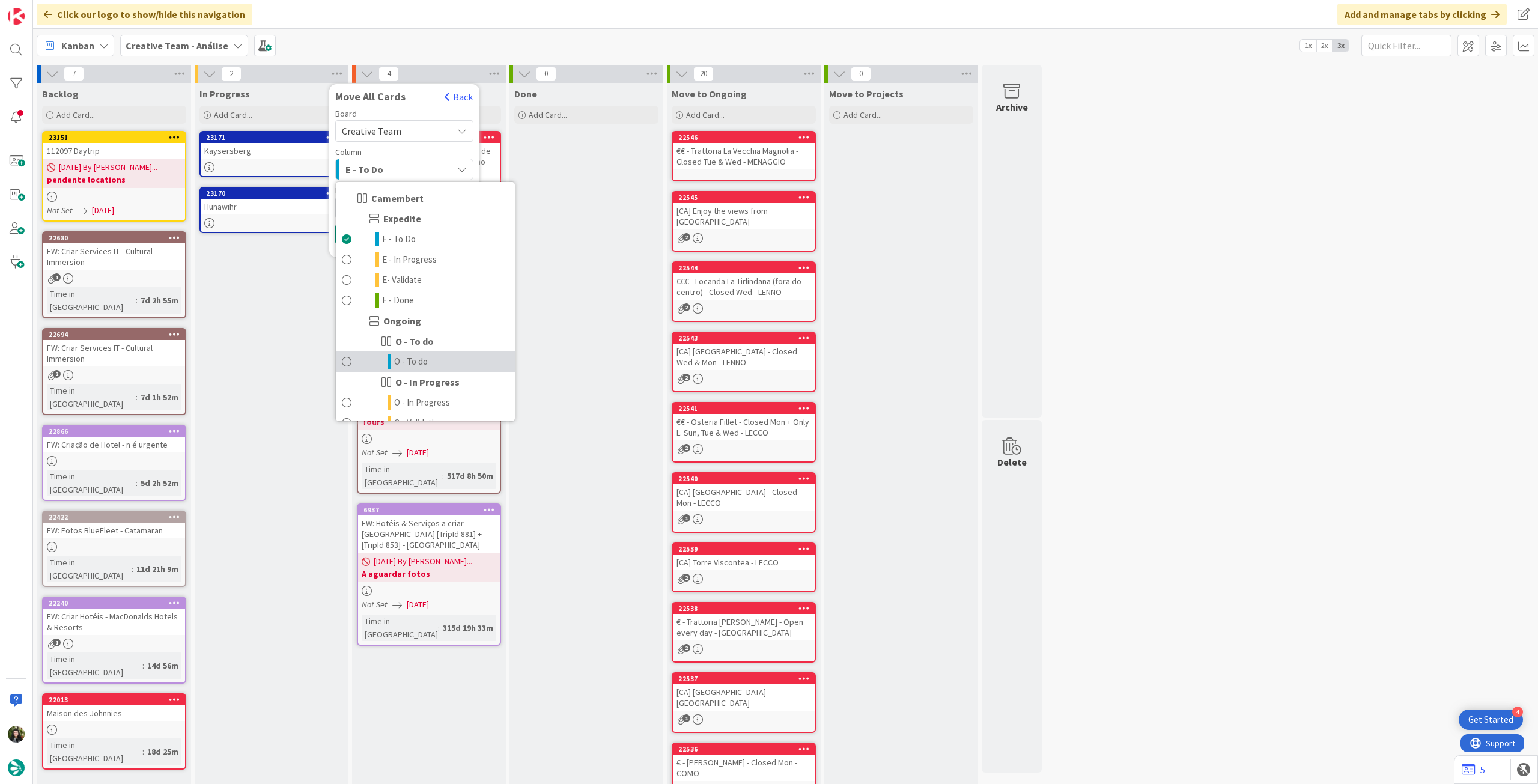
click at [416, 358] on span "O - To do" at bounding box center [411, 361] width 34 height 15
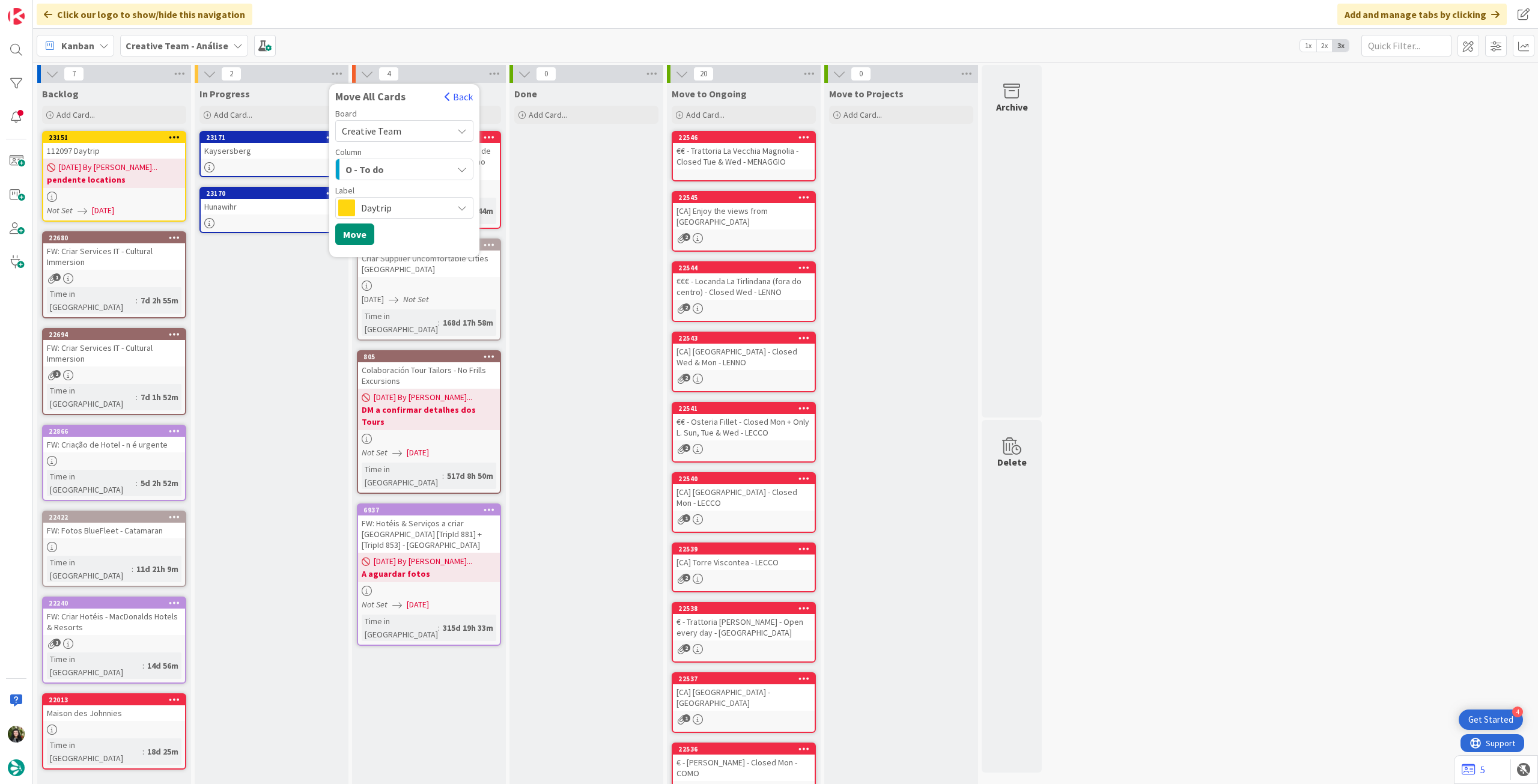
click at [381, 207] on span "Daytrip" at bounding box center [404, 207] width 85 height 17
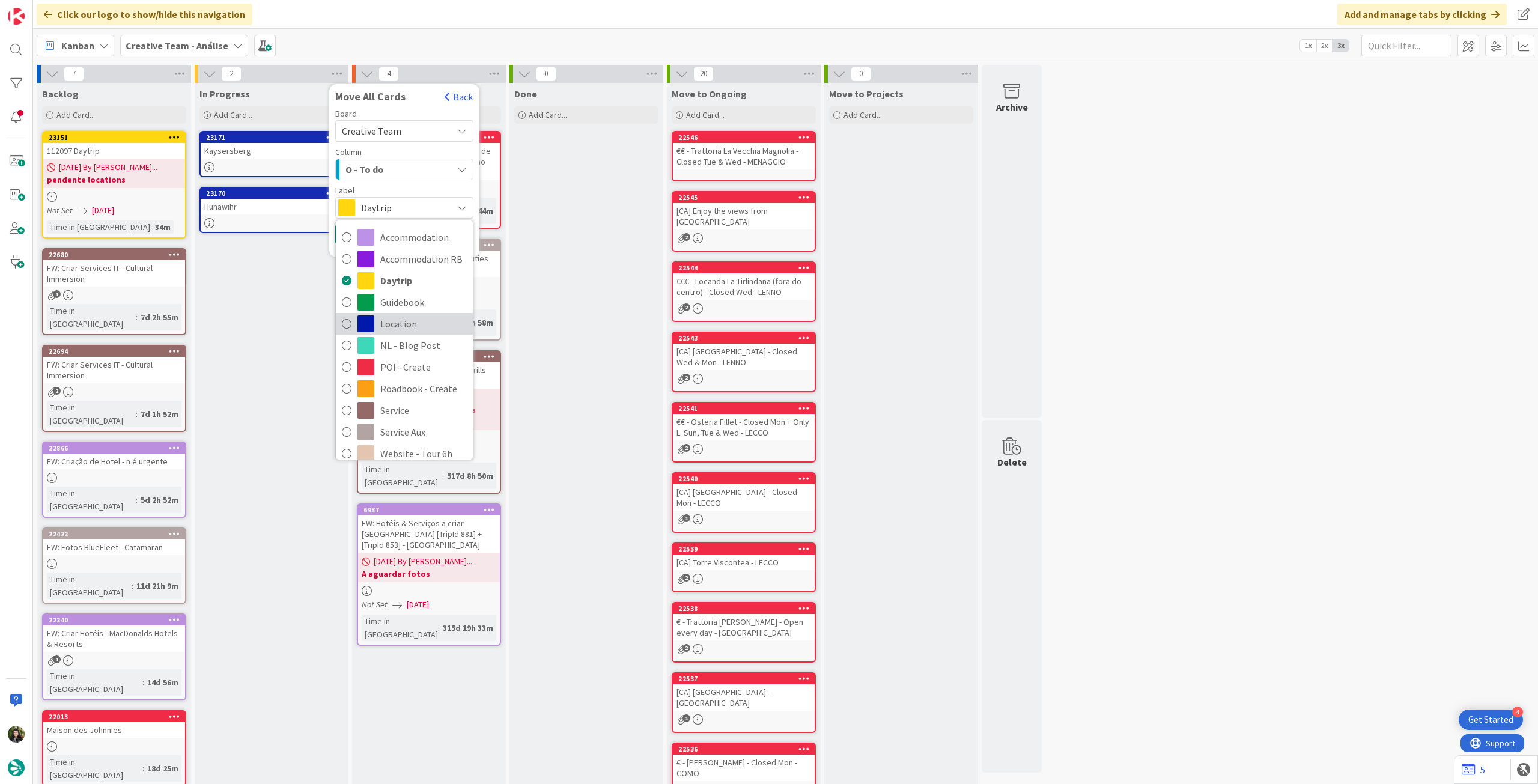
click at [405, 321] on span "Location" at bounding box center [423, 324] width 86 height 18
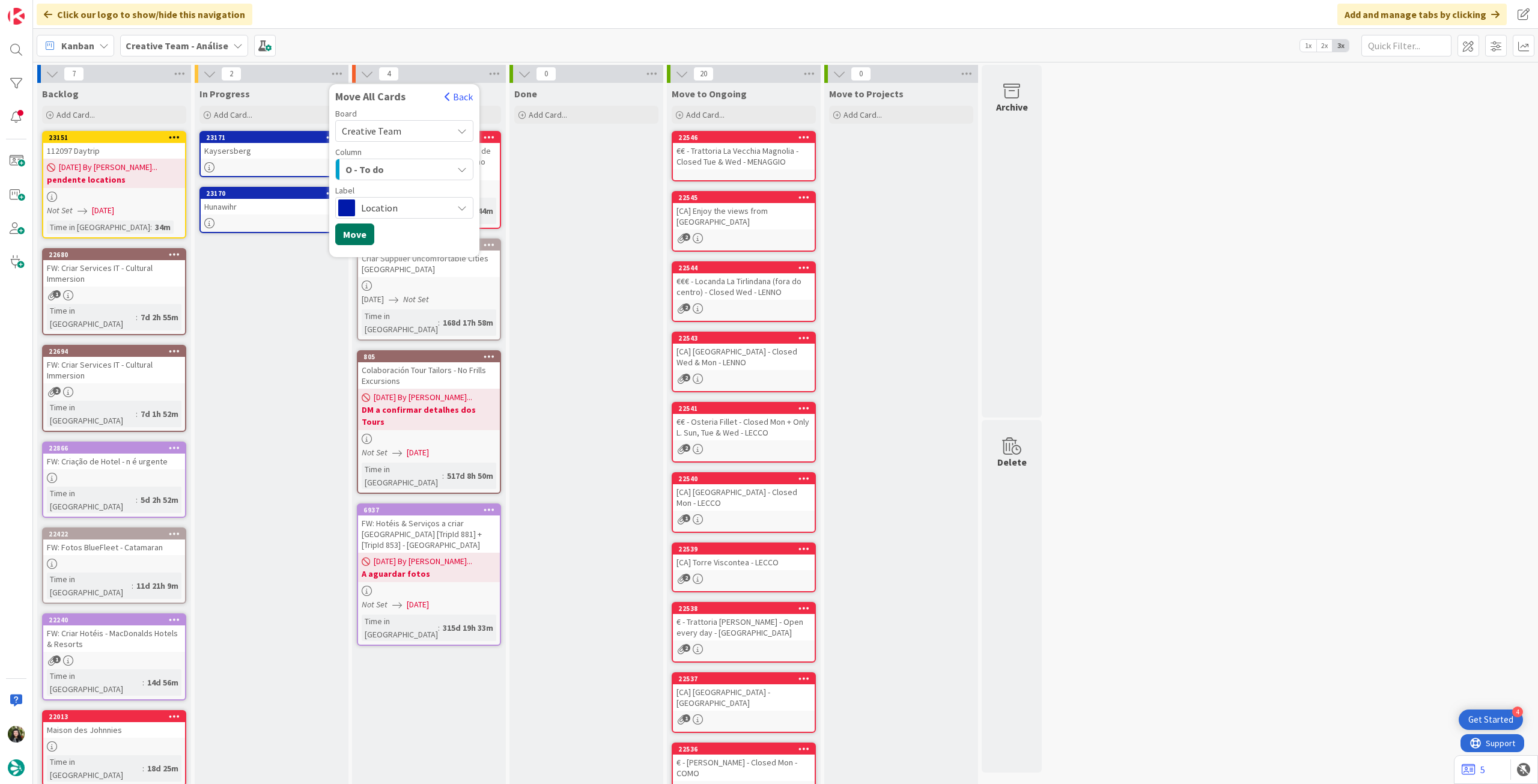
click at [358, 231] on button "Move" at bounding box center [354, 234] width 39 height 22
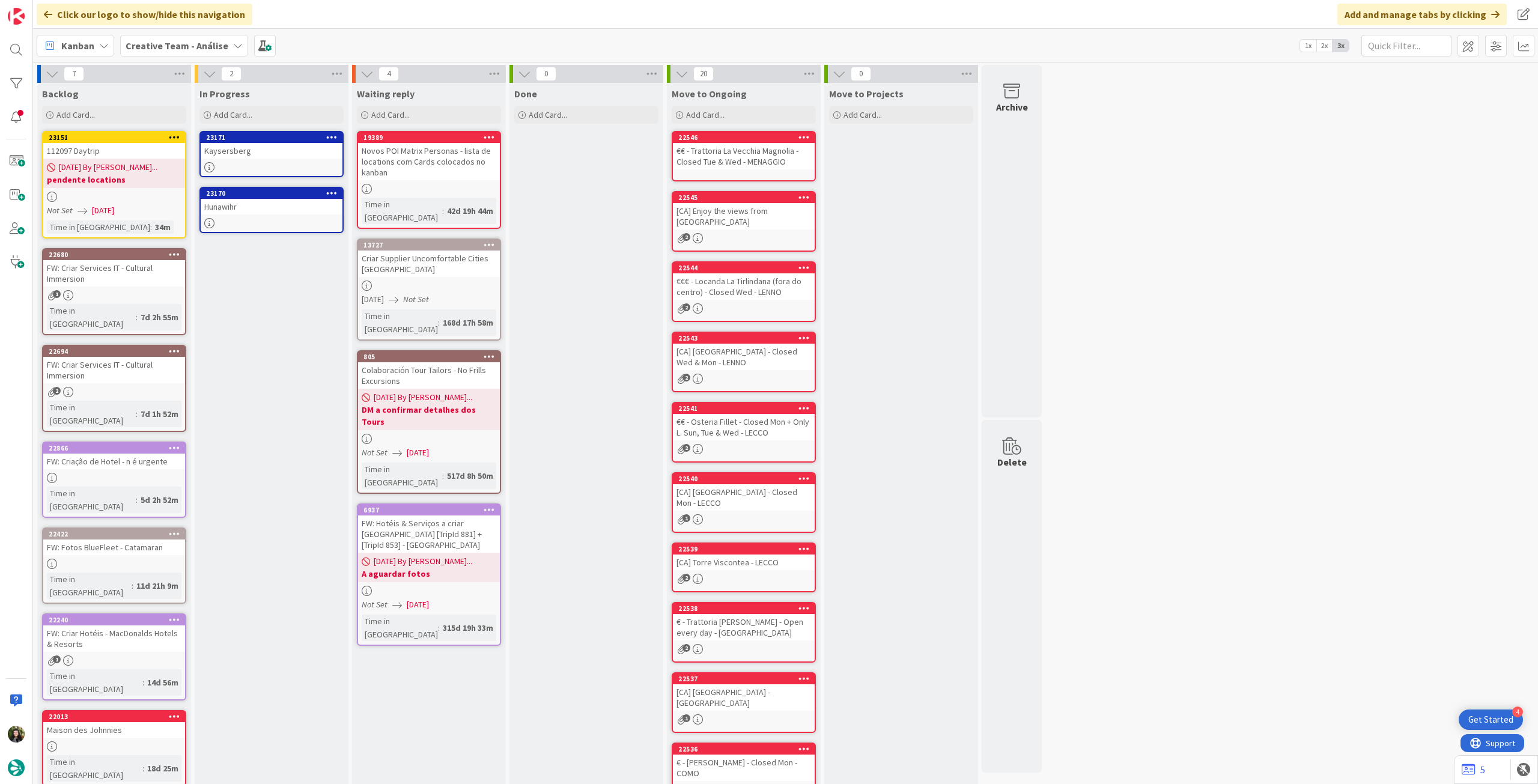
click at [178, 134] on icon at bounding box center [174, 137] width 11 height 8
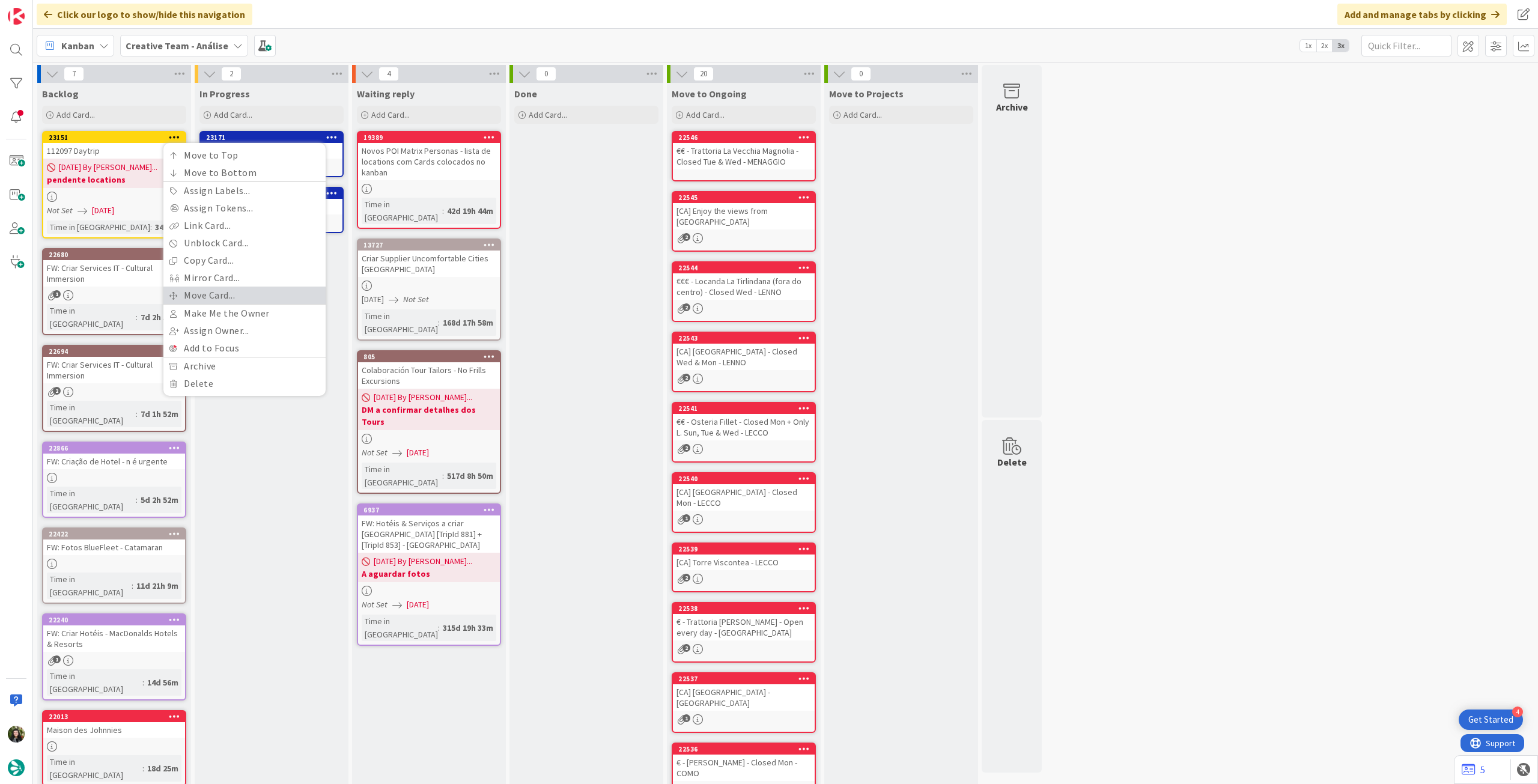
click at [188, 295] on link "Move Card..." at bounding box center [244, 296] width 162 height 18
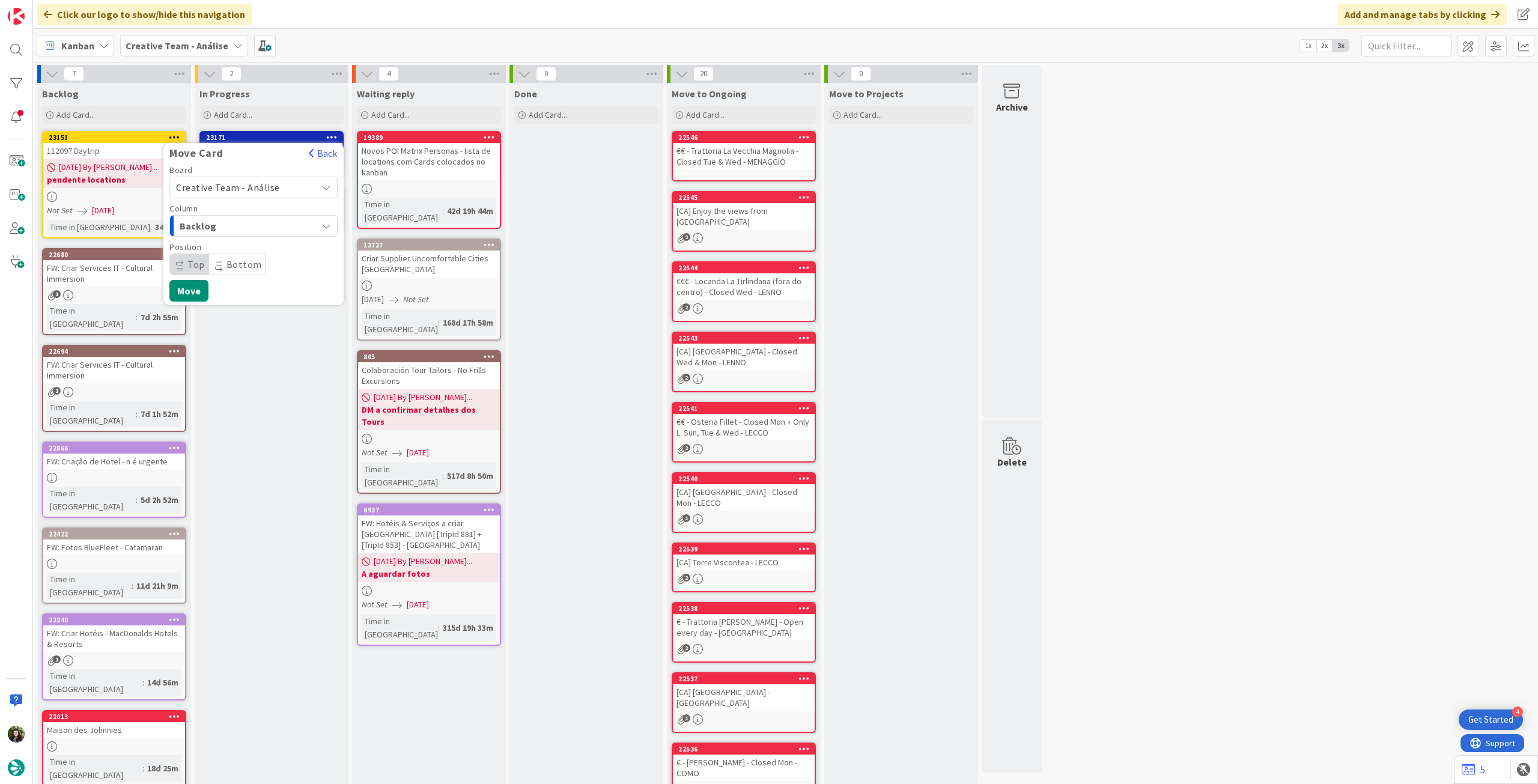
click at [235, 186] on span "Creative Team - Análise" at bounding box center [227, 188] width 104 height 12
click at [233, 241] on span "Creative Team" at bounding box center [261, 244] width 139 height 18
click at [236, 230] on span "Select a Column..." at bounding box center [220, 226] width 90 height 16
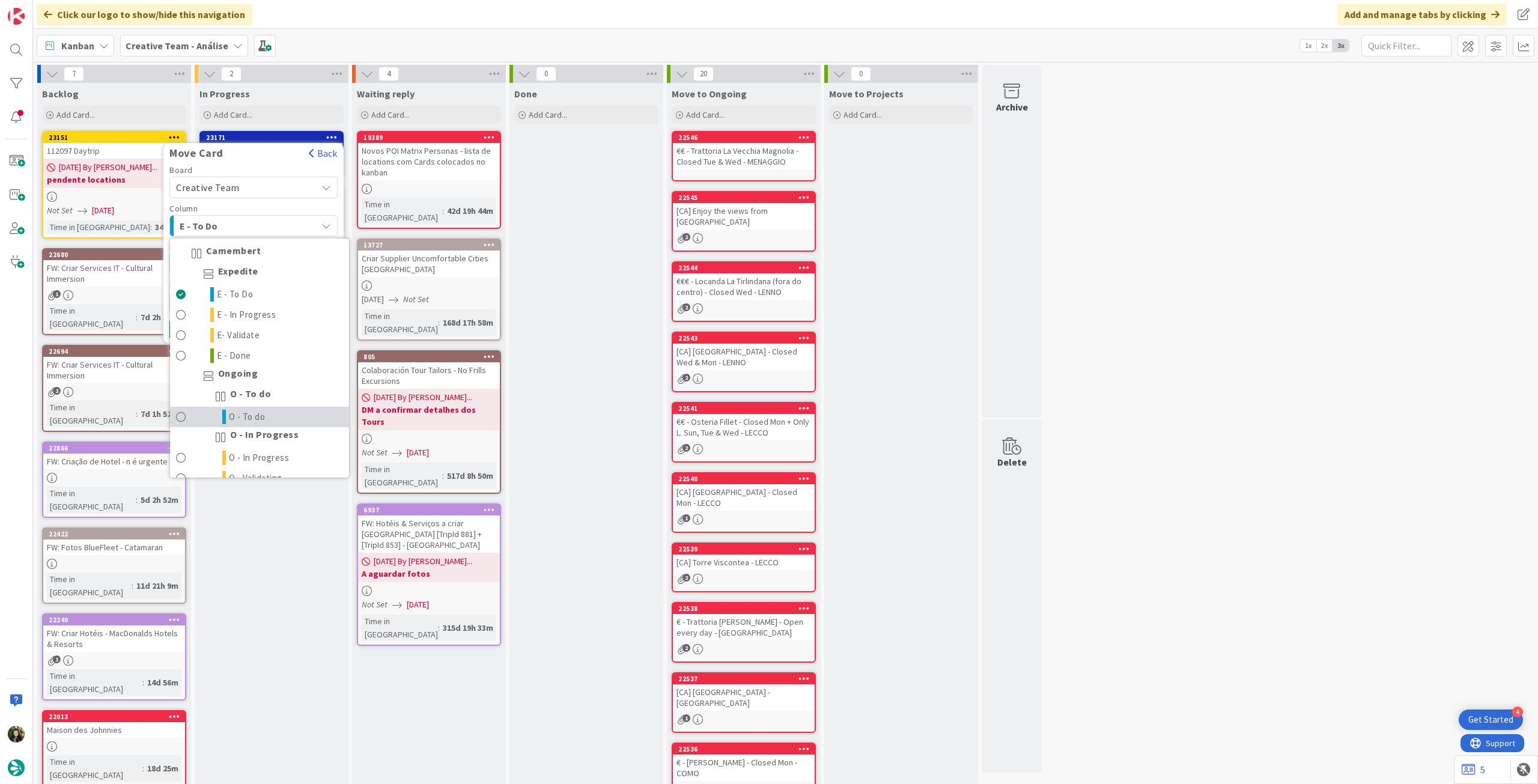
click at [287, 410] on link "O - To do" at bounding box center [259, 417] width 179 height 21
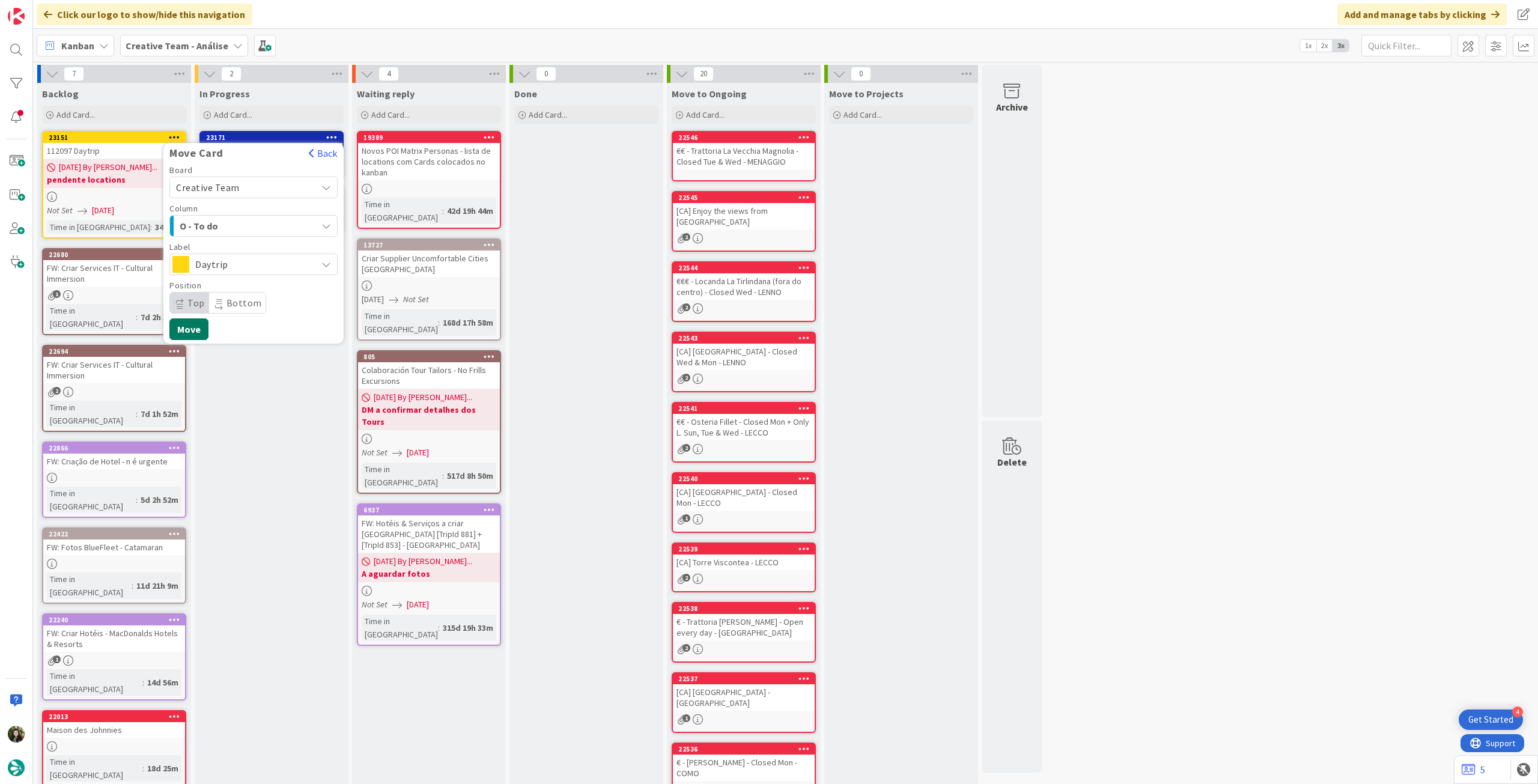
click at [194, 327] on button "Move" at bounding box center [189, 329] width 39 height 22
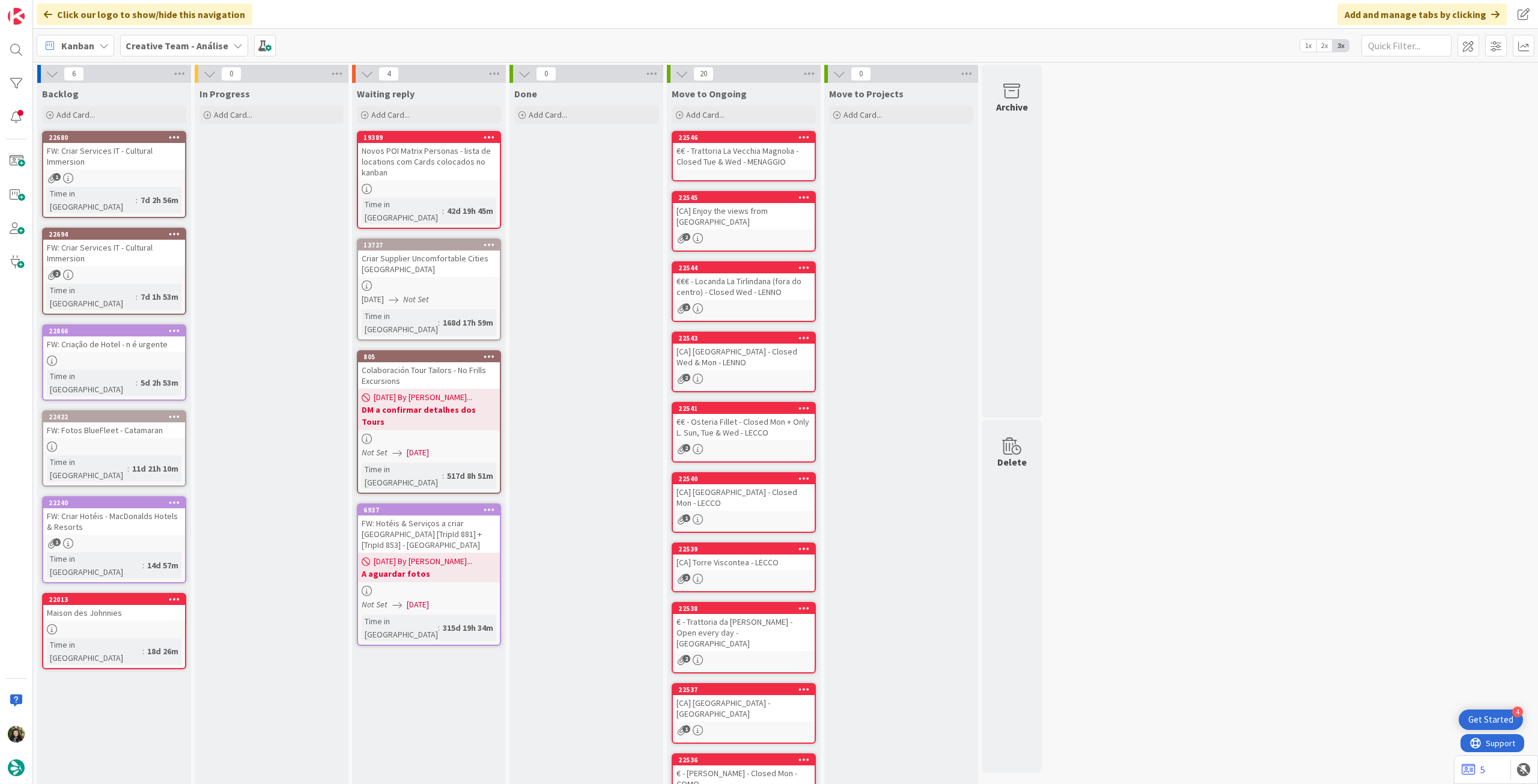
click at [161, 45] on b "Creative Team - Análise" at bounding box center [176, 46] width 102 height 12
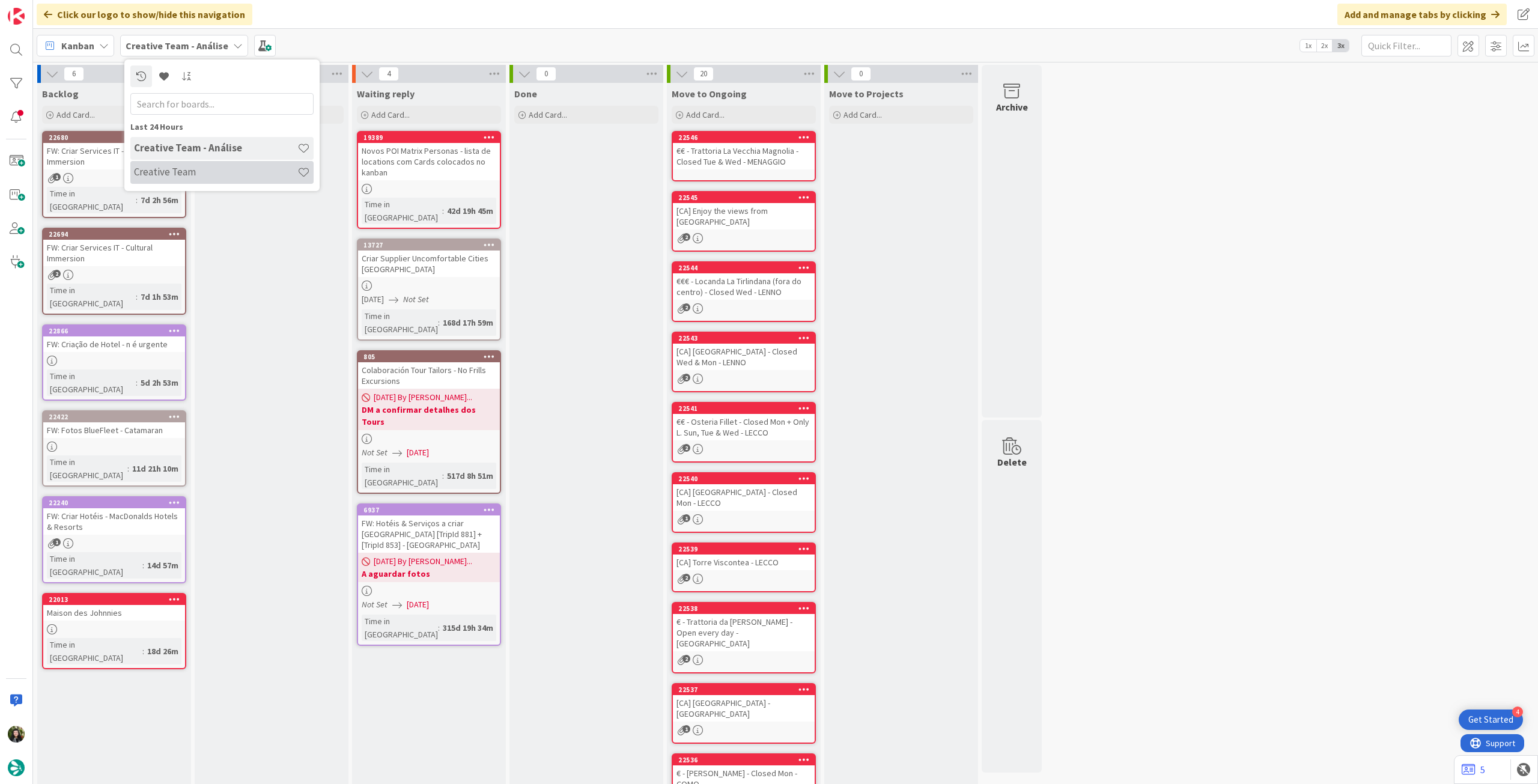
click at [159, 170] on h4 "Creative Team" at bounding box center [215, 172] width 164 height 12
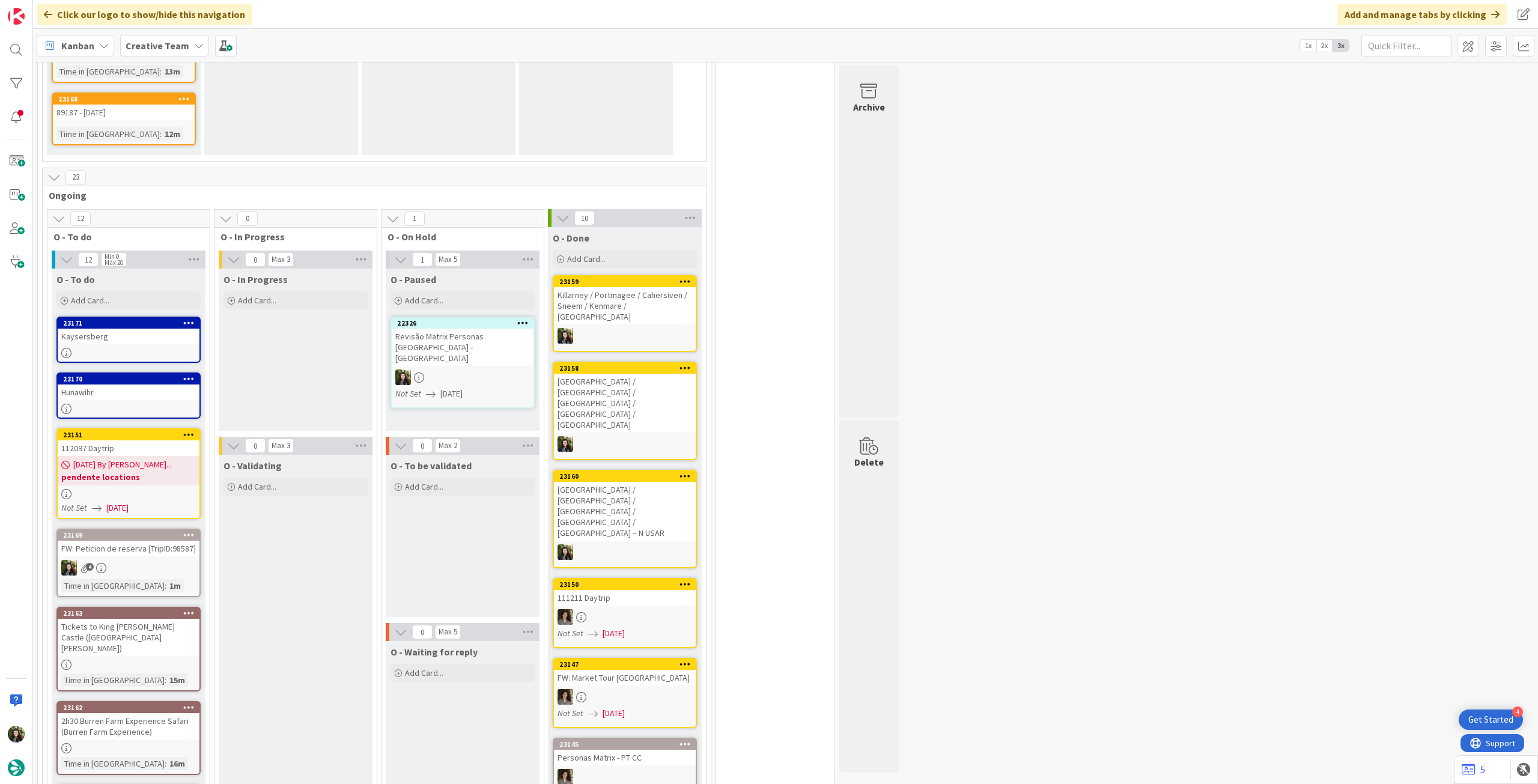
scroll to position [1120, 0]
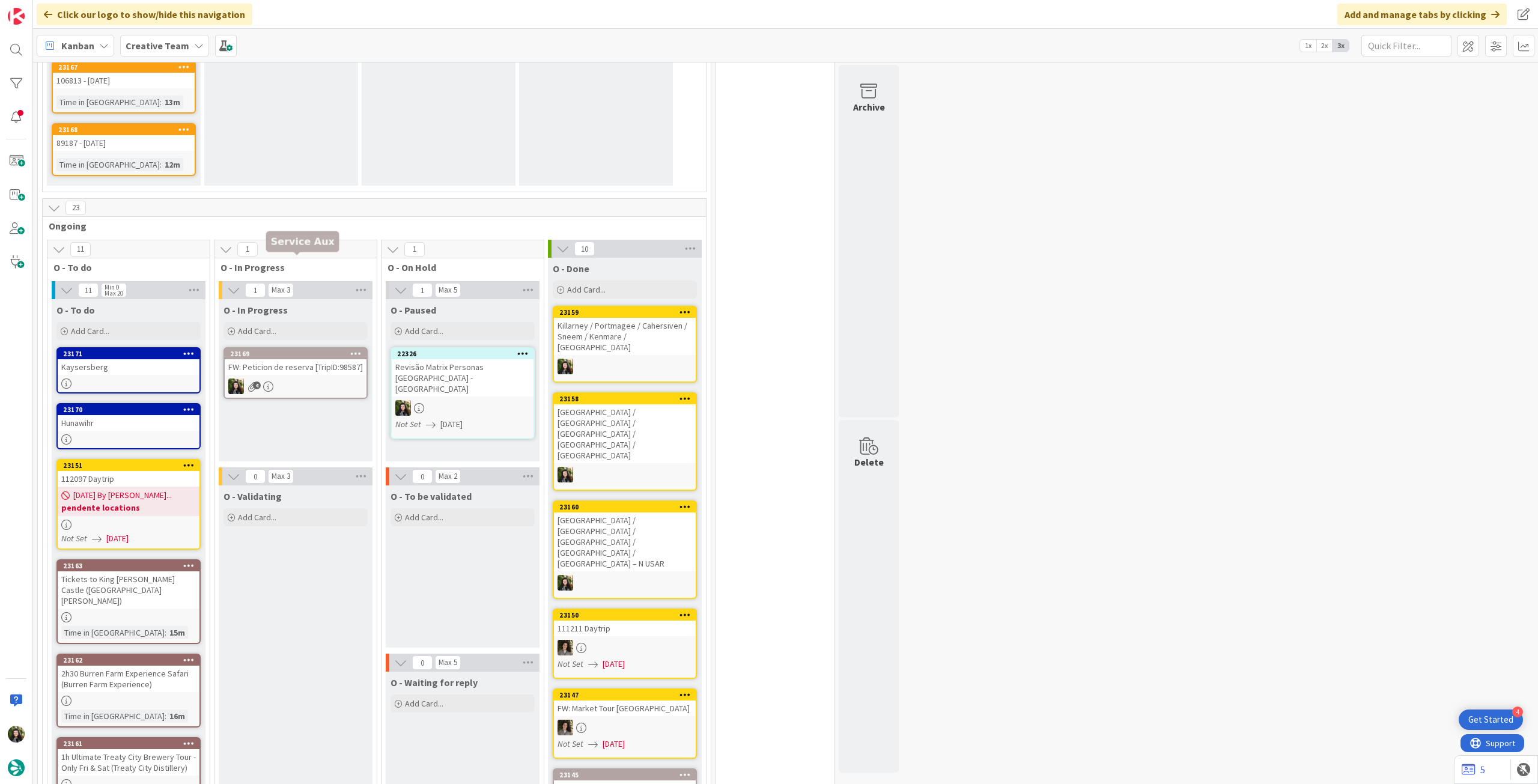
click at [295, 359] on div "FW: Peticion de reserva [TripID:98587]" at bounding box center [295, 367] width 142 height 16
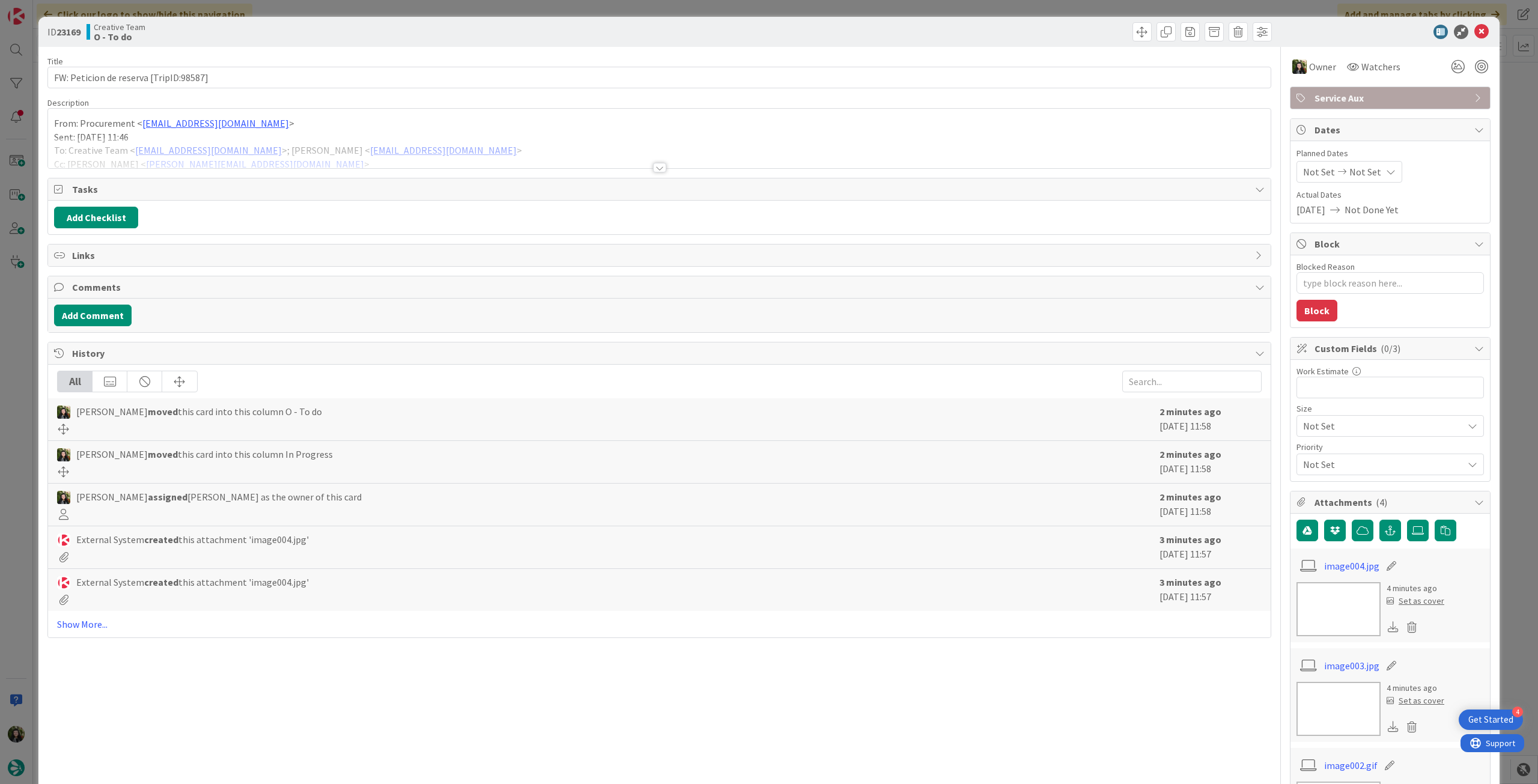
click at [299, 165] on div at bounding box center [659, 153] width 1223 height 31
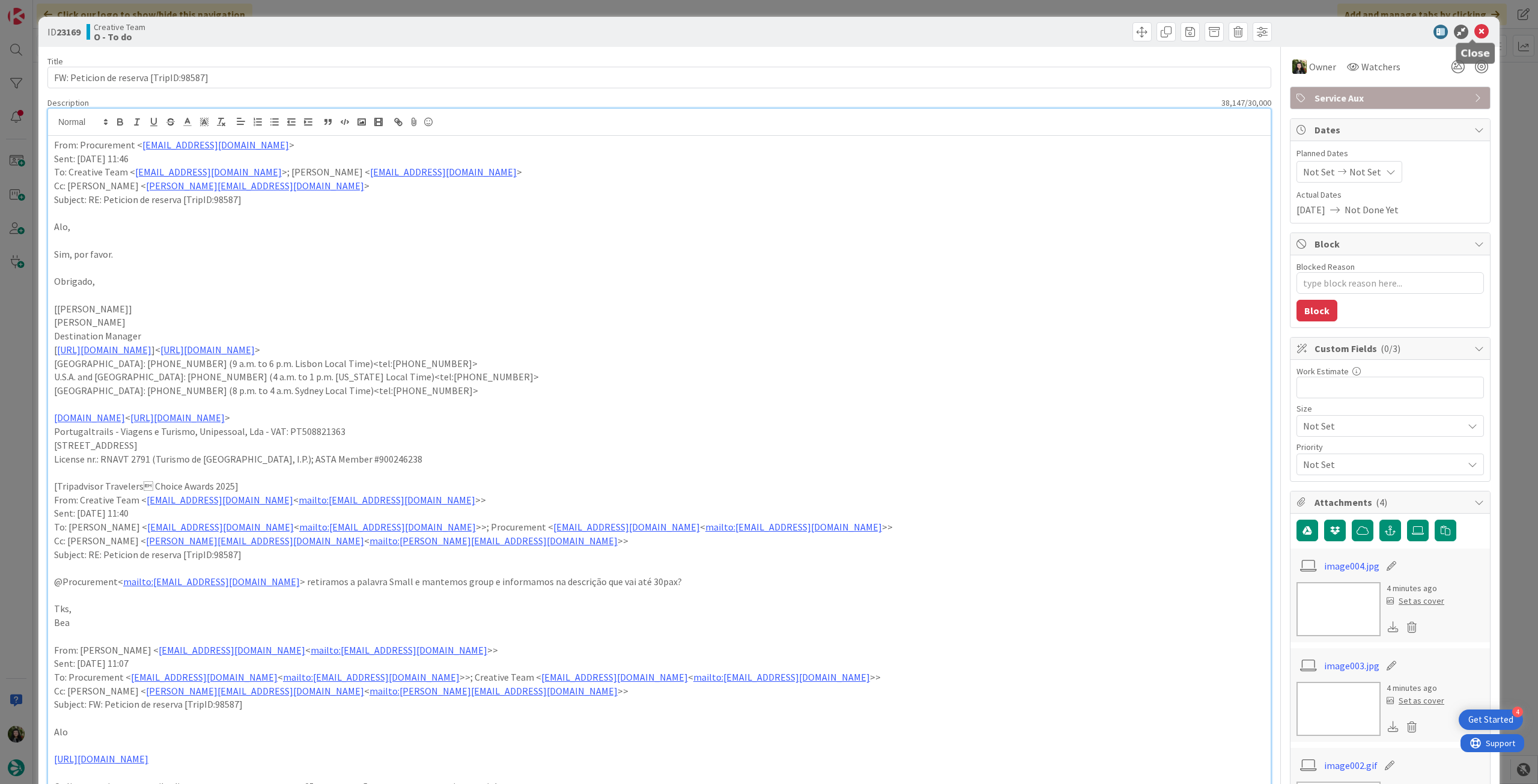
click at [1477, 30] on icon at bounding box center [1481, 32] width 15 height 15
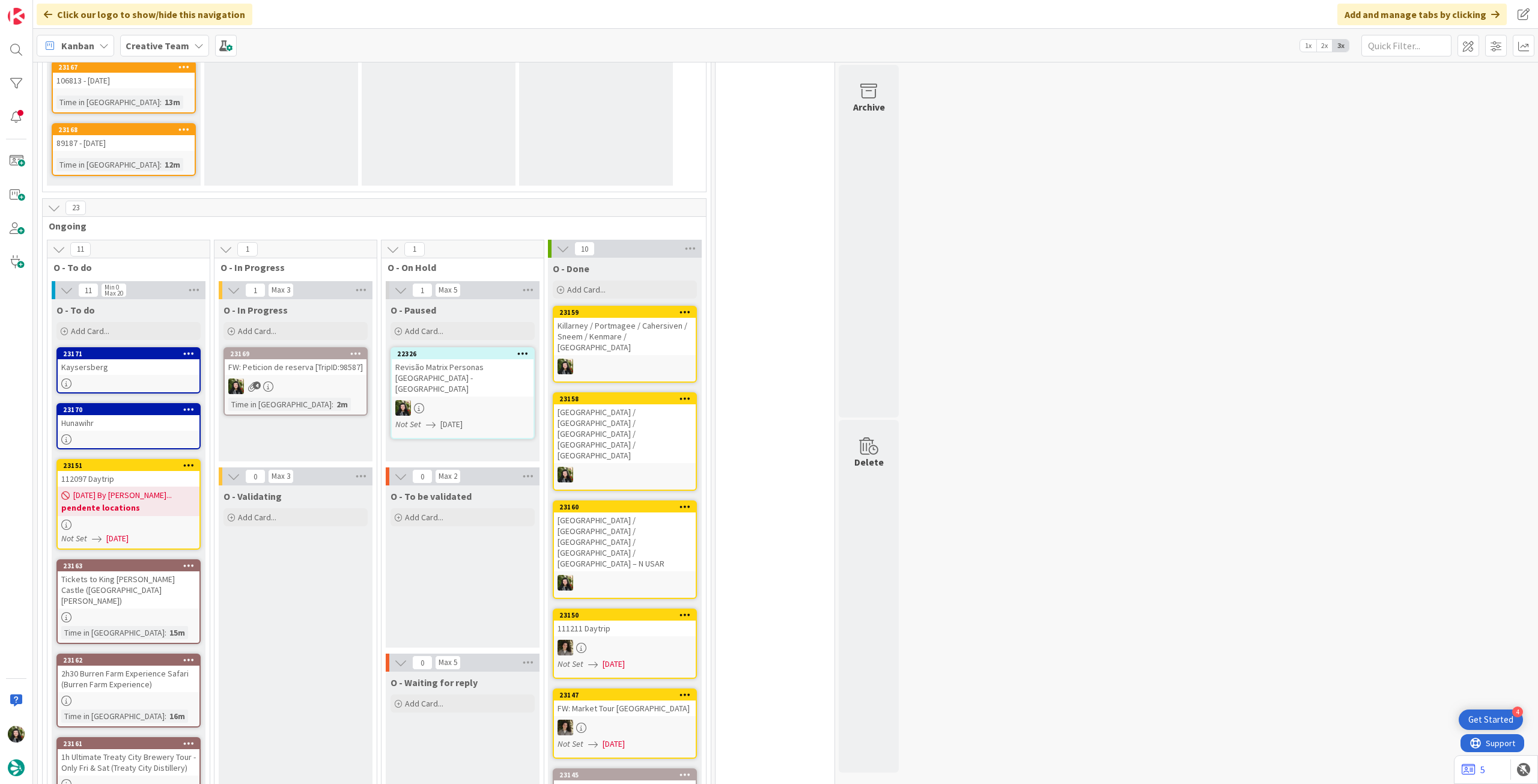
click at [332, 347] on link "23169 FW: Peticion de reserva [TripID:98587] 4 Time in [GEOGRAPHIC_DATA] : 2m" at bounding box center [295, 381] width 144 height 68
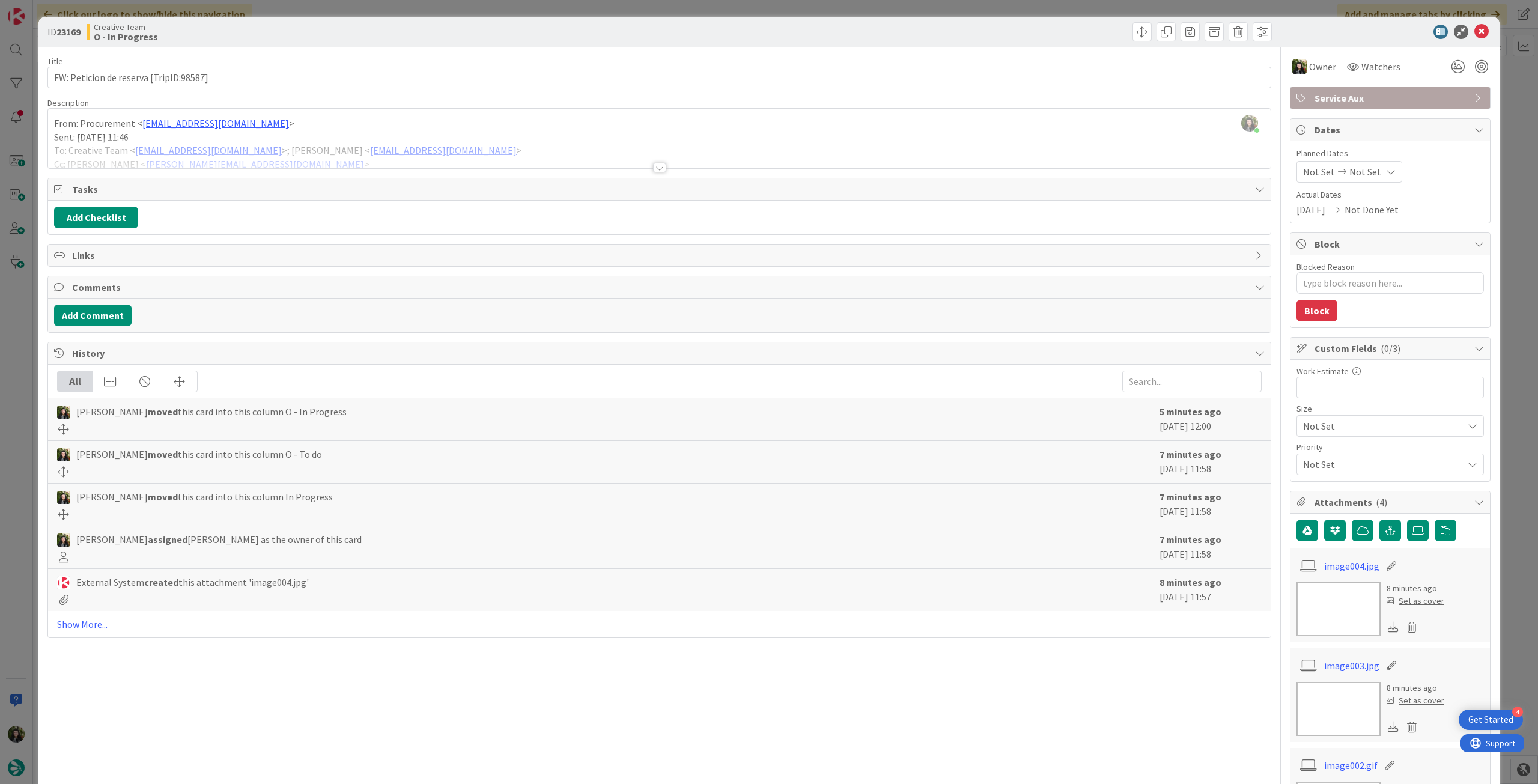
click at [1359, 95] on span "Service Aux" at bounding box center [1391, 97] width 154 height 15
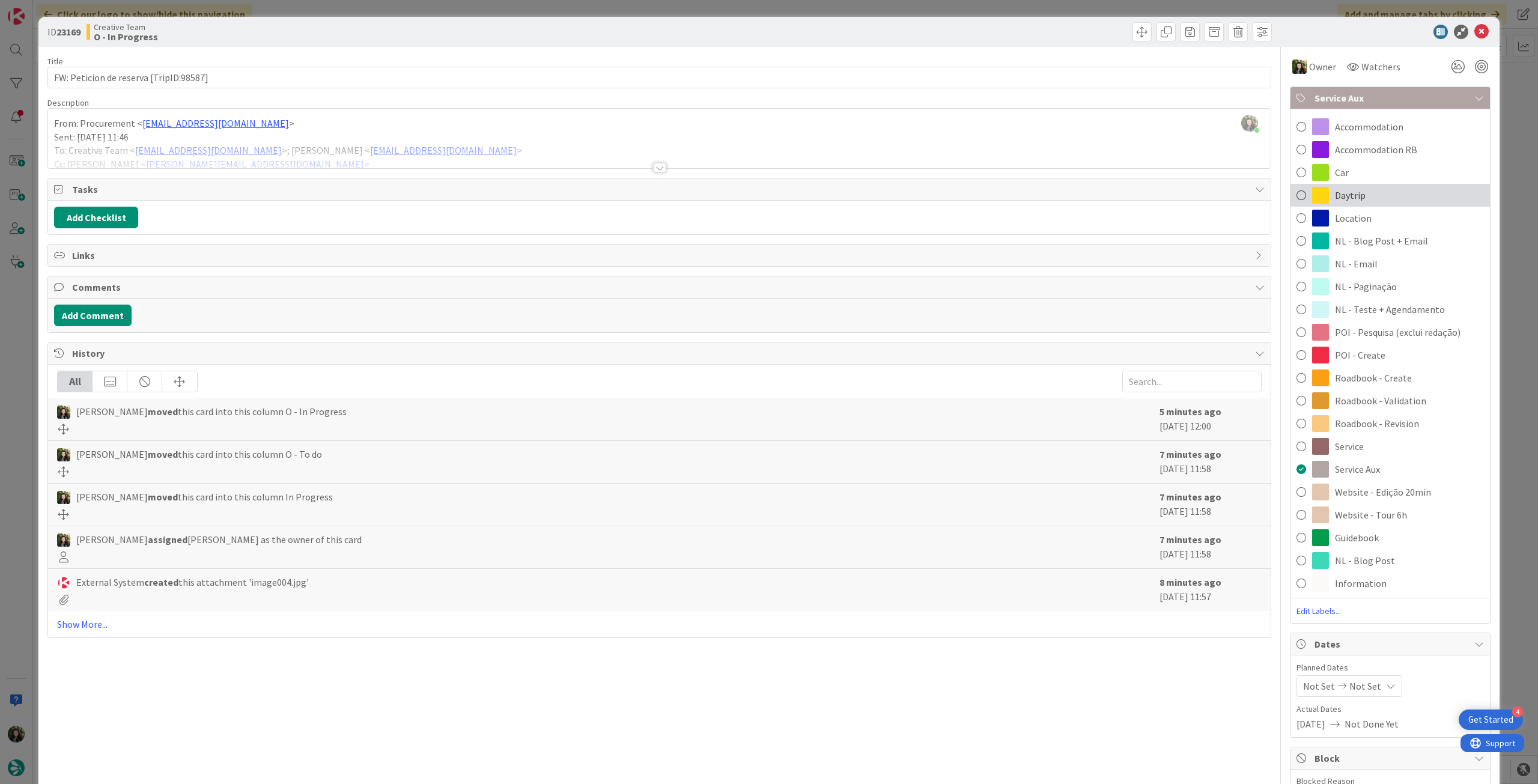
click at [1380, 185] on div "Daytrip" at bounding box center [1390, 195] width 200 height 23
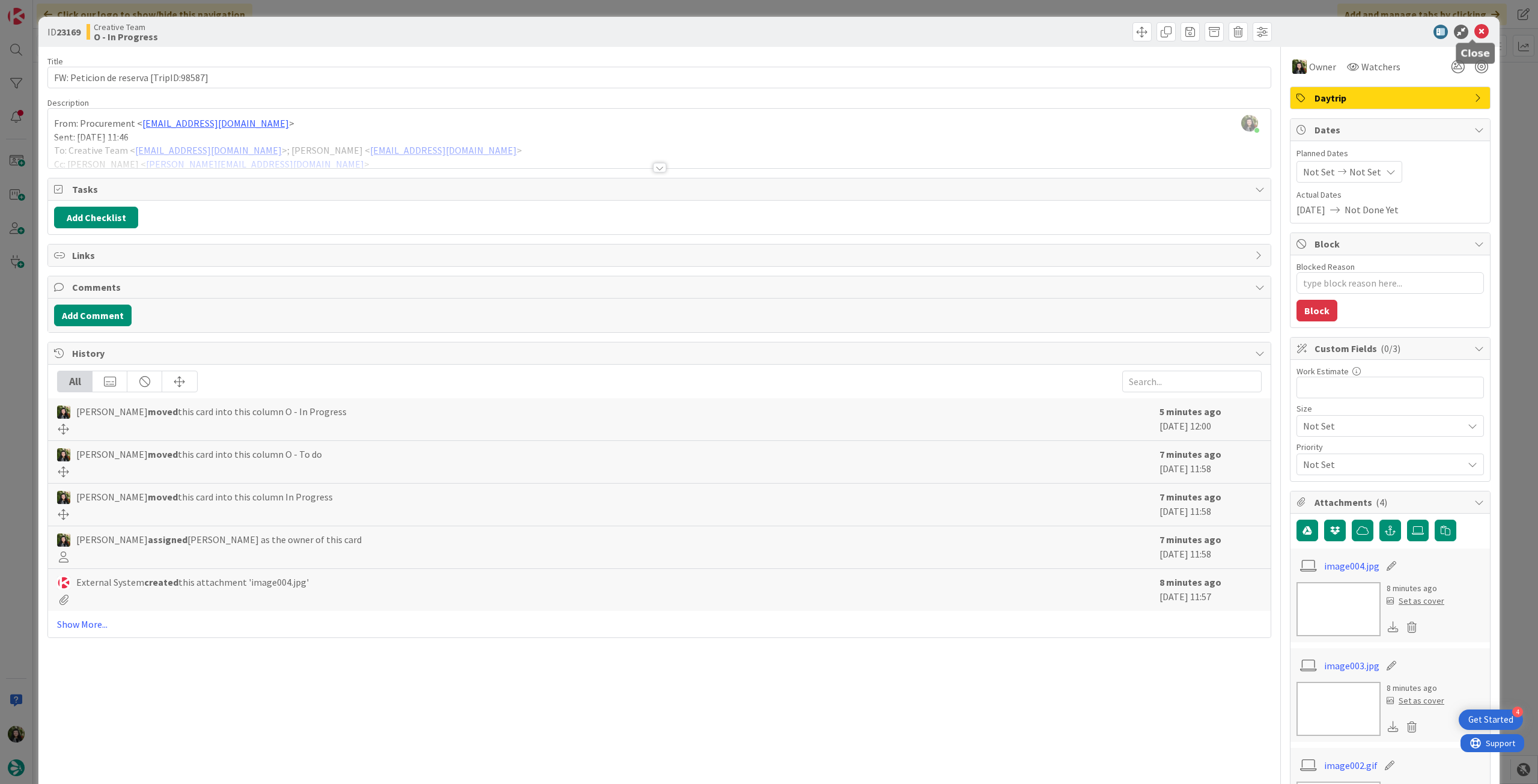
click at [1474, 34] on icon at bounding box center [1481, 32] width 15 height 15
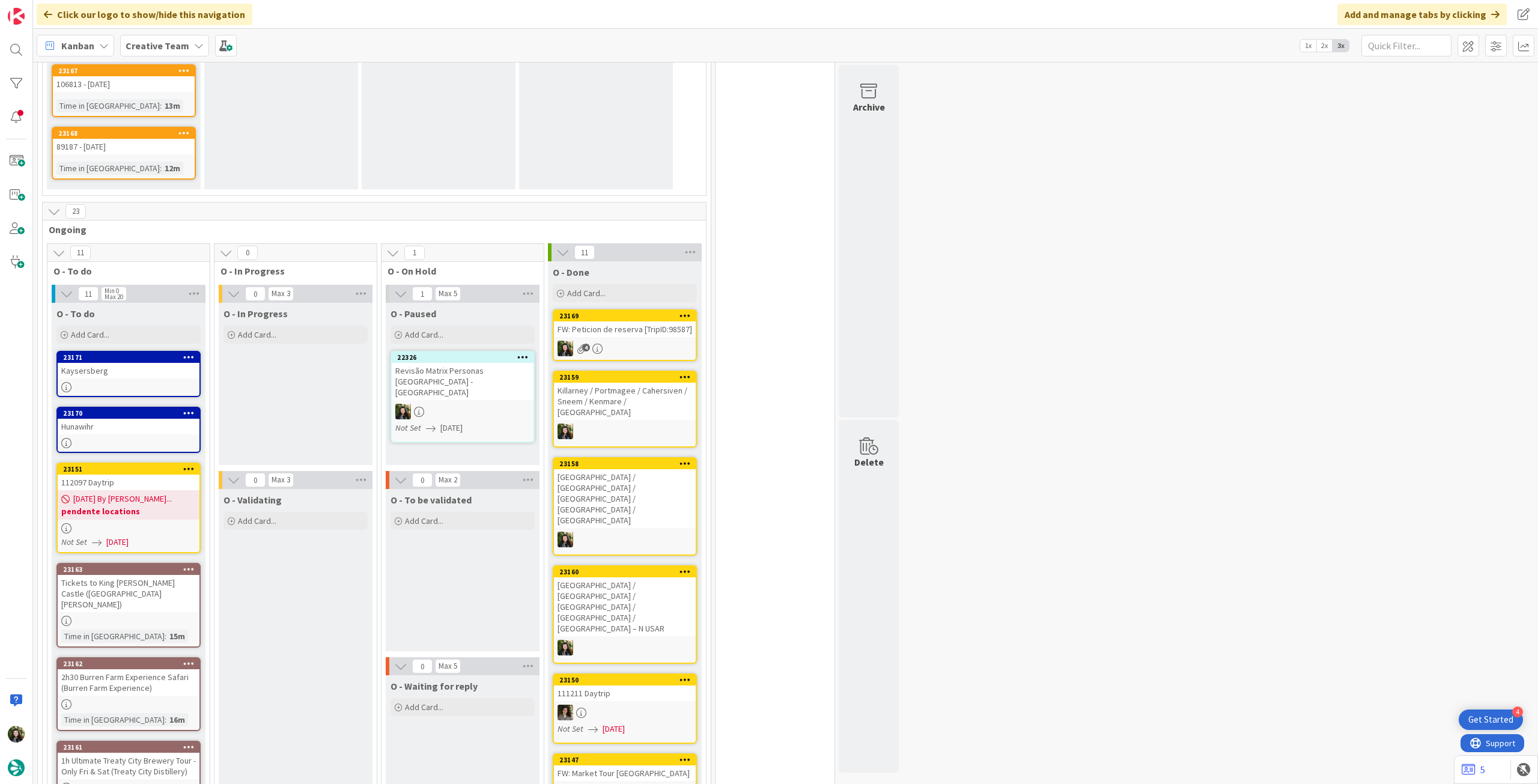
click at [159, 37] on div "Creative Team" at bounding box center [165, 46] width 89 height 22
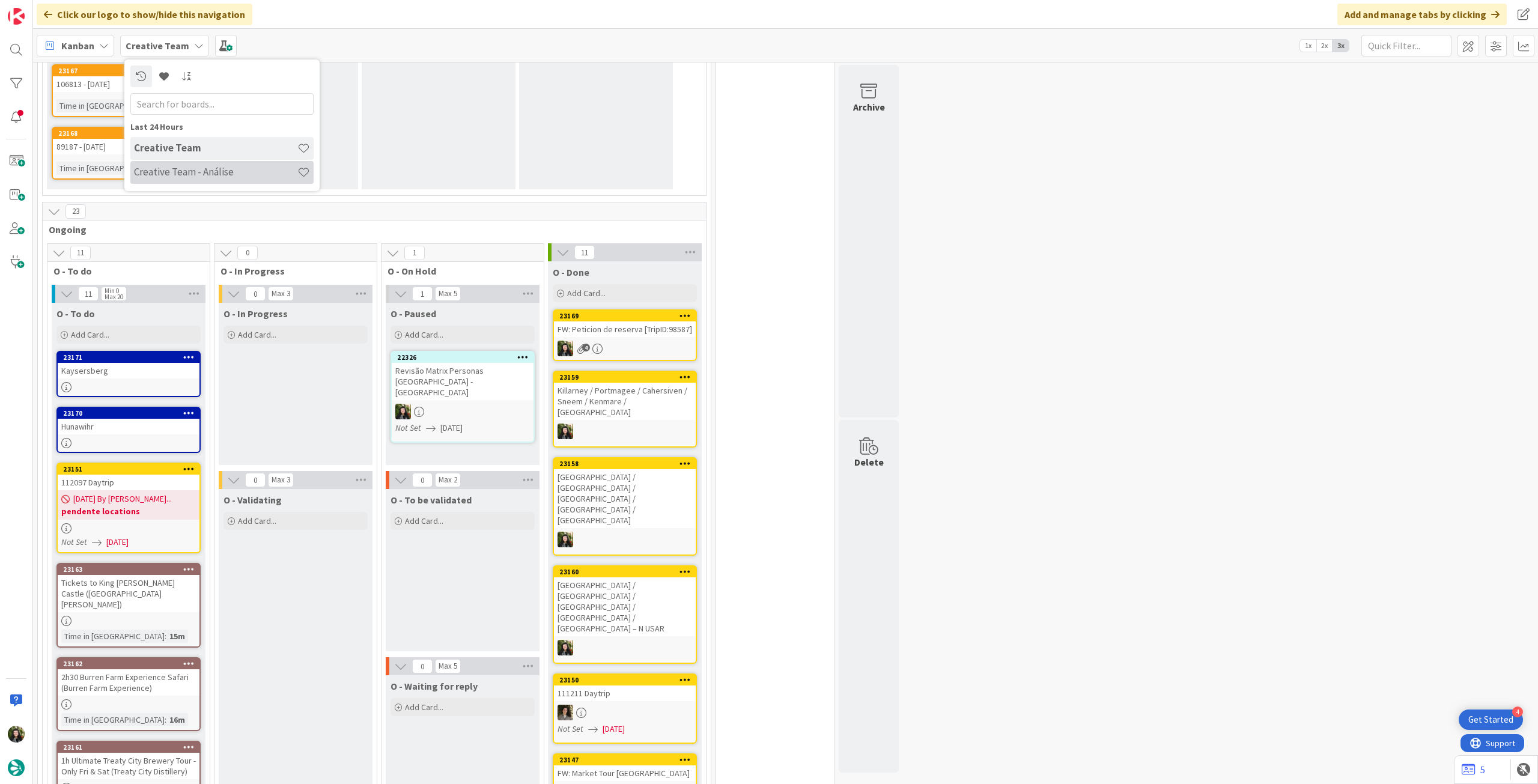
click at [187, 168] on h4 "Creative Team - Análise" at bounding box center [215, 172] width 164 height 12
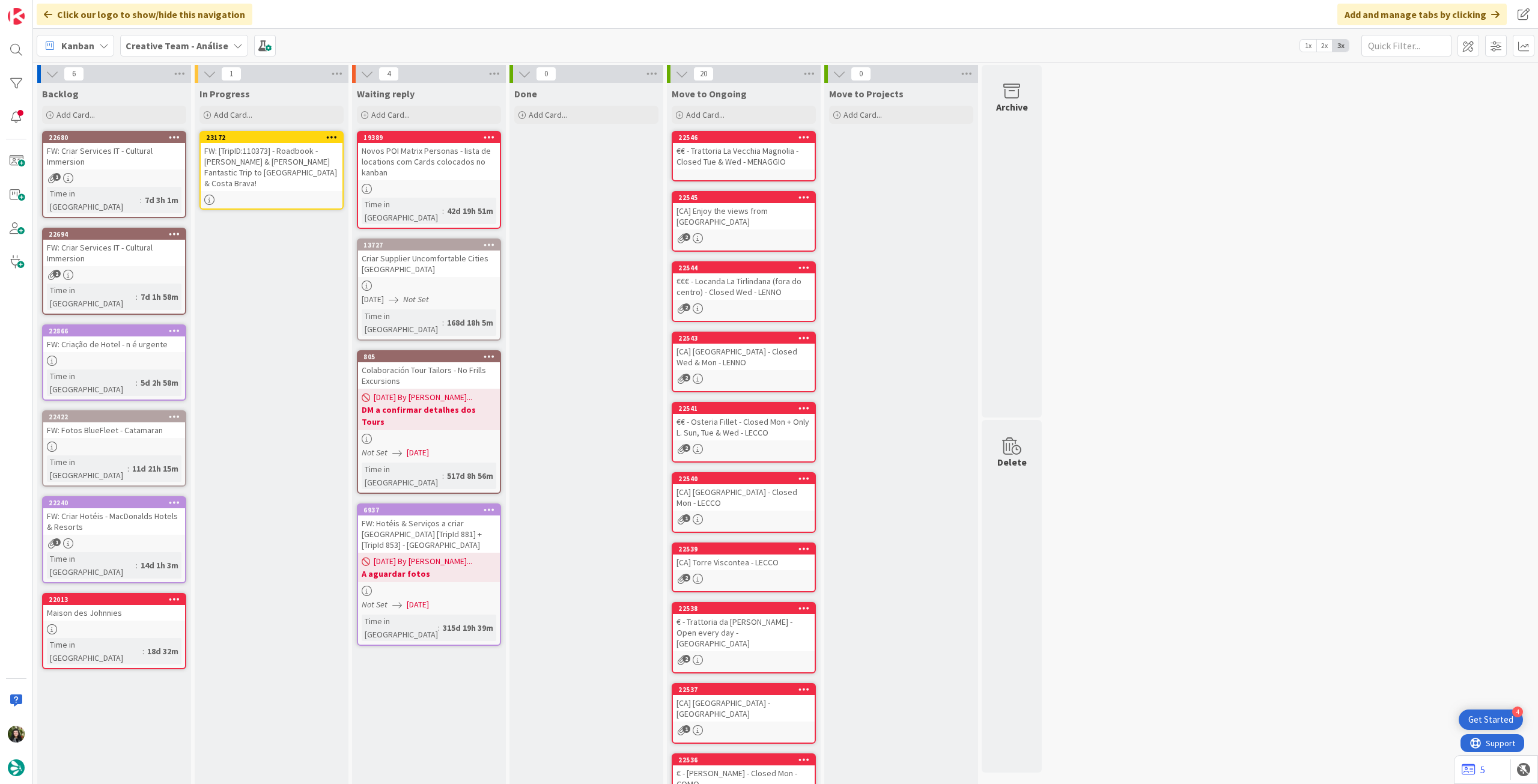
click at [263, 162] on div "FW: [TripID:110373] - Roadbook - [PERSON_NAME] & [PERSON_NAME] Fantastic Trip t…" at bounding box center [271, 167] width 142 height 48
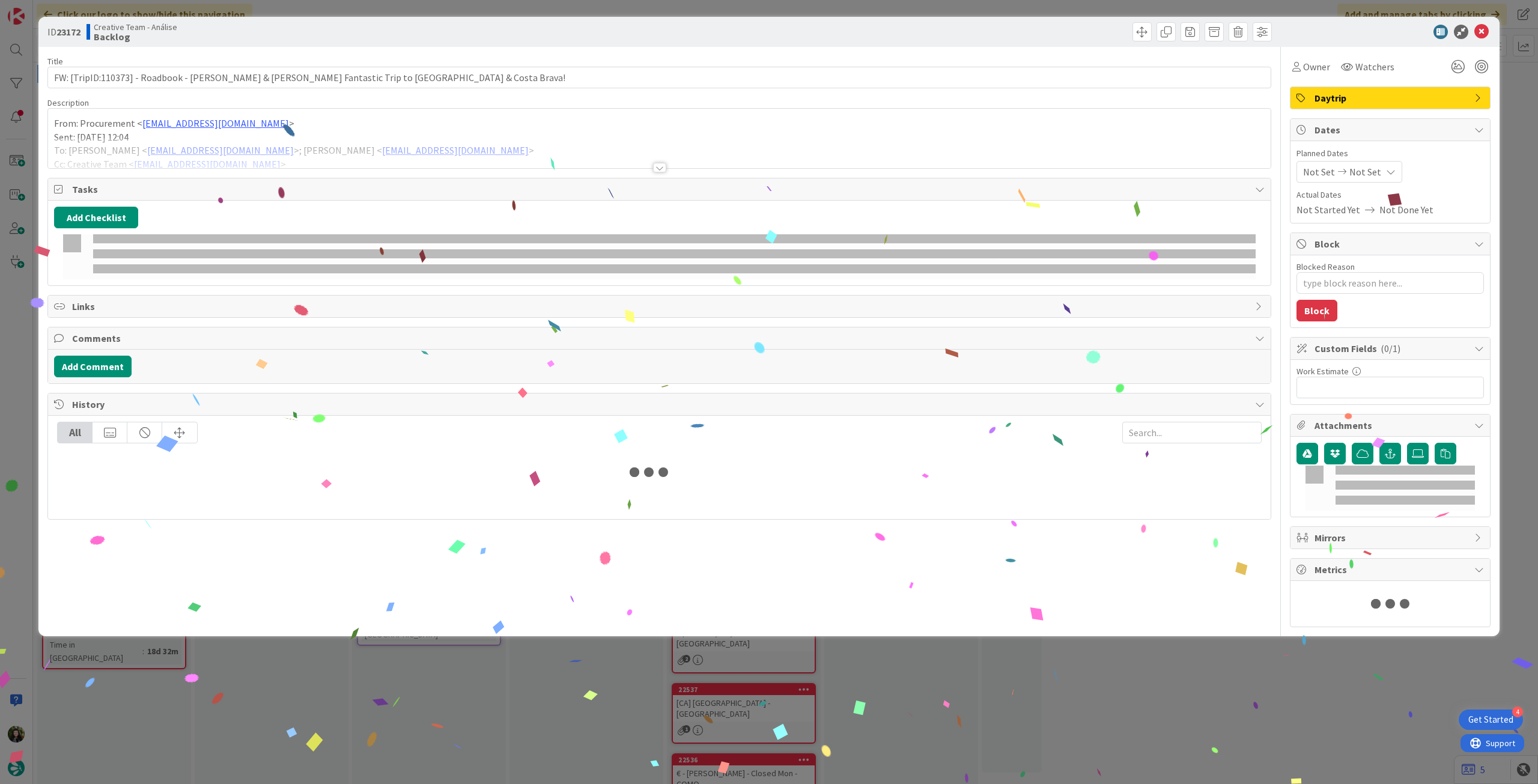
click at [253, 175] on div "Title 95 / 128 FW: [TripID:110373] - Roadbook - [PERSON_NAME] & [PERSON_NAME] F…" at bounding box center [659, 336] width 1224 height 581
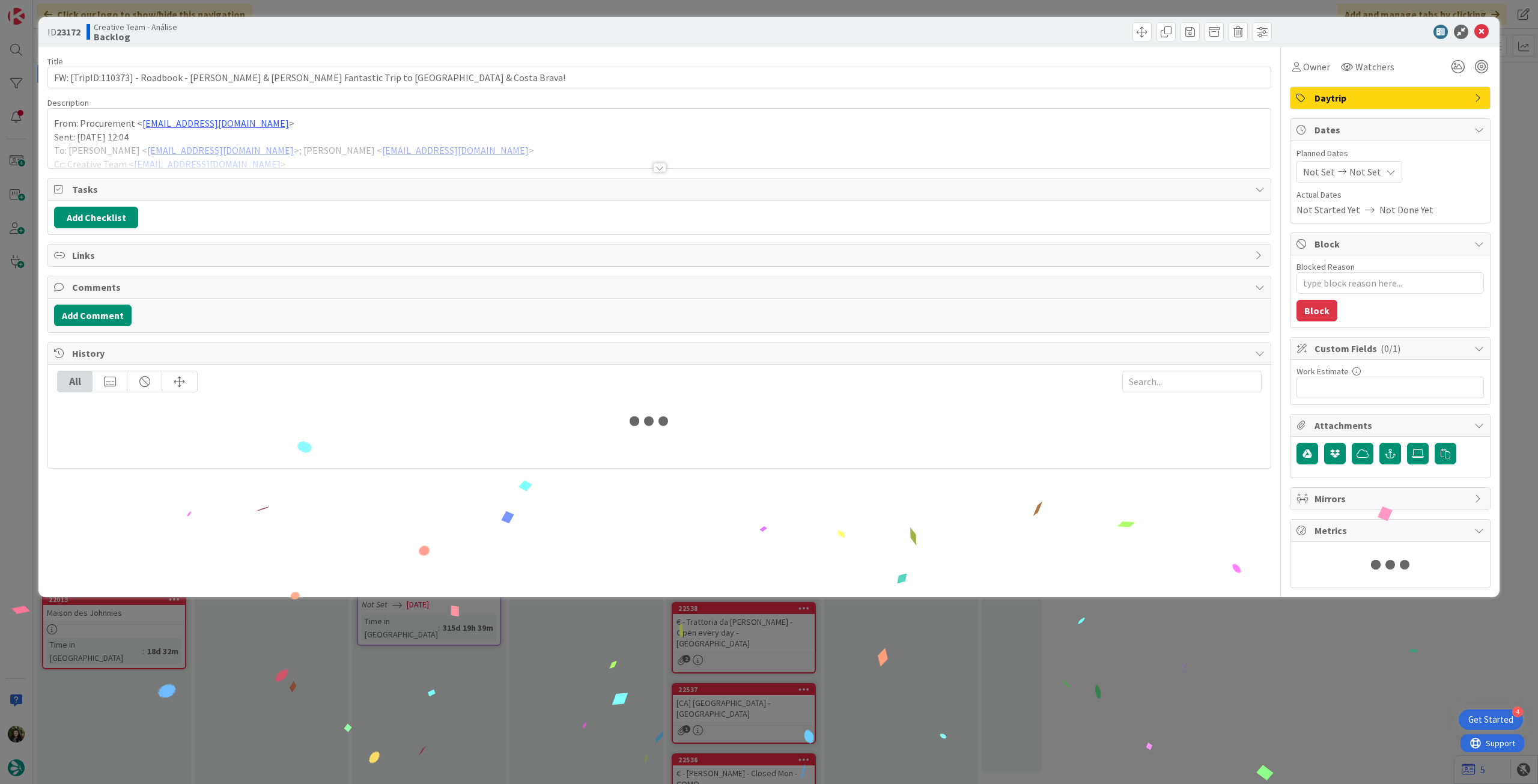
click at [251, 153] on div at bounding box center [659, 153] width 1223 height 31
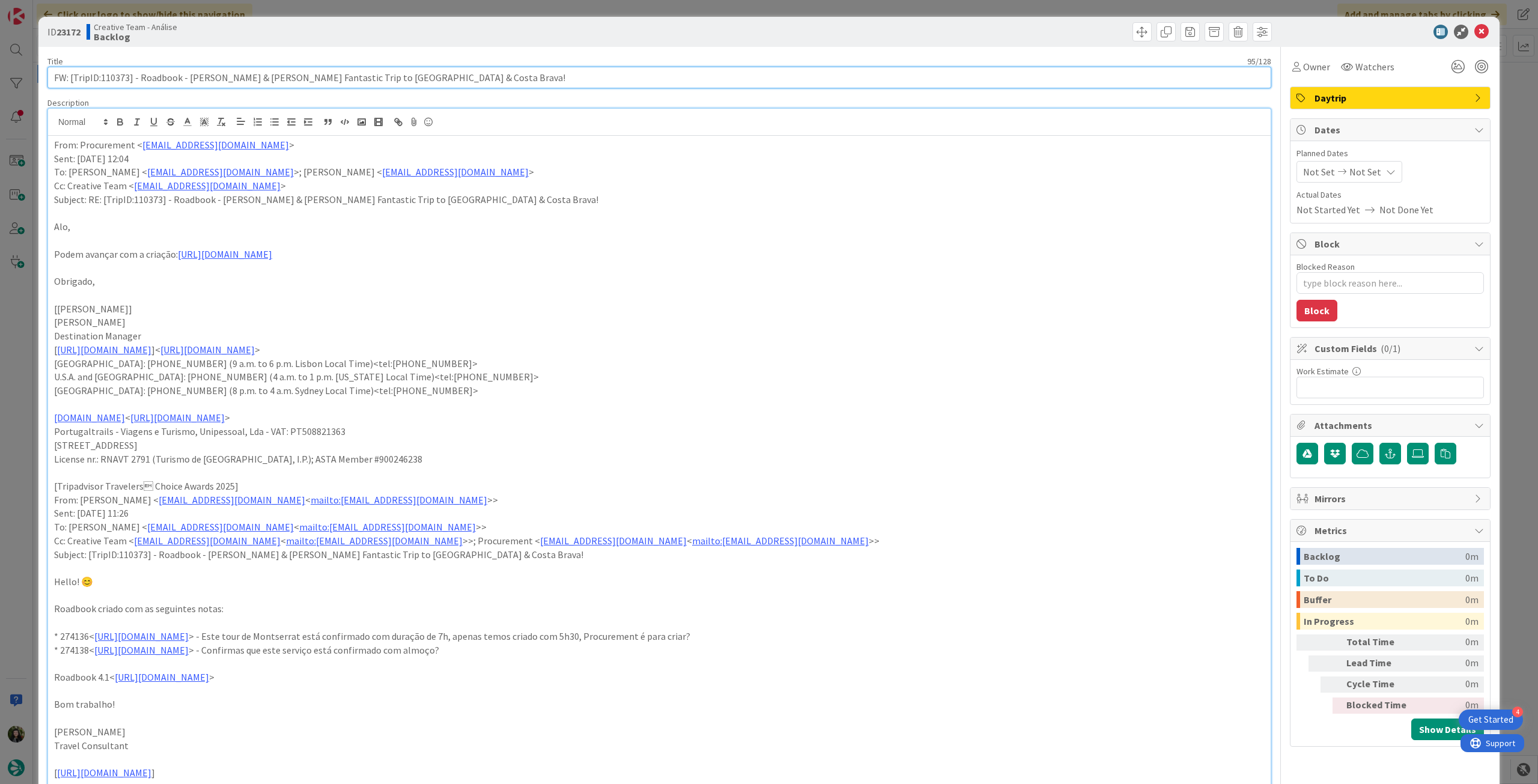
drag, startPoint x: 101, startPoint y: 78, endPoint x: 126, endPoint y: 78, distance: 25.0
click at [126, 78] on input "FW: [TripID:110373] - Roadbook - [PERSON_NAME] & [PERSON_NAME] Fantastic Trip t…" at bounding box center [659, 77] width 1224 height 22
type textarea "x"
click at [497, 83] on input "FW: [TripID:110373] - Roadbook - [PERSON_NAME] & [PERSON_NAME] Fantastic Trip t…" at bounding box center [659, 77] width 1224 height 22
type input "FW: [TripID:110373] - Roadbook - [PERSON_NAME] & [PERSON_NAME] Fantastic Trip t…"
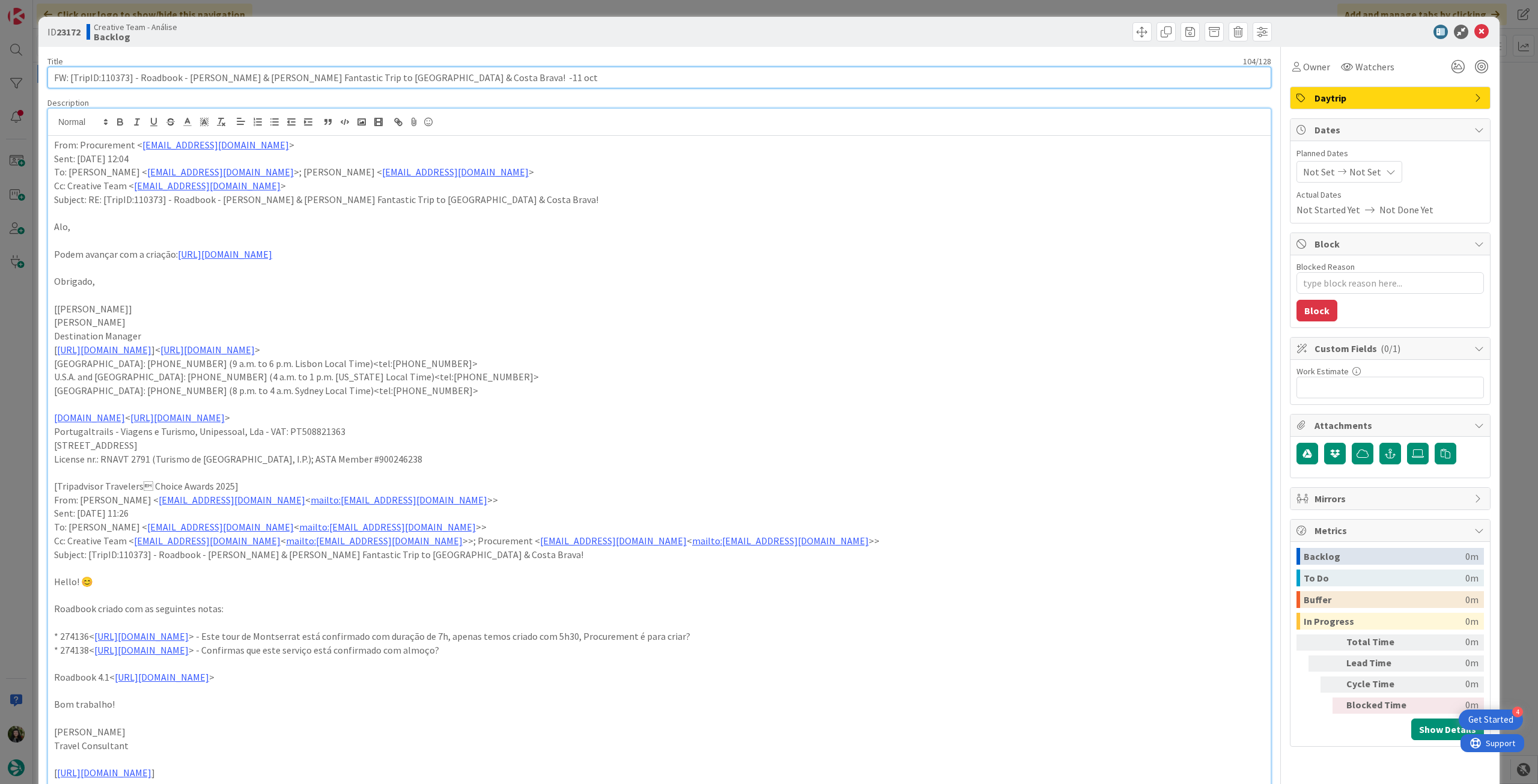
type textarea "x"
click at [436, 79] on input "FW: [TripID:110373] - Roadbook - [PERSON_NAME] & [PERSON_NAME] Fantastic Trip t…" at bounding box center [659, 77] width 1224 height 22
type input "FW: [TripID:110373] - Roadbook - [PERSON_NAME] & [PERSON_NAME] Fantastic Trip t…"
type textarea "x"
type input "FW: [TripID:110373] - Roadbook - [PERSON_NAME] & [PERSON_NAME] Fantastic Trip t…"
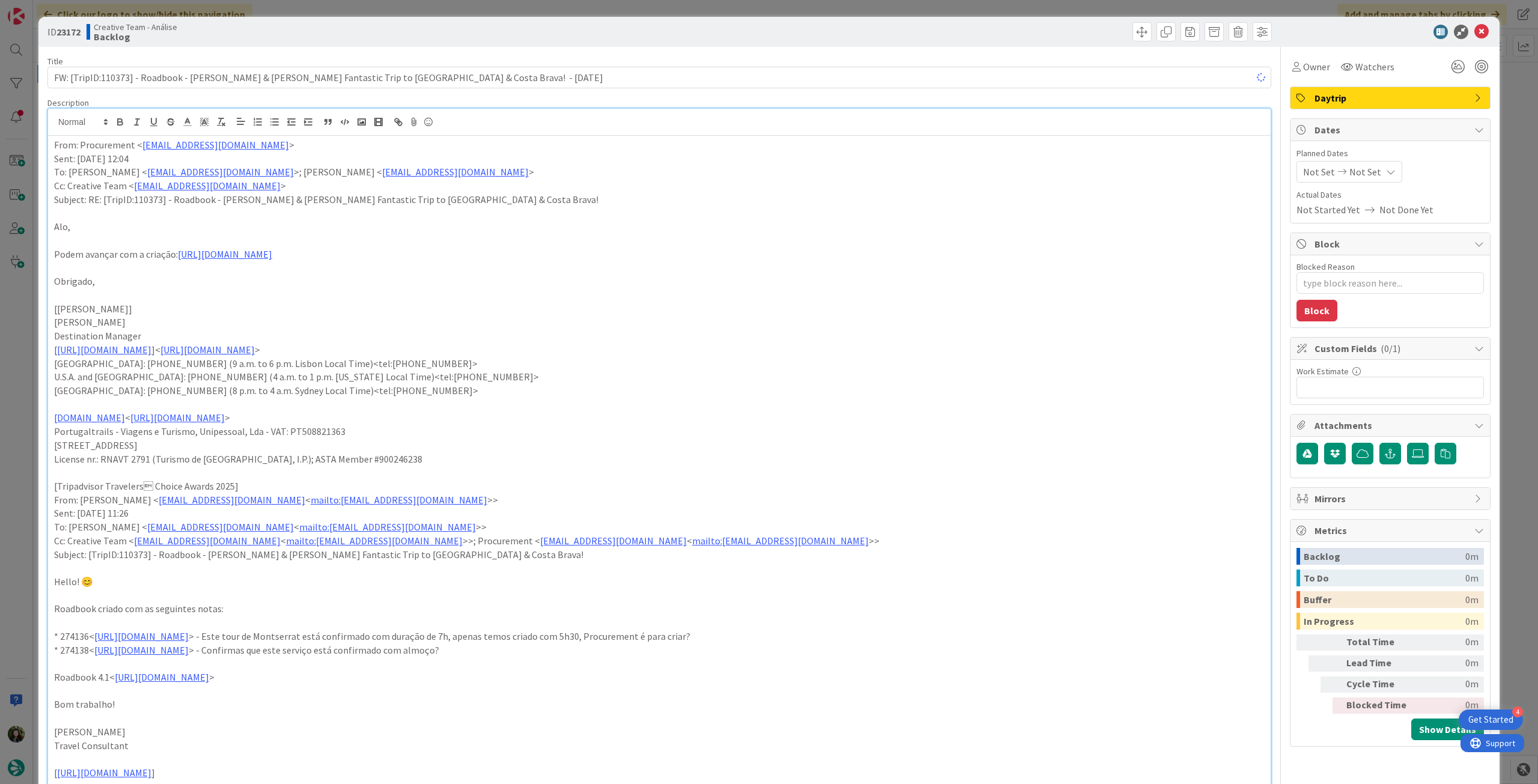
type textarea "x"
click at [53, 148] on div "From: Procurement < [EMAIL_ADDRESS][DOMAIN_NAME] > Sent: [DATE] 12:04 To: [PERS…" at bounding box center [659, 580] width 1223 height 887
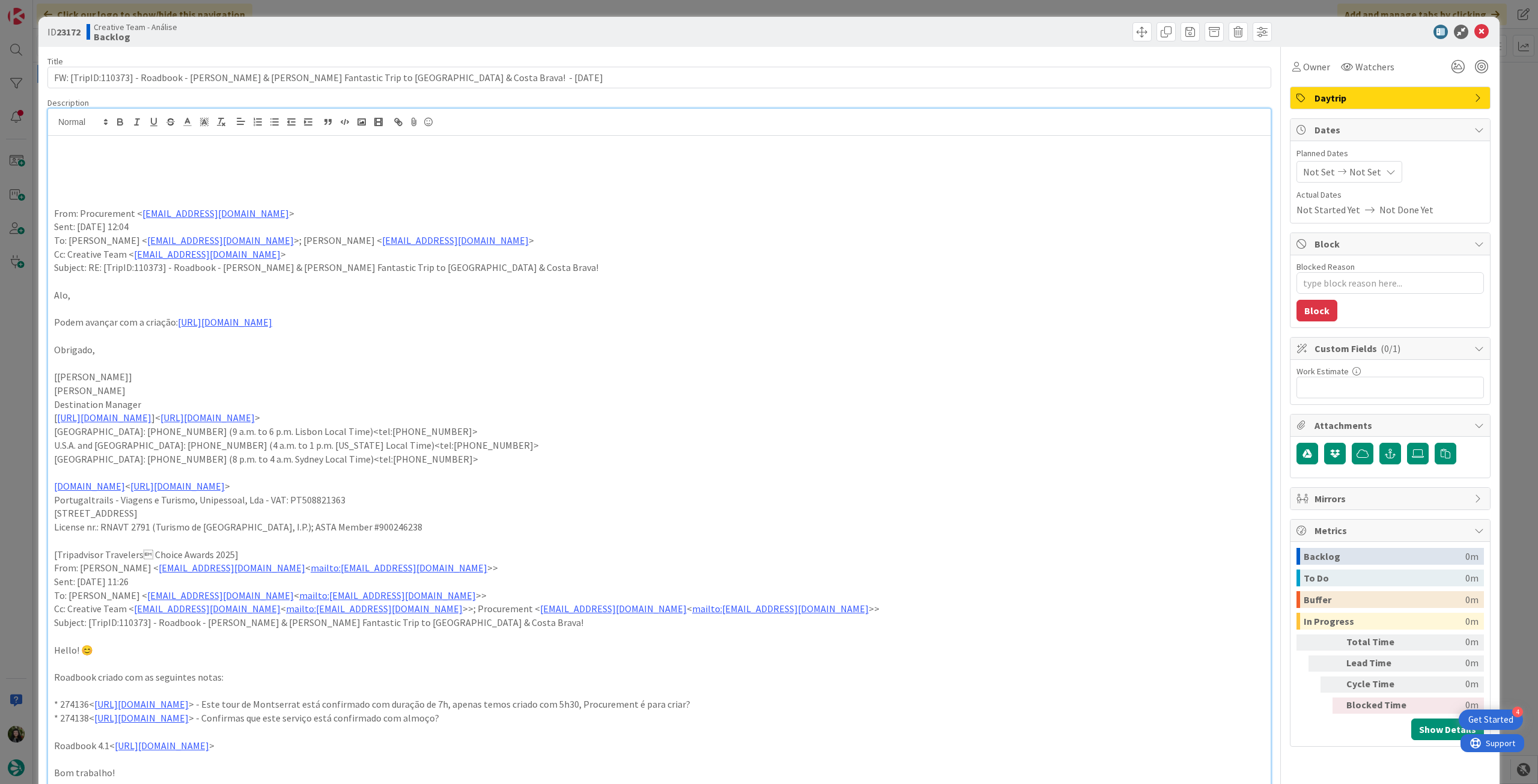
click at [108, 159] on p at bounding box center [658, 159] width 1210 height 14
drag, startPoint x: 62, startPoint y: 157, endPoint x: 211, endPoint y: 157, distance: 149.0
click at [207, 157] on p "7h30" at bounding box center [658, 159] width 1210 height 14
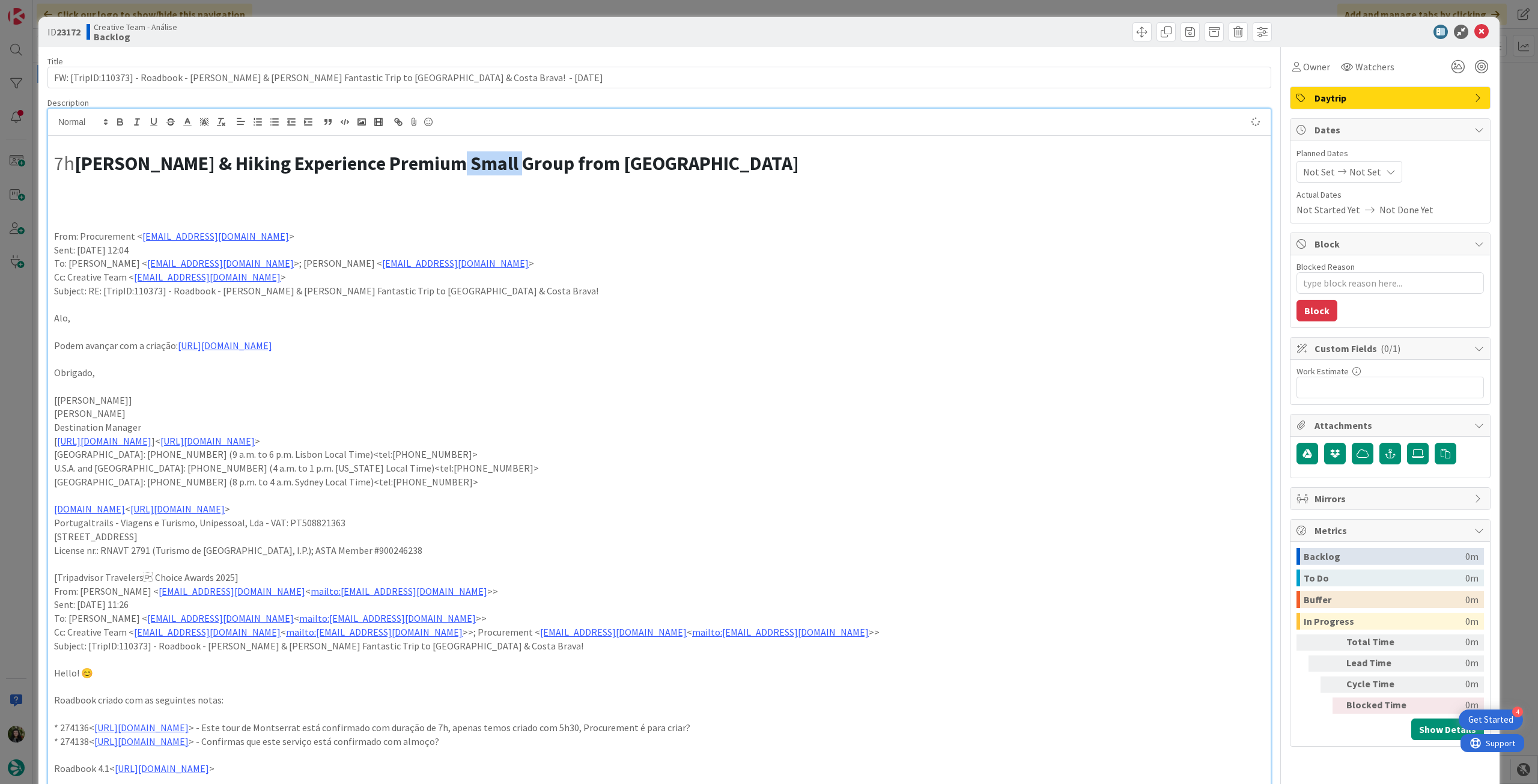
drag, startPoint x: 441, startPoint y: 162, endPoint x: 517, endPoint y: 160, distance: 76.0
click at [517, 160] on strong "[PERSON_NAME] & Hiking Experience Premium Small Group from [GEOGRAPHIC_DATA]" at bounding box center [437, 164] width 725 height 24
click at [549, 163] on strong "[PERSON_NAME] & Hiking Experience Small Group from [GEOGRAPHIC_DATA]" at bounding box center [396, 164] width 643 height 24
drag, startPoint x: 549, startPoint y: 164, endPoint x: 442, endPoint y: 165, distance: 107.0
click at [442, 165] on strong "[PERSON_NAME] & Hiking Experience Small Group from [GEOGRAPHIC_DATA]" at bounding box center [396, 164] width 643 height 24
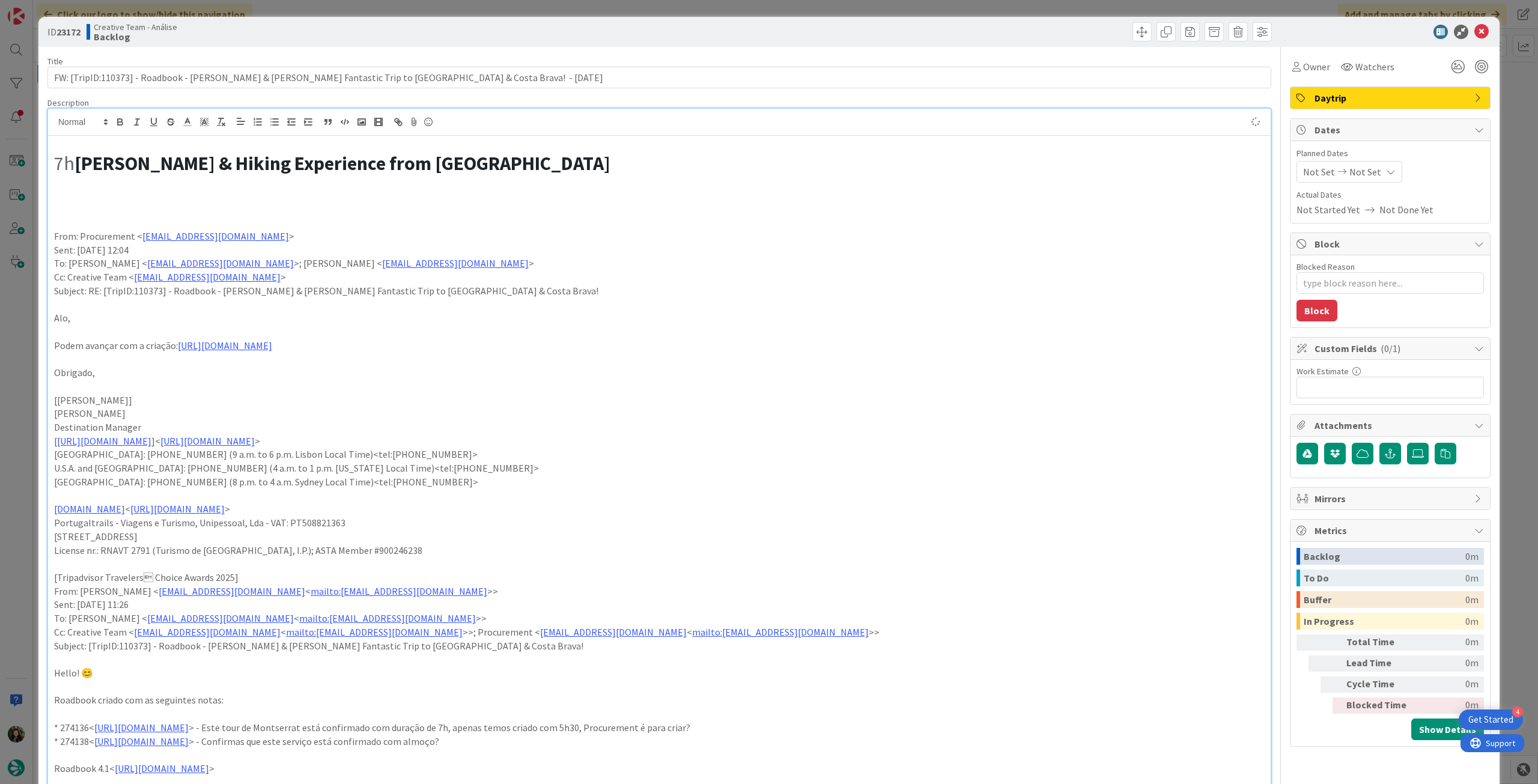
click at [75, 161] on h1 "7h [PERSON_NAME] & Hiking Experience from [GEOGRAPHIC_DATA]" at bounding box center [658, 163] width 1210 height 23
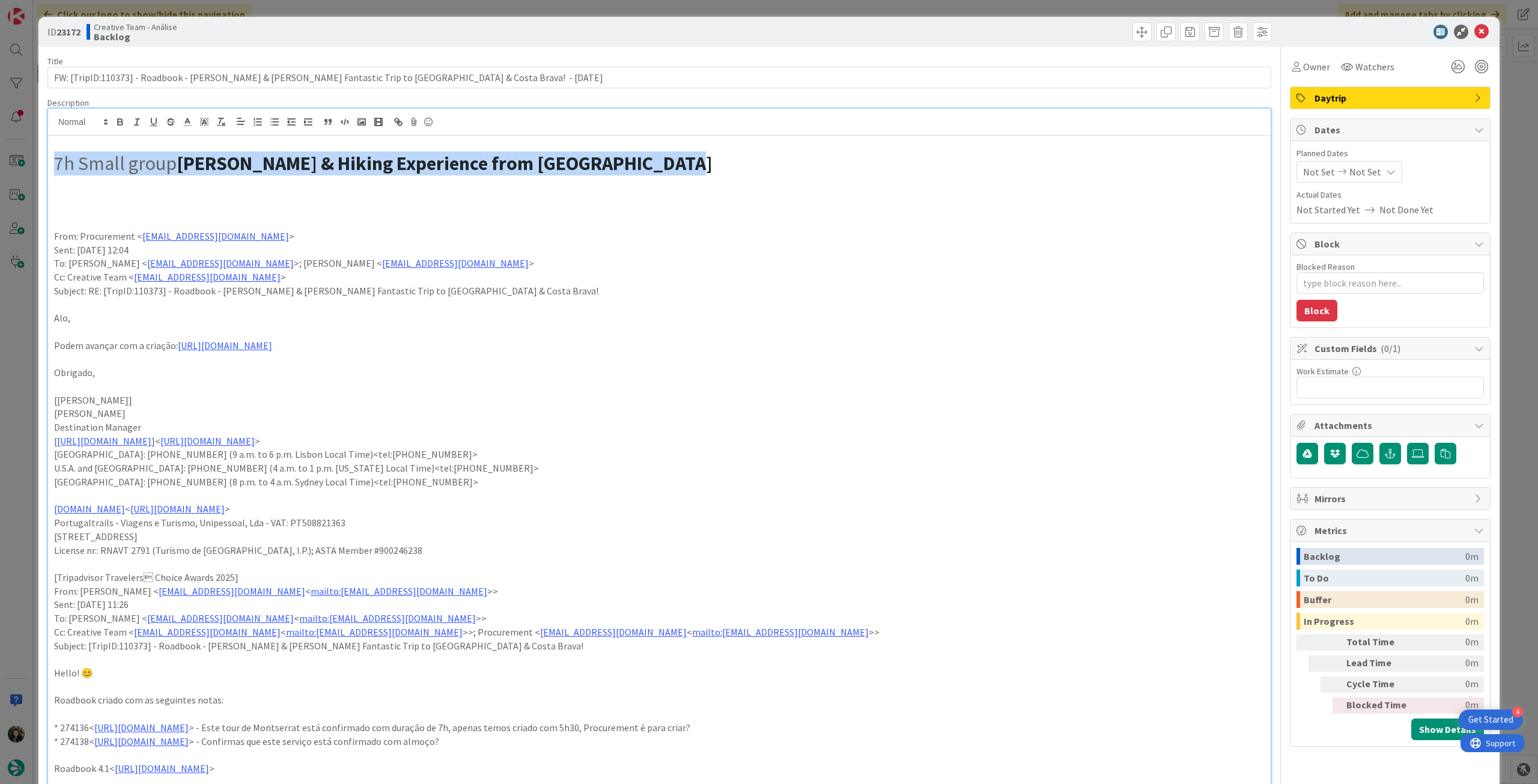
drag, startPoint x: 616, startPoint y: 160, endPoint x: 25, endPoint y: 162, distance: 591.0
click at [25, 162] on div "ID 23172 Creative Team - Análise Backlog Title 105 / 128 FW: [TripID:110373] - …" at bounding box center [769, 392] width 1538 height 784
click at [227, 121] on button "button" at bounding box center [220, 122] width 17 height 15
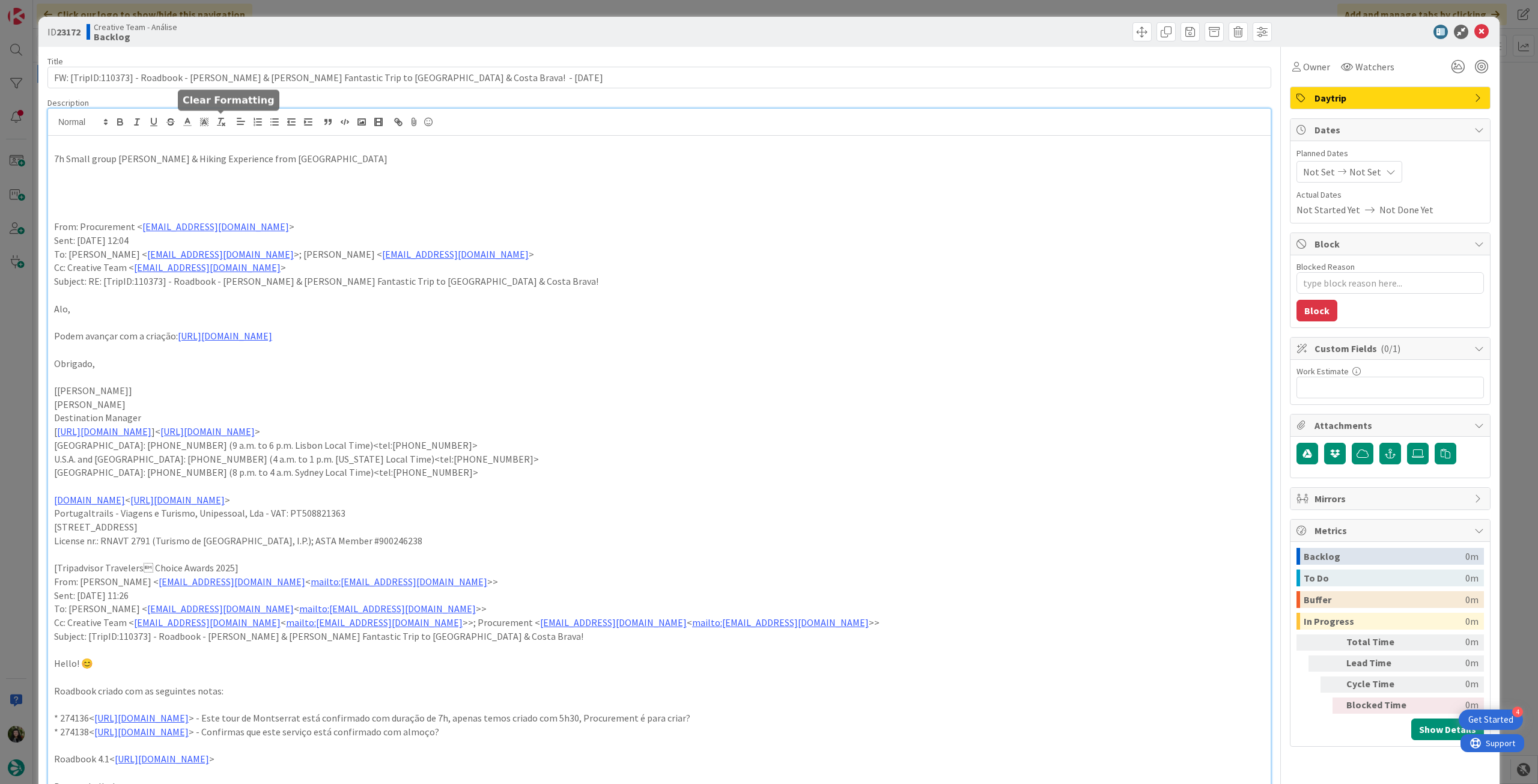
click at [275, 198] on p at bounding box center [658, 199] width 1210 height 14
click at [390, 156] on p "7h Small group [PERSON_NAME] & Hiking Experience from [GEOGRAPHIC_DATA]" at bounding box center [658, 159] width 1210 height 14
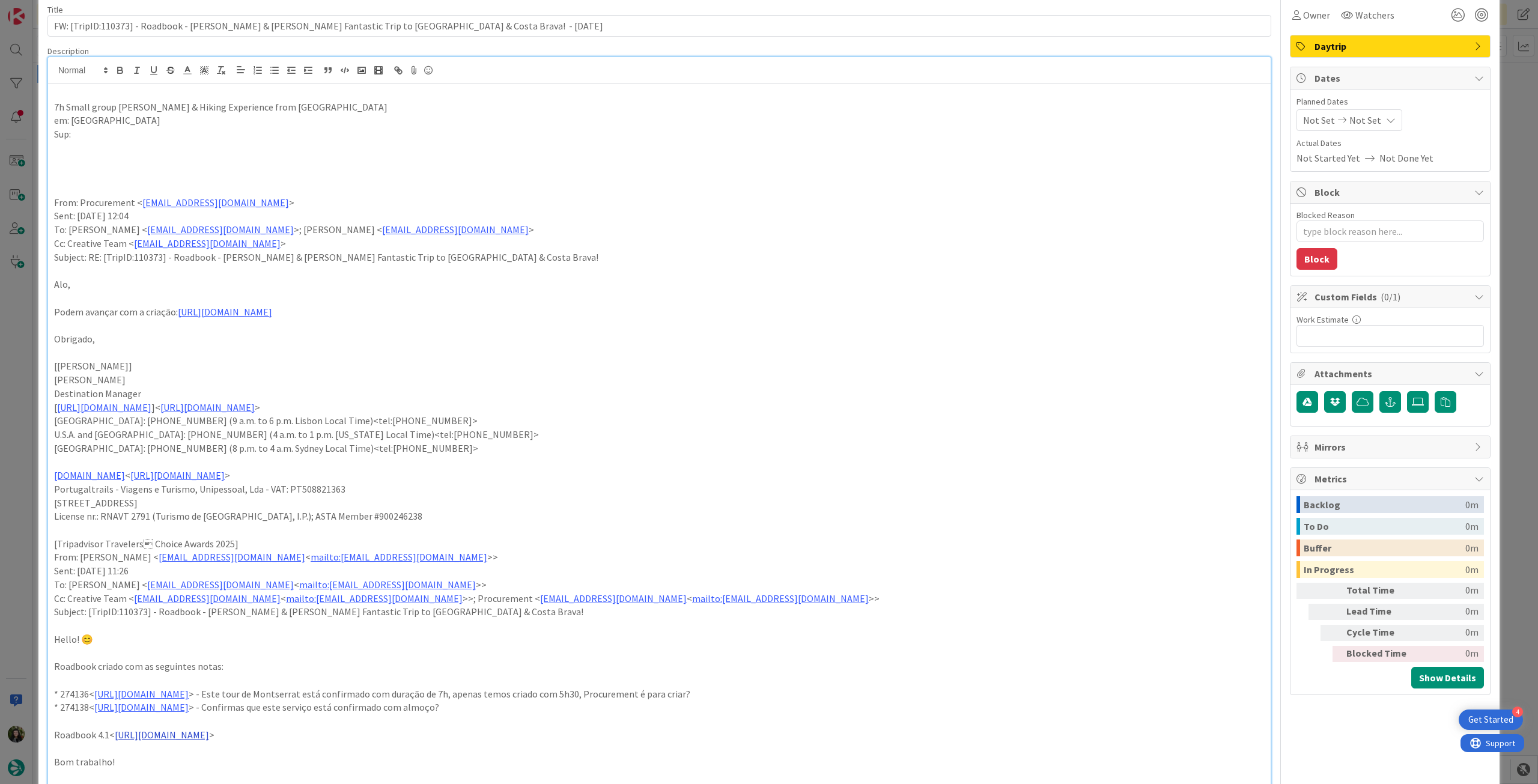
scroll to position [79, 0]
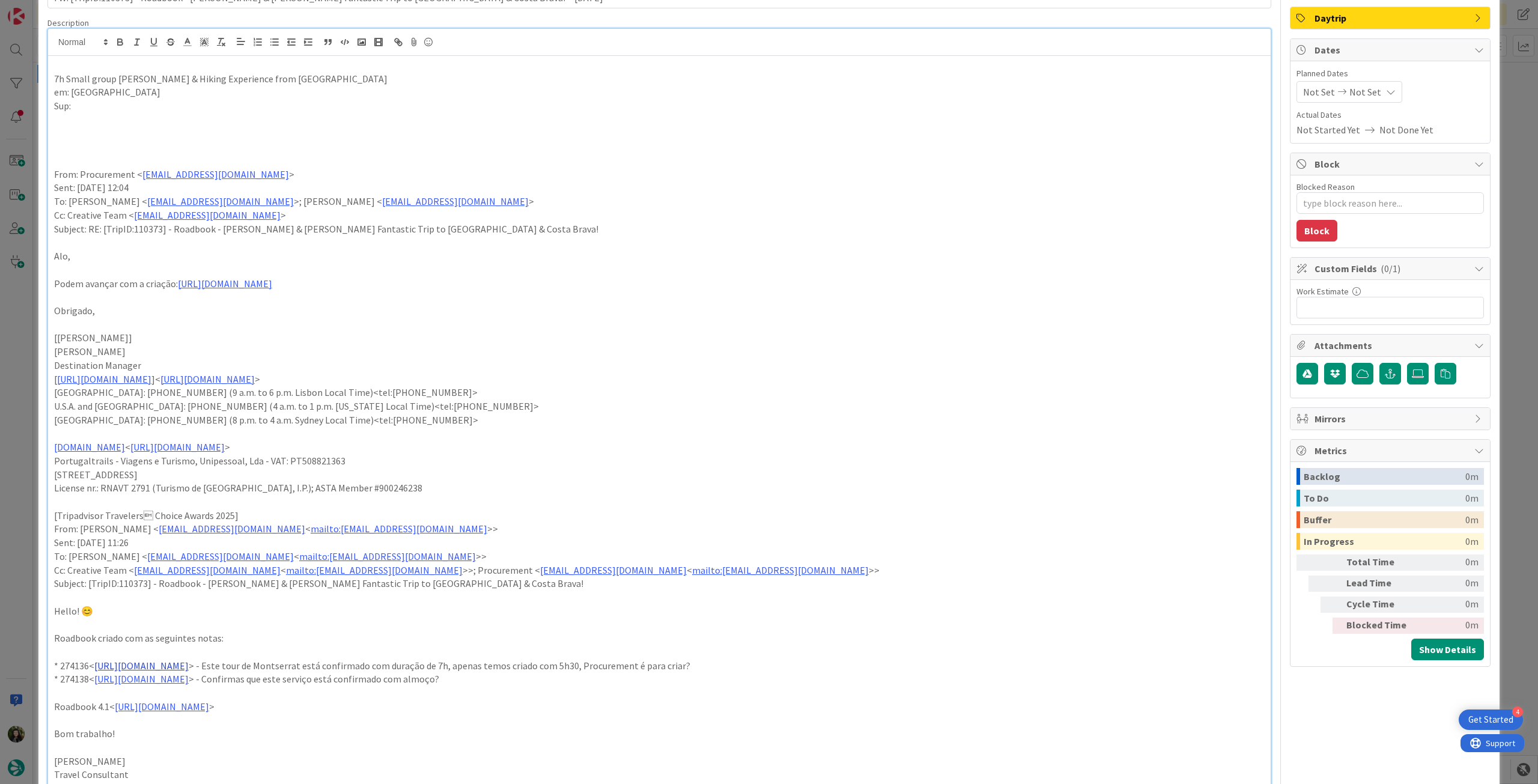
click at [189, 667] on link "[URL][DOMAIN_NAME]" at bounding box center [141, 666] width 94 height 12
click at [226, 692] on link "[URL][DOMAIN_NAME]" at bounding box center [185, 689] width 82 height 16
click at [370, 78] on p "7h Small group [PERSON_NAME] & Hiking Experience from [GEOGRAPHIC_DATA]" at bounding box center [658, 79] width 1210 height 14
drag, startPoint x: 423, startPoint y: 79, endPoint x: 353, endPoint y: 78, distance: 70.0
click at [353, 78] on p "7h Small group [PERSON_NAME] & Hiking Experience from [GEOGRAPHIC_DATA] (World …" at bounding box center [658, 79] width 1210 height 14
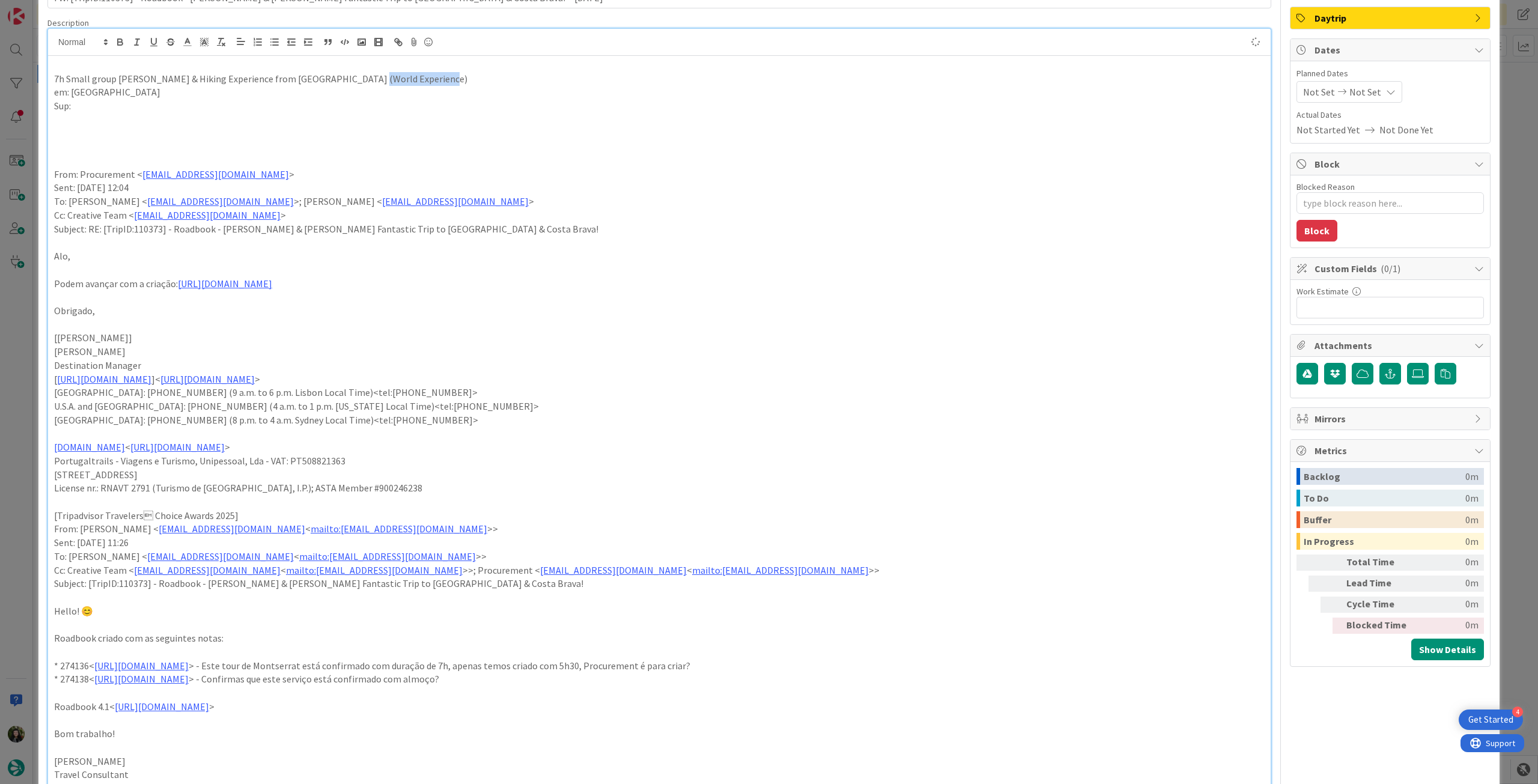
copy p "World Experience"
click at [159, 107] on p "Sup:" at bounding box center [658, 106] width 1210 height 14
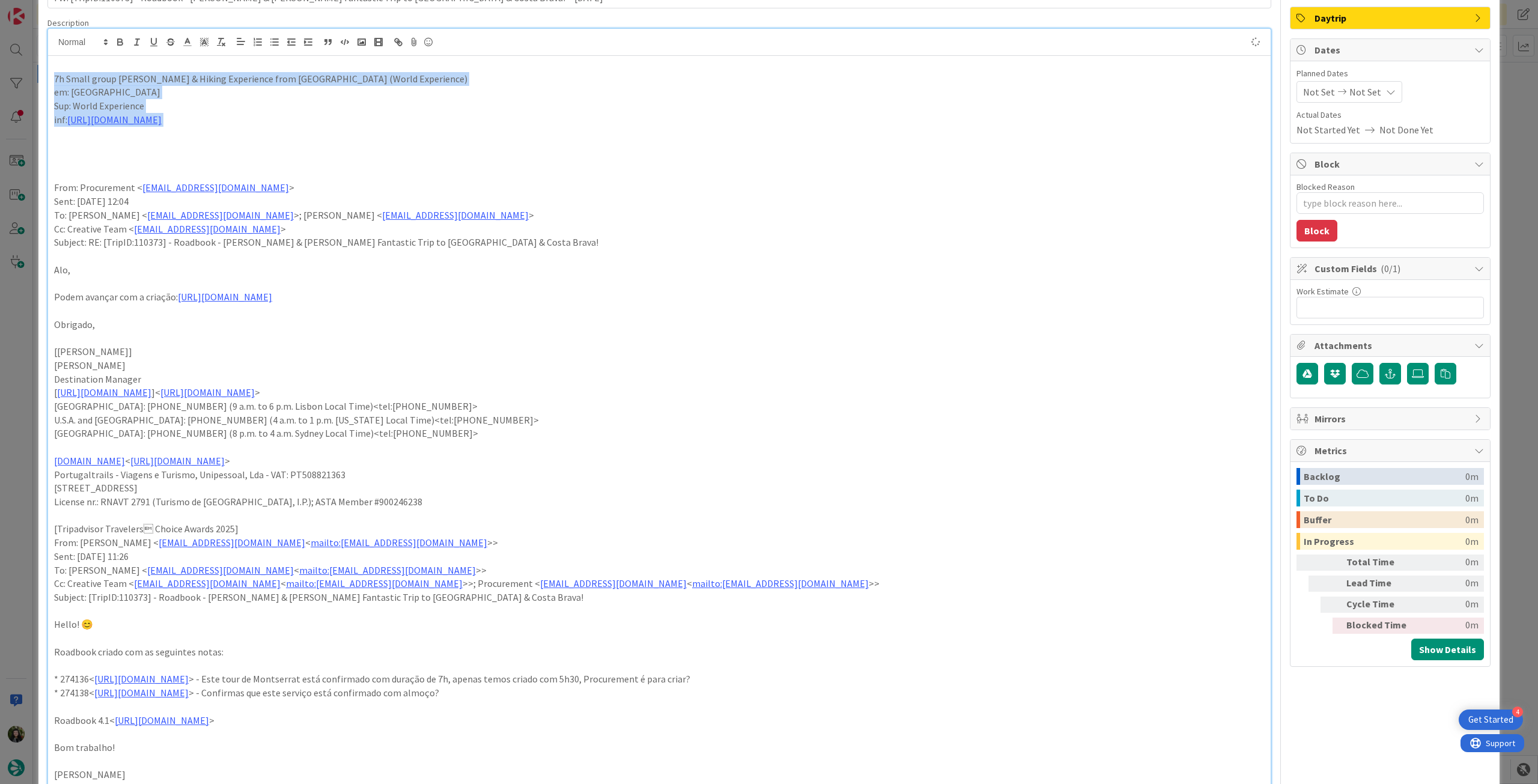
drag, startPoint x: 838, startPoint y: 116, endPoint x: 42, endPoint y: 79, distance: 796.9
click at [42, 79] on div "ID 23172 Creative Team - Análise Backlog Title 105 / 128 FW: [TripID:110373] - …" at bounding box center [769, 644] width 1462 height 1415
click at [120, 42] on icon "button" at bounding box center [120, 42] width 11 height 11
click at [238, 107] on p "Sup: World Experience" at bounding box center [658, 106] width 1210 height 14
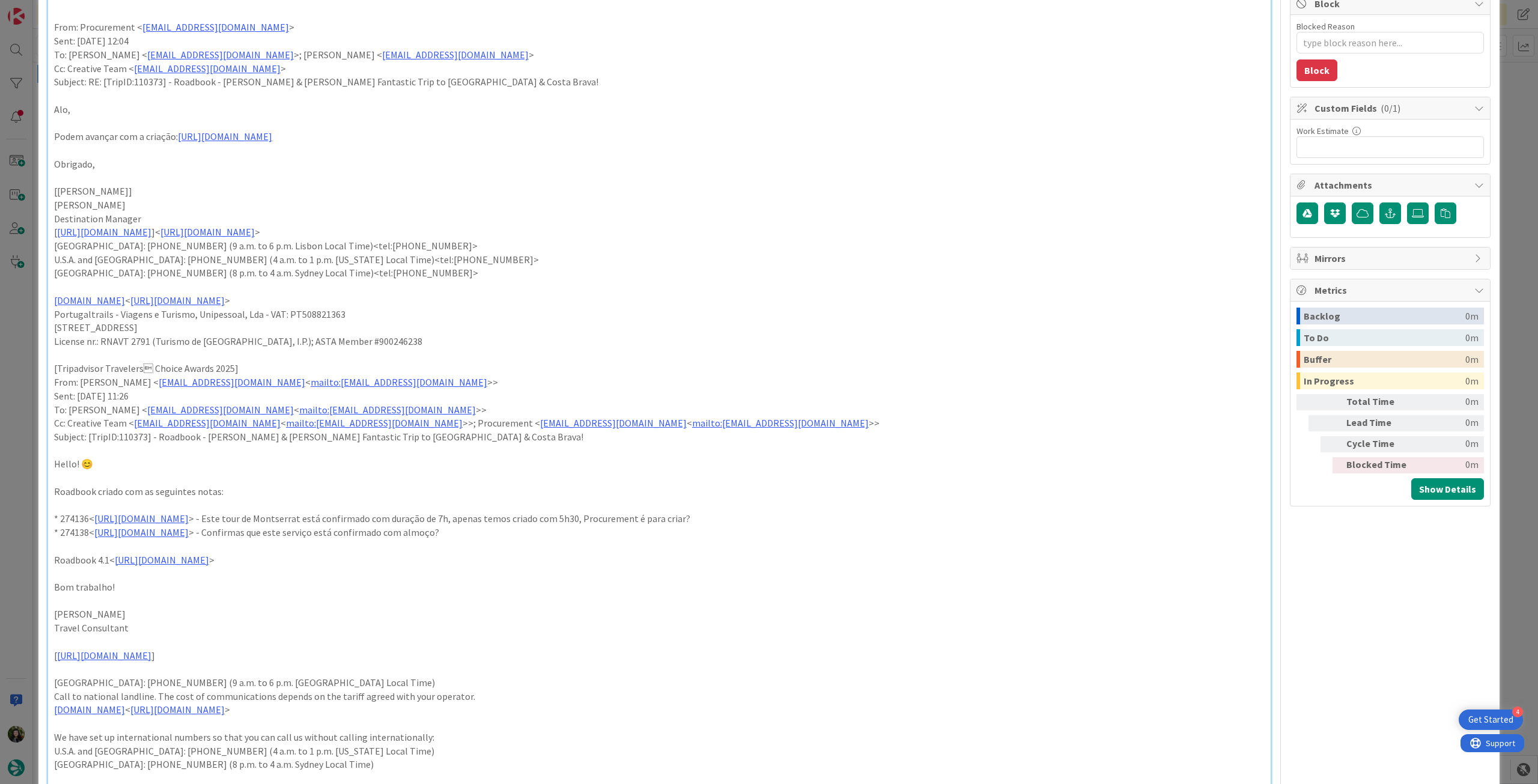
scroll to position [0, 0]
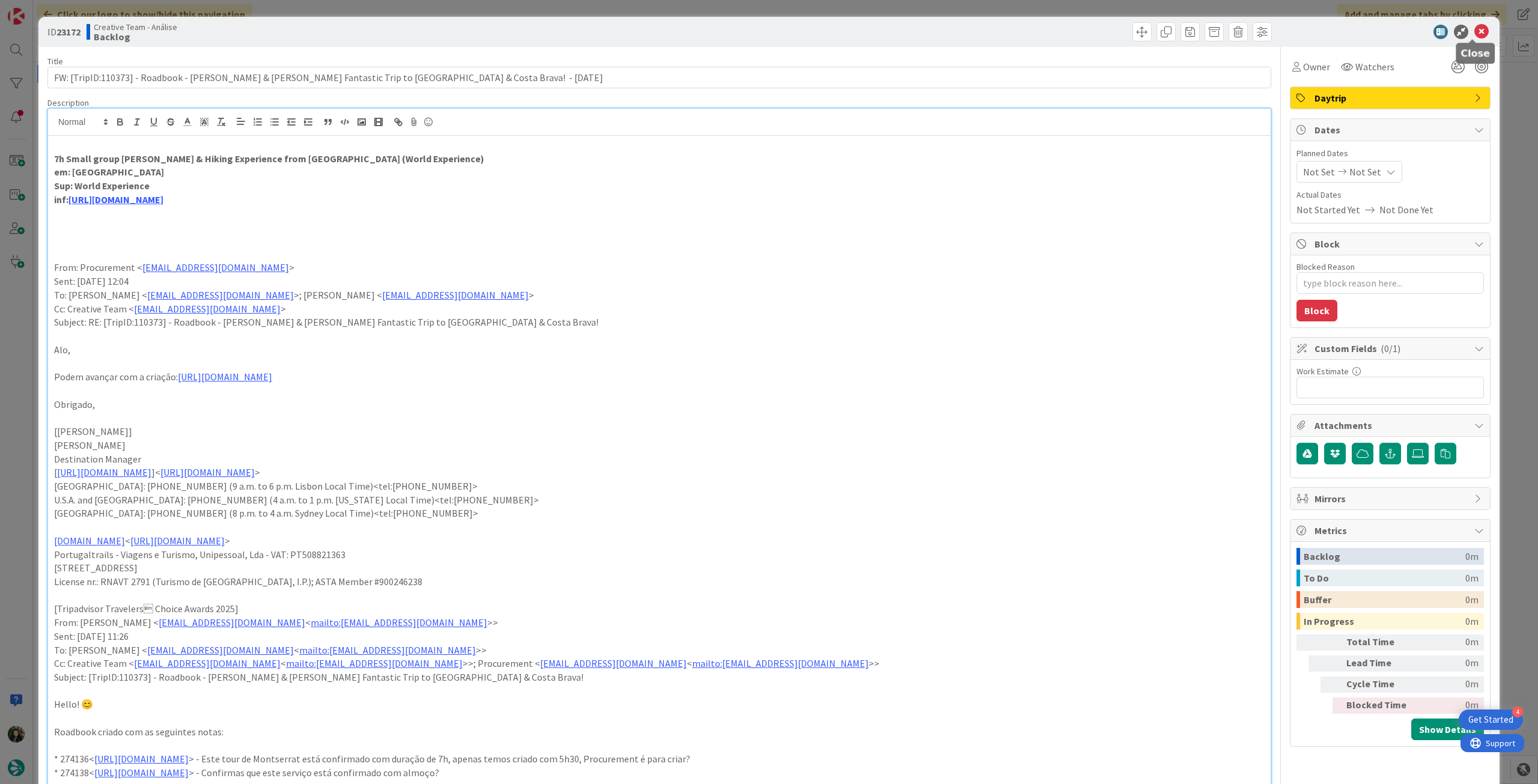
click at [1474, 30] on icon at bounding box center [1481, 32] width 15 height 15
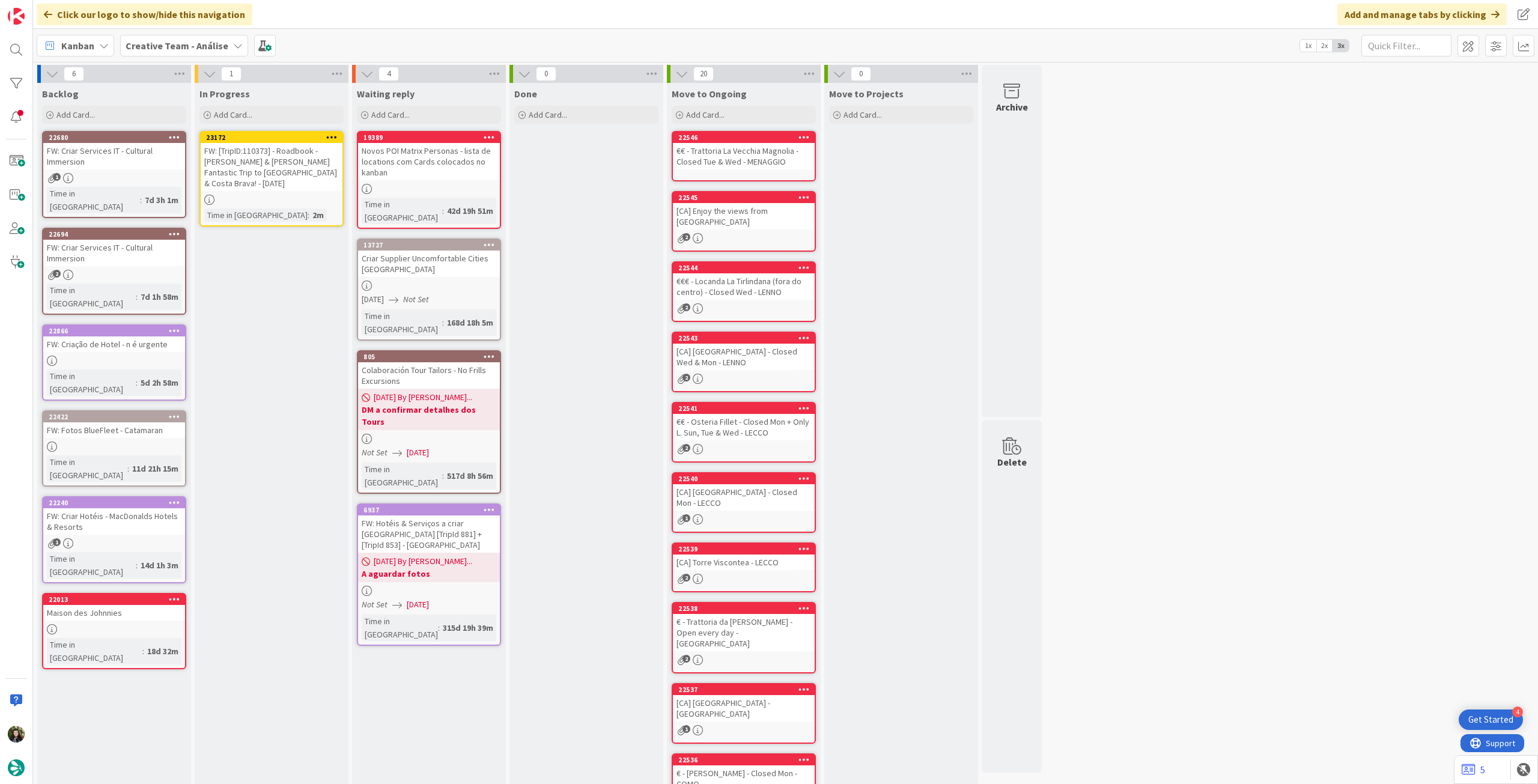
click at [333, 135] on icon at bounding box center [332, 137] width 11 height 8
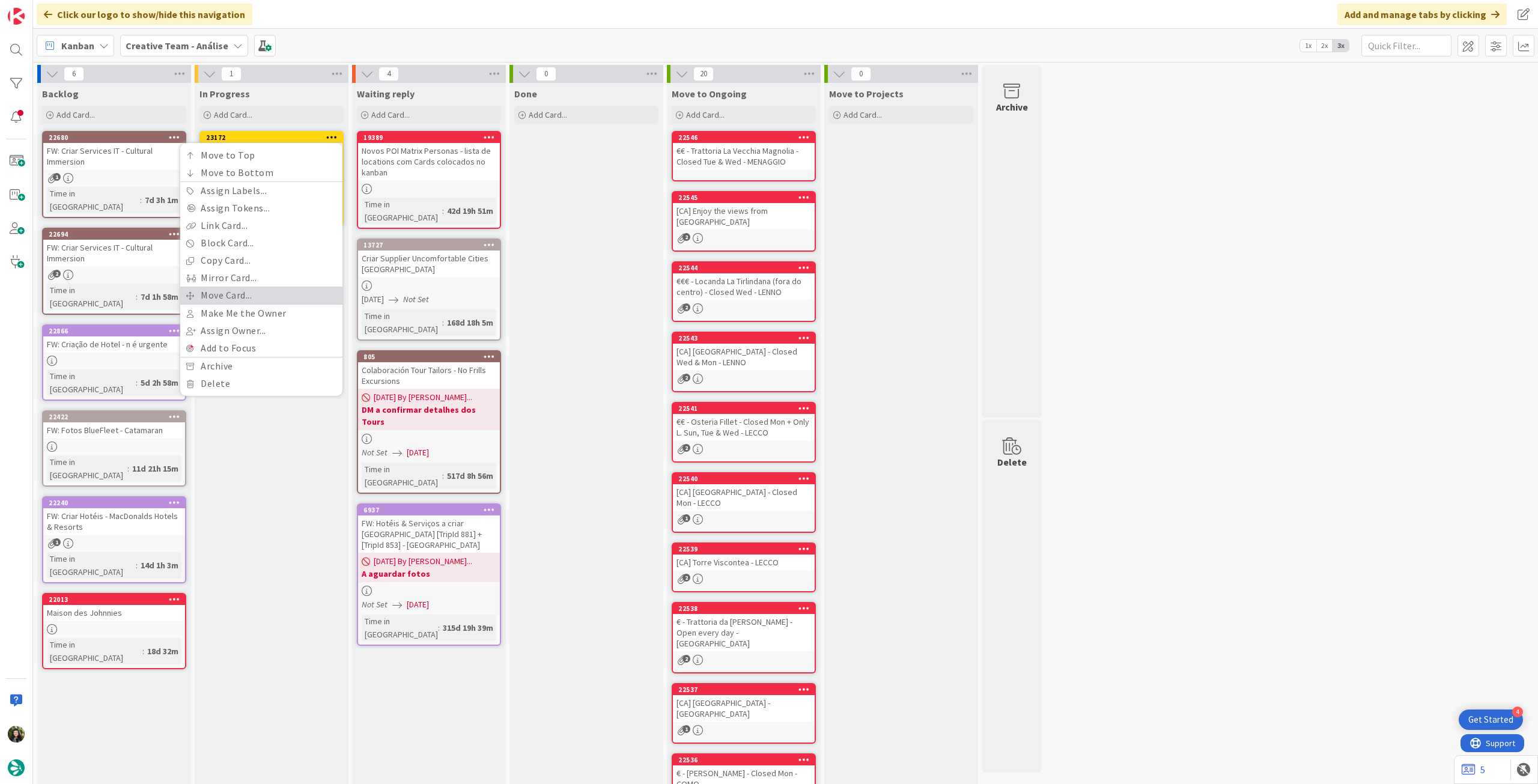
click at [266, 295] on link "Move Card..." at bounding box center [261, 296] width 162 height 18
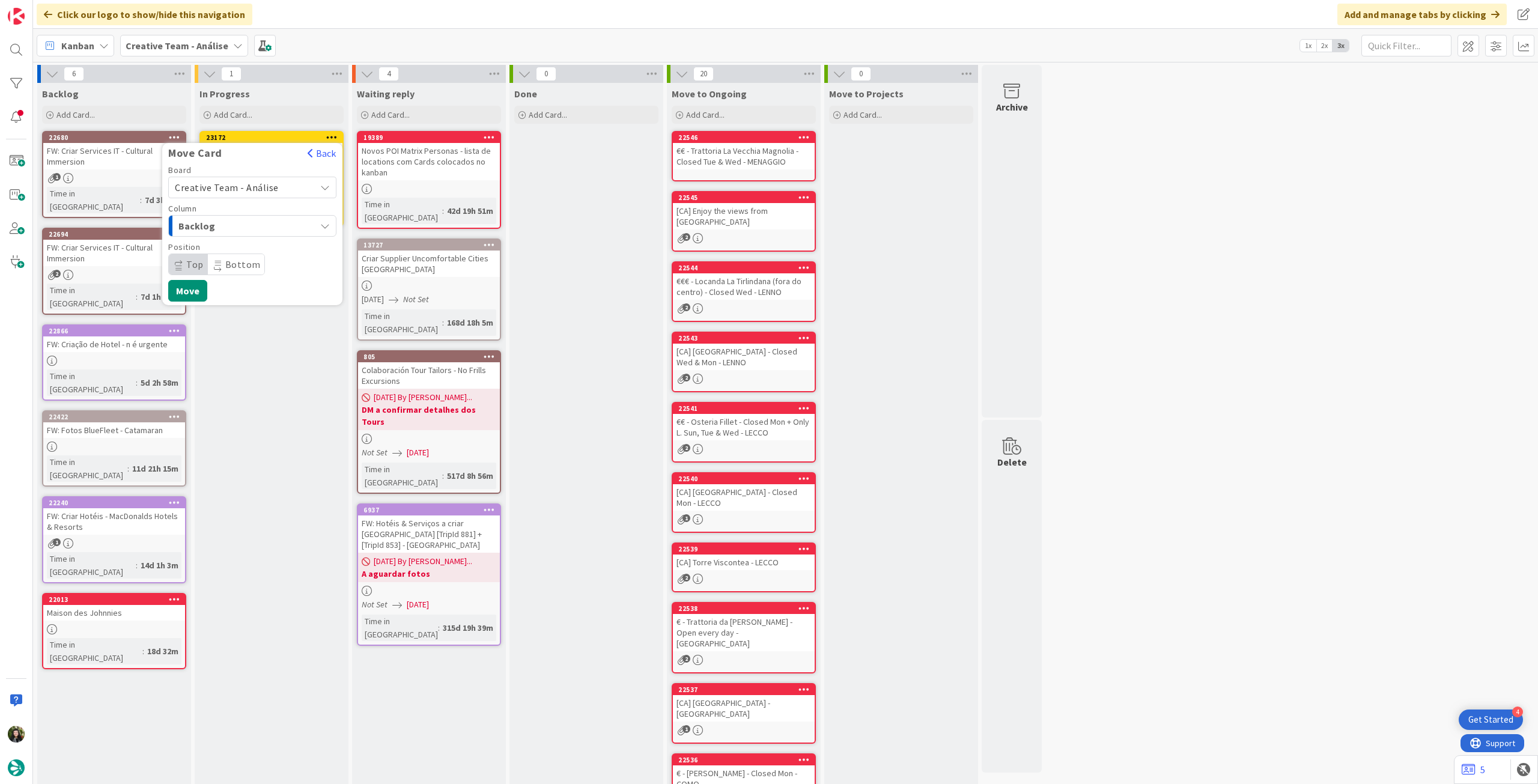
click at [261, 190] on span "Creative Team - Análise" at bounding box center [226, 188] width 104 height 12
click at [247, 238] on span "Creative Team" at bounding box center [260, 244] width 139 height 18
click at [232, 262] on span "Daytrip" at bounding box center [251, 264] width 115 height 17
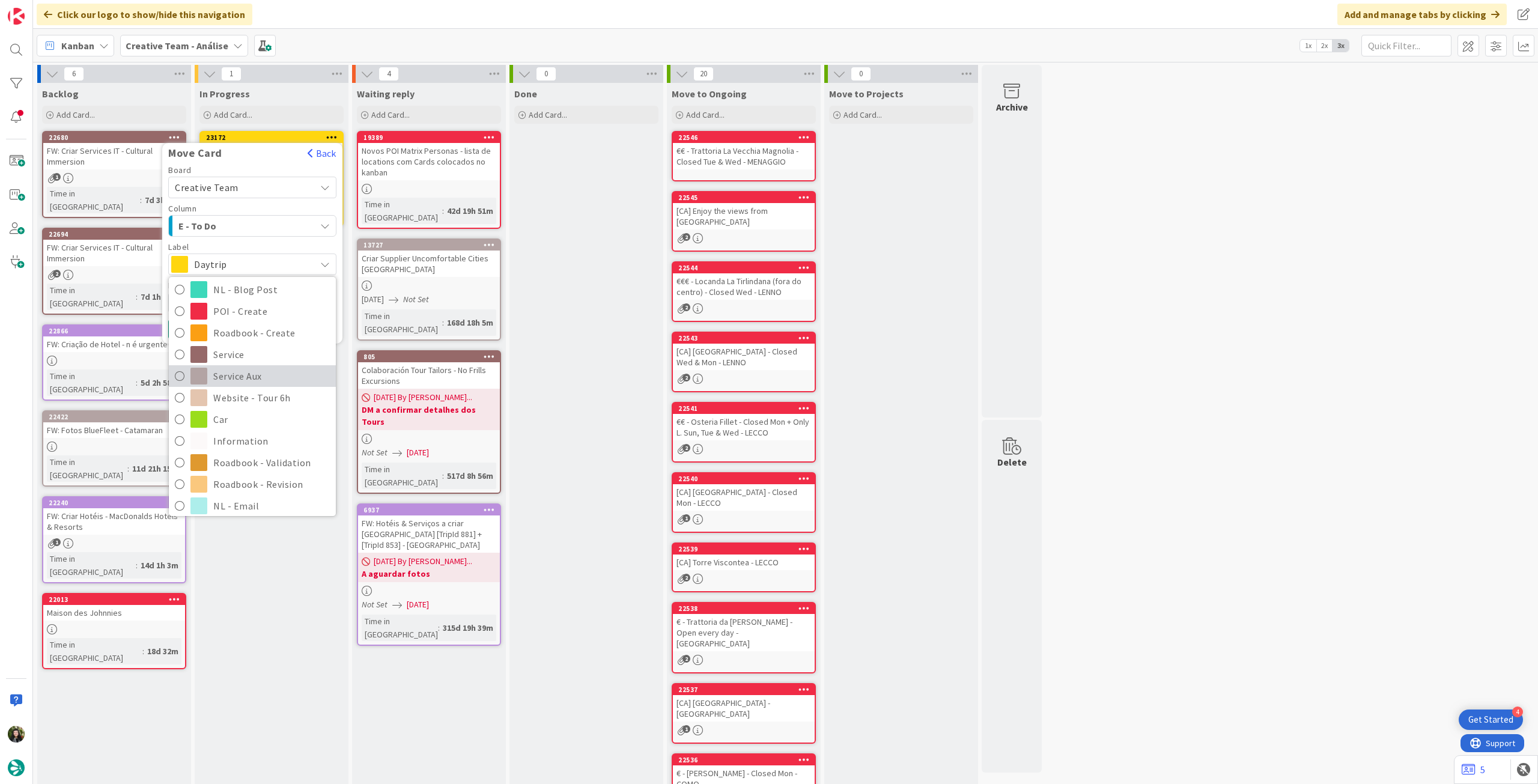
scroll to position [160, 0]
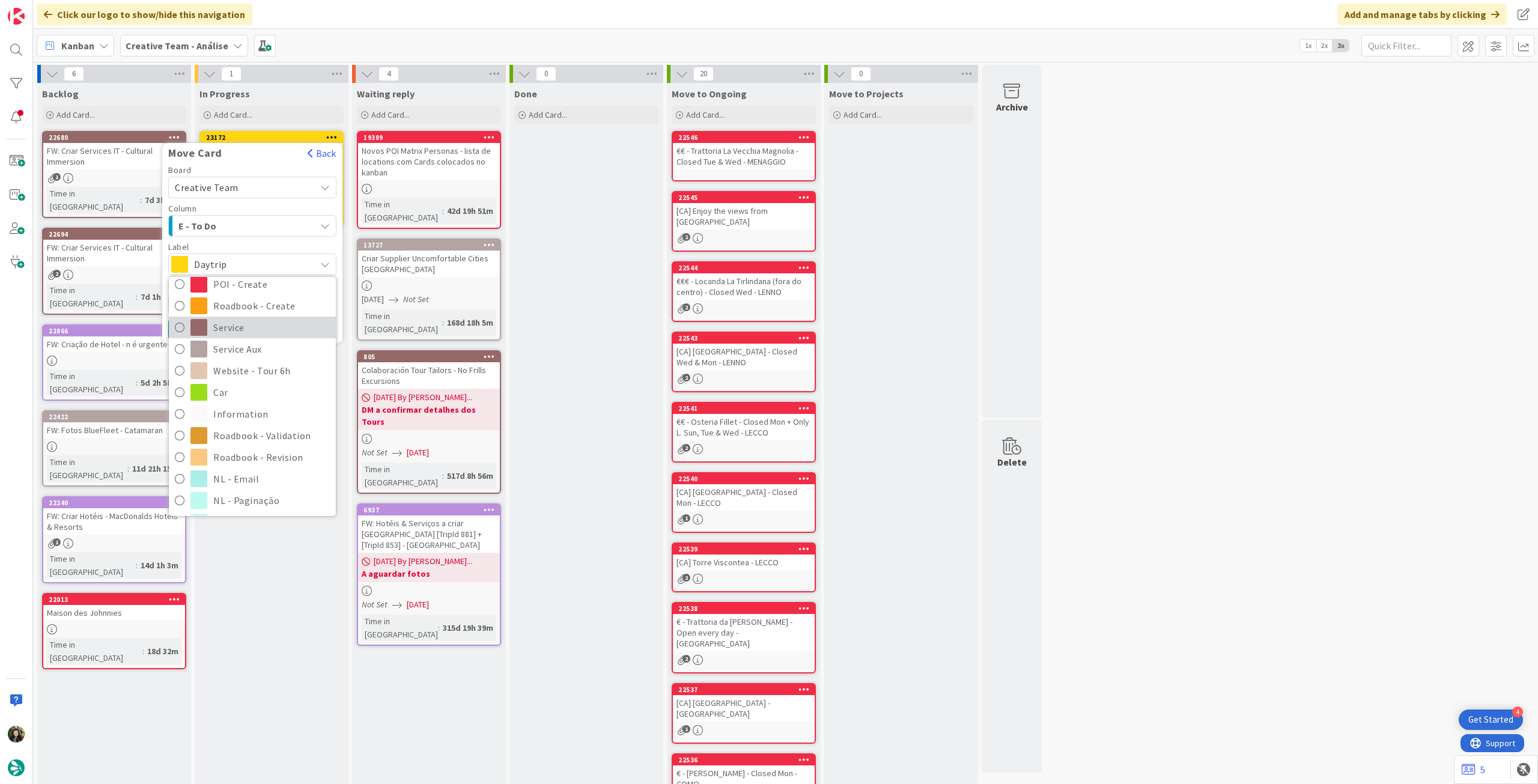
click at [257, 327] on span "Service" at bounding box center [271, 327] width 116 height 18
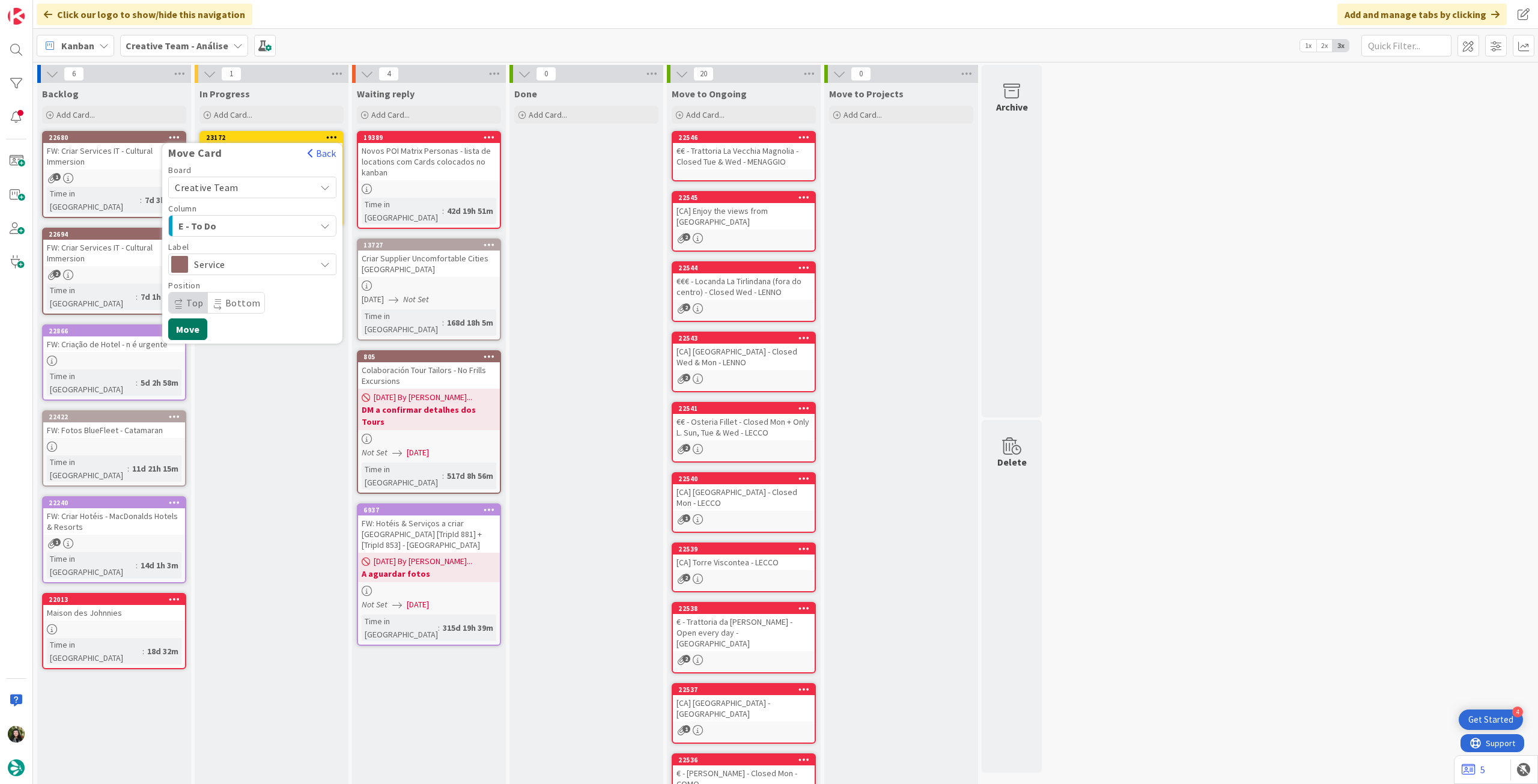
click at [190, 327] on button "Move" at bounding box center [187, 329] width 39 height 22
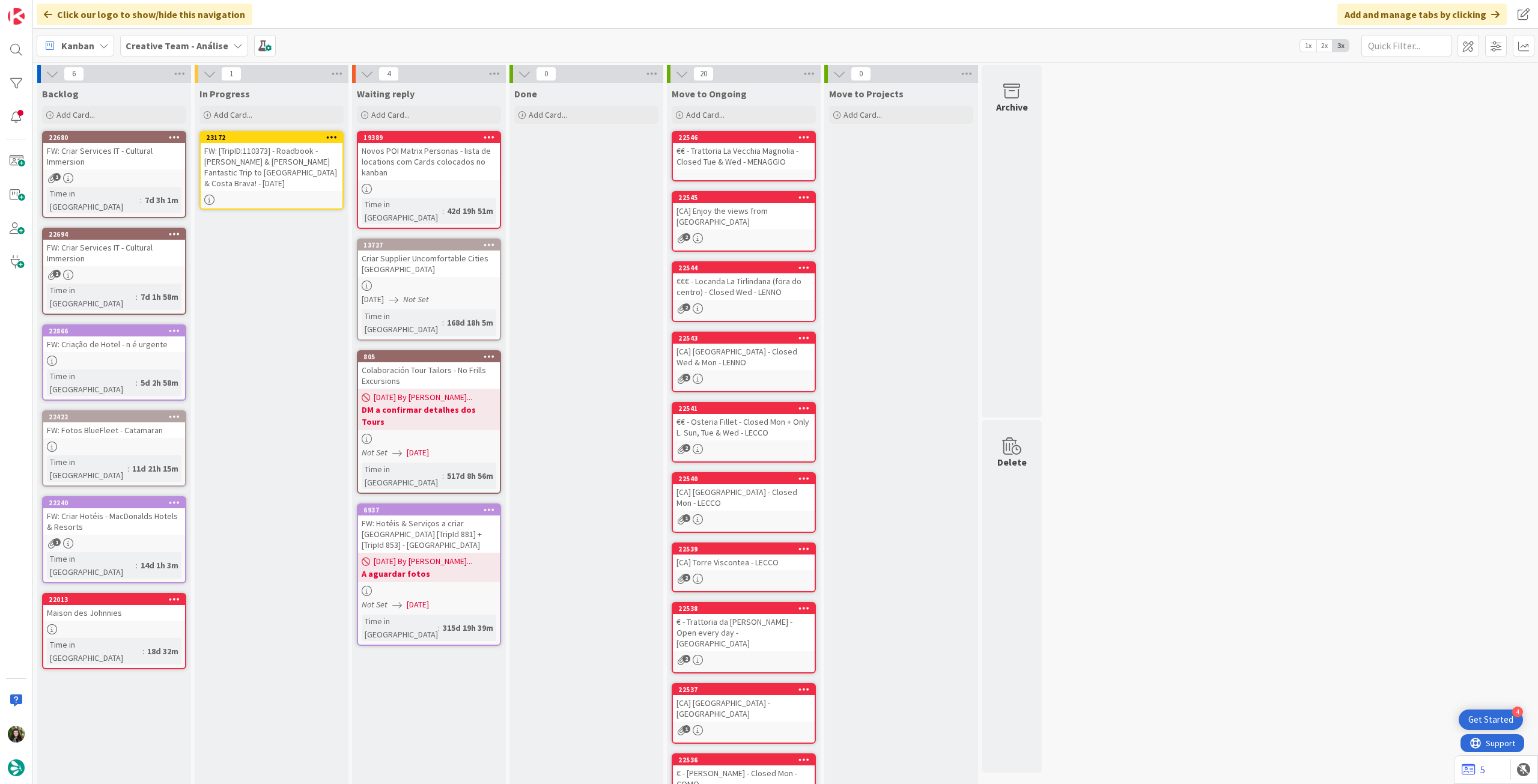
click at [164, 35] on div "Creative Team - Análise" at bounding box center [184, 46] width 128 height 22
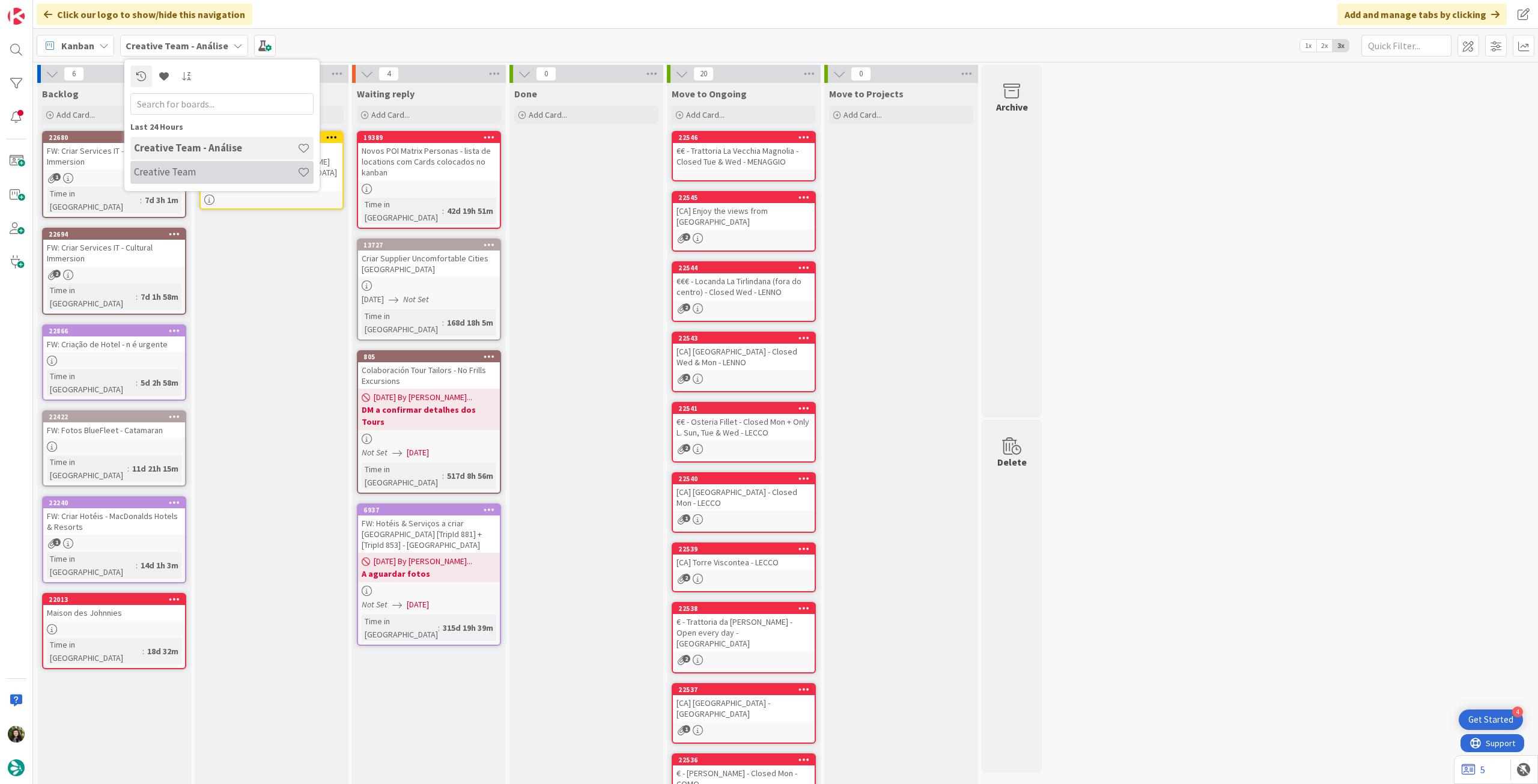
click at [166, 171] on h4 "Creative Team" at bounding box center [215, 172] width 164 height 12
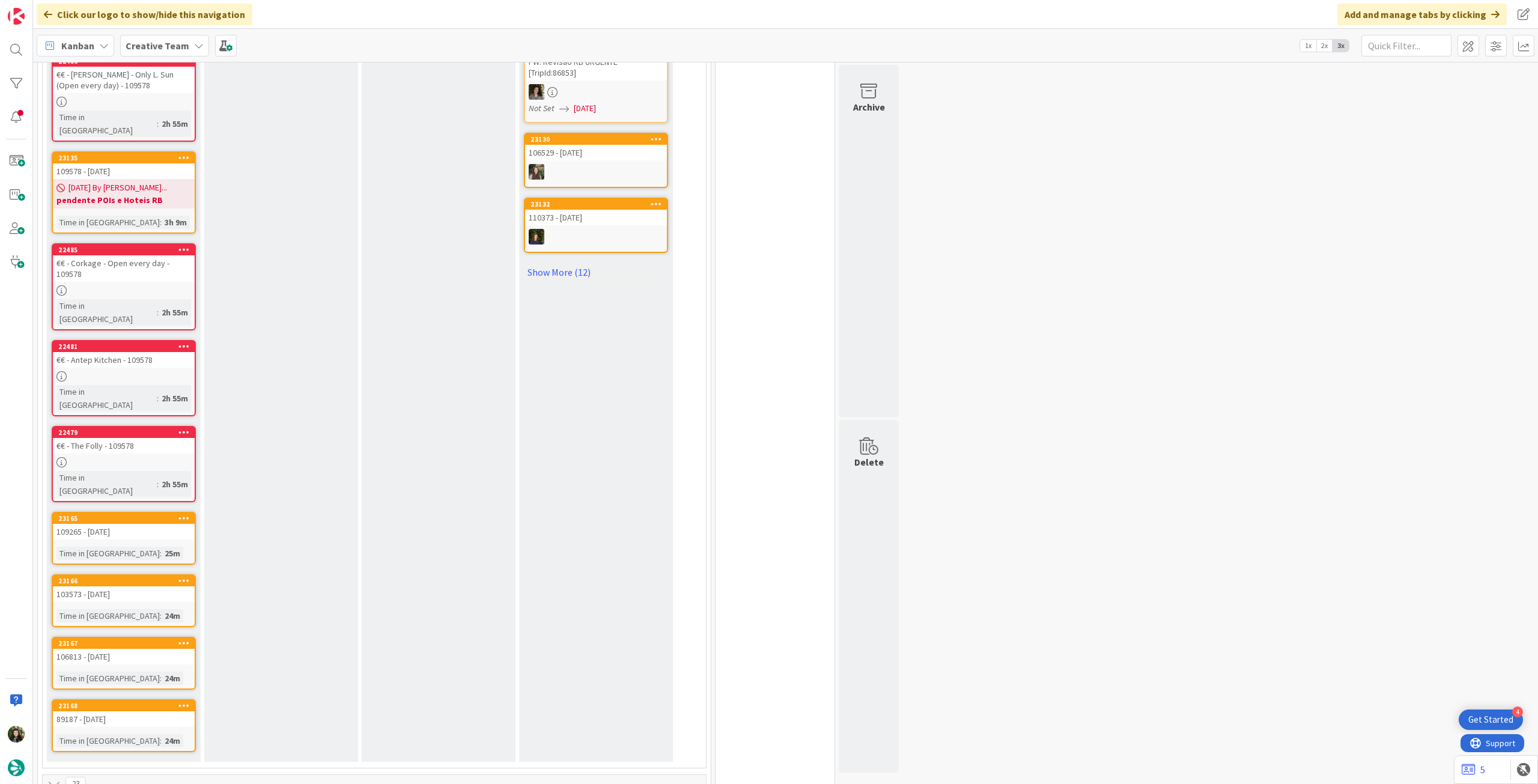
scroll to position [1120, 0]
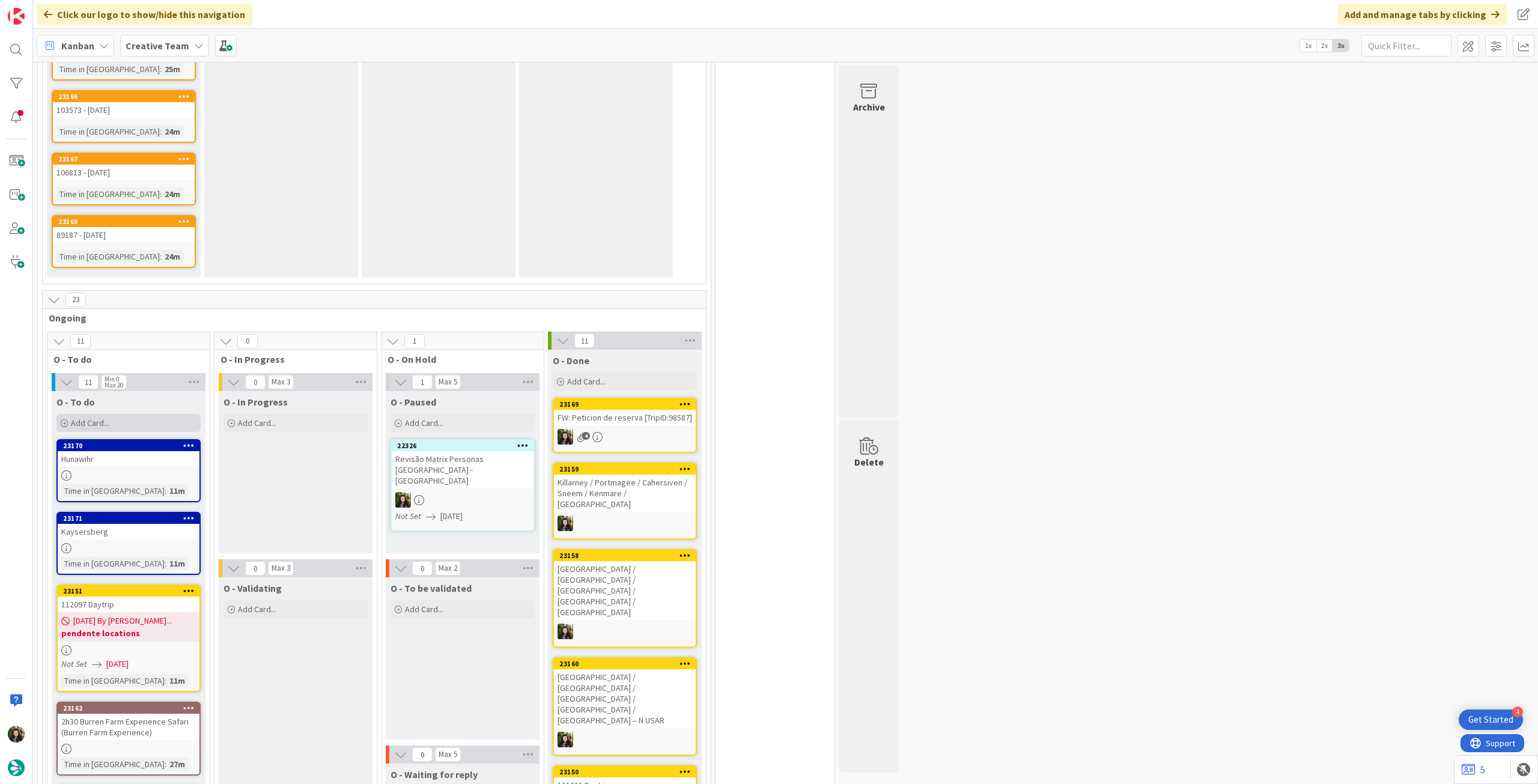
click at [165, 414] on div "Add Card..." at bounding box center [128, 423] width 144 height 18
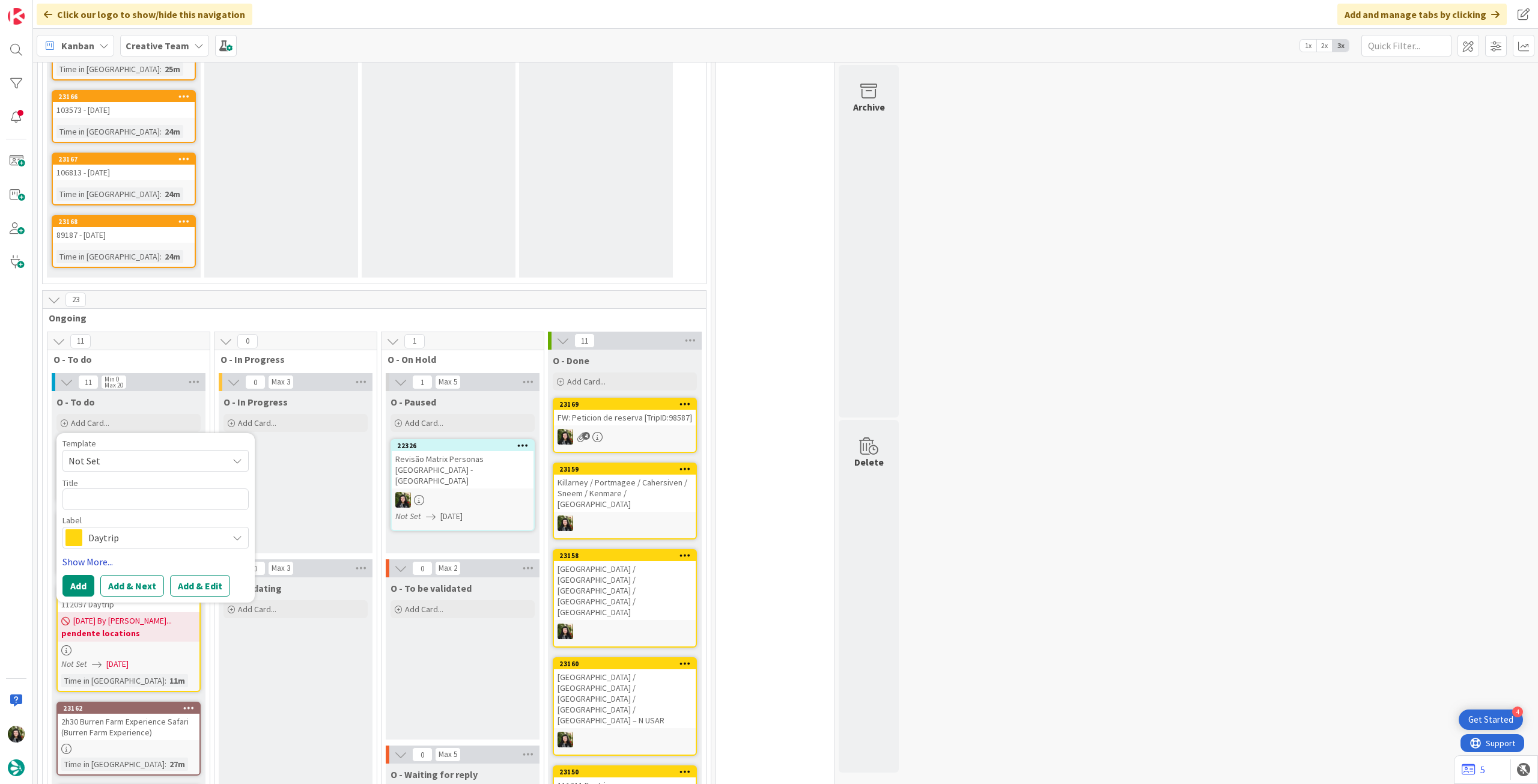
type textarea "x"
type textarea "[GEOGRAPHIC_DATA] / [GEOGRAPHIC_DATA] / [GEOGRAPHIC_DATA]"
click at [86, 575] on button "Add" at bounding box center [78, 586] width 32 height 22
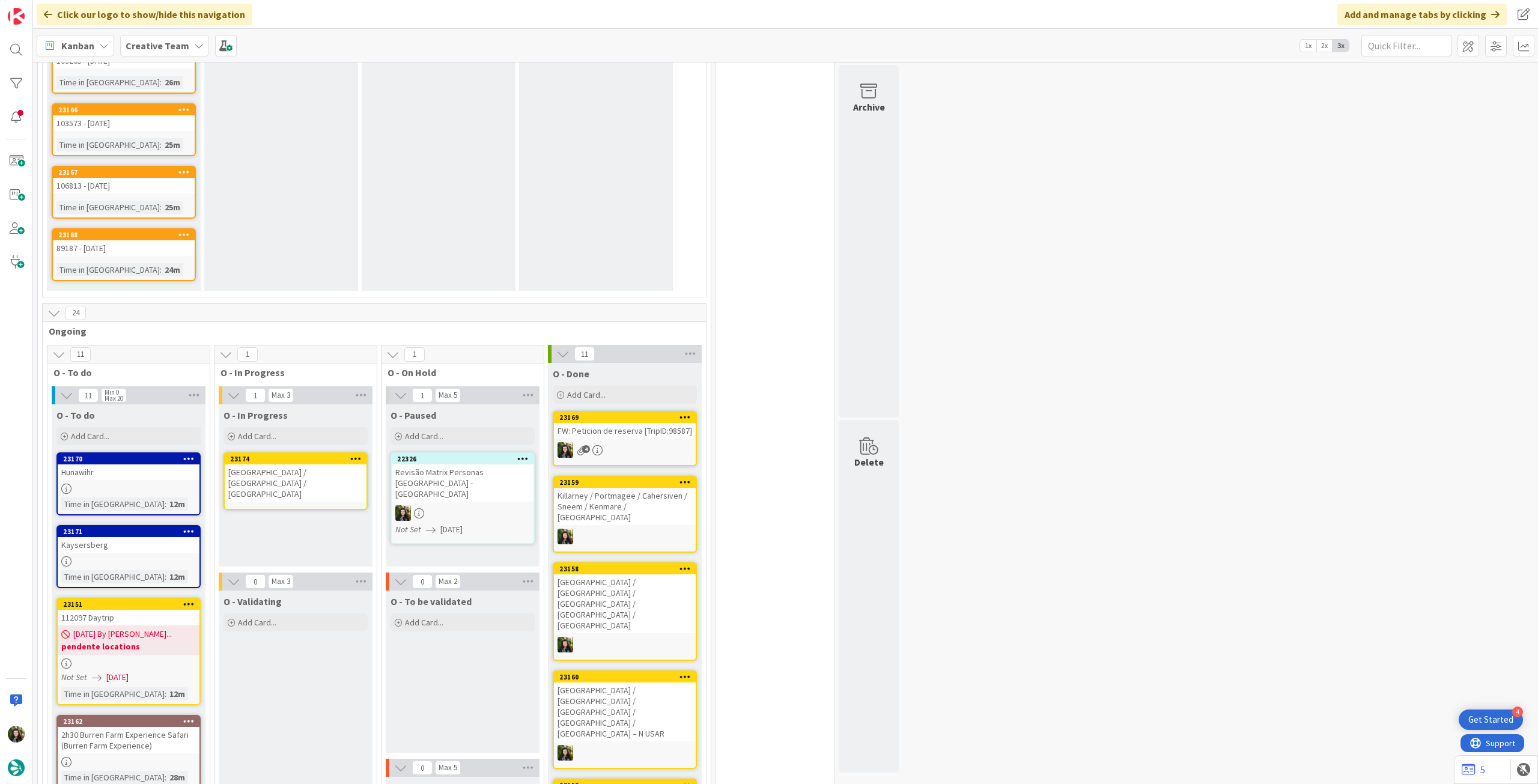
click at [311, 464] on div "[GEOGRAPHIC_DATA] / [GEOGRAPHIC_DATA] / [GEOGRAPHIC_DATA]" at bounding box center [295, 483] width 142 height 38
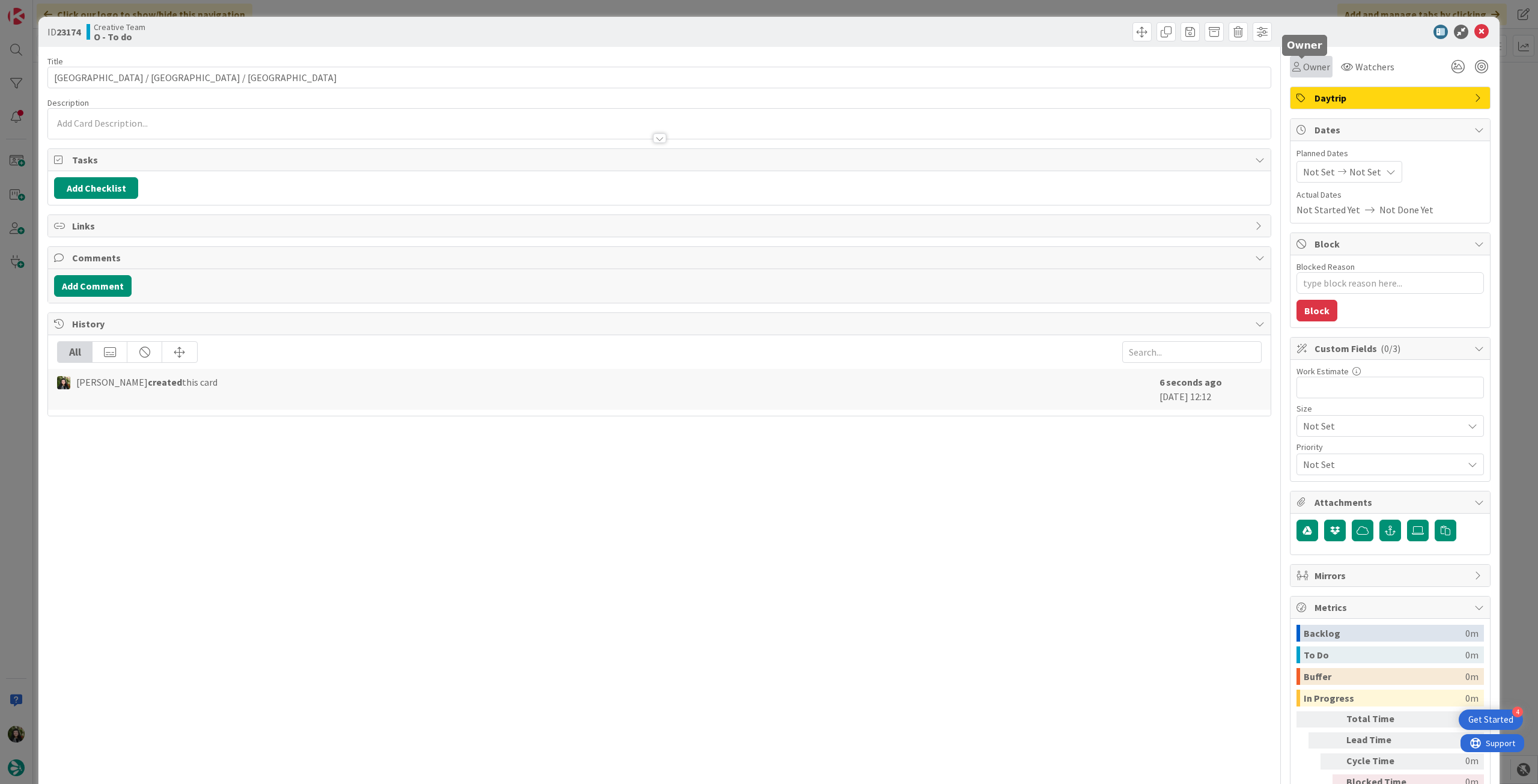
click at [1304, 66] on span "Owner" at bounding box center [1317, 66] width 27 height 15
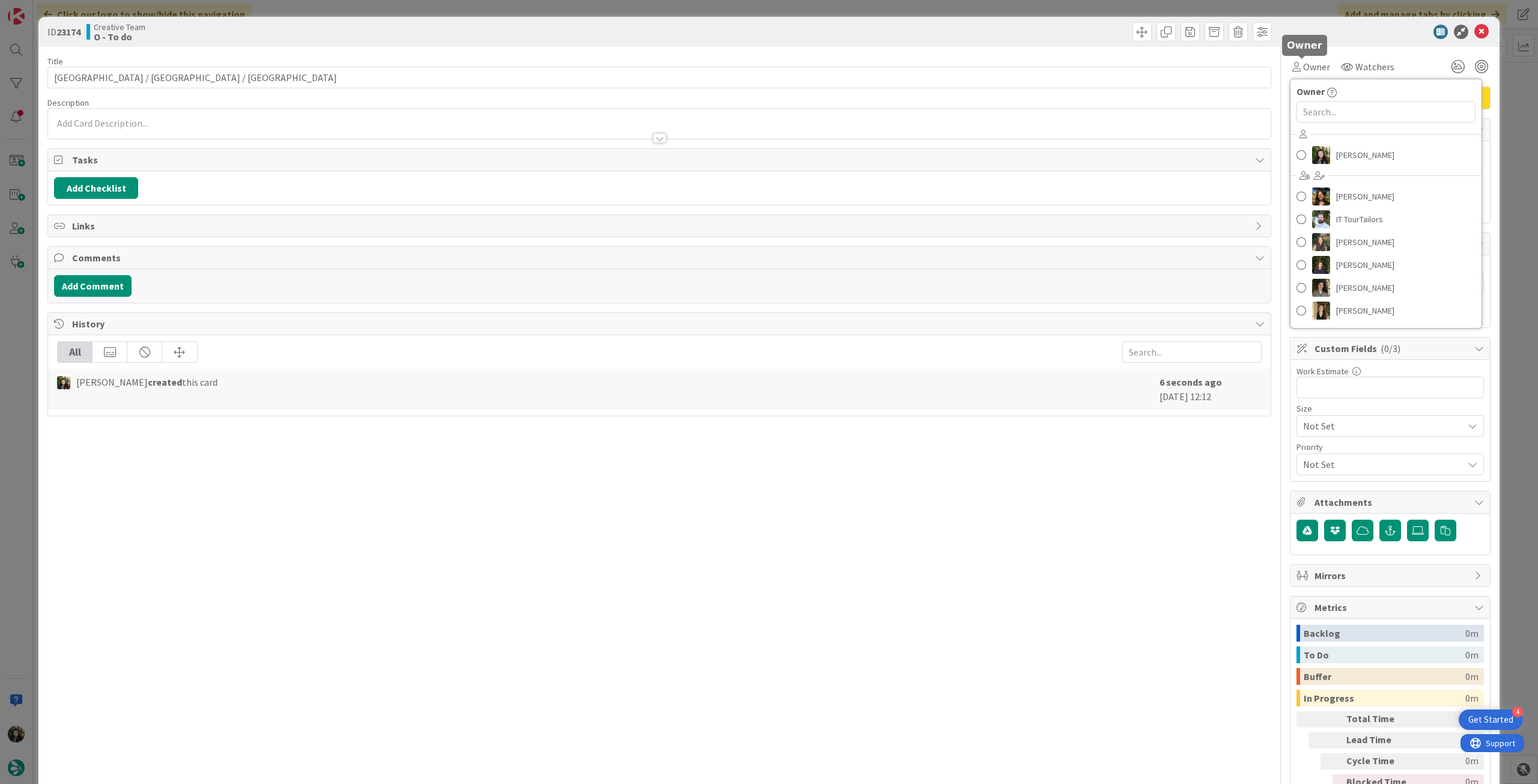
click at [1332, 174] on div "[PERSON_NAME] [PERSON_NAME] IT TourTailors [PERSON_NAME] [PERSON_NAME]" at bounding box center [1386, 224] width 191 height 198
click at [1336, 155] on span "[PERSON_NAME]" at bounding box center [1365, 155] width 59 height 18
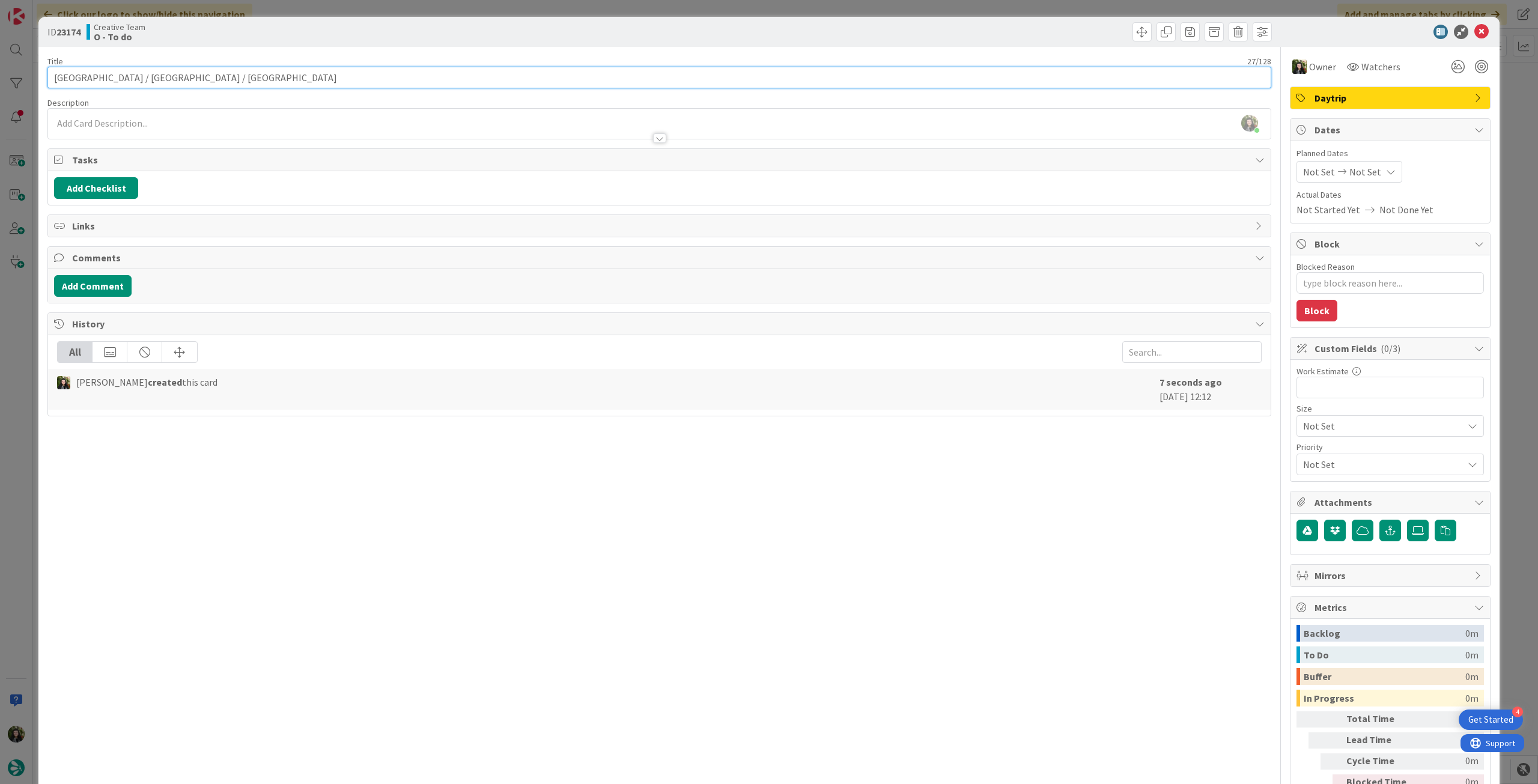
drag, startPoint x: 130, startPoint y: 79, endPoint x: 25, endPoint y: 79, distance: 105.0
click at [25, 79] on div "ID 23174 Creative Team O - To do Title 27 / 128 [GEOGRAPHIC_DATA] / [GEOGRAPHIC…" at bounding box center [769, 392] width 1538 height 784
type textarea "x"
drag, startPoint x: 132, startPoint y: 73, endPoint x: 0, endPoint y: 75, distance: 132.0
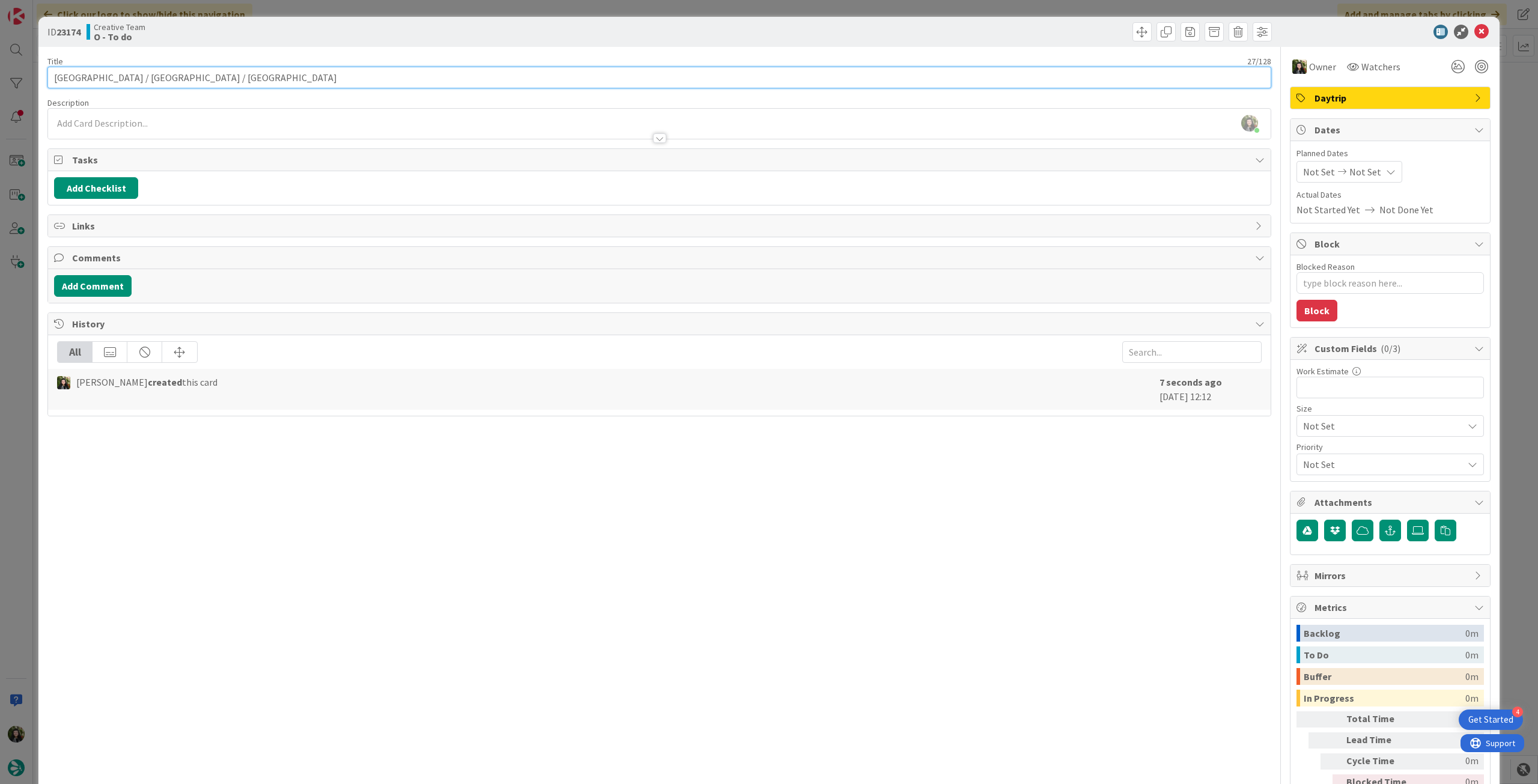
click at [0, 75] on div "ID 23174 Creative Team O - To do Title 27 / 128 [GEOGRAPHIC_DATA] / [GEOGRAPHIC…" at bounding box center [769, 392] width 1538 height 784
type input "[GEOGRAPHIC_DATA]"
click at [154, 78] on input "[GEOGRAPHIC_DATA]" at bounding box center [659, 77] width 1224 height 22
type textarea "x"
paste input "[GEOGRAPHIC_DATA] / [GEOGRAPHIC_DATA] /"
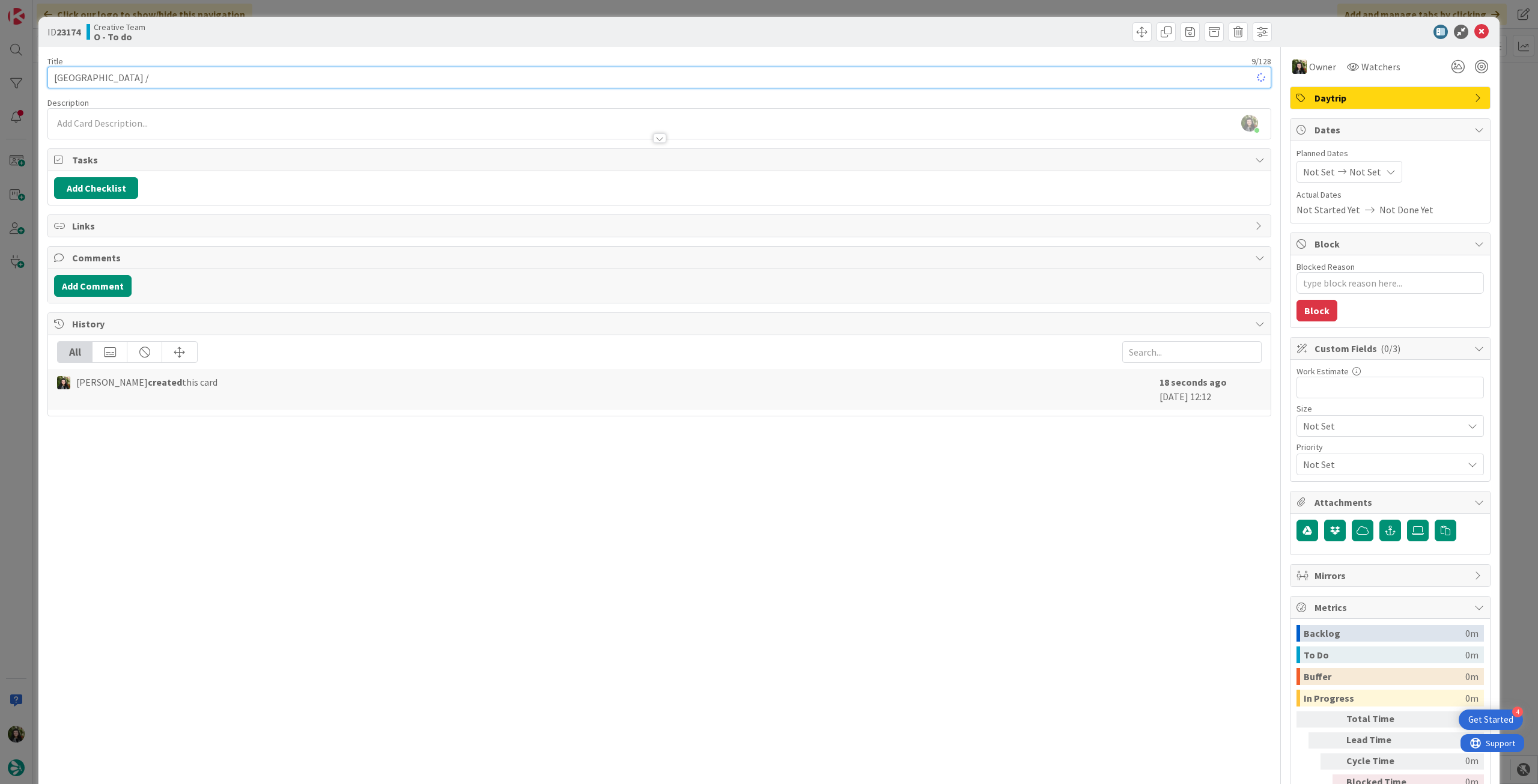
type input "[GEOGRAPHIC_DATA] / [GEOGRAPHIC_DATA] / [GEOGRAPHIC_DATA] /"
type textarea "x"
drag, startPoint x: 144, startPoint y: 78, endPoint x: 92, endPoint y: 78, distance: 52.0
click at [92, 78] on input "[GEOGRAPHIC_DATA] / [GEOGRAPHIC_DATA] / [GEOGRAPHIC_DATA] /" at bounding box center [659, 77] width 1224 height 22
type input "[GEOGRAPHIC_DATA] / [GEOGRAPHIC_DATA] /"
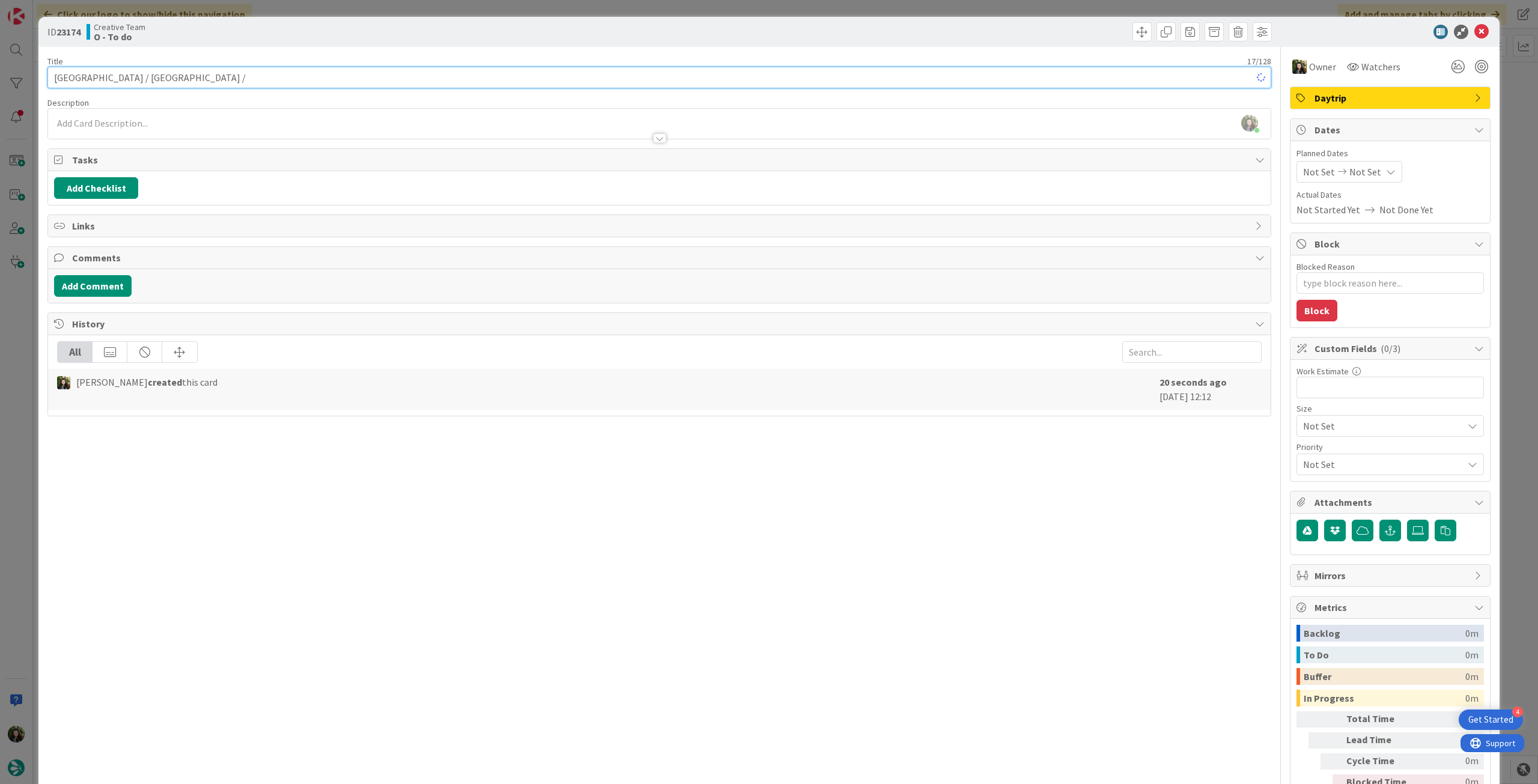
type textarea "x"
click at [178, 79] on input "[GEOGRAPHIC_DATA] / [GEOGRAPHIC_DATA] /" at bounding box center [659, 77] width 1224 height 22
paste input "[GEOGRAPHIC_DATA] /"
type input "[GEOGRAPHIC_DATA] / [GEOGRAPHIC_DATA] / [GEOGRAPHIC_DATA] /"
type textarea "x"
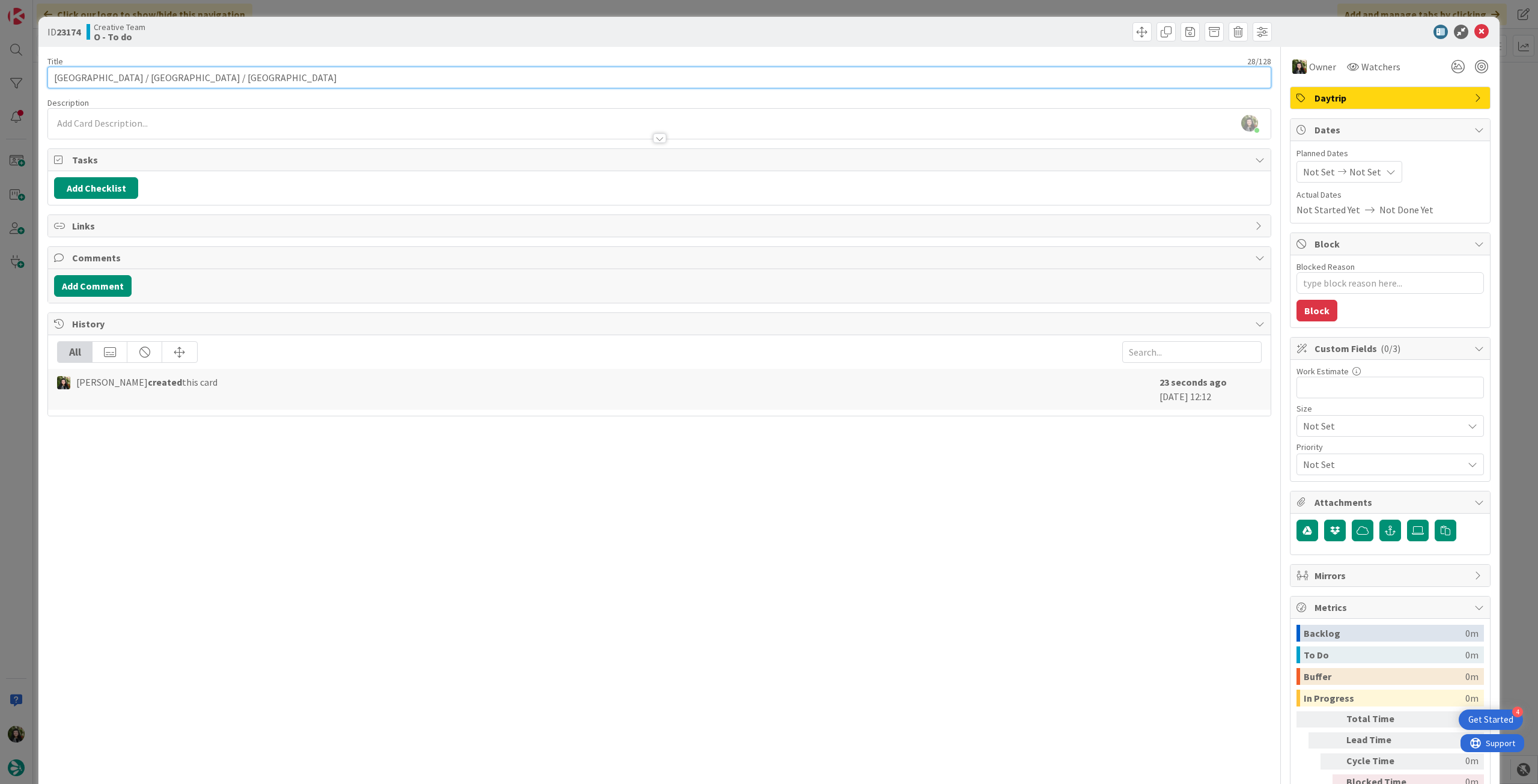
type input "[GEOGRAPHIC_DATA] / [GEOGRAPHIC_DATA] / [GEOGRAPHIC_DATA]"
type textarea "x"
drag, startPoint x: 184, startPoint y: 82, endPoint x: 22, endPoint y: 73, distance: 162.2
click at [22, 73] on div "ID 23174 Creative Team O - To do Title 27 / 128 [GEOGRAPHIC_DATA] / [GEOGRAPHIC…" at bounding box center [769, 392] width 1538 height 784
type input "[GEOGRAPHIC_DATA] / [GEOGRAPHIC_DATA] / [GEOGRAPHIC_DATA]"
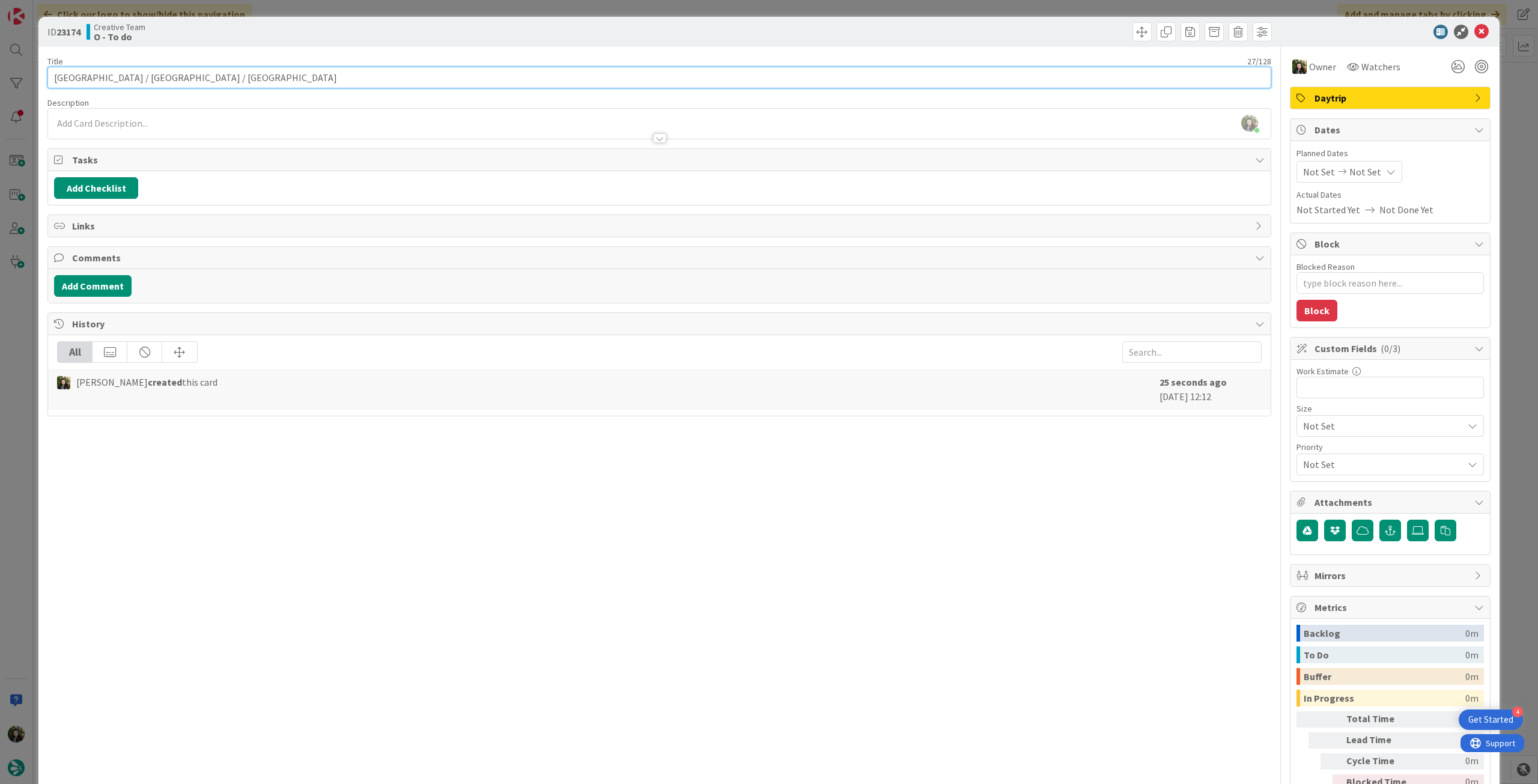
scroll to position [1058, 0]
click at [1474, 30] on icon at bounding box center [1481, 32] width 15 height 15
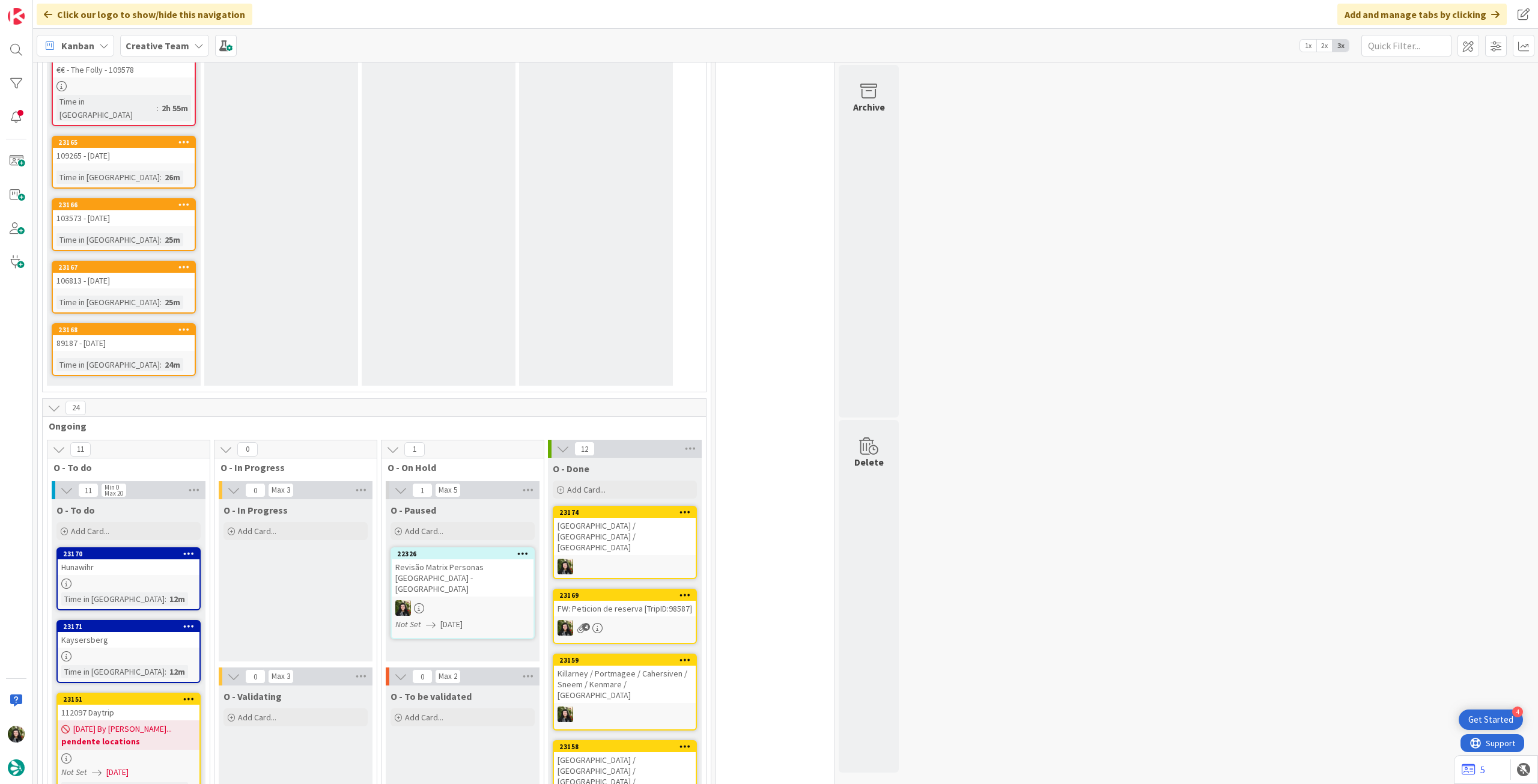
scroll to position [961, 0]
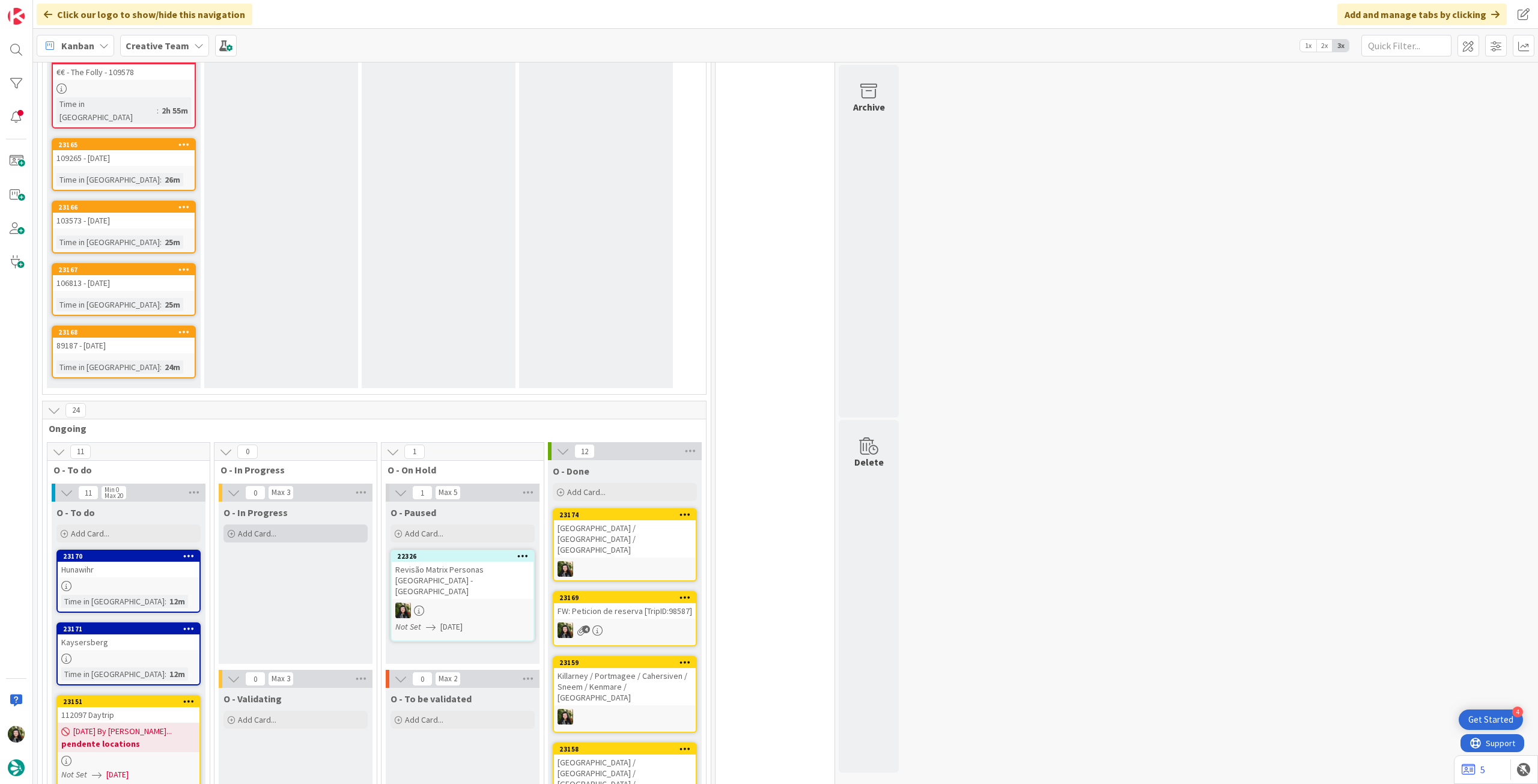
click at [276, 524] on div "Add Card..." at bounding box center [295, 533] width 144 height 18
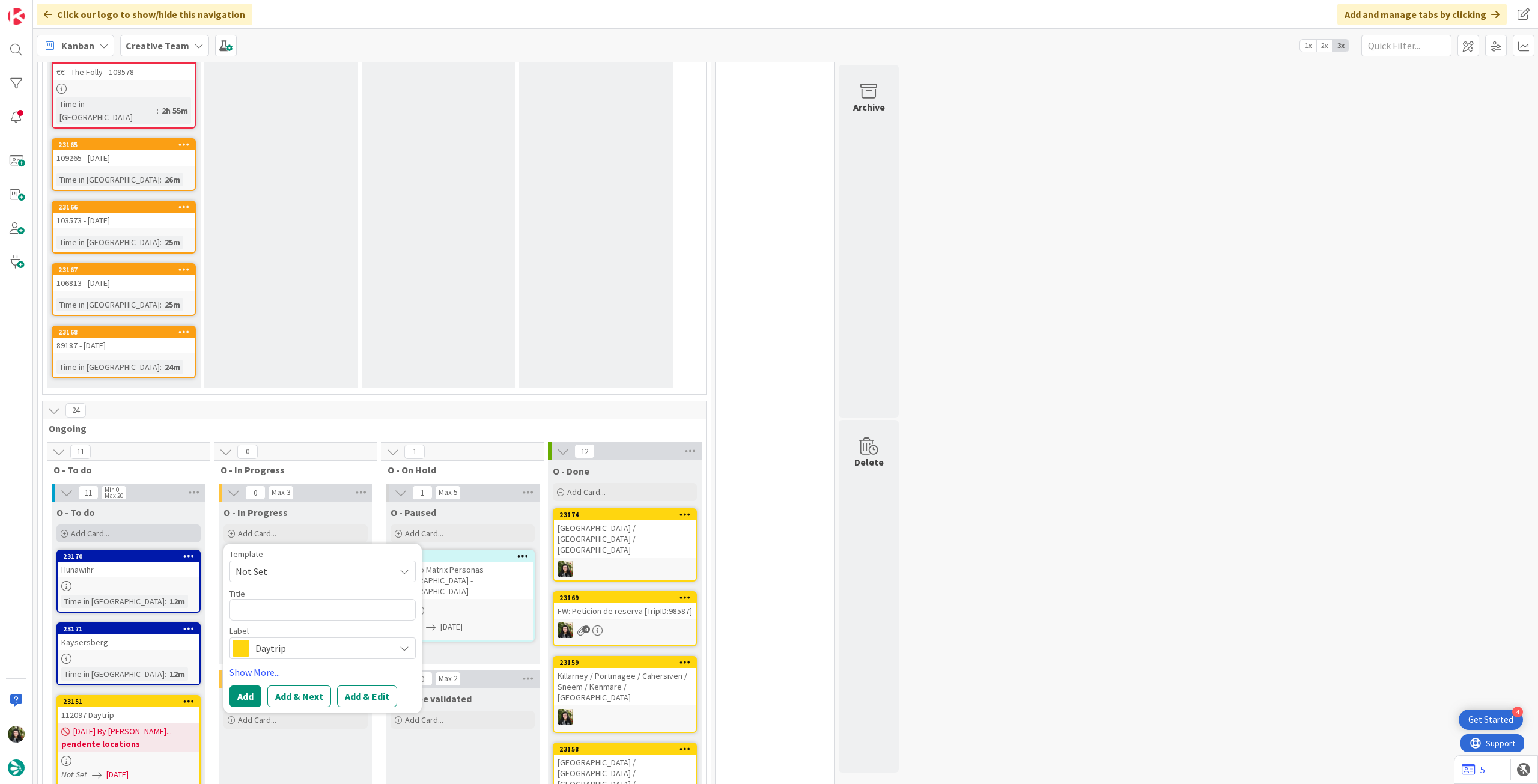
click at [151, 524] on div "Add Card..." at bounding box center [128, 533] width 144 height 18
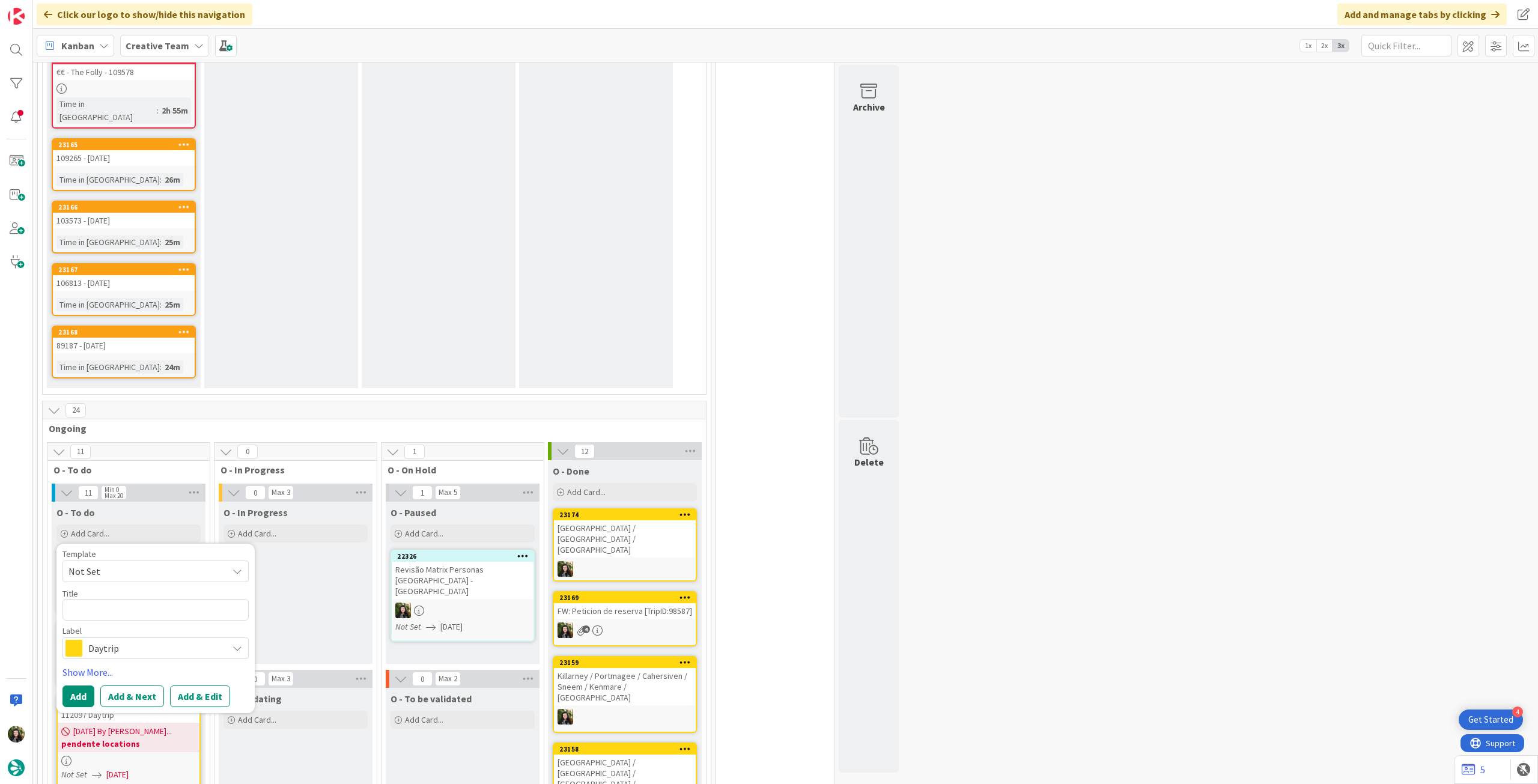
click at [143, 640] on span "Daytrip" at bounding box center [155, 648] width 133 height 17
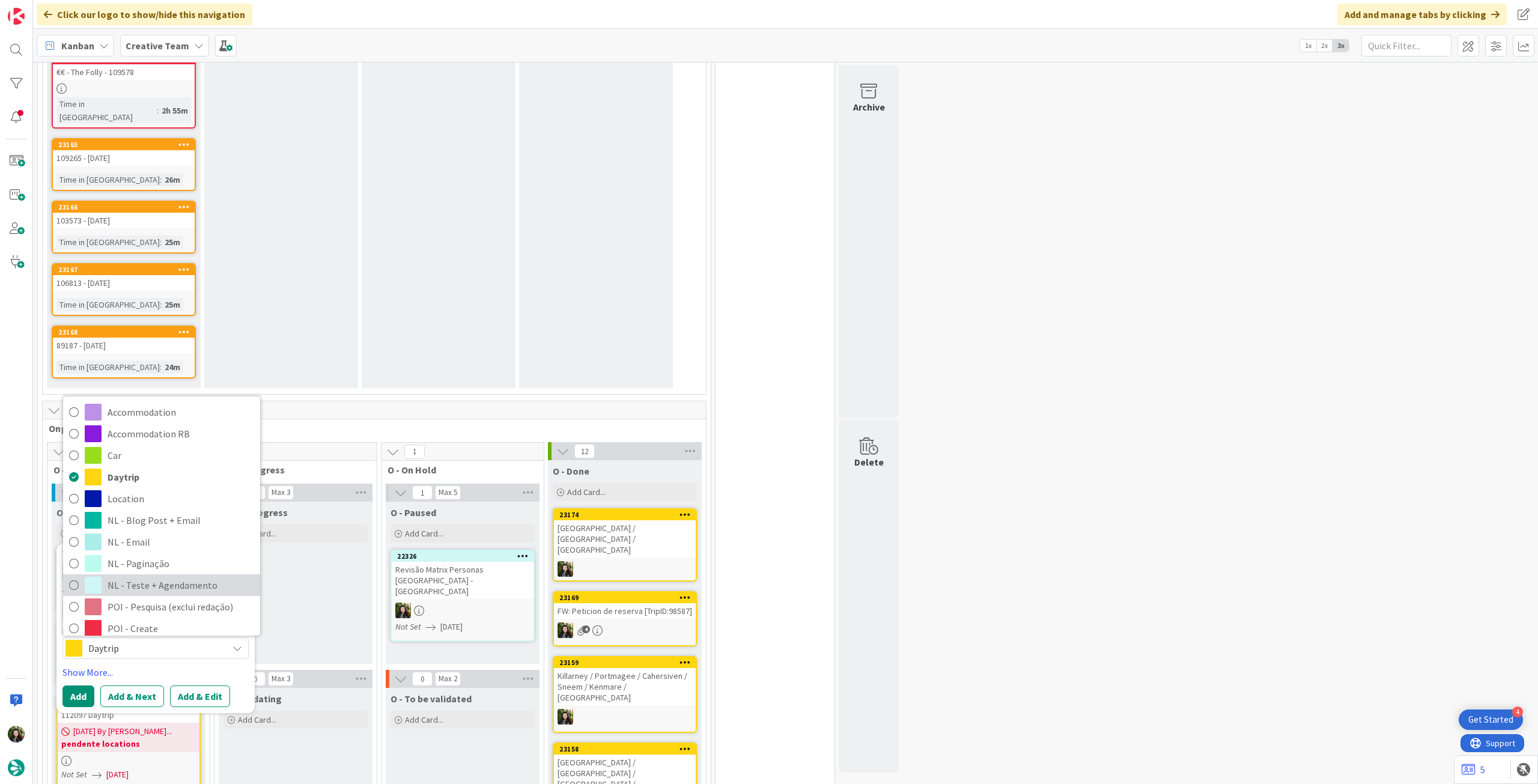
click at [162, 576] on span "NL - Teste + Agendamento" at bounding box center [181, 585] width 147 height 18
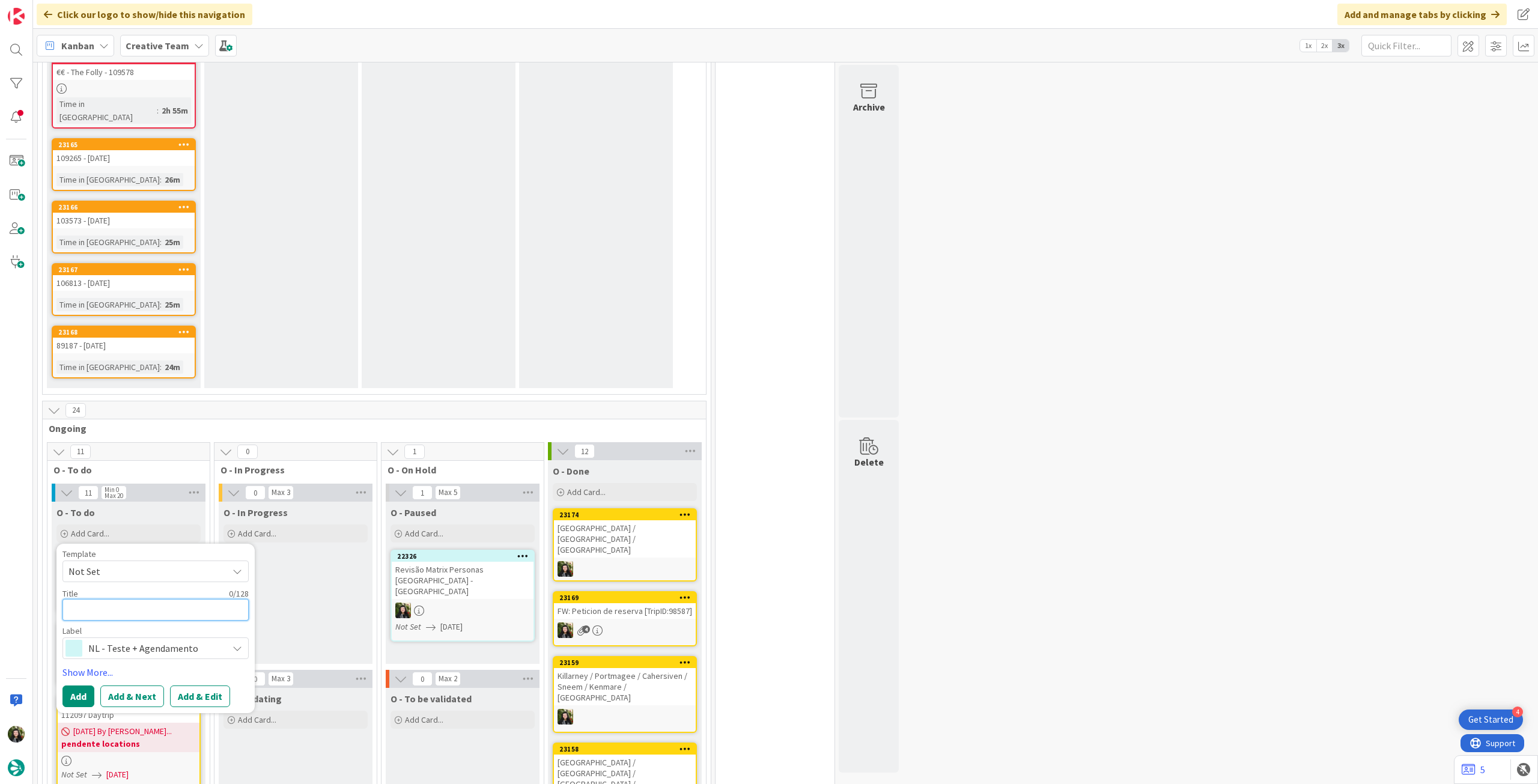
click at [143, 598] on textarea at bounding box center [156, 609] width 187 height 22
type textarea "x"
type textarea "R"
type textarea "x"
type textarea "Re"
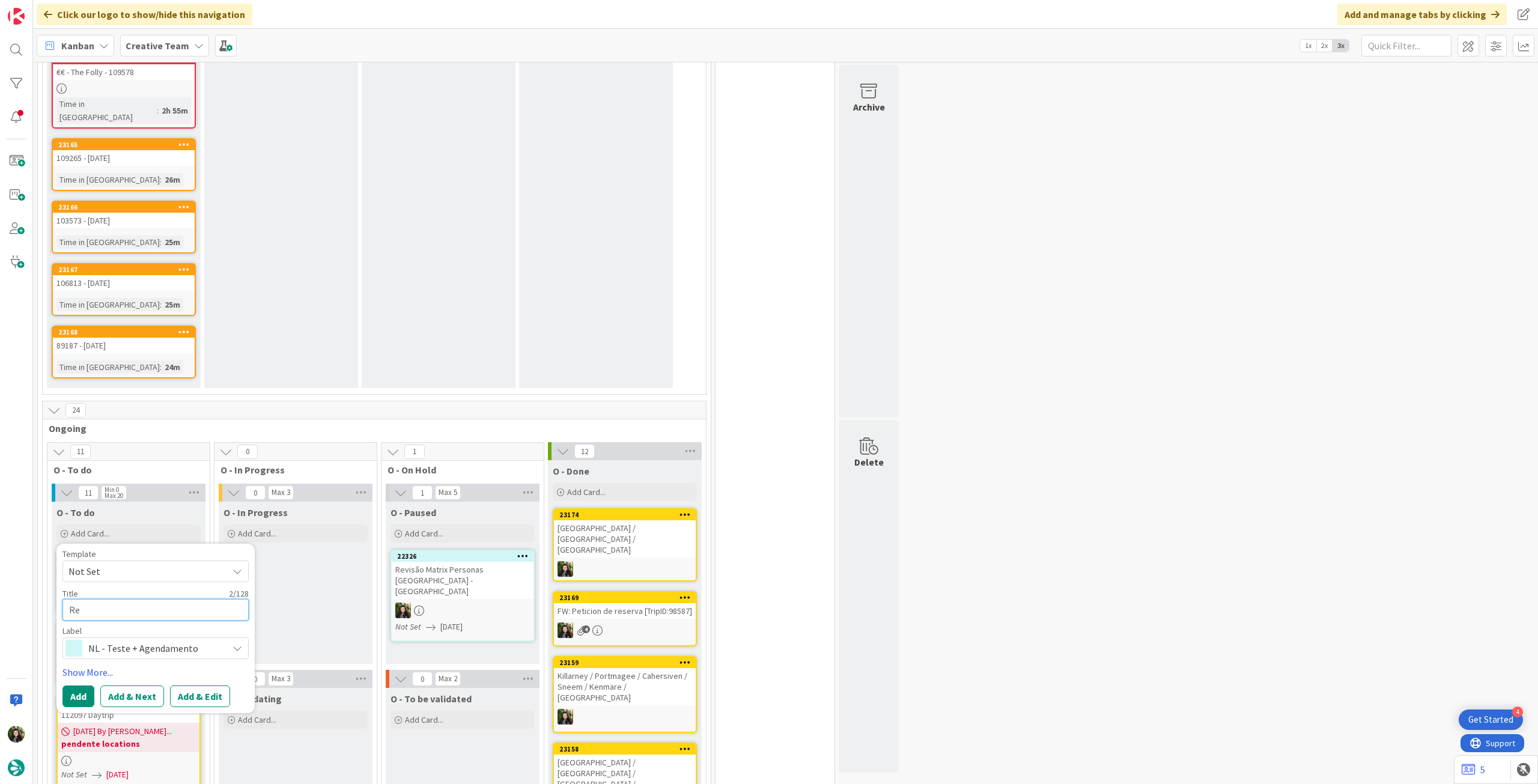
type textarea "x"
type textarea "Ree"
type textarea "x"
type textarea "[PERSON_NAME]"
type textarea "x"
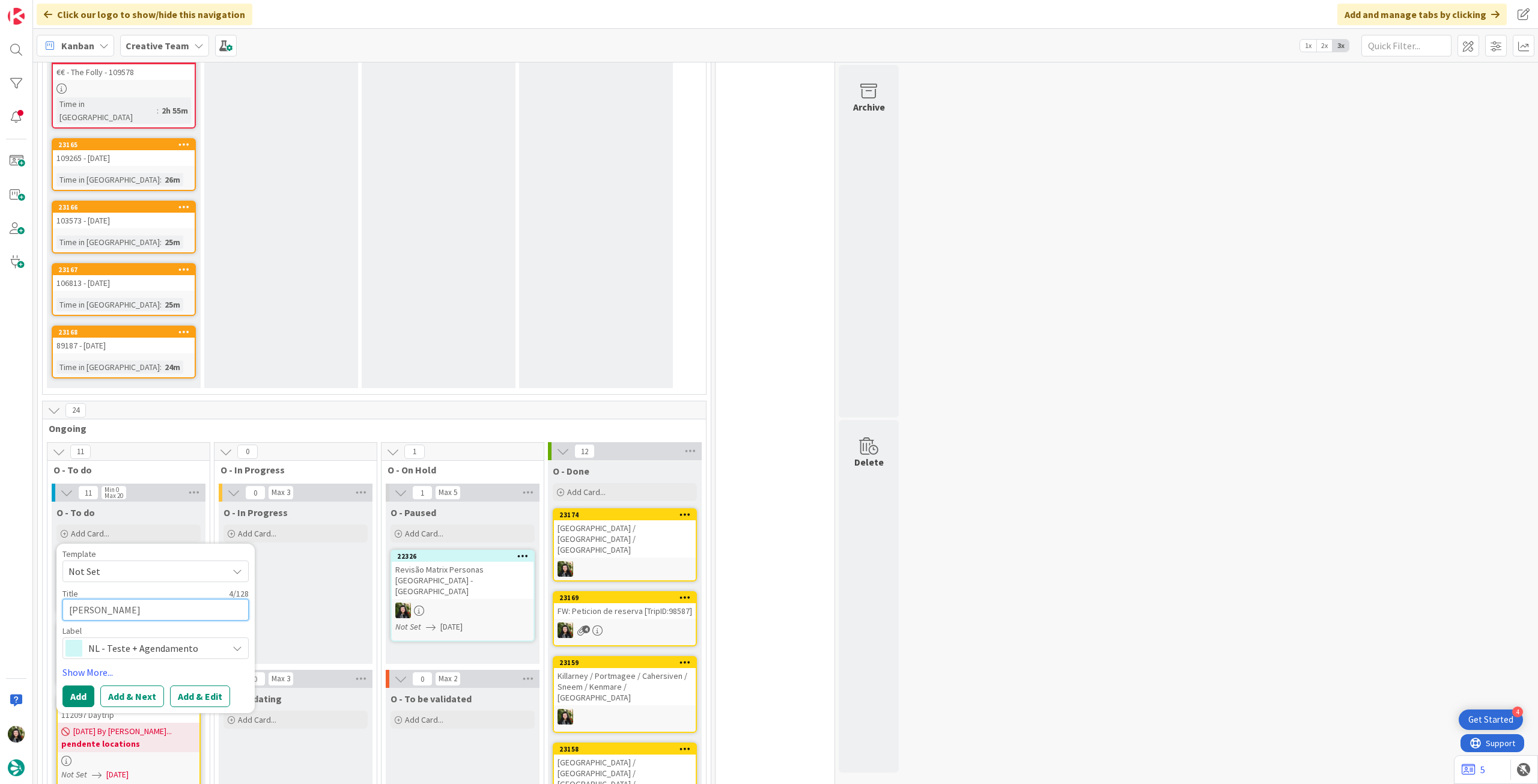
type textarea "Reesc"
type textarea "x"
type textarea "Reescr"
type textarea "x"
type textarea "Reescre"
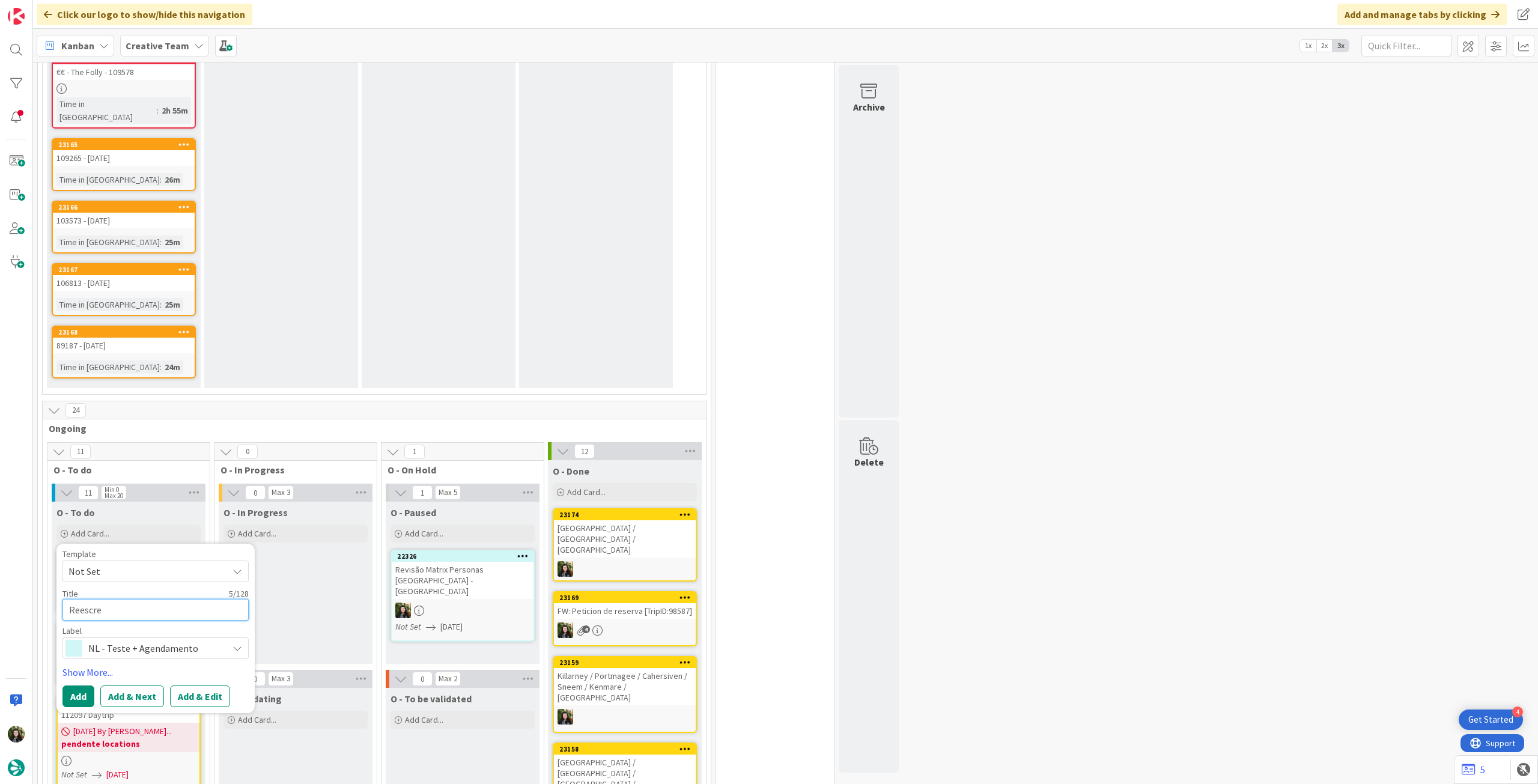
type textarea "x"
type textarea "Reescrev"
type textarea "x"
type textarea "Reescreve"
type textarea "x"
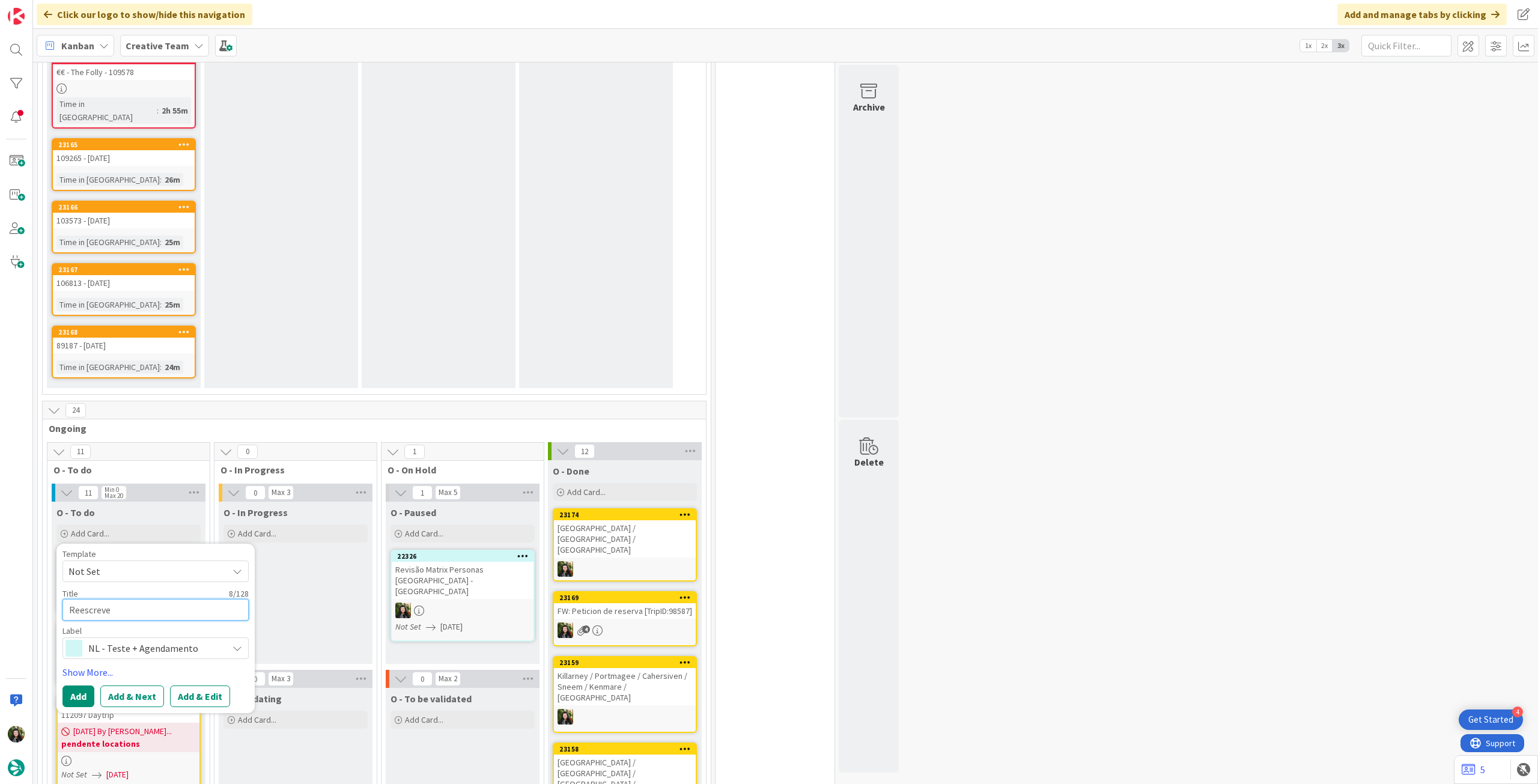
type textarea "Reescrever"
type textarea "x"
type textarea "Reescrever"
type textarea "x"
type textarea "Reescrever t"
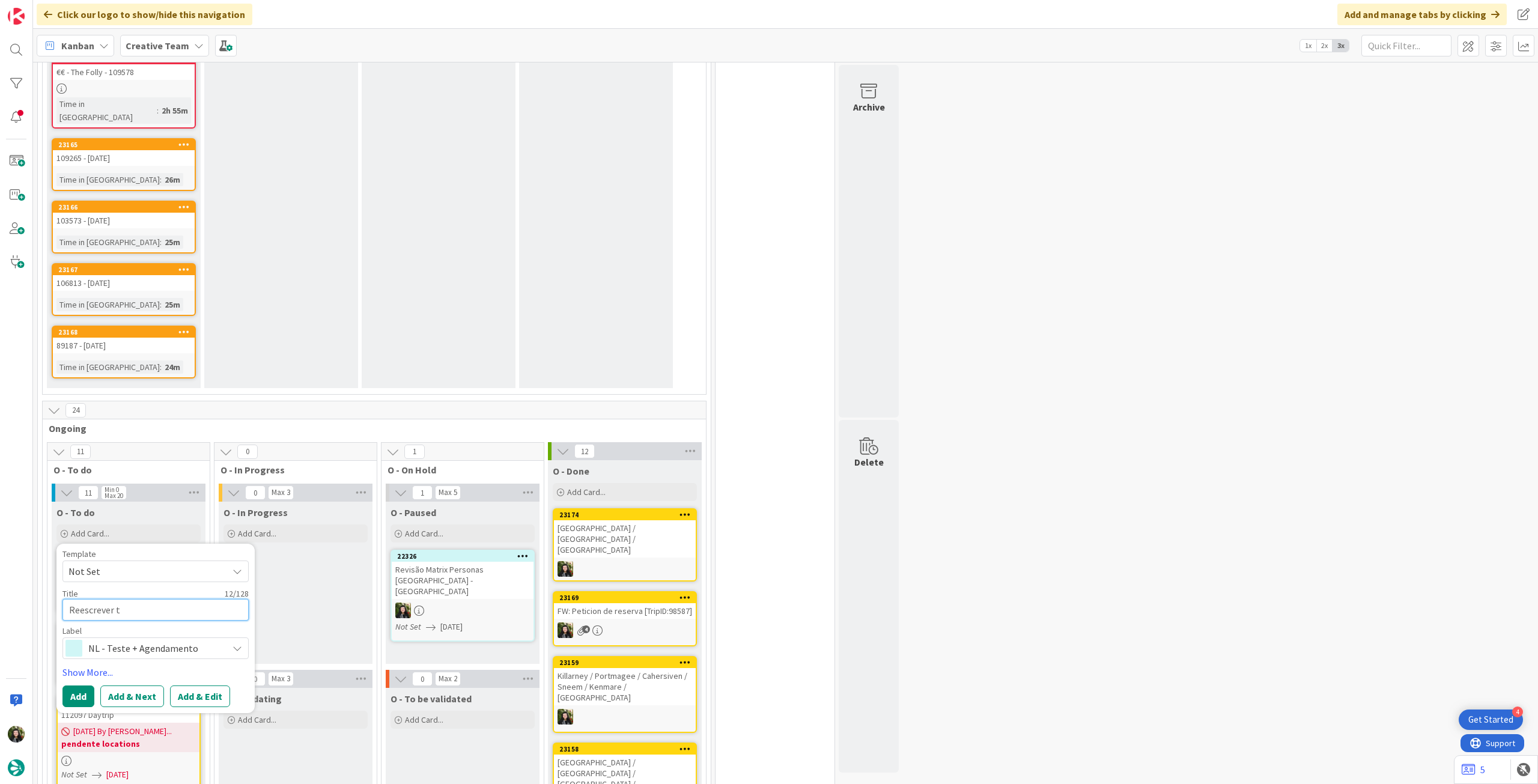
type textarea "x"
type textarea "Reescrever tx"
type textarea "x"
type textarea "Reescrever t"
type textarea "x"
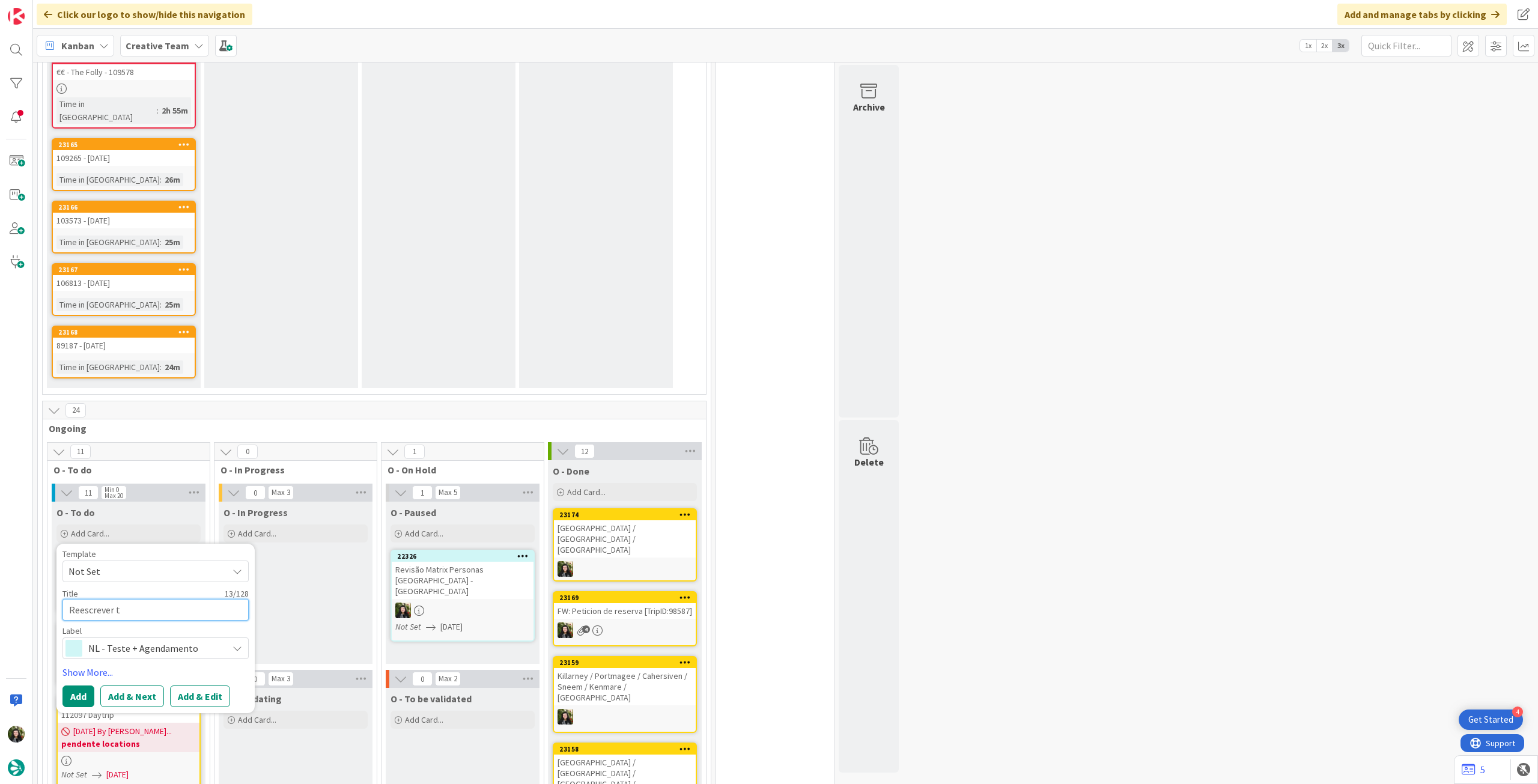
type textarea "Reescrever te"
type textarea "x"
type textarea "Reescrever tex"
type textarea "x"
type textarea "Reescrever texto"
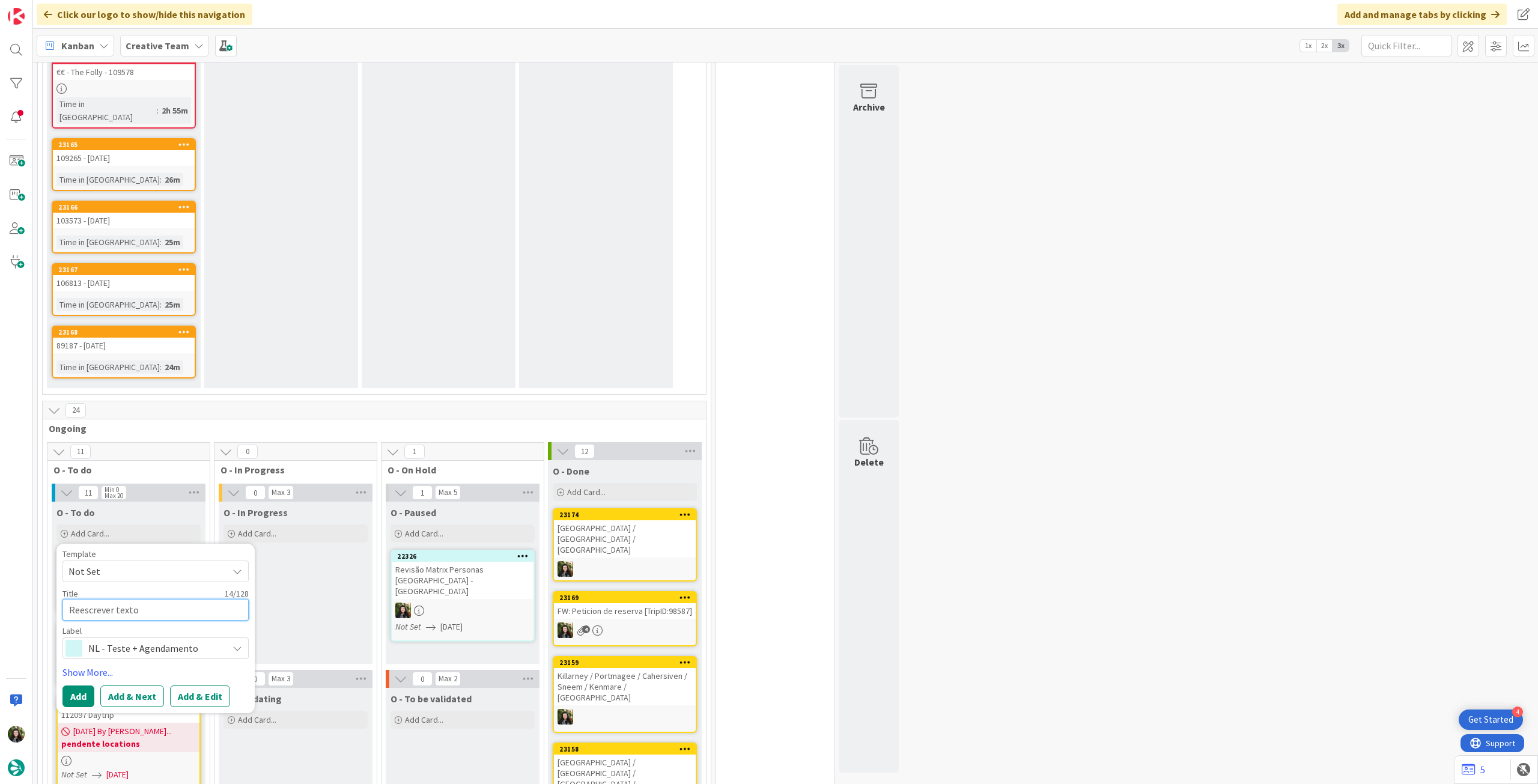
type textarea "x"
type textarea "Reescrever textos"
type textarea "x"
type textarea "Reescrever textos"
type textarea "x"
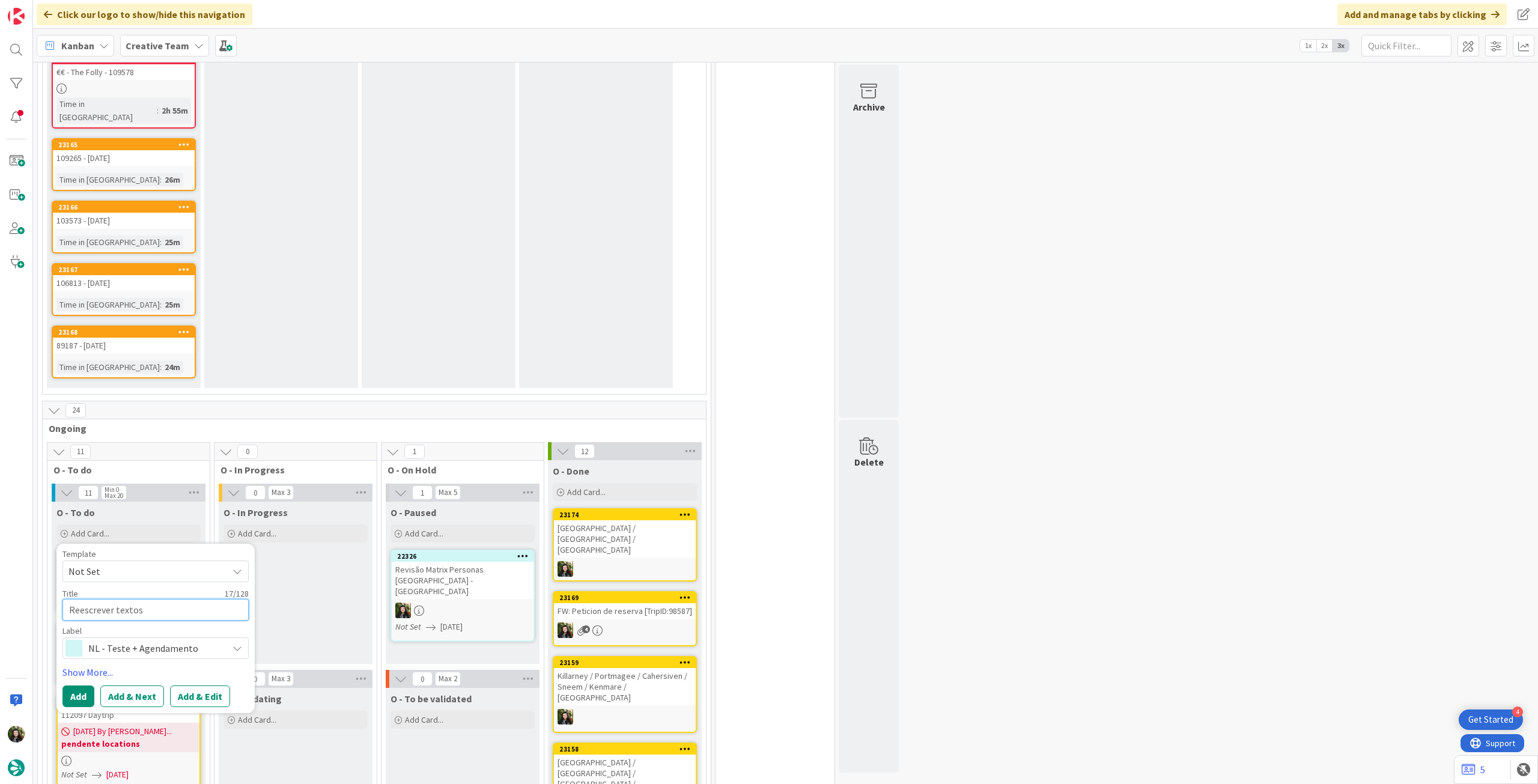
type textarea "Reescrever textos M"
type textarea "x"
type textarea "Reescrever textos Ma"
type textarea "x"
type textarea "Reescrever textos Maq"
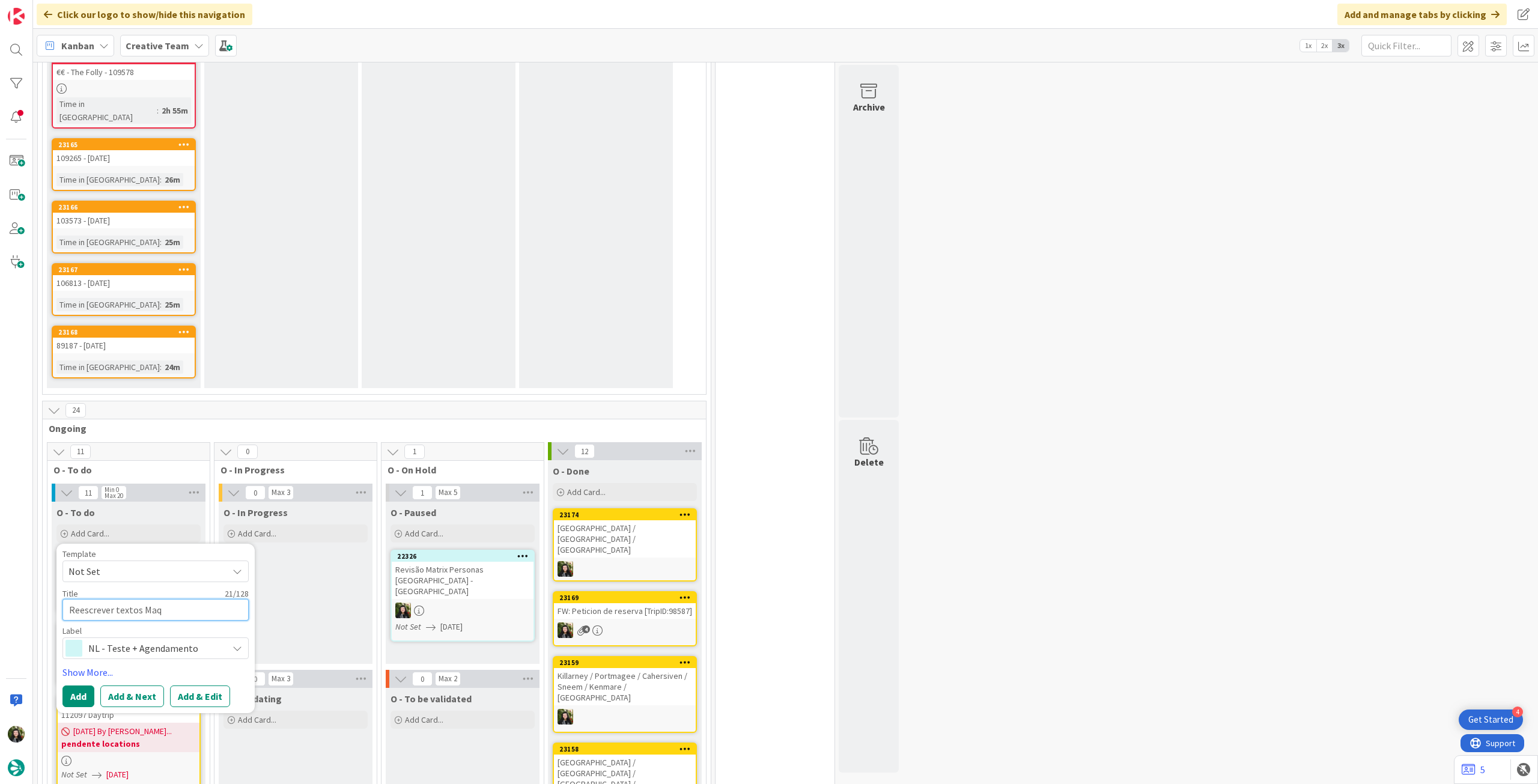
type textarea "x"
type textarea "Reescrever textos Maqu"
type textarea "x"
type textarea "Reescrever textos Maque"
type textarea "x"
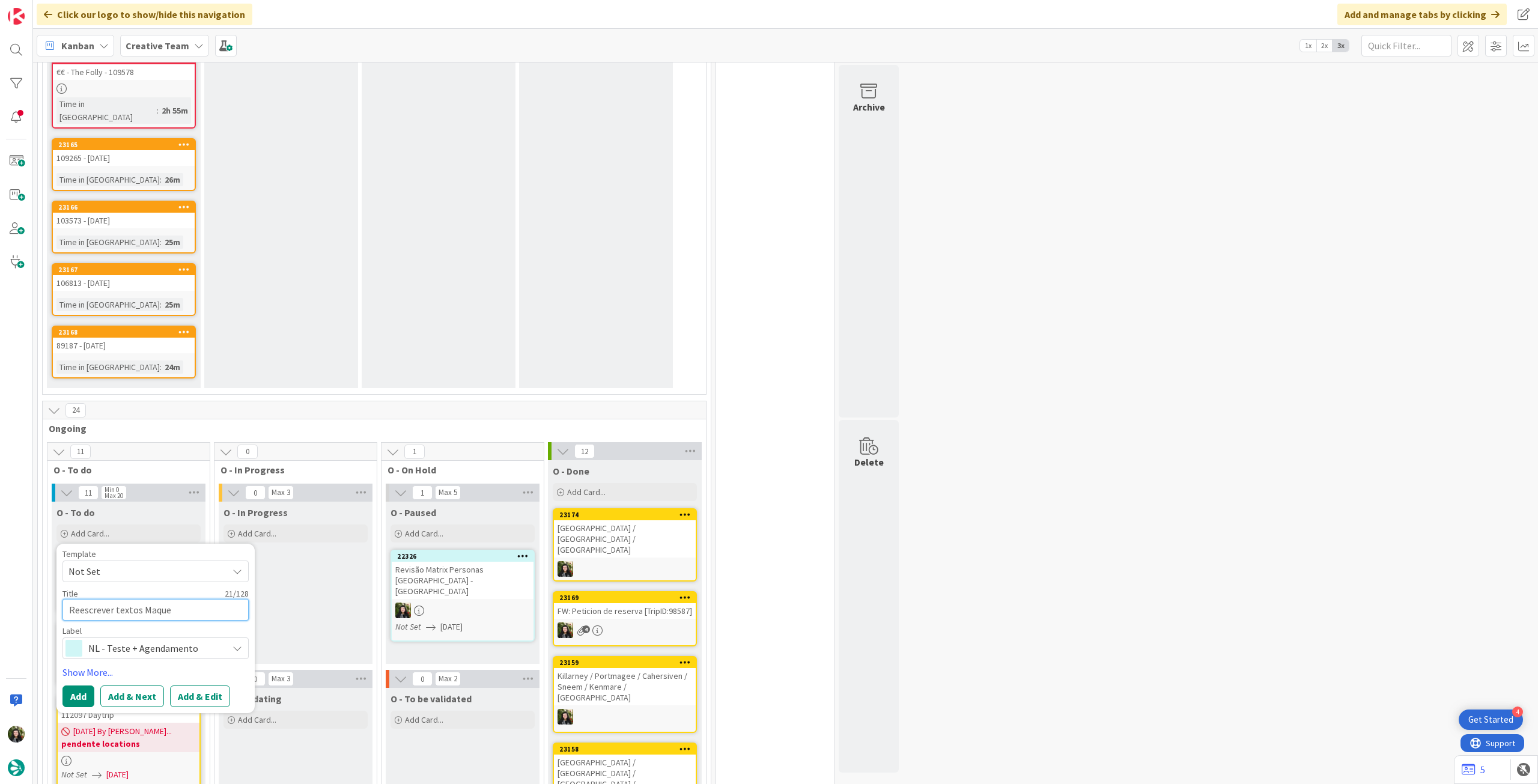
type textarea "Reescrever textos Maquet"
type textarea "x"
type textarea "Reescrever textos Maquete"
type textarea "x"
type textarea "Reescrever textos Maquete"
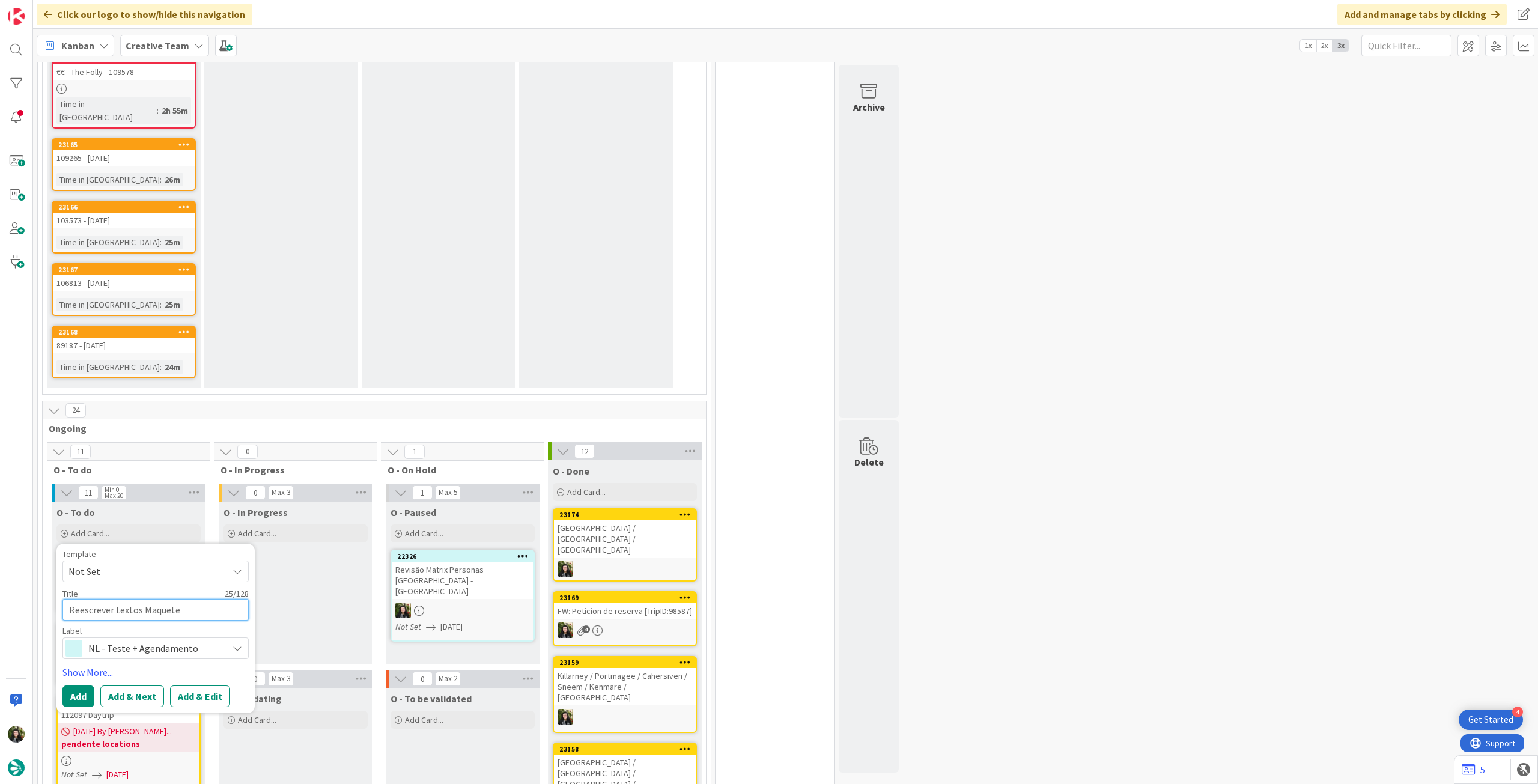
type textarea "x"
type textarea "Reescrever textos Maquete ("
type textarea "x"
type textarea "Reescrever textos Maquete (w"
type textarea "x"
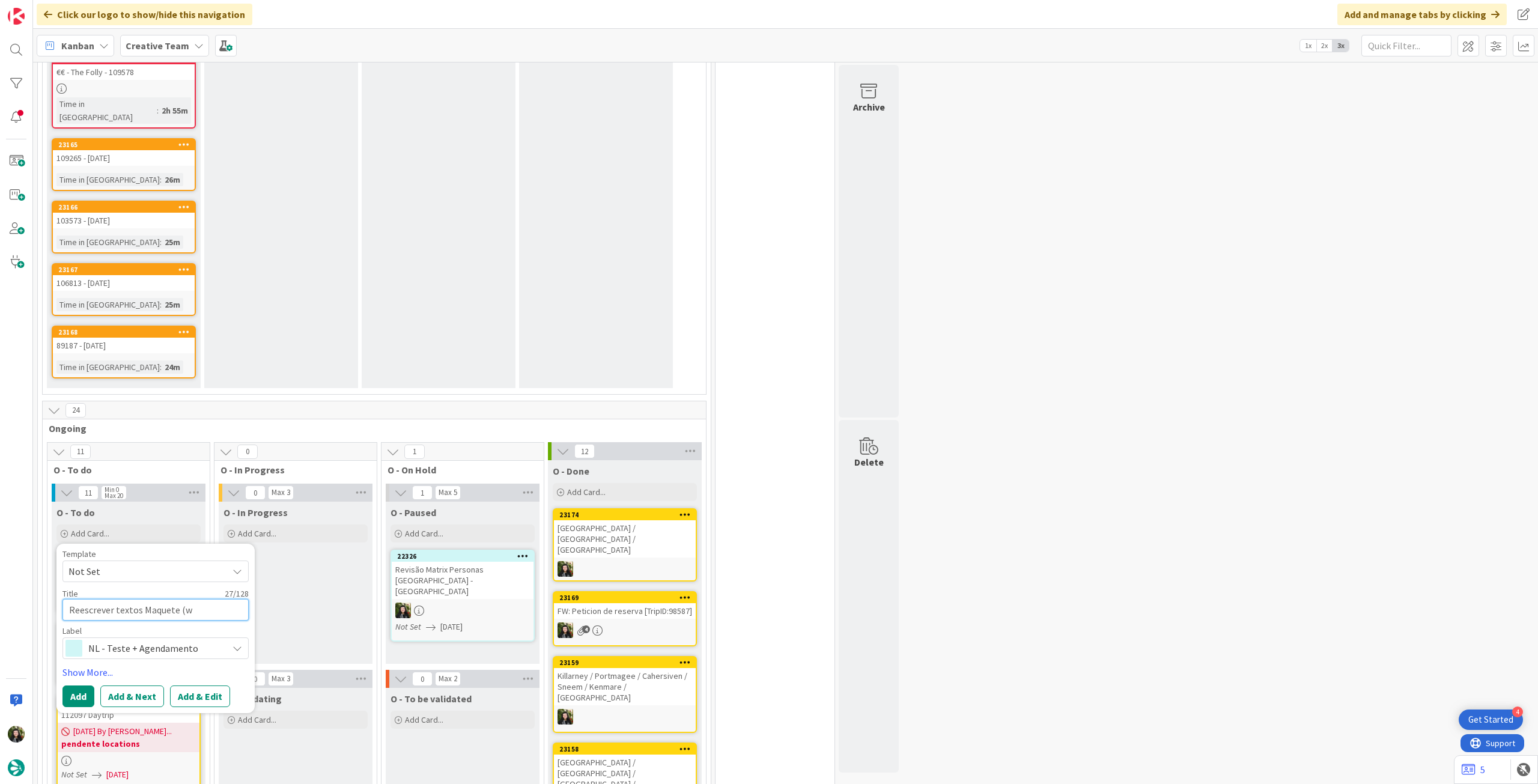
type textarea "Reescrever textos Maquete (wo"
type textarea "x"
type textarea "Reescrever textos Maquete (wor"
type textarea "x"
type textarea "Reescrever textos Maquete (word"
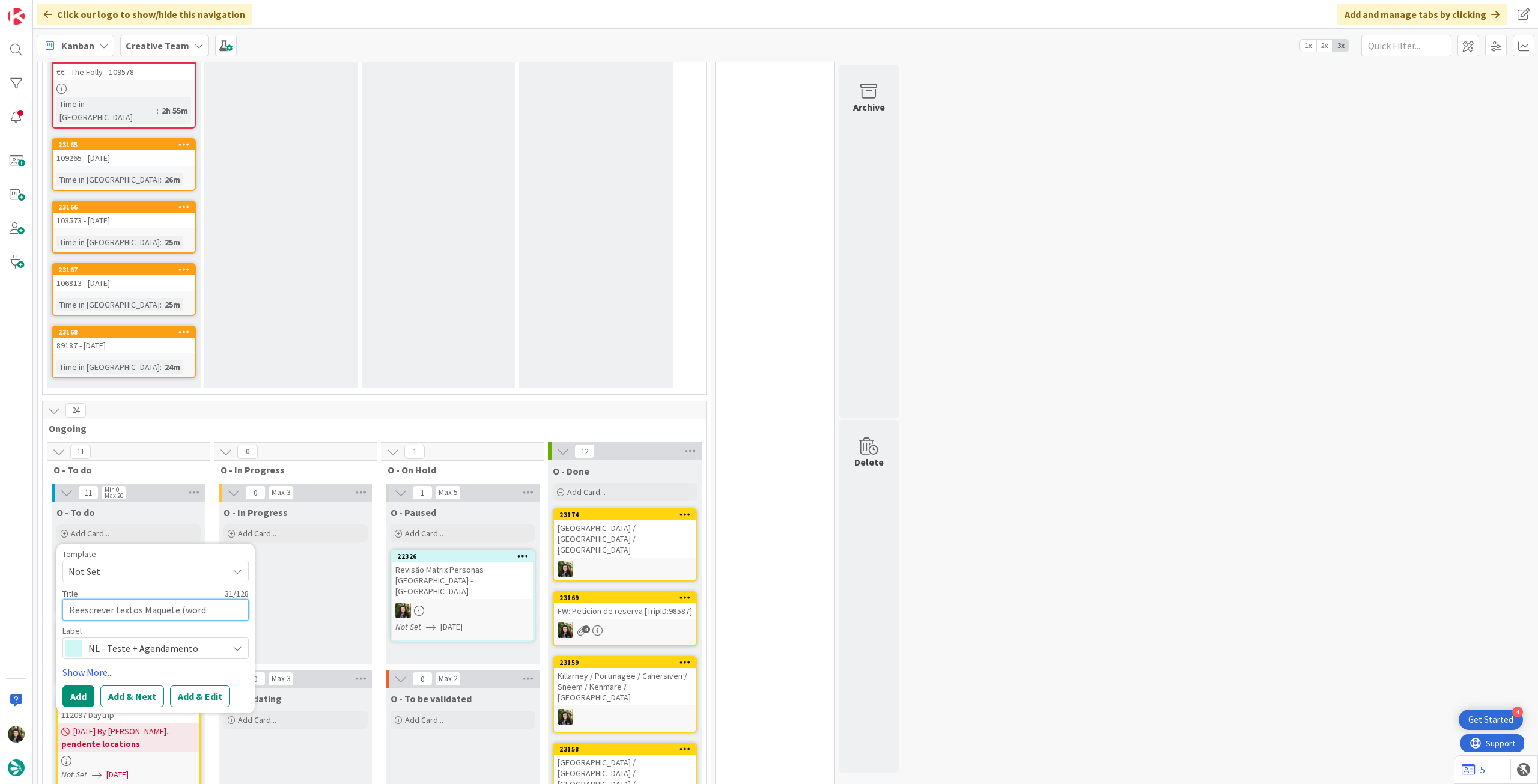
type textarea "x"
type textarea "Reescrever textos Maquete (word)"
click at [80, 686] on button "Add" at bounding box center [78, 697] width 32 height 22
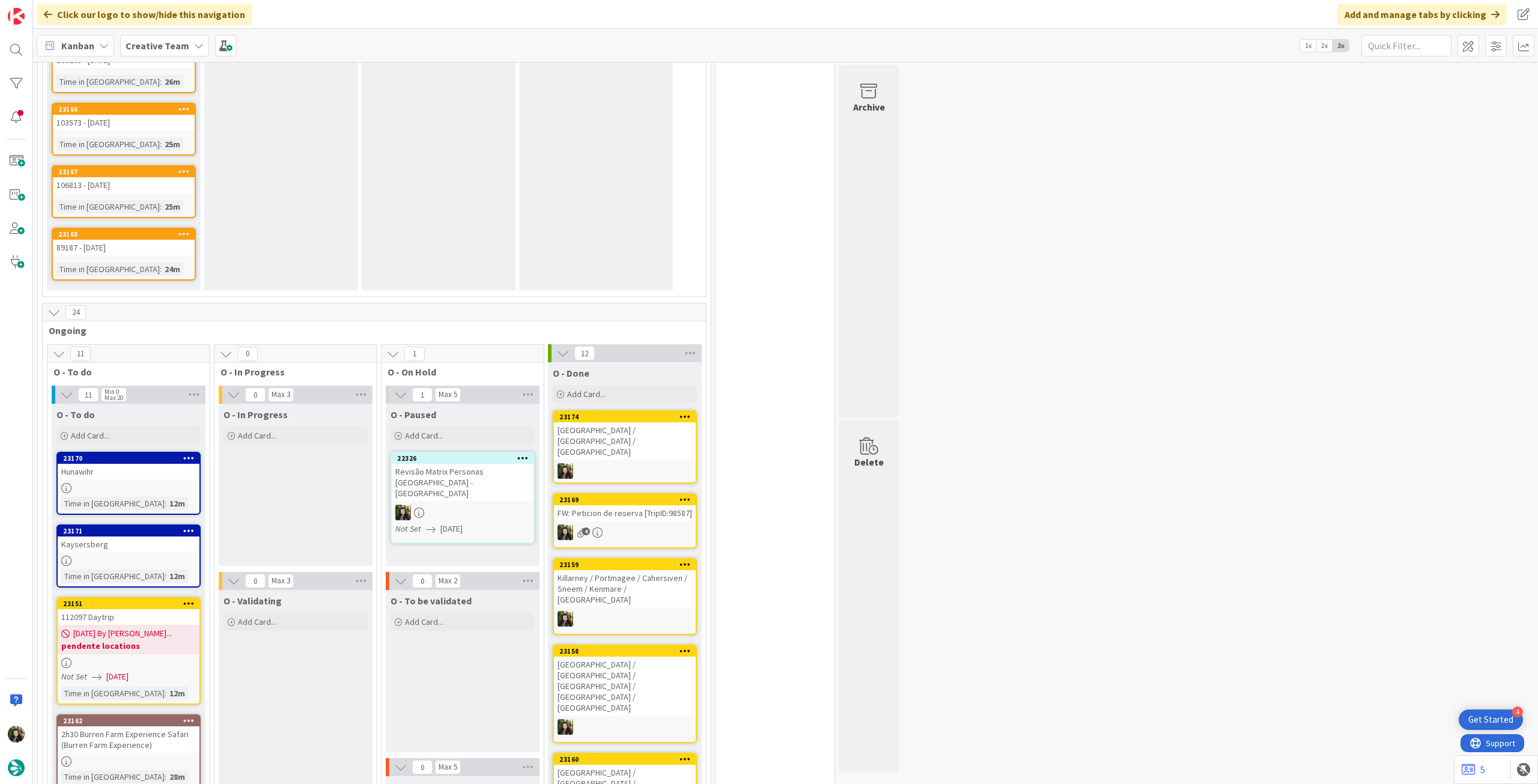
scroll to position [1120, 0]
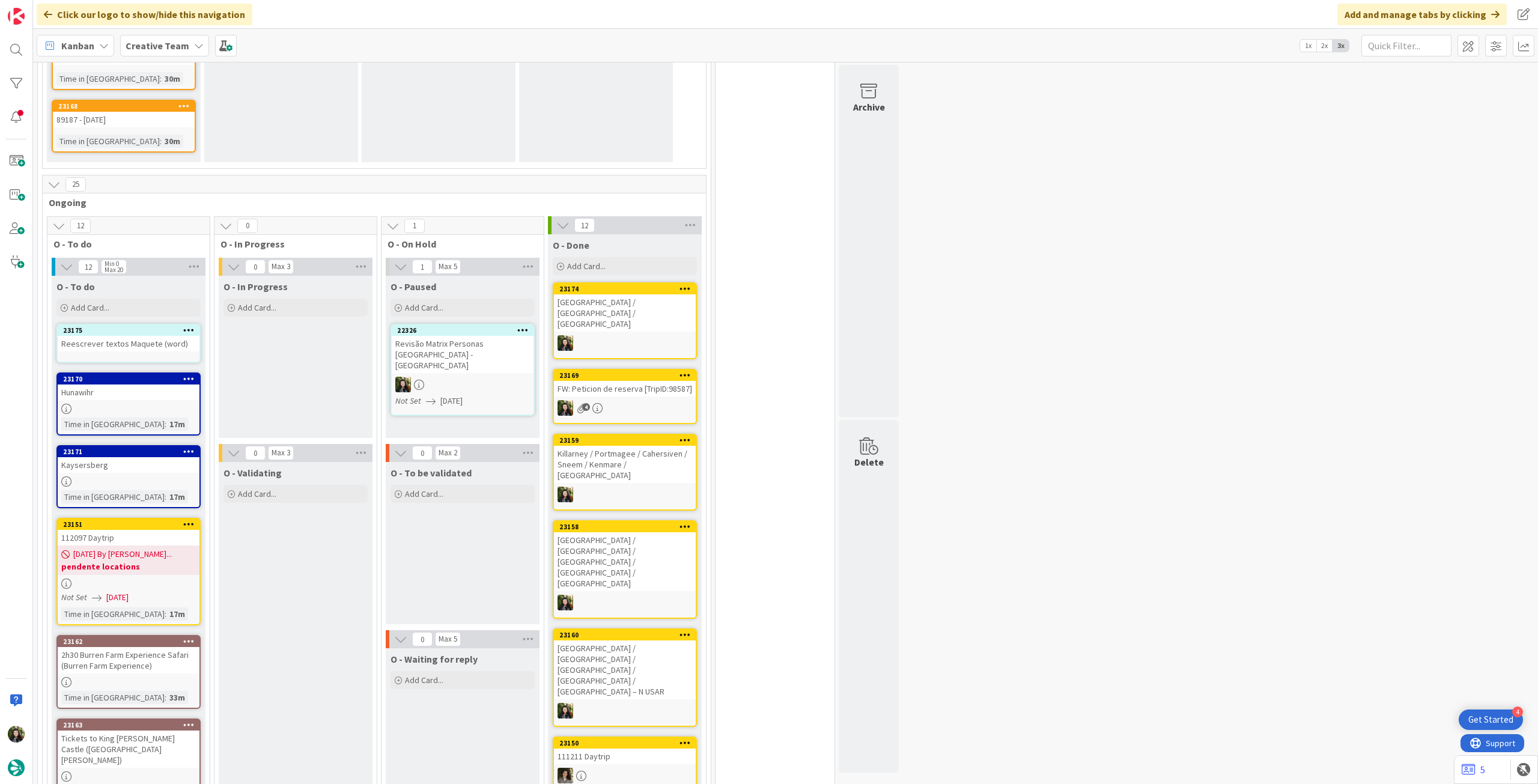
click at [130, 335] on div "Reescrever textos Maquete (word)" at bounding box center [128, 343] width 142 height 16
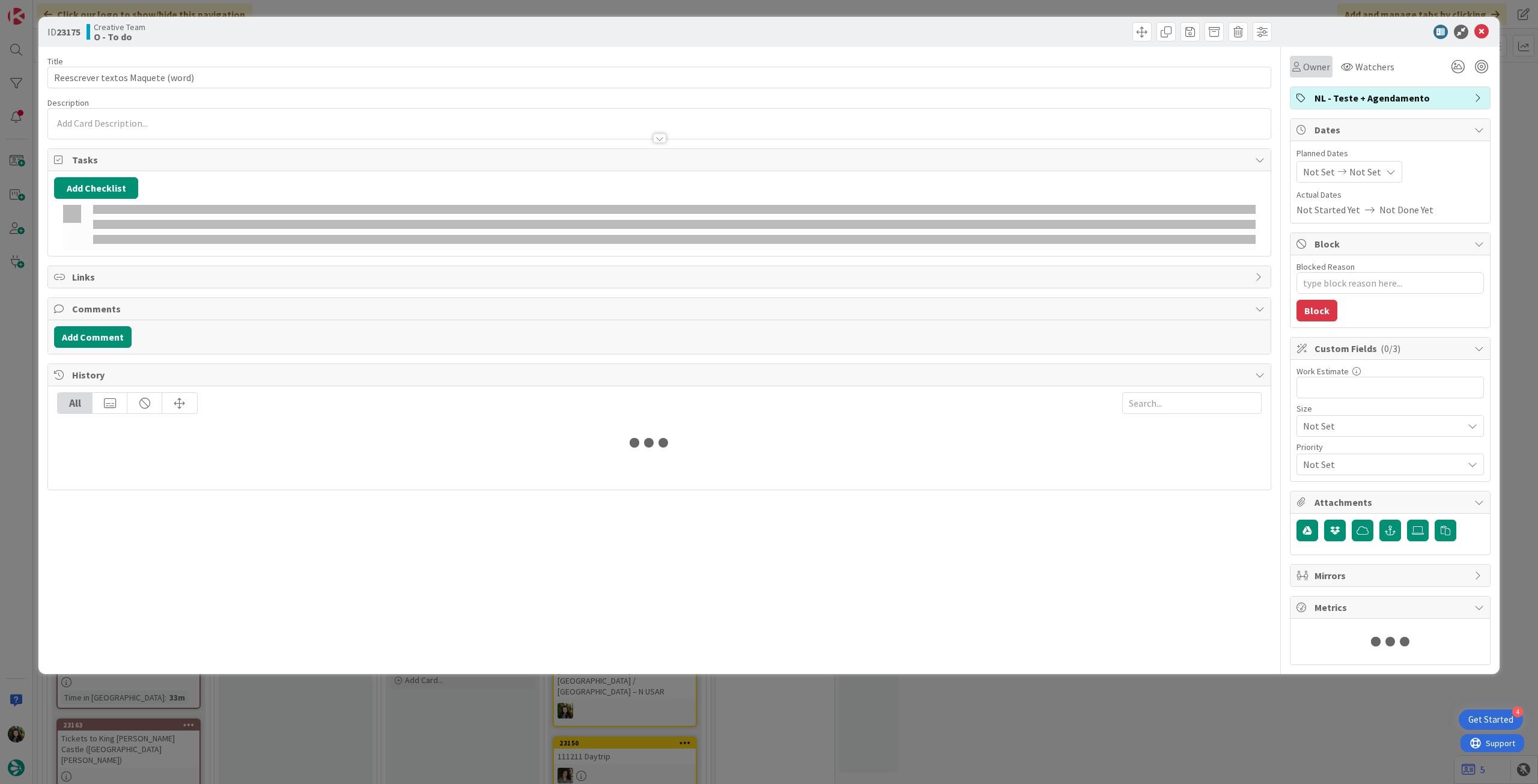
click at [1296, 70] on icon at bounding box center [1297, 66] width 8 height 10
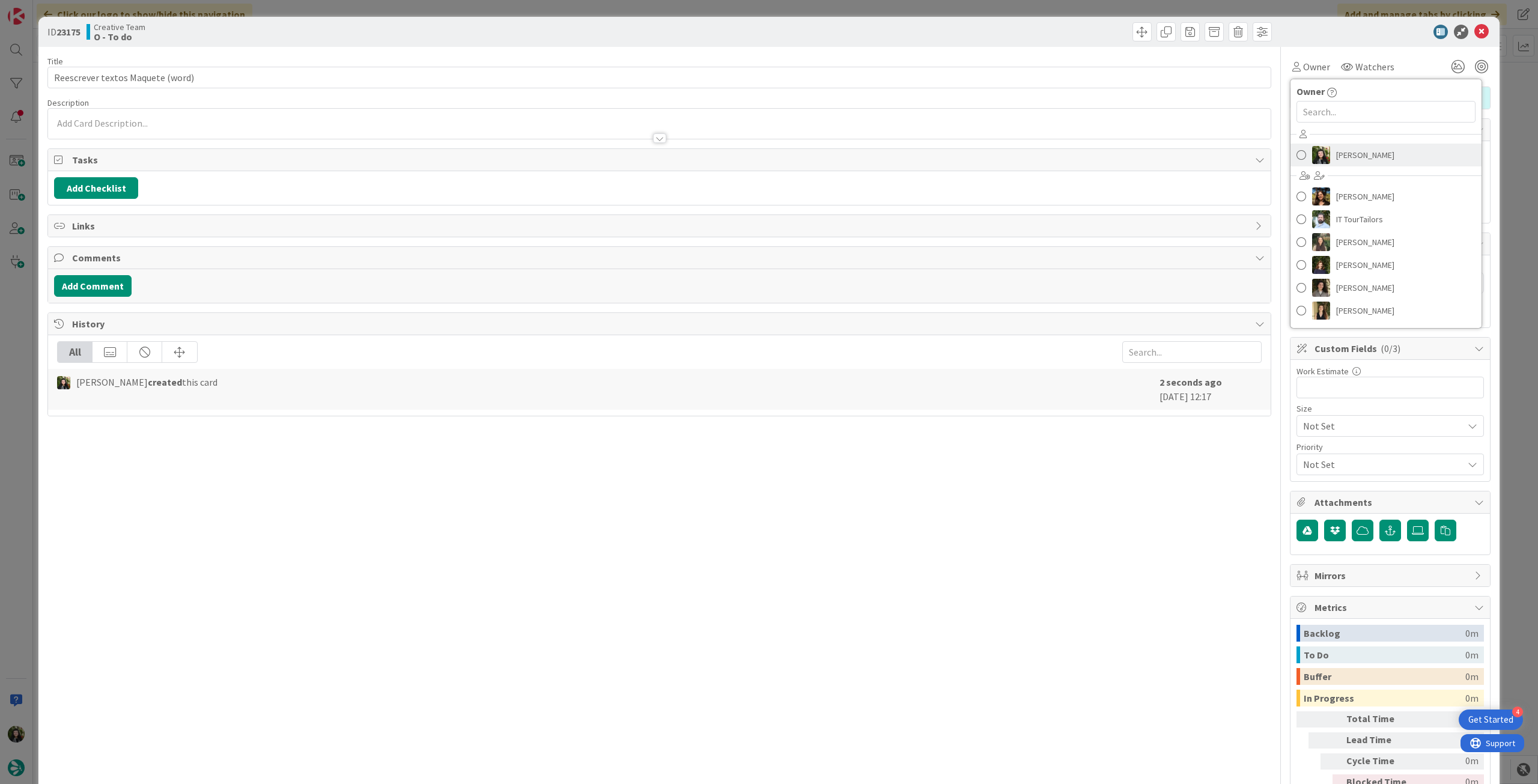
click at [1336, 155] on span "[PERSON_NAME]" at bounding box center [1365, 155] width 59 height 18
type textarea "x"
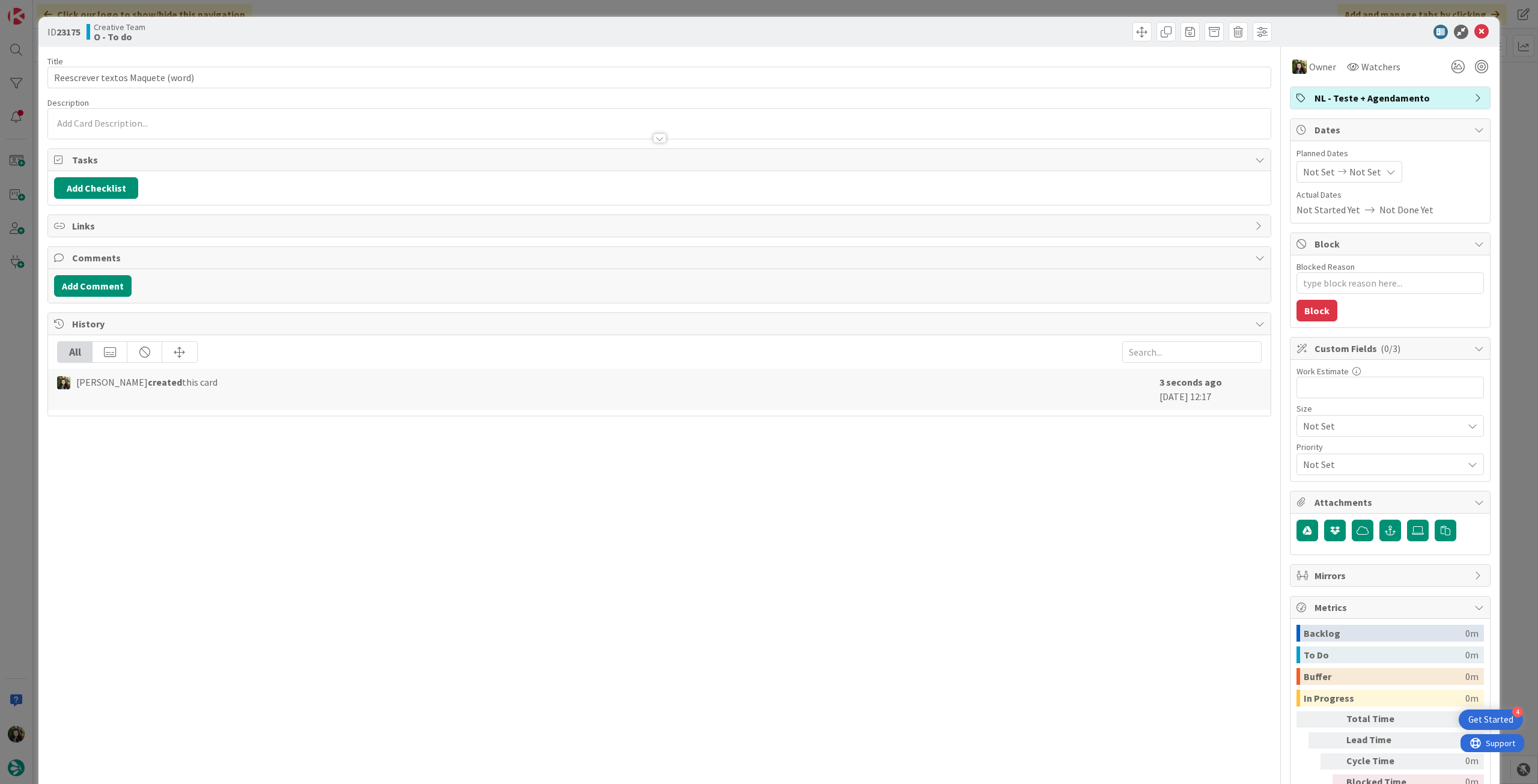
click at [1364, 172] on span "Not Set" at bounding box center [1365, 172] width 32 height 15
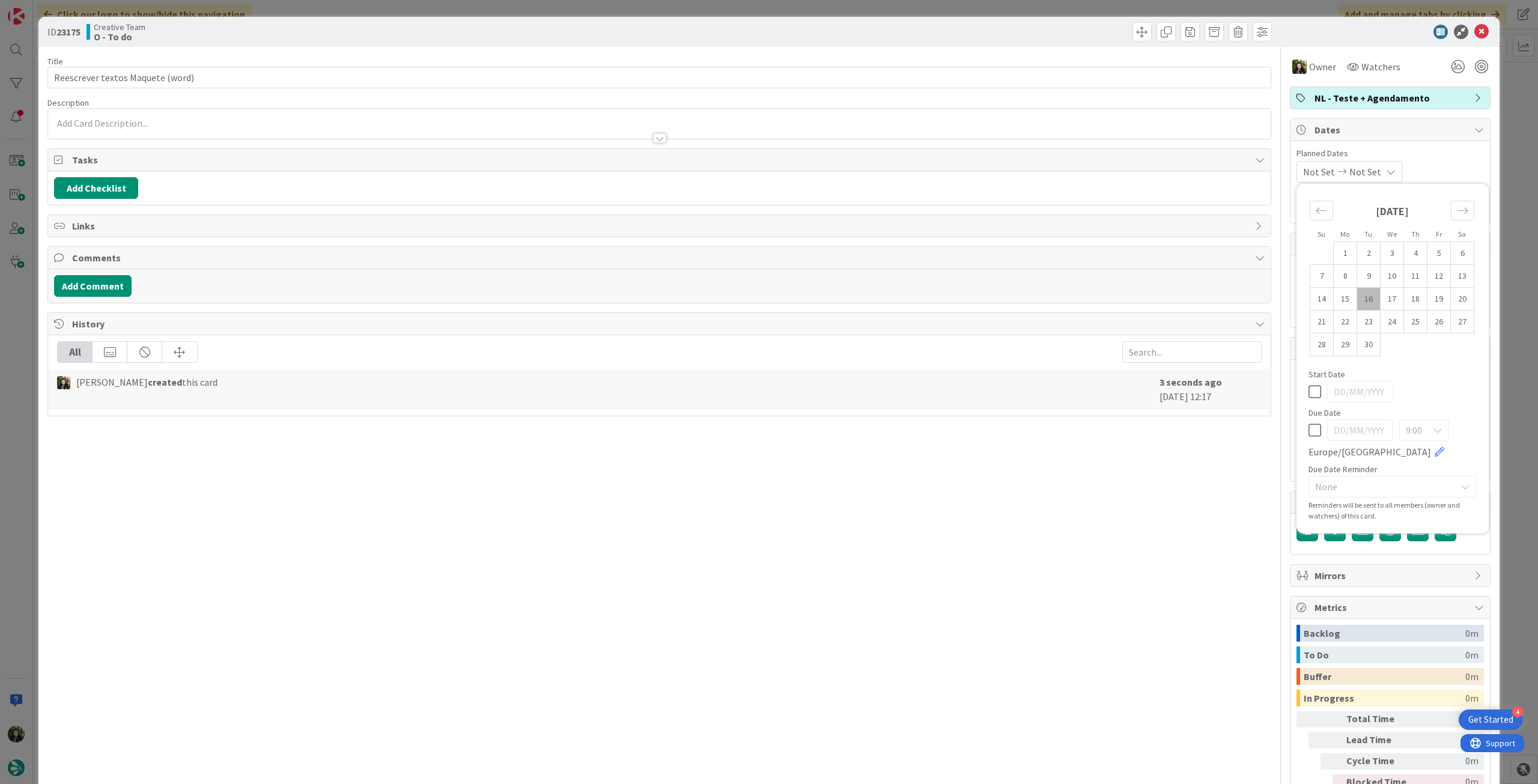
click at [1309, 425] on icon at bounding box center [1315, 430] width 13 height 15
type input "[DATE]"
type textarea "x"
click at [1428, 294] on td "19" at bounding box center [1440, 299] width 24 height 23
type input "[DATE]"
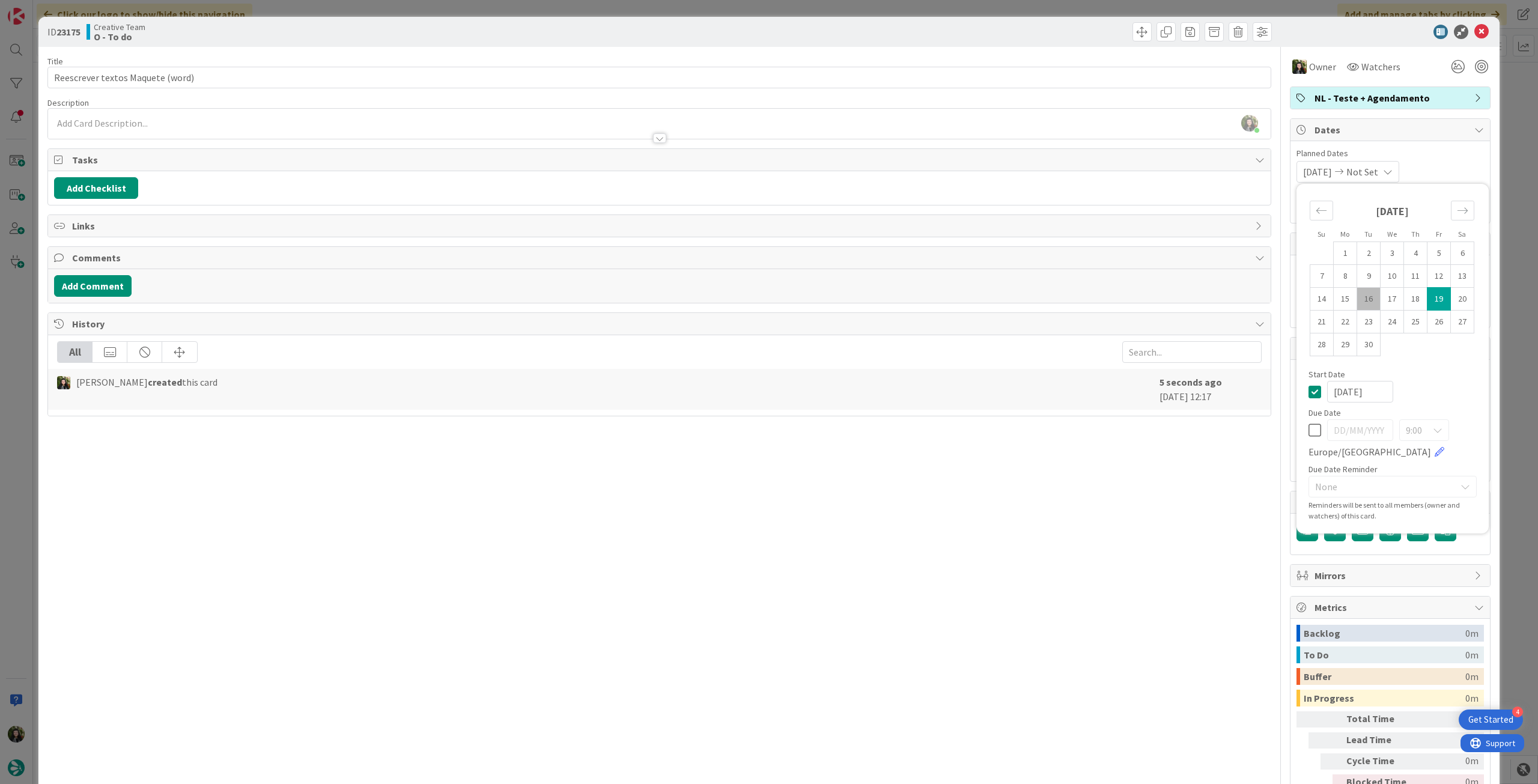
type textarea "x"
click at [1309, 389] on icon at bounding box center [1315, 391] width 13 height 15
click at [1309, 435] on icon at bounding box center [1315, 430] width 13 height 15
type input "[DATE]"
type textarea "x"
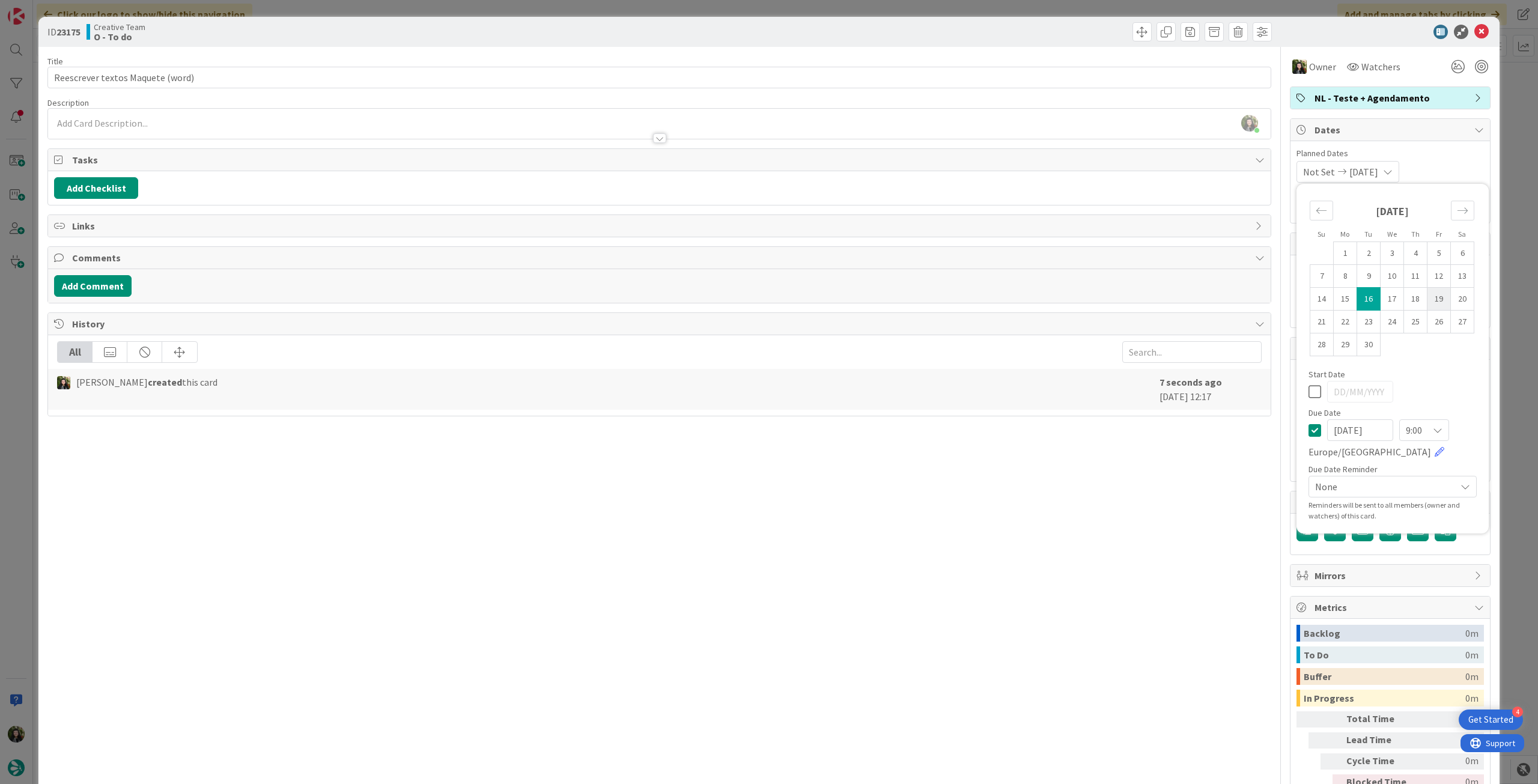
click at [1436, 302] on td "19" at bounding box center [1440, 299] width 24 height 23
type input "[DATE]"
click at [1474, 35] on icon at bounding box center [1481, 32] width 15 height 15
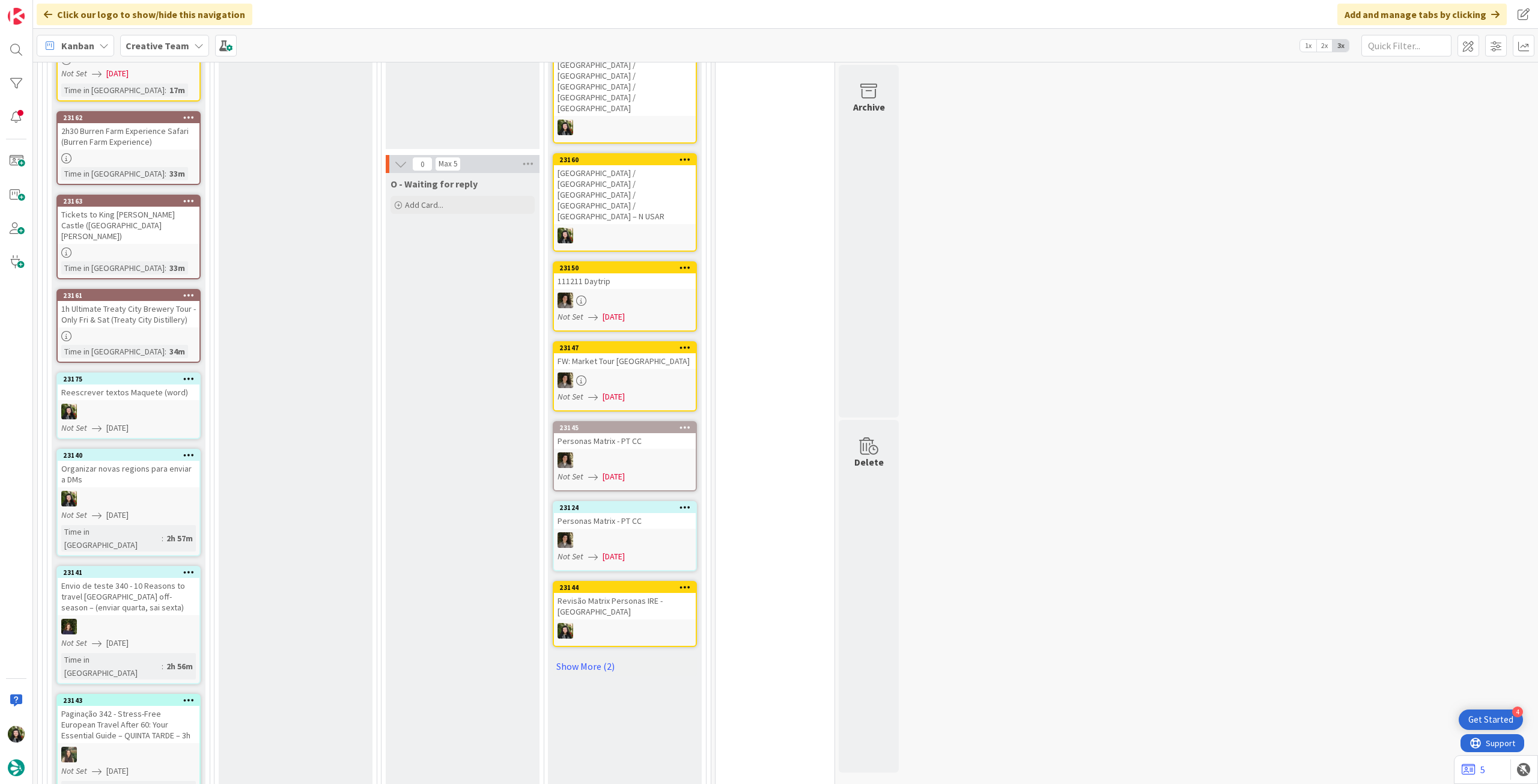
scroll to position [1503, 0]
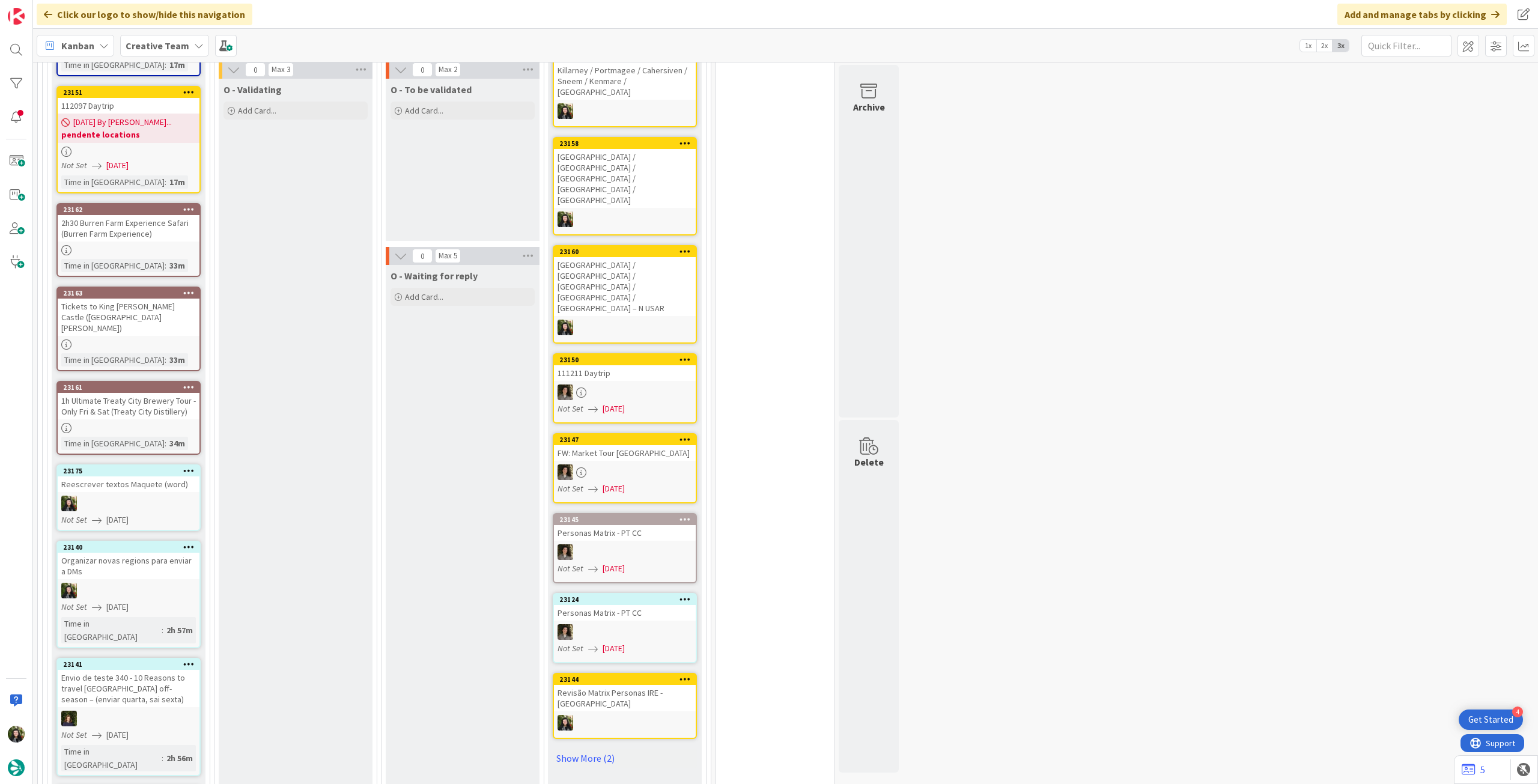
click at [130, 541] on link "23140 Organizar novas regions para enviar a DMs Not Set [DATE] Time in [GEOGRAP…" at bounding box center [128, 594] width 144 height 107
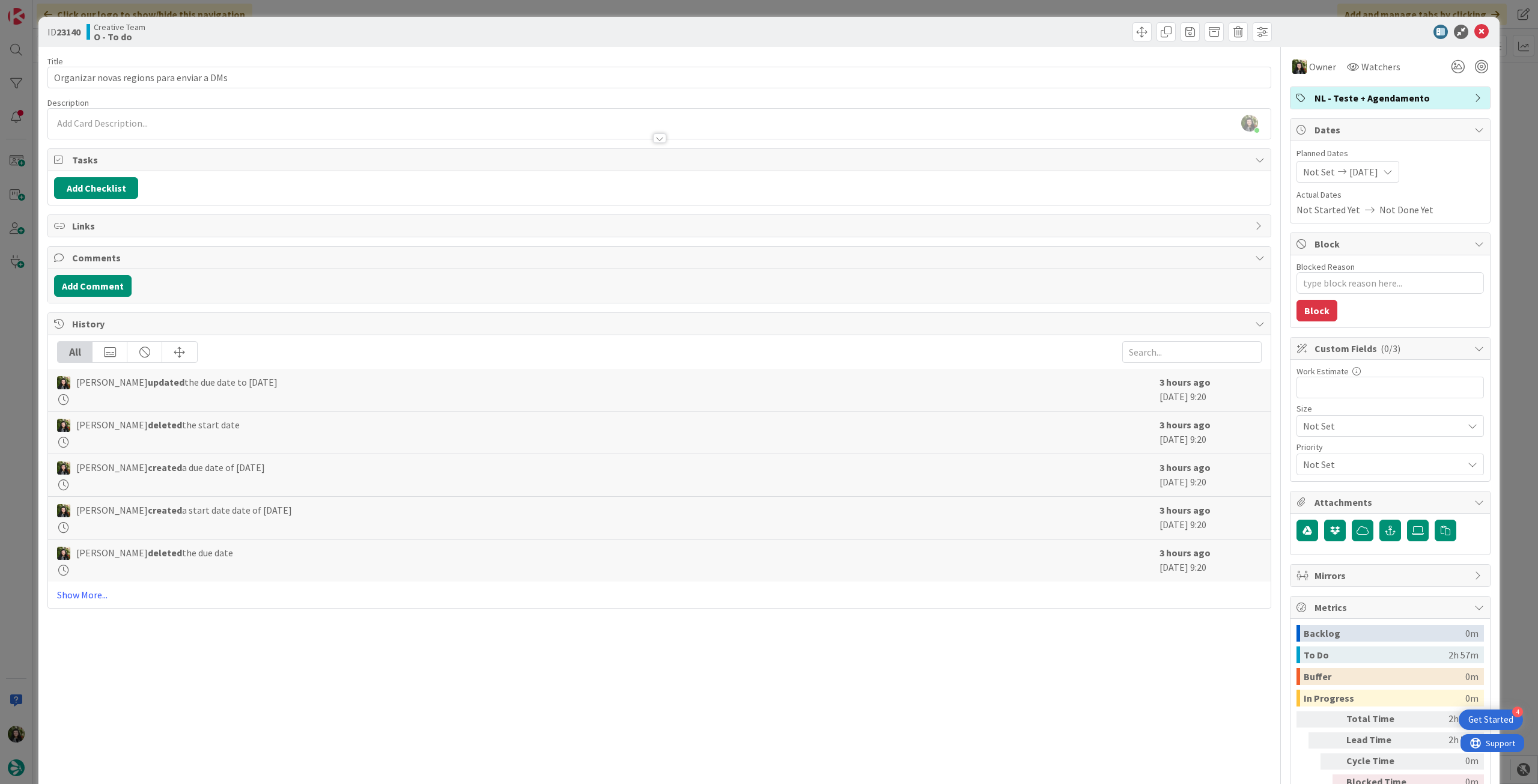
type textarea "x"
click at [1475, 33] on icon at bounding box center [1481, 32] width 15 height 15
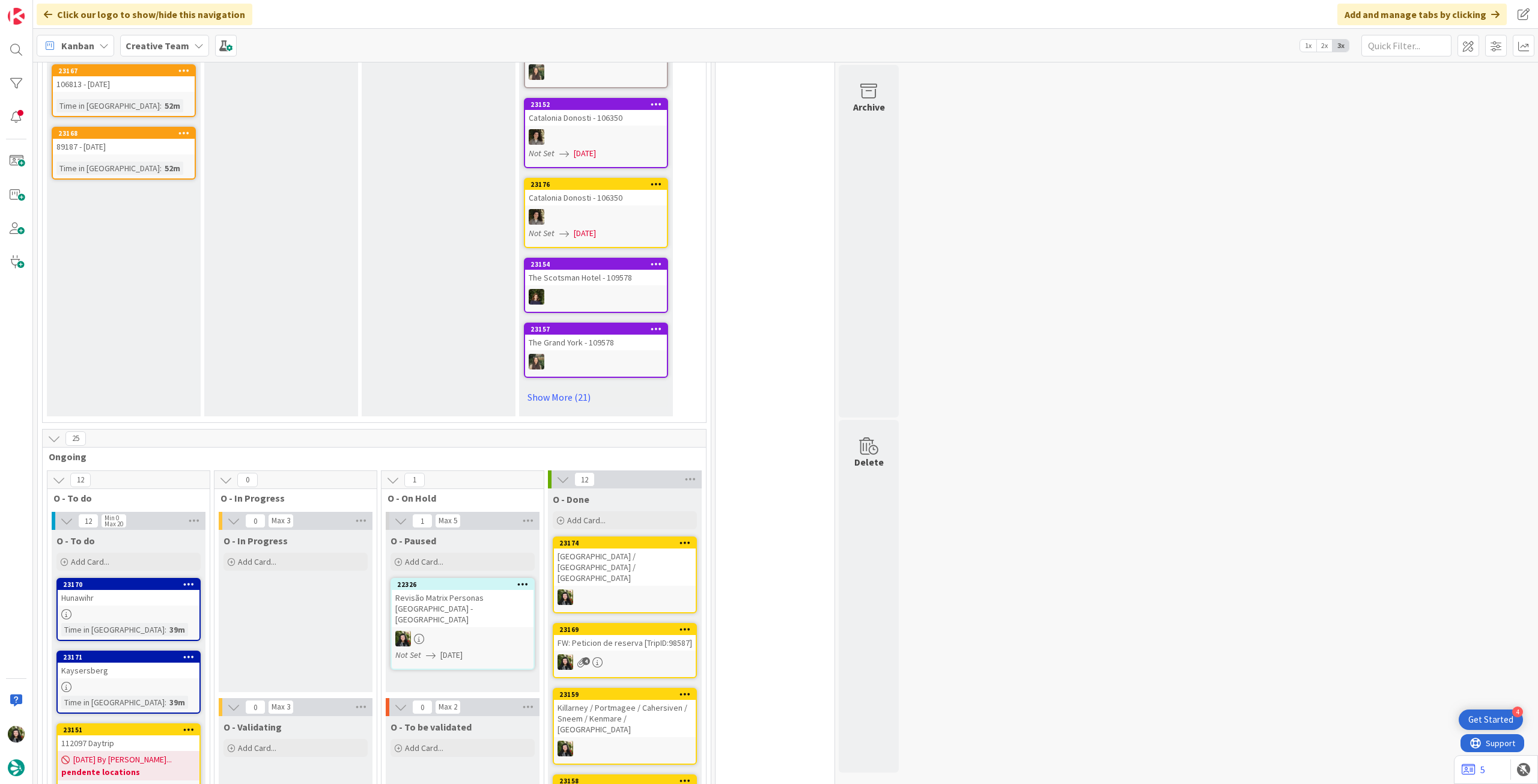
scroll to position [496, 0]
